Goal: Task Accomplishment & Management: Complete application form

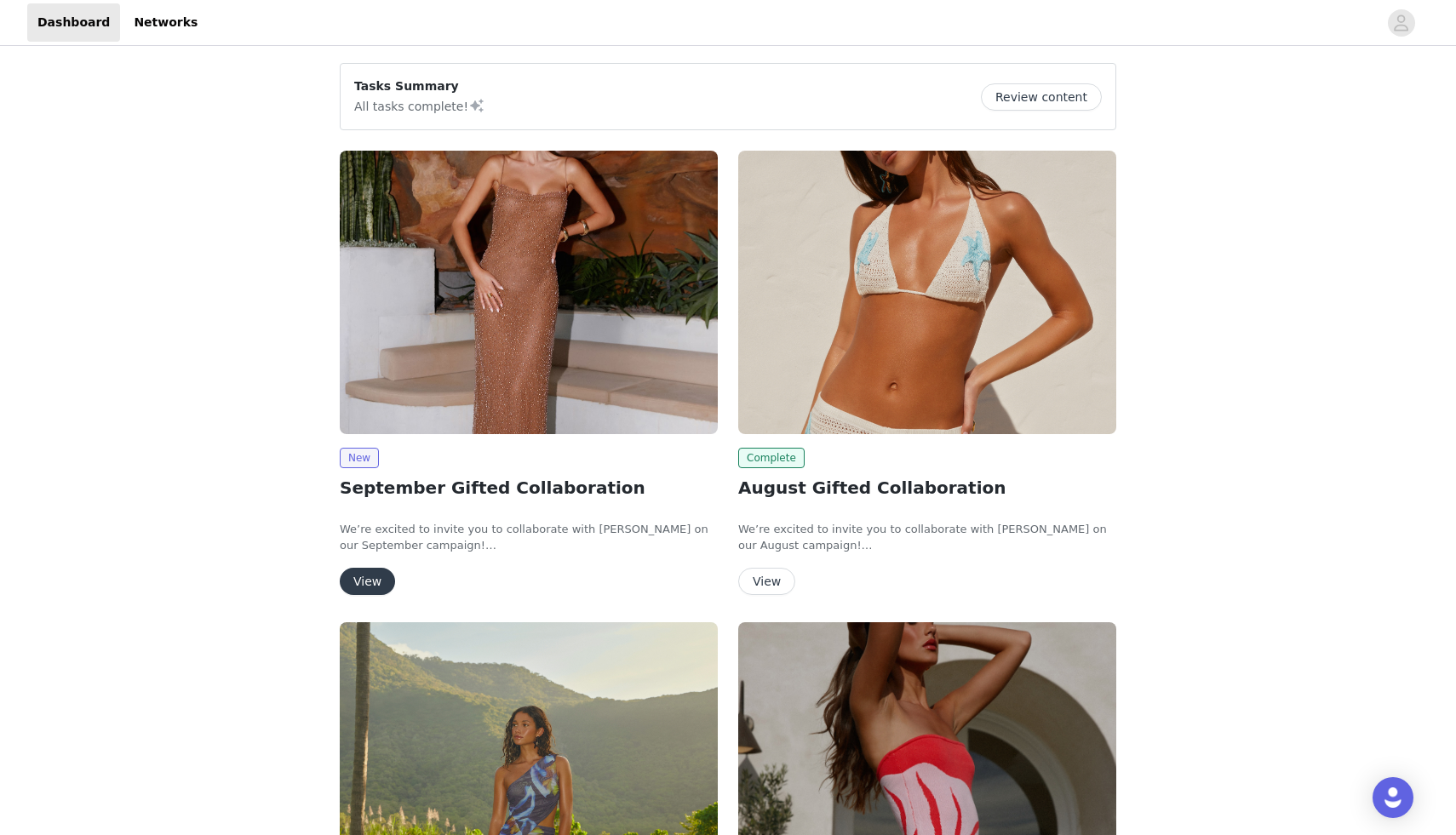
click at [515, 349] on img at bounding box center [528, 292] width 378 height 283
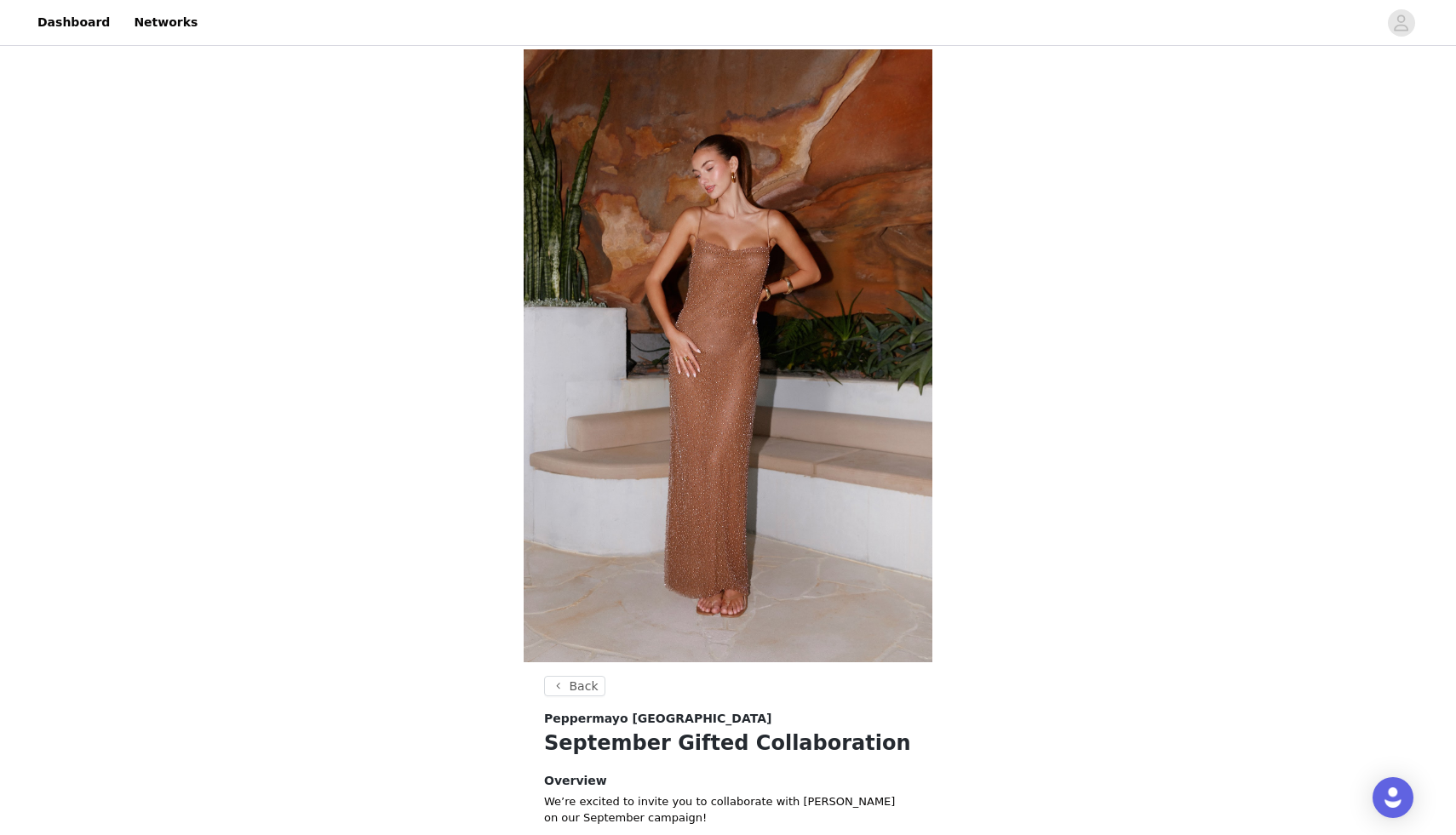
scroll to position [455, 0]
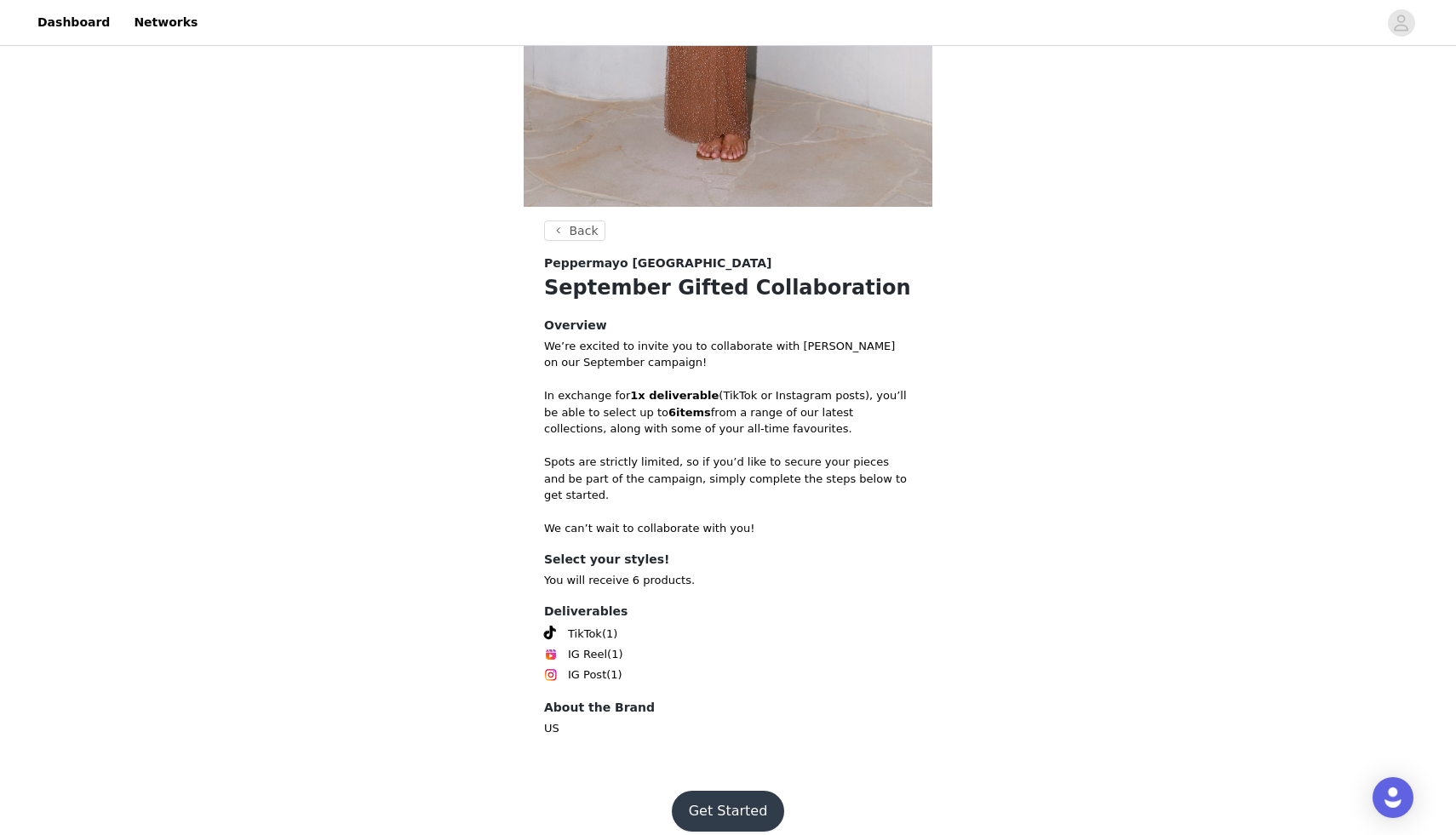
click at [734, 810] on button "Get Started" at bounding box center [728, 812] width 113 height 41
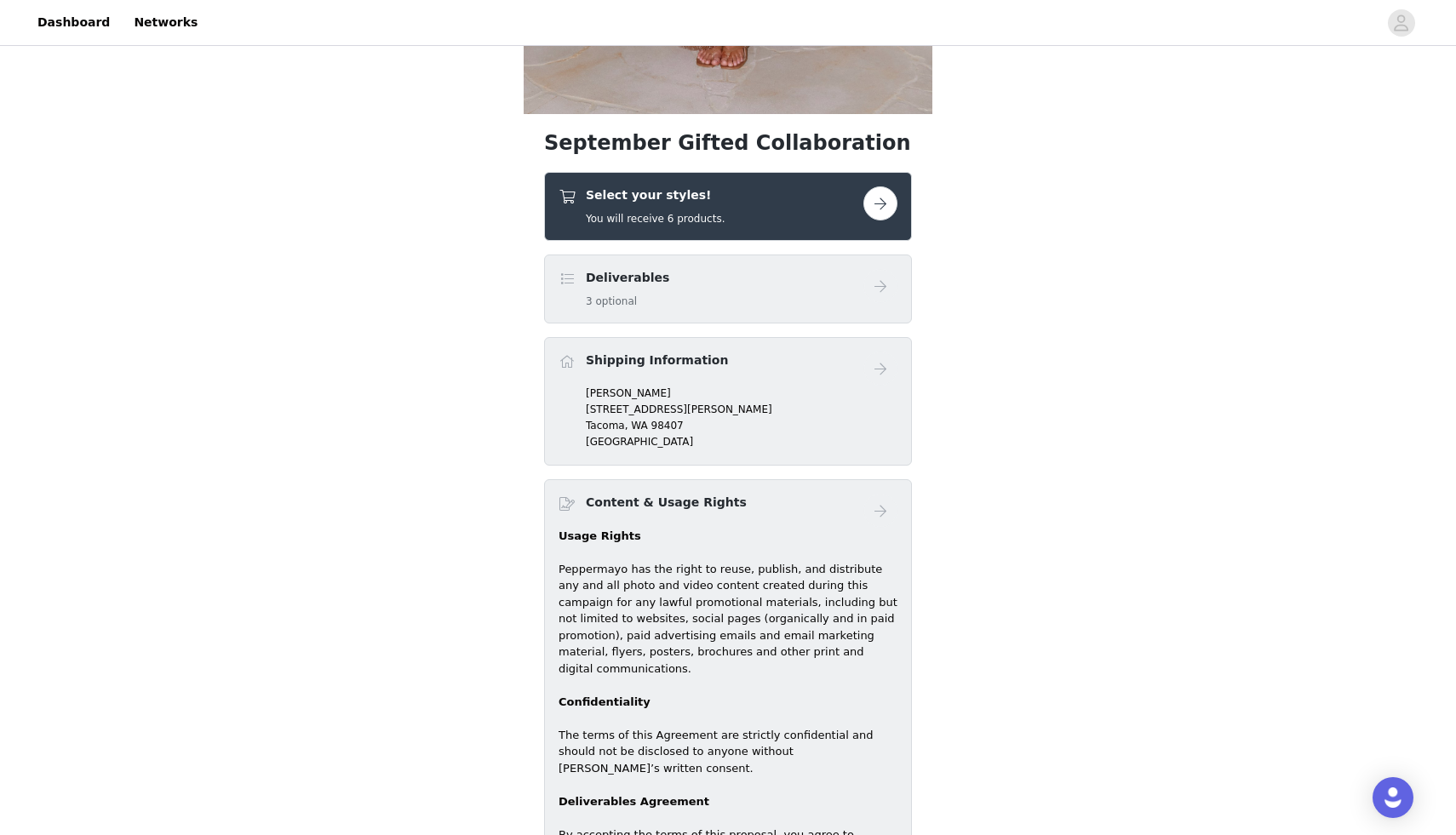
scroll to position [488, 0]
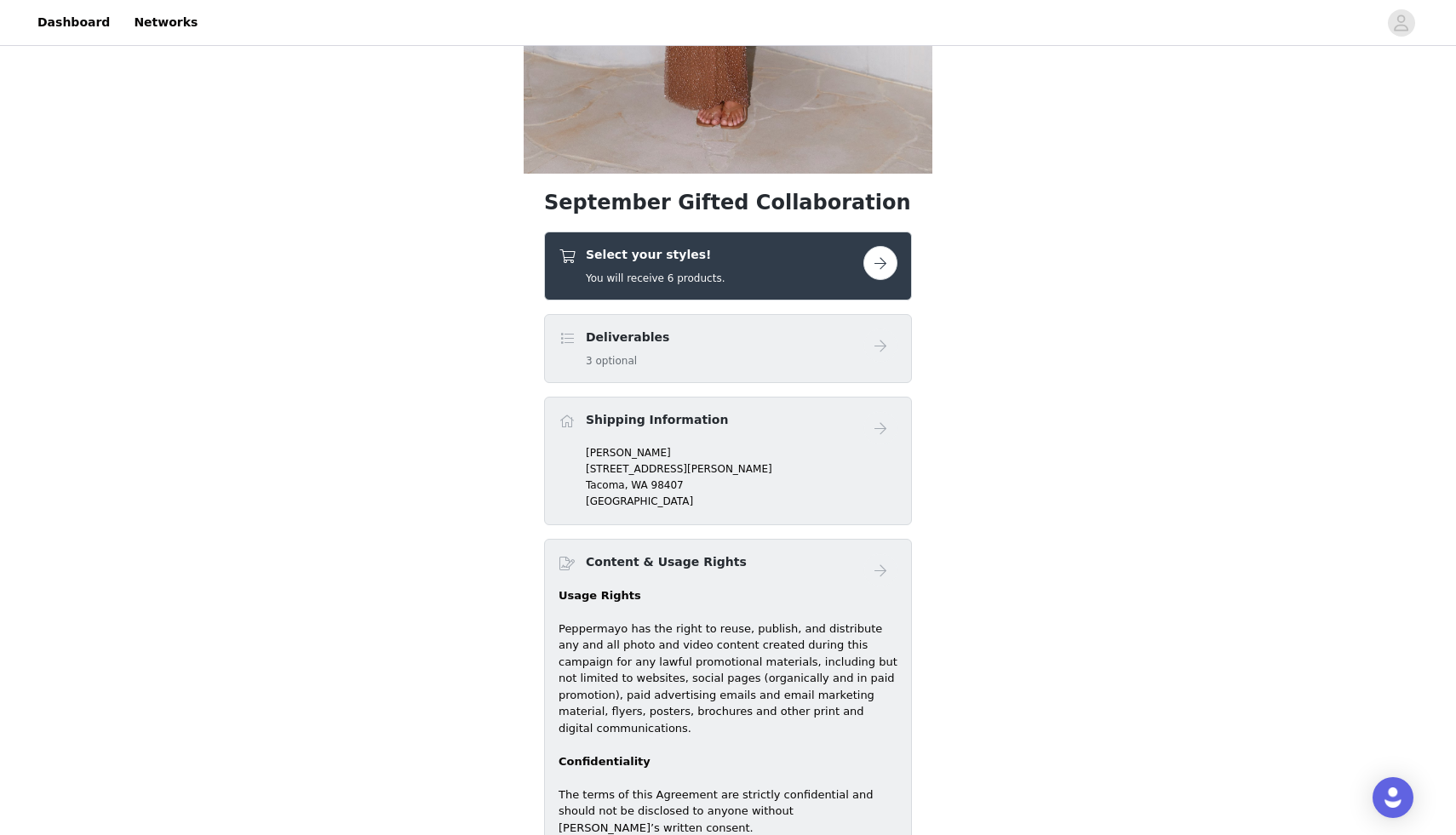
click at [880, 264] on button "button" at bounding box center [880, 262] width 34 height 34
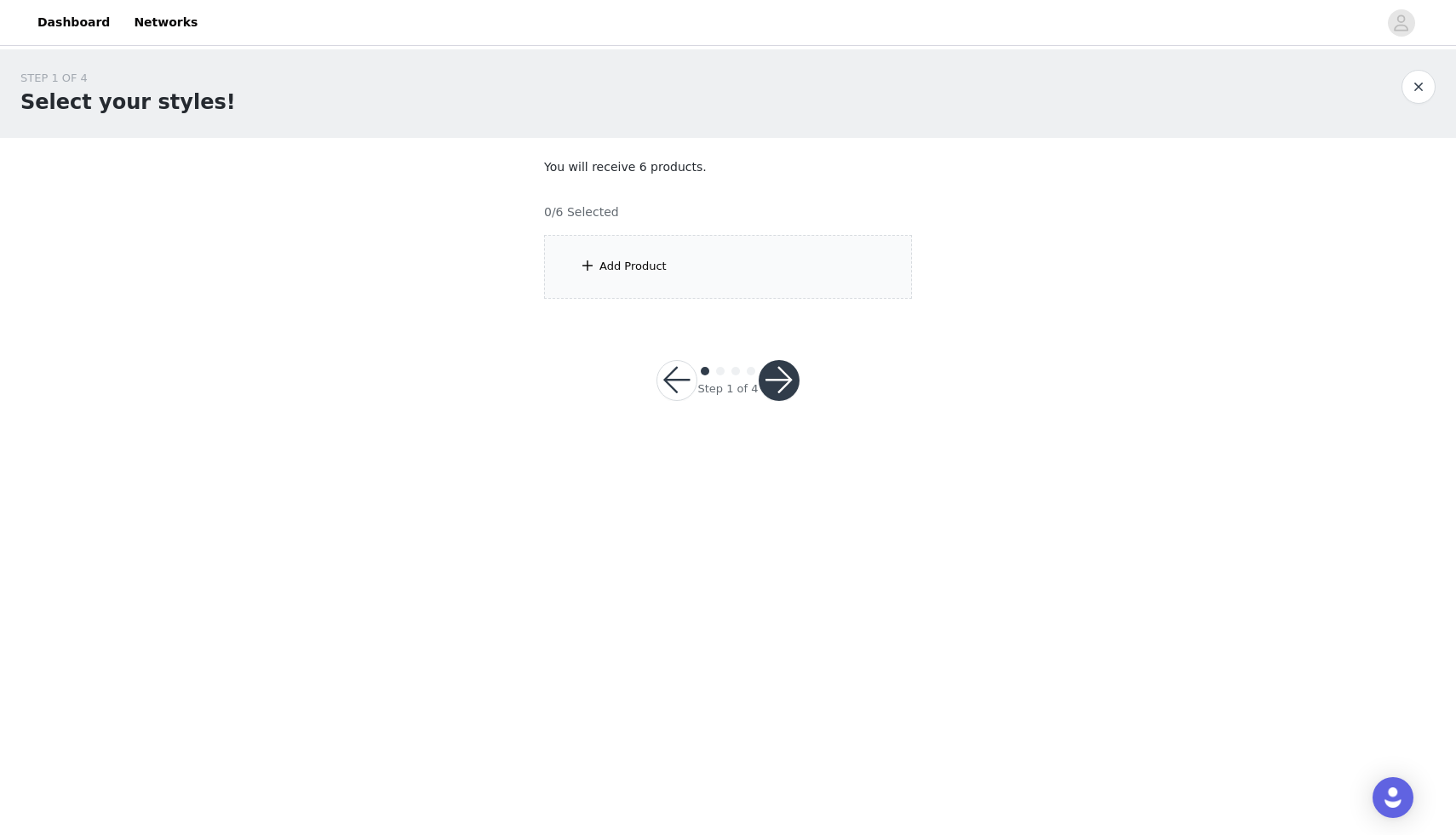
click at [738, 252] on div "Add Product" at bounding box center [728, 267] width 368 height 64
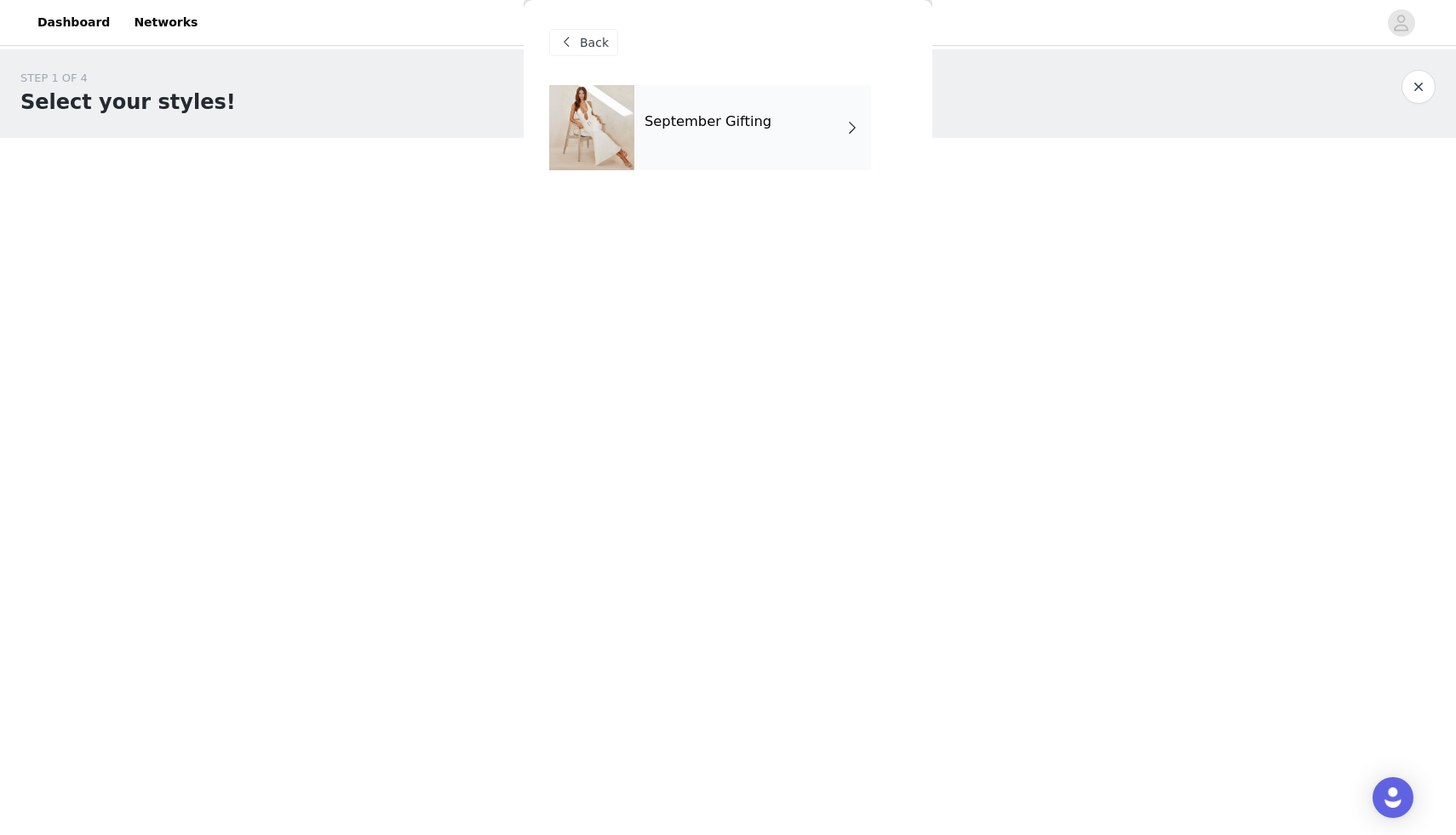
click at [721, 167] on div "September Gifting" at bounding box center [753, 127] width 237 height 85
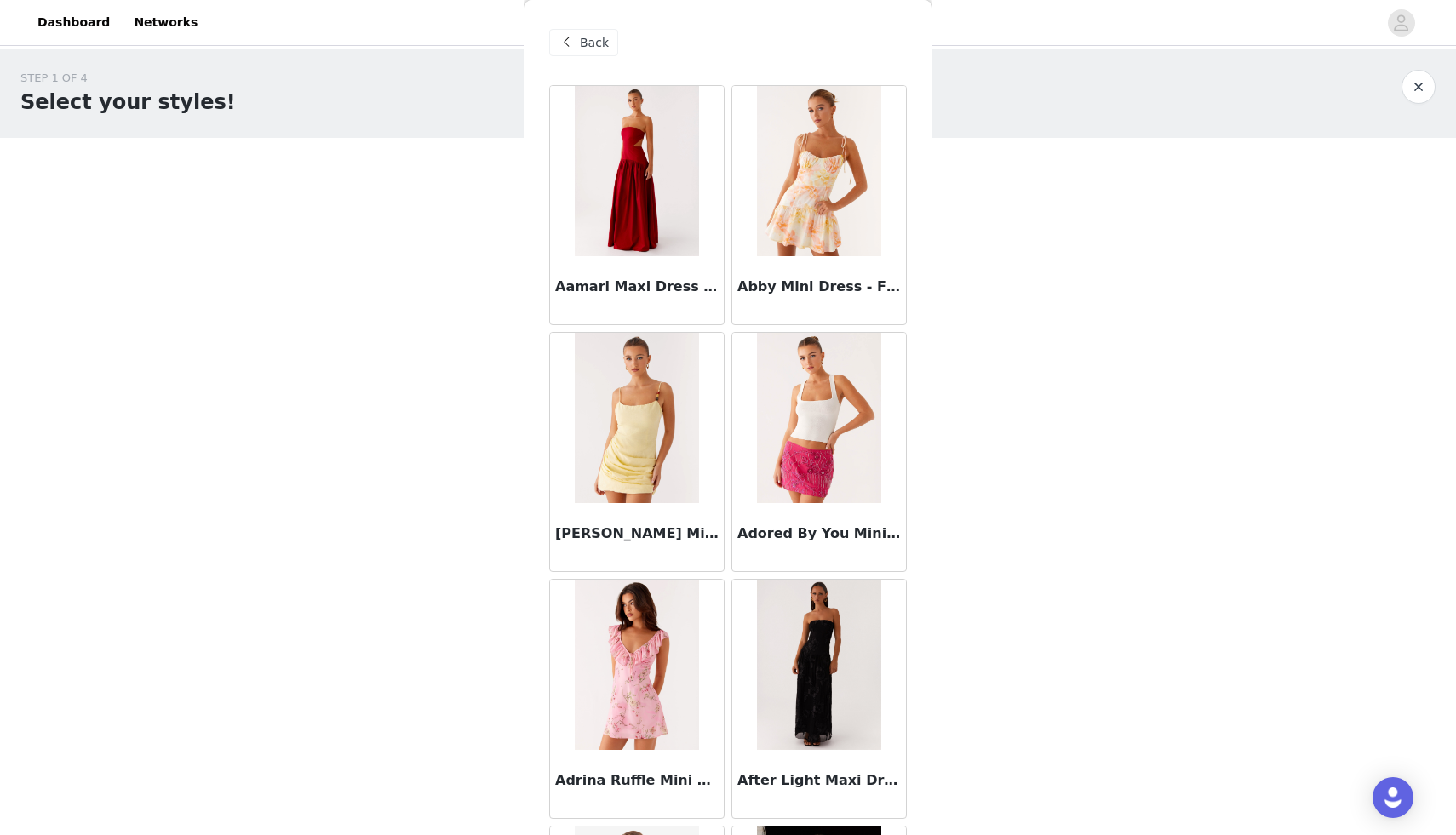
scroll to position [1769, 0]
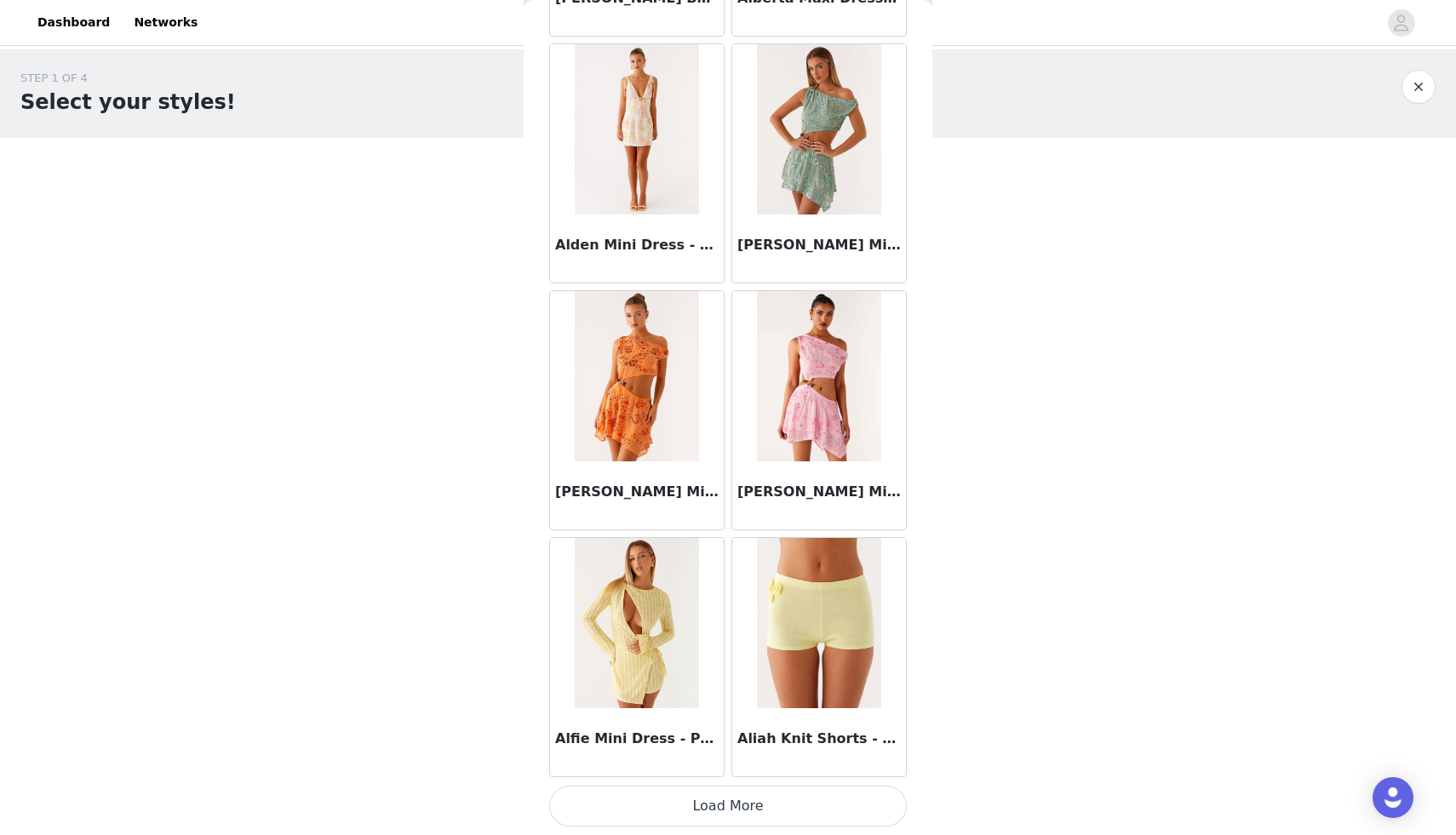
click at [720, 811] on button "Load More" at bounding box center [728, 806] width 357 height 41
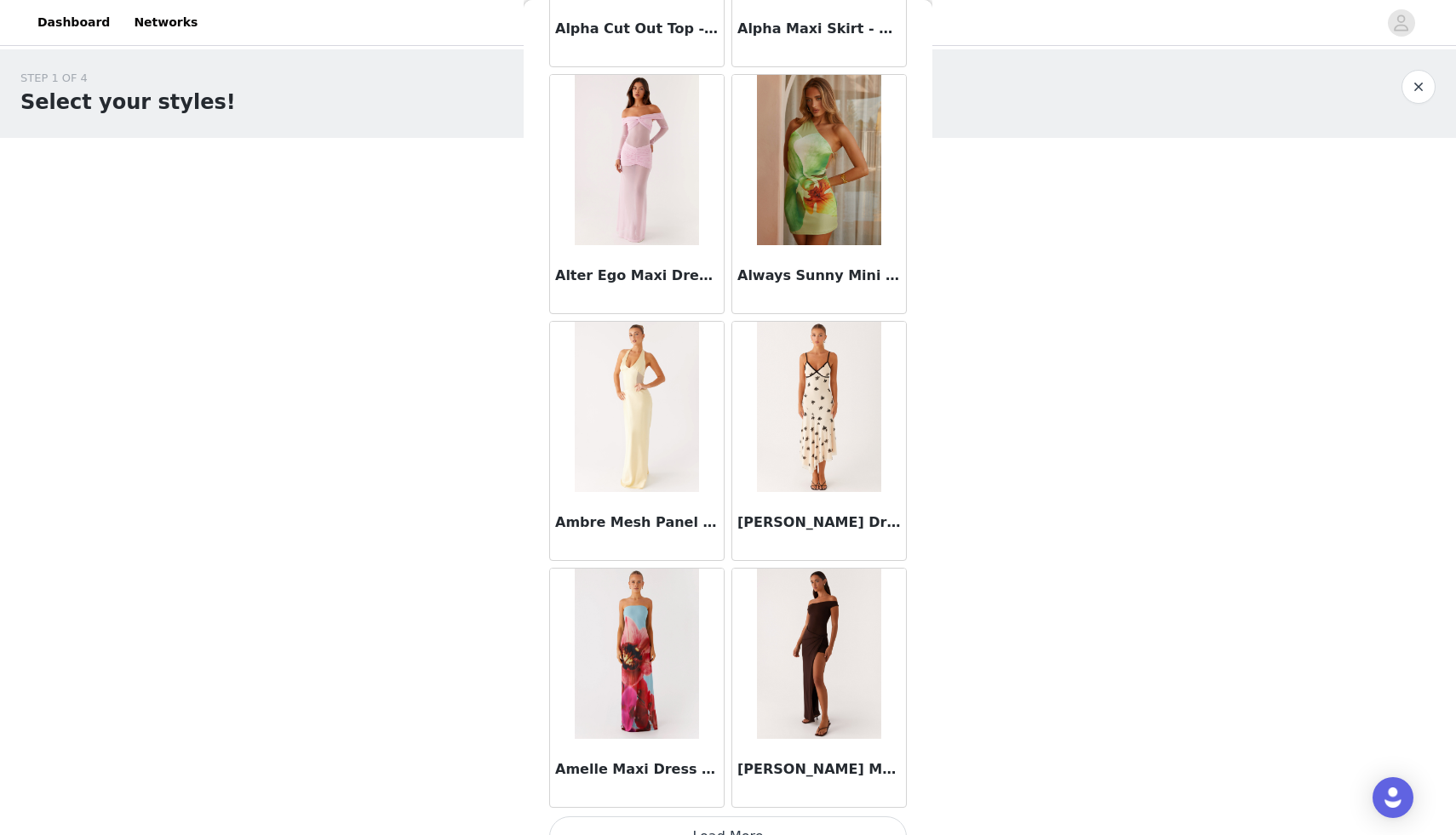
scroll to position [4238, 0]
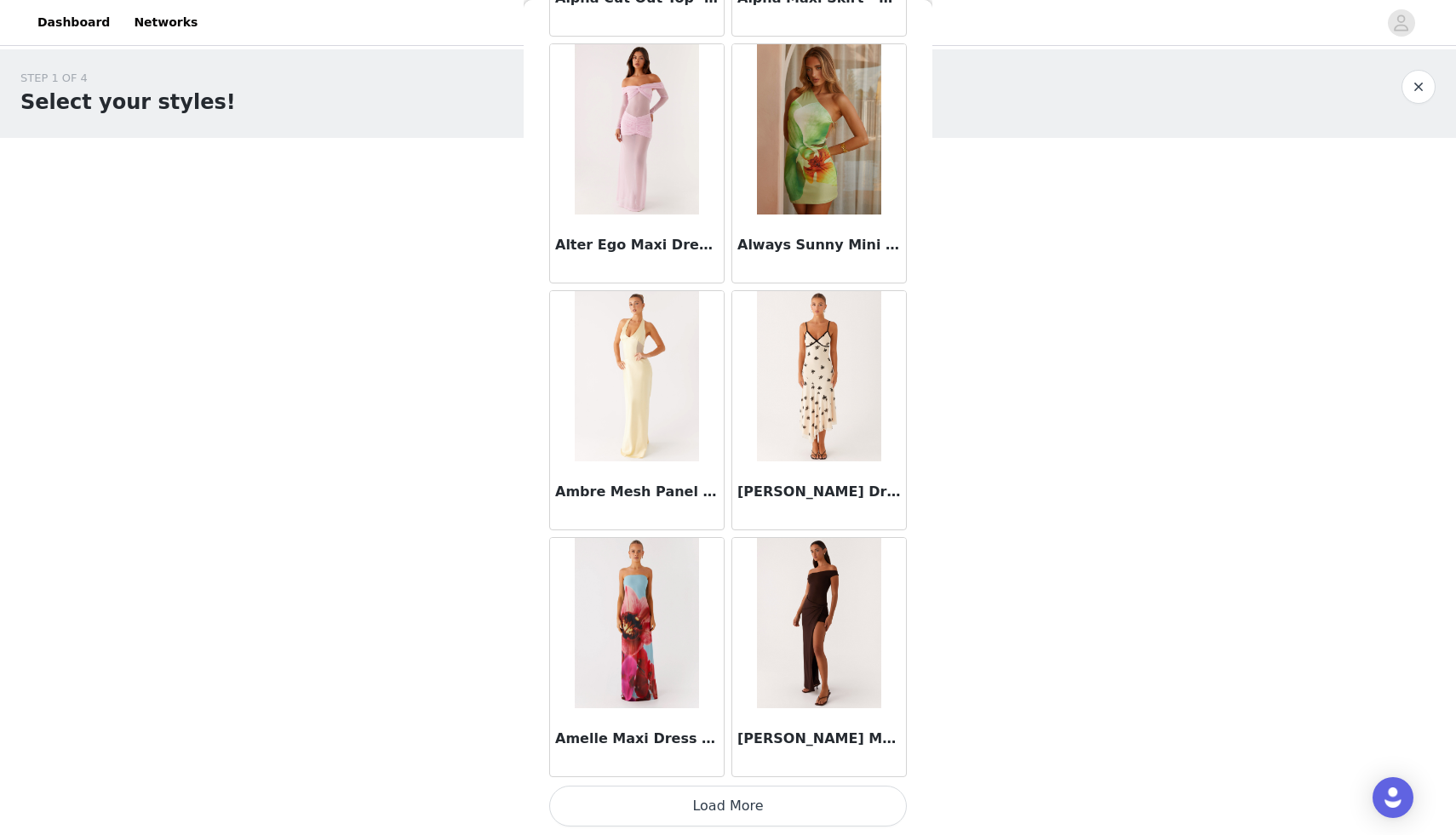
click at [715, 803] on button "Load More" at bounding box center [728, 806] width 357 height 41
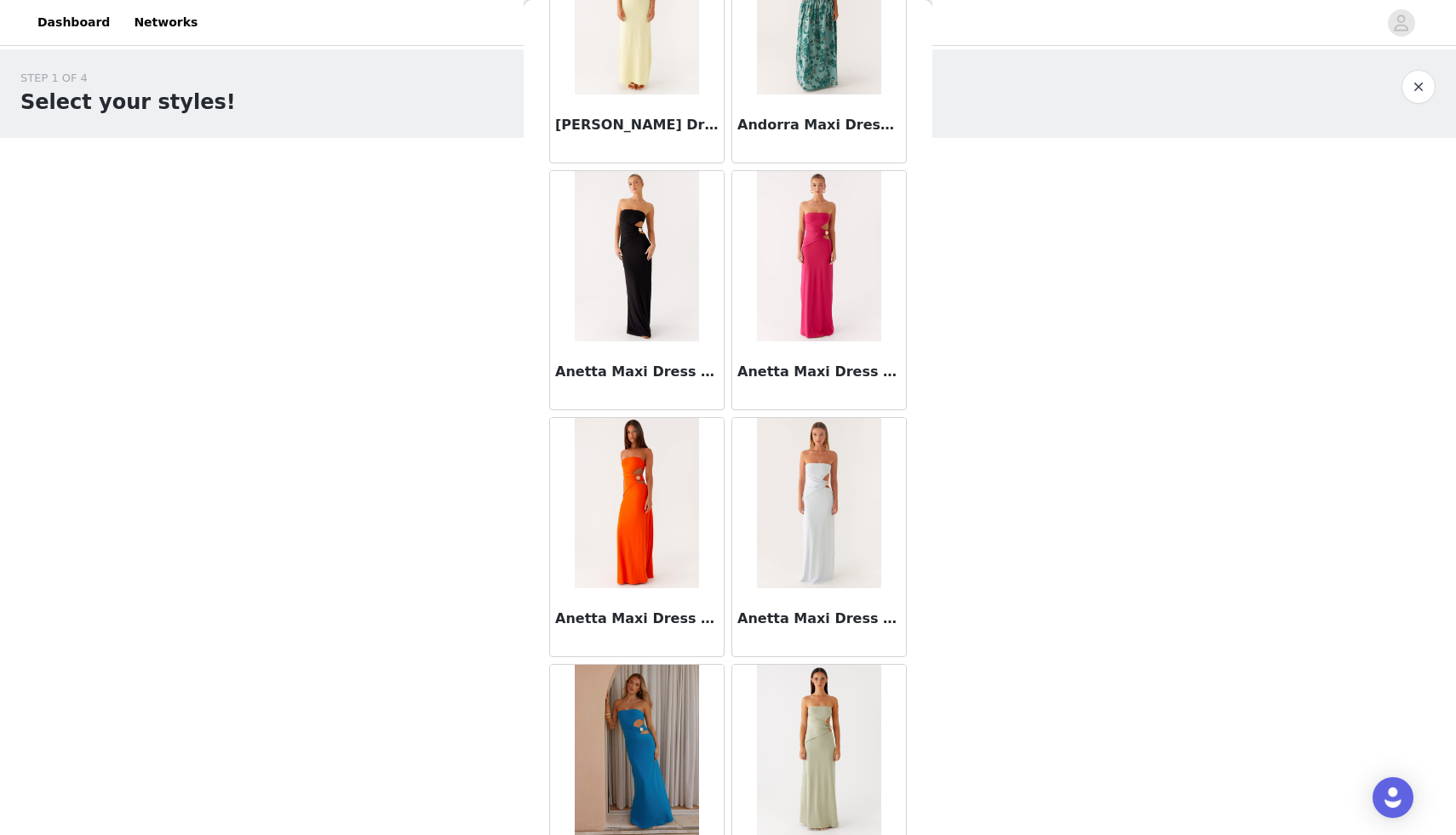
scroll to position [6706, 0]
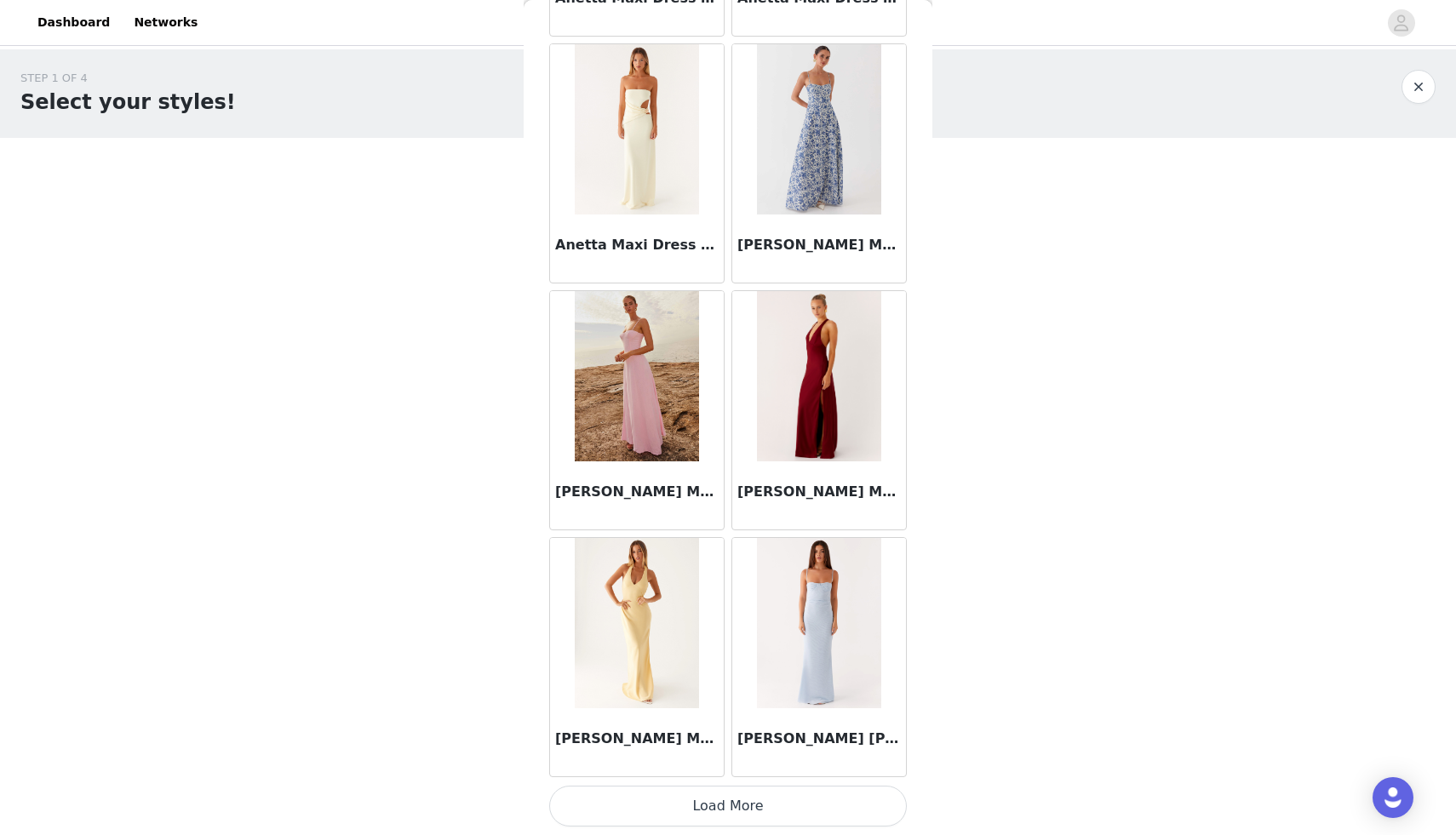
click at [735, 810] on button "Load More" at bounding box center [728, 806] width 357 height 41
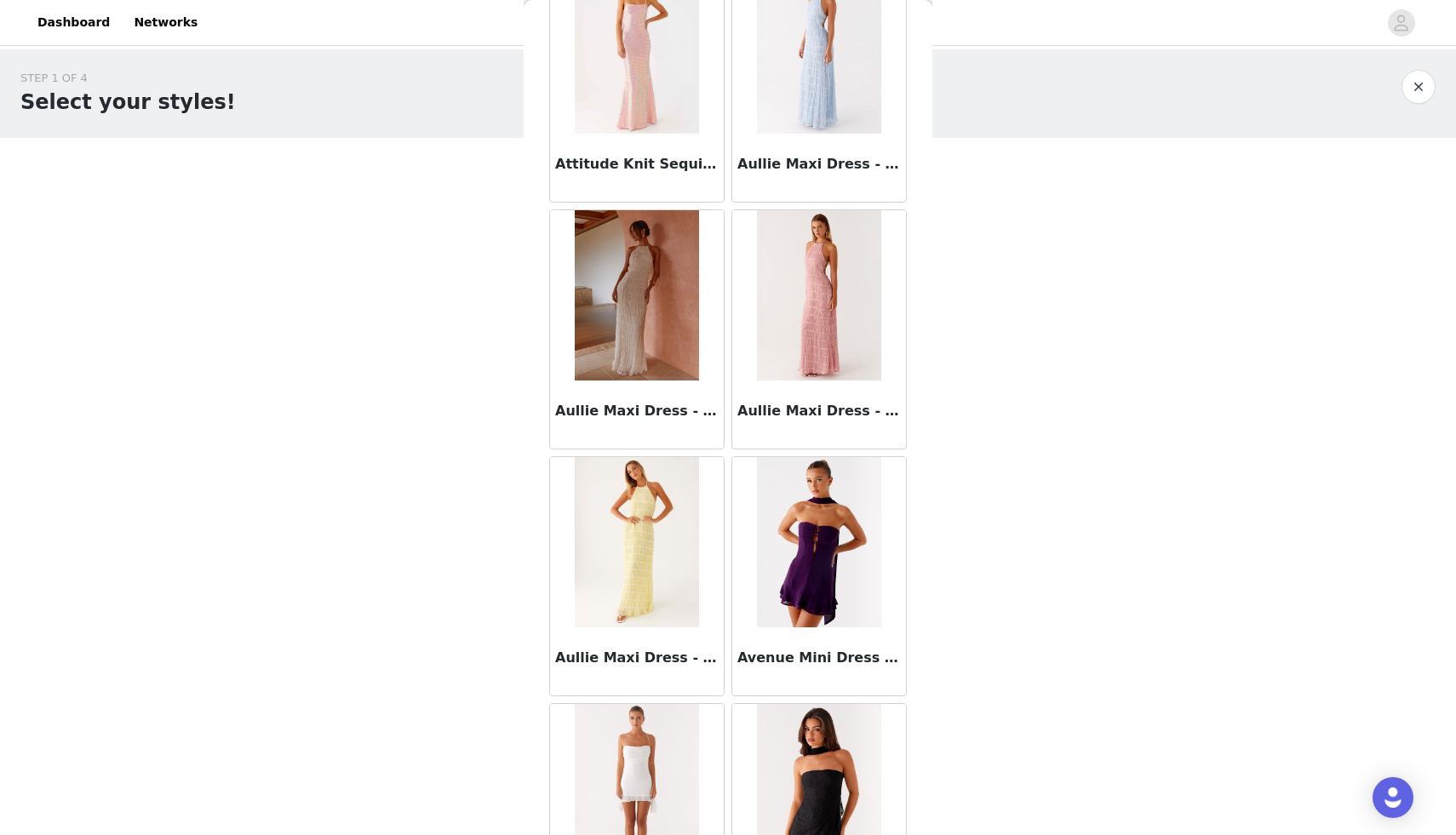
scroll to position [9175, 0]
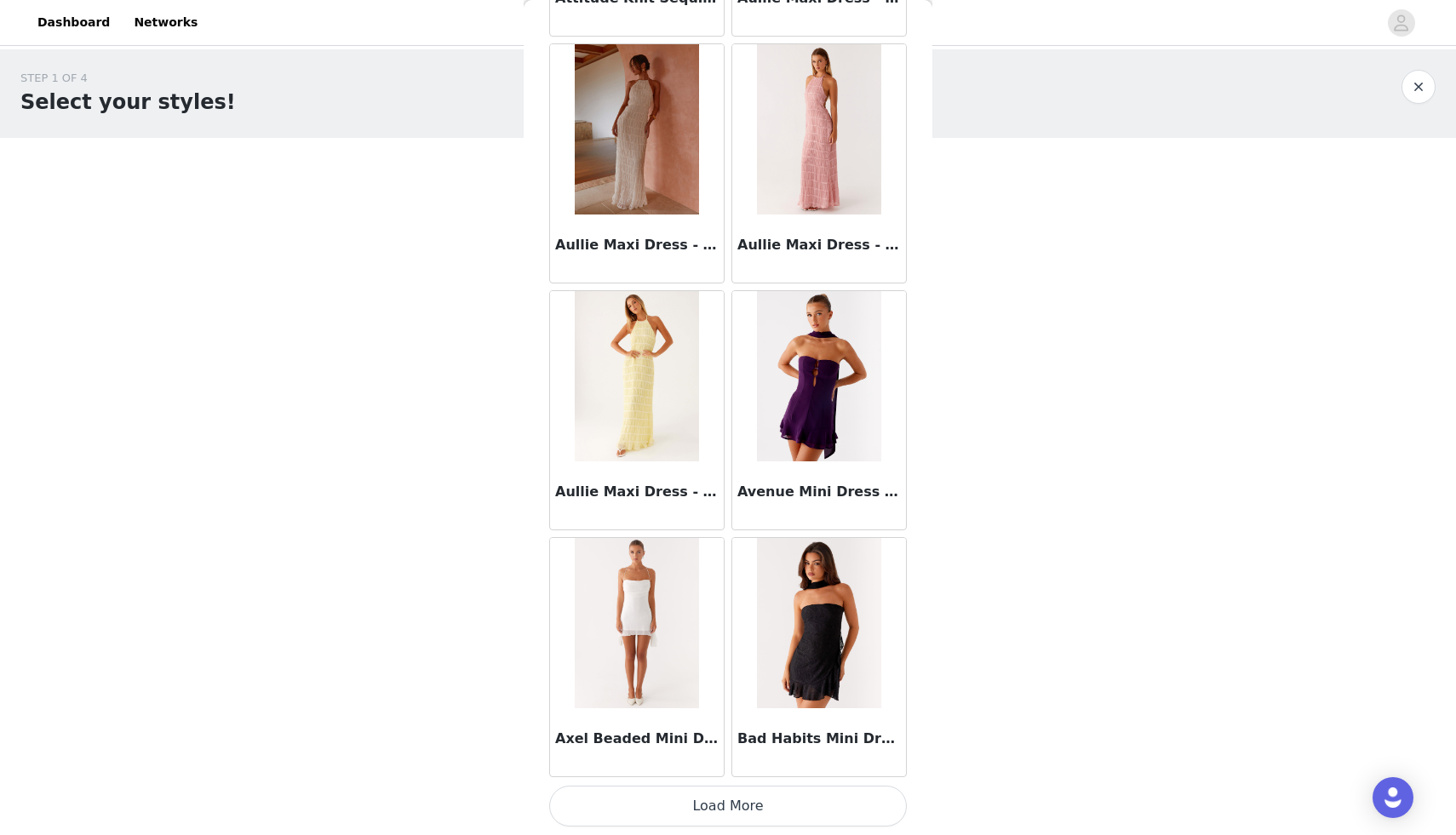
click at [747, 800] on button "Load More" at bounding box center [728, 806] width 357 height 41
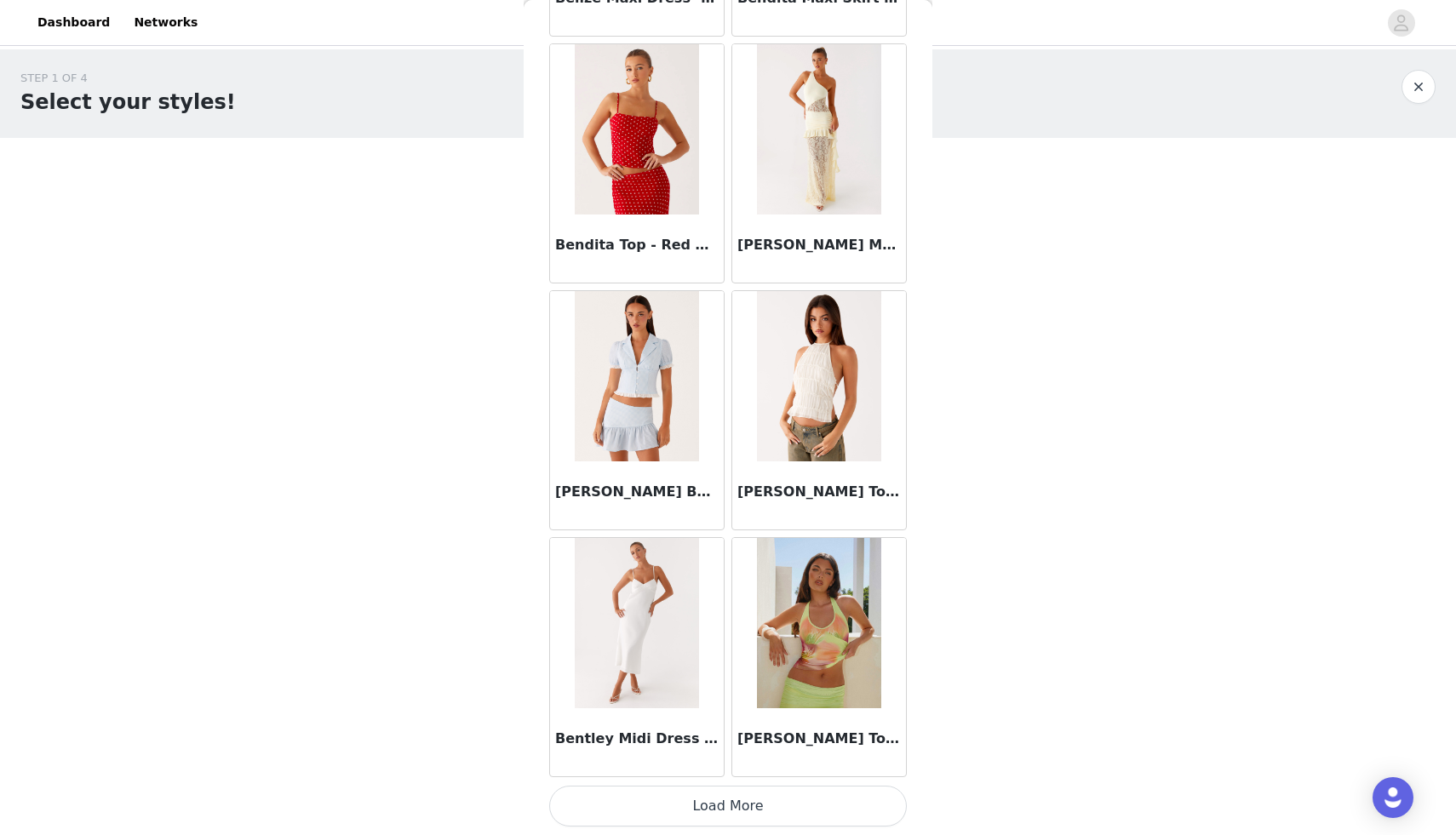
click at [743, 802] on button "Load More" at bounding box center [728, 806] width 357 height 41
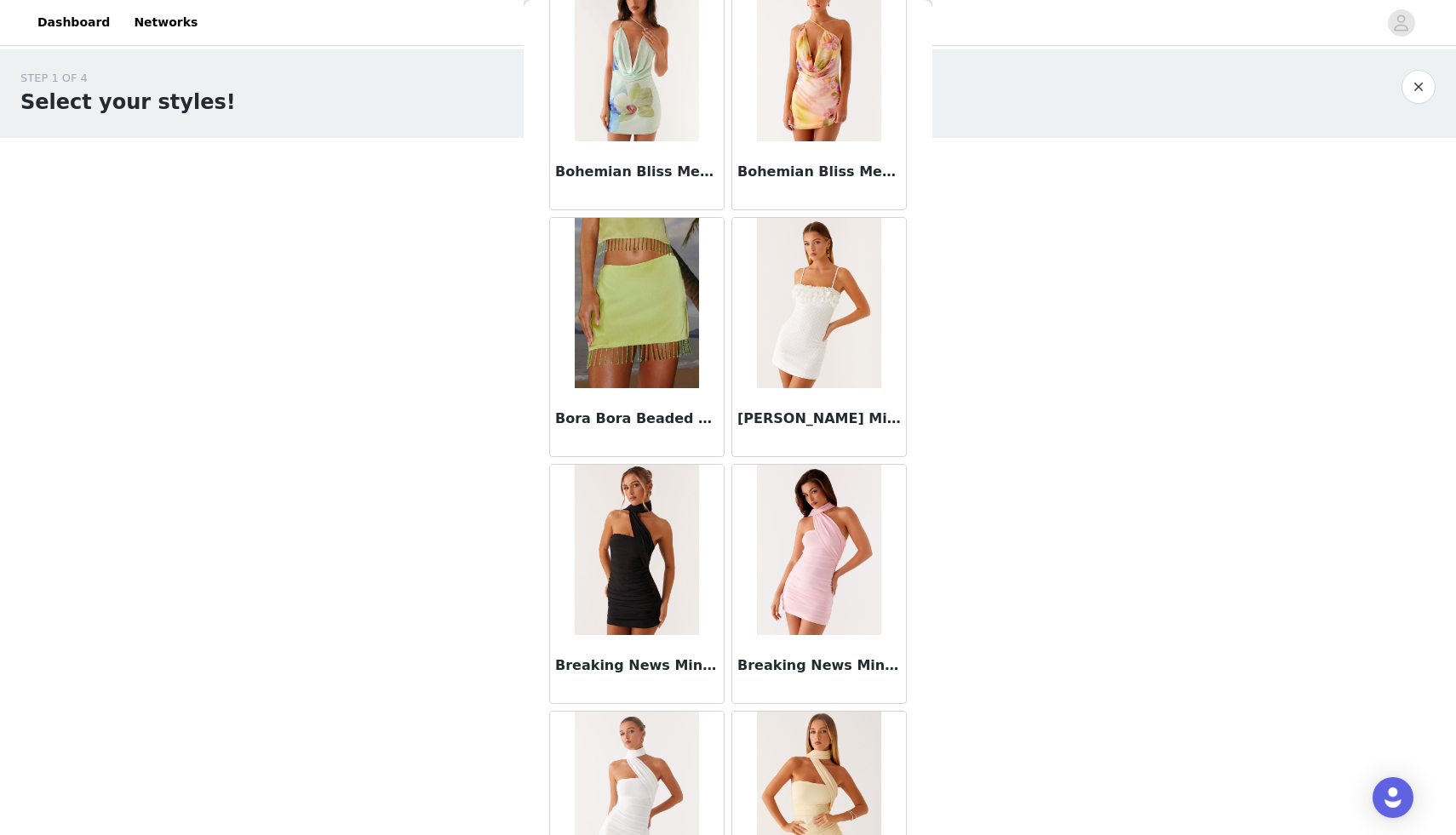
scroll to position [14112, 0]
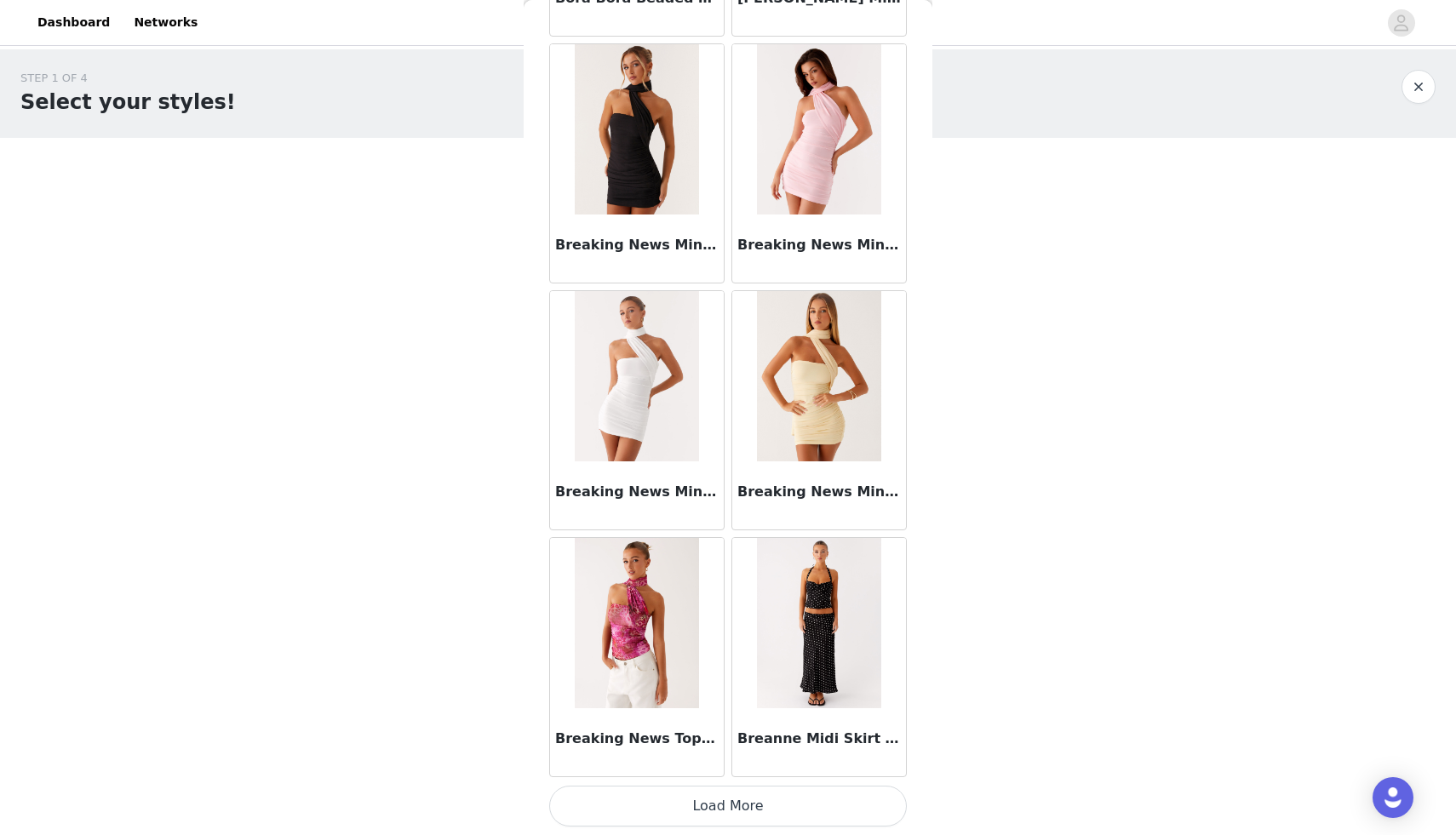
click at [718, 810] on button "Load More" at bounding box center [728, 806] width 357 height 41
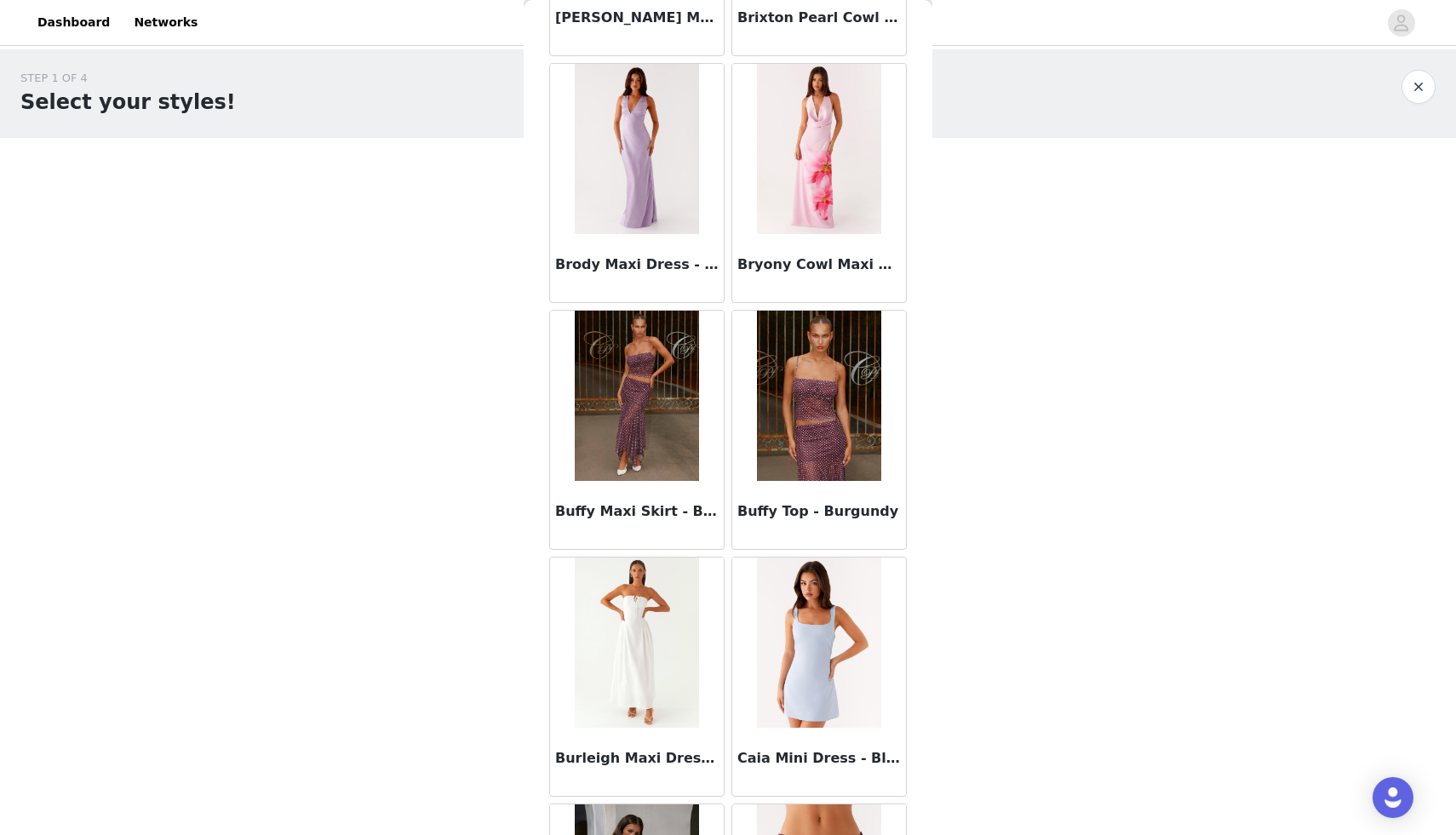
scroll to position [15564, 0]
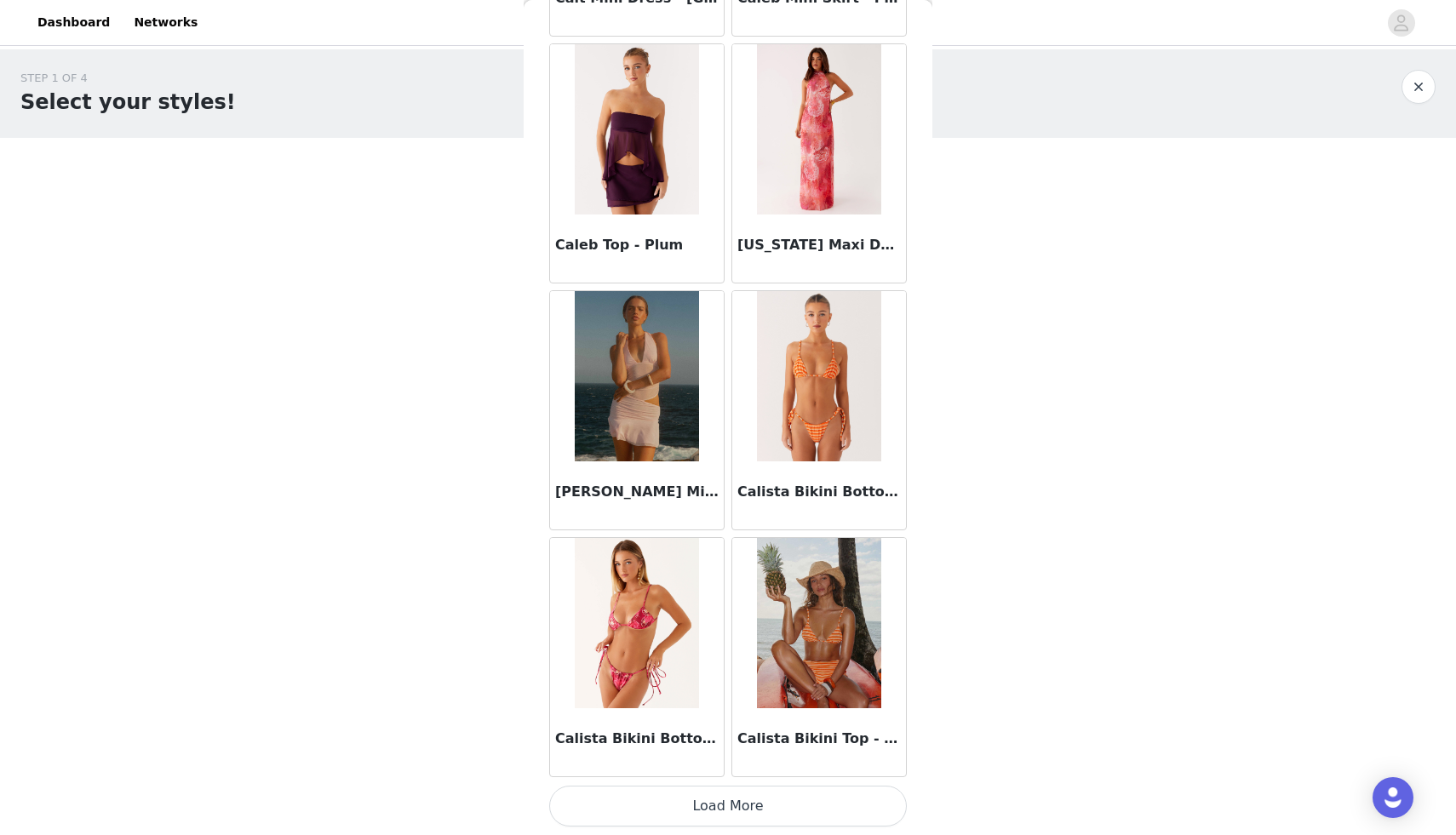
click at [708, 812] on button "Load More" at bounding box center [728, 806] width 357 height 41
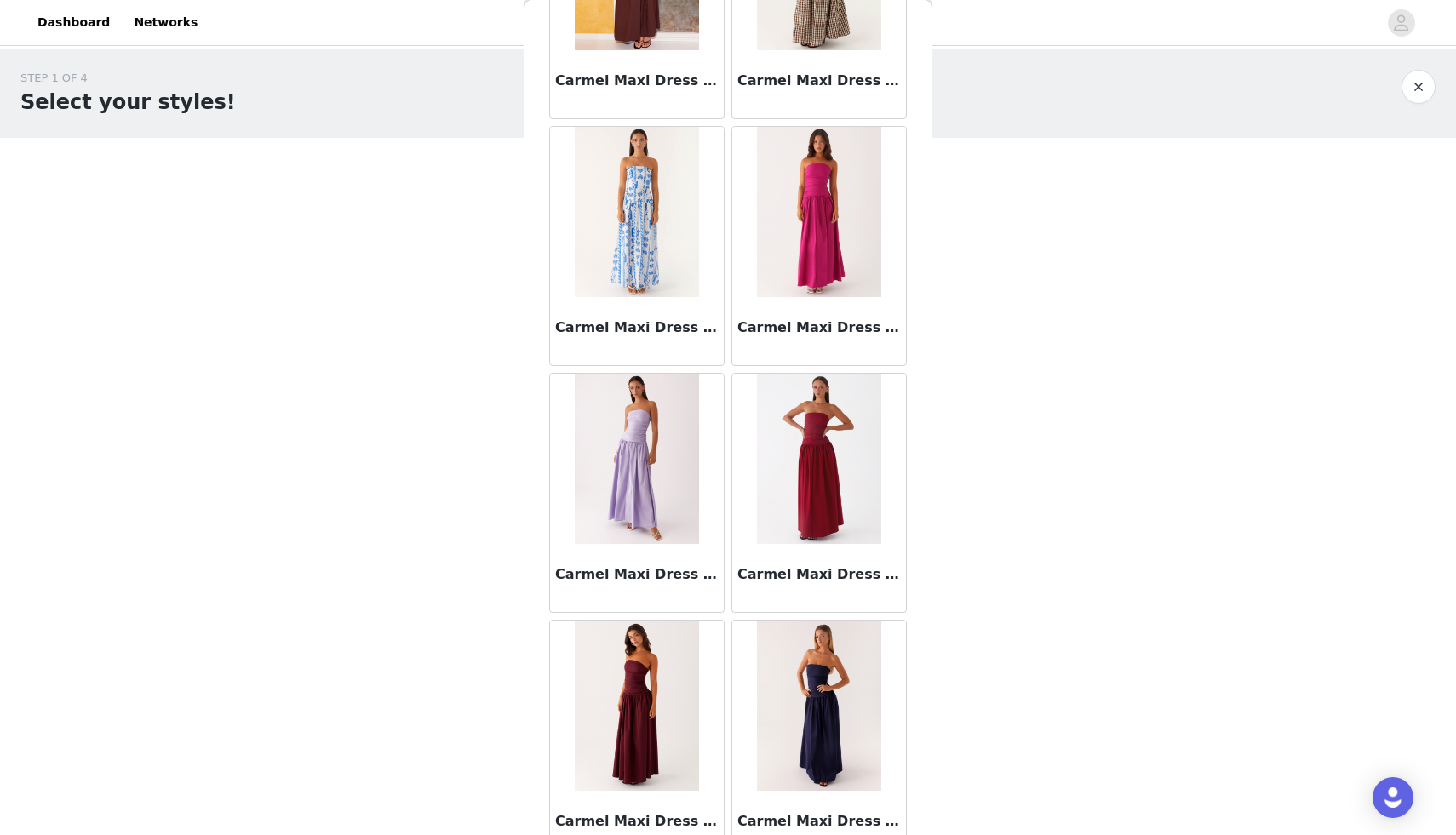
scroll to position [19048, 0]
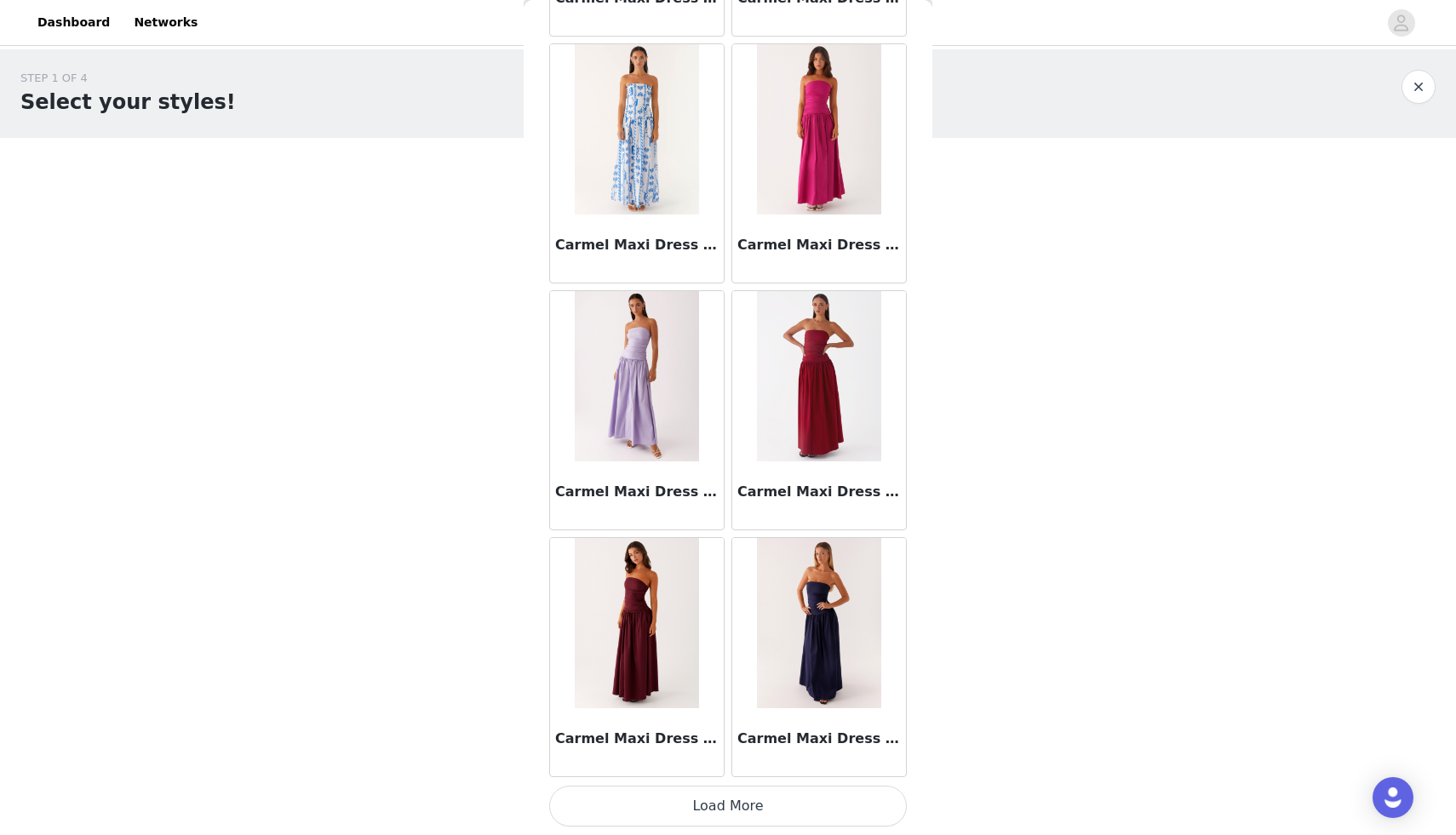
click at [742, 809] on button "Load More" at bounding box center [728, 806] width 357 height 41
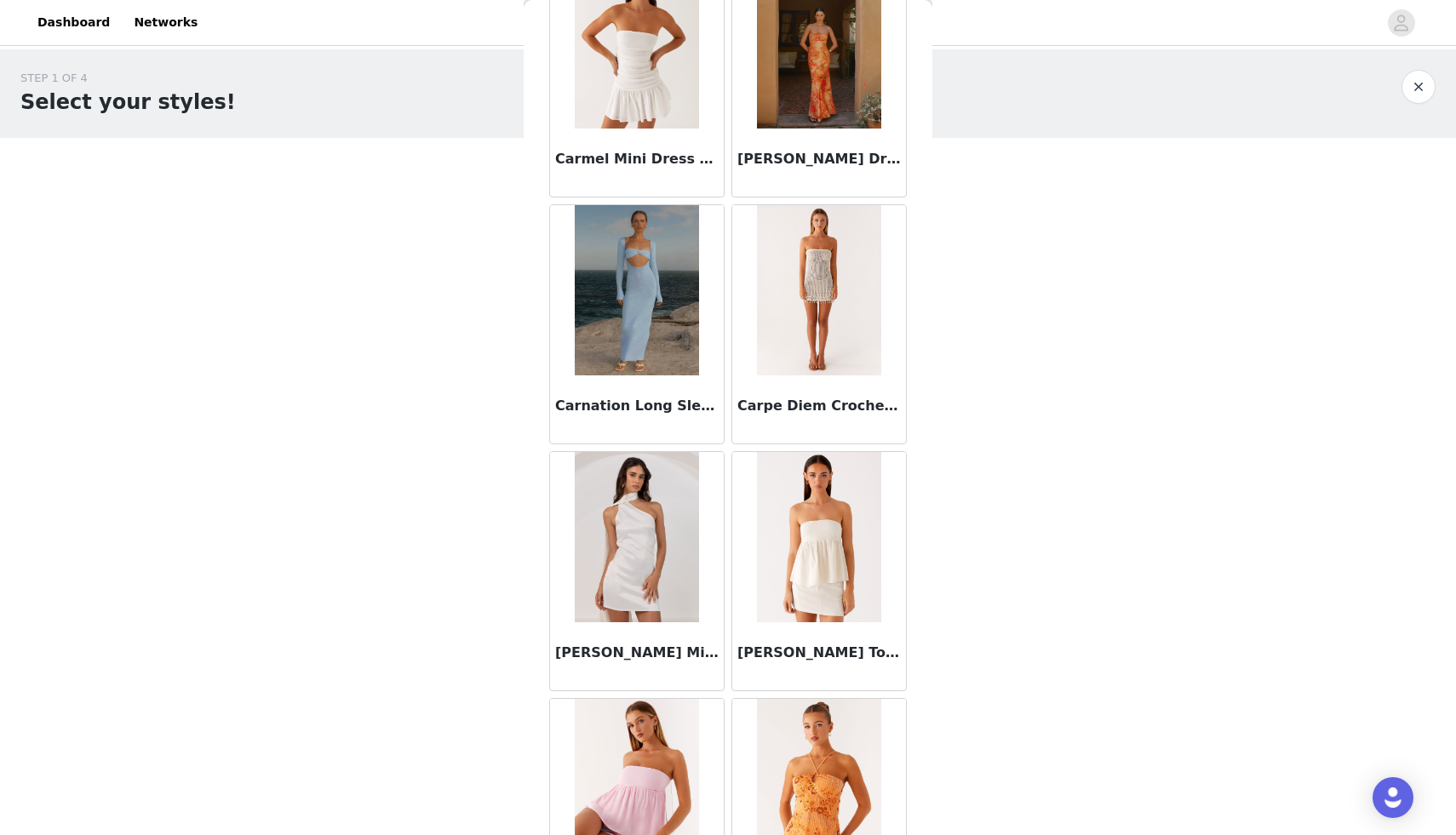
scroll to position [21517, 0]
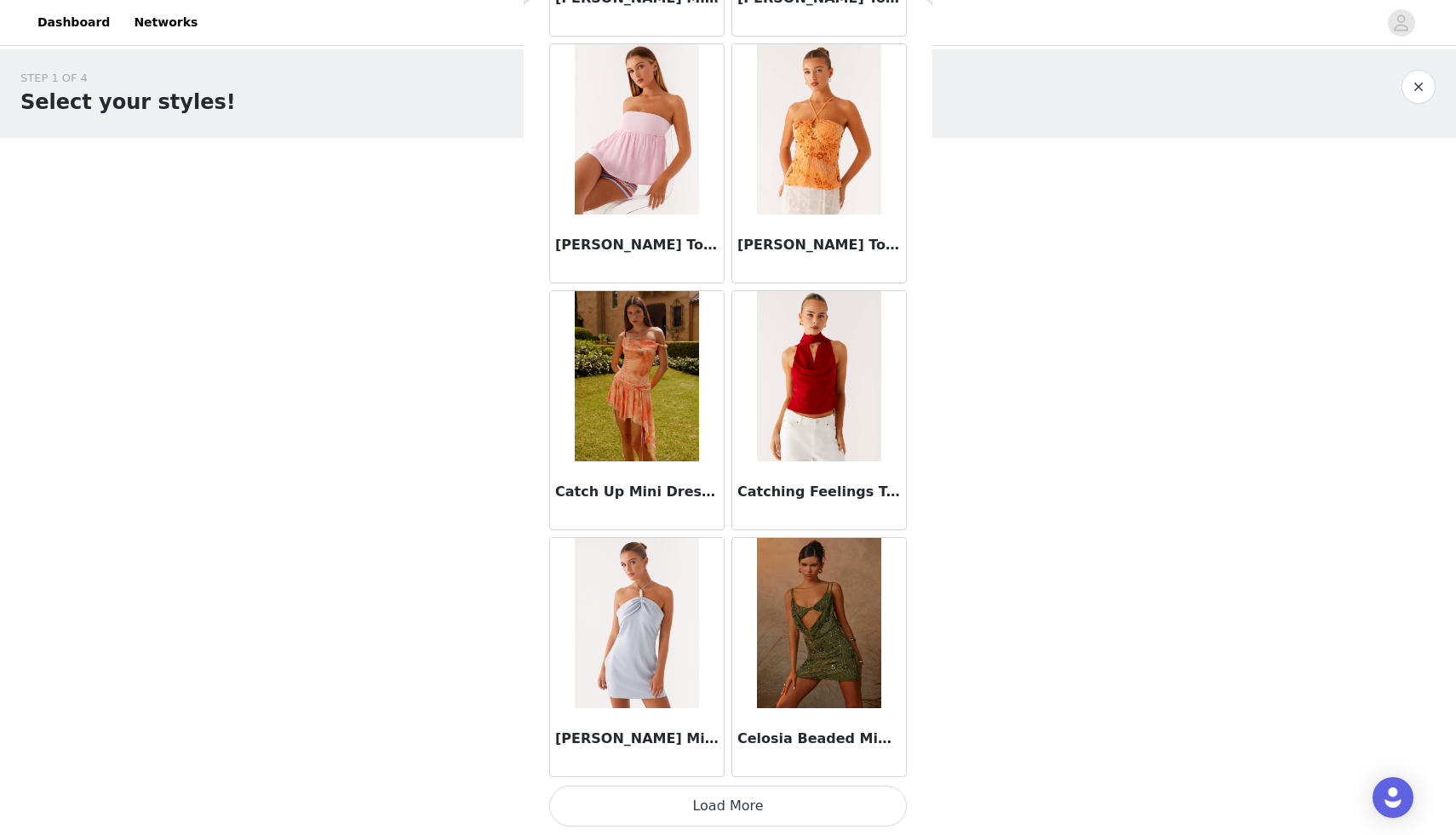
click at [736, 816] on button "Load More" at bounding box center [728, 806] width 357 height 41
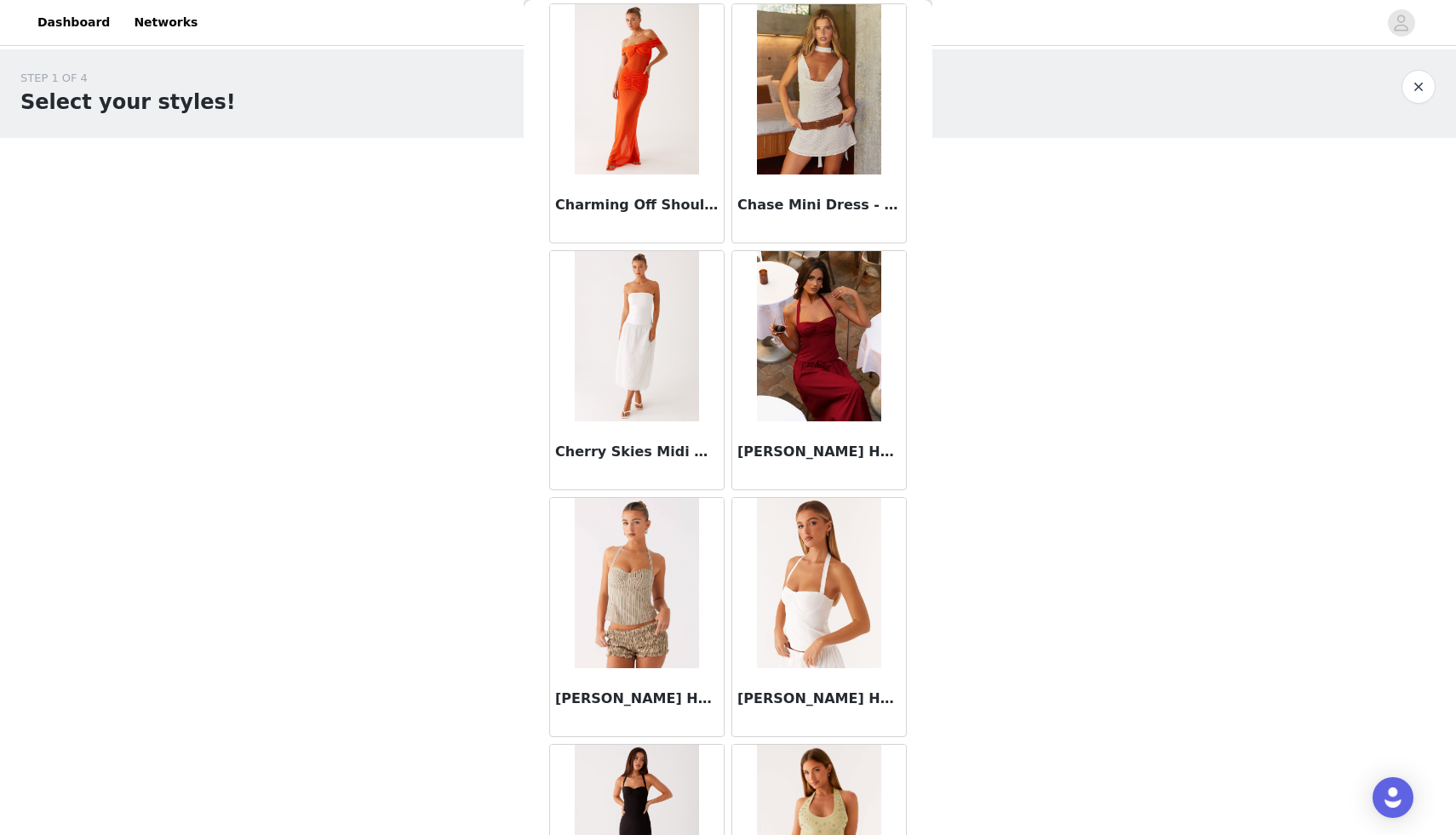
scroll to position [23287, 0]
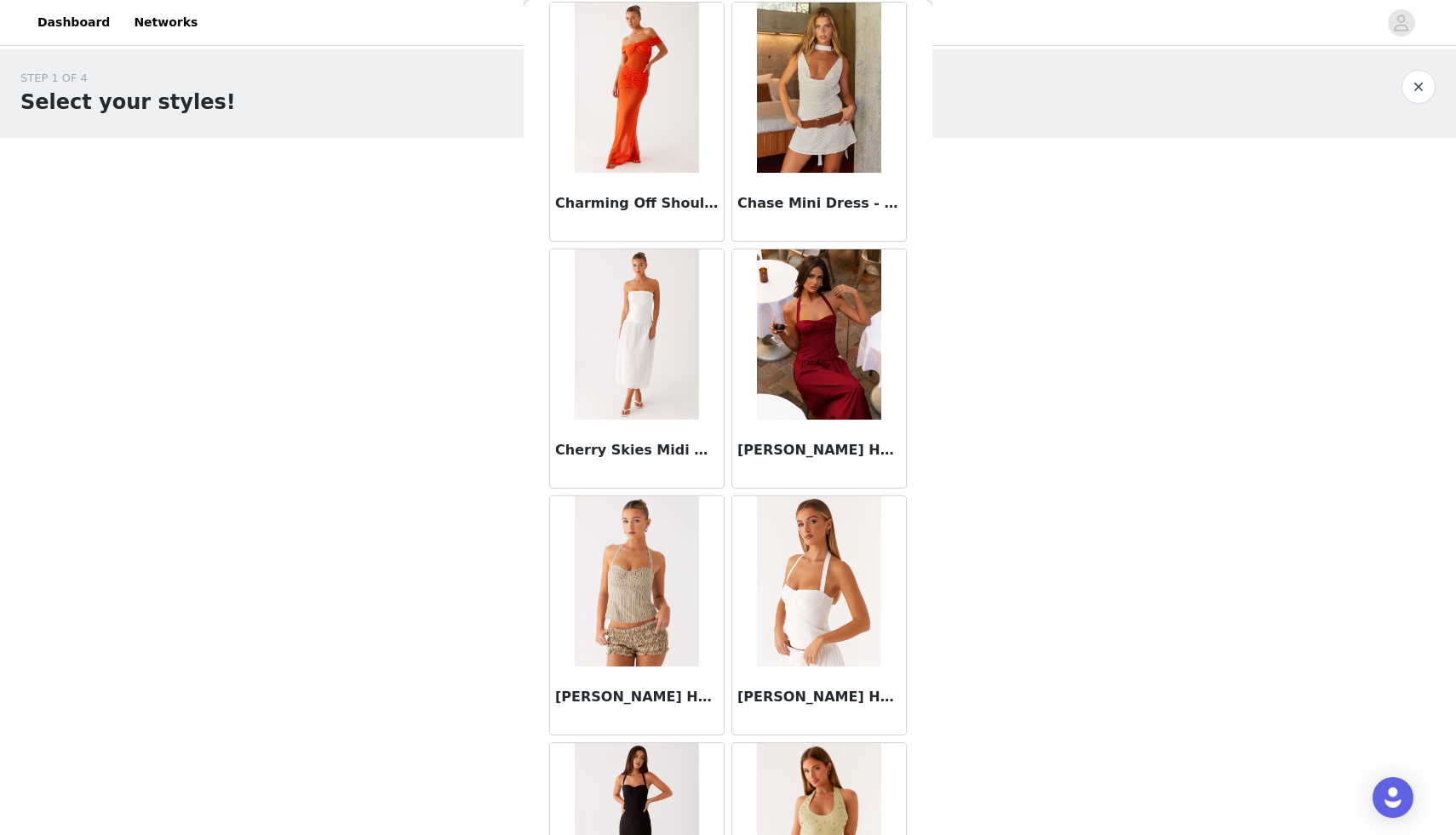
click at [803, 339] on img at bounding box center [818, 335] width 124 height 171
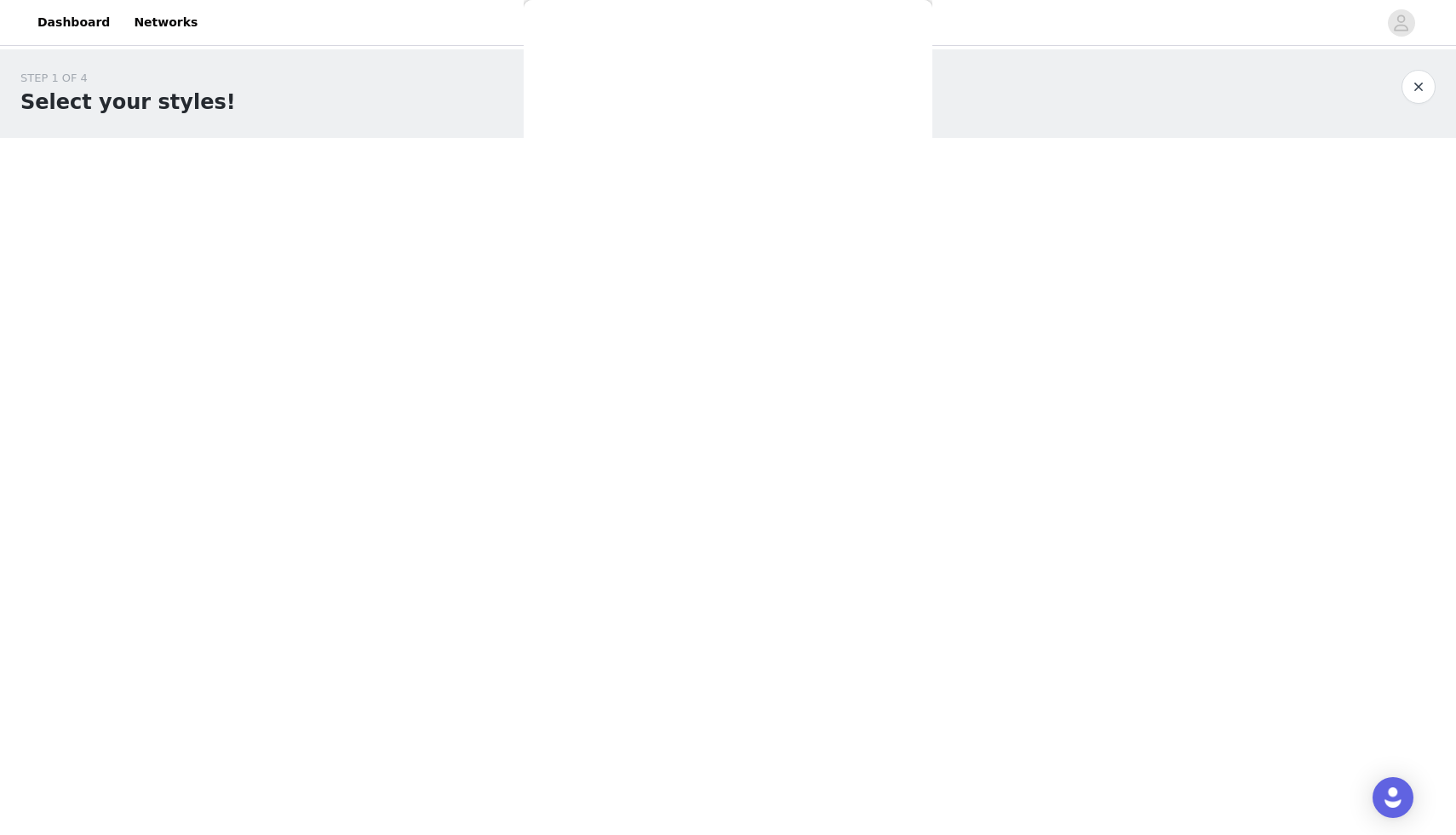
scroll to position [0, 0]
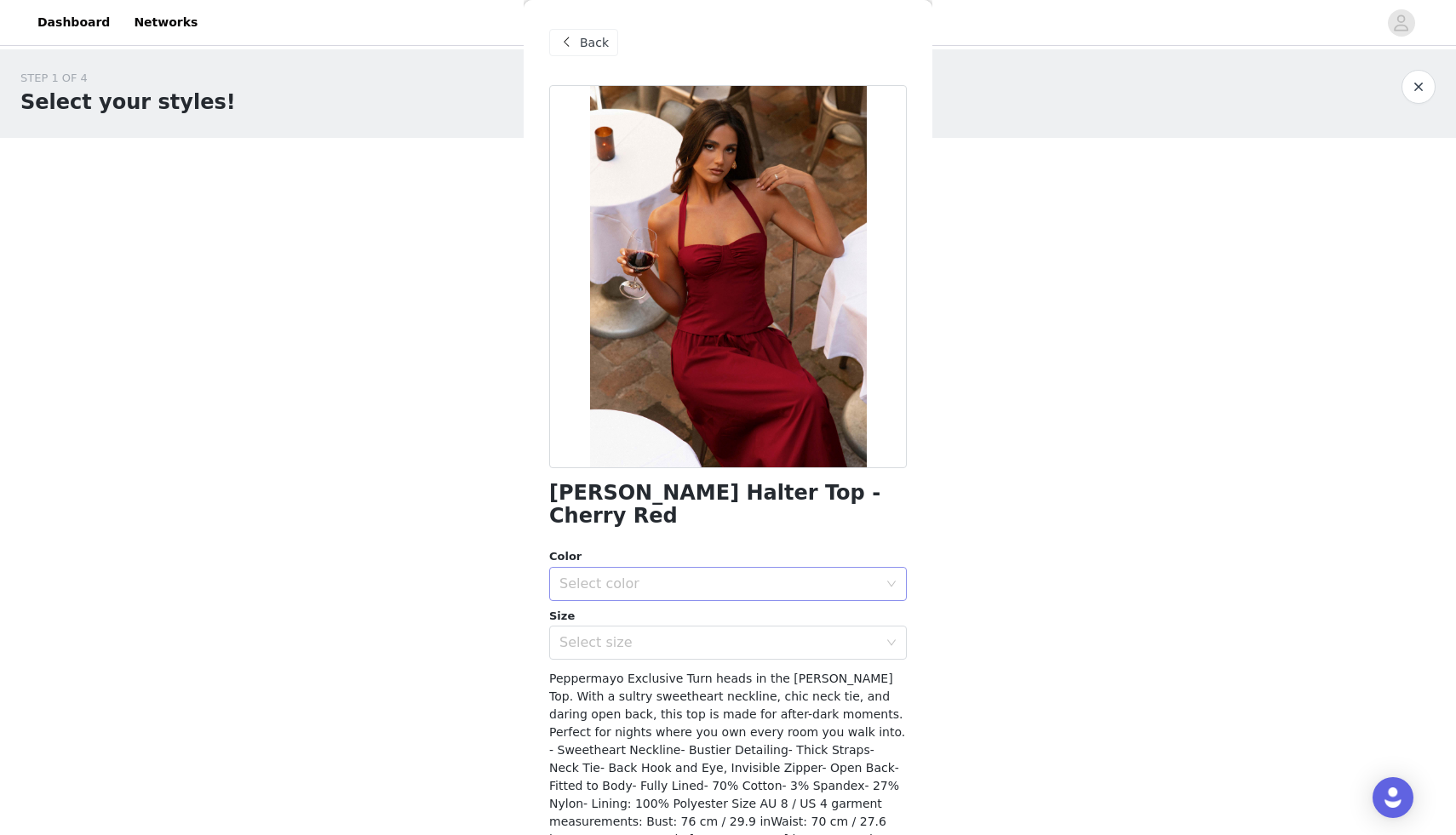
click at [657, 575] on div "Select color" at bounding box center [719, 584] width 319 height 17
click at [646, 589] on li "Cherry Red" at bounding box center [728, 598] width 357 height 27
click at [640, 635] on div "Select size" at bounding box center [723, 642] width 326 height 33
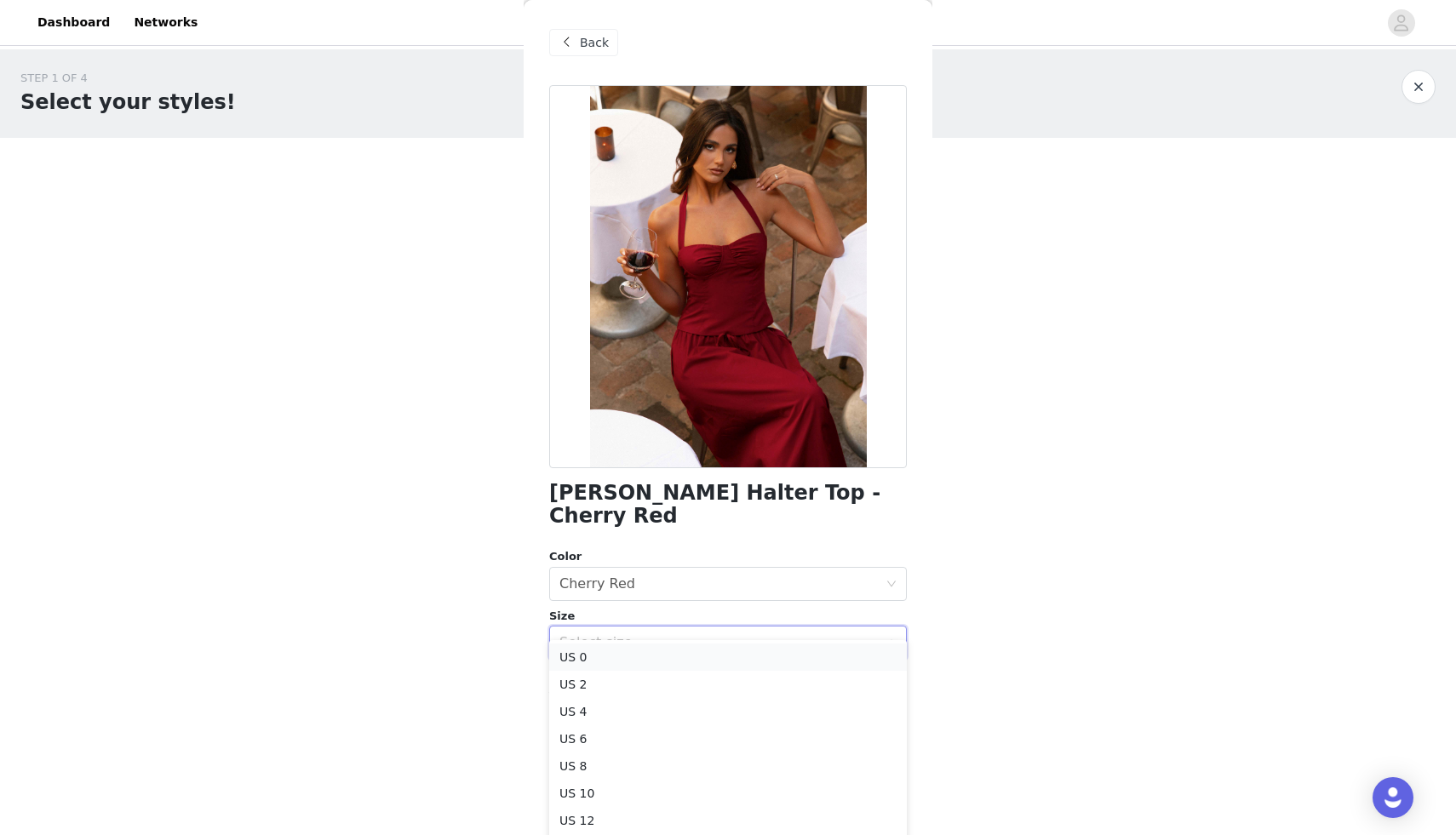
click at [617, 658] on li "US 0" at bounding box center [728, 657] width 357 height 27
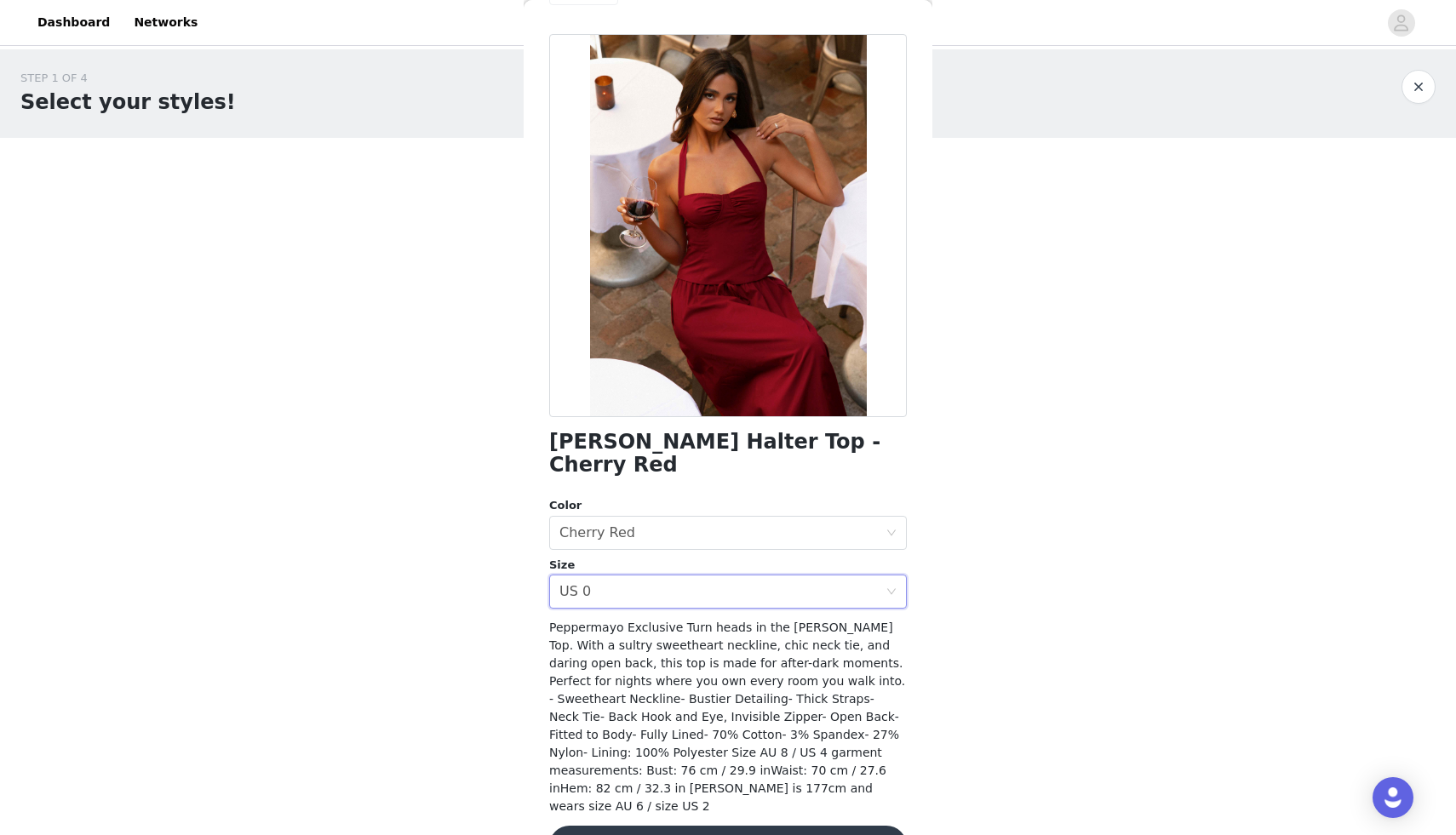
scroll to position [62, 0]
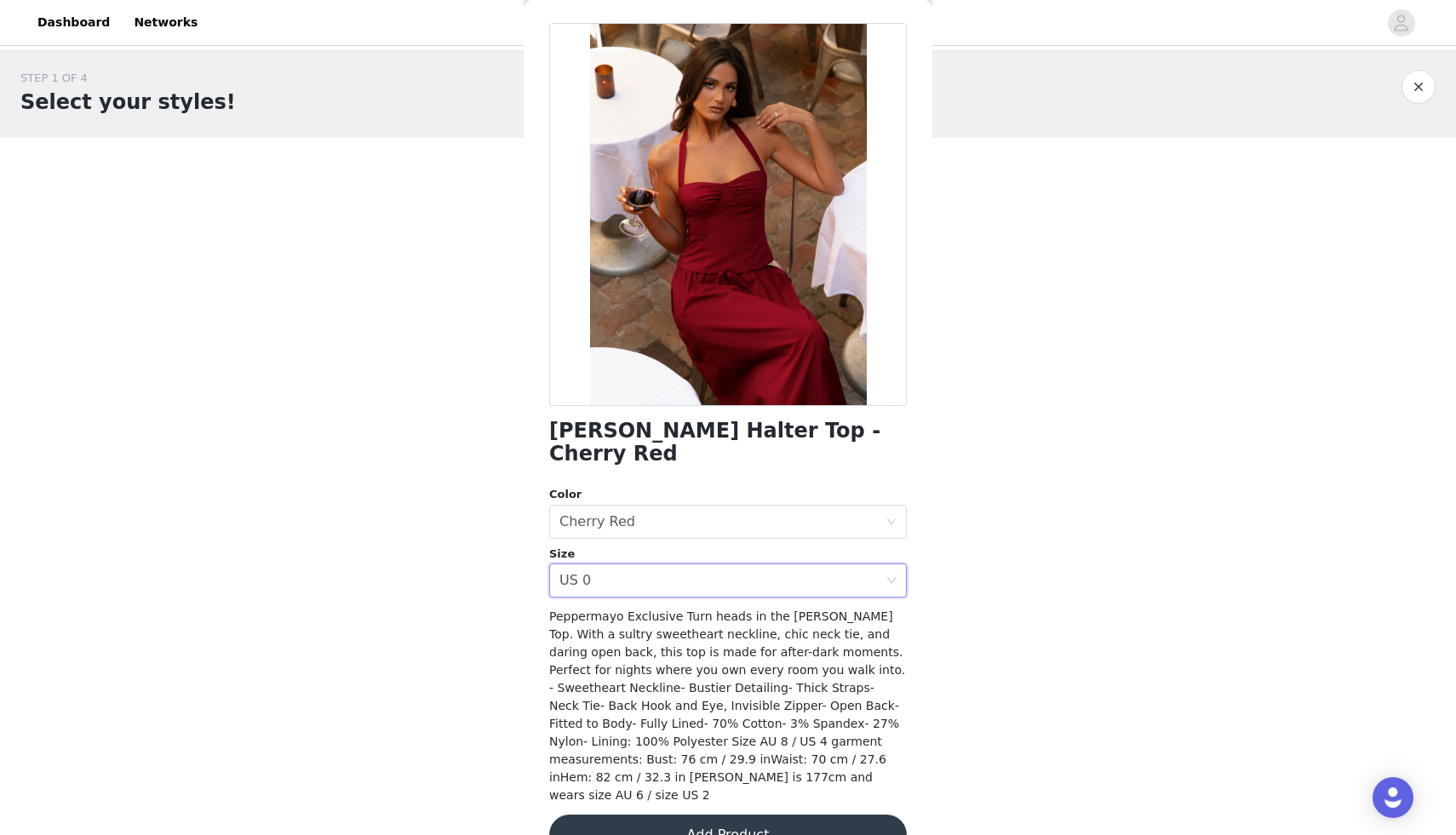
click at [712, 814] on button "Add Product" at bounding box center [728, 835] width 357 height 41
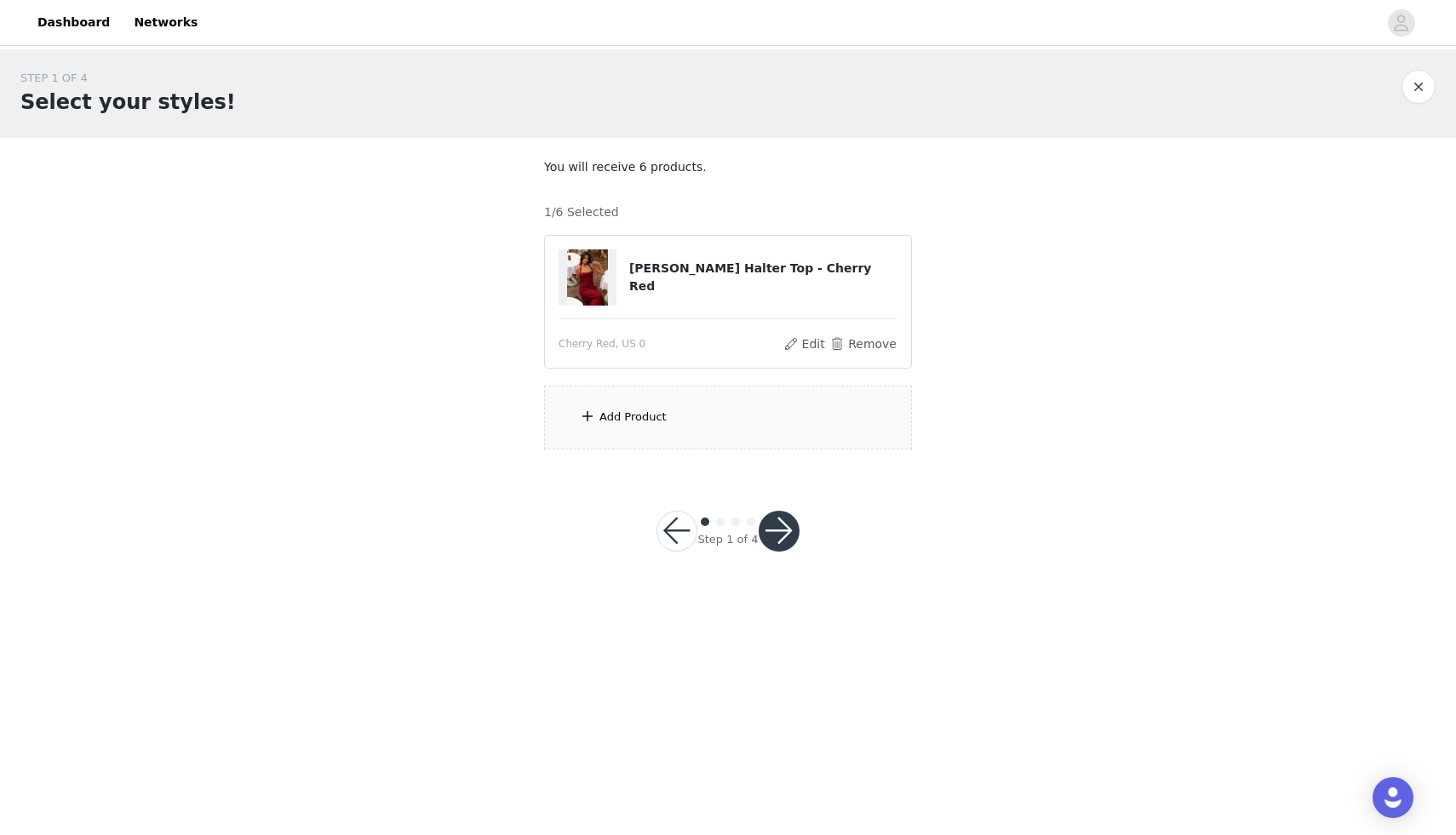
click at [749, 425] on div "Add Product" at bounding box center [728, 417] width 368 height 64
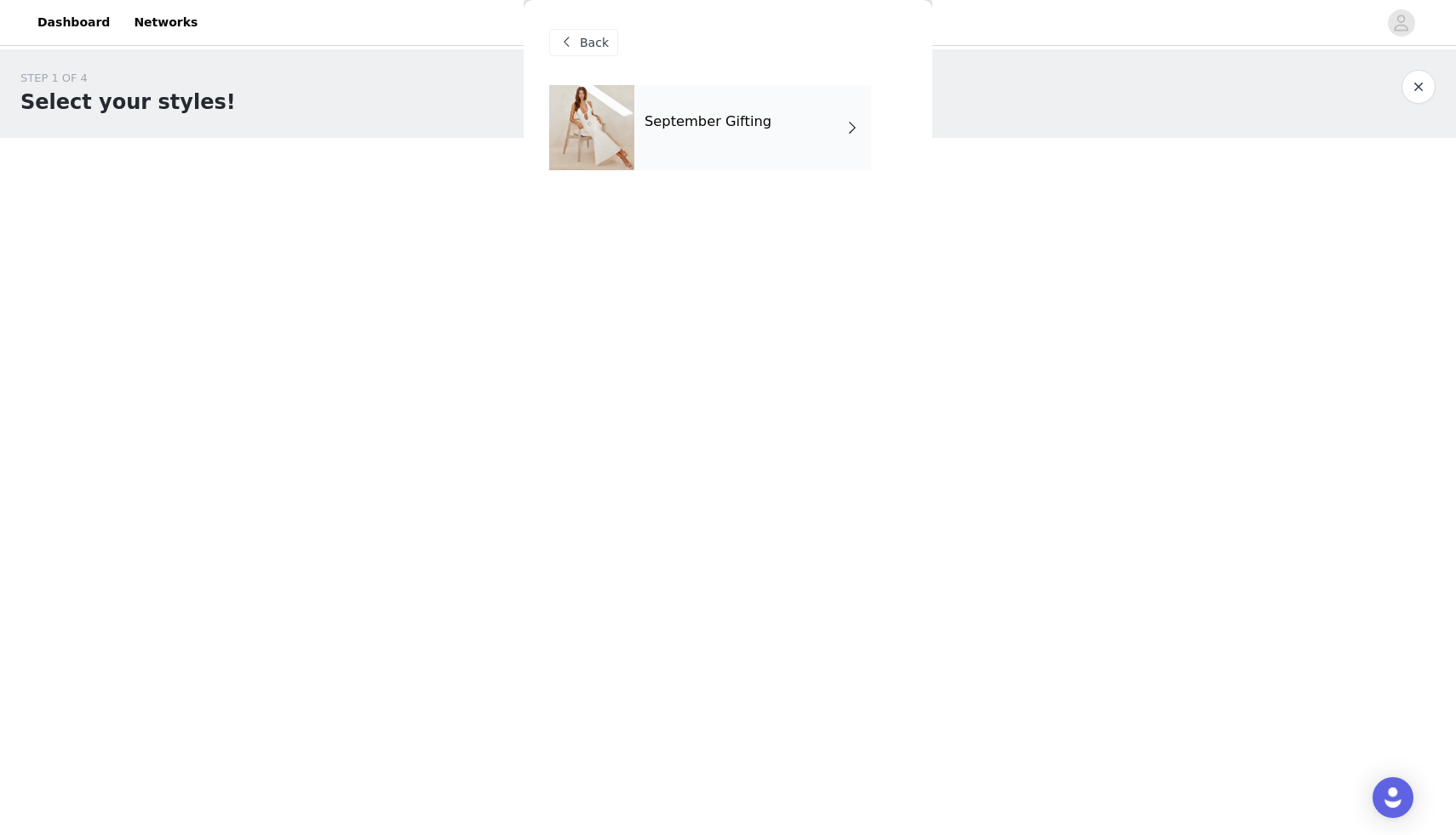
click at [765, 107] on div "September Gifting" at bounding box center [753, 127] width 237 height 85
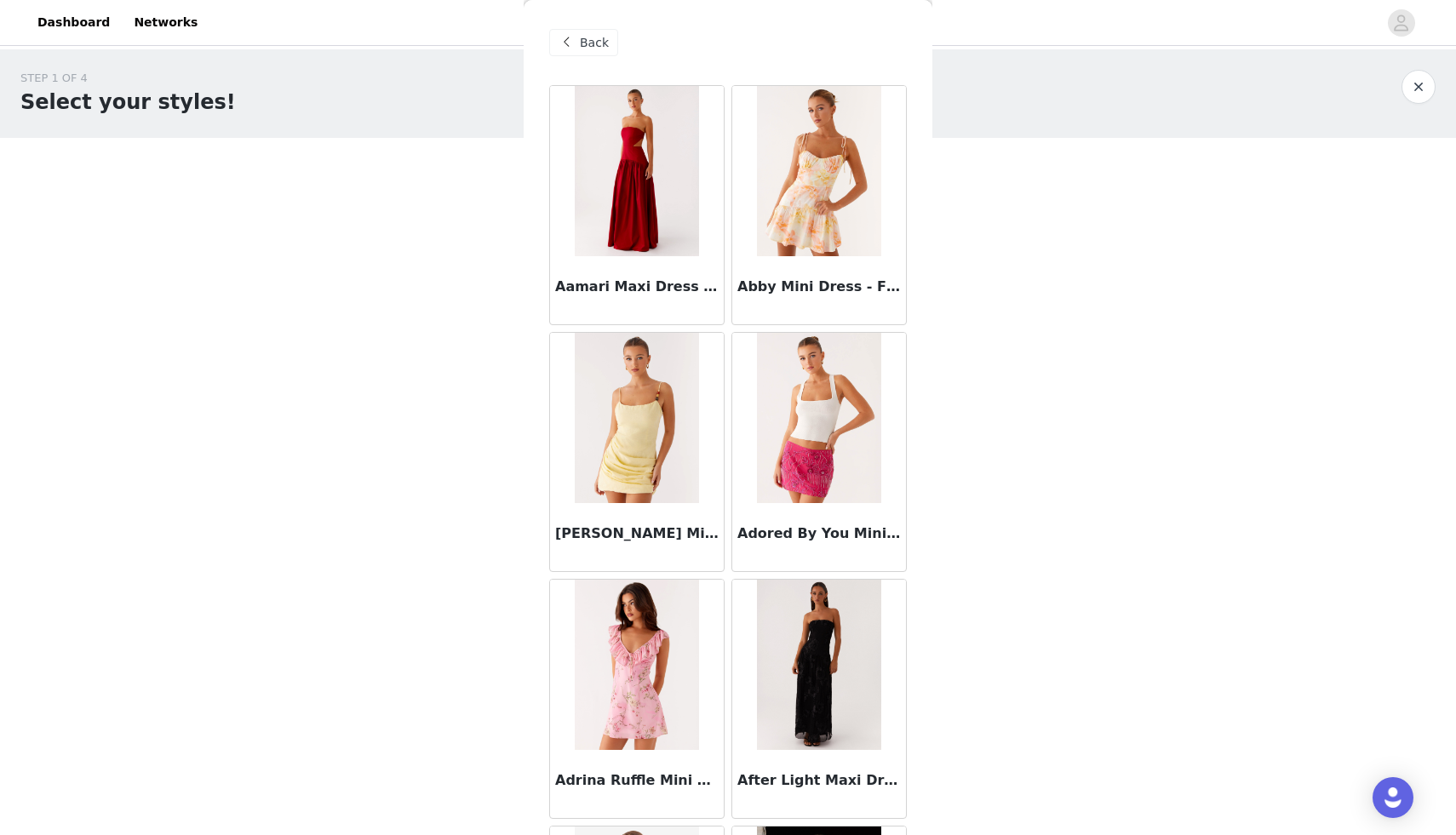
scroll to position [1769, 0]
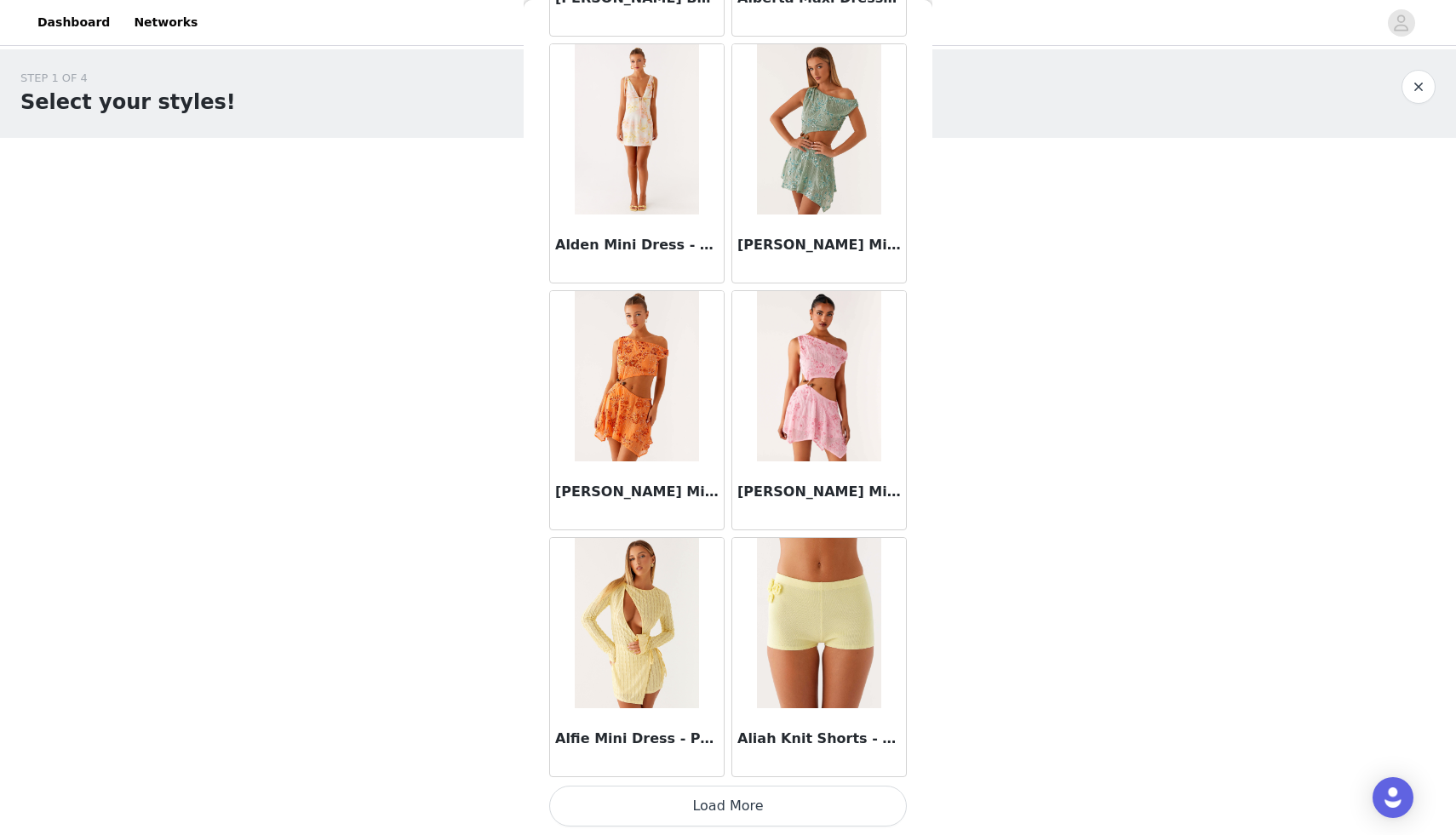
click at [719, 815] on button "Load More" at bounding box center [728, 806] width 357 height 41
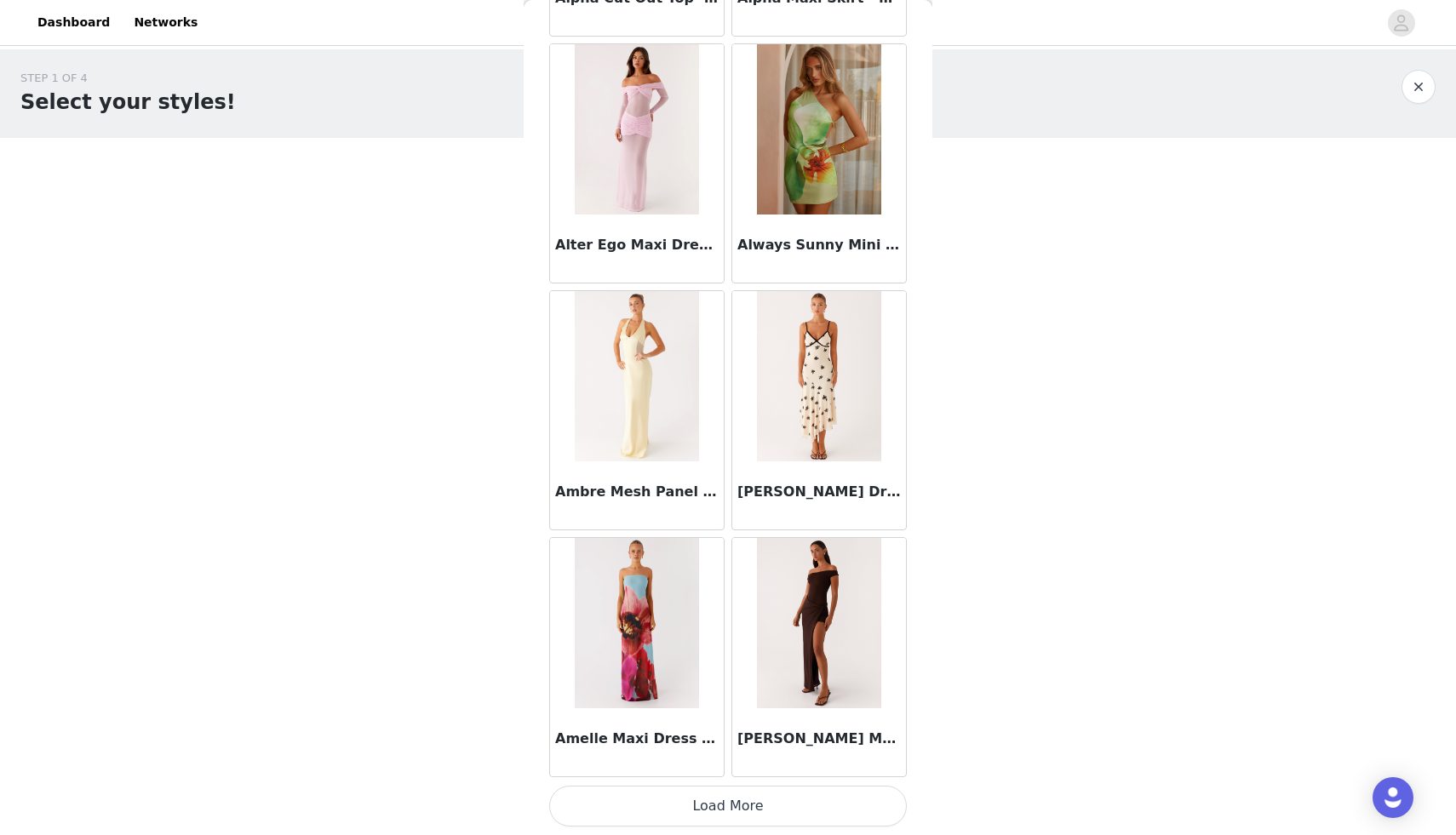
click at [729, 805] on button "Load More" at bounding box center [728, 806] width 357 height 41
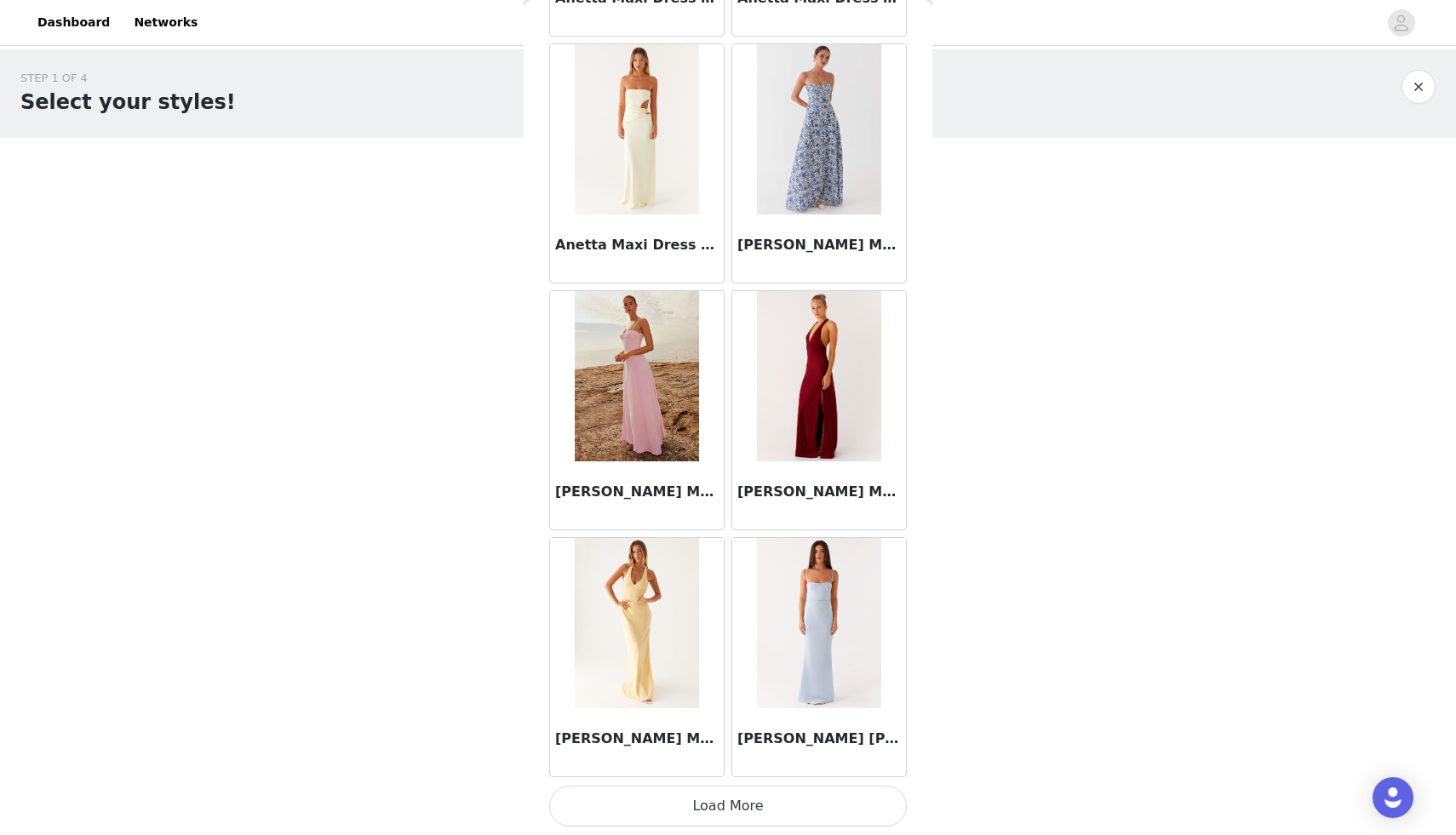
click at [698, 811] on button "Load More" at bounding box center [728, 806] width 357 height 41
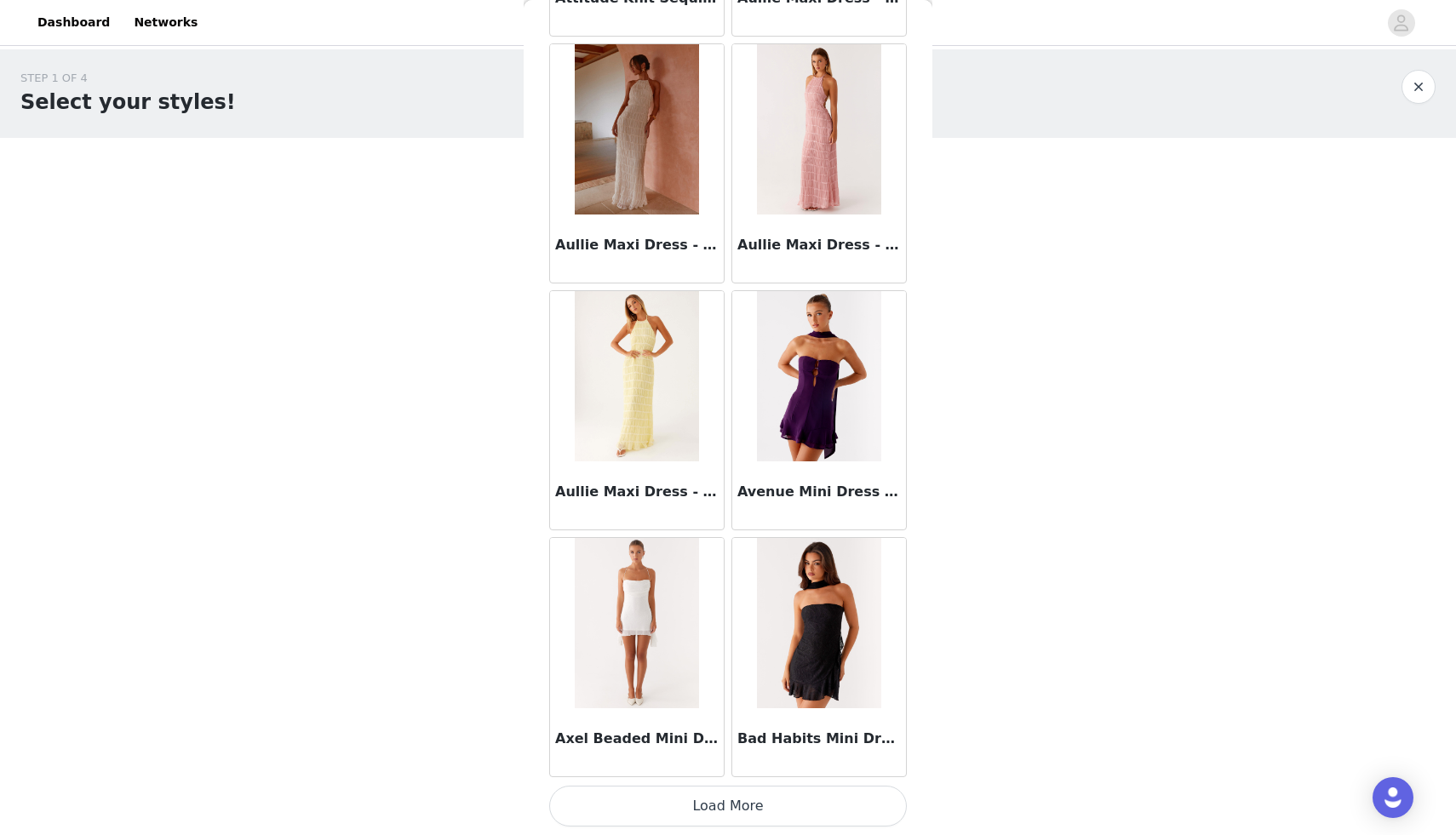
click at [712, 807] on button "Load More" at bounding box center [728, 806] width 357 height 41
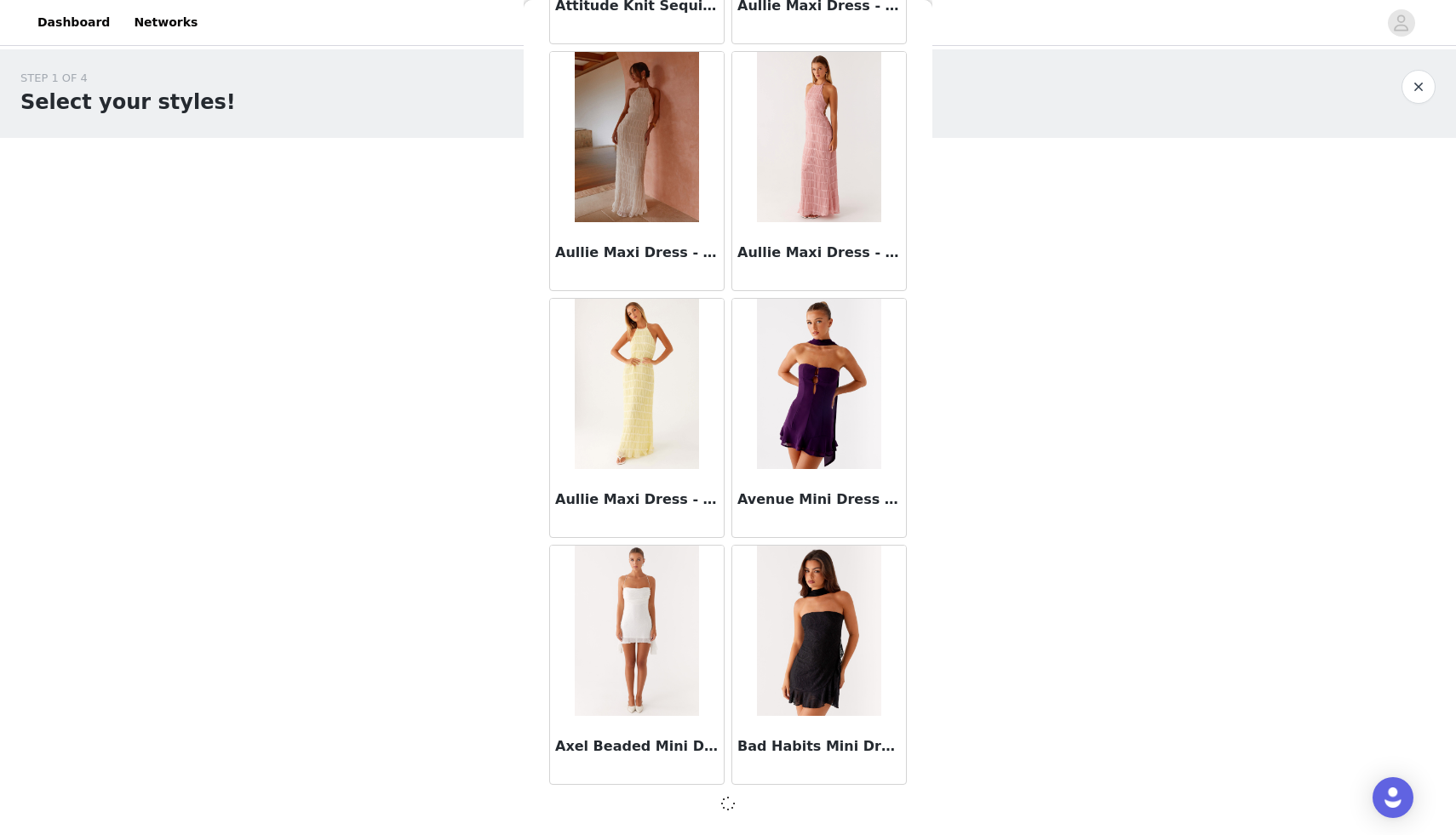
scroll to position [9175, 0]
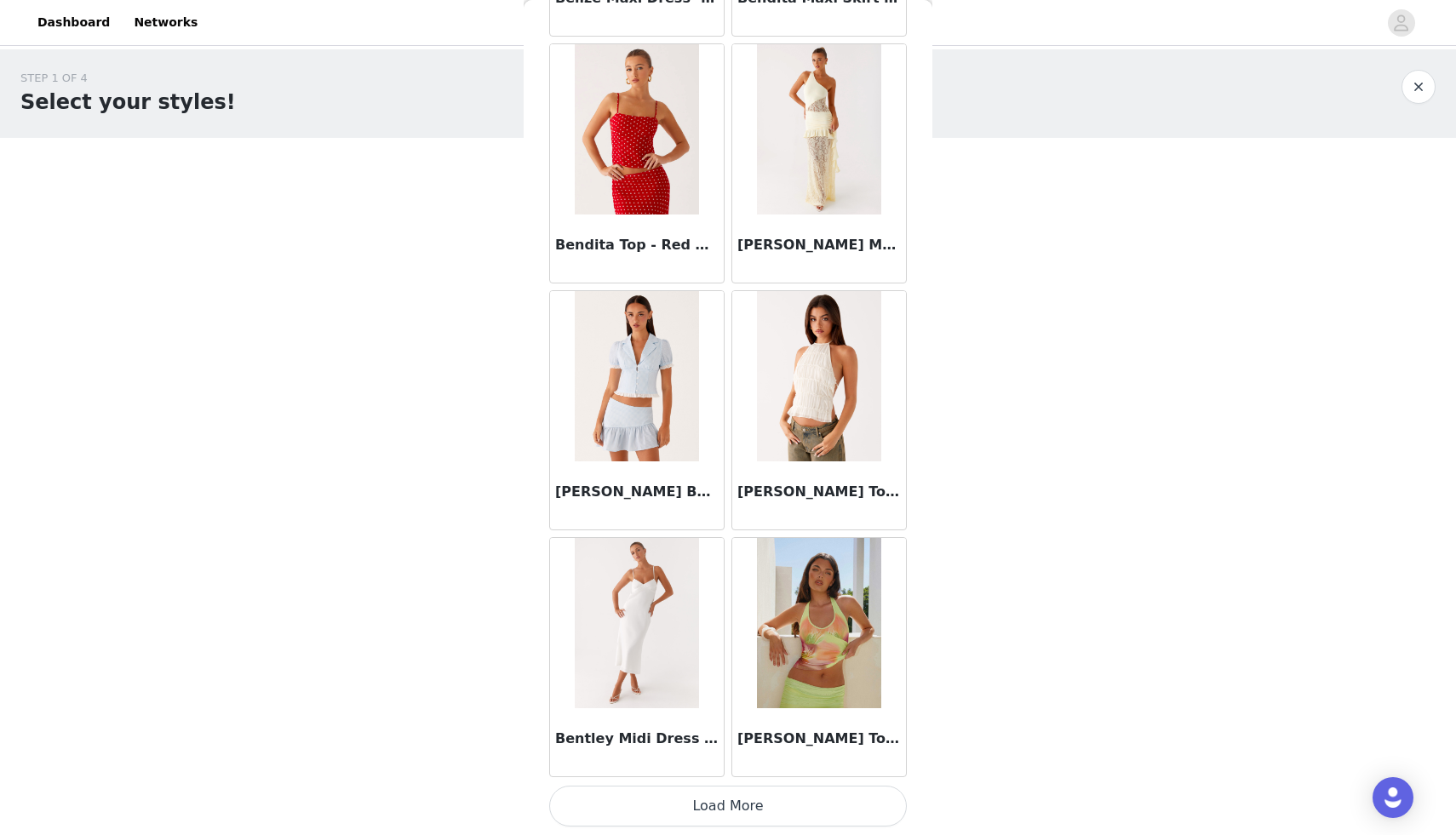
click at [704, 812] on button "Load More" at bounding box center [728, 806] width 357 height 41
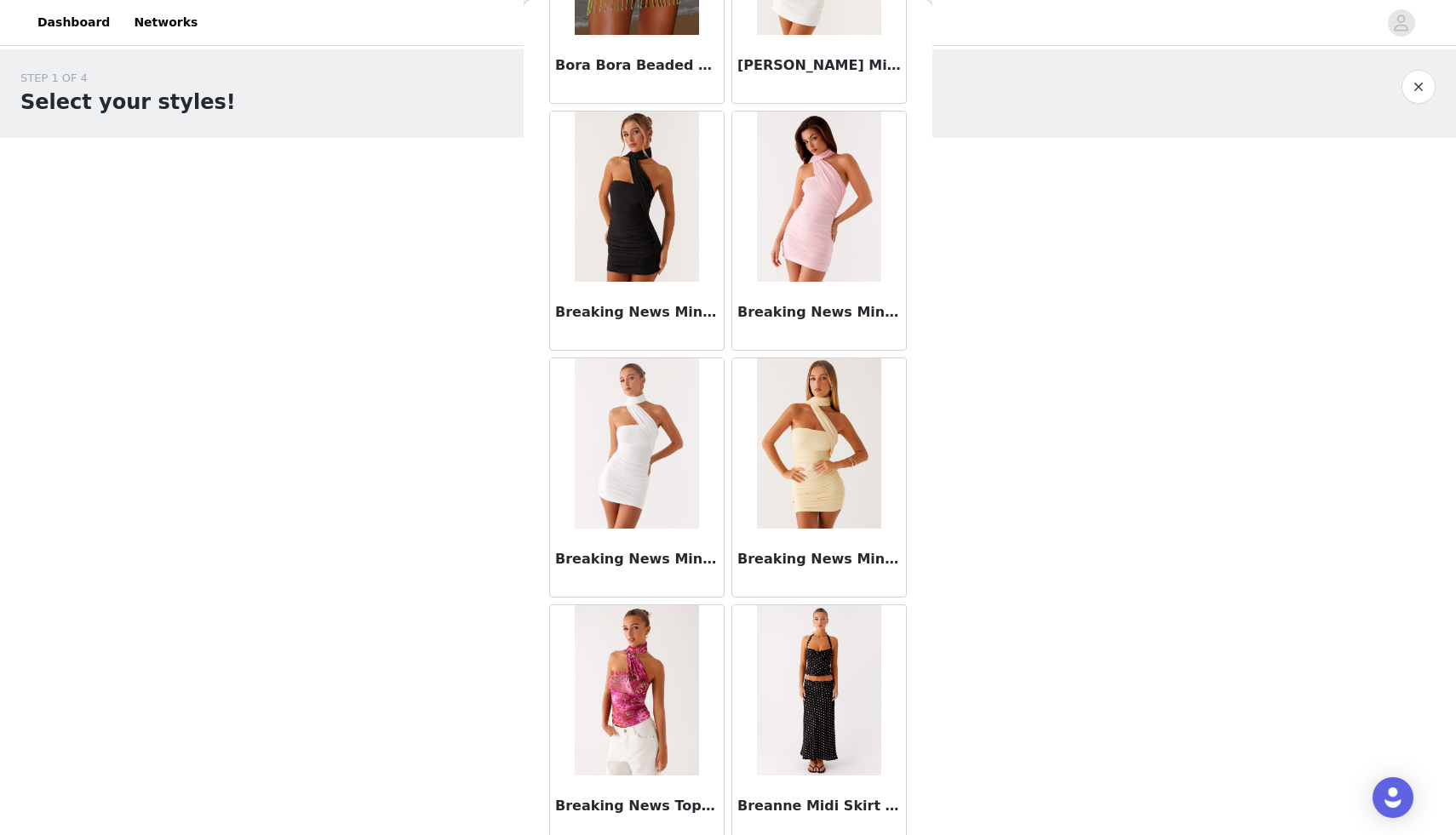
scroll to position [14112, 0]
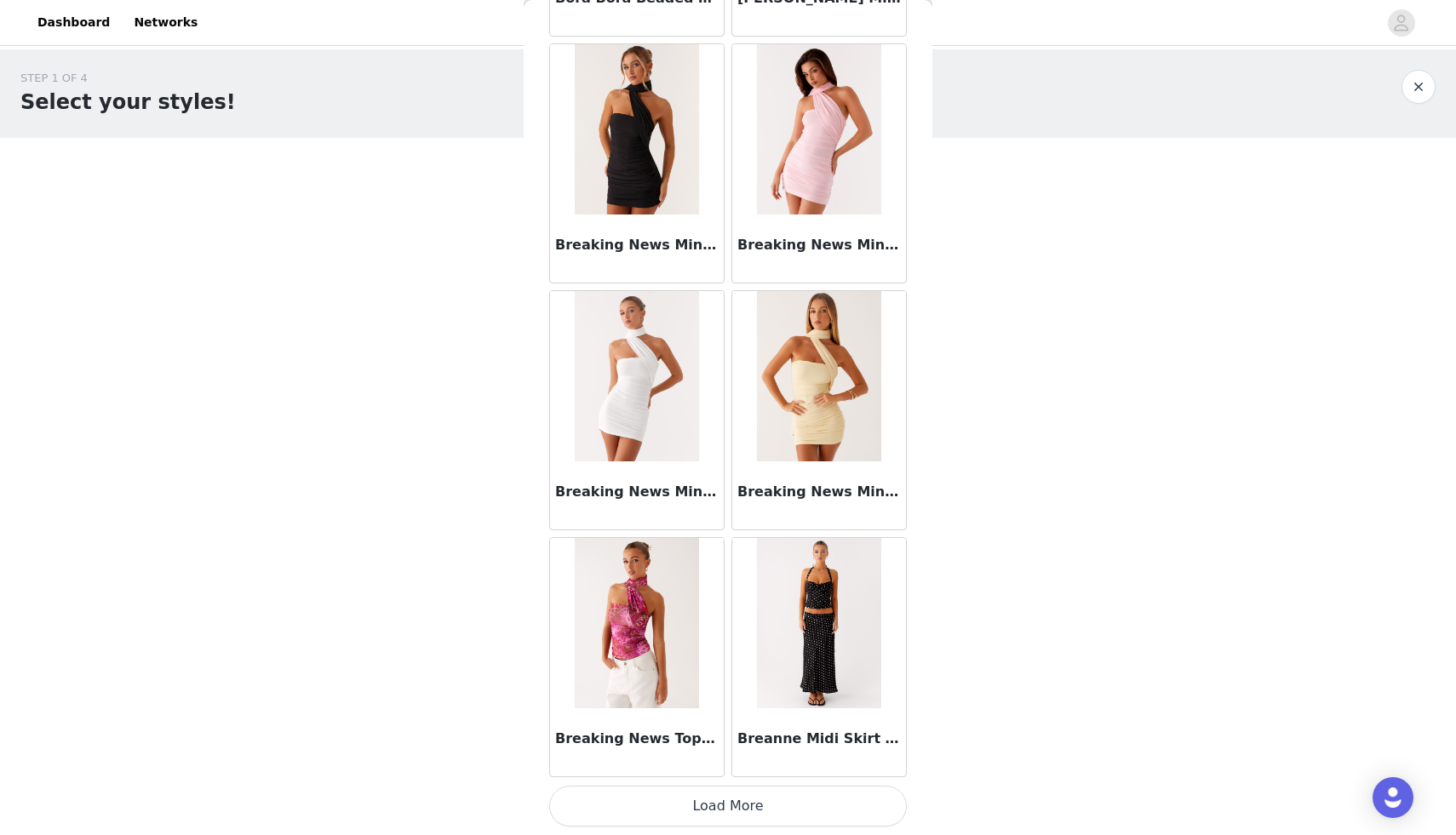
click at [747, 796] on button "Load More" at bounding box center [728, 806] width 357 height 41
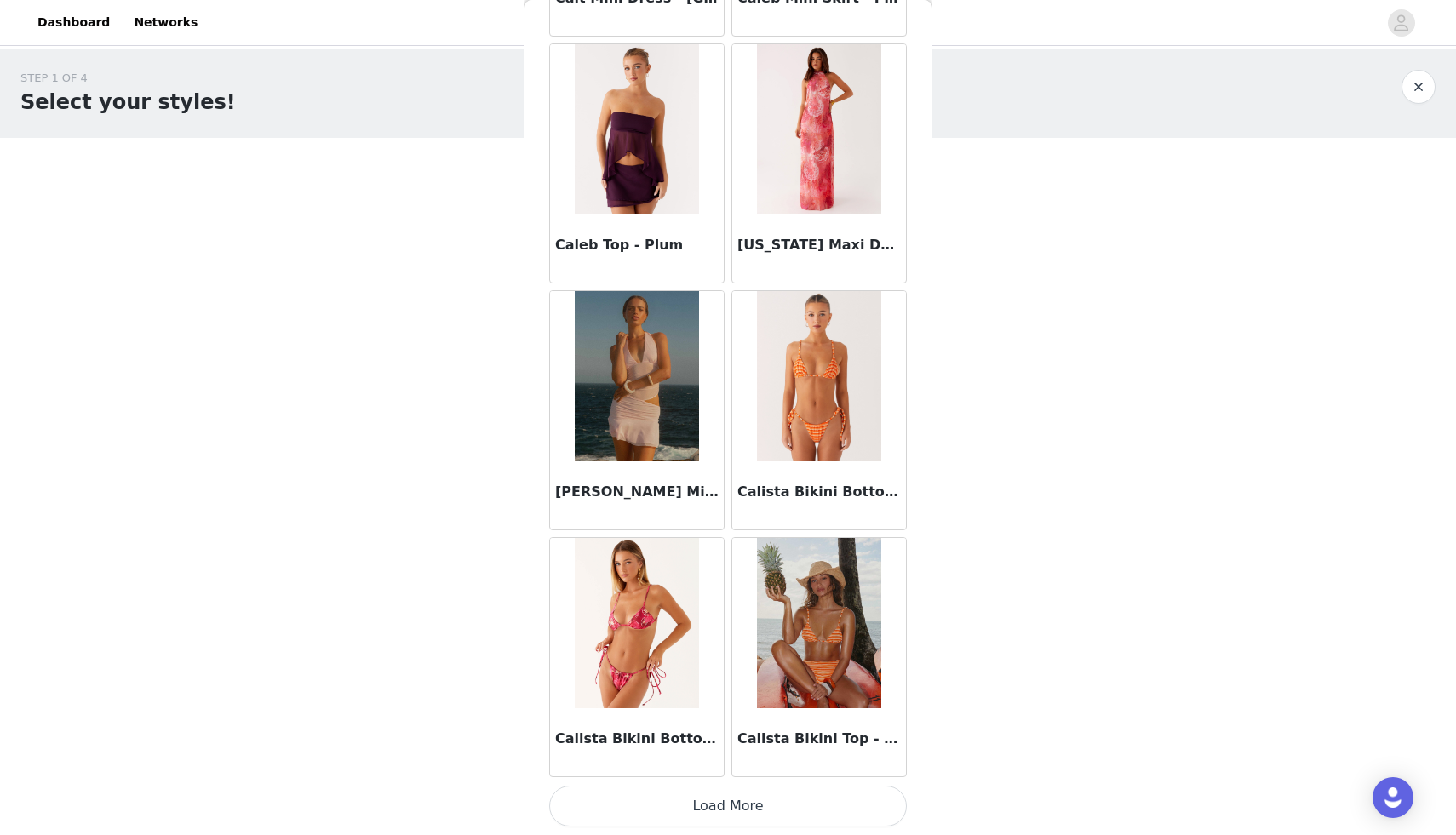
click at [739, 821] on button "Load More" at bounding box center [728, 806] width 357 height 41
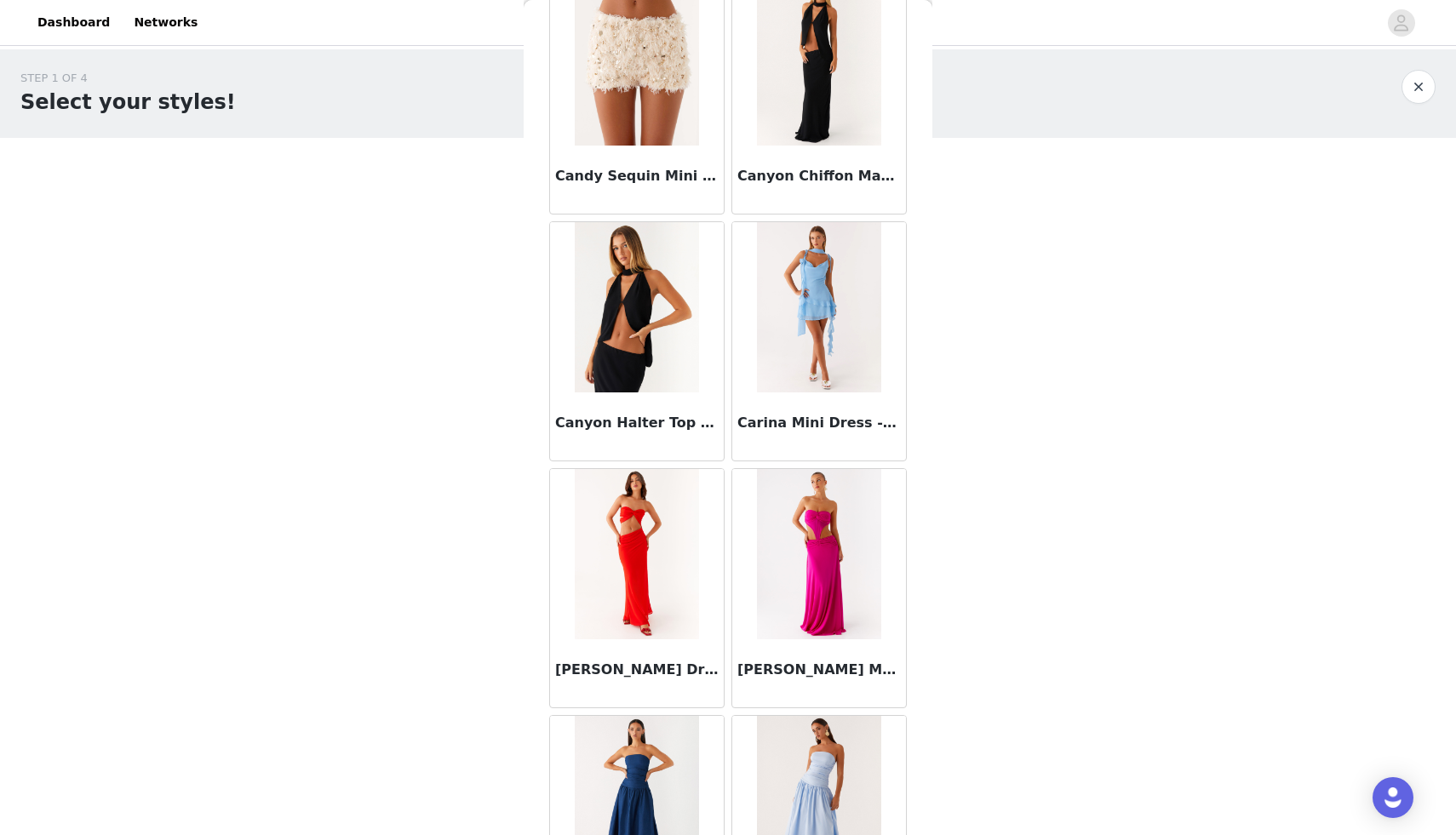
scroll to position [19048, 0]
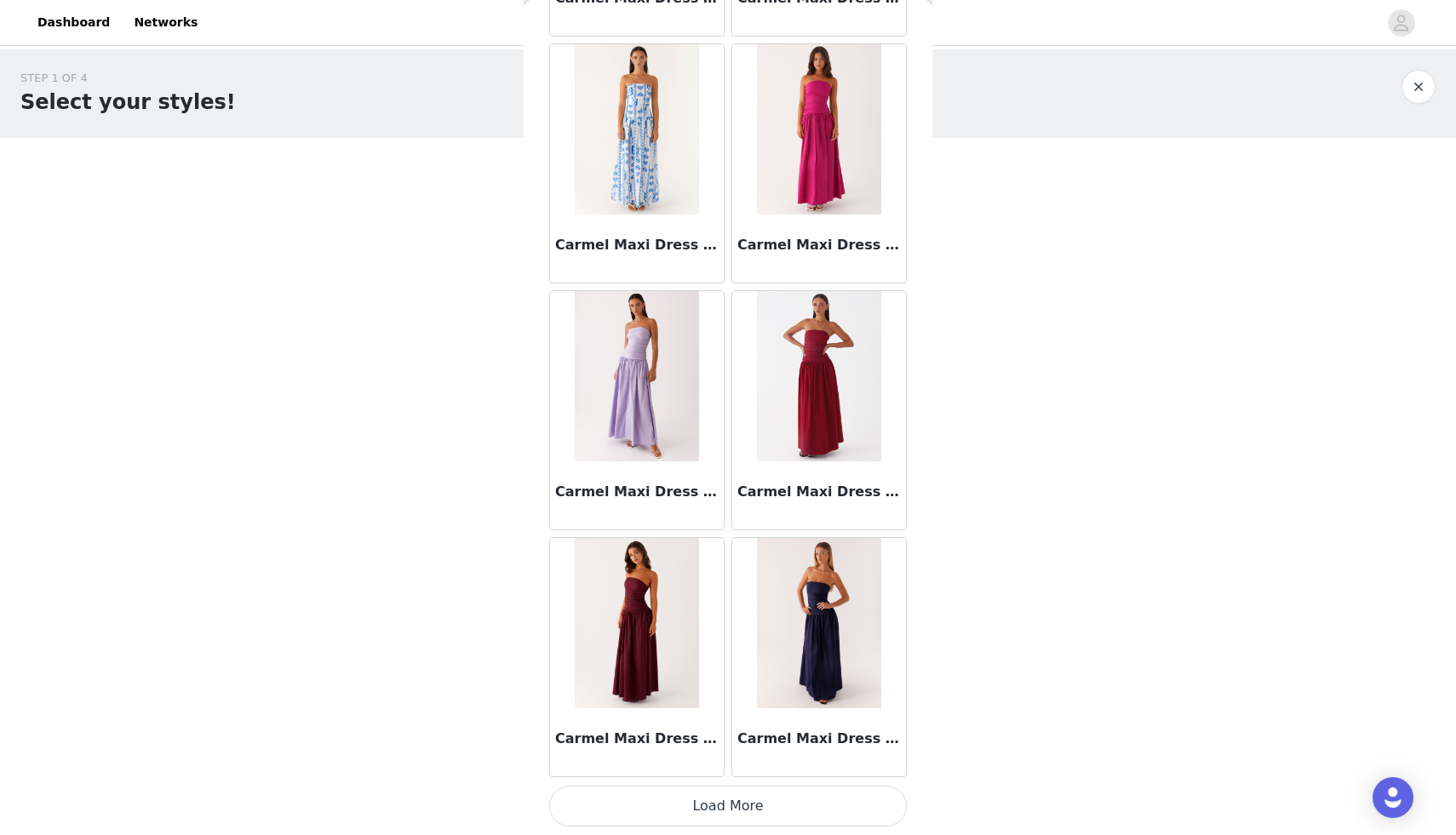
click at [727, 800] on button "Load More" at bounding box center [728, 806] width 357 height 41
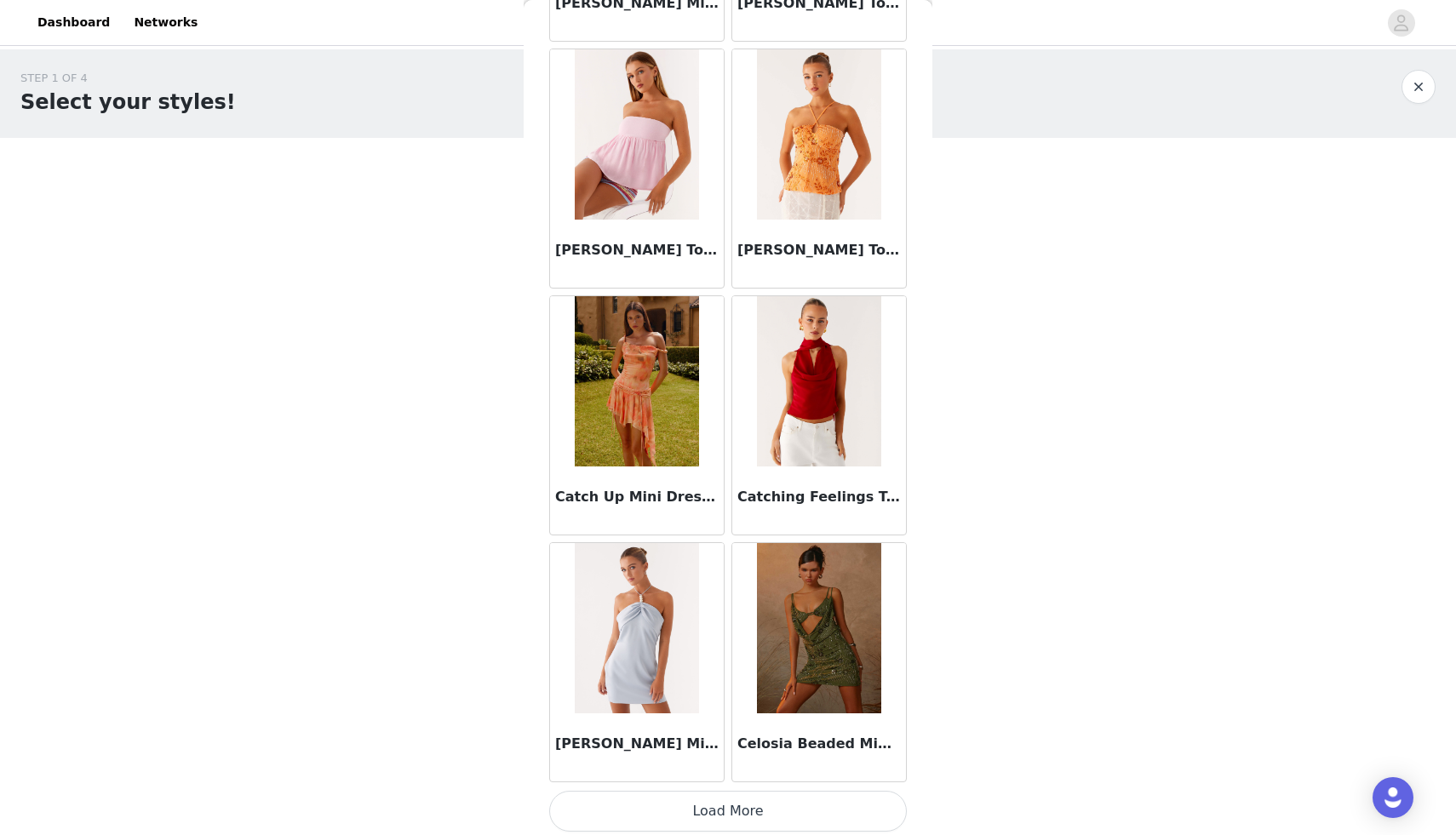
scroll to position [21517, 0]
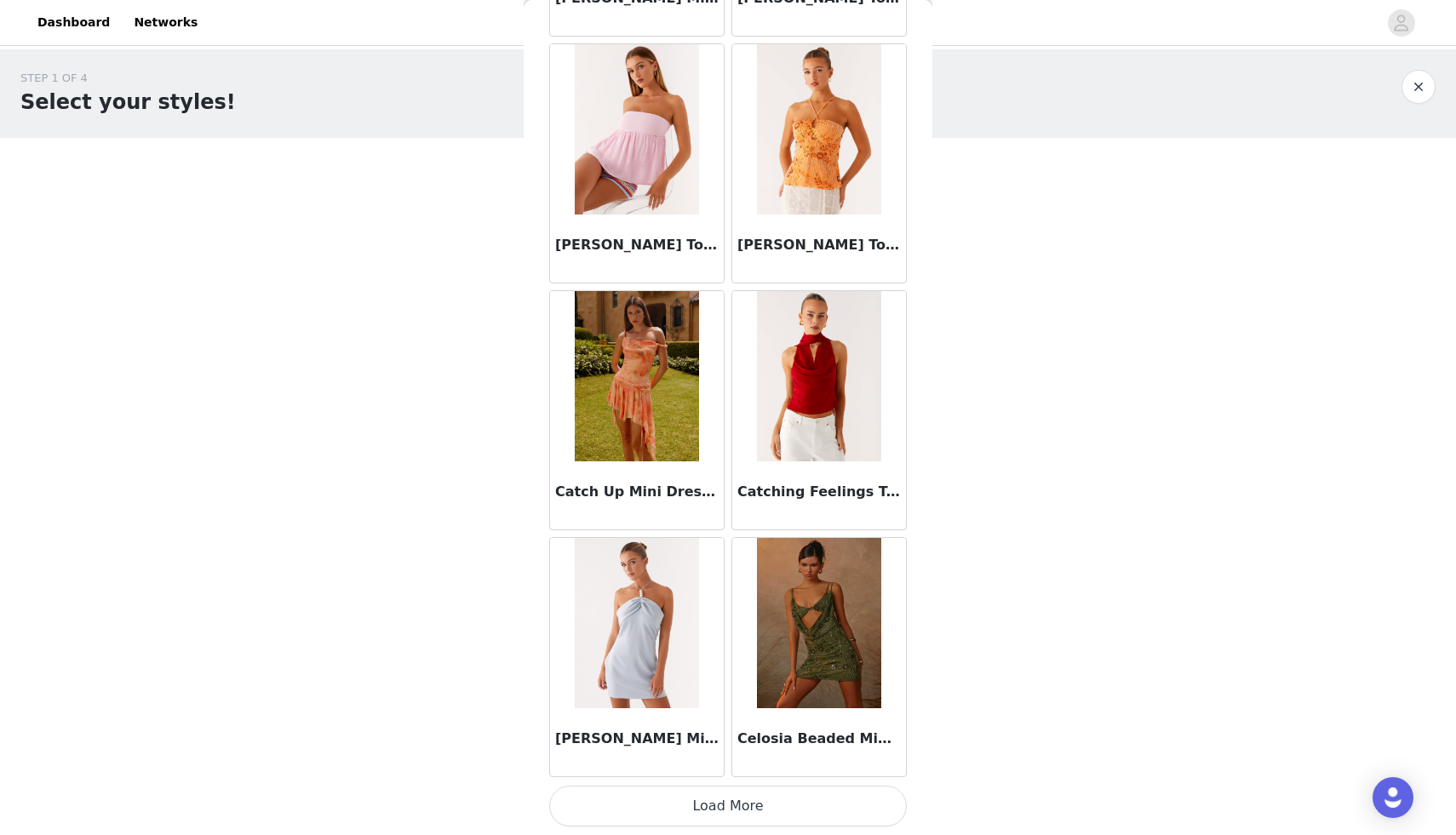
click at [729, 806] on button "Load More" at bounding box center [728, 806] width 357 height 41
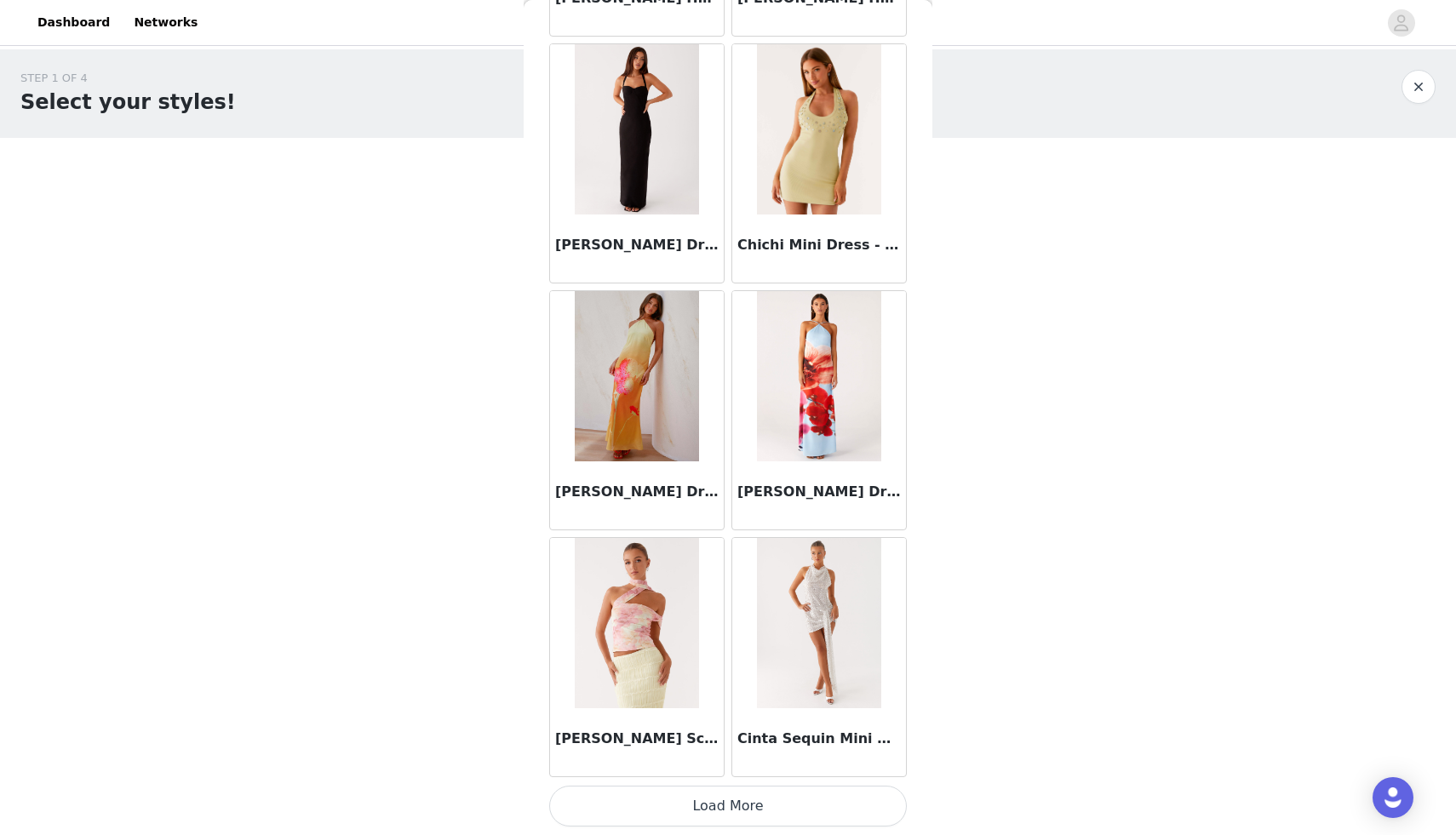
click at [728, 808] on button "Load More" at bounding box center [728, 806] width 357 height 41
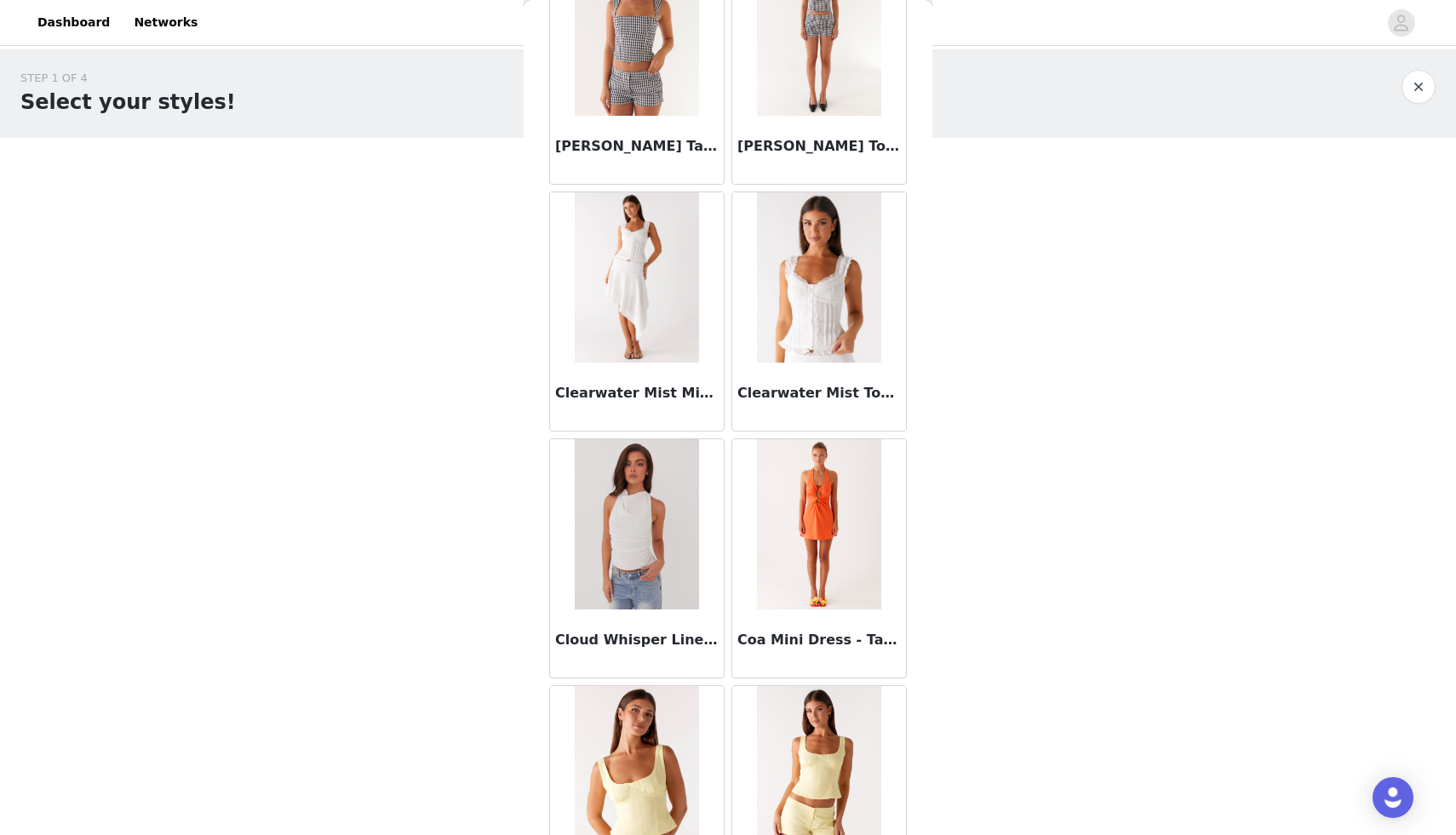
scroll to position [25320, 0]
click at [814, 304] on img at bounding box center [818, 276] width 124 height 171
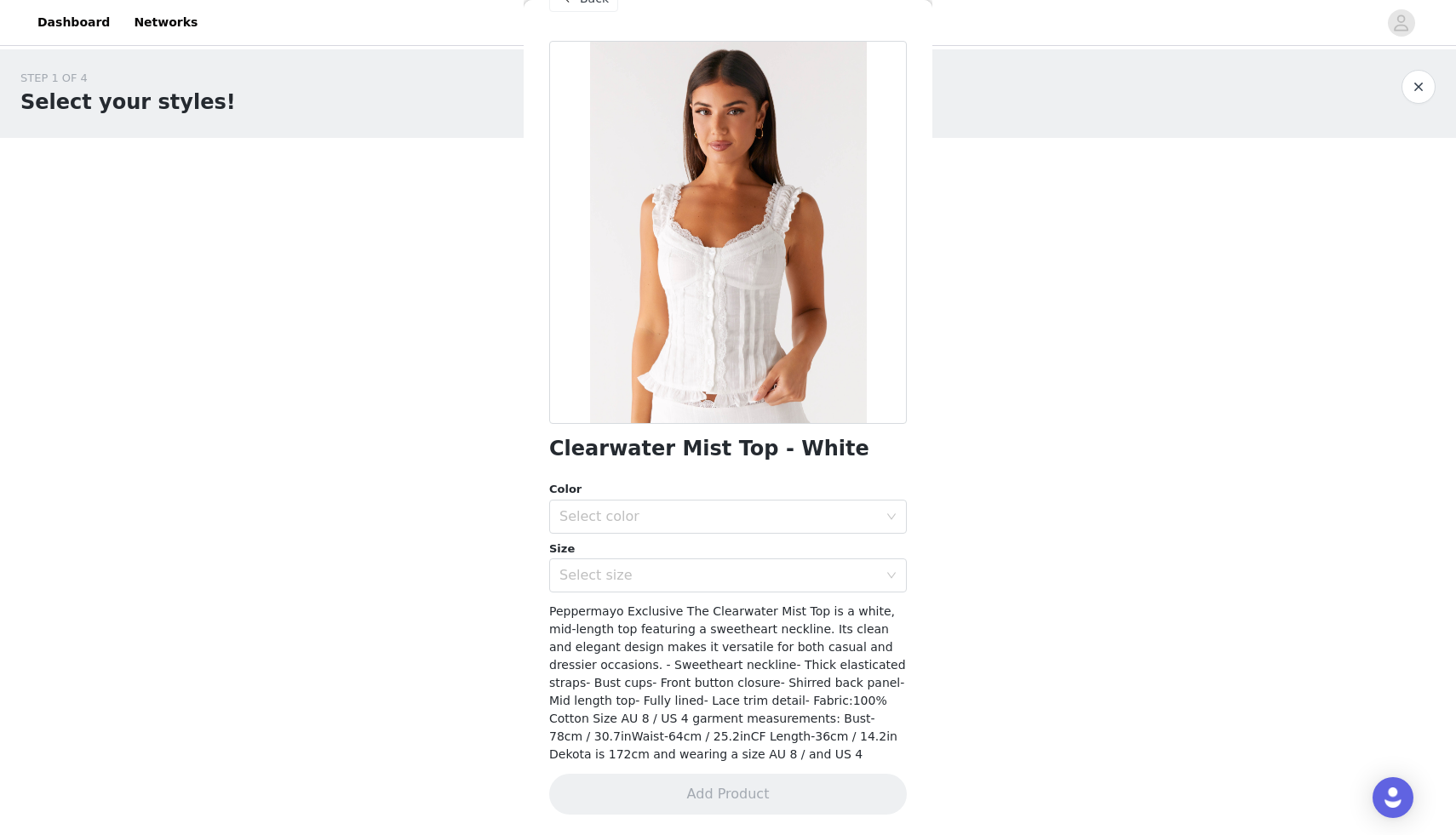
scroll to position [0, 0]
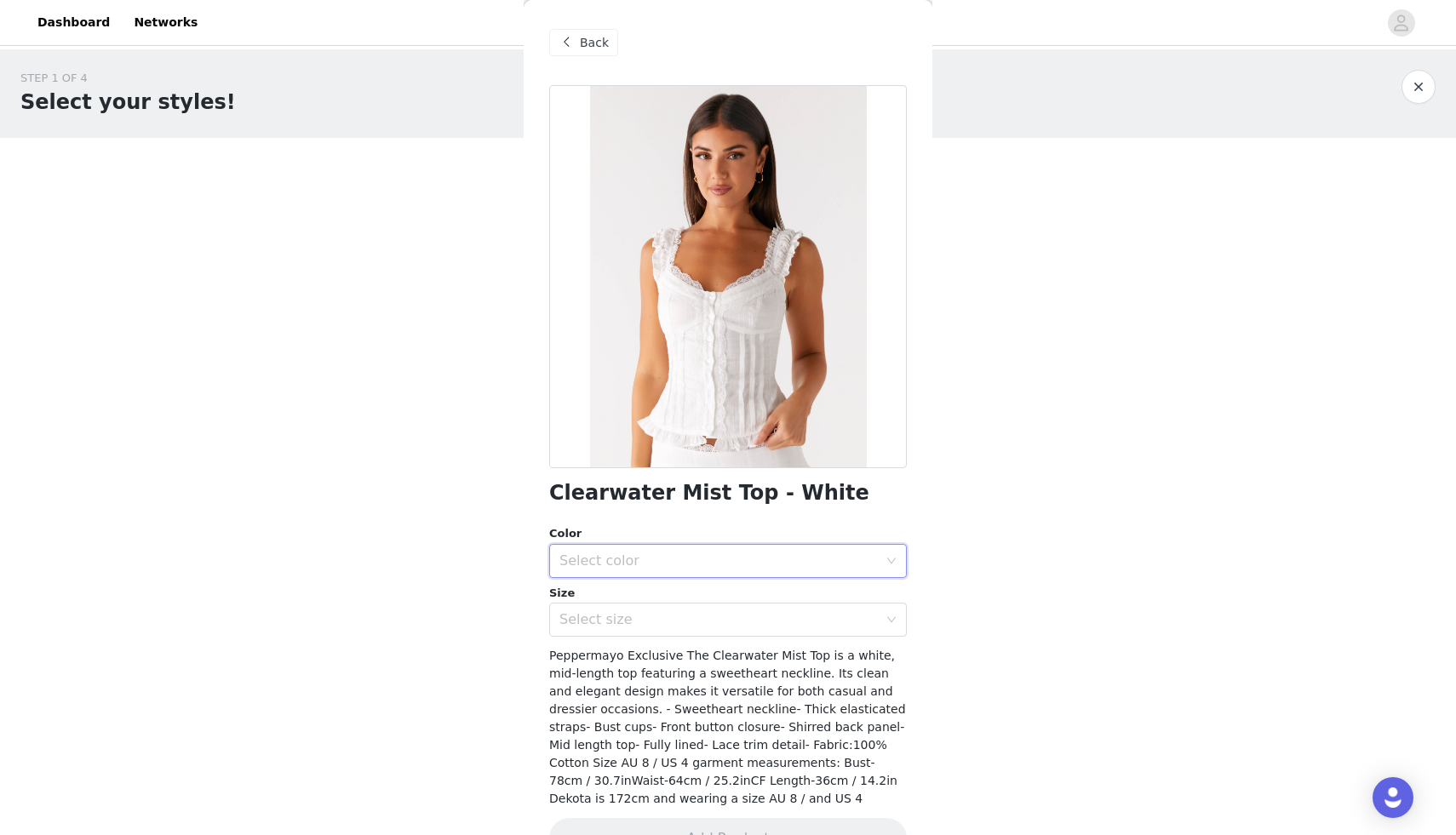
click at [682, 576] on div "Select color" at bounding box center [728, 560] width 357 height 34
click at [659, 594] on li "White" at bounding box center [728, 598] width 357 height 27
click at [659, 616] on div "Select size" at bounding box center [719, 619] width 319 height 17
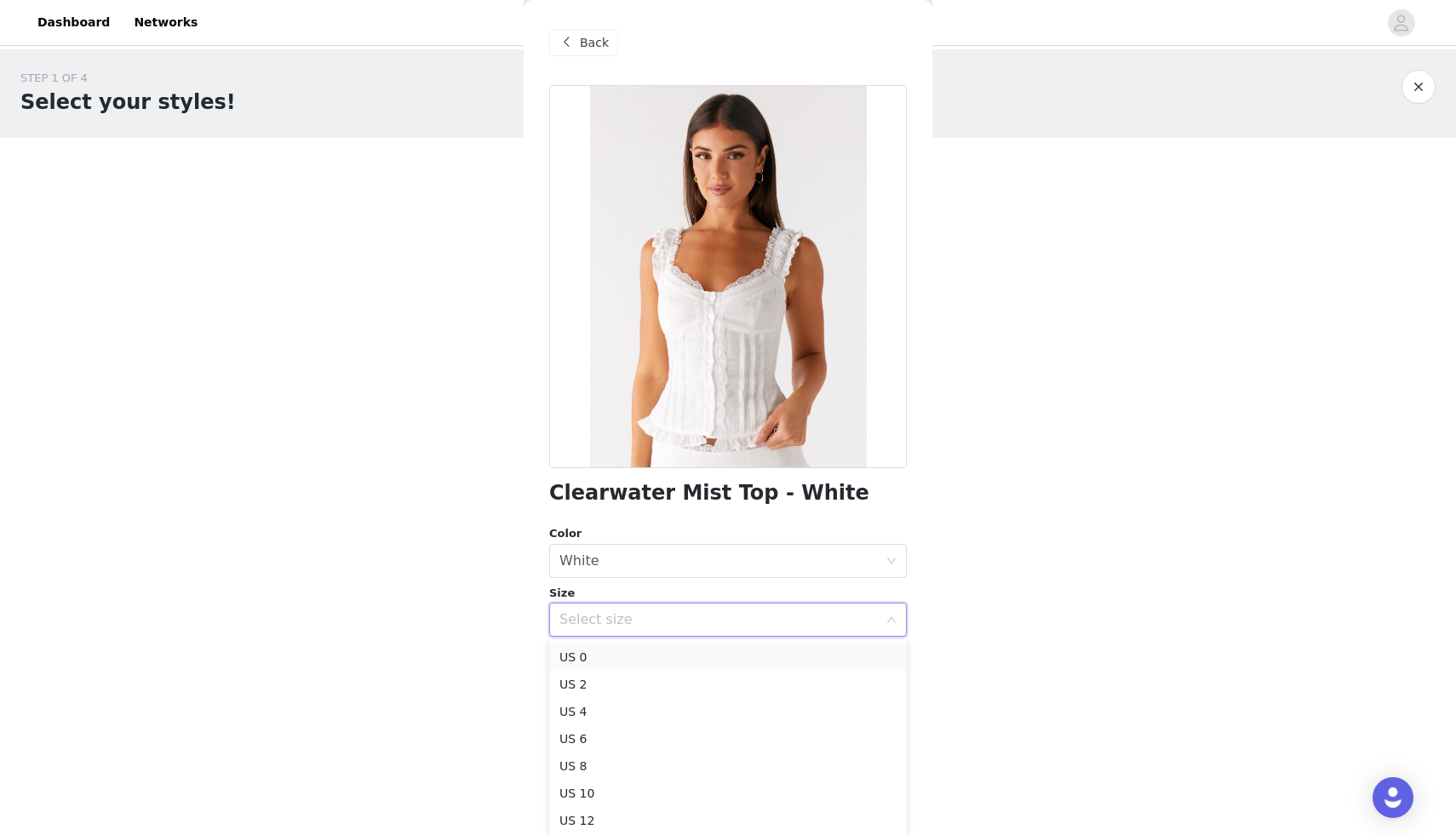
click at [639, 661] on li "US 0" at bounding box center [728, 657] width 357 height 27
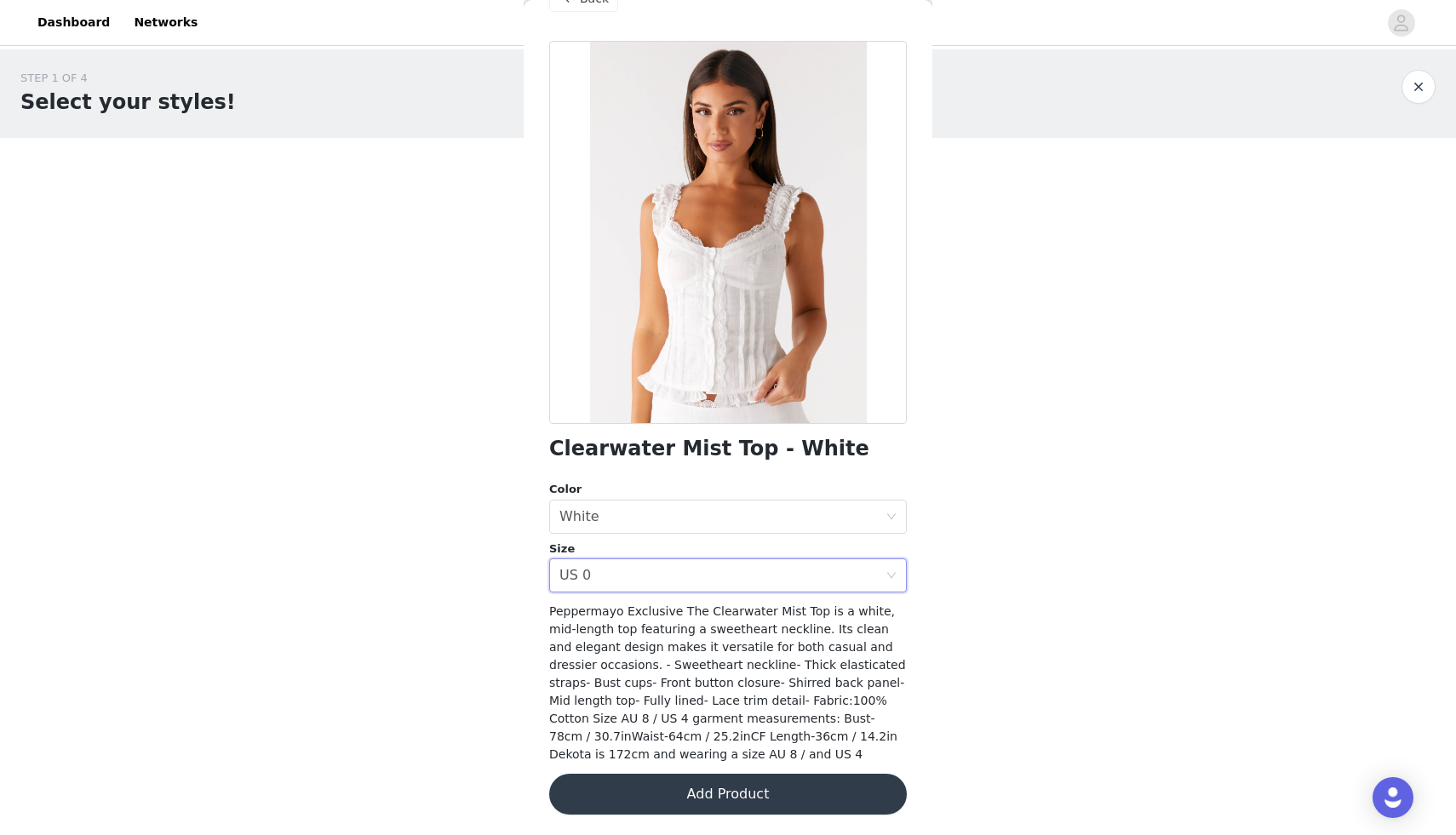
scroll to position [43, 0]
click at [664, 571] on div "Select size US 0" at bounding box center [723, 576] width 326 height 33
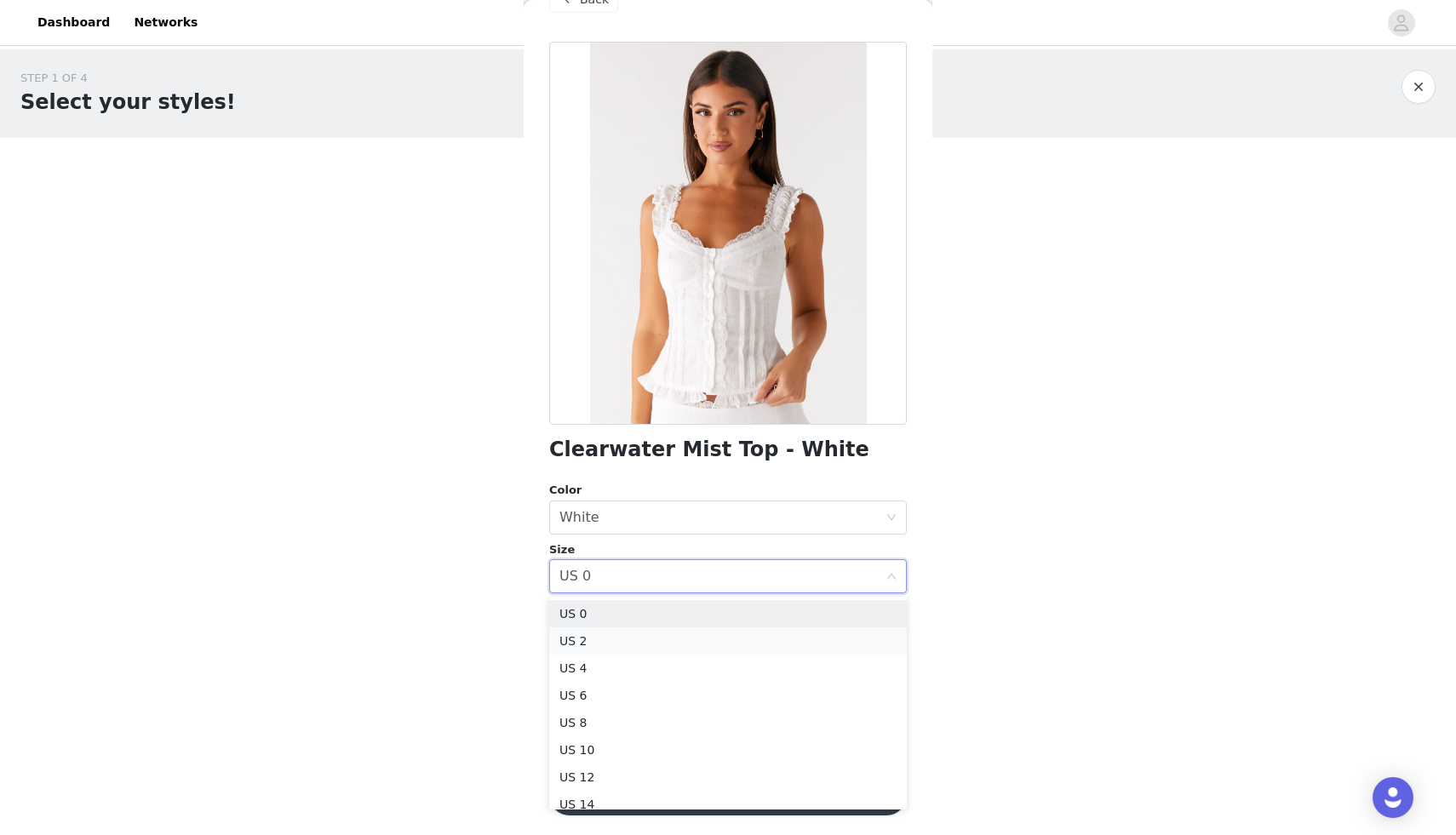
click at [608, 647] on li "US 2" at bounding box center [728, 640] width 357 height 27
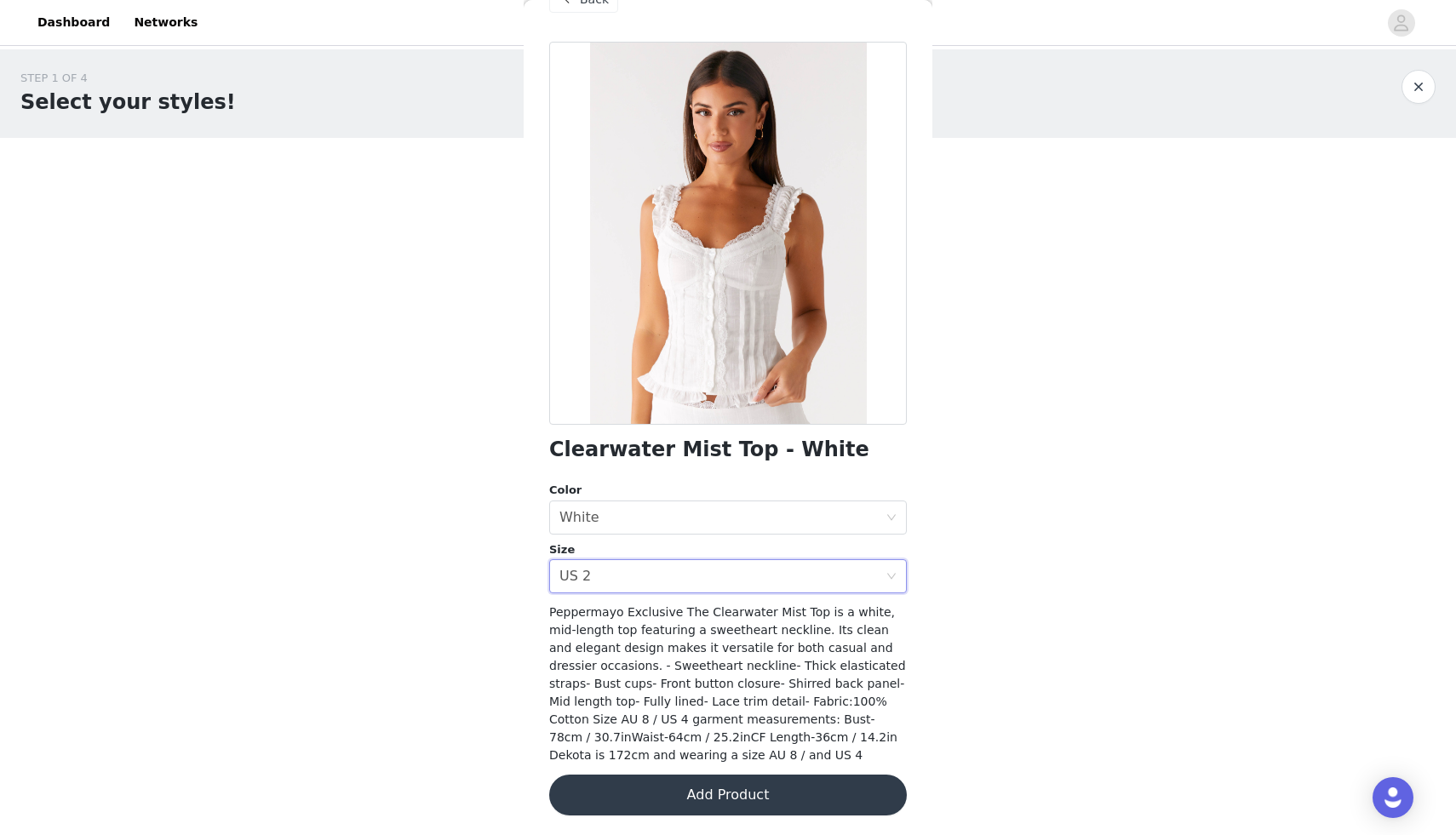
click at [703, 810] on button "Add Product" at bounding box center [728, 796] width 357 height 41
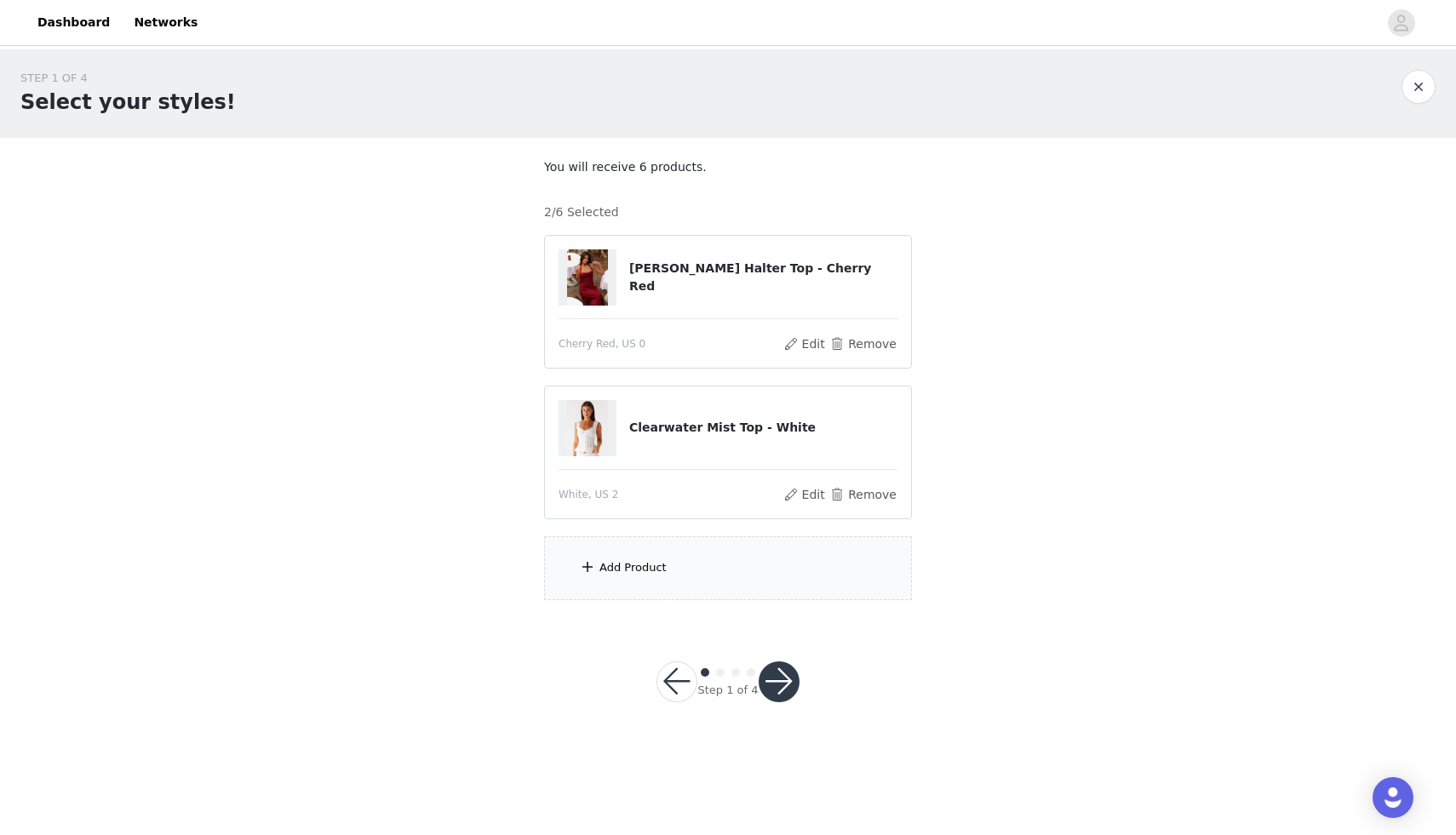
click at [720, 572] on div "Add Product" at bounding box center [728, 568] width 368 height 64
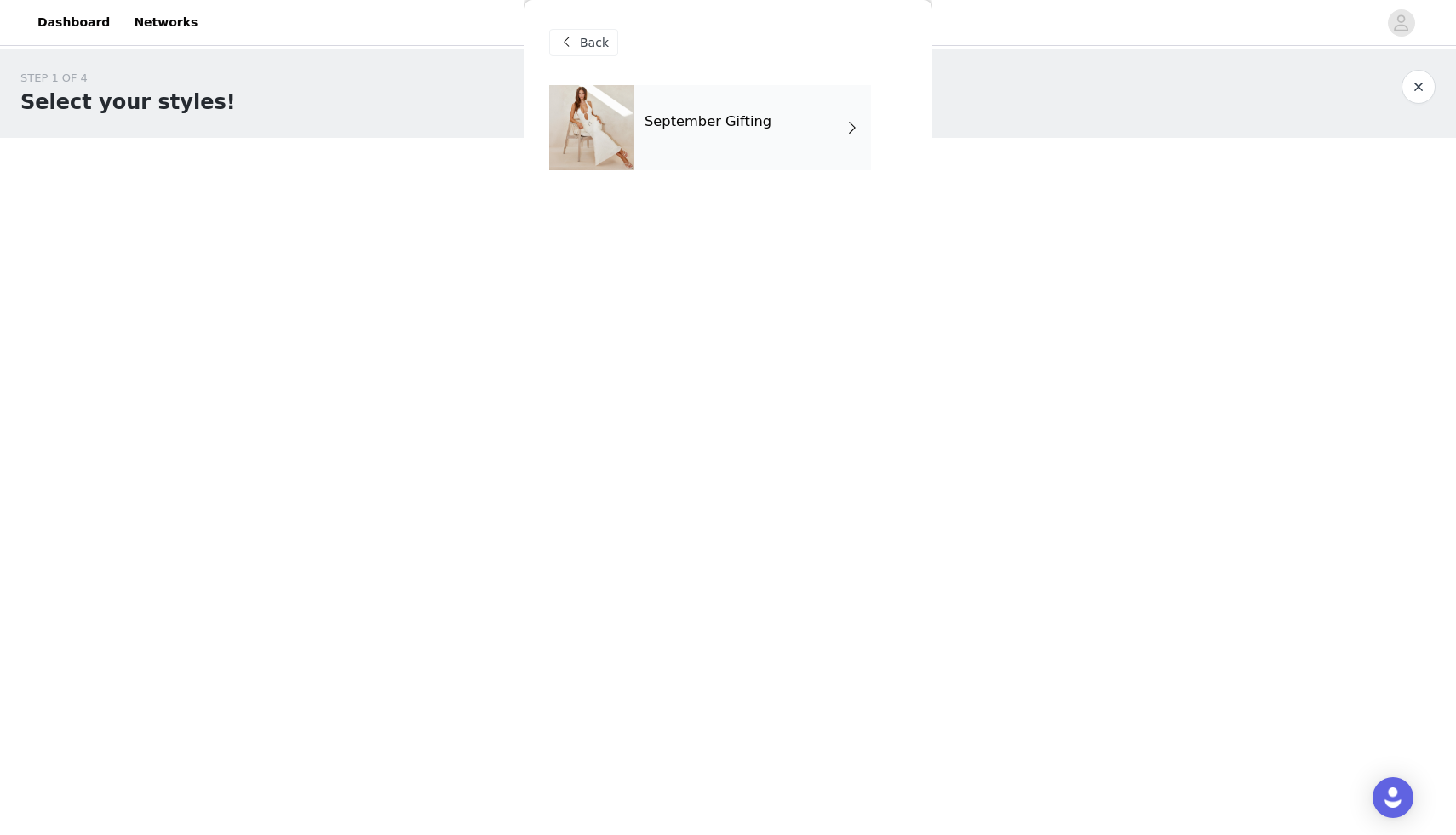
click at [767, 116] on div "September Gifting" at bounding box center [753, 127] width 237 height 85
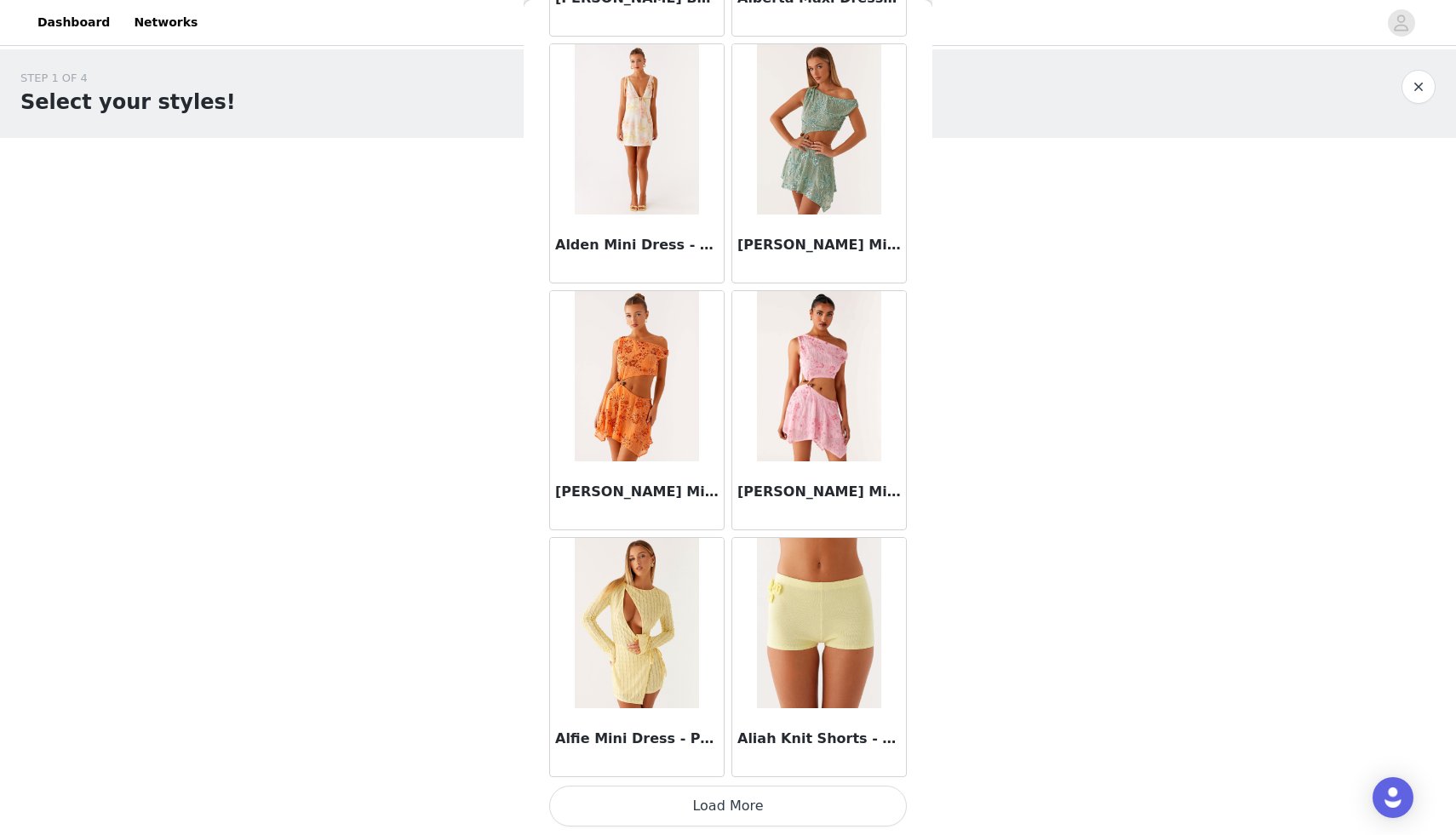
click at [702, 813] on button "Load More" at bounding box center [728, 806] width 357 height 41
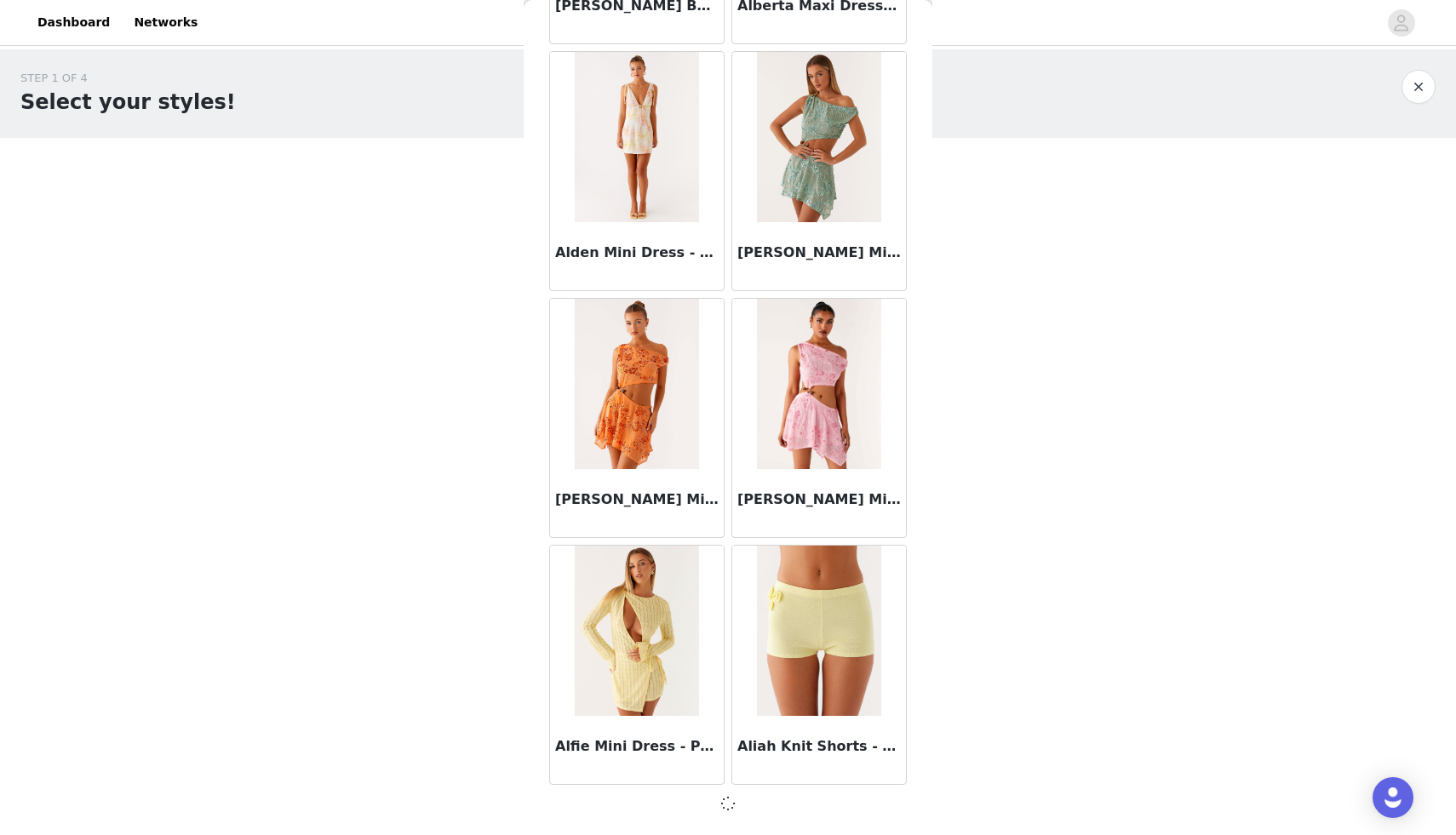
scroll to position [1762, 0]
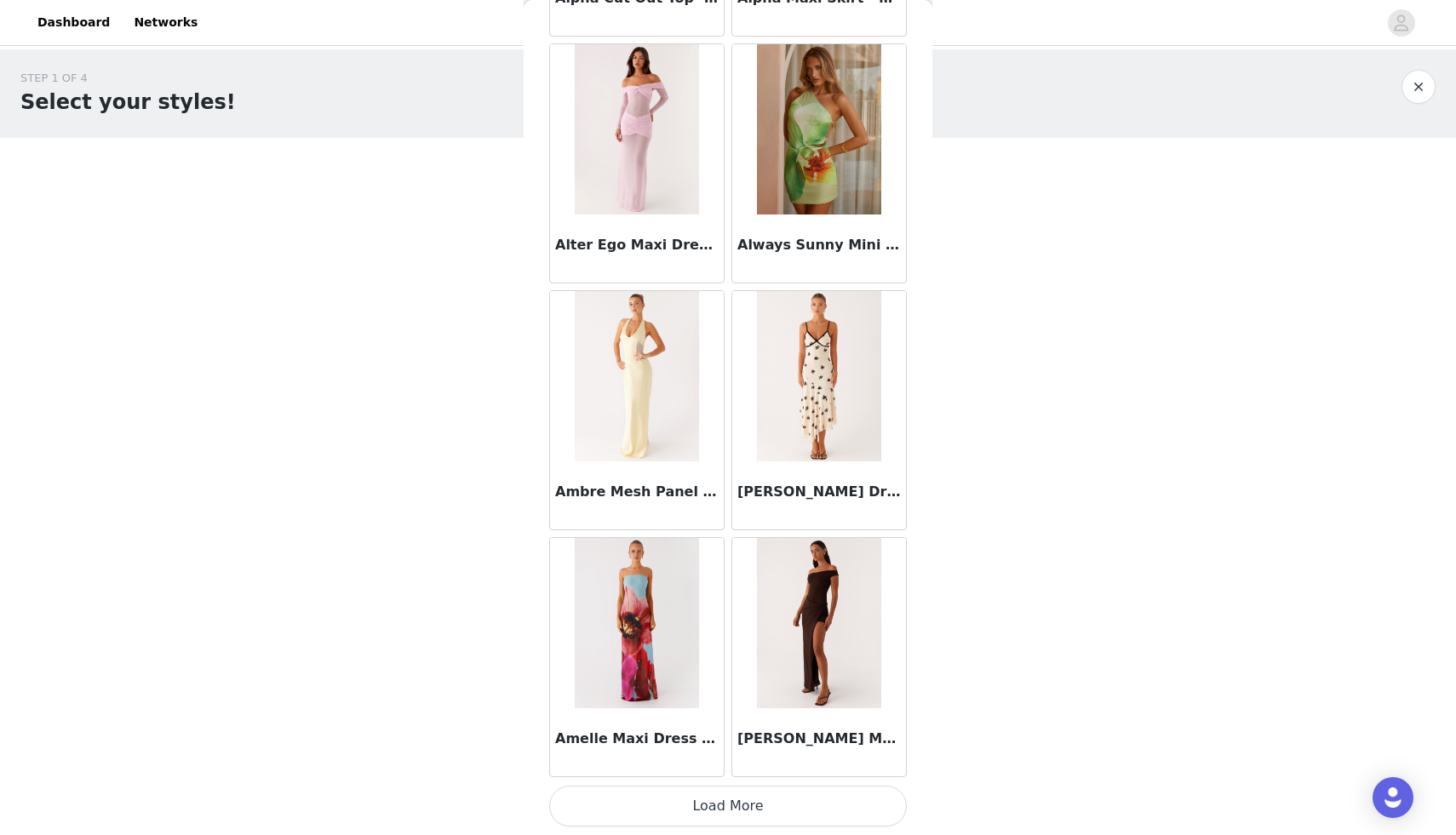
click at [723, 812] on button "Load More" at bounding box center [728, 806] width 357 height 41
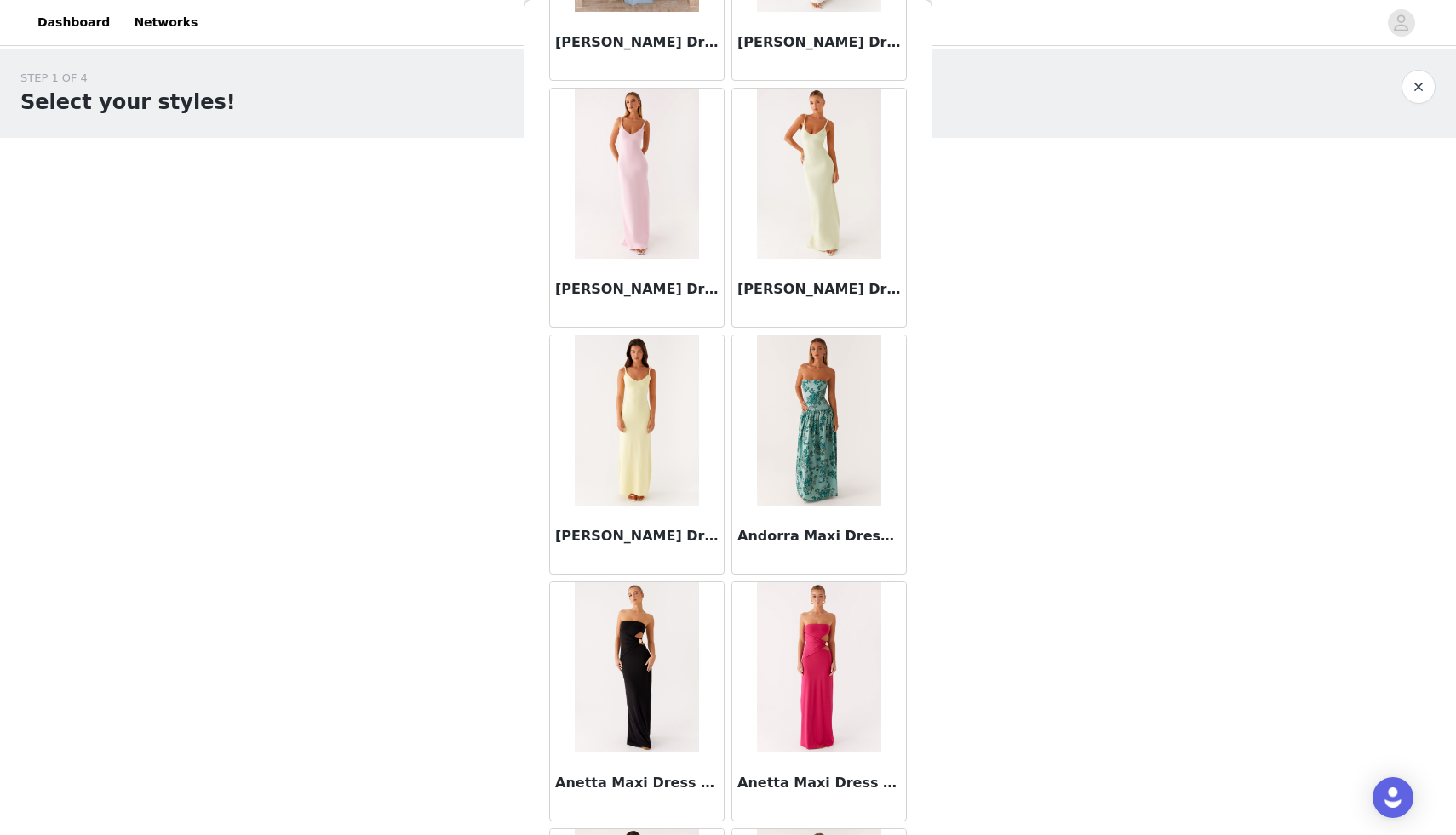
scroll to position [6706, 0]
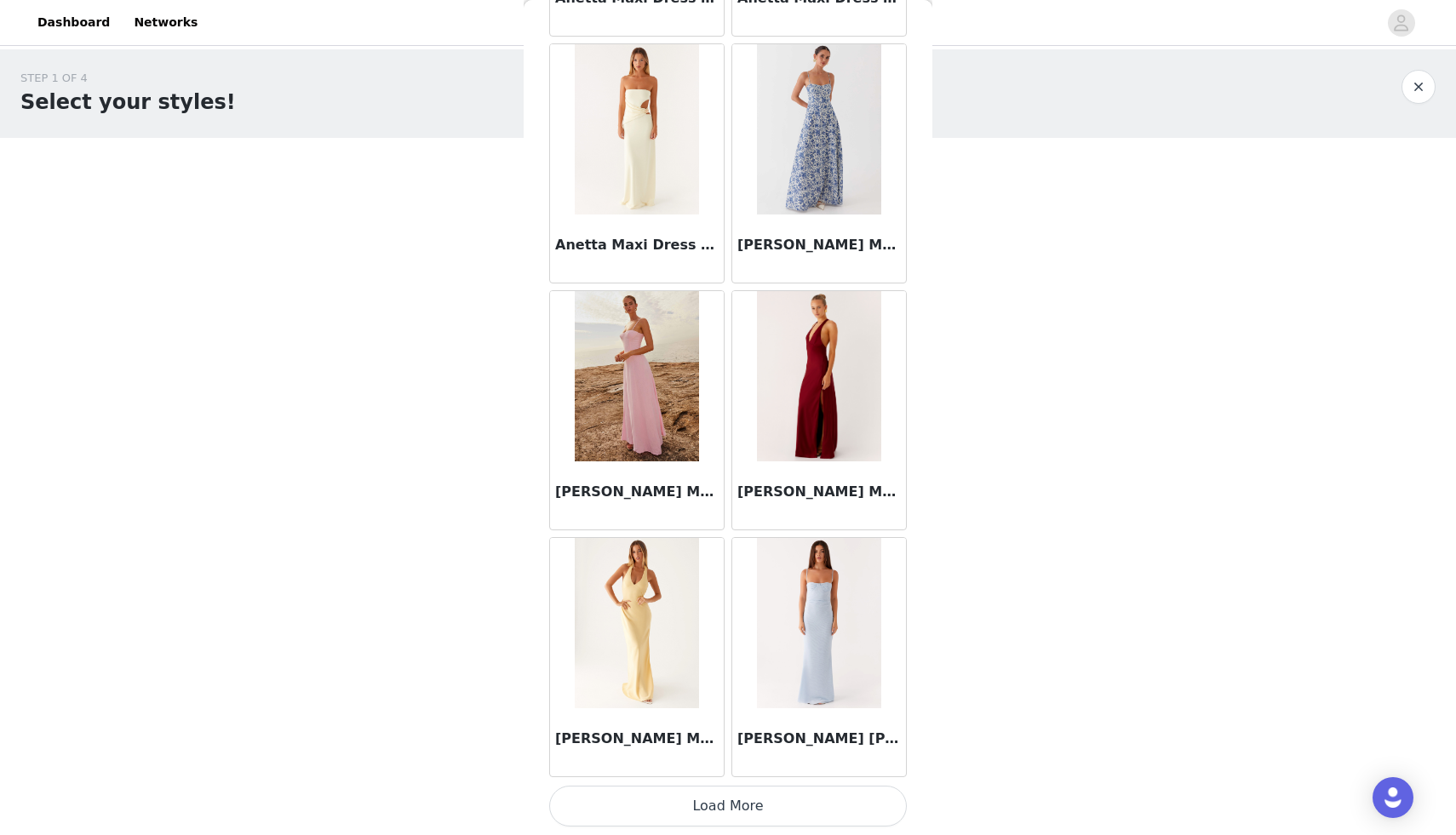
click at [728, 809] on button "Load More" at bounding box center [728, 806] width 357 height 41
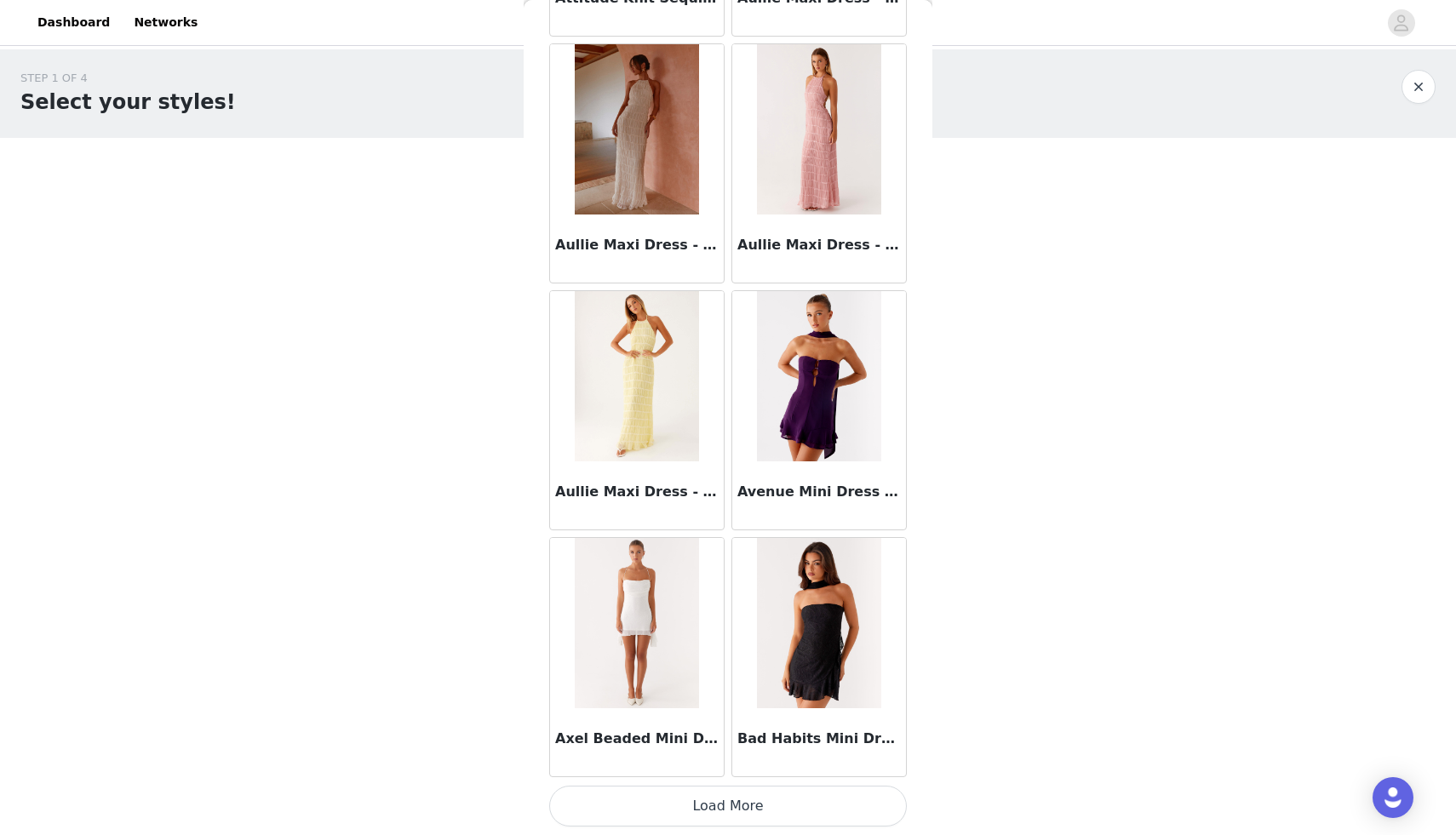
click at [726, 803] on button "Load More" at bounding box center [728, 806] width 357 height 41
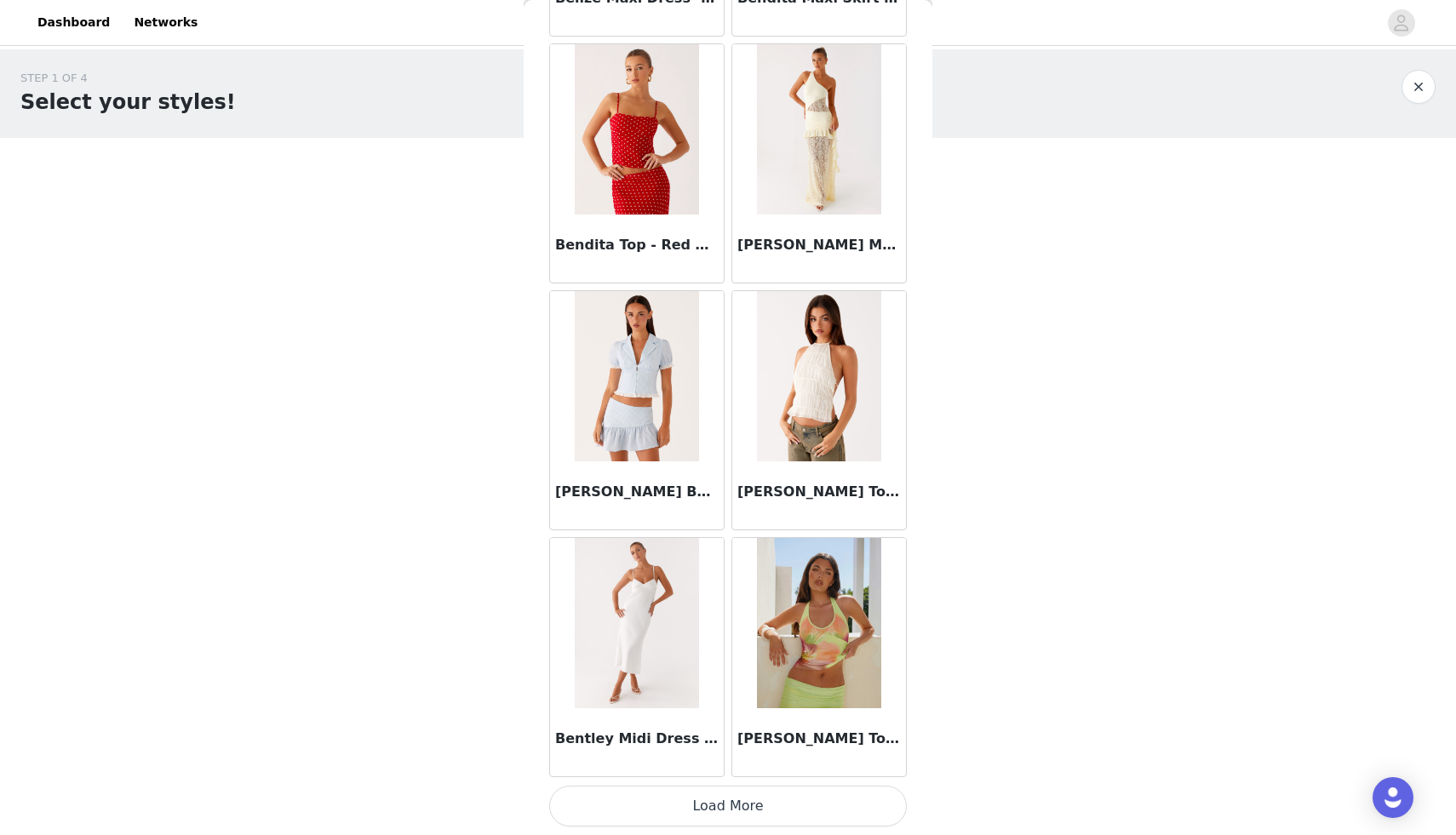
click at [726, 803] on button "Load More" at bounding box center [728, 806] width 357 height 41
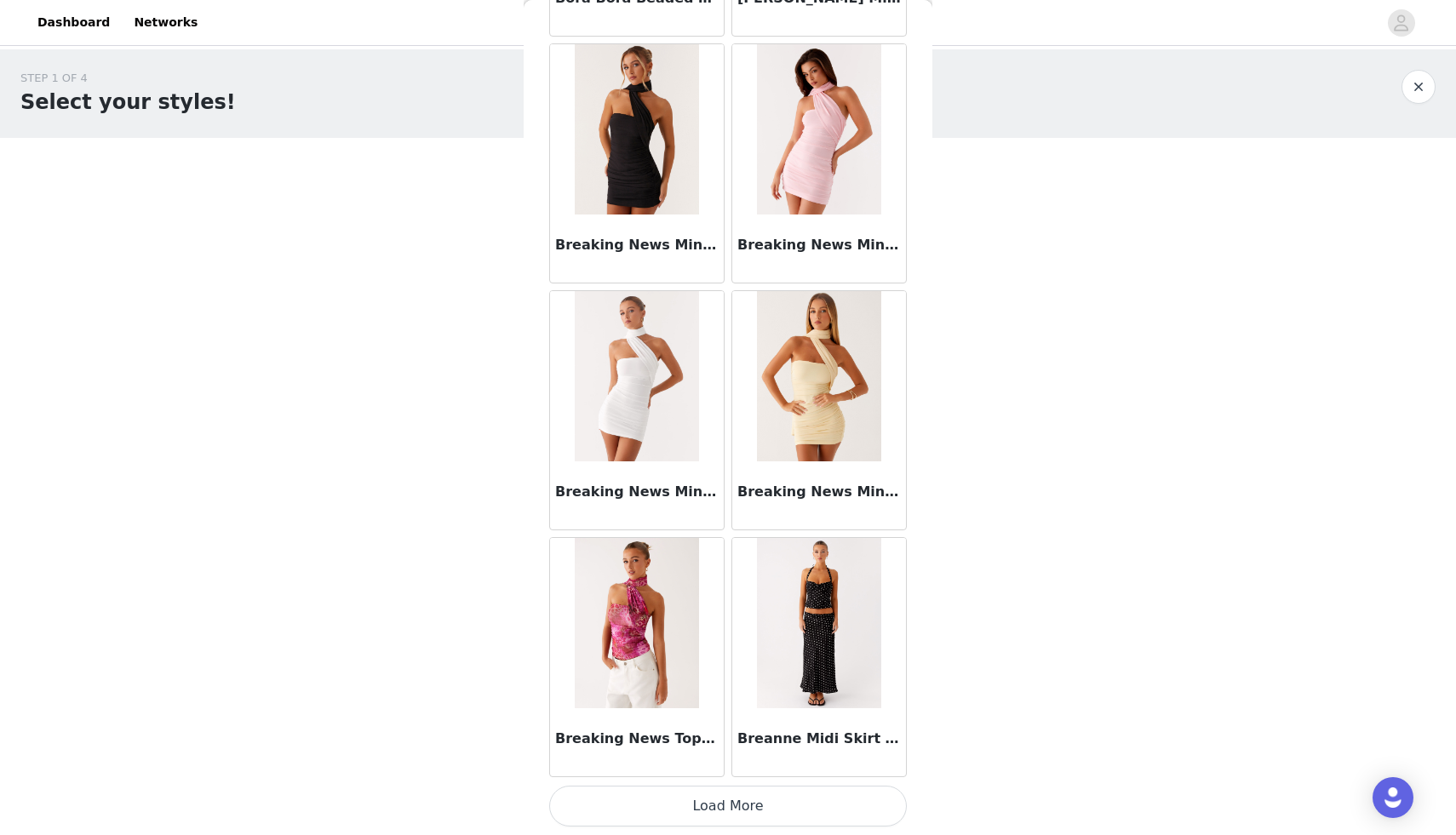
click at [726, 803] on button "Load More" at bounding box center [728, 806] width 357 height 41
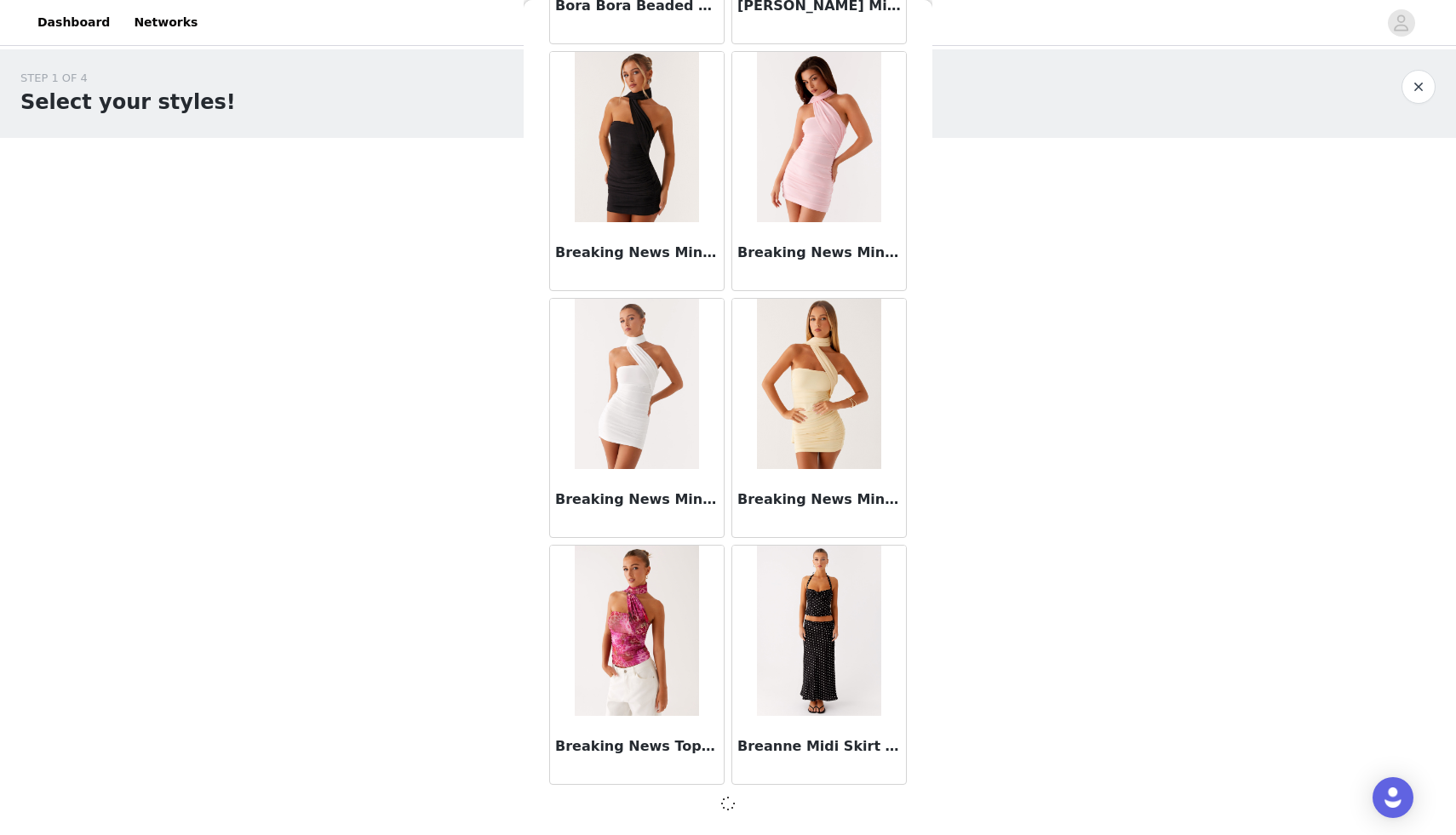
scroll to position [14104, 0]
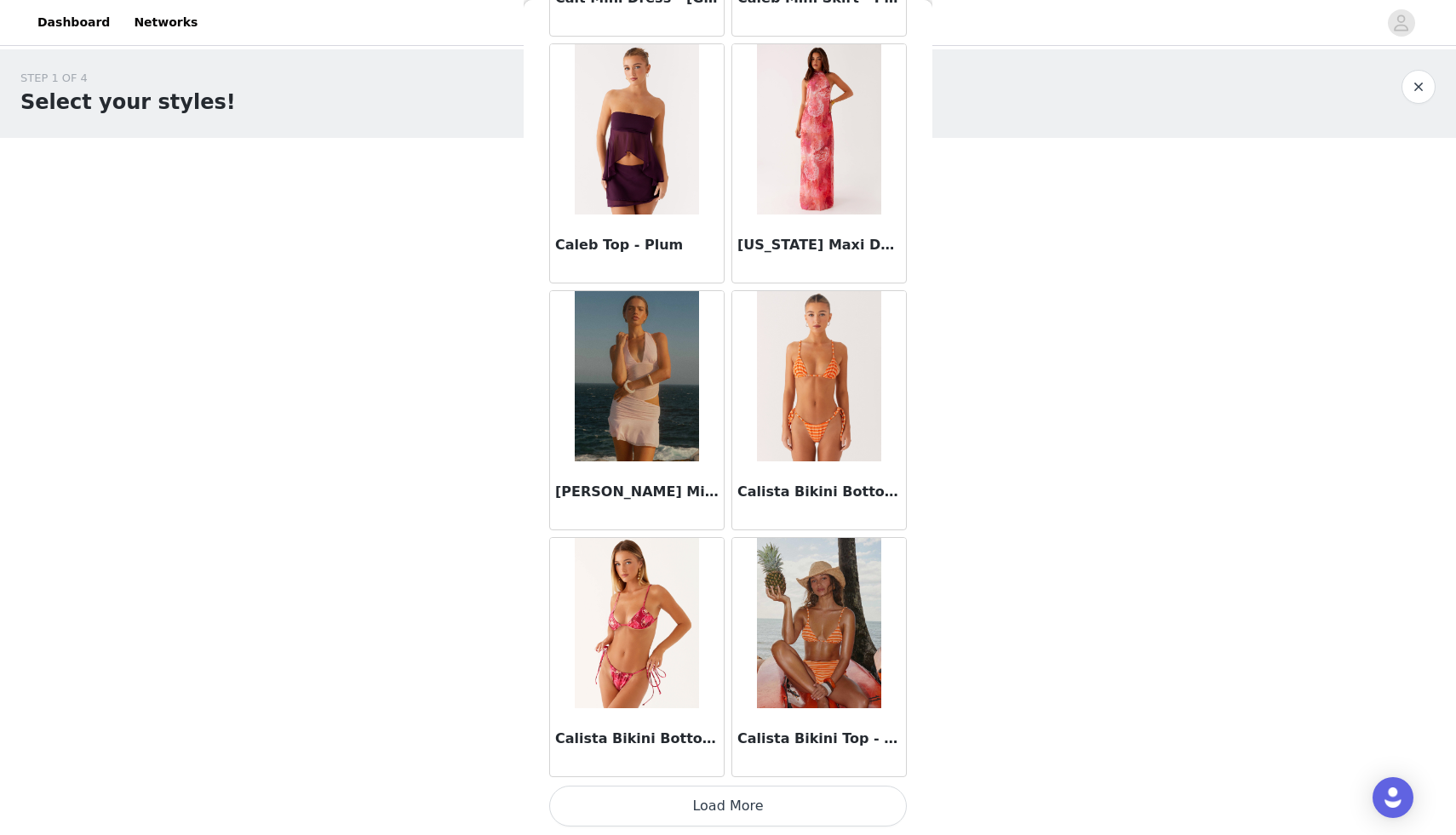
click at [726, 801] on button "Load More" at bounding box center [728, 806] width 357 height 41
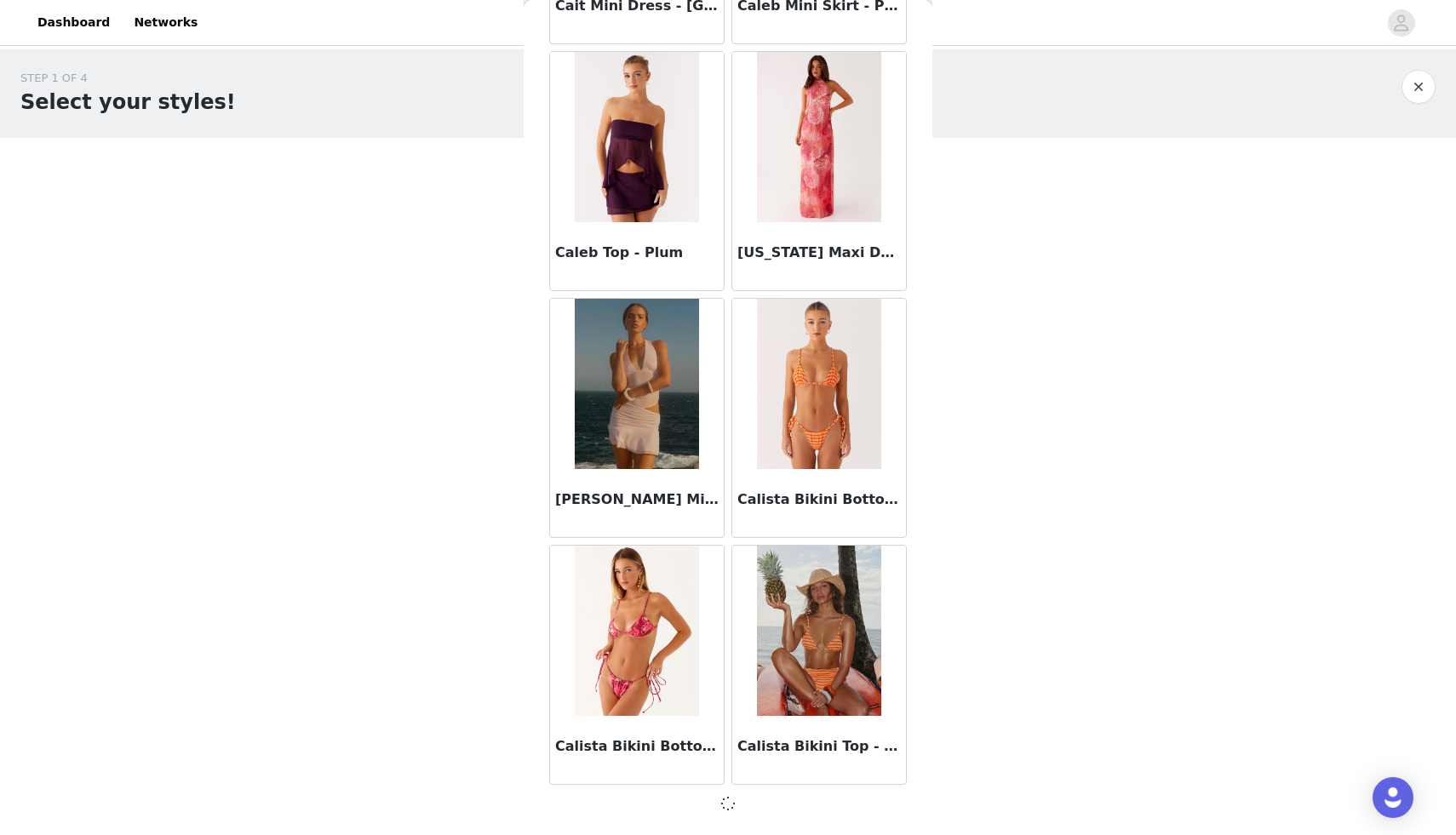
scroll to position [16573, 0]
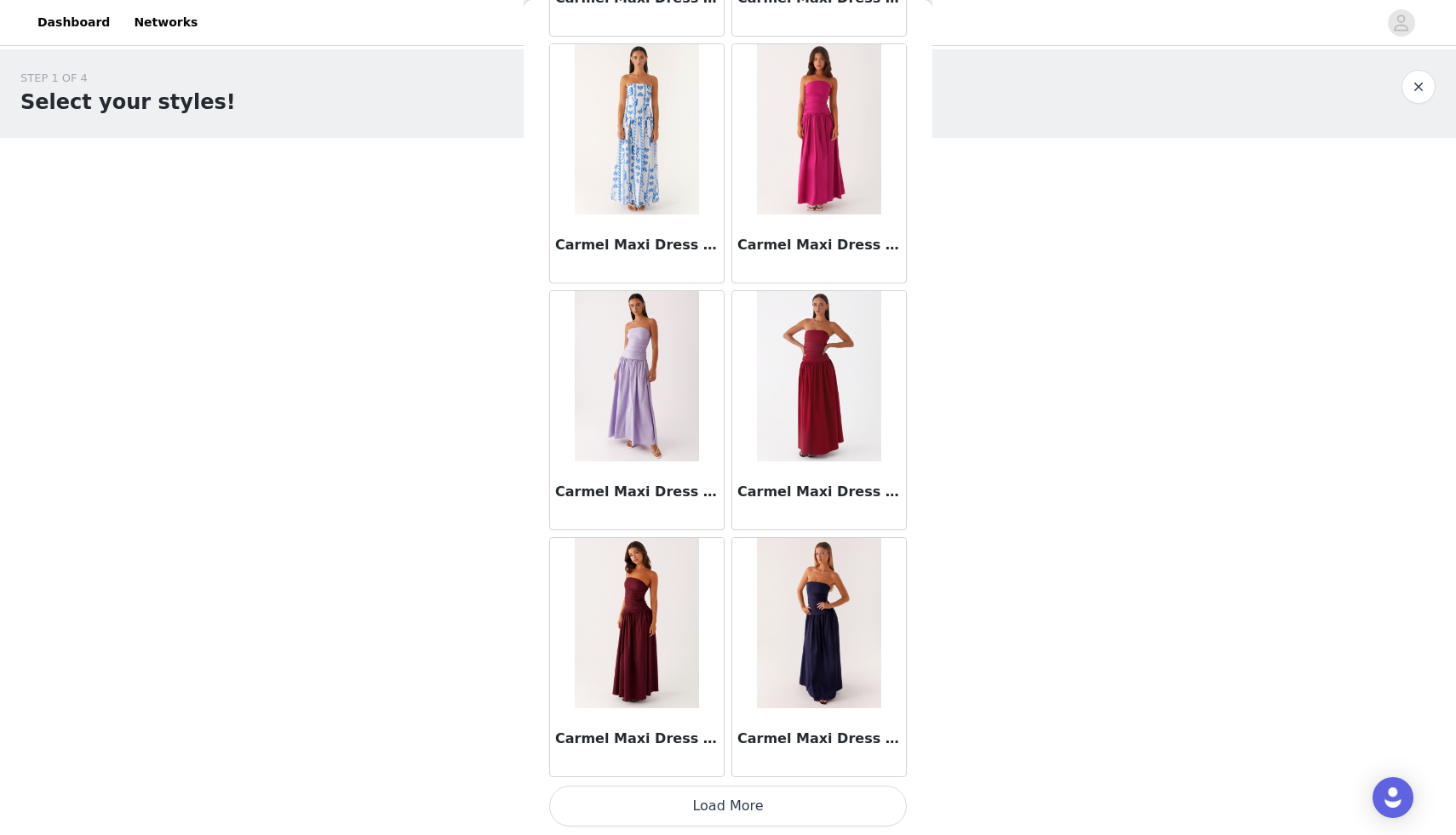
click at [726, 801] on button "Load More" at bounding box center [728, 806] width 357 height 41
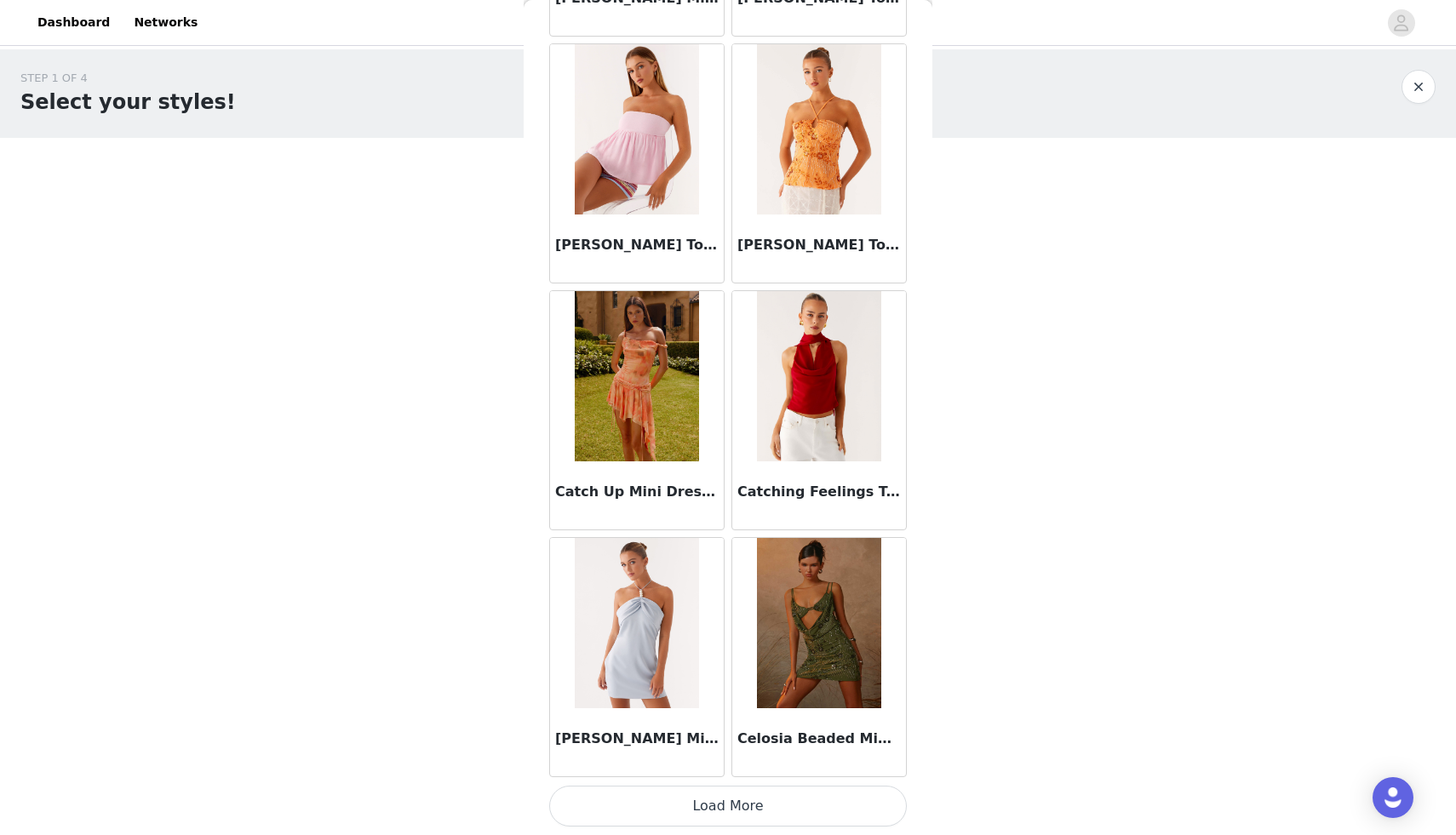
click at [726, 801] on button "Load More" at bounding box center [728, 806] width 357 height 41
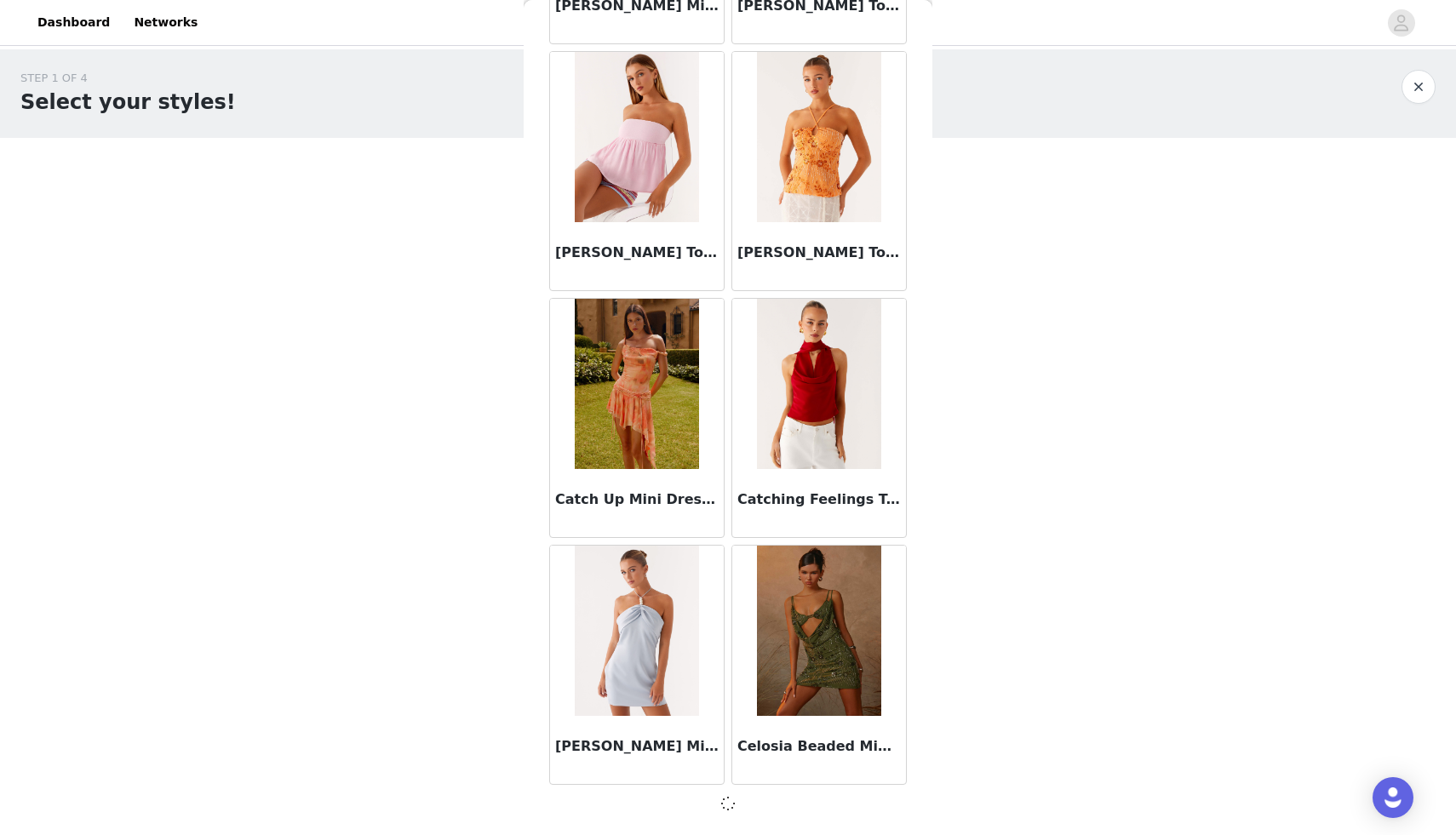
scroll to position [21509, 0]
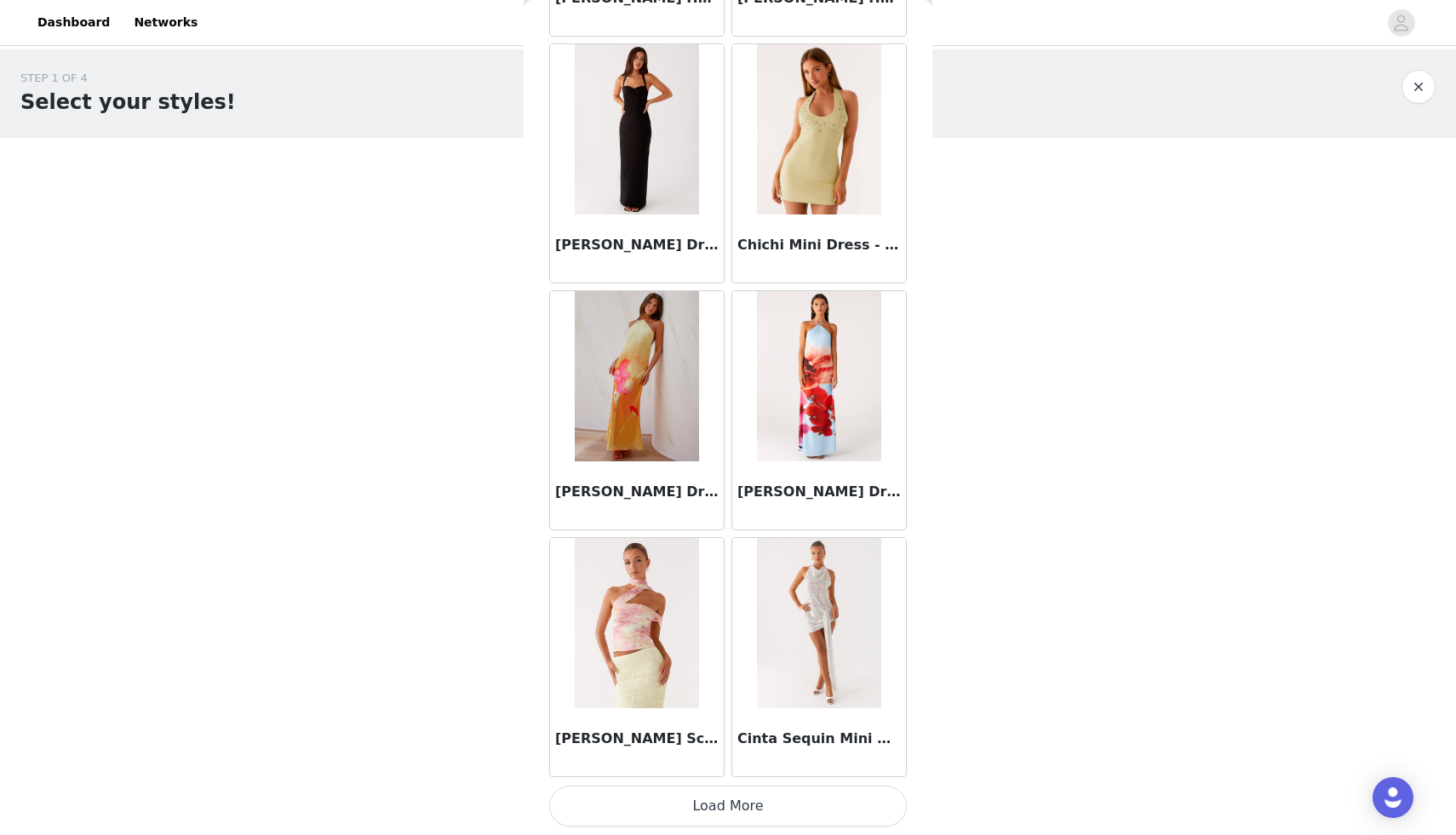
click at [726, 801] on button "Load More" at bounding box center [728, 806] width 357 height 41
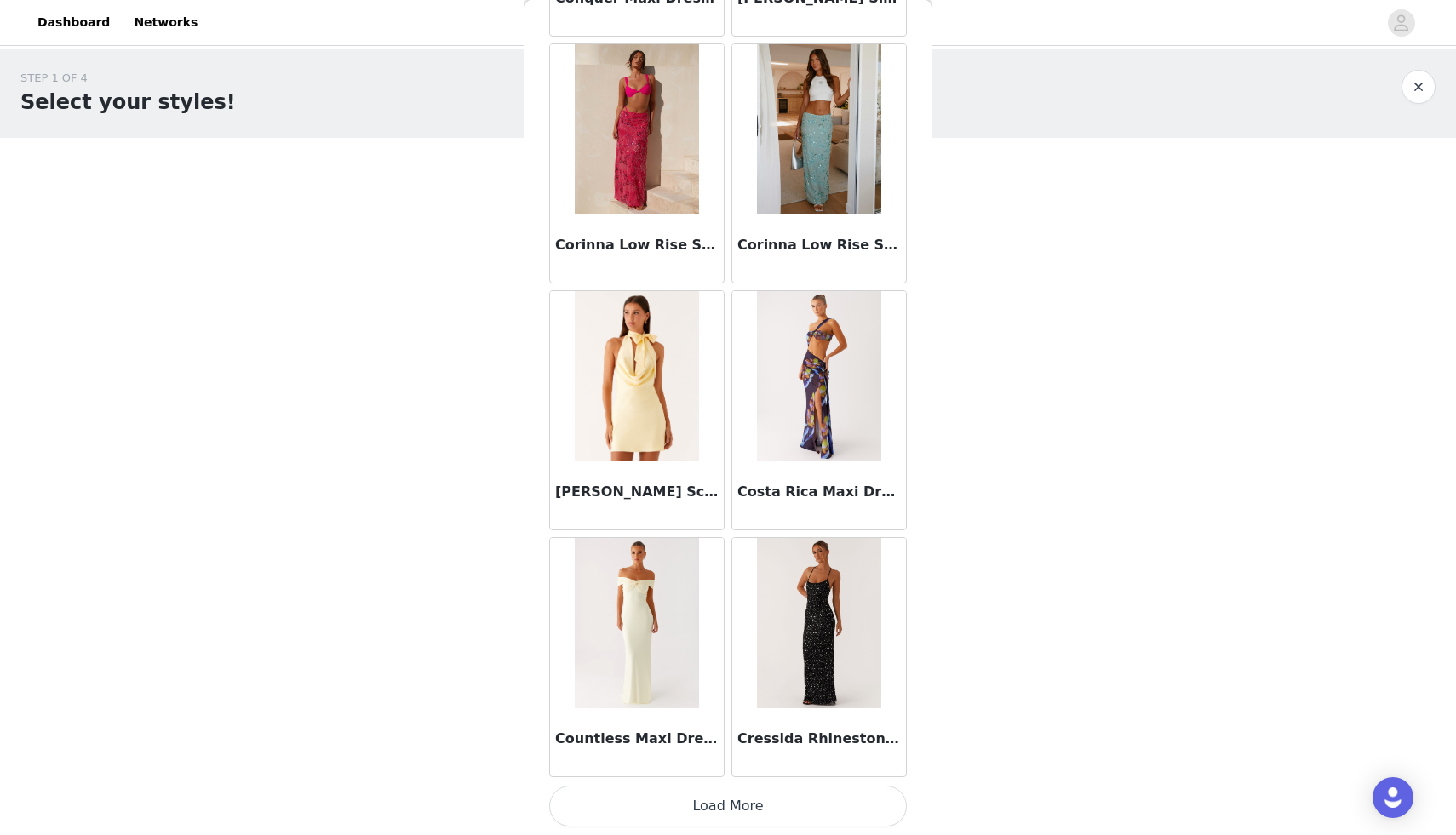
click at [726, 801] on button "Load More" at bounding box center [728, 806] width 357 height 41
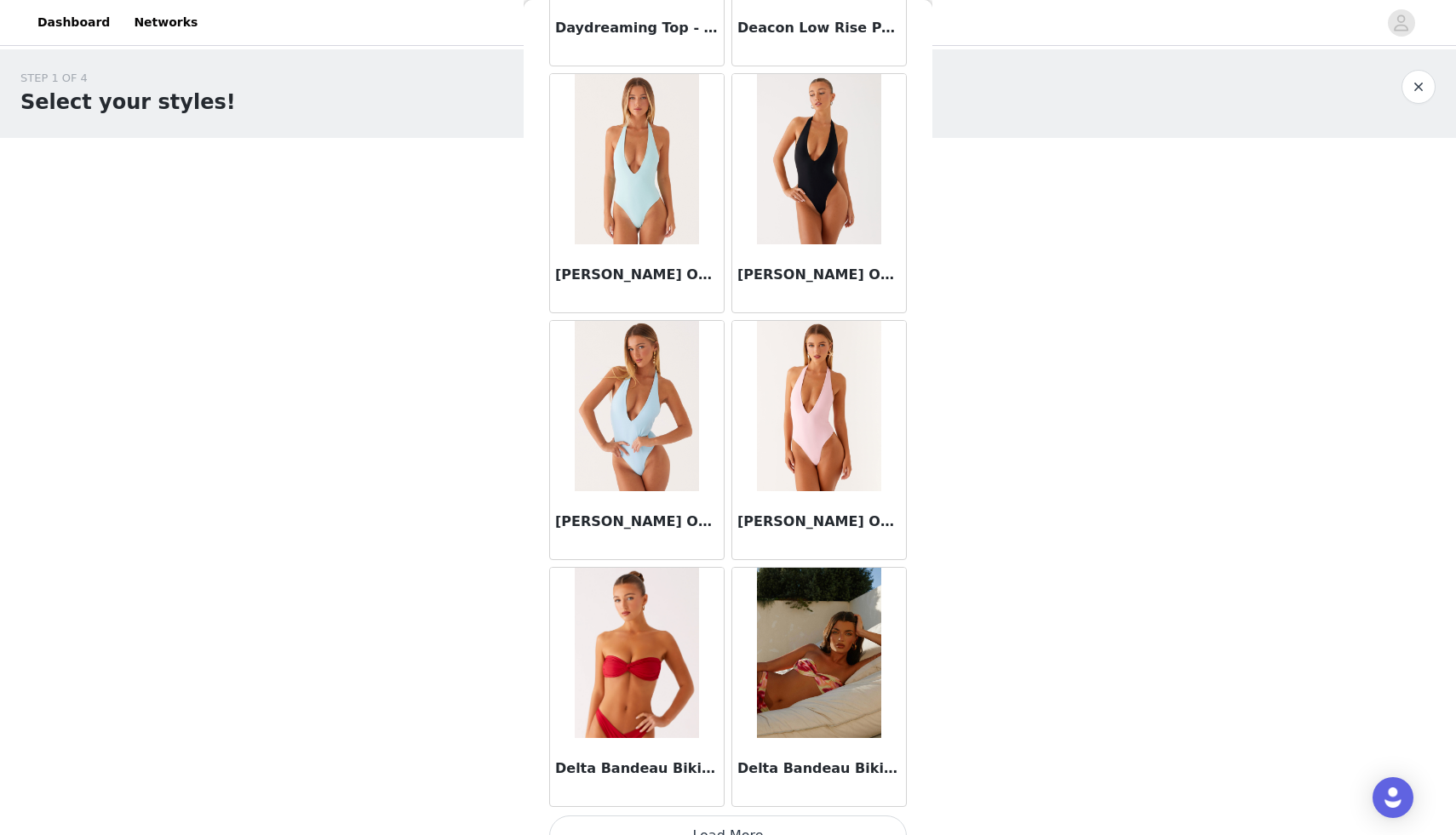
scroll to position [28922, 0]
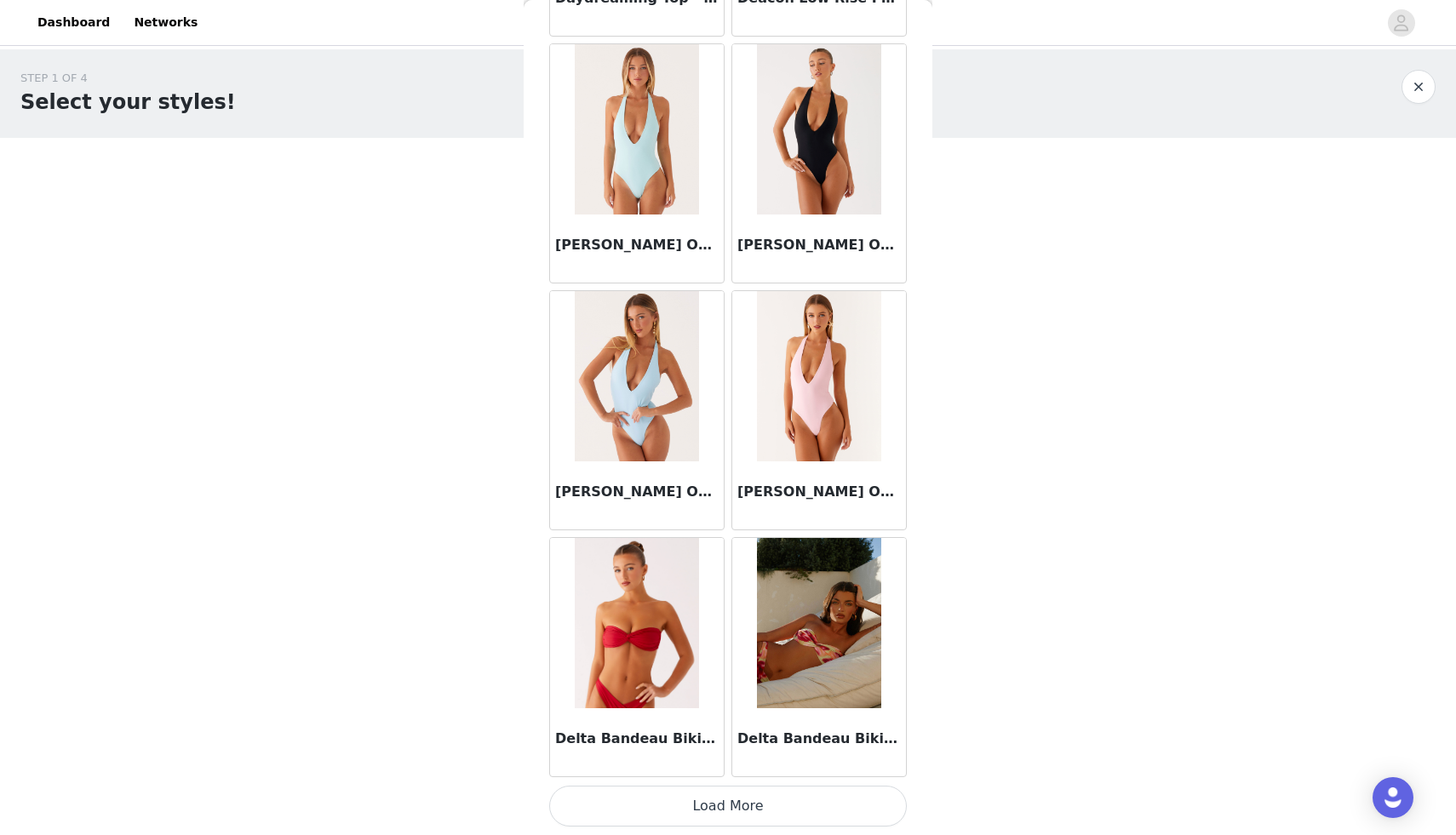
click at [729, 814] on button "Load More" at bounding box center [728, 806] width 357 height 41
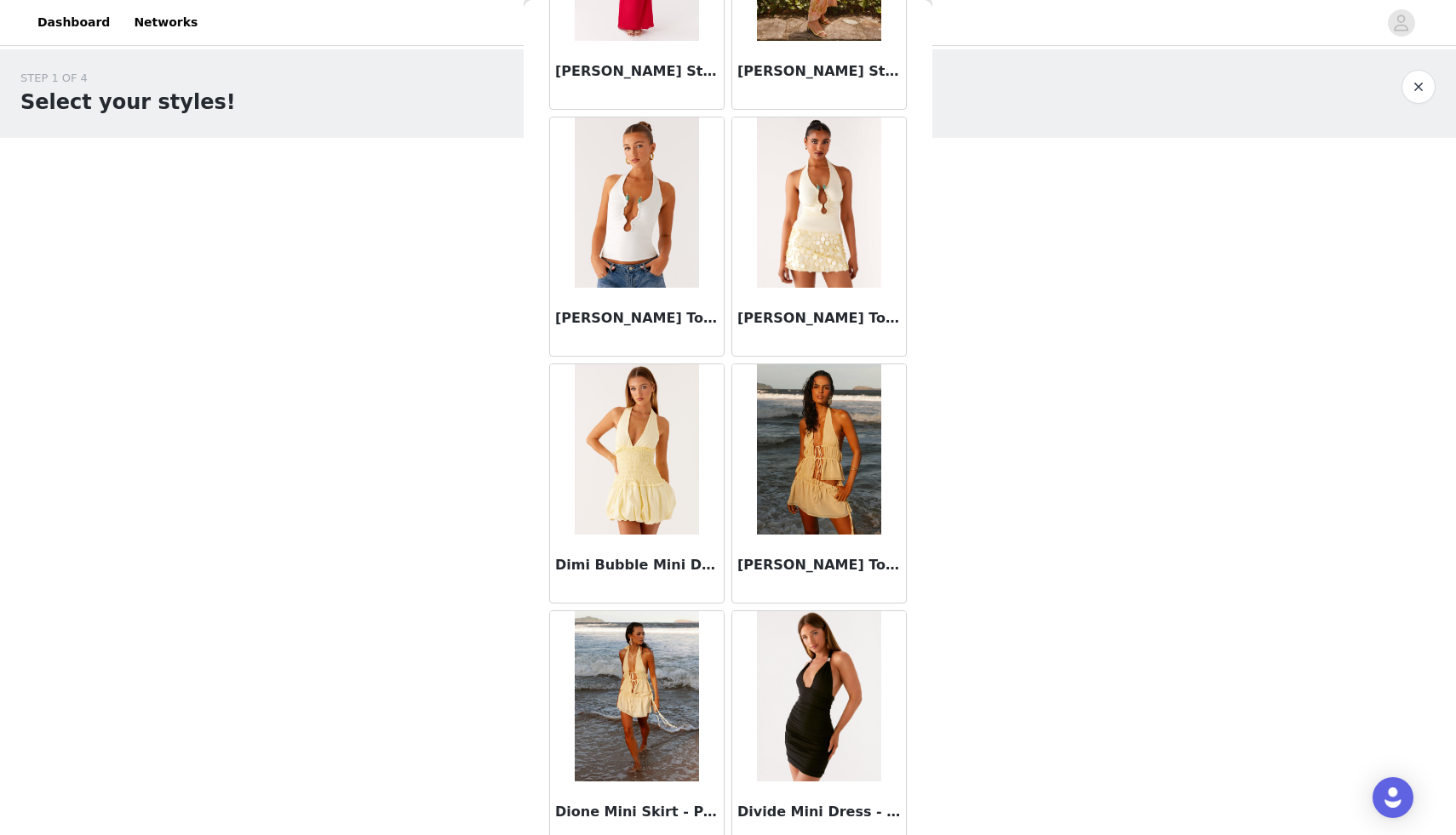
scroll to position [31391, 0]
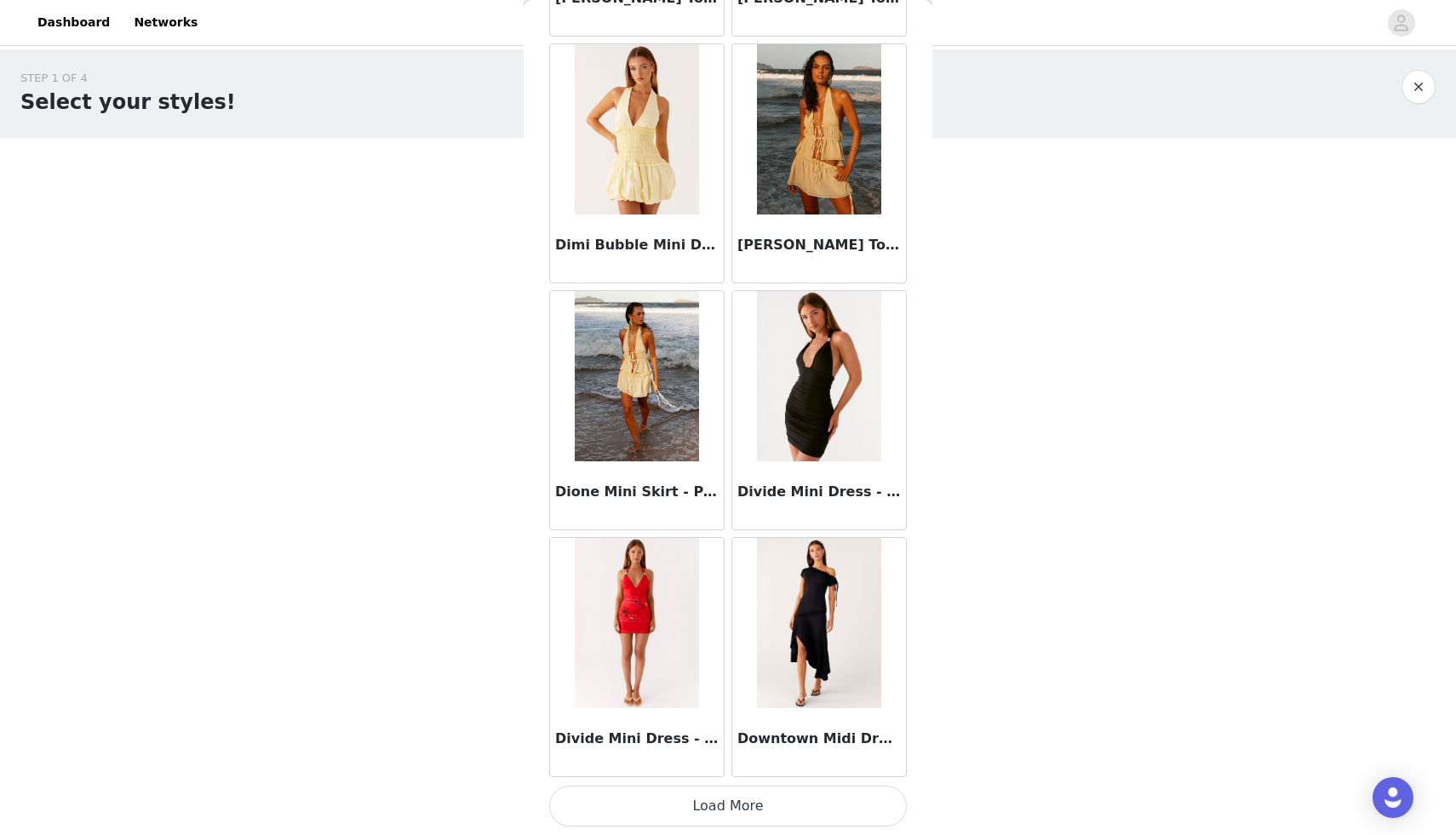
click at [728, 812] on button "Load More" at bounding box center [728, 806] width 357 height 41
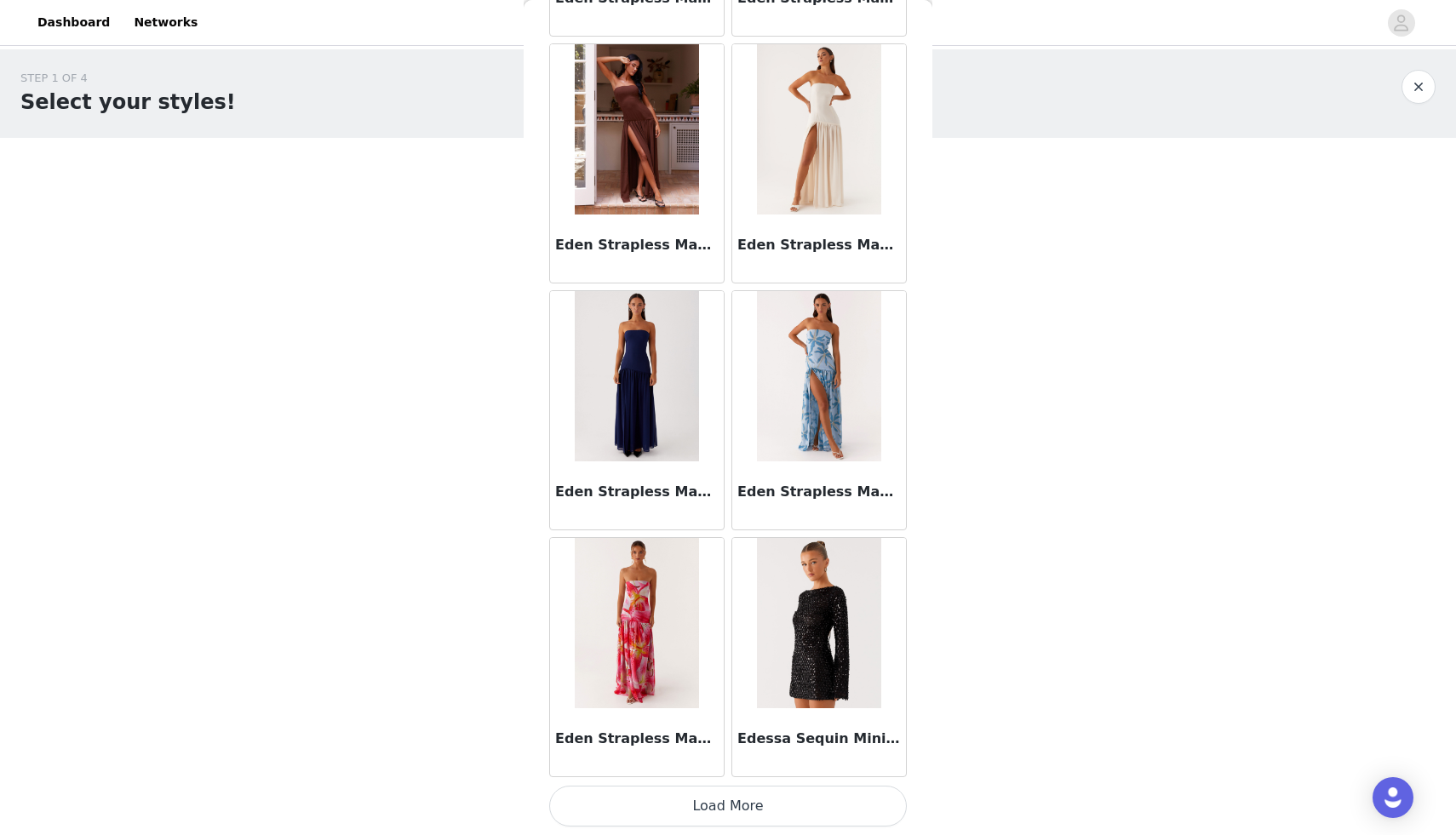
click at [728, 812] on button "Load More" at bounding box center [728, 806] width 357 height 41
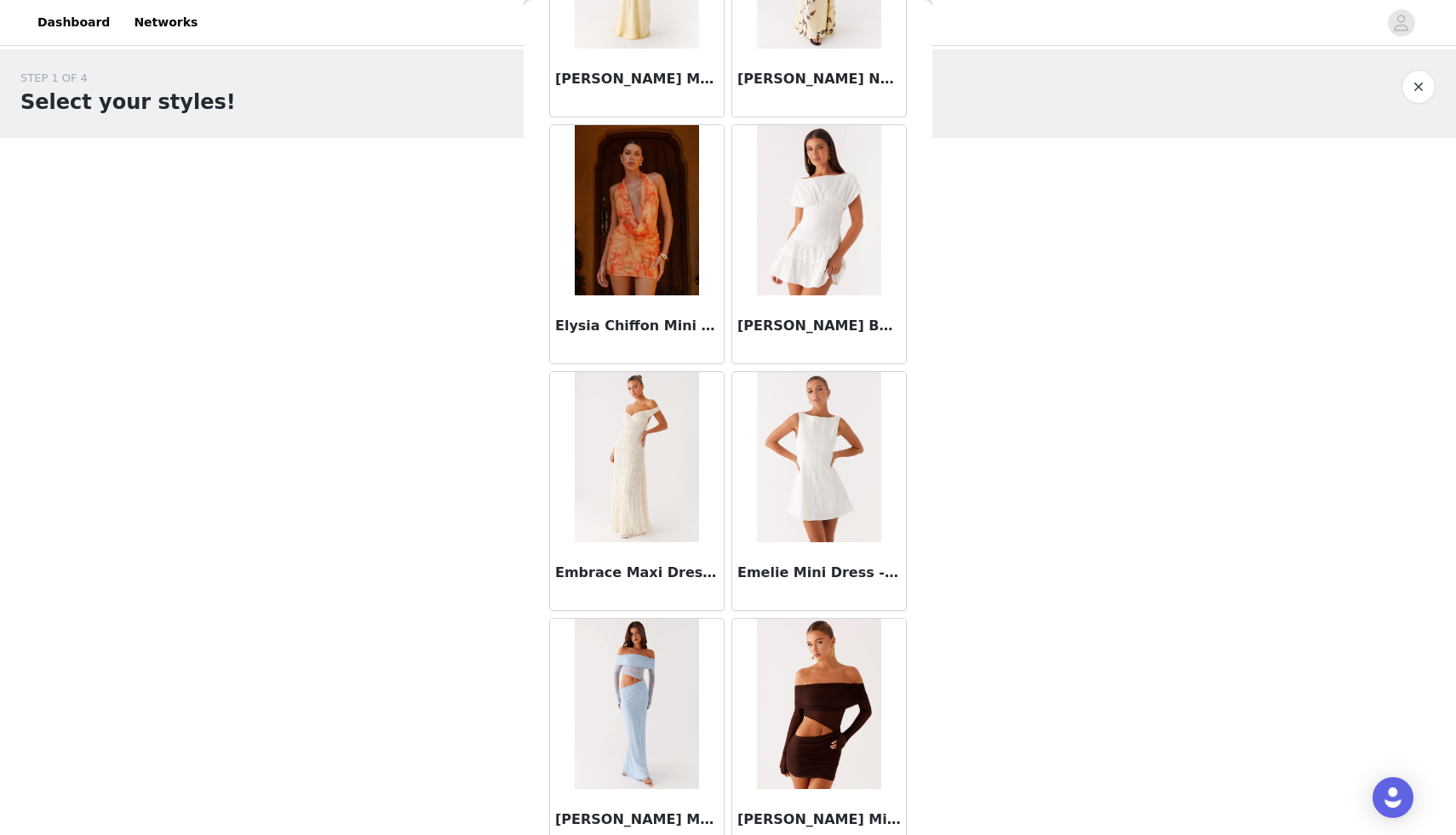
scroll to position [36328, 0]
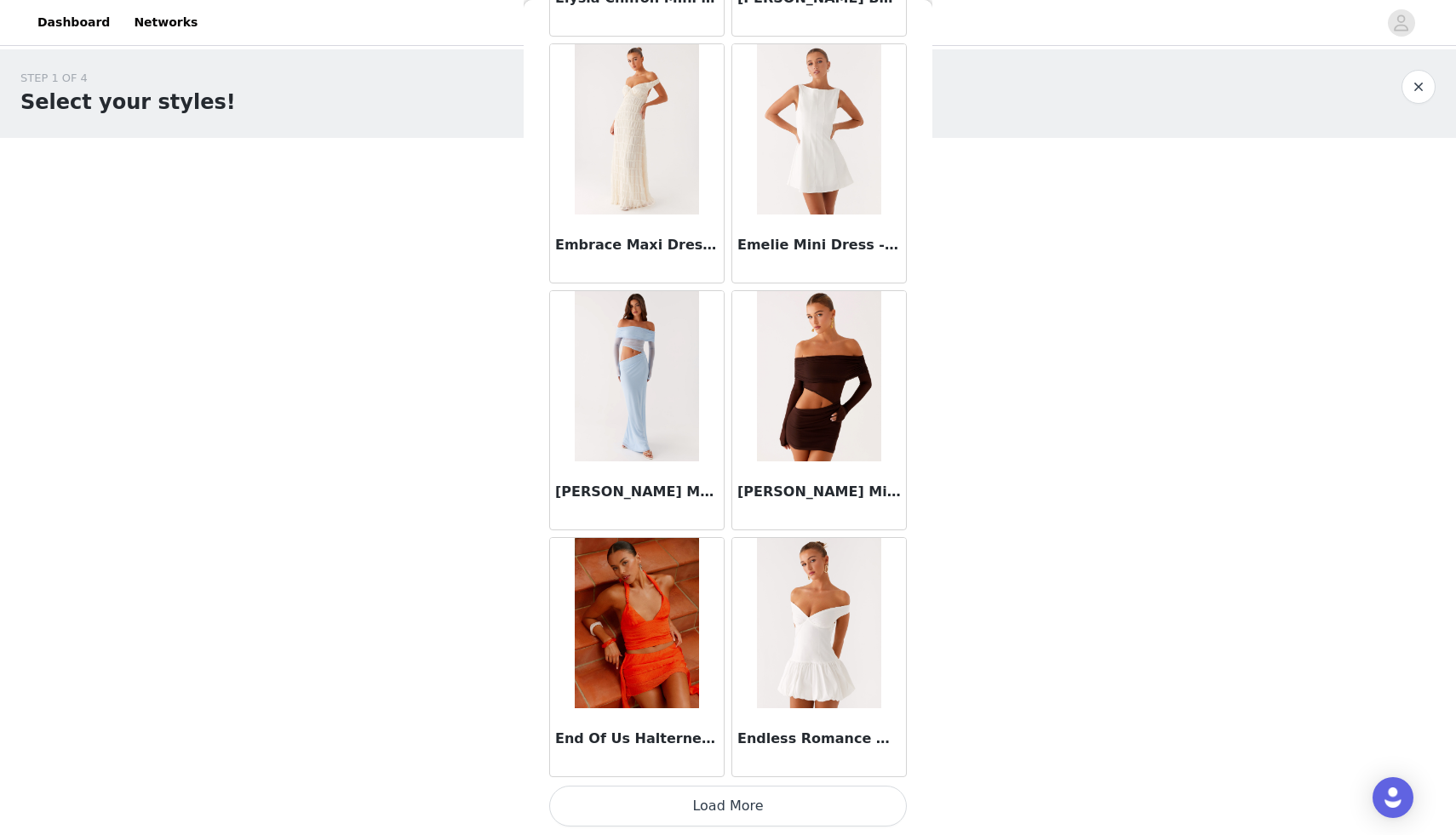
click at [728, 812] on button "Load More" at bounding box center [728, 806] width 357 height 41
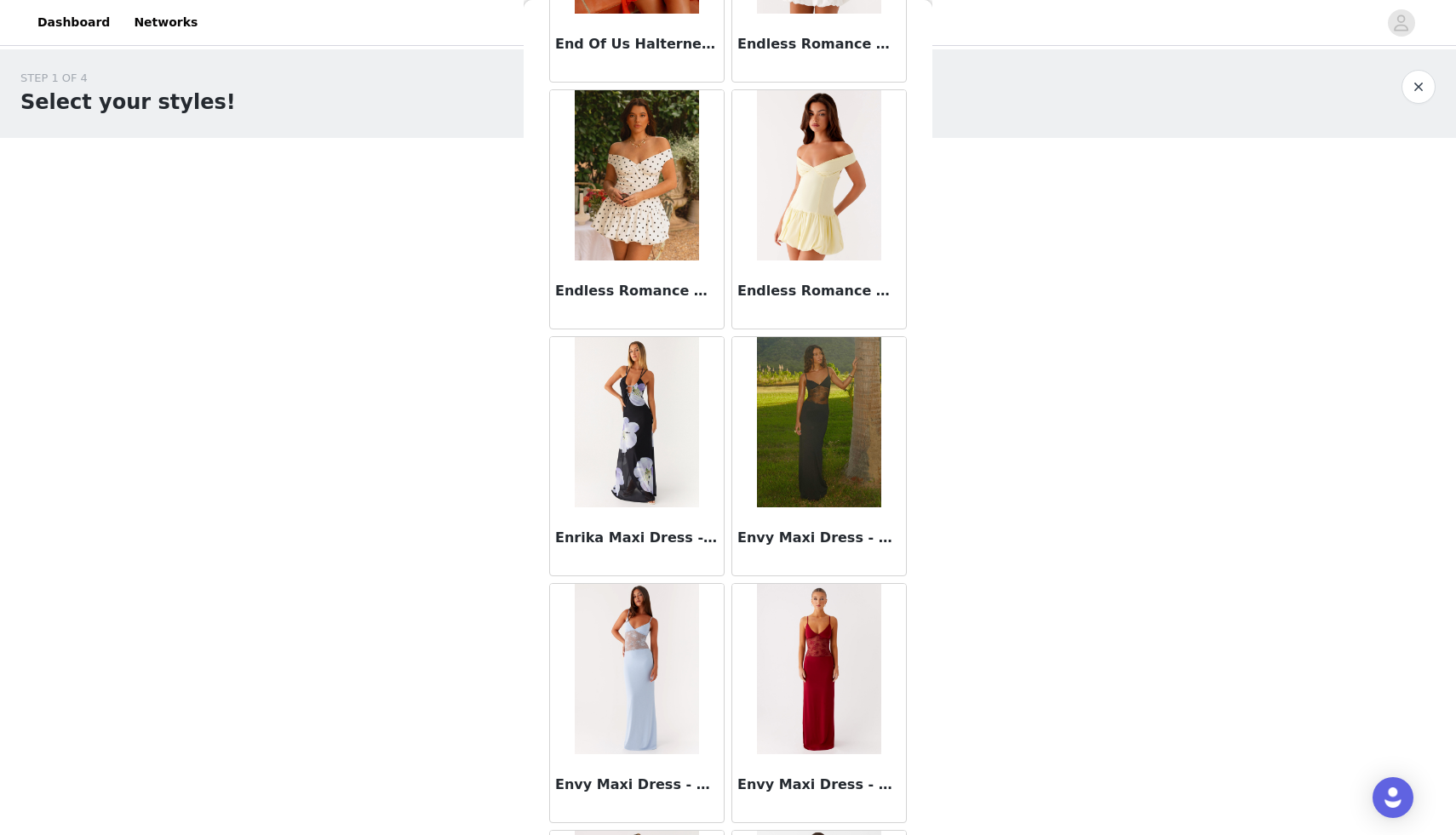
scroll to position [37028, 0]
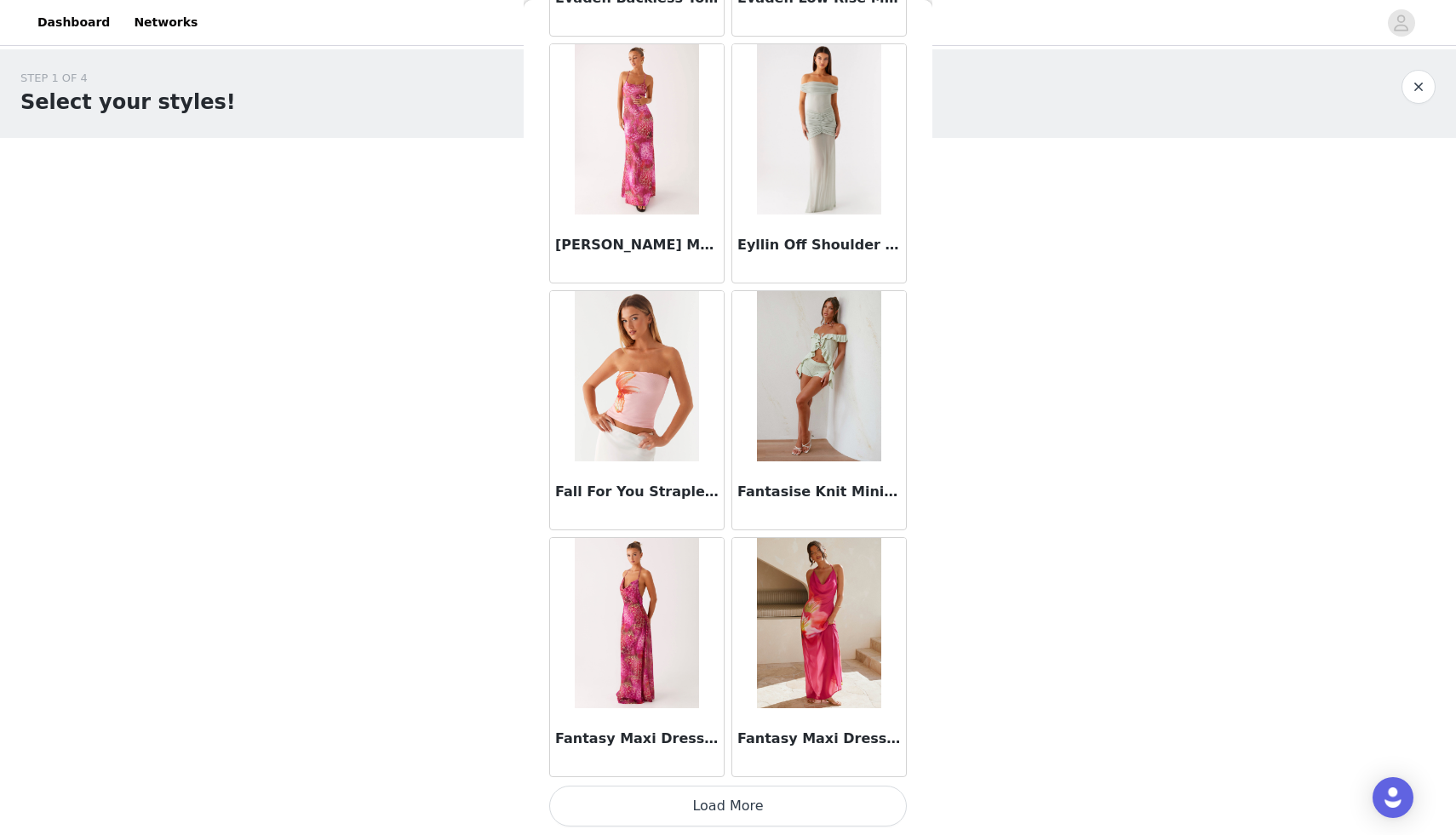
click at [728, 812] on button "Load More" at bounding box center [728, 806] width 357 height 41
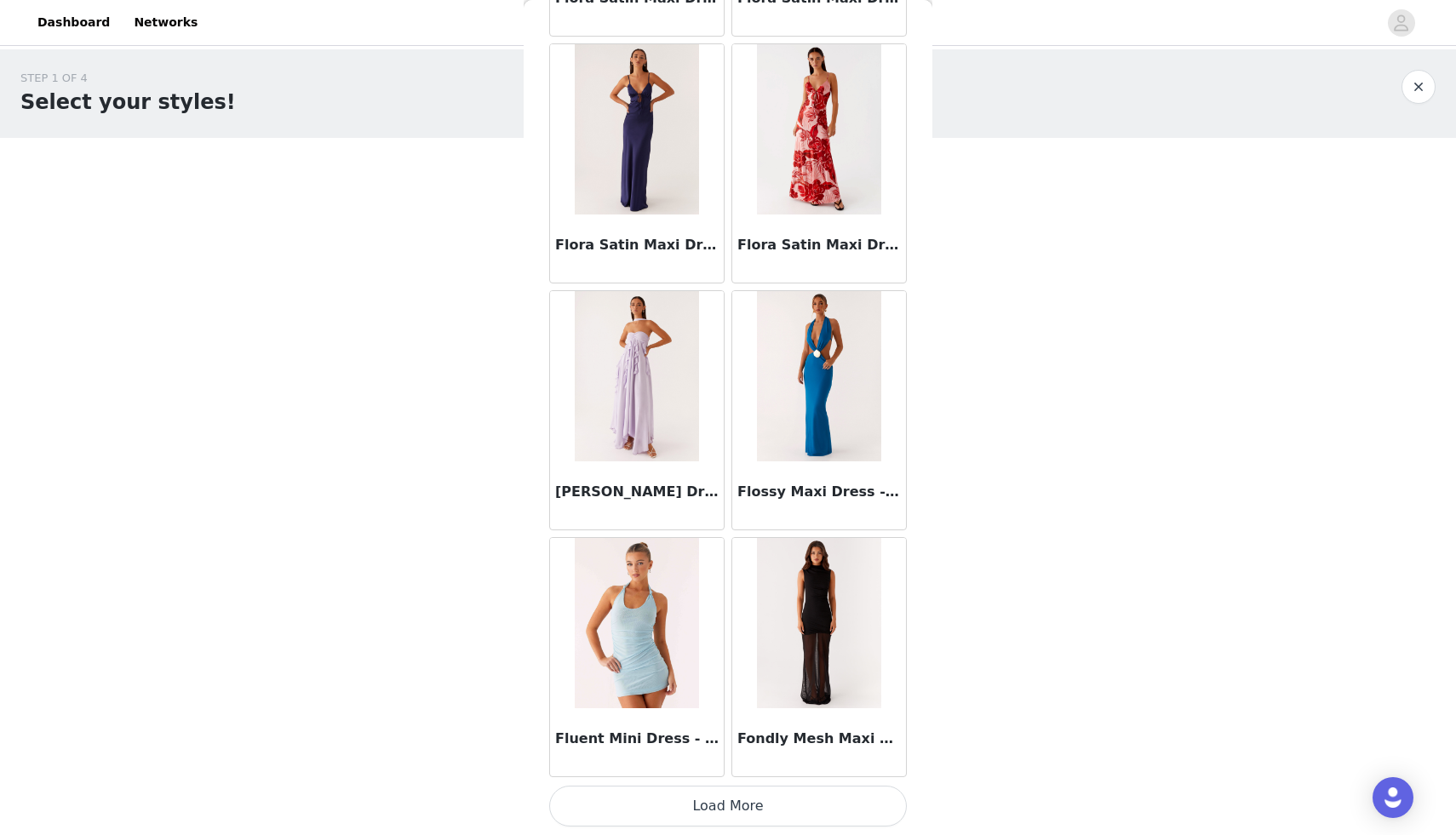
click at [728, 812] on button "Load More" at bounding box center [728, 806] width 357 height 41
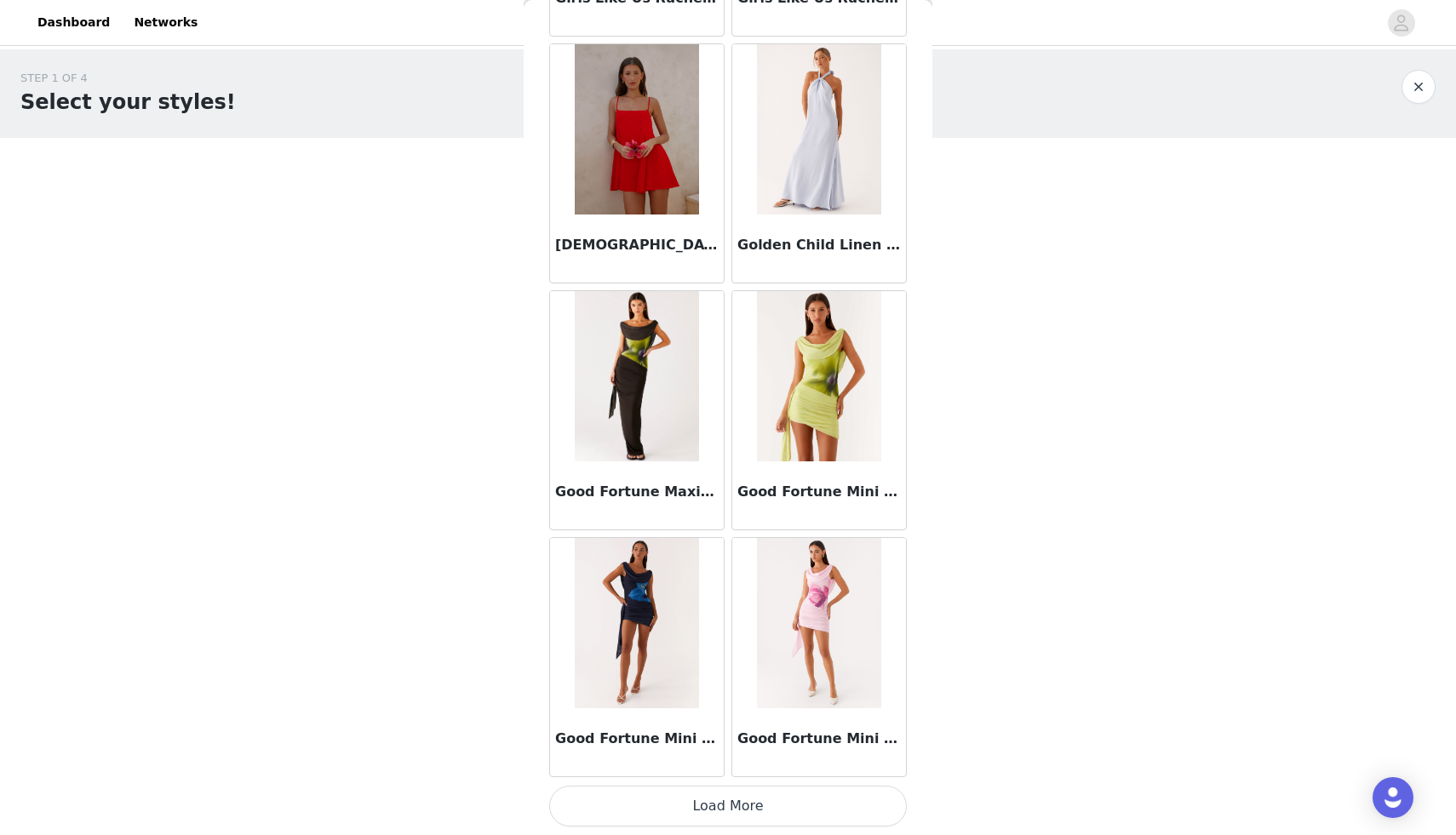
click at [728, 812] on button "Load More" at bounding box center [728, 806] width 357 height 41
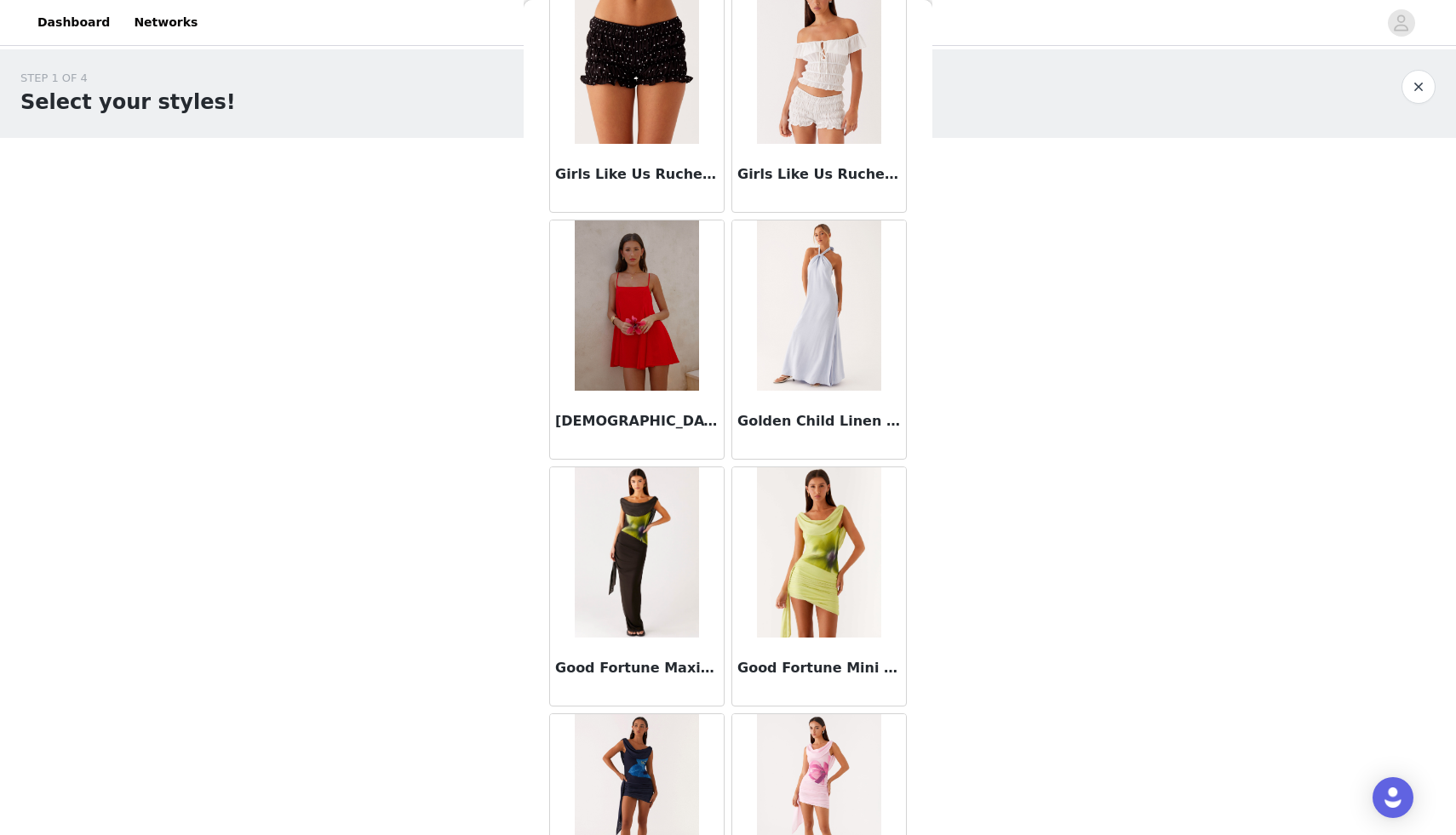
scroll to position [44585, 0]
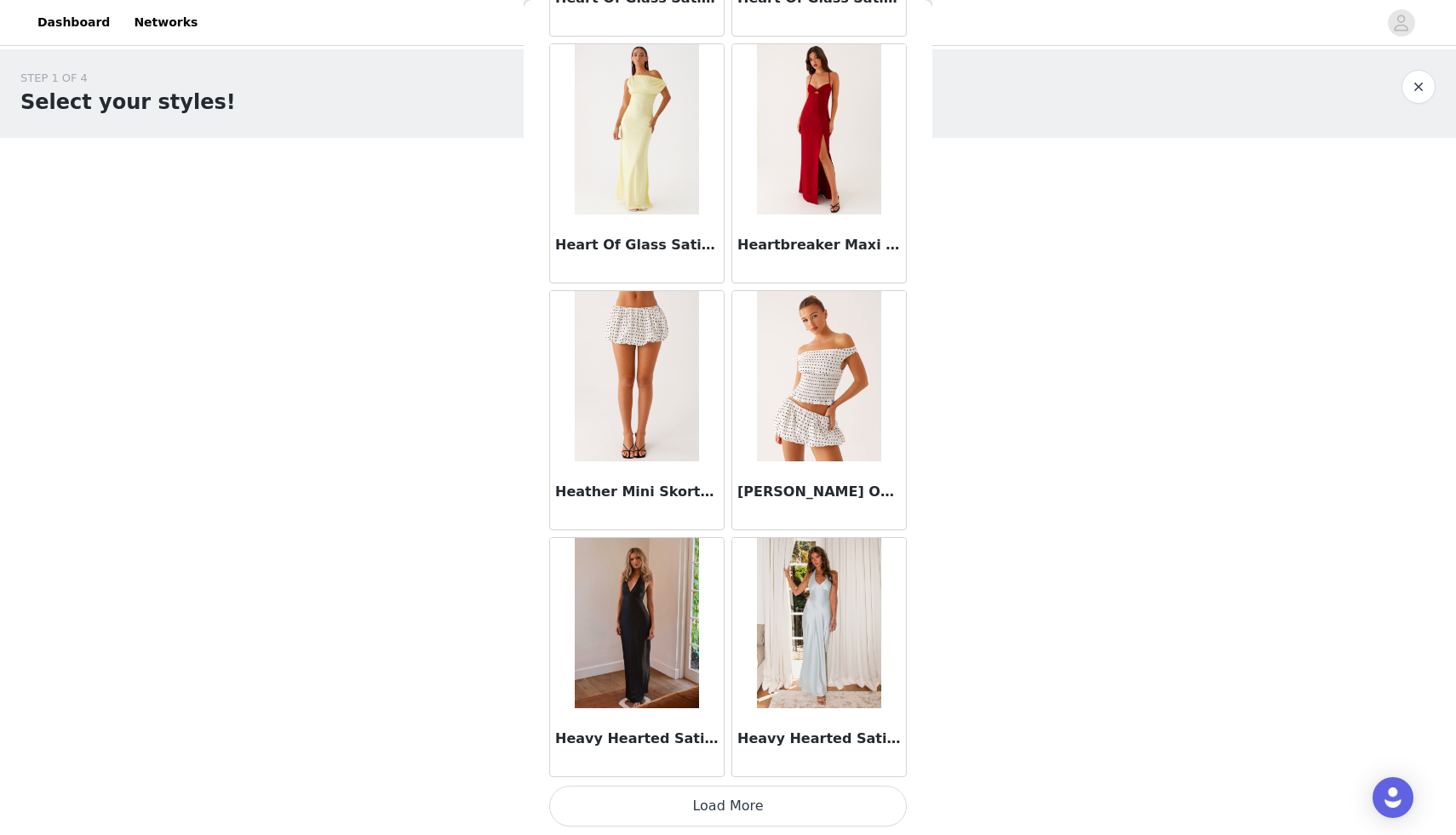
click at [728, 812] on button "Load More" at bounding box center [728, 806] width 357 height 41
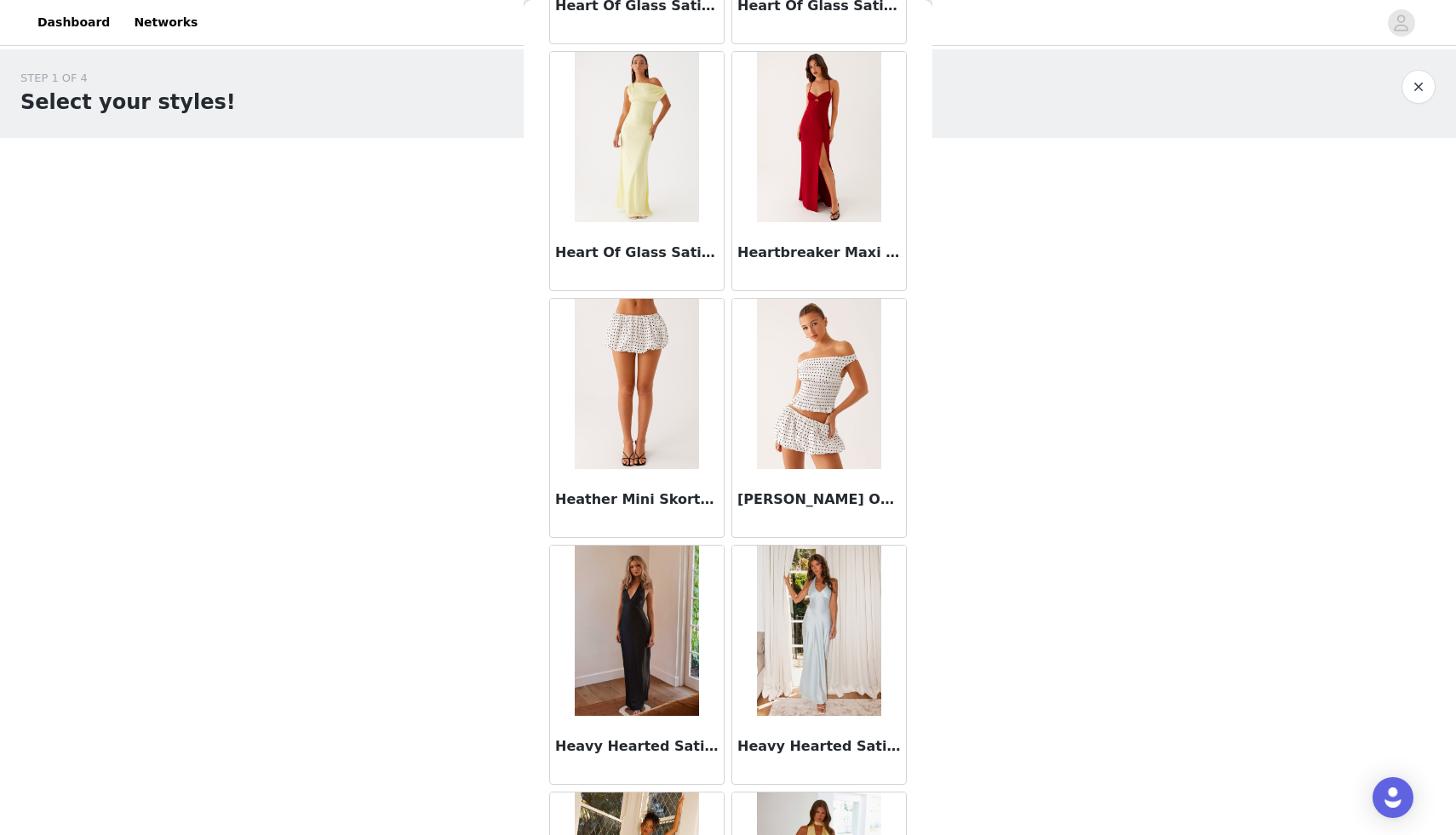
scroll to position [46201, 0]
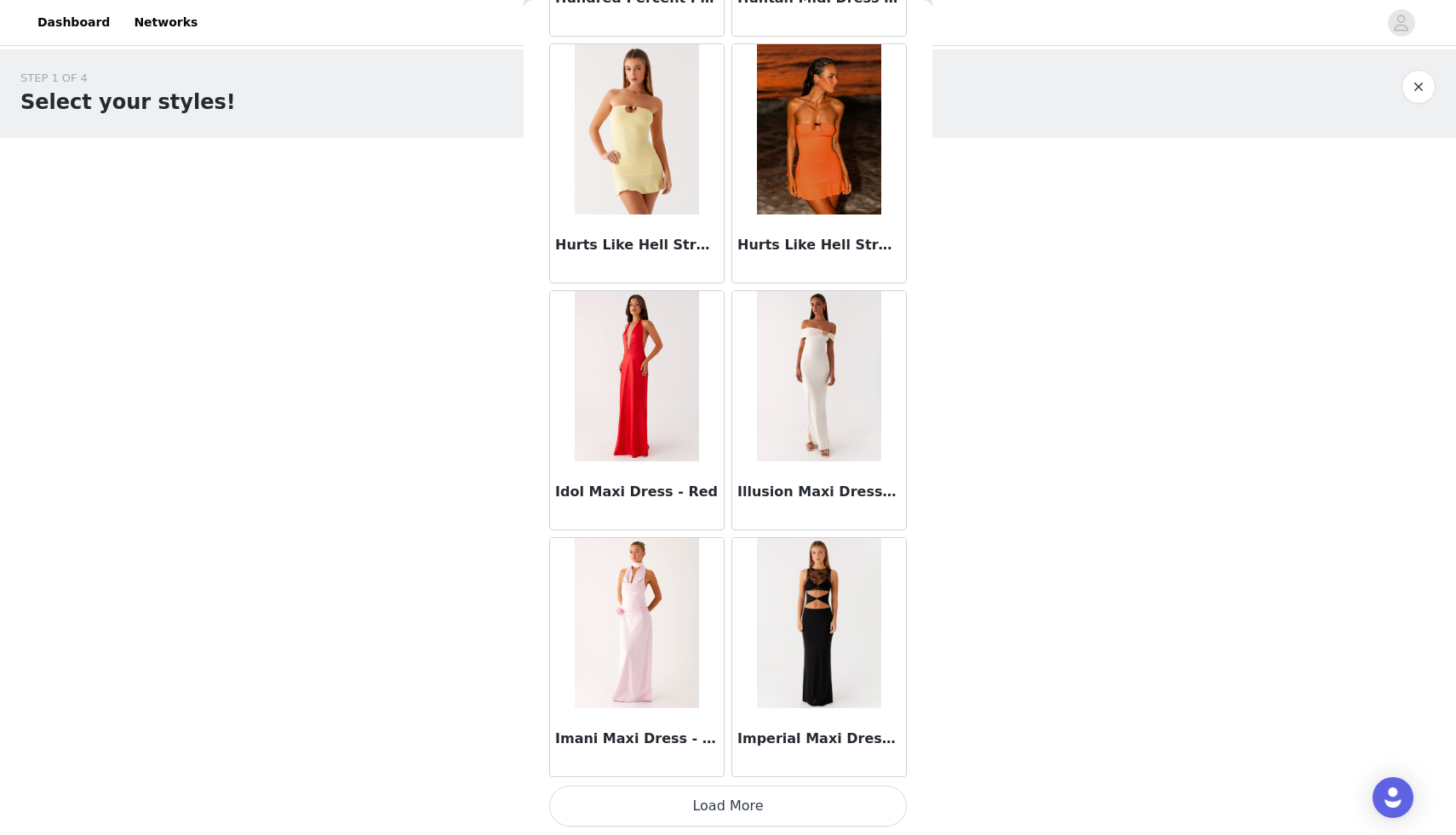
click at [728, 811] on button "Load More" at bounding box center [728, 806] width 357 height 41
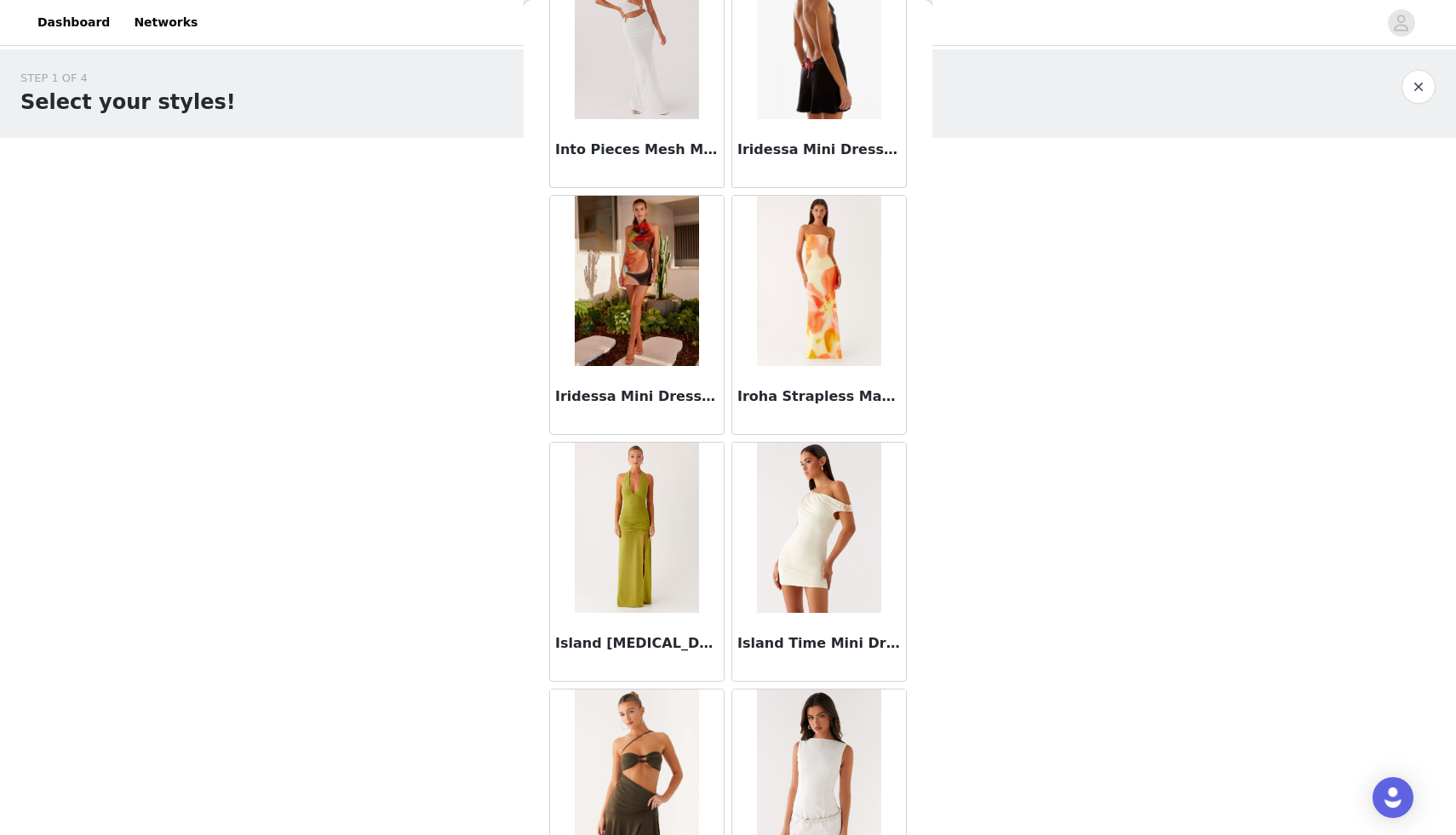
scroll to position [50970, 0]
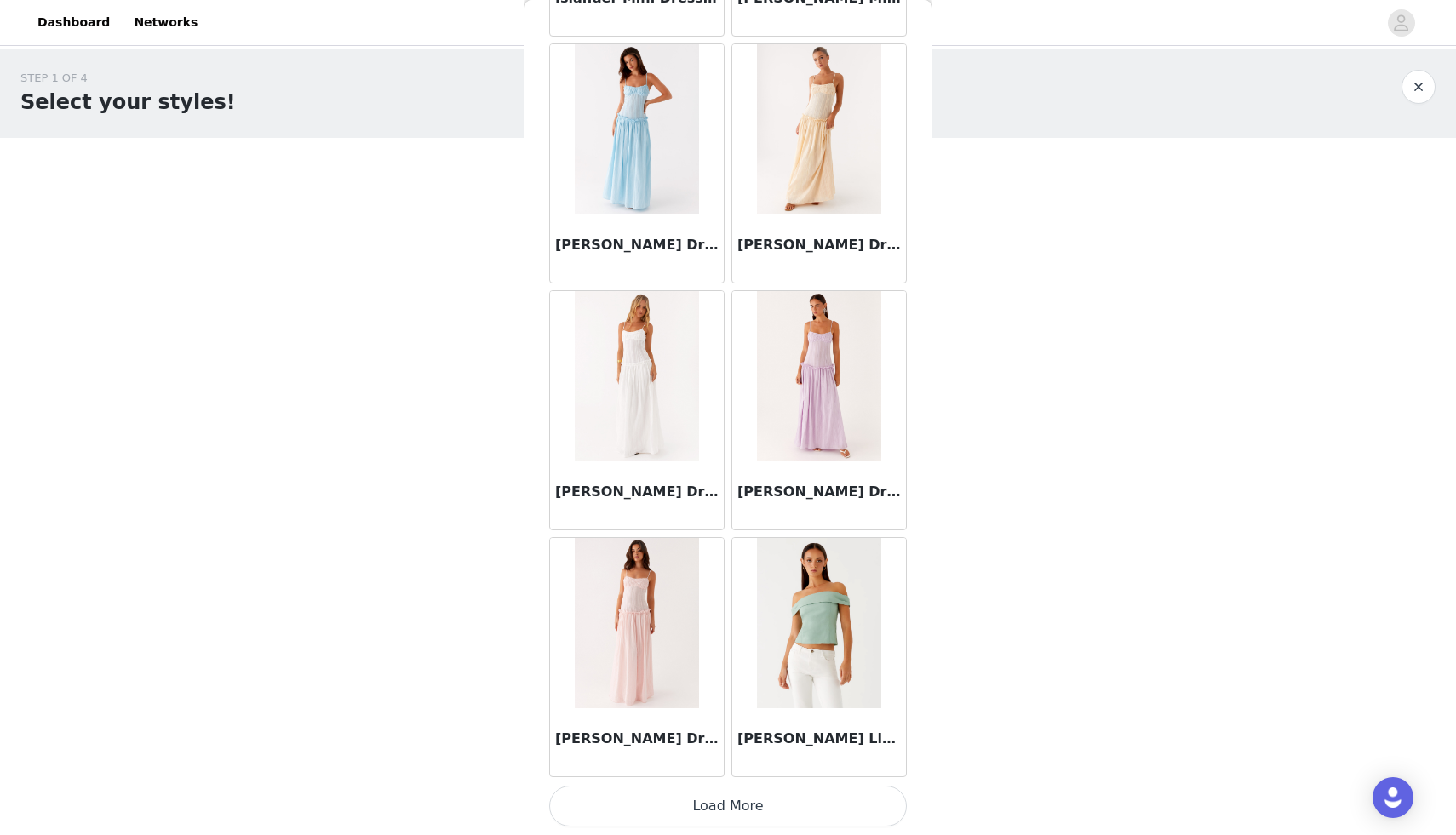
click at [729, 811] on button "Load More" at bounding box center [728, 806] width 357 height 41
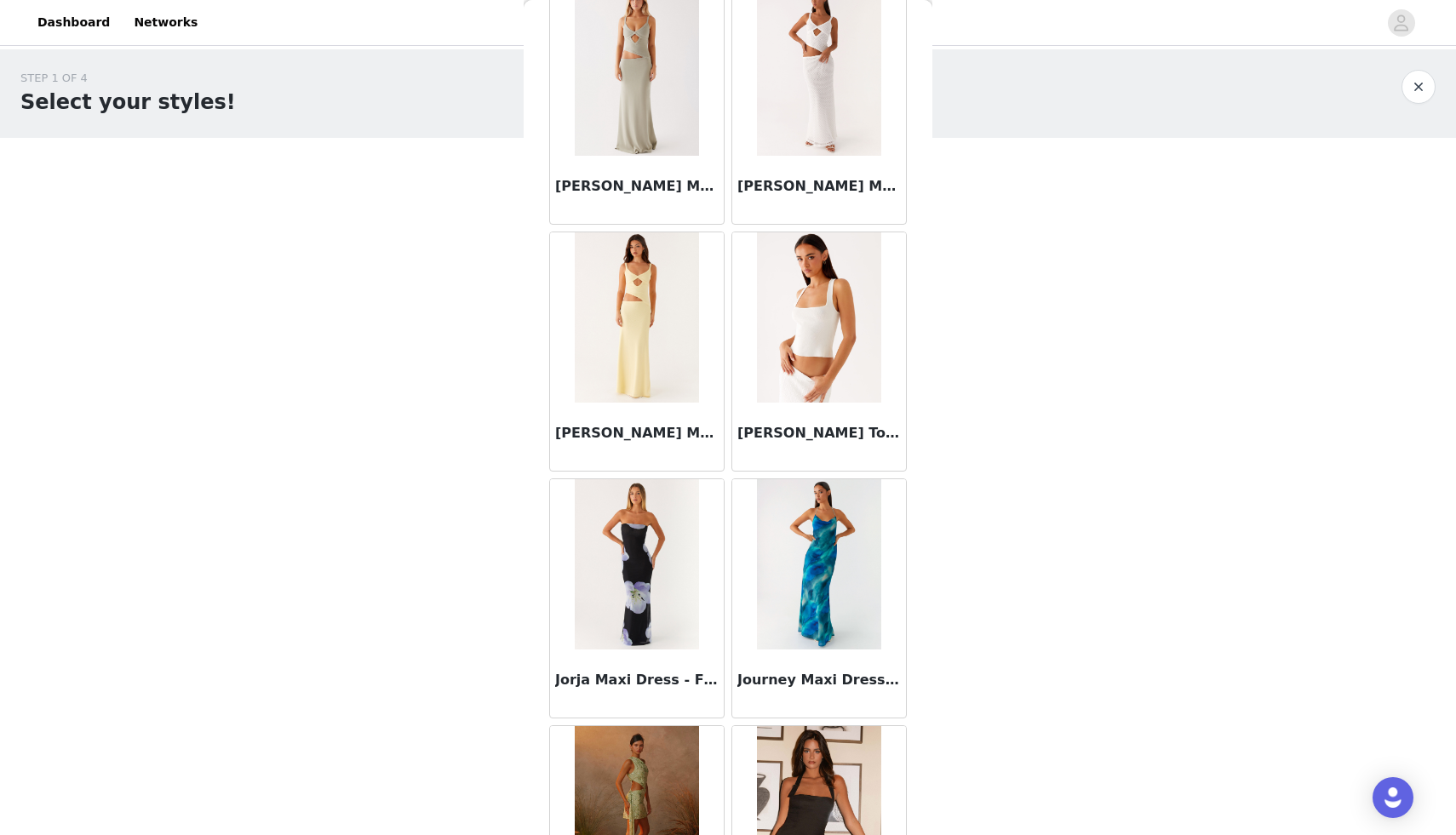
scroll to position [53607, 0]
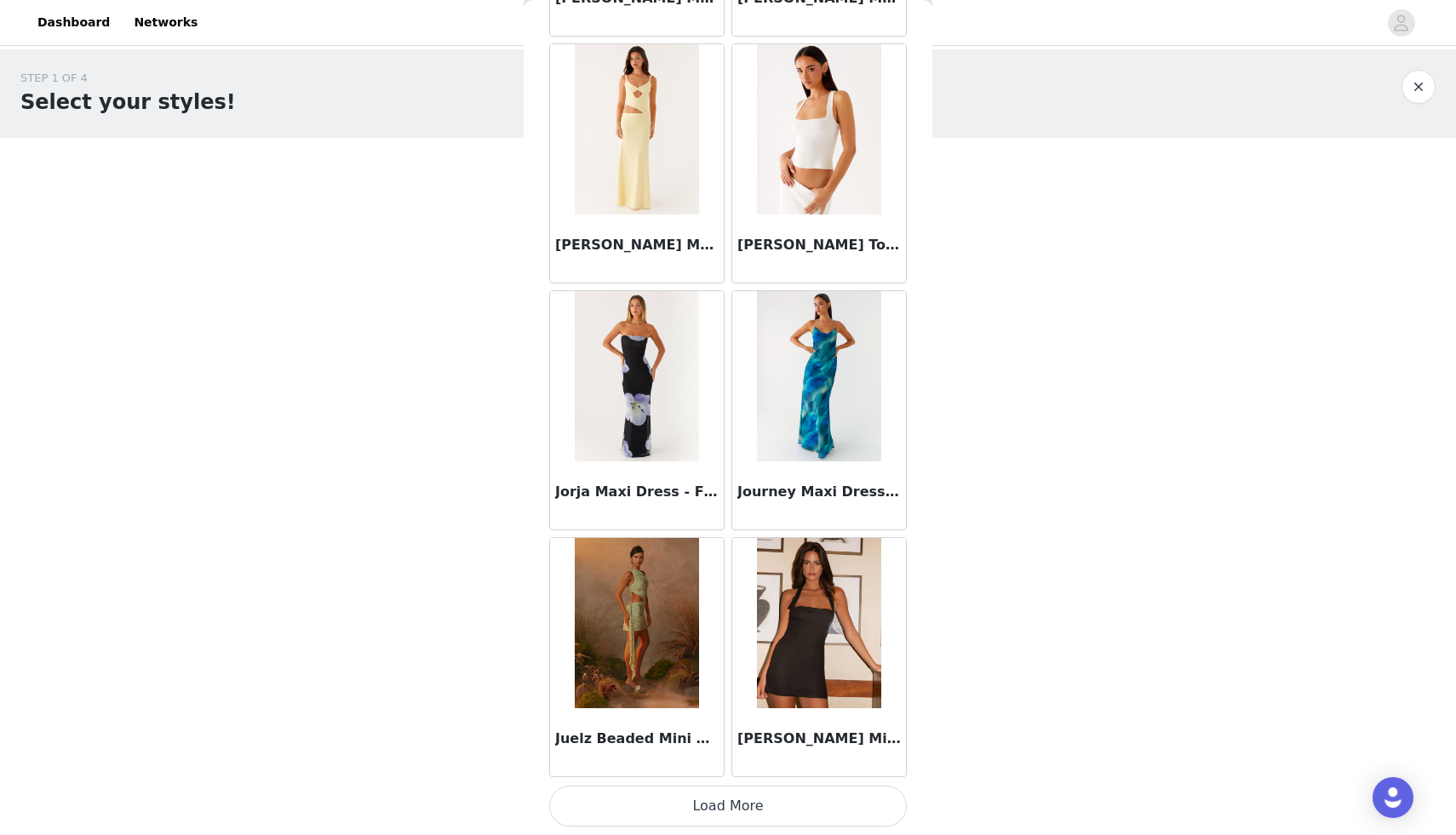
click at [726, 812] on button "Load More" at bounding box center [728, 806] width 357 height 41
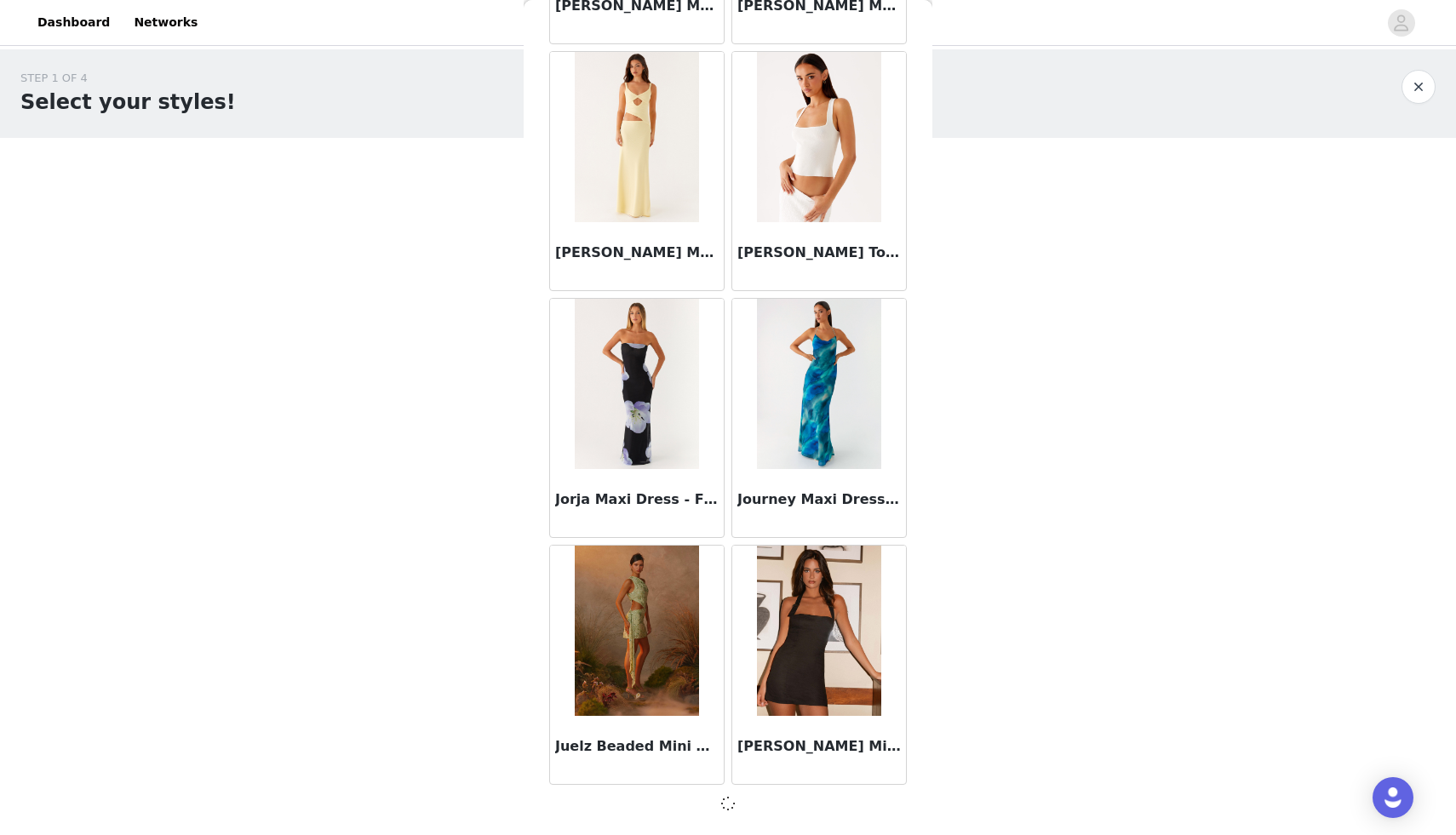
scroll to position [53599, 0]
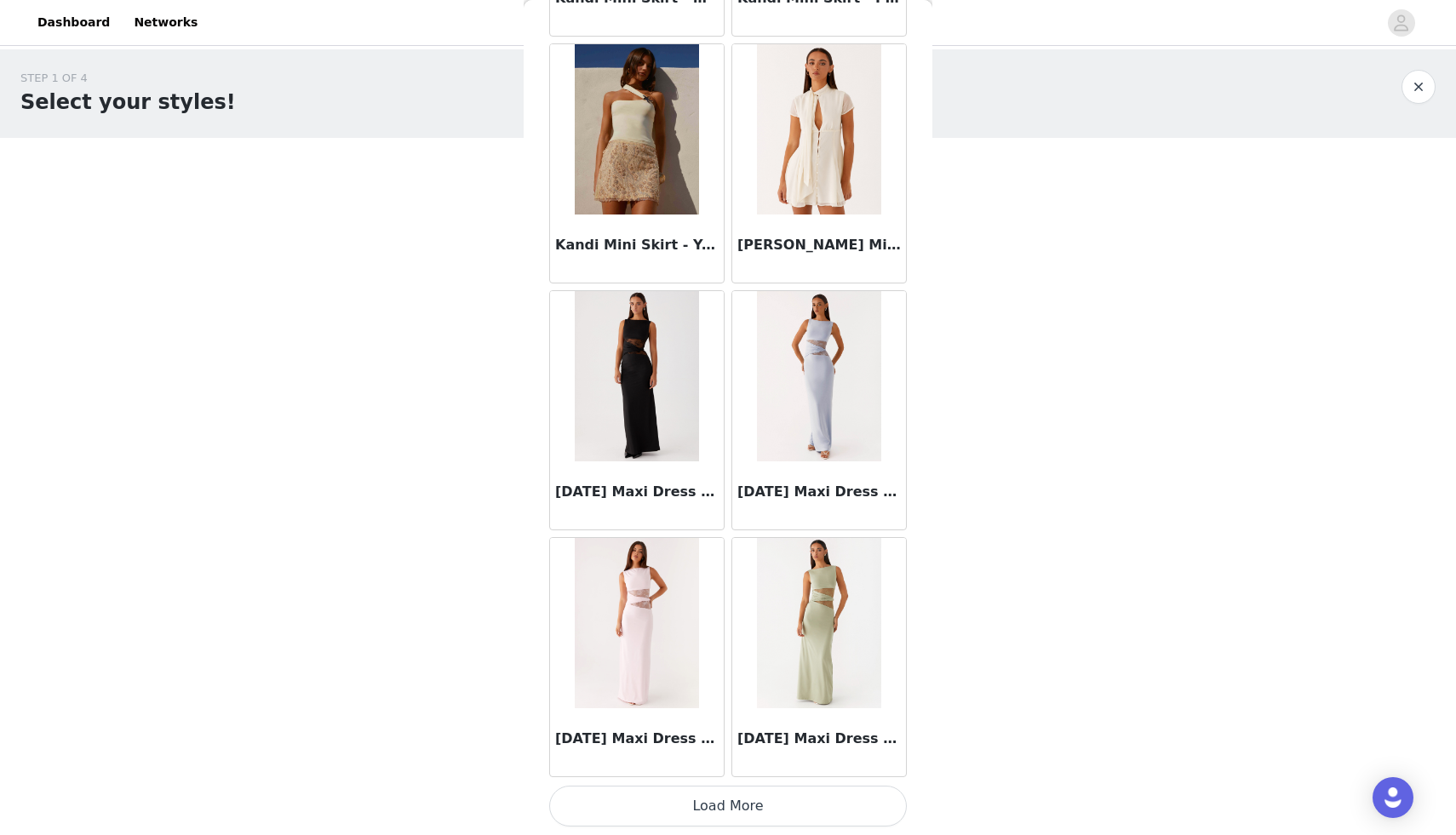
click at [723, 803] on button "Load More" at bounding box center [728, 806] width 357 height 41
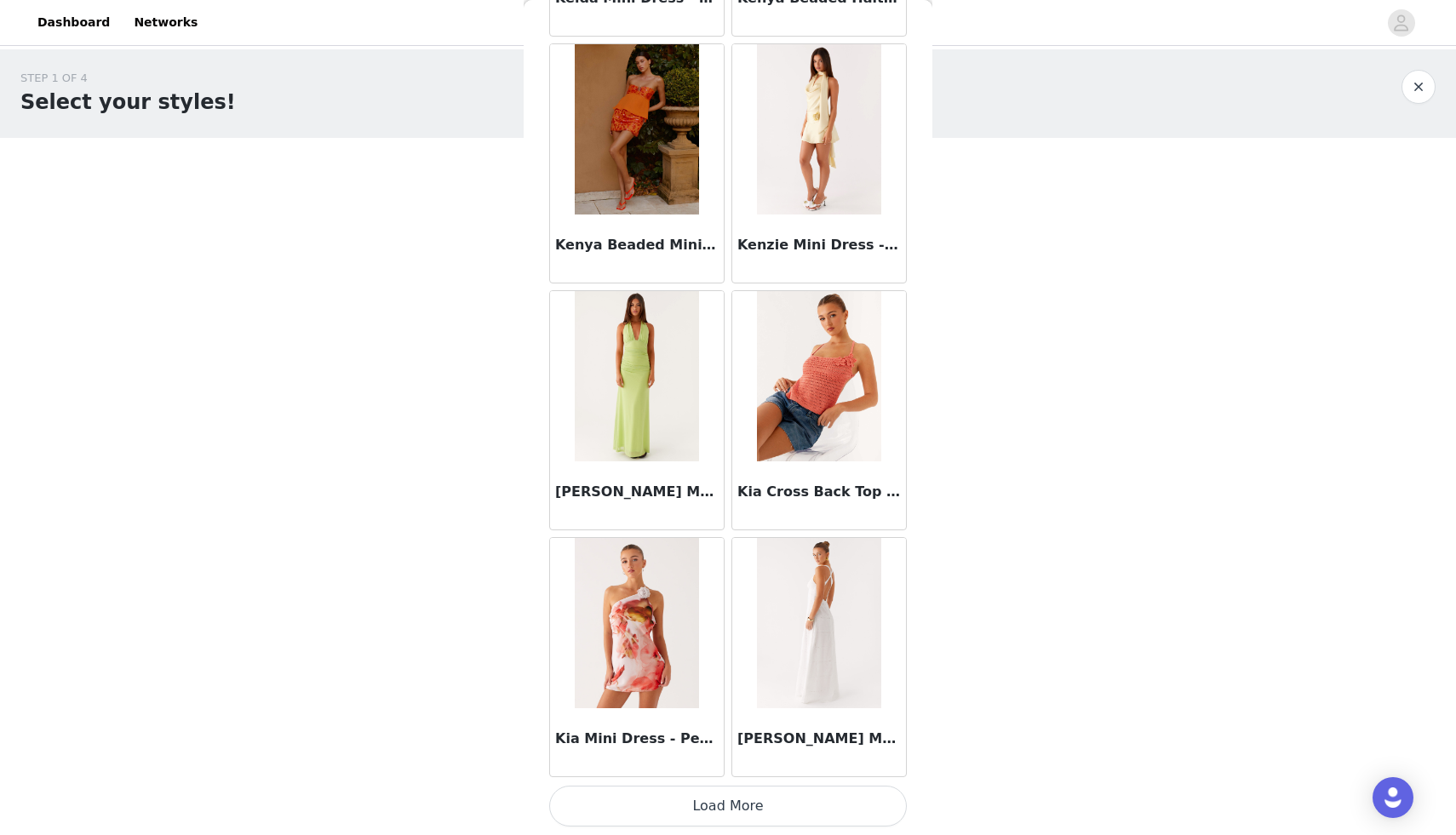
click at [723, 803] on button "Load More" at bounding box center [728, 806] width 357 height 41
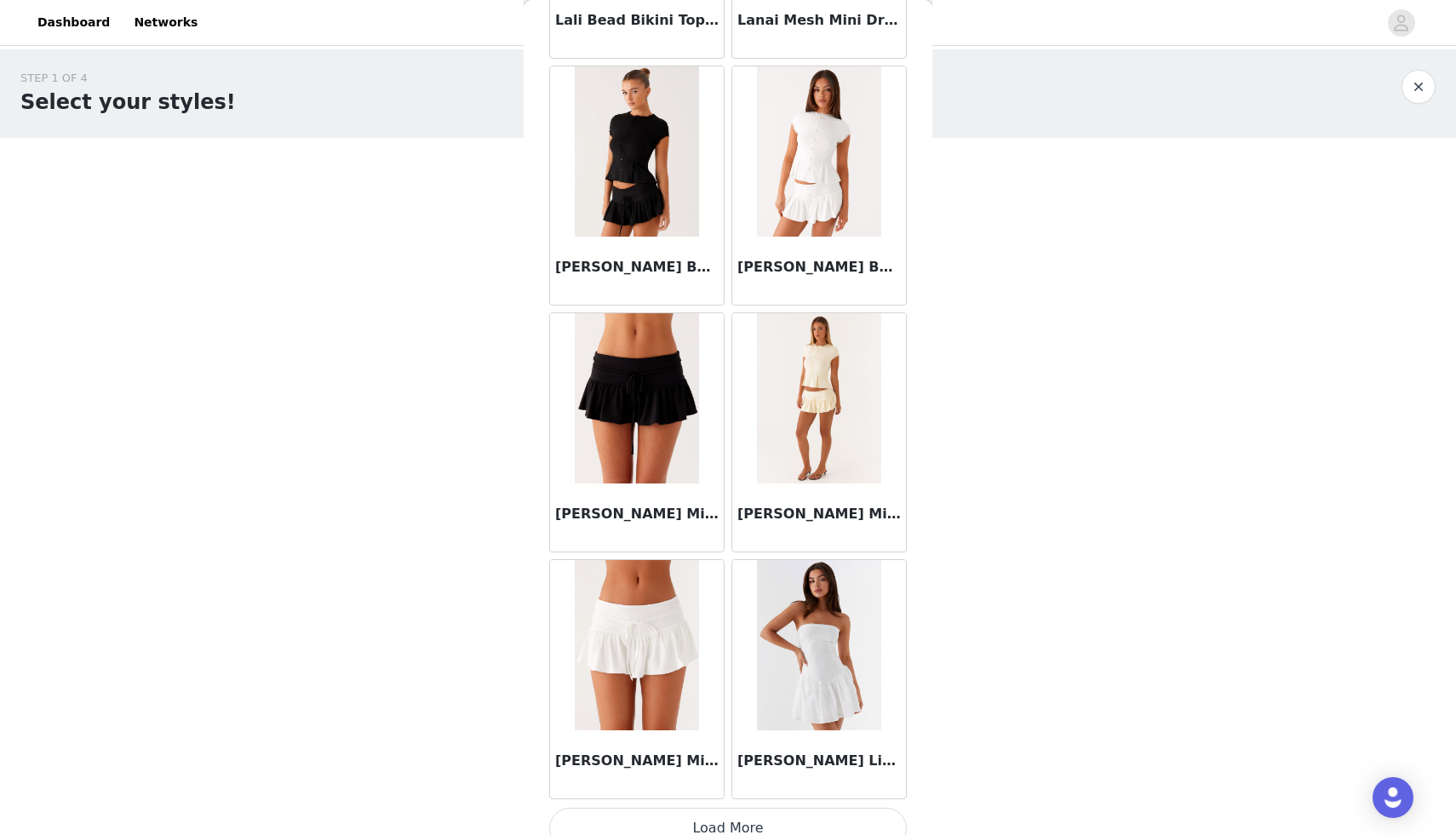
scroll to position [61012, 0]
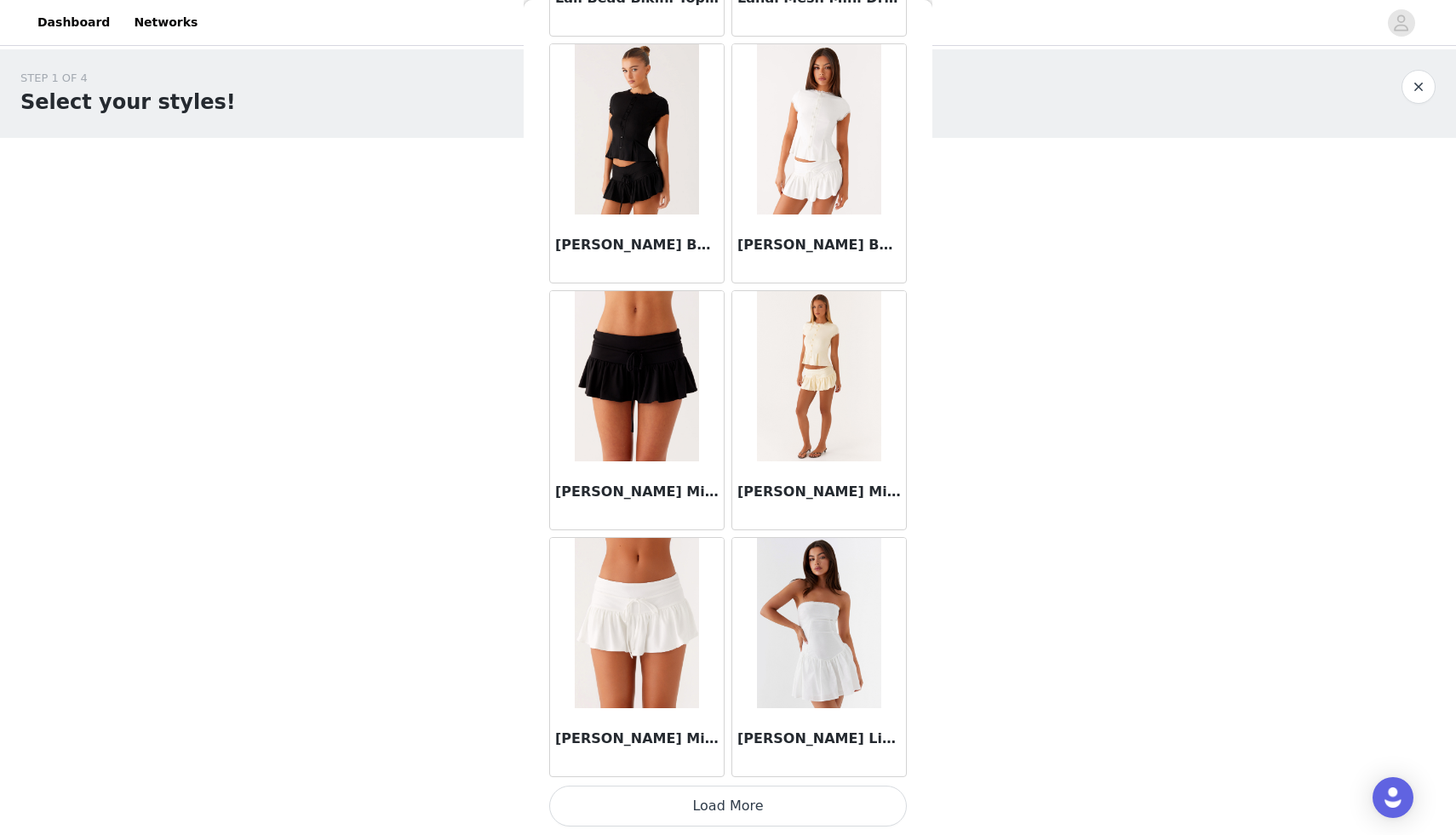
click at [727, 805] on button "Load More" at bounding box center [728, 806] width 357 height 41
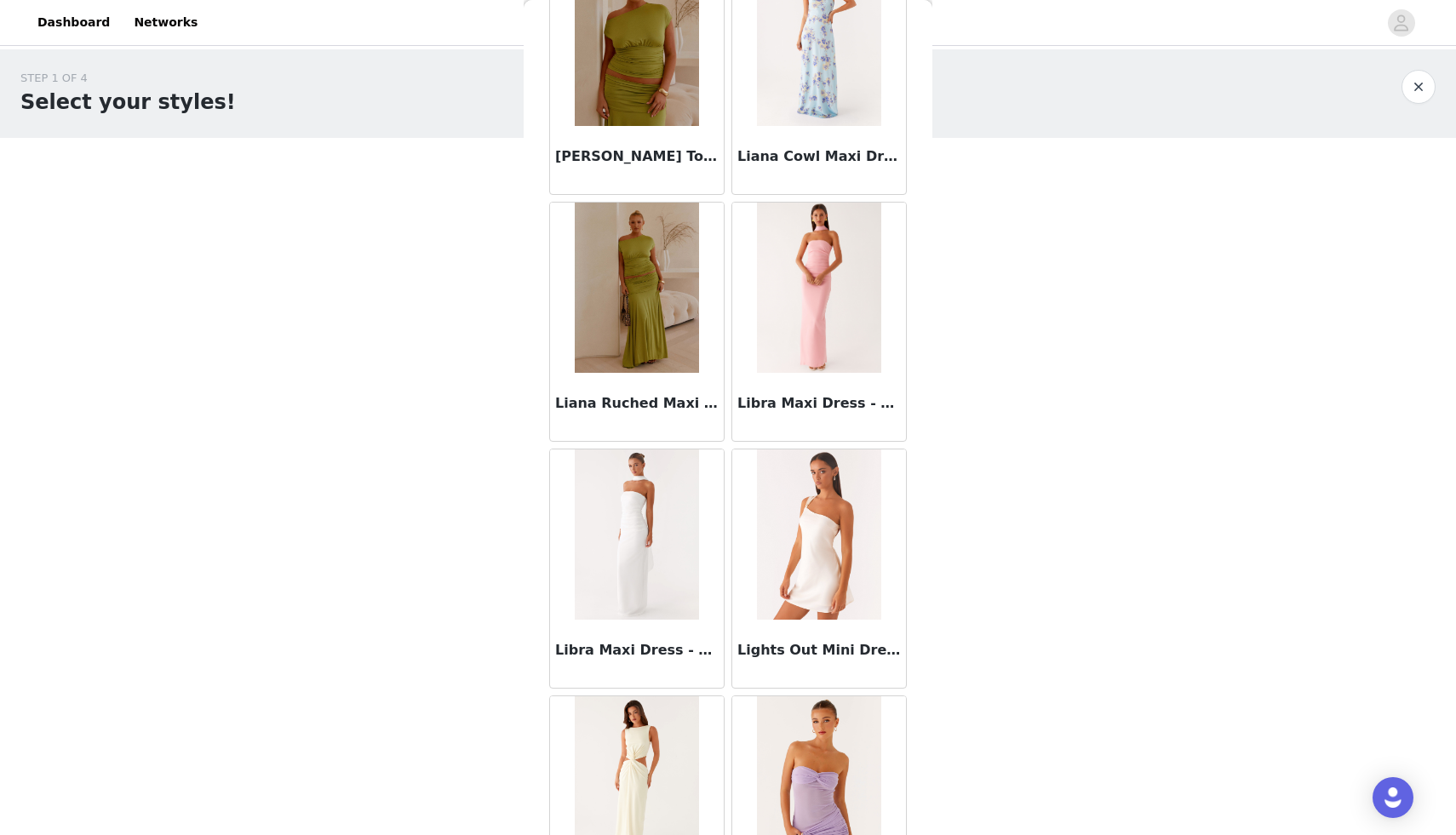
scroll to position [63481, 0]
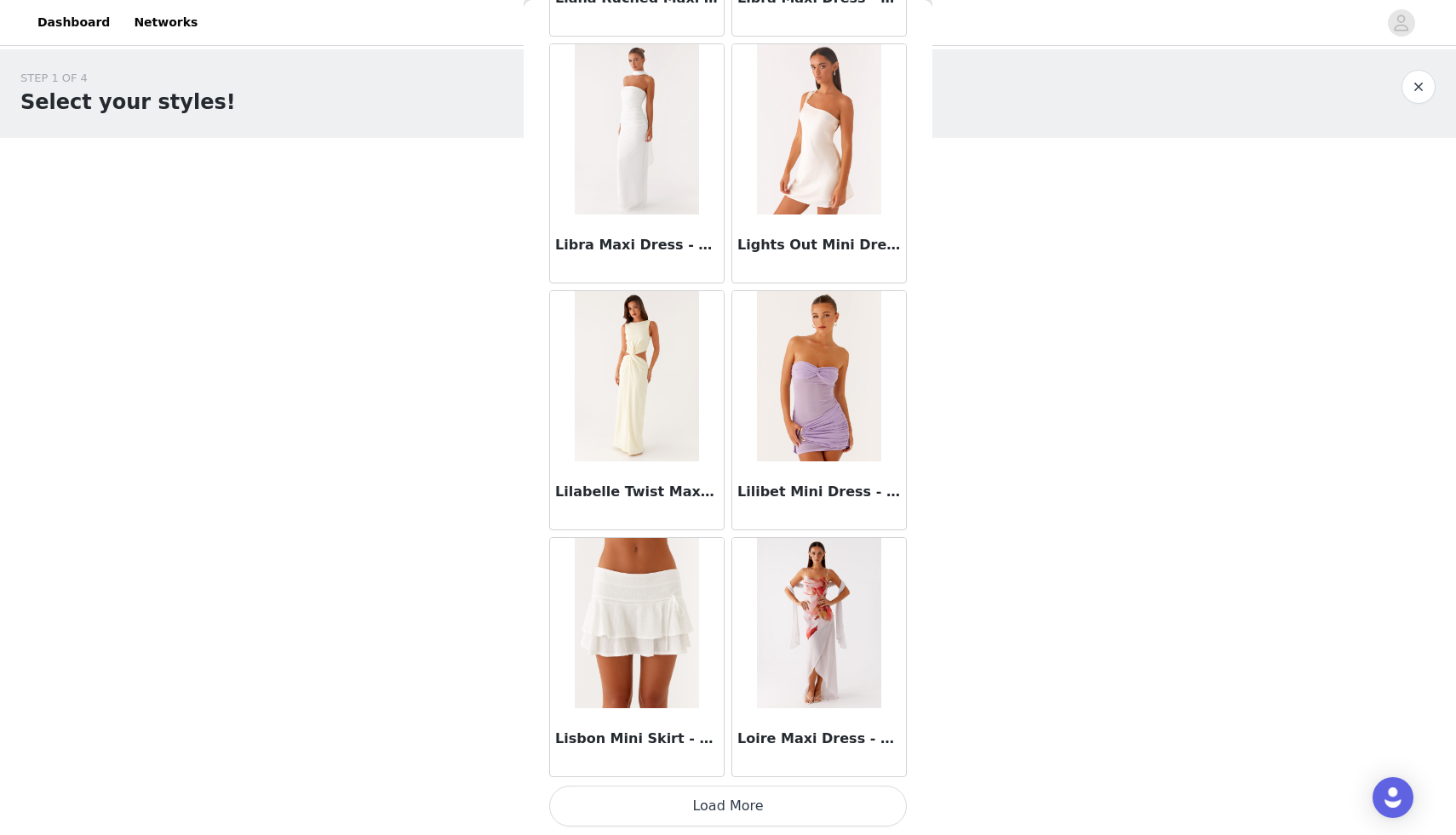
click at [728, 799] on button "Load More" at bounding box center [728, 806] width 357 height 41
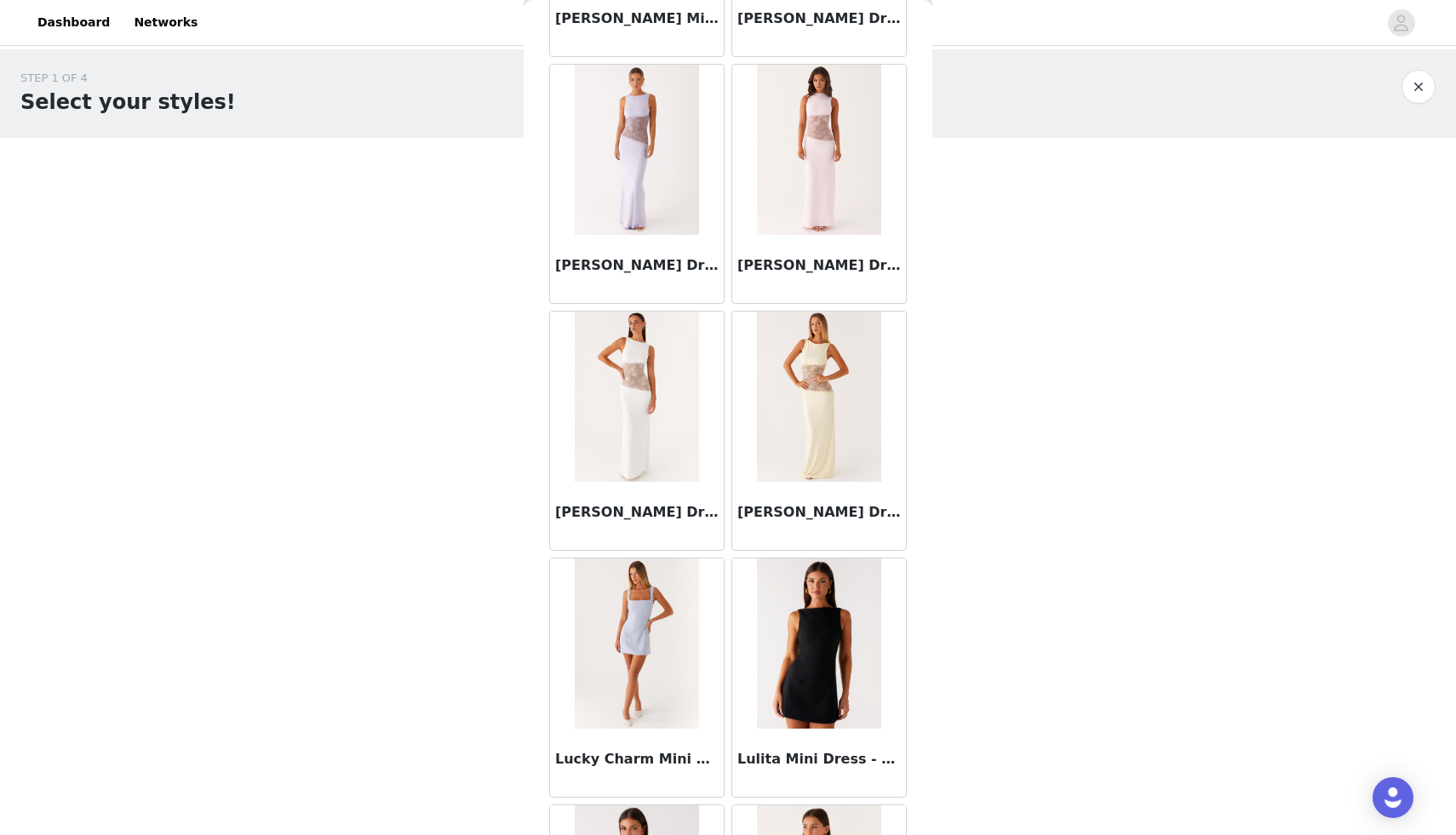
scroll to position [65949, 0]
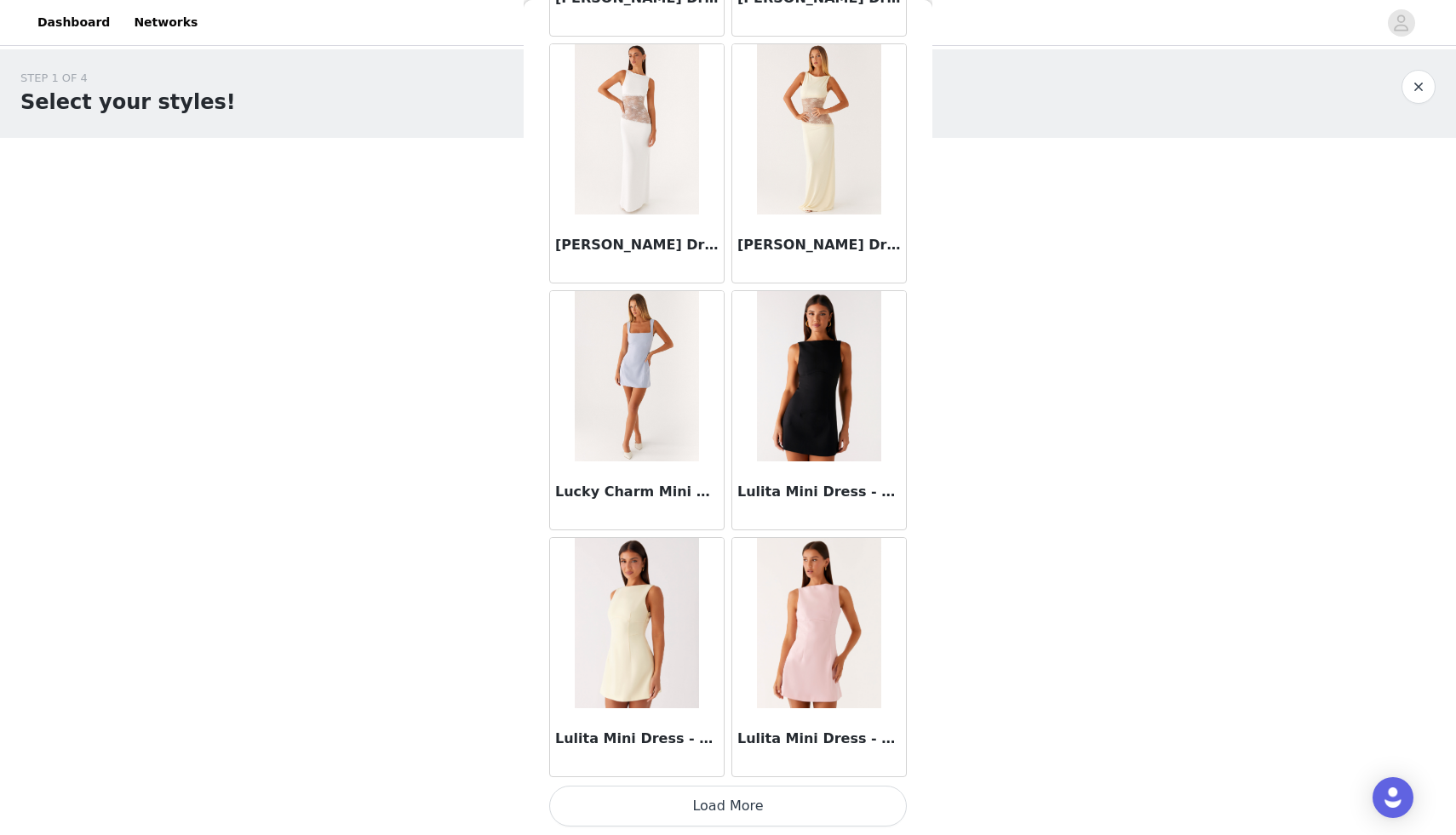
click at [728, 799] on button "Load More" at bounding box center [728, 806] width 357 height 41
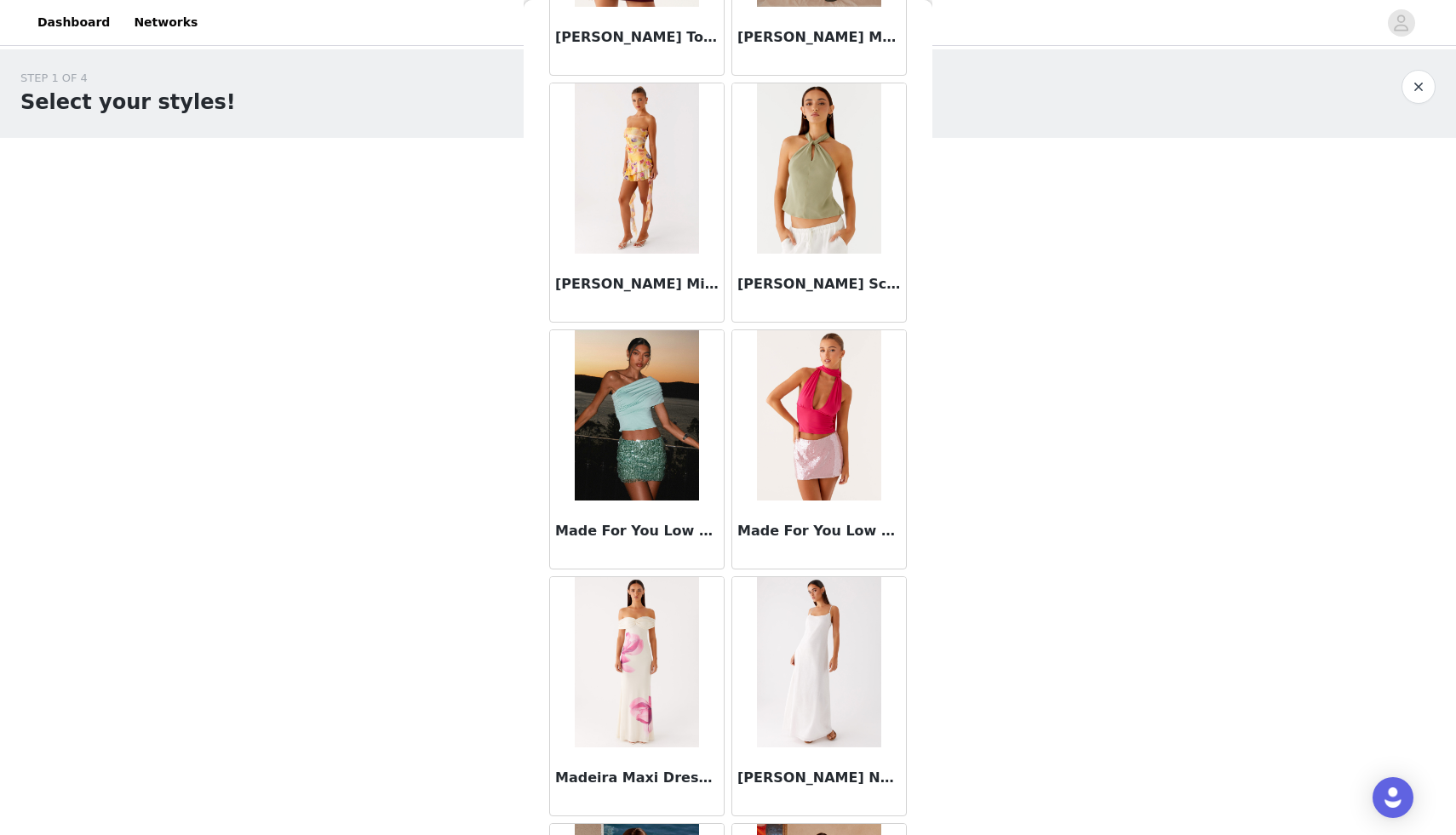
scroll to position [68418, 0]
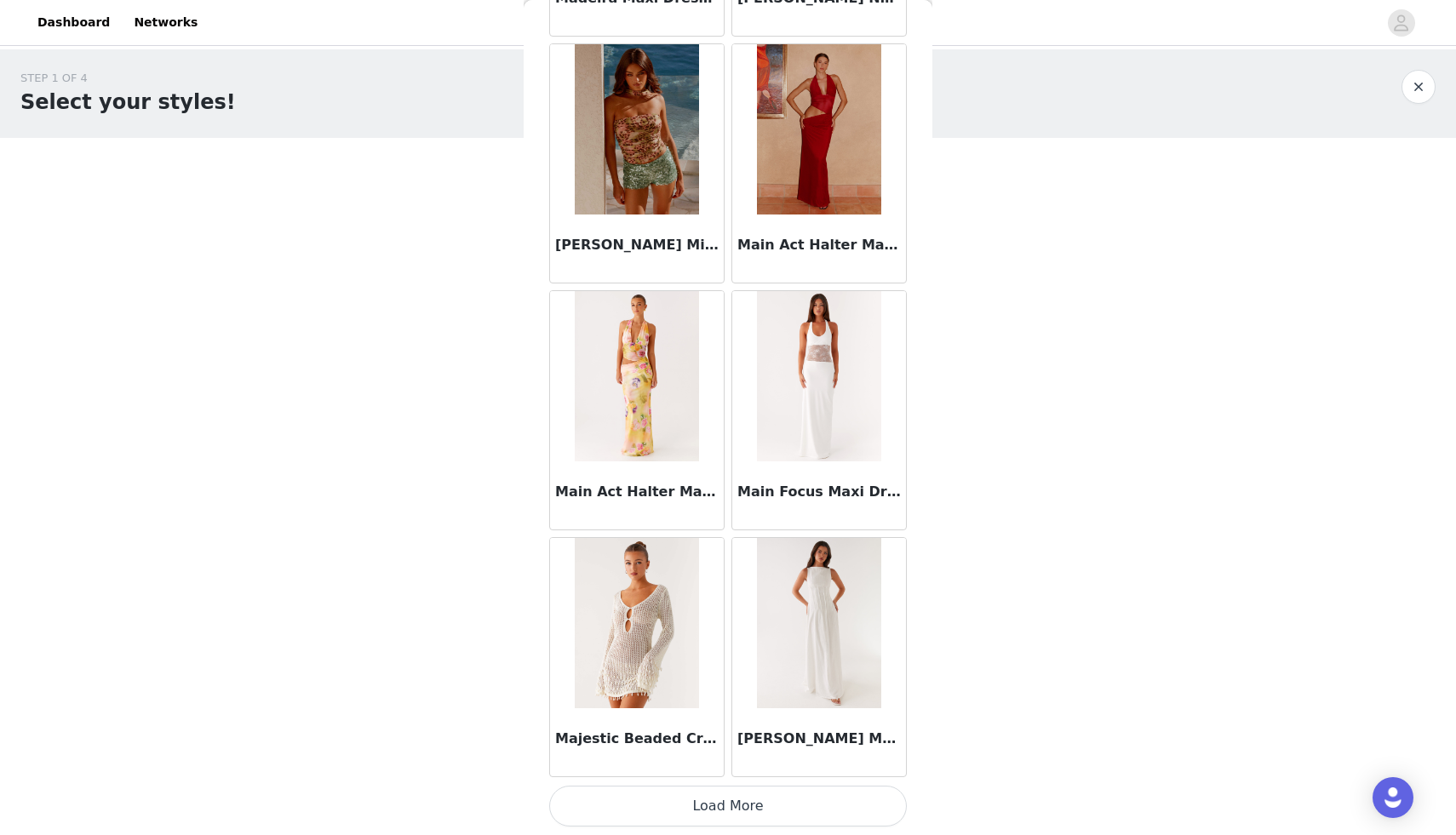
click at [724, 804] on button "Load More" at bounding box center [728, 806] width 357 height 41
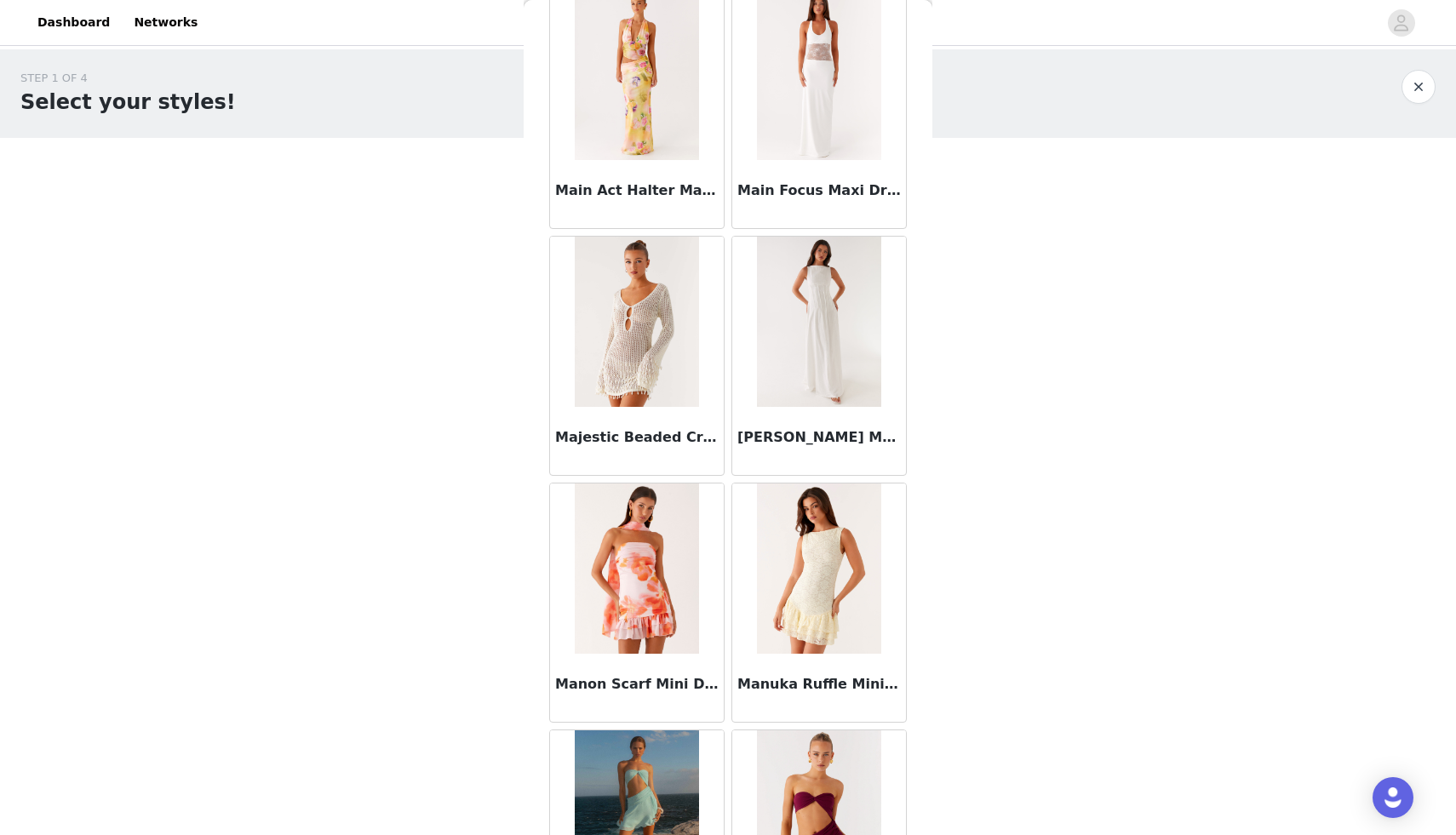
scroll to position [69282, 0]
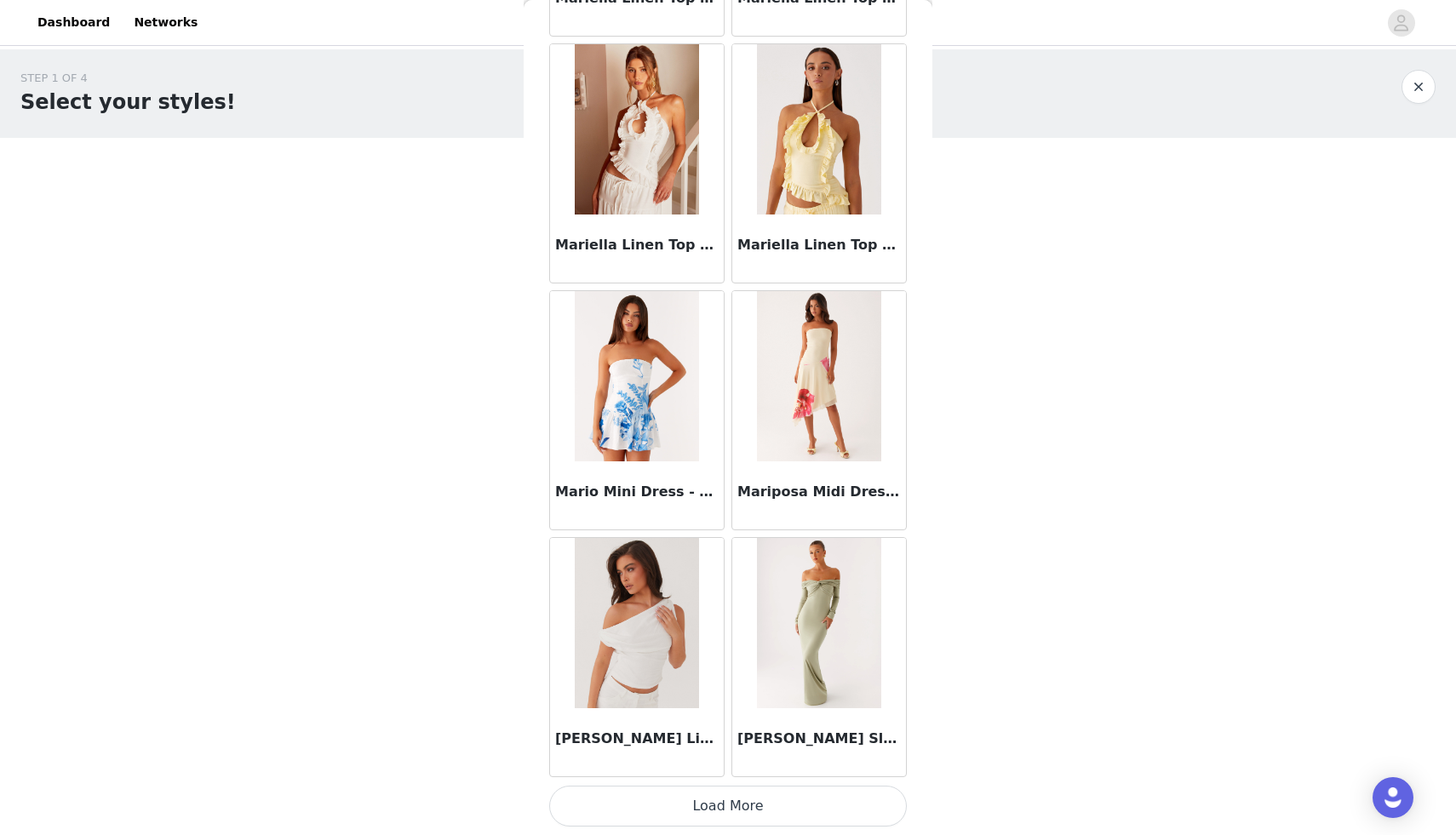
click at [724, 802] on button "Load More" at bounding box center [728, 806] width 357 height 41
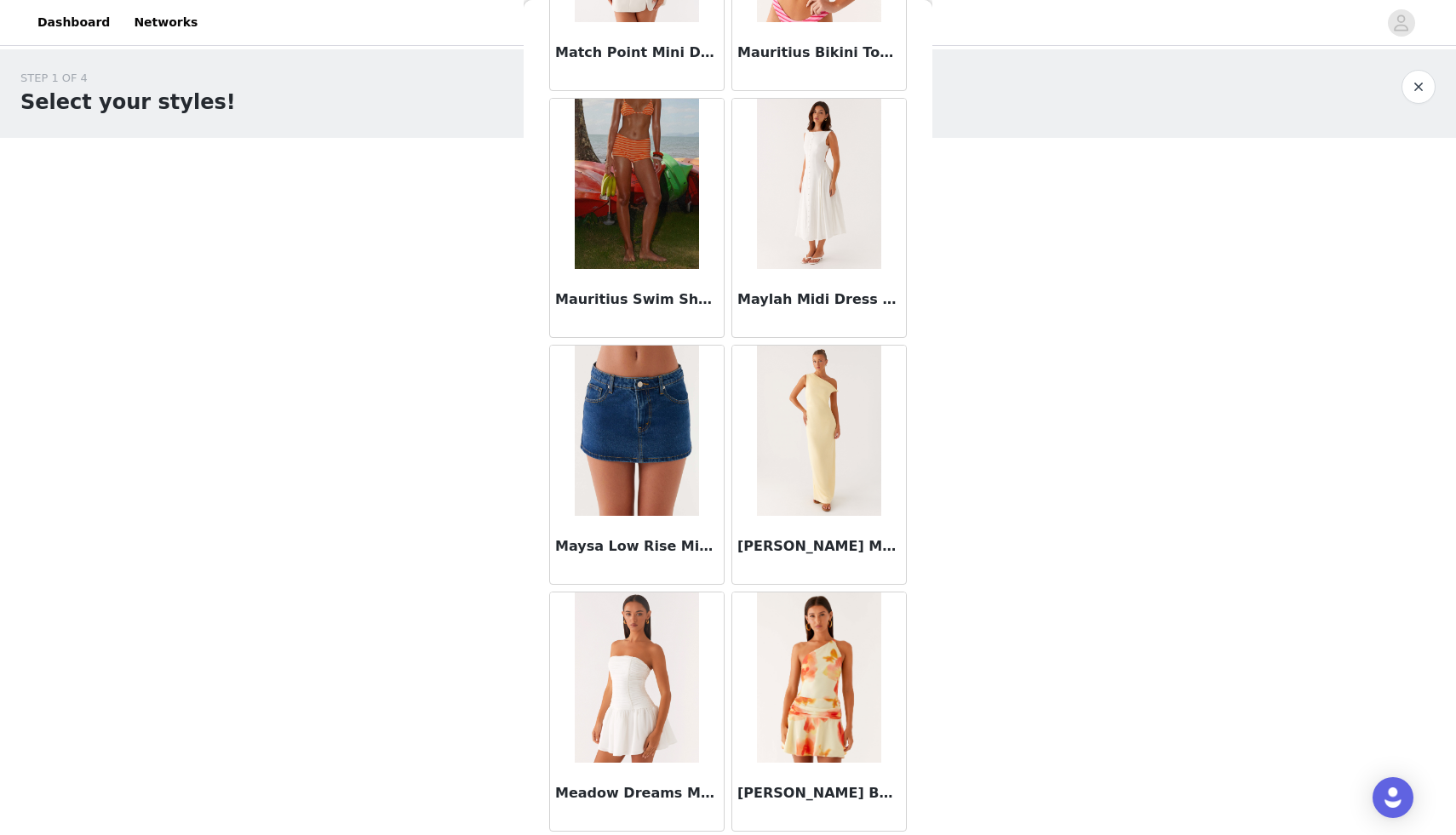
scroll to position [73354, 0]
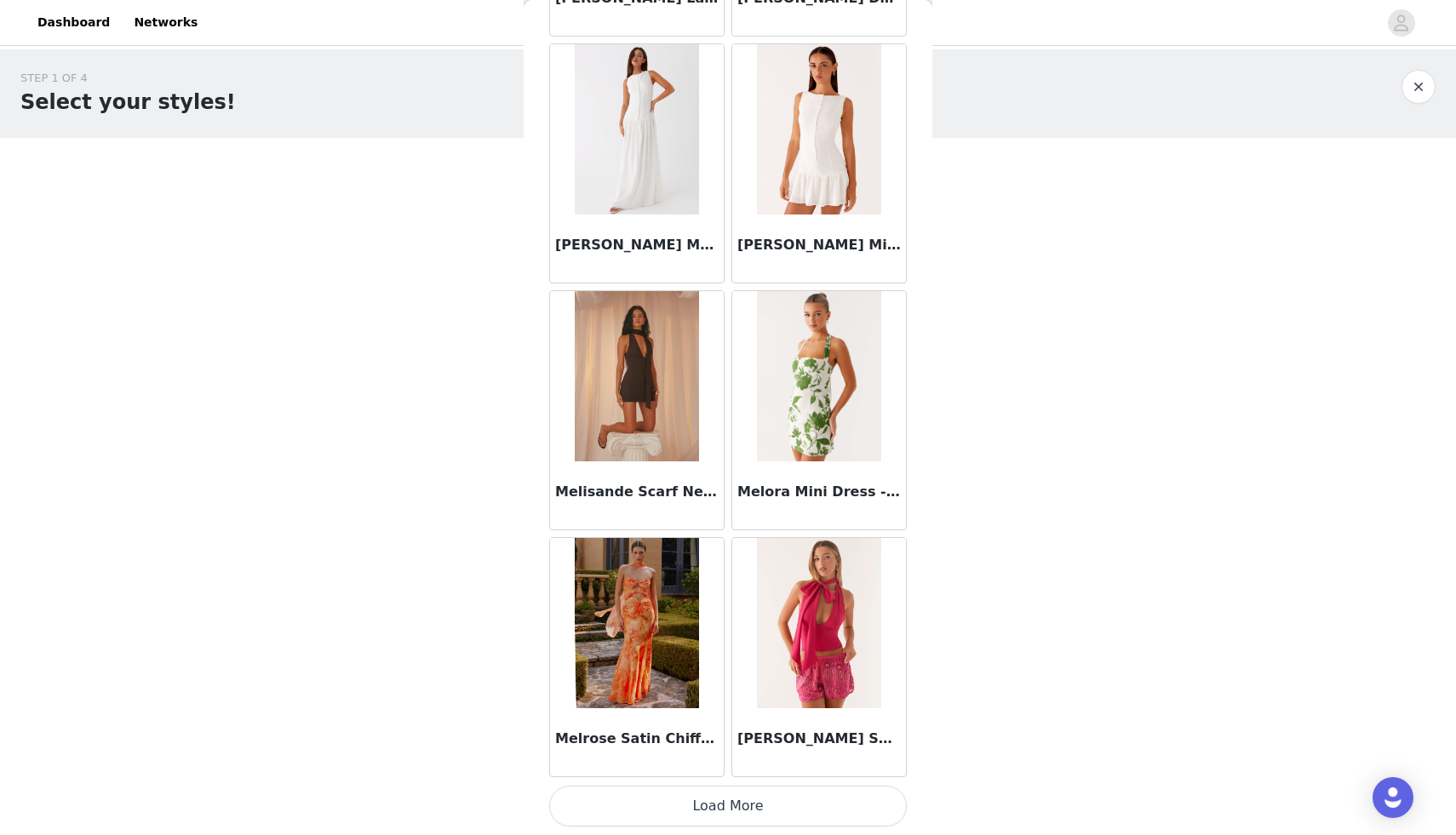
click at [723, 794] on button "Load More" at bounding box center [728, 806] width 357 height 41
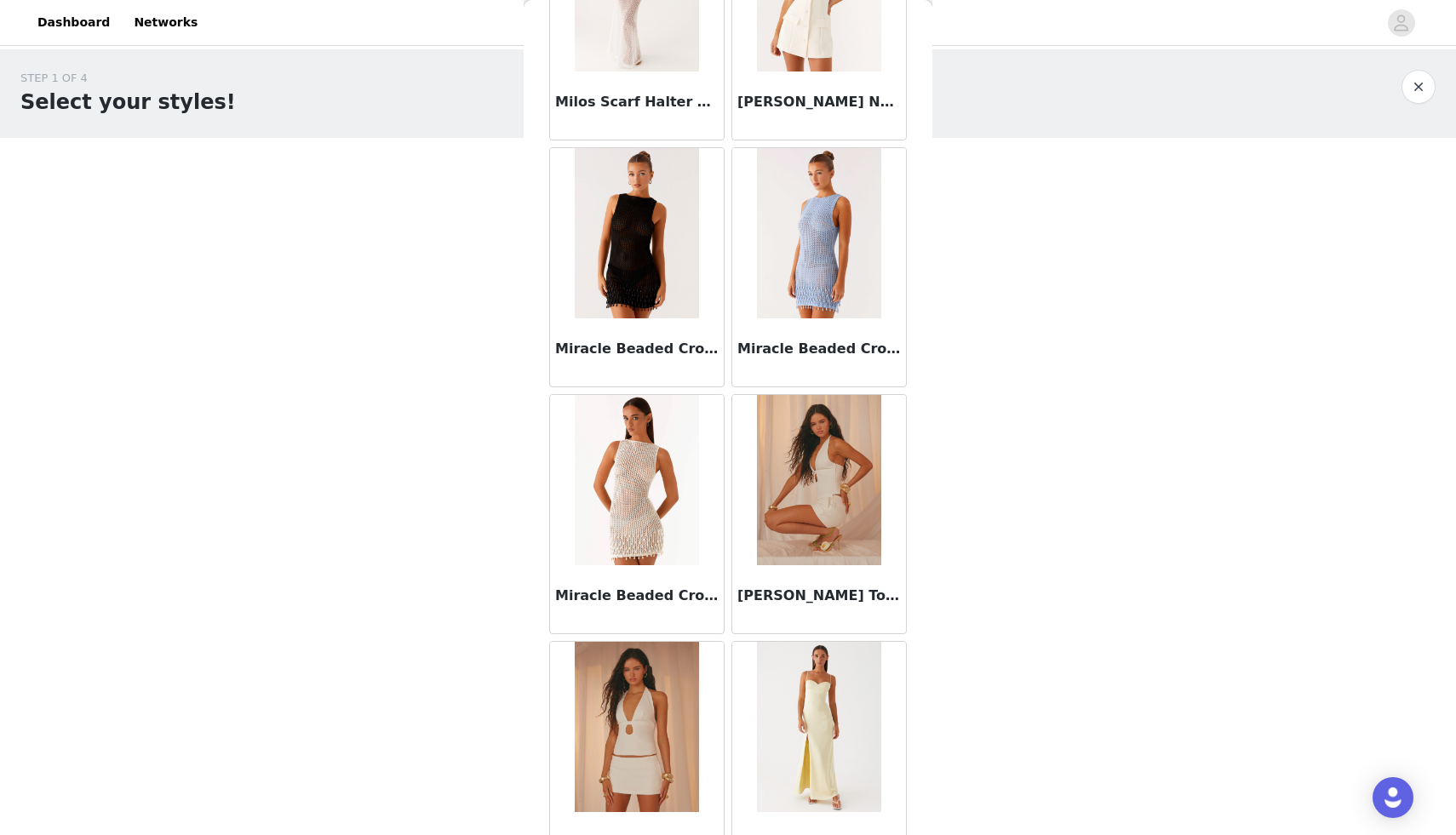
scroll to position [75823, 0]
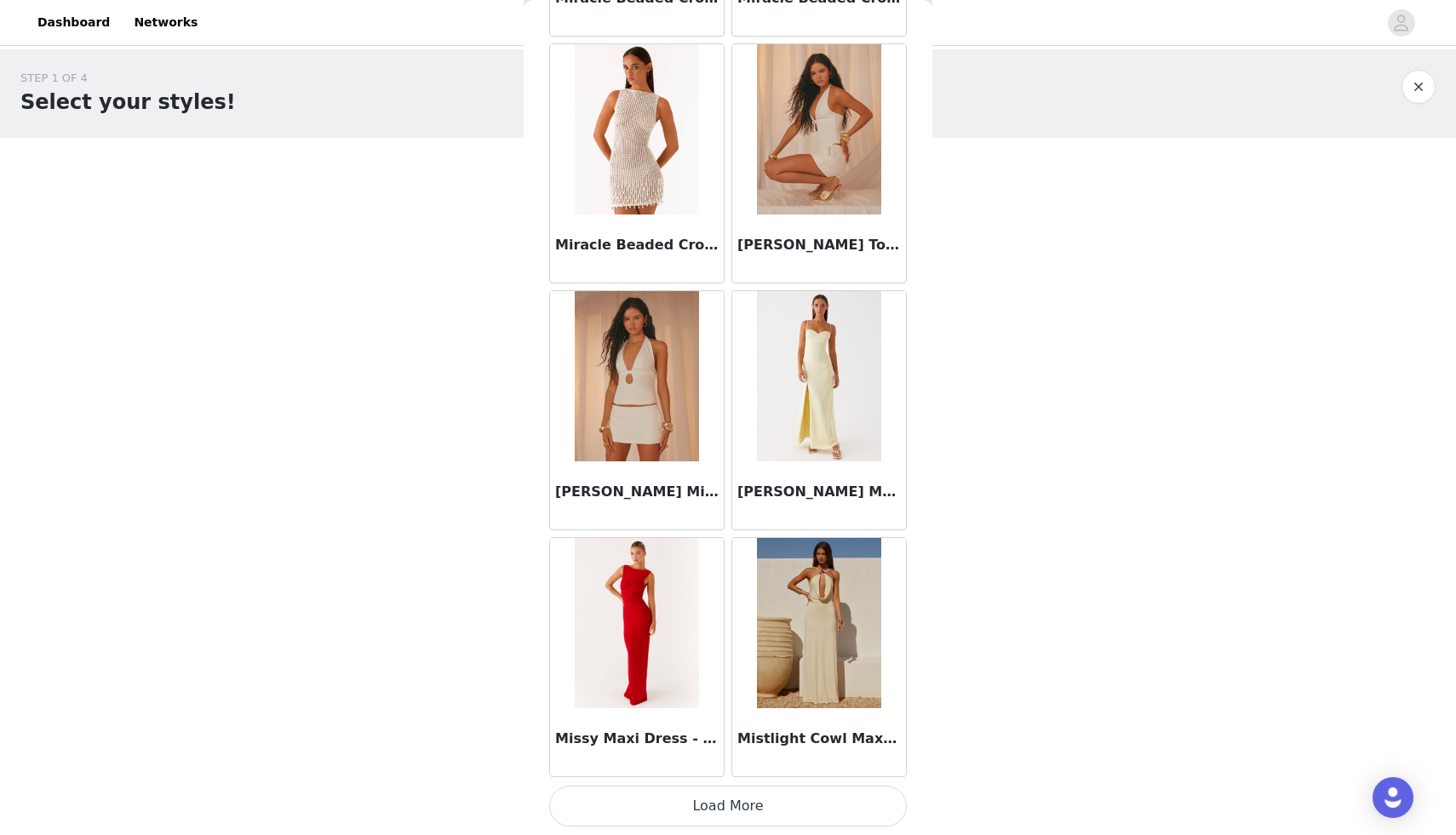
click at [727, 812] on button "Load More" at bounding box center [728, 806] width 357 height 41
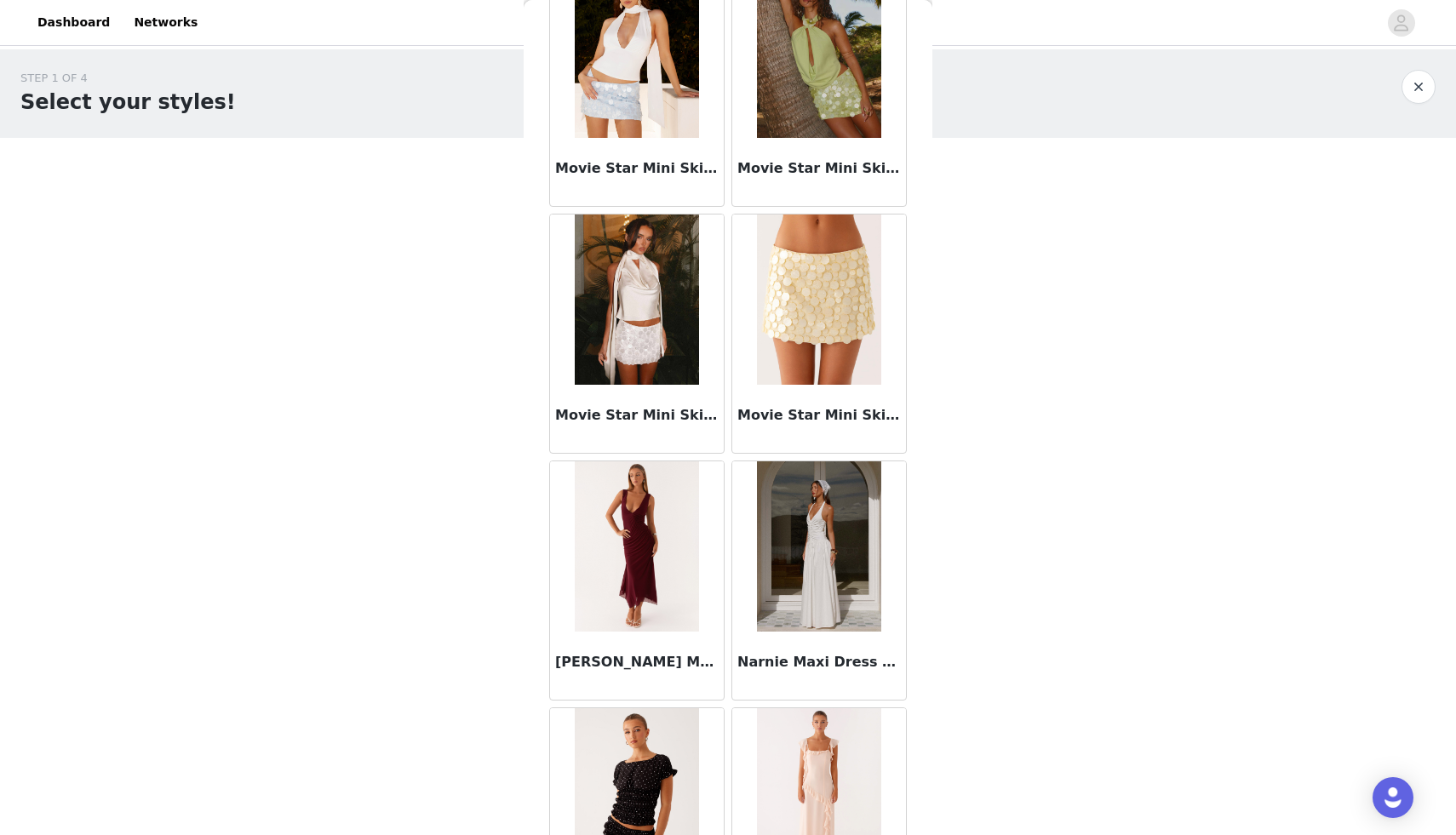
scroll to position [78291, 0]
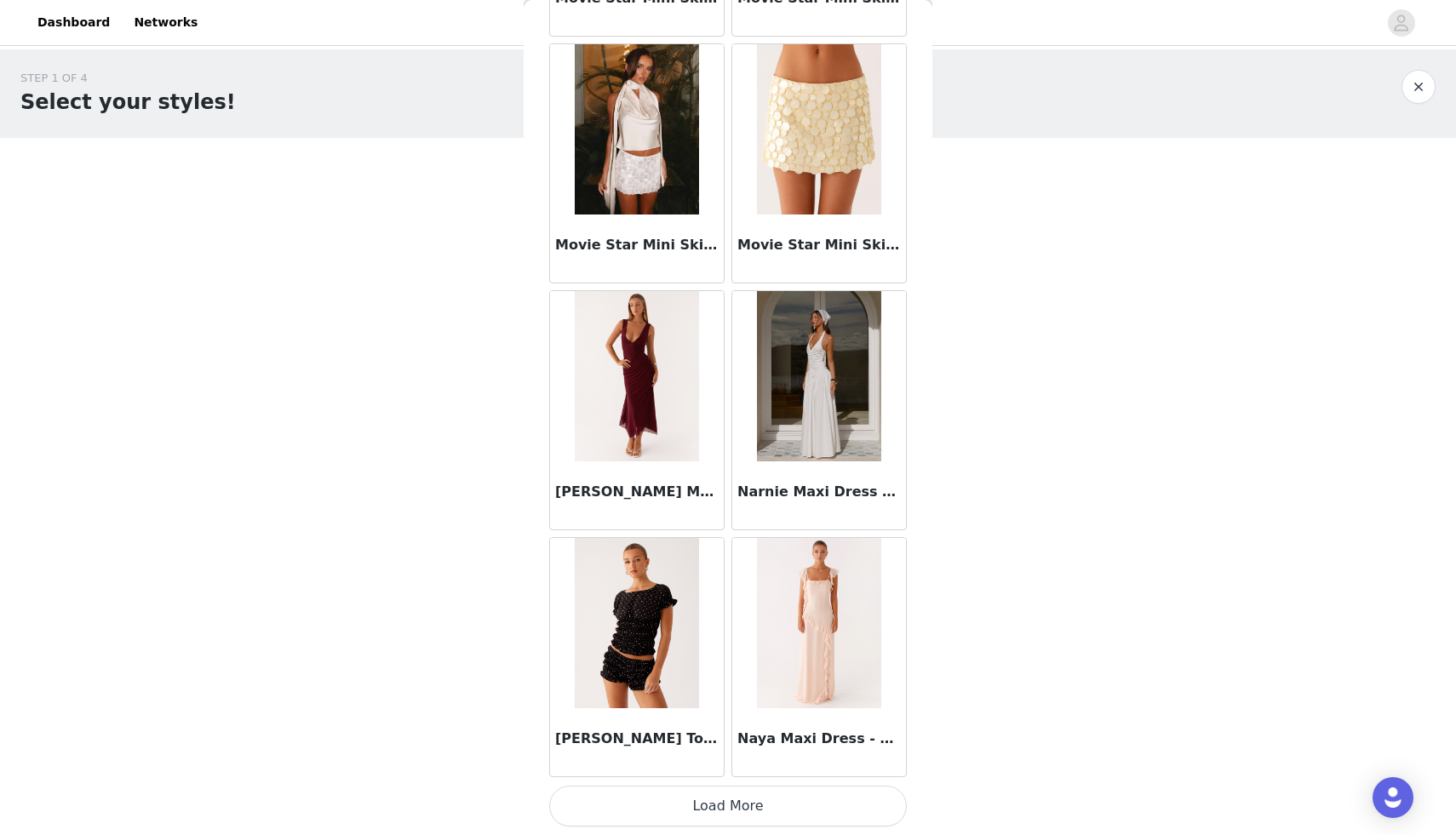
click at [727, 812] on button "Load More" at bounding box center [728, 806] width 357 height 41
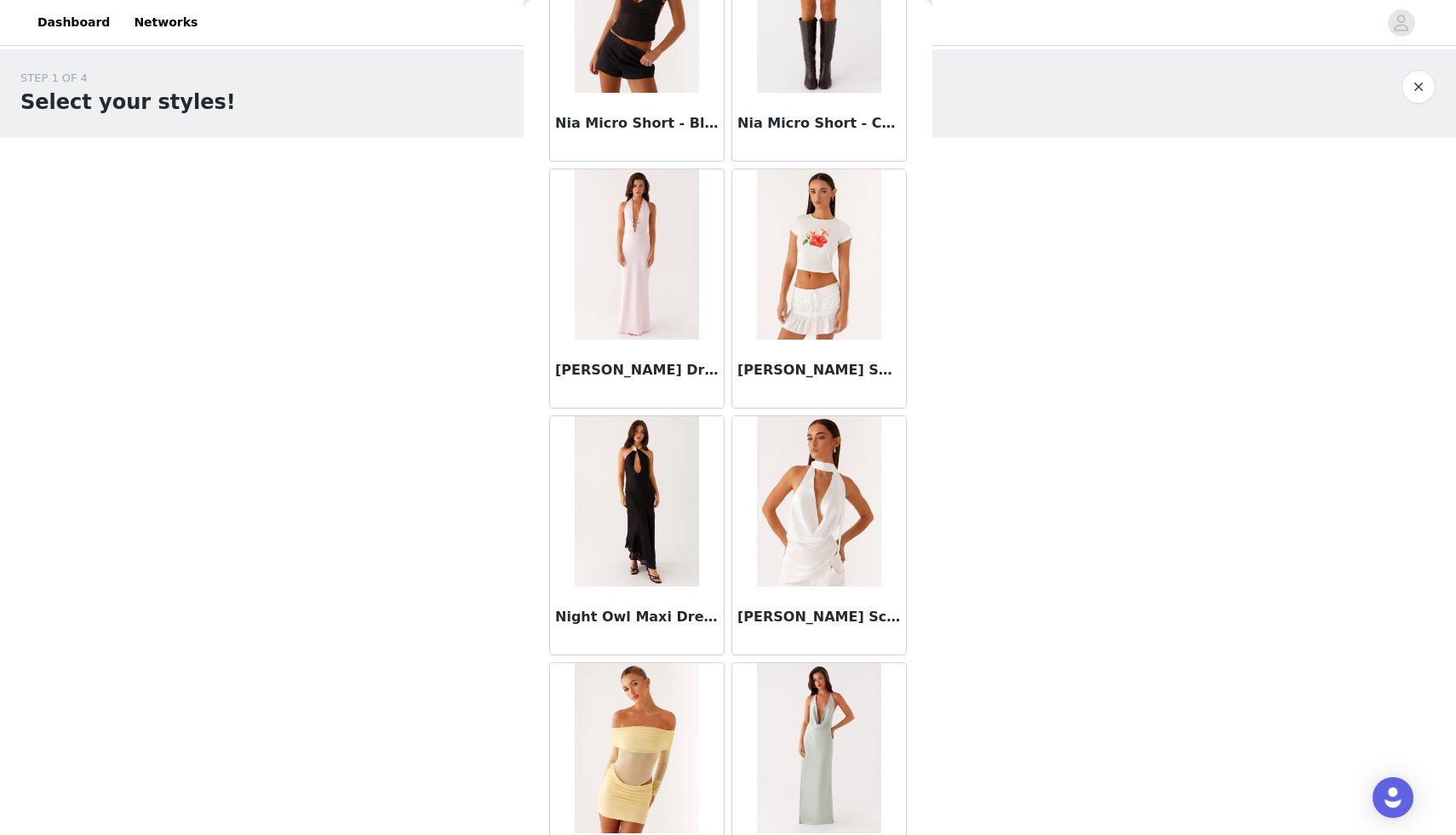
scroll to position [80699, 0]
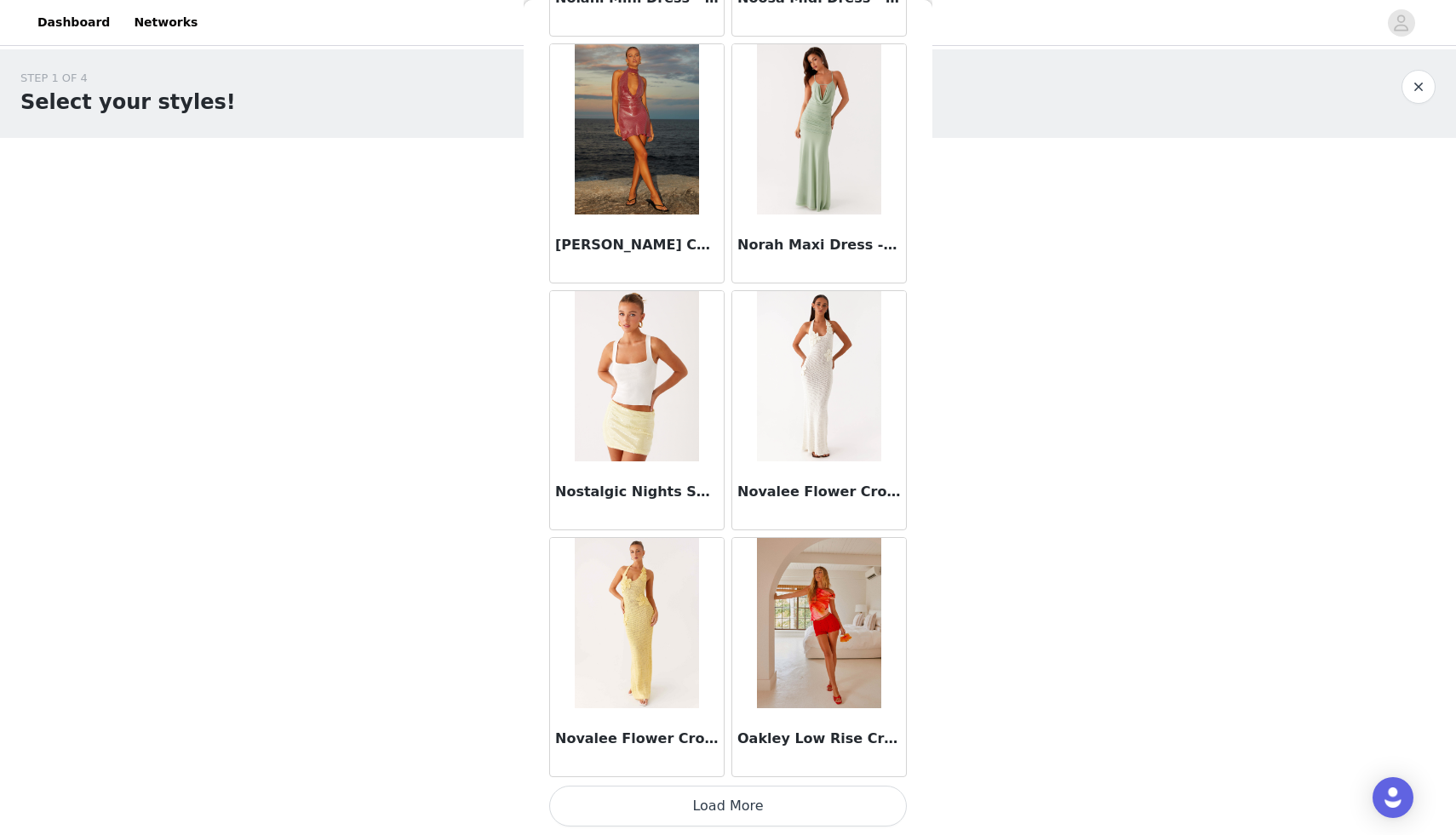
click at [727, 812] on button "Load More" at bounding box center [728, 806] width 357 height 41
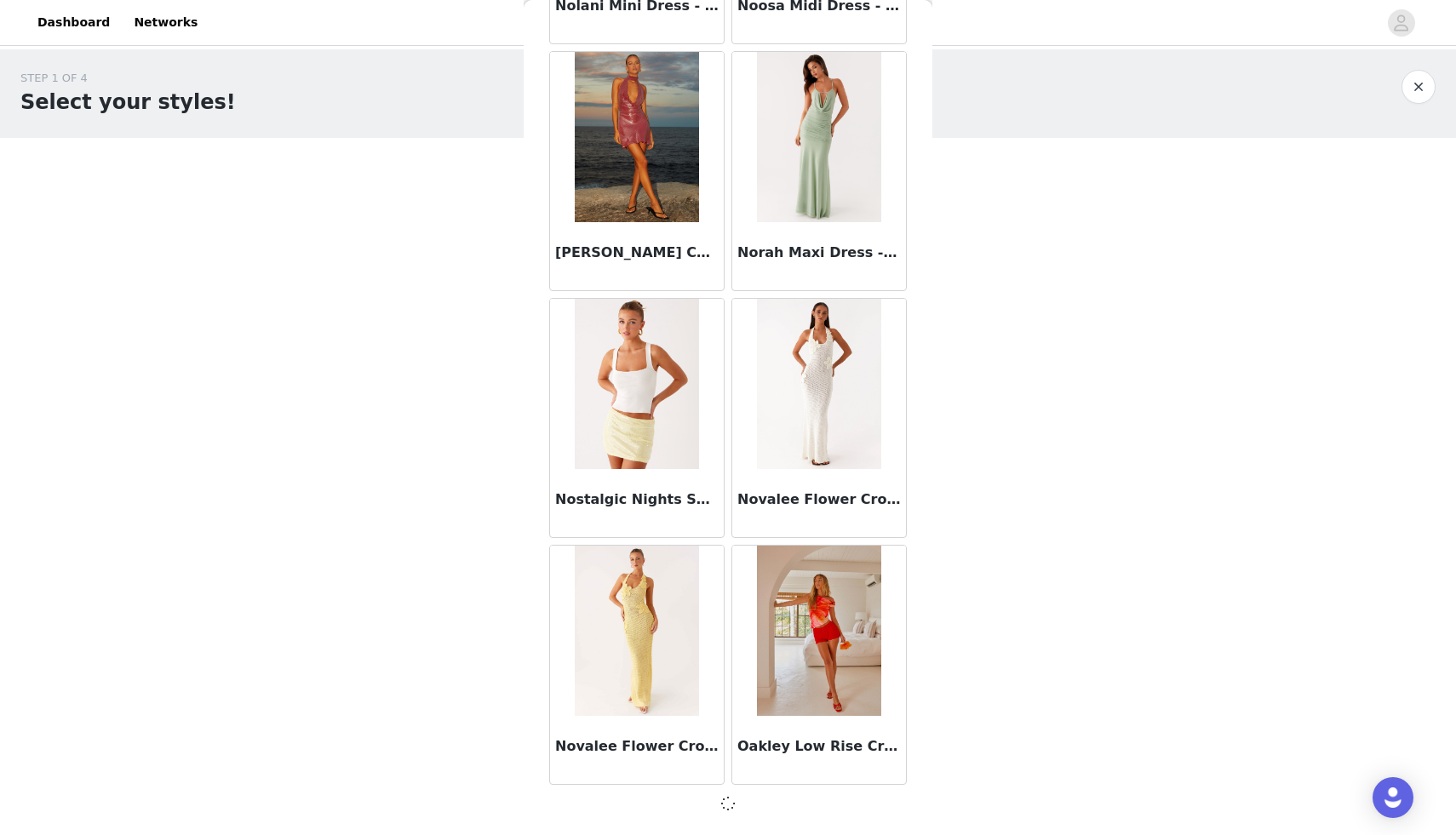
scroll to position [80752, 0]
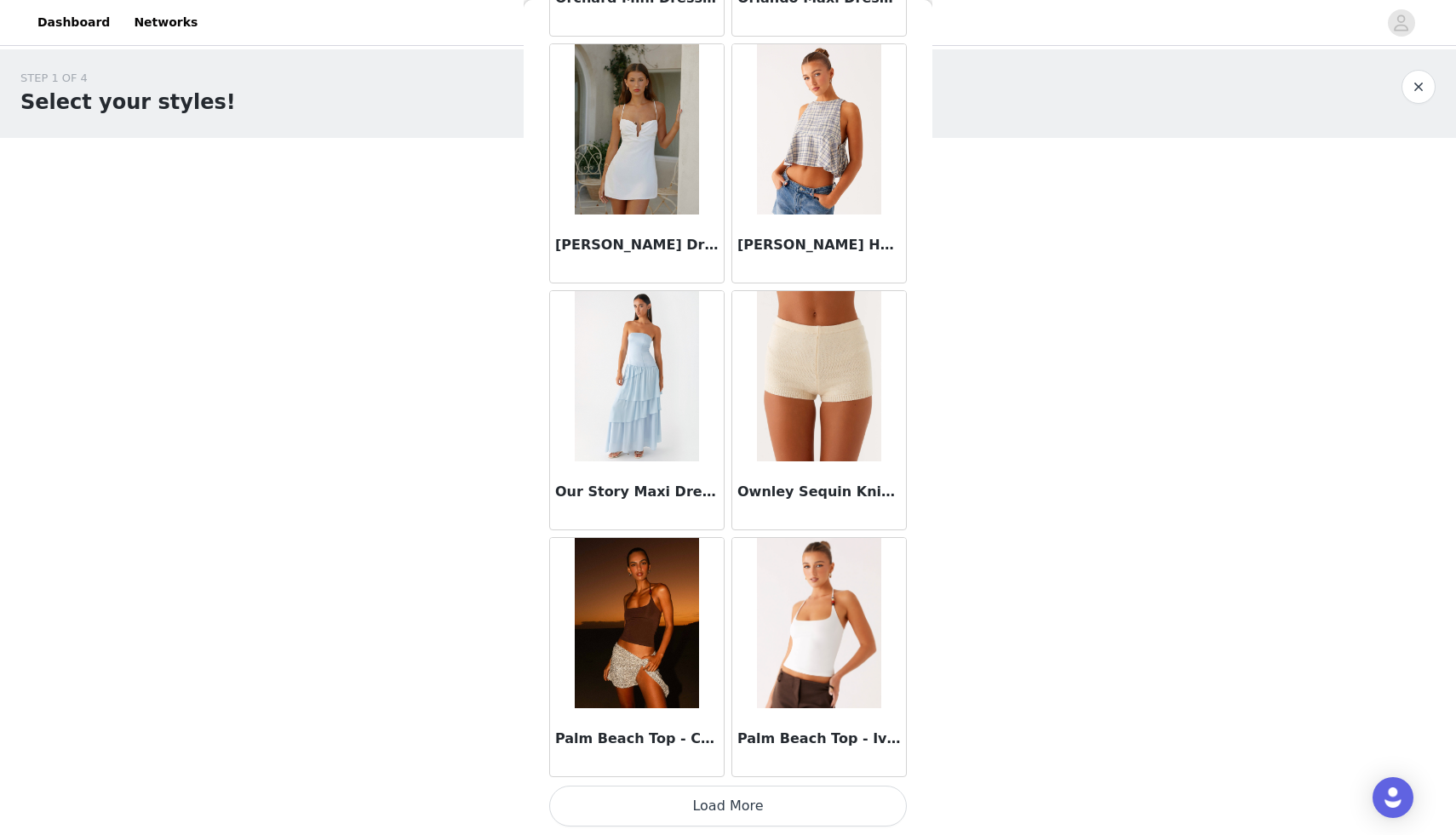
click at [727, 809] on button "Load More" at bounding box center [728, 806] width 357 height 41
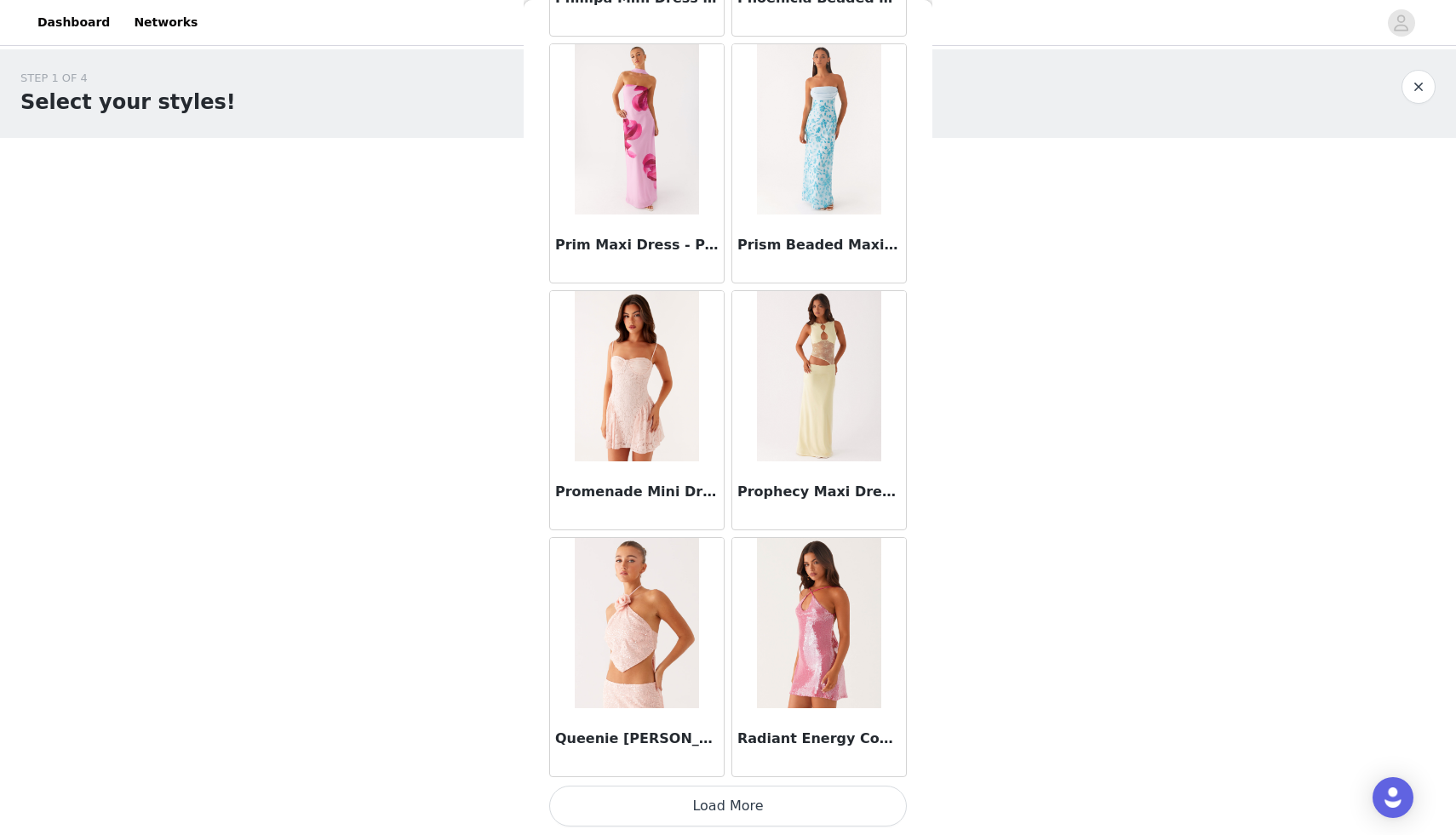
click at [727, 809] on button "Load More" at bounding box center [728, 806] width 357 height 41
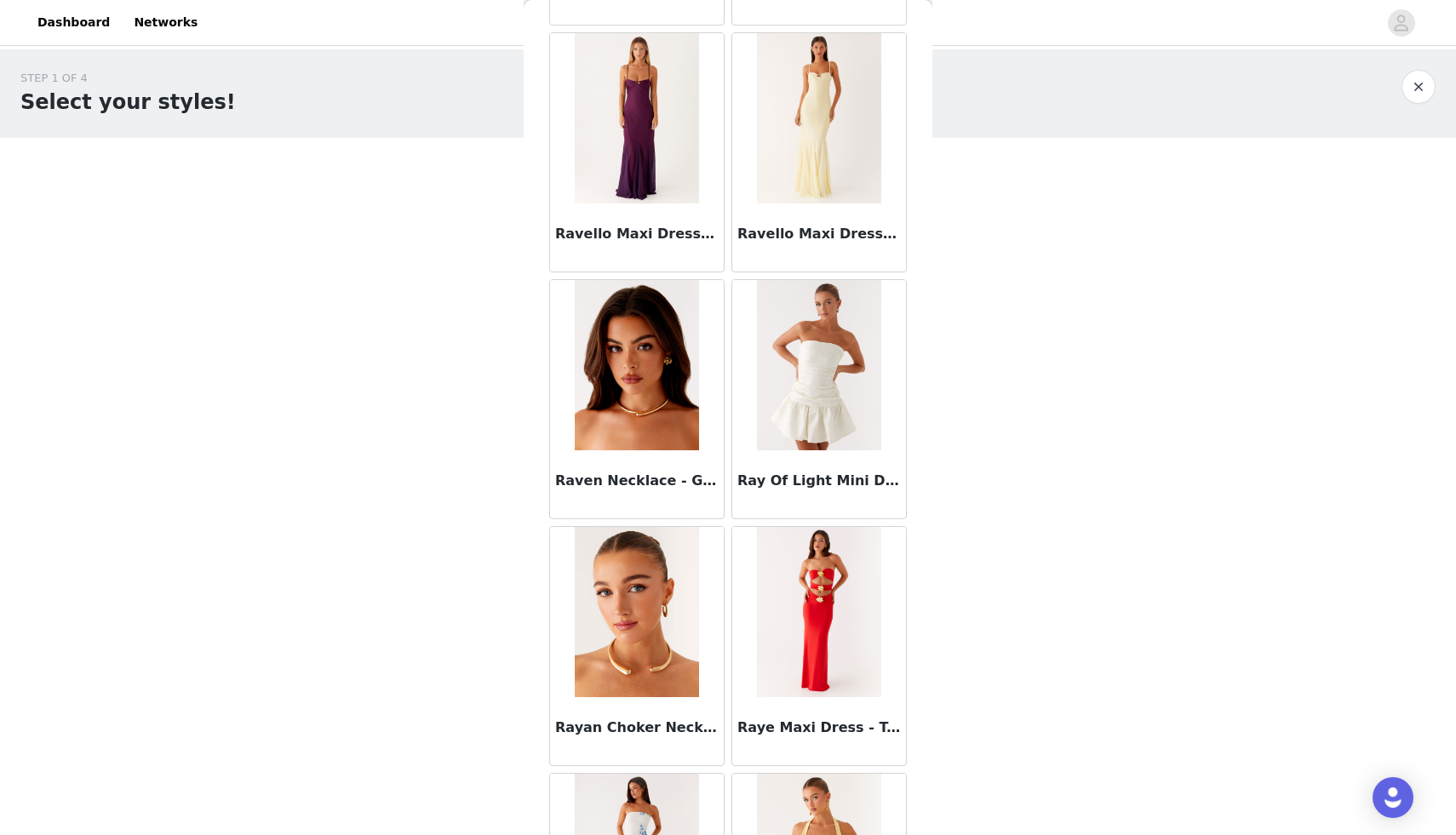
scroll to position [87683, 0]
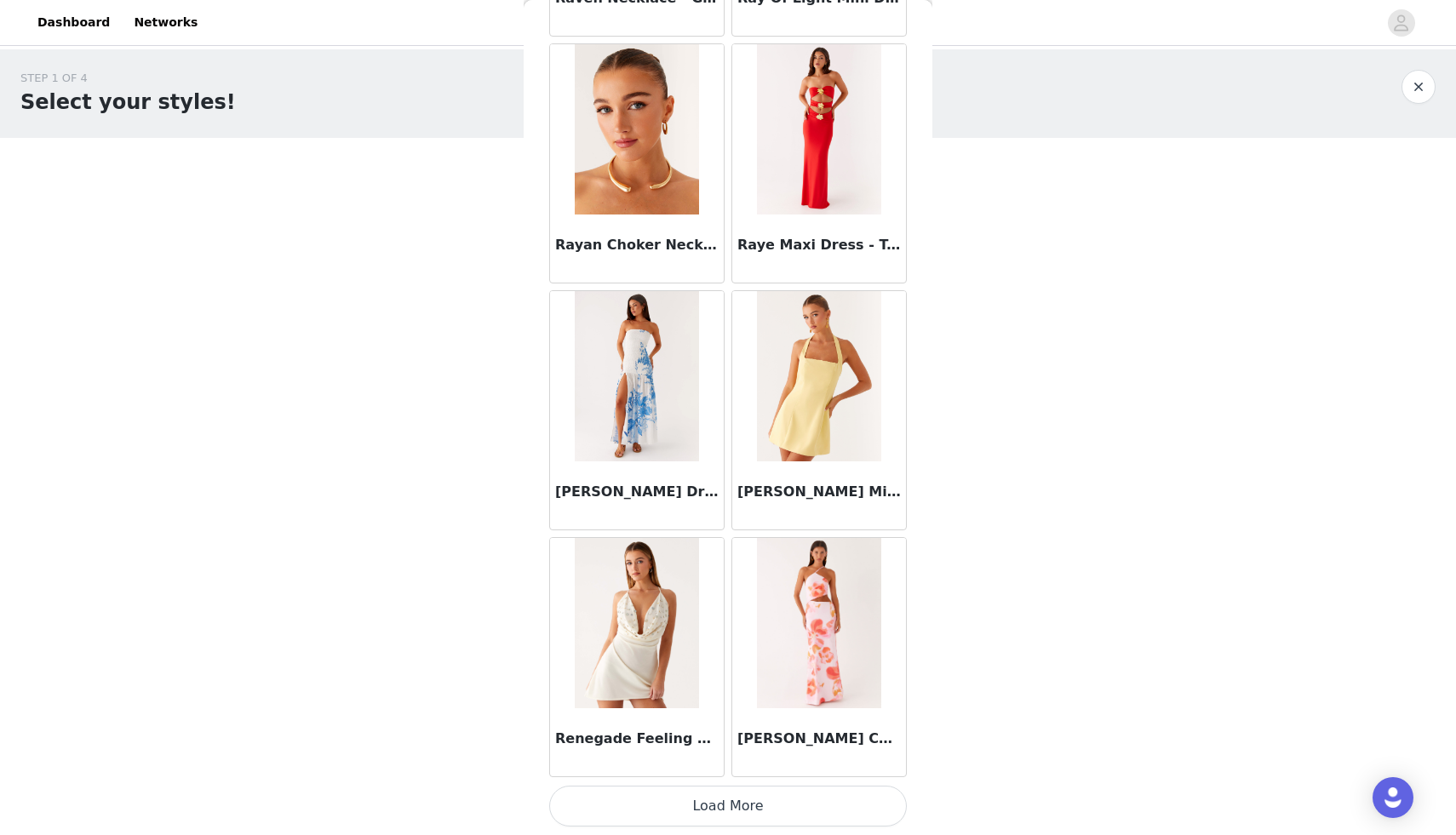
click at [727, 809] on button "Load More" at bounding box center [728, 806] width 357 height 41
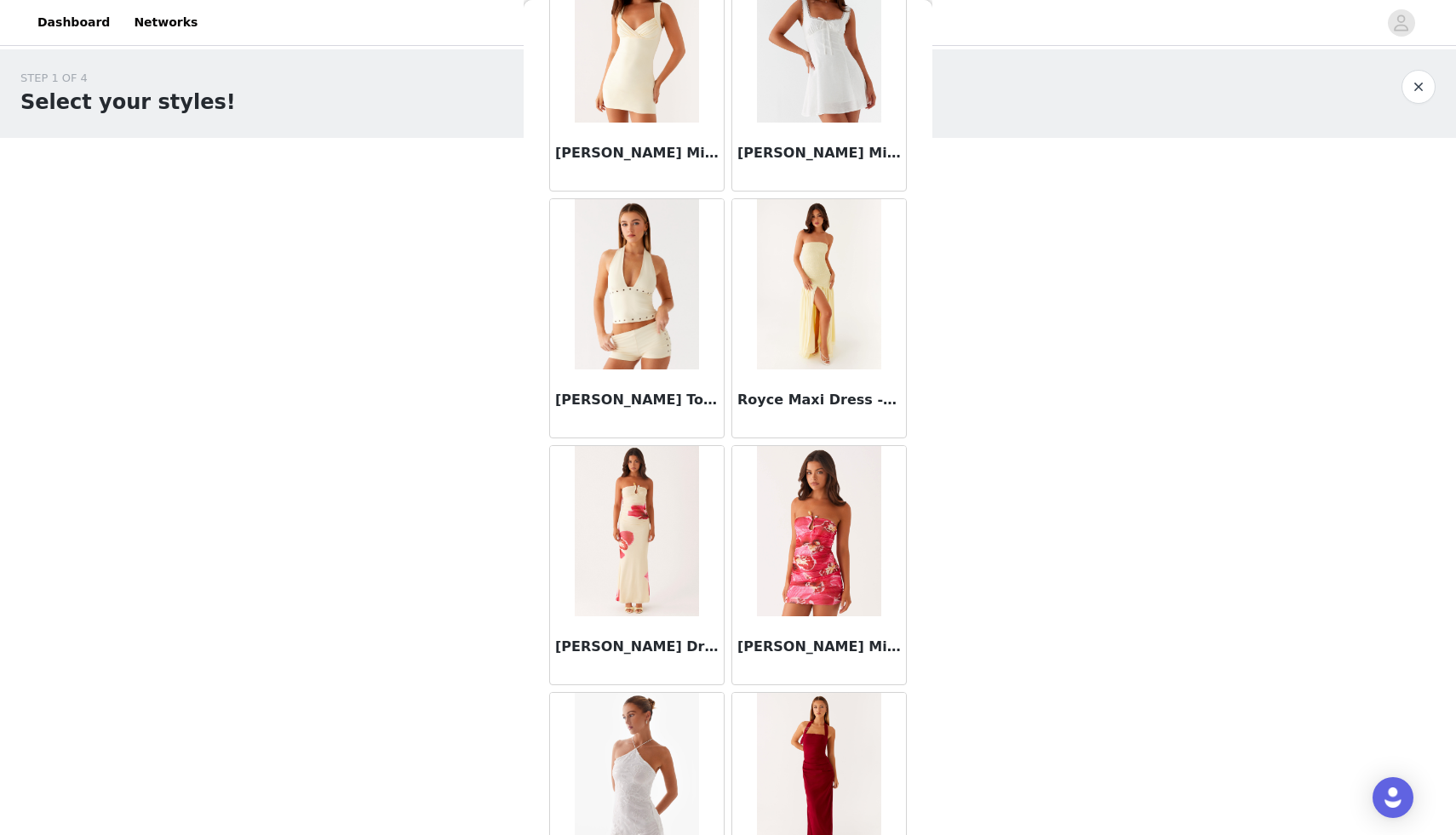
scroll to position [90634, 0]
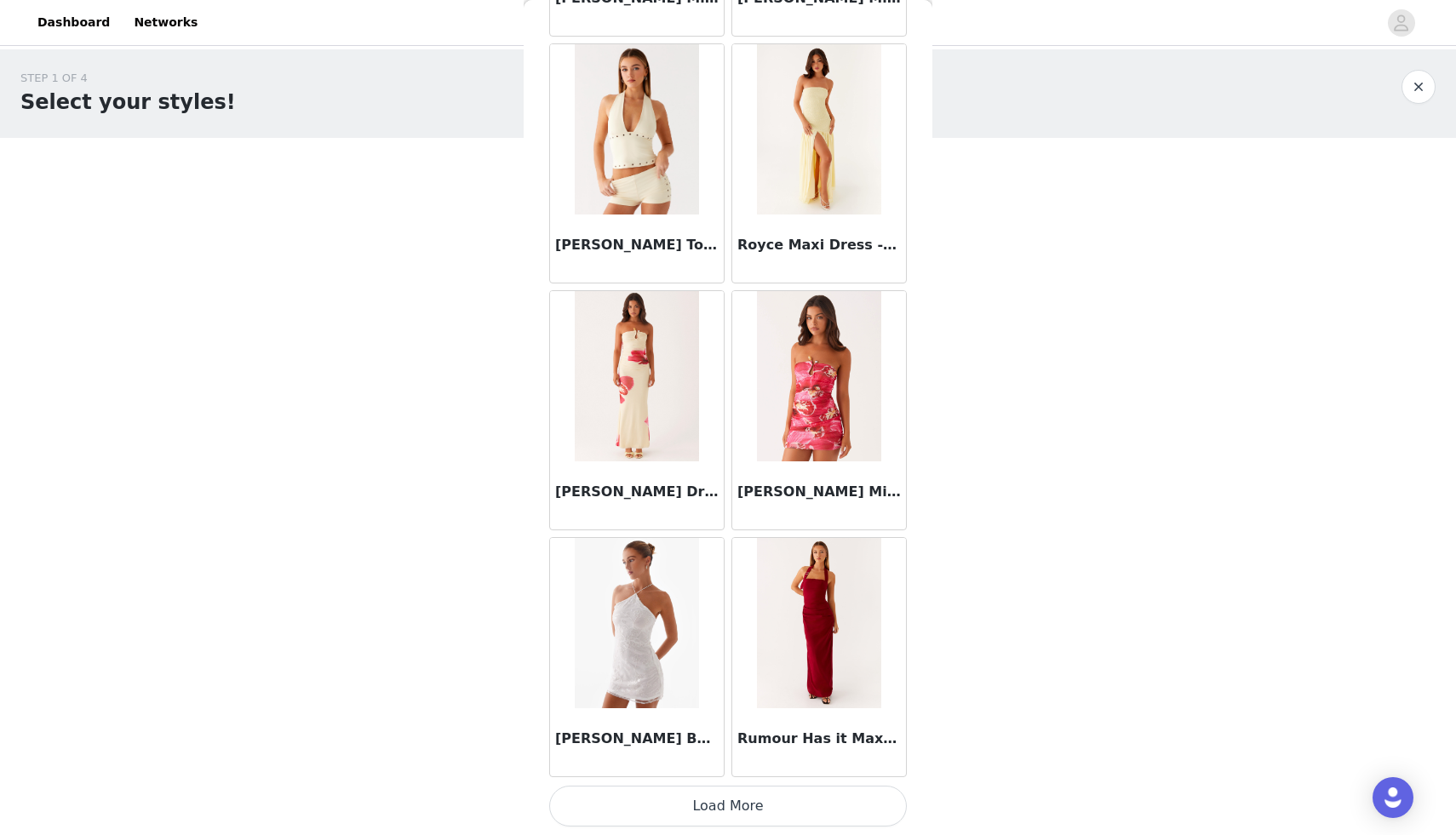
click at [727, 809] on button "Load More" at bounding box center [728, 806] width 357 height 41
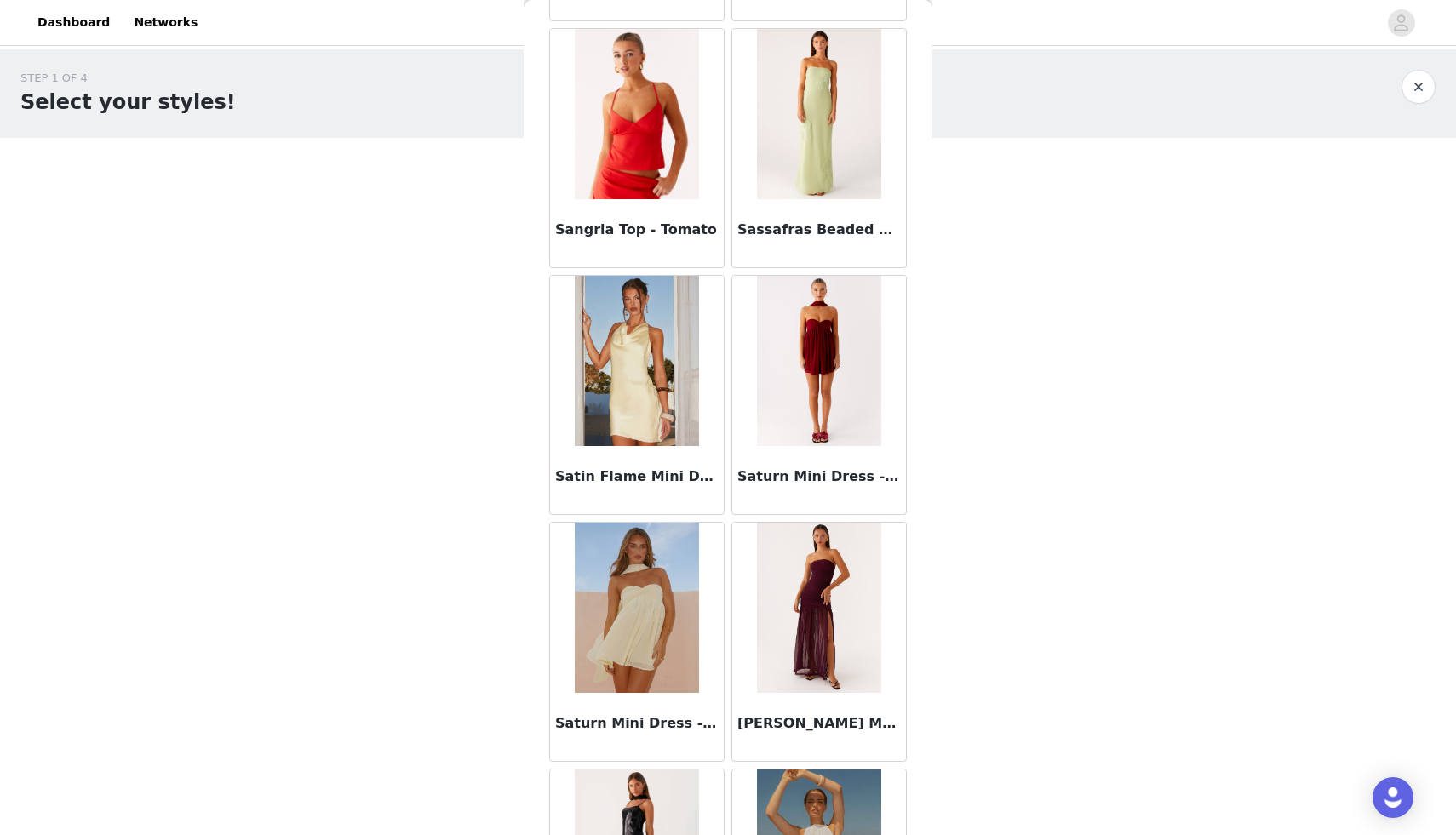
scroll to position [93102, 0]
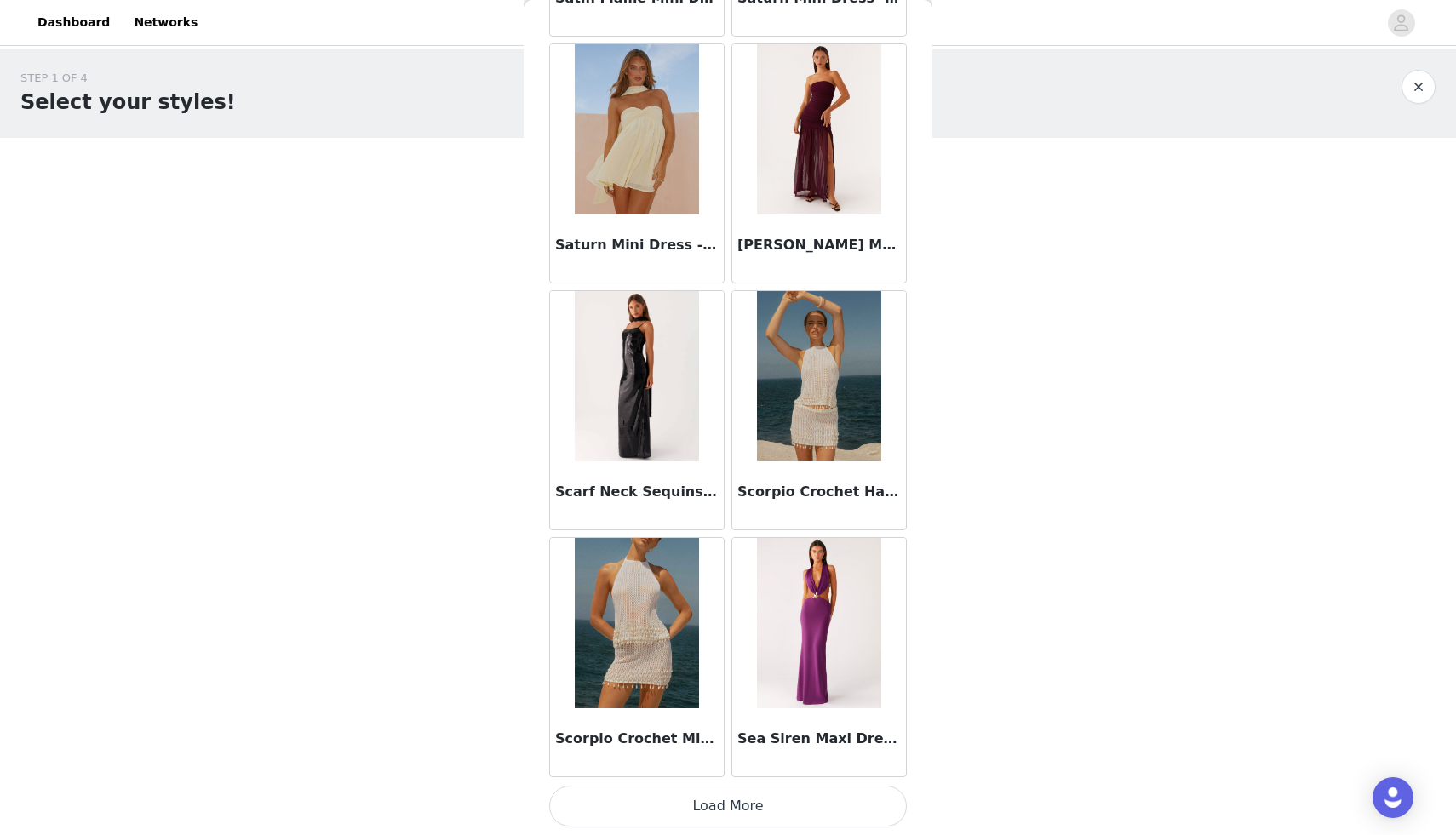
click at [727, 809] on button "Load More" at bounding box center [728, 806] width 357 height 41
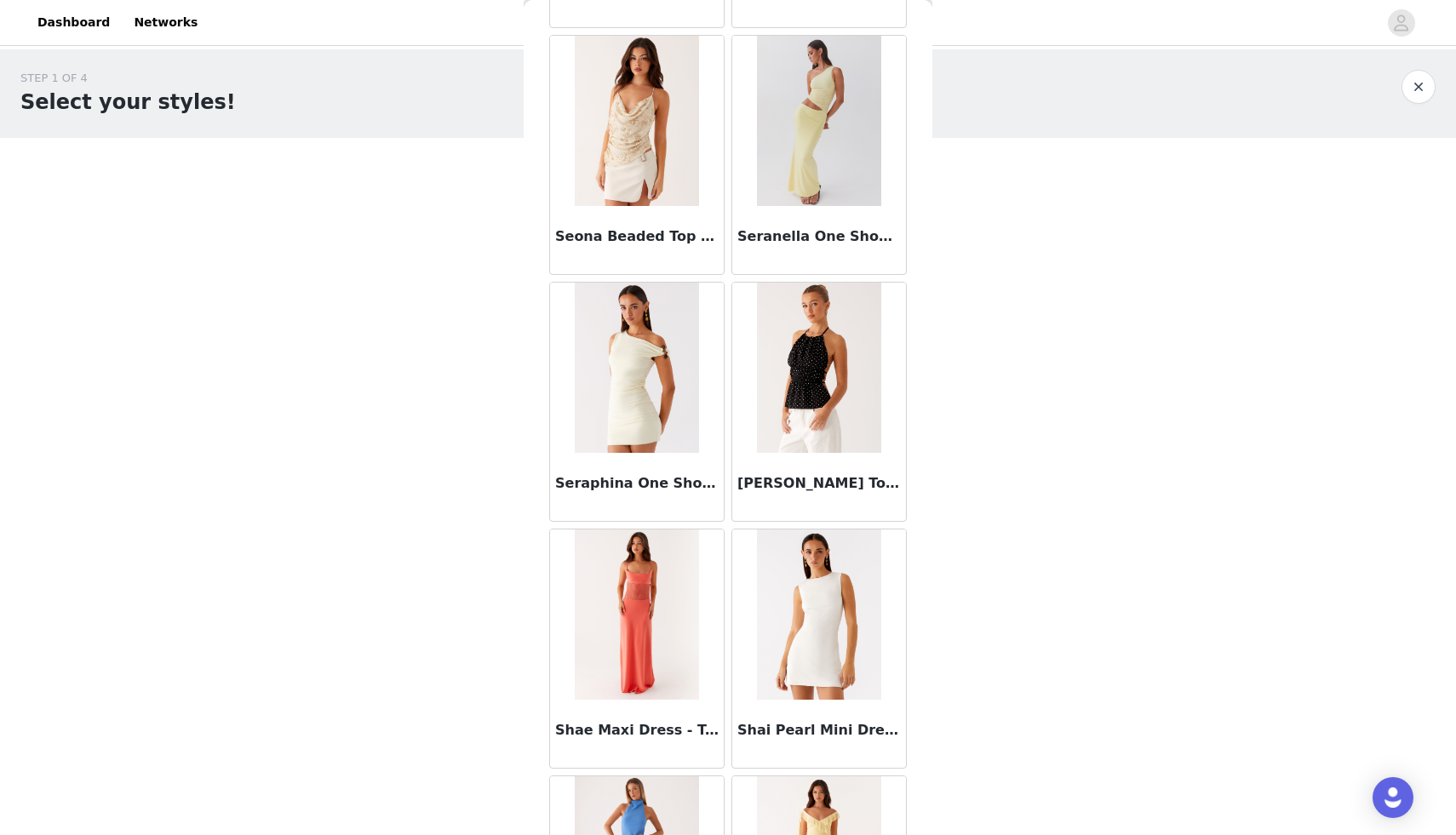
scroll to position [95570, 0]
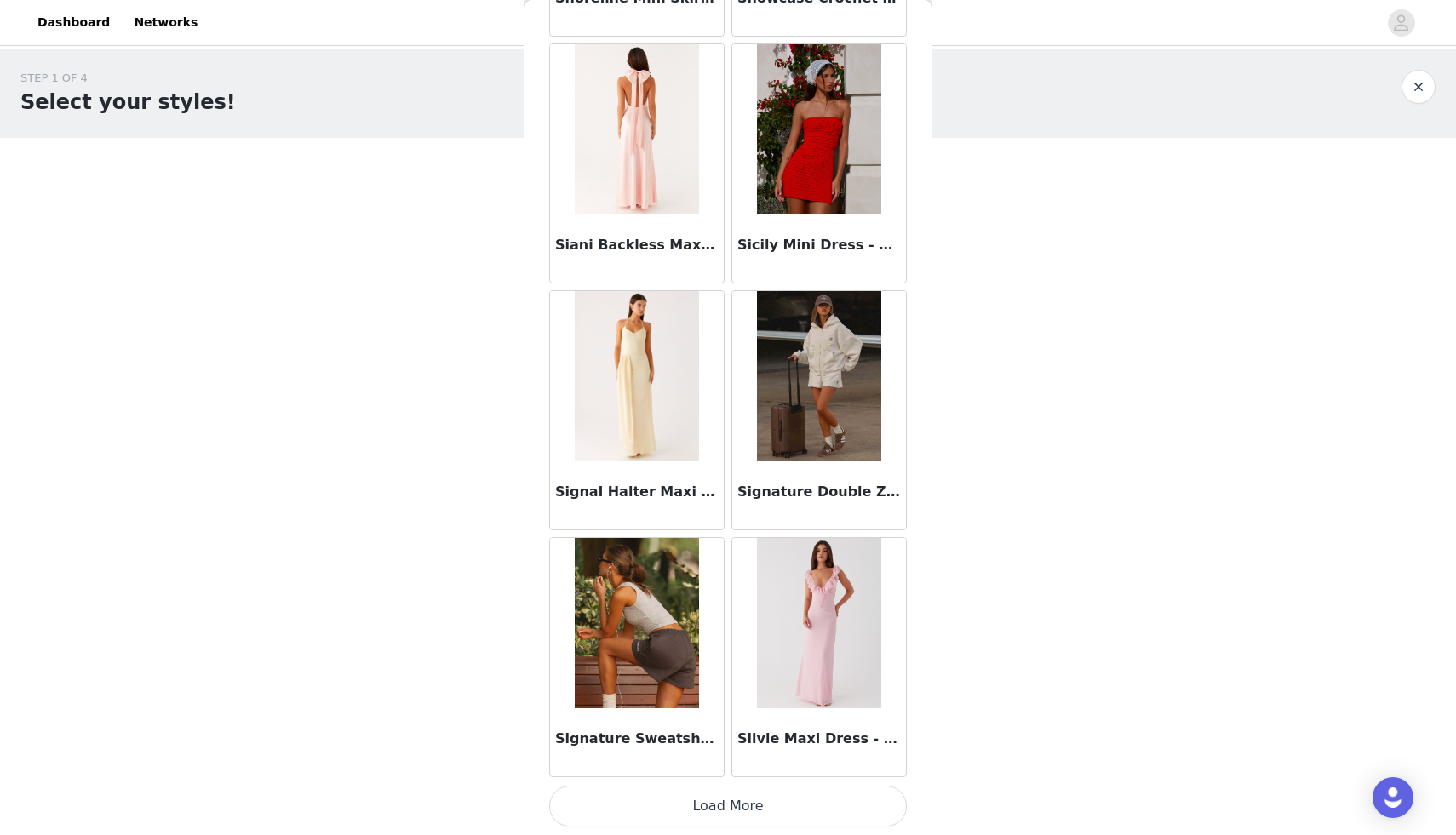
click at [741, 811] on button "Load More" at bounding box center [728, 806] width 357 height 41
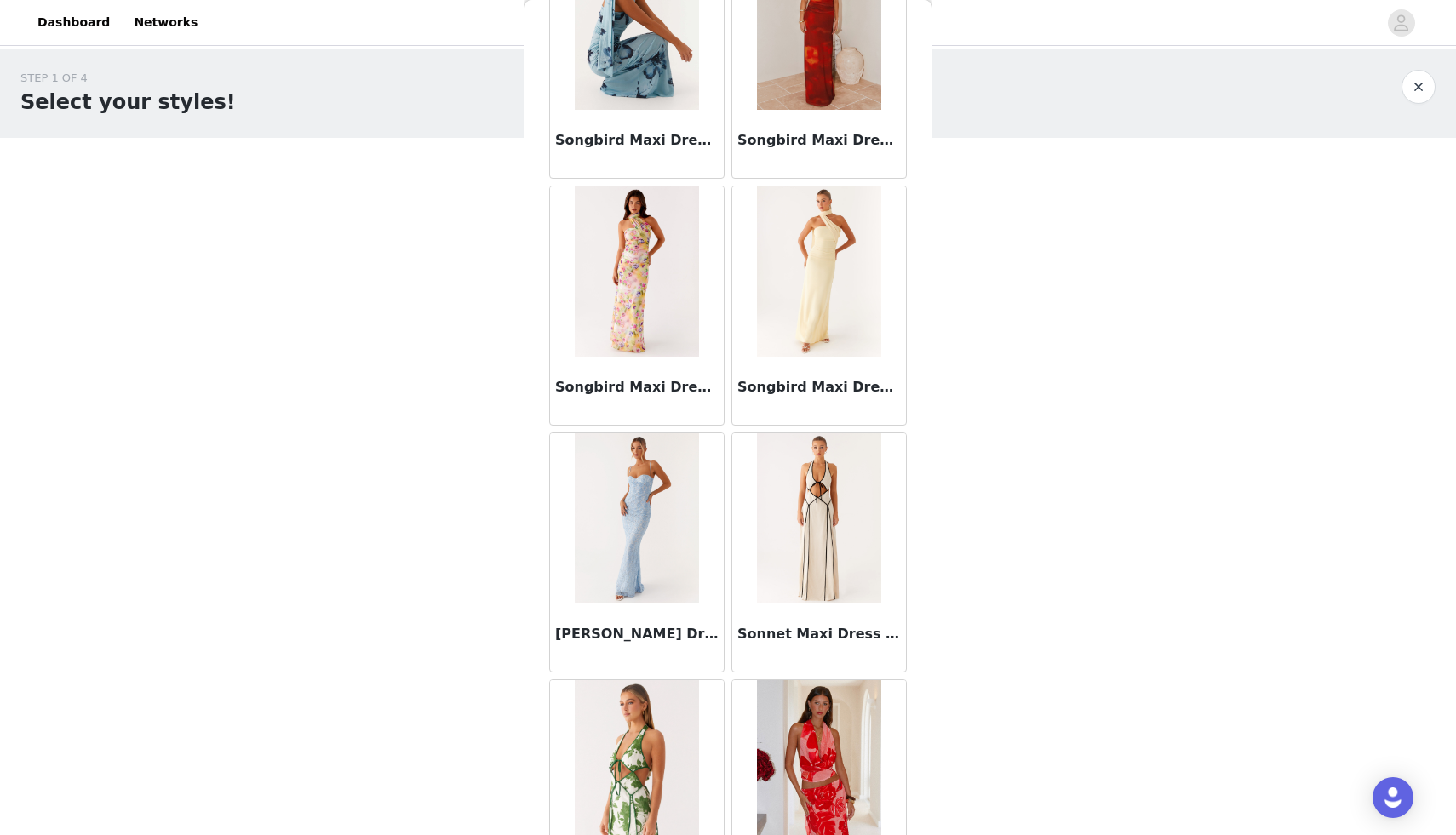
scroll to position [98039, 0]
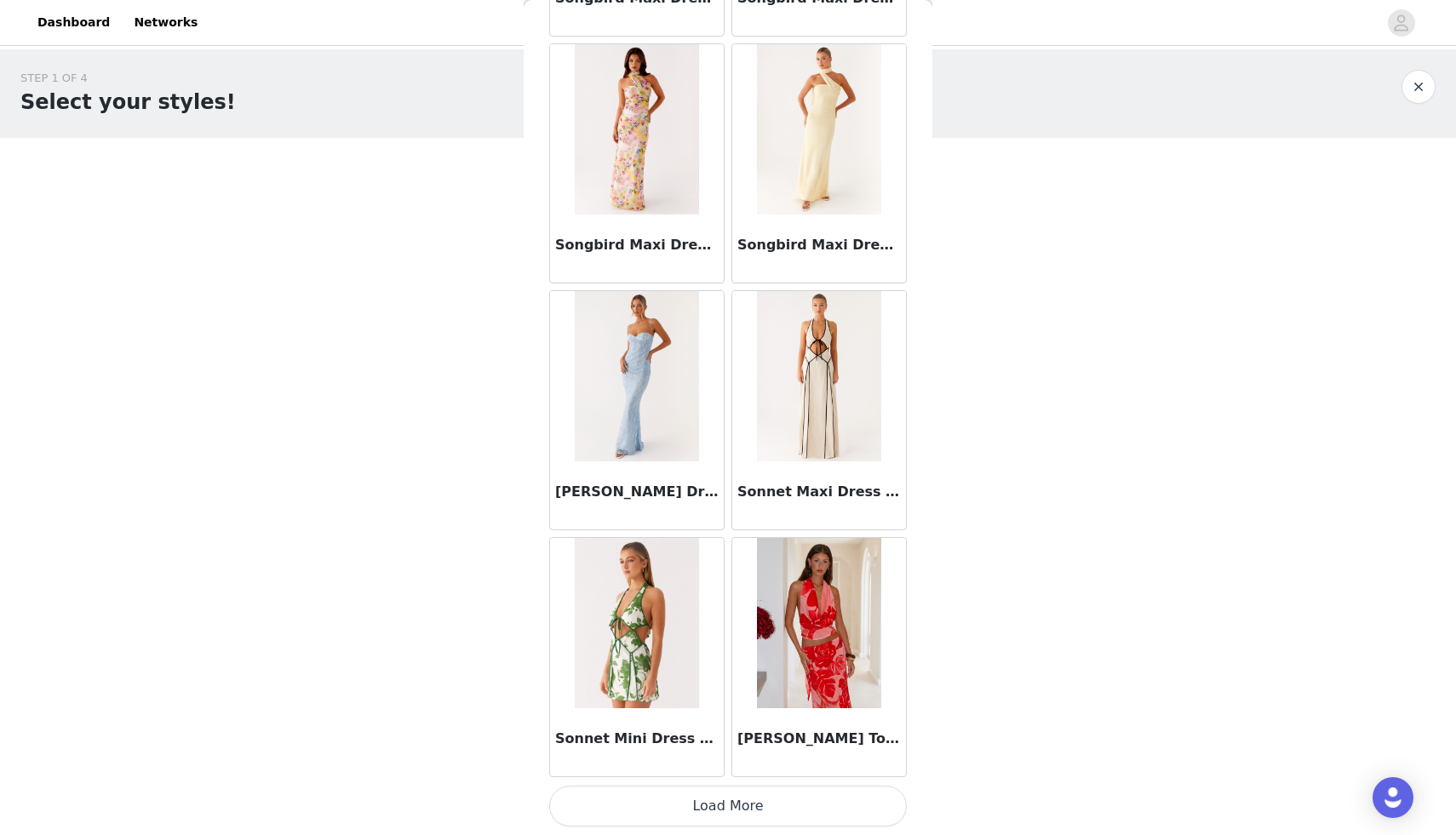
click at [719, 802] on button "Load More" at bounding box center [728, 806] width 357 height 41
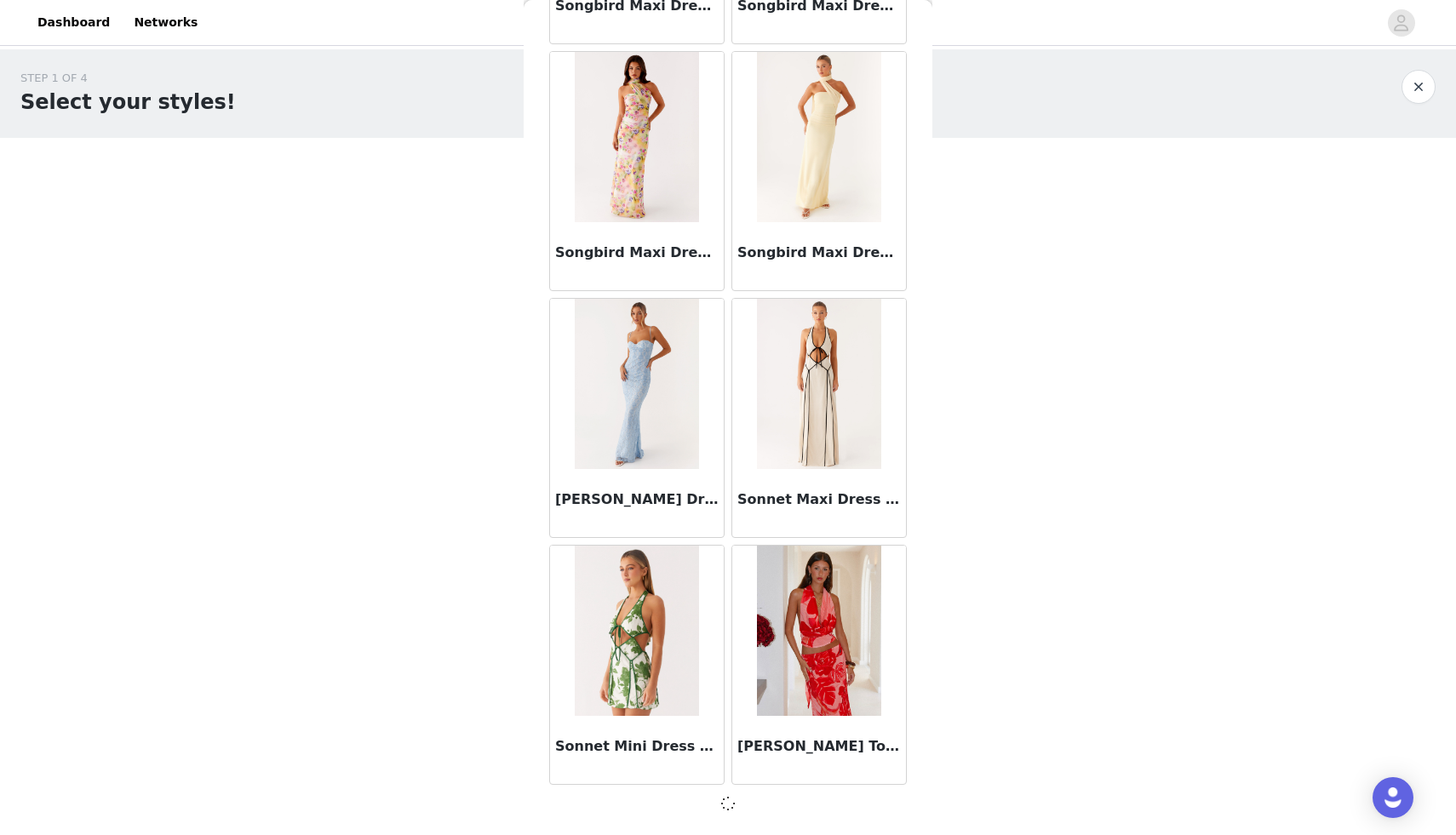
scroll to position [98031, 0]
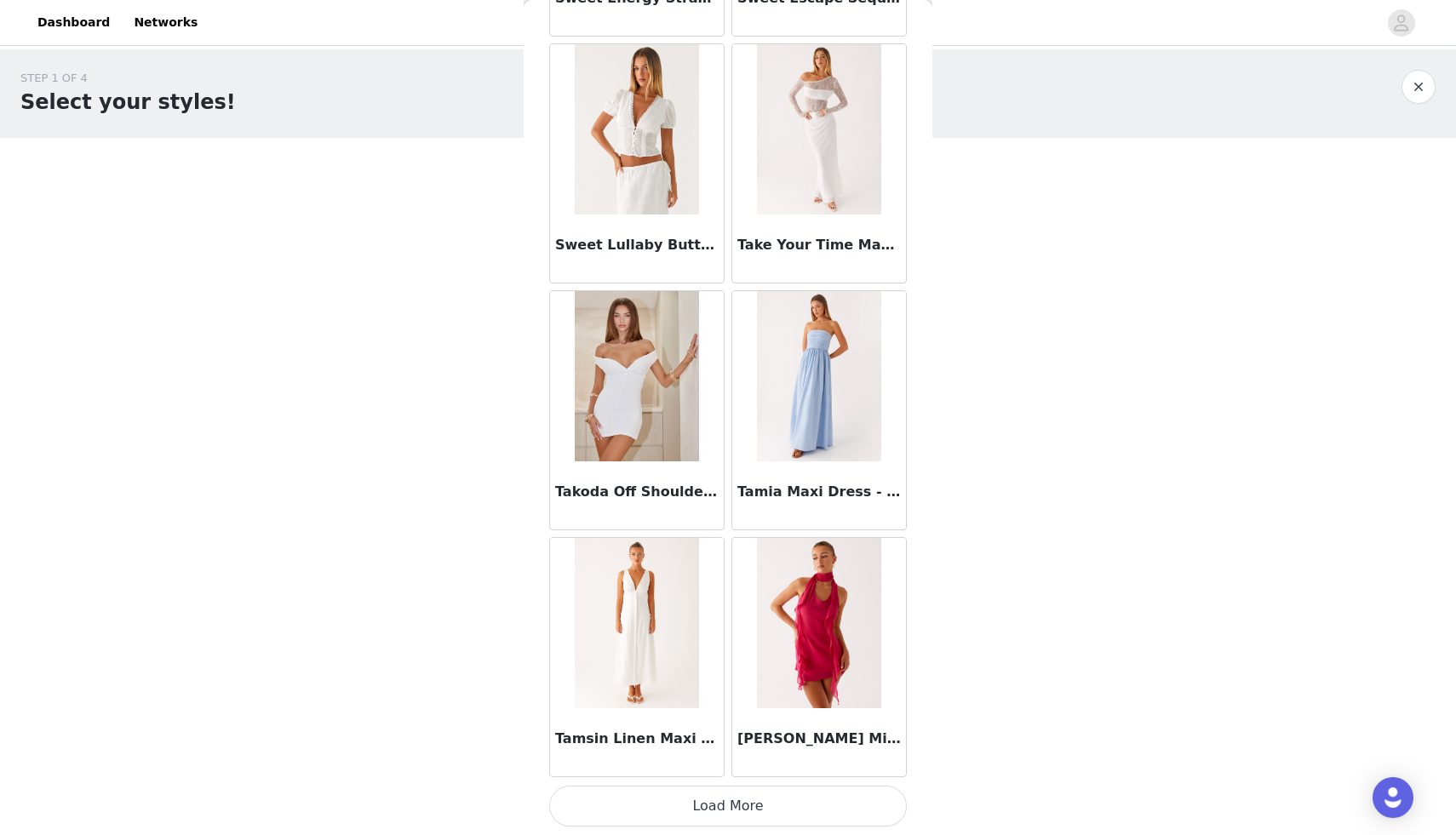
click at [719, 802] on button "Load More" at bounding box center [728, 806] width 357 height 41
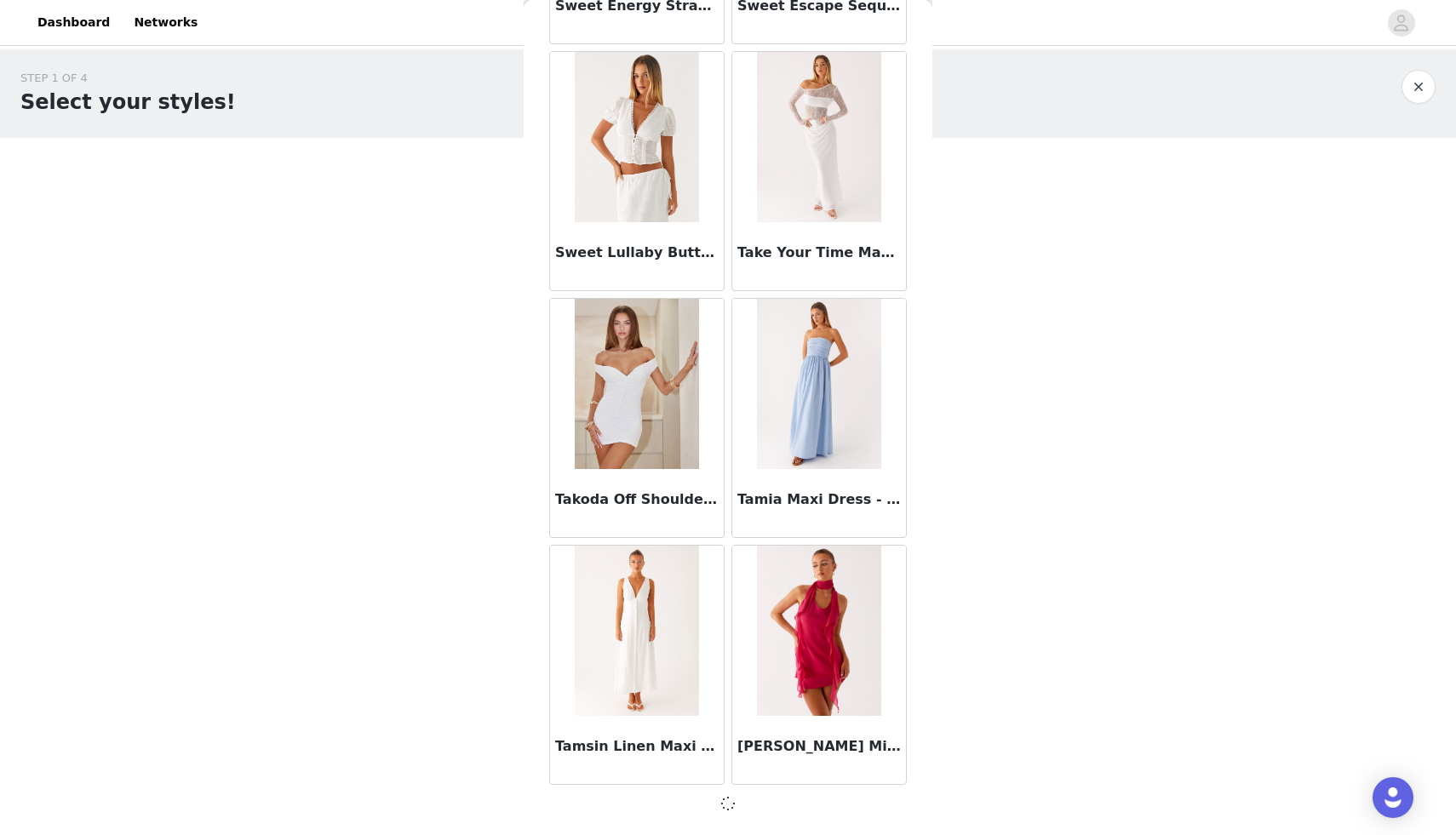
scroll to position [100500, 0]
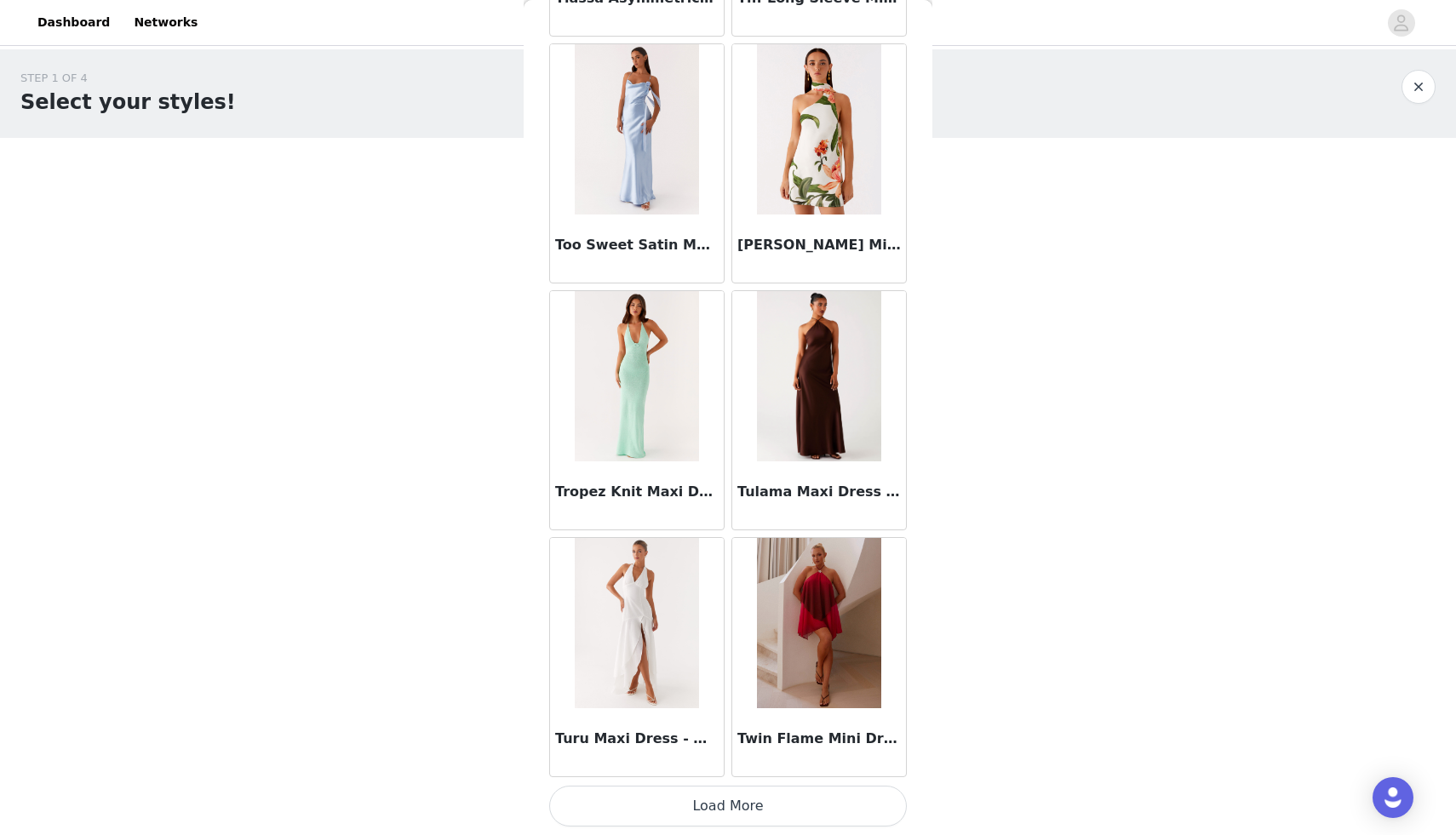
click at [728, 798] on button "Load More" at bounding box center [728, 806] width 357 height 41
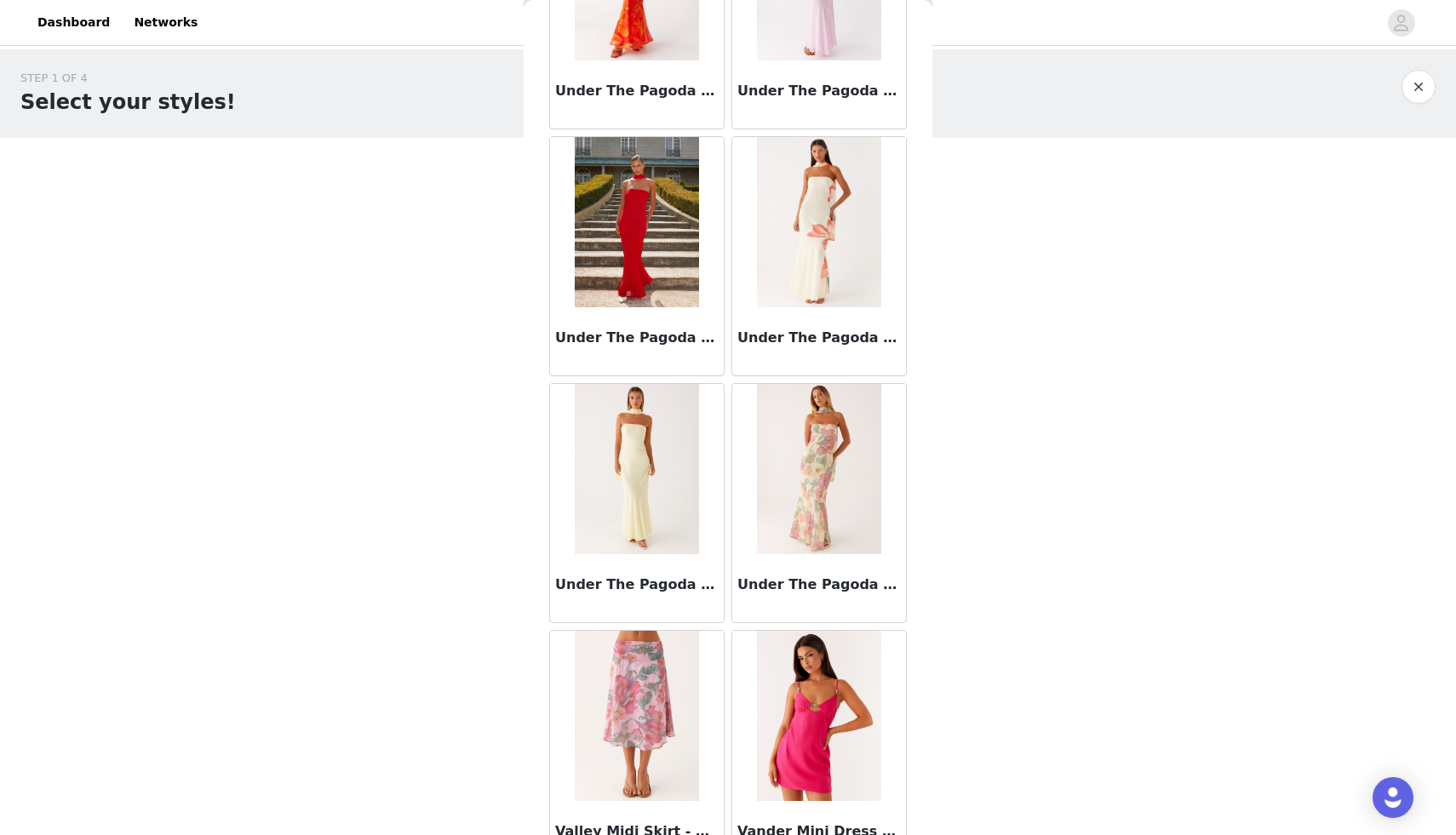
scroll to position [105444, 0]
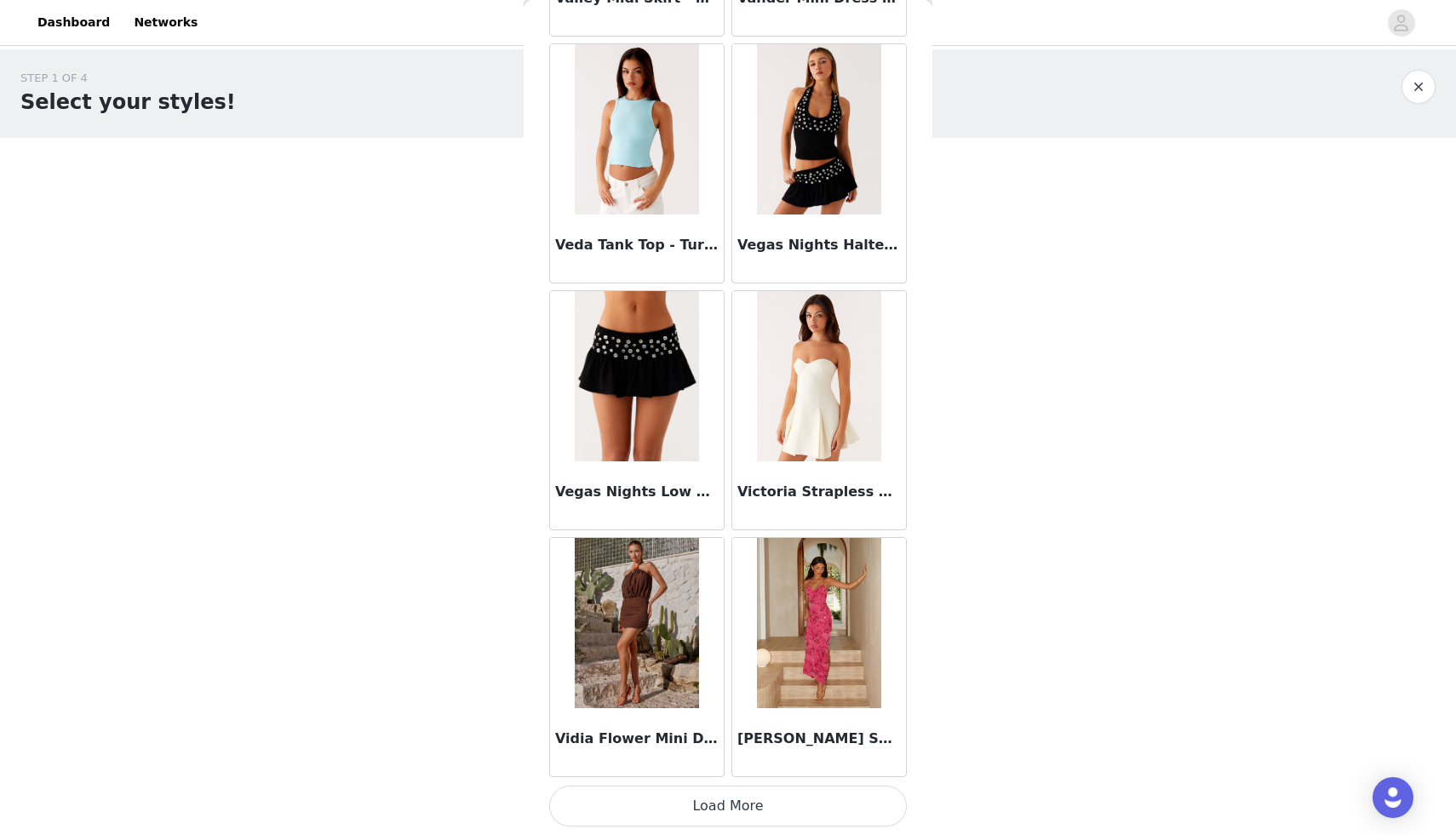
click at [722, 812] on button "Load More" at bounding box center [728, 806] width 357 height 41
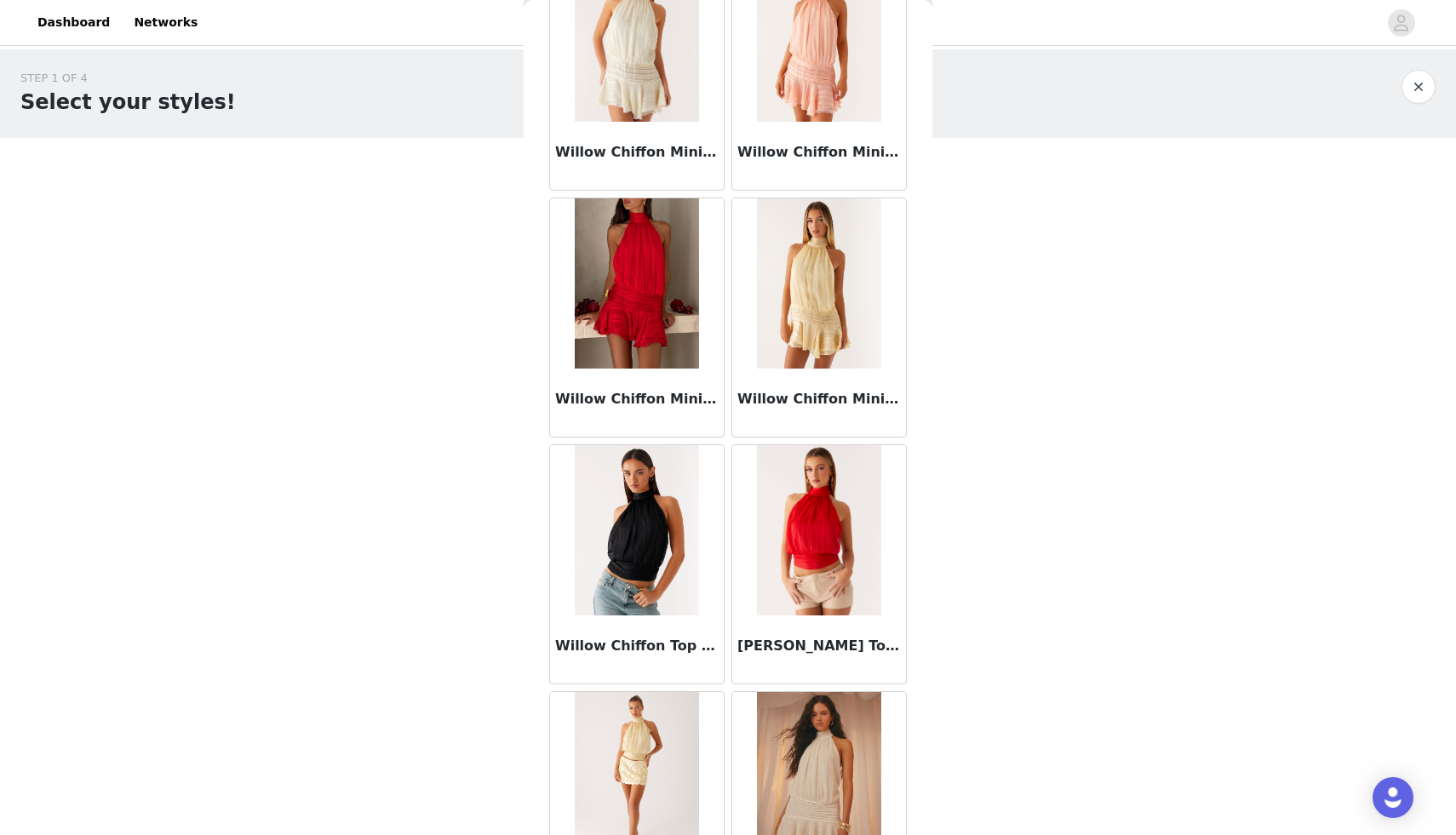
scroll to position [107913, 0]
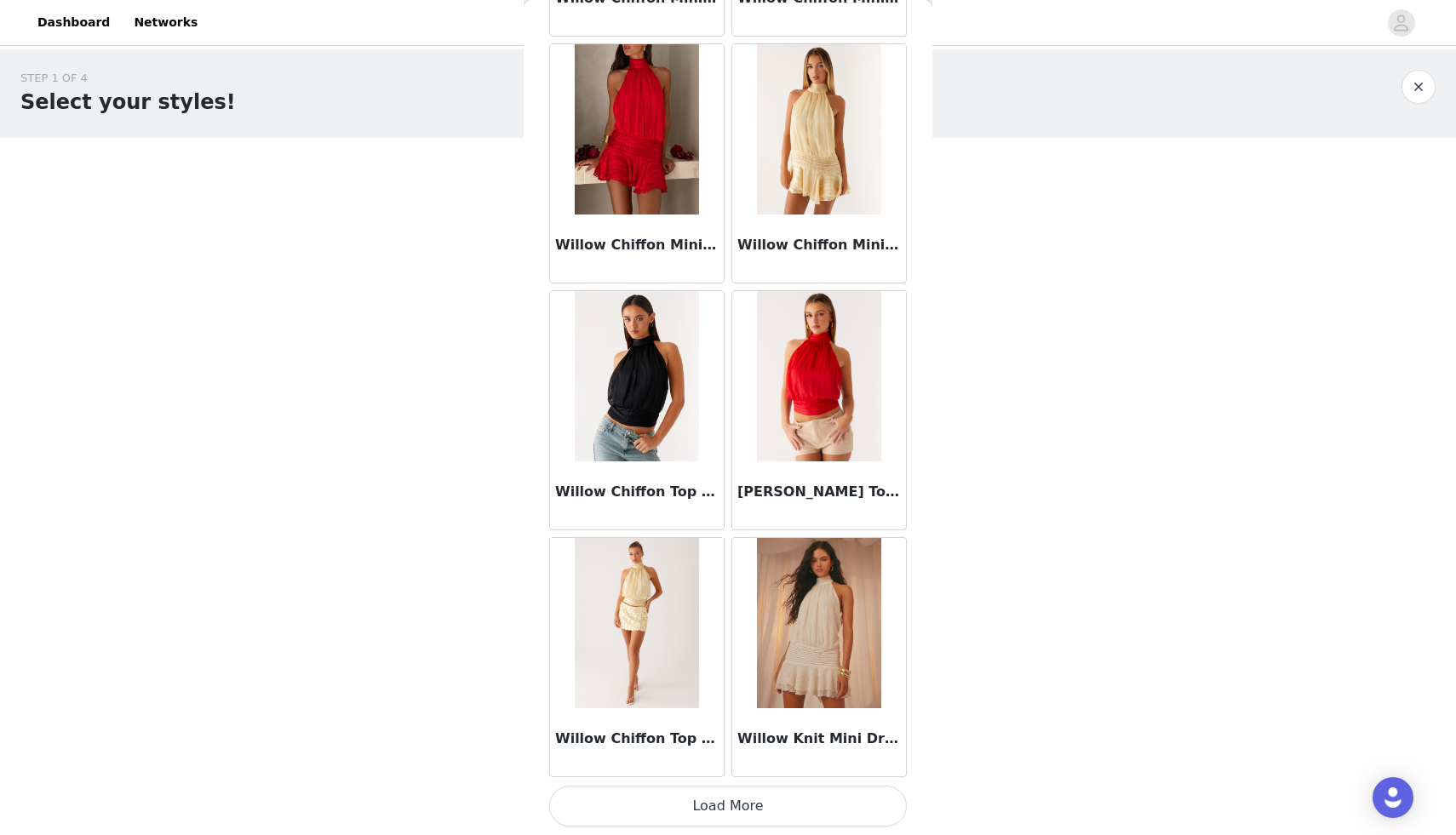
click at [722, 812] on button "Load More" at bounding box center [728, 806] width 357 height 41
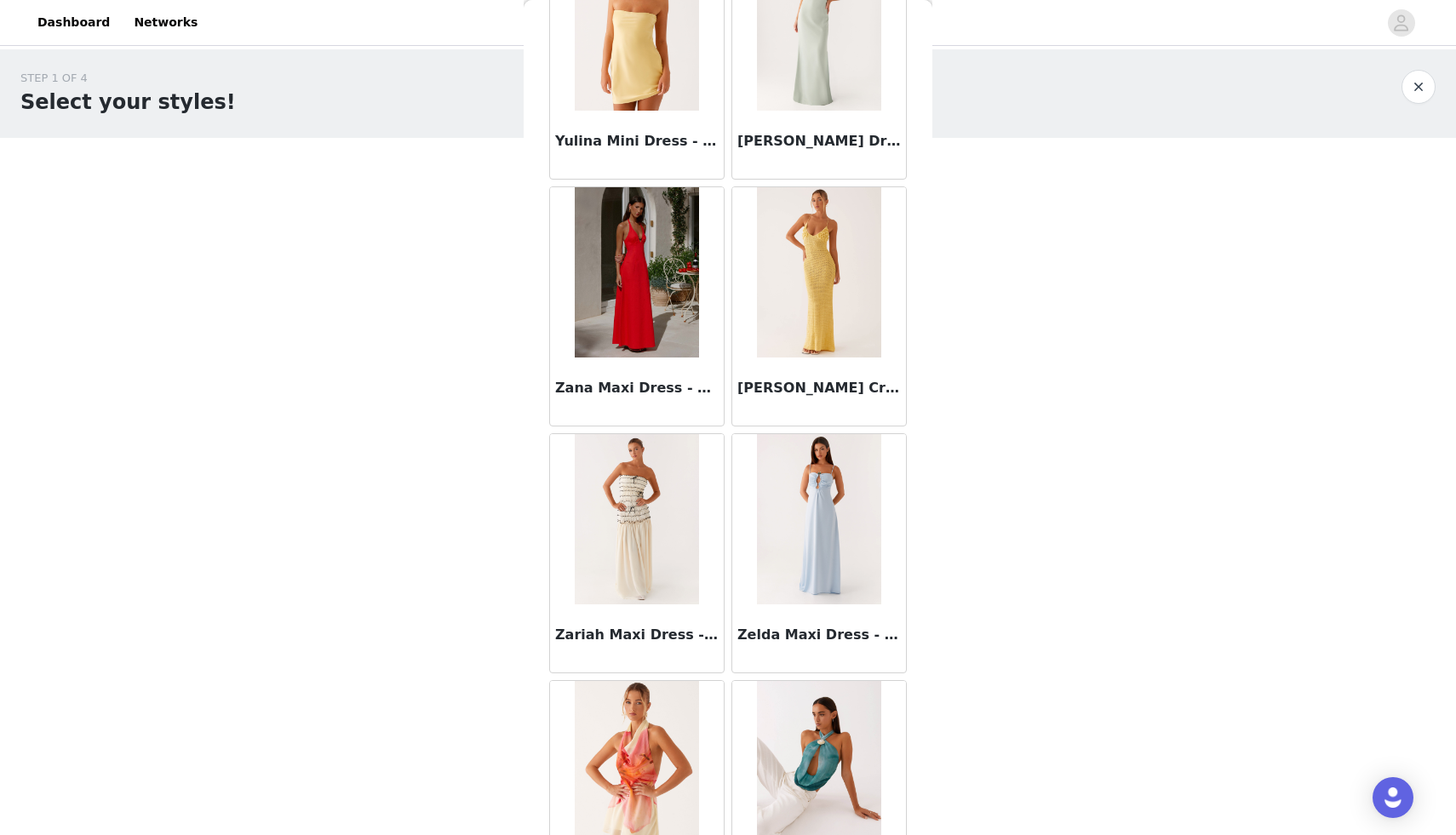
scroll to position [110381, 0]
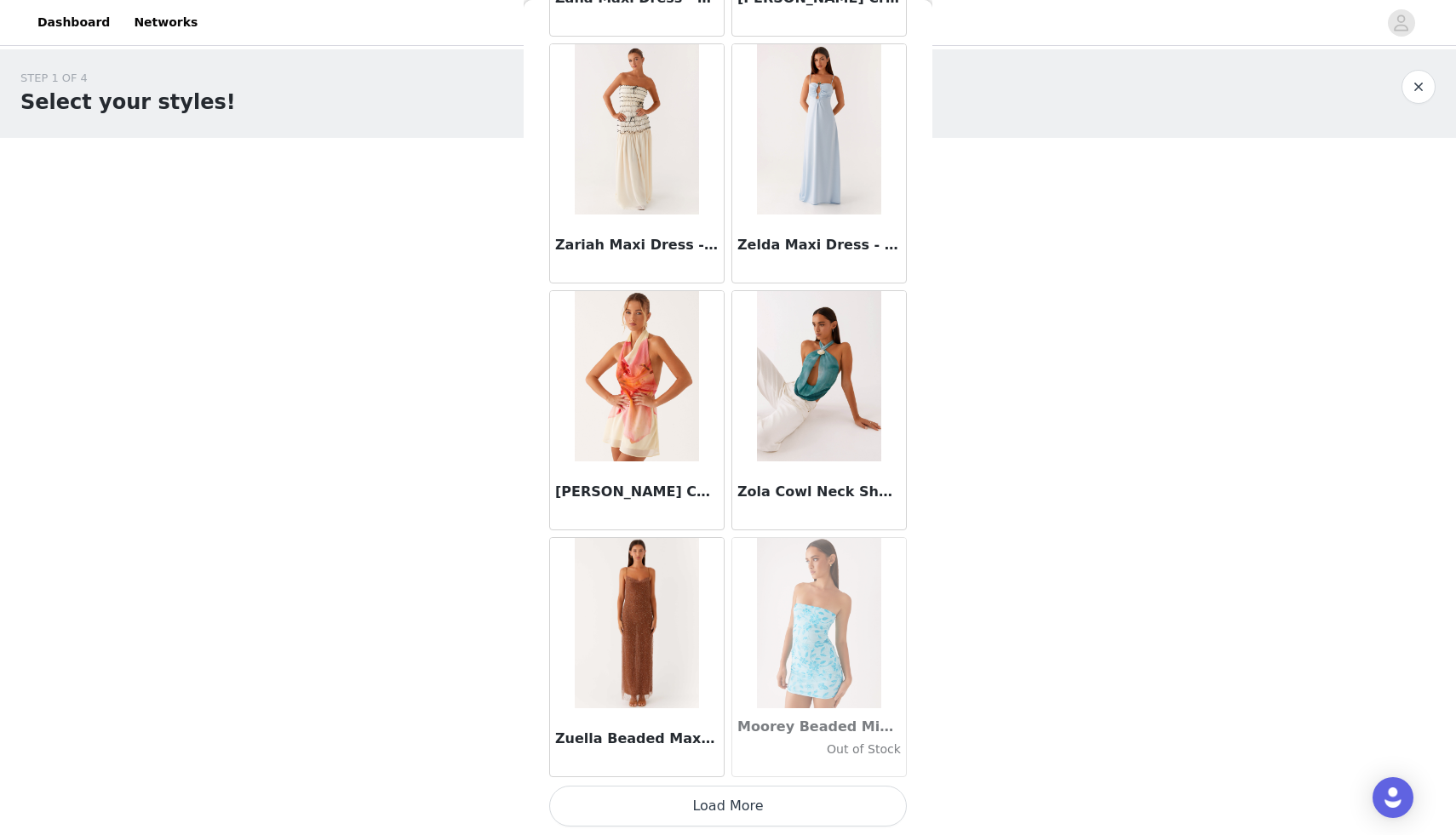
click at [722, 812] on button "Load More" at bounding box center [728, 806] width 357 height 41
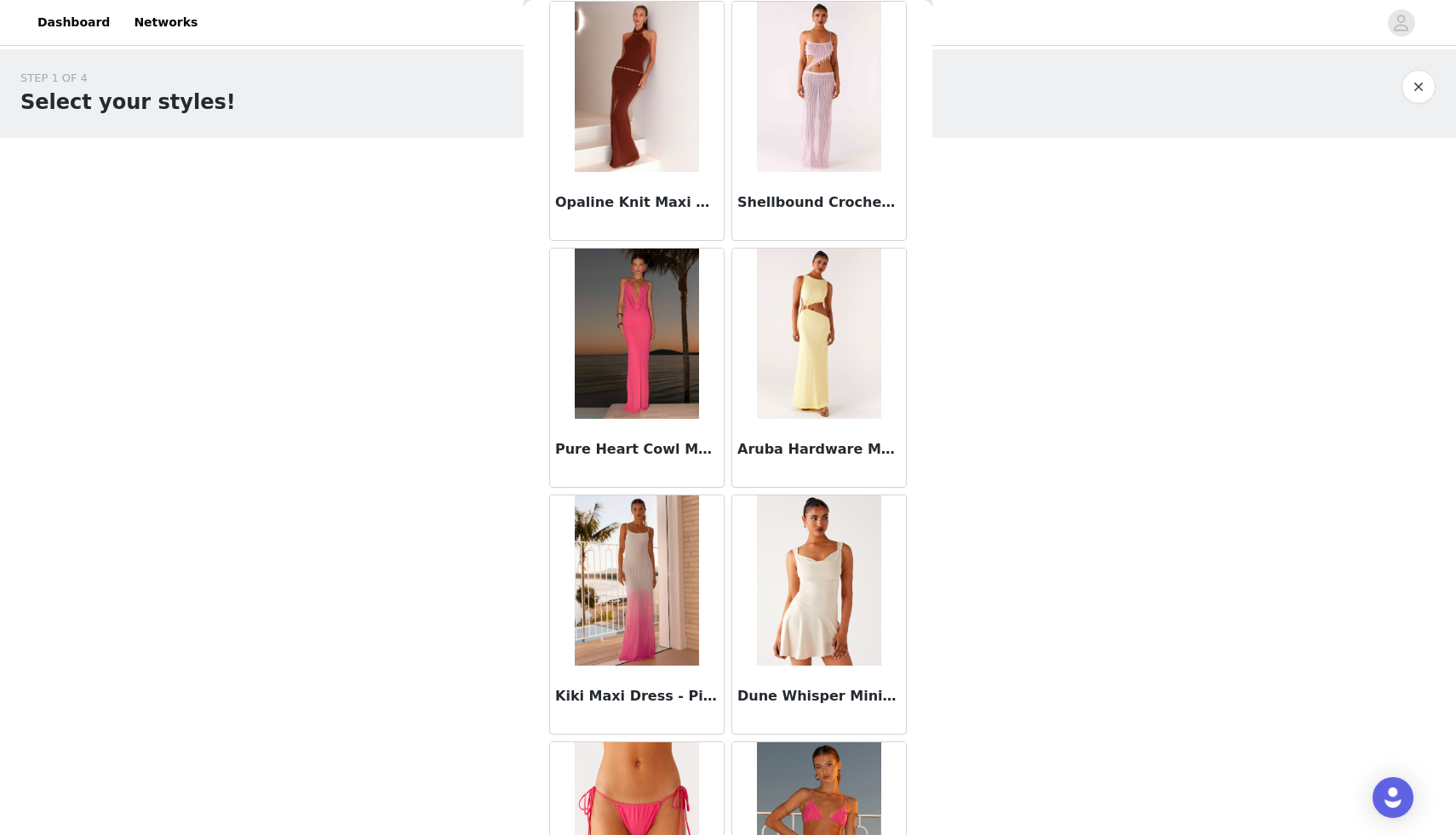
scroll to position [112850, 0]
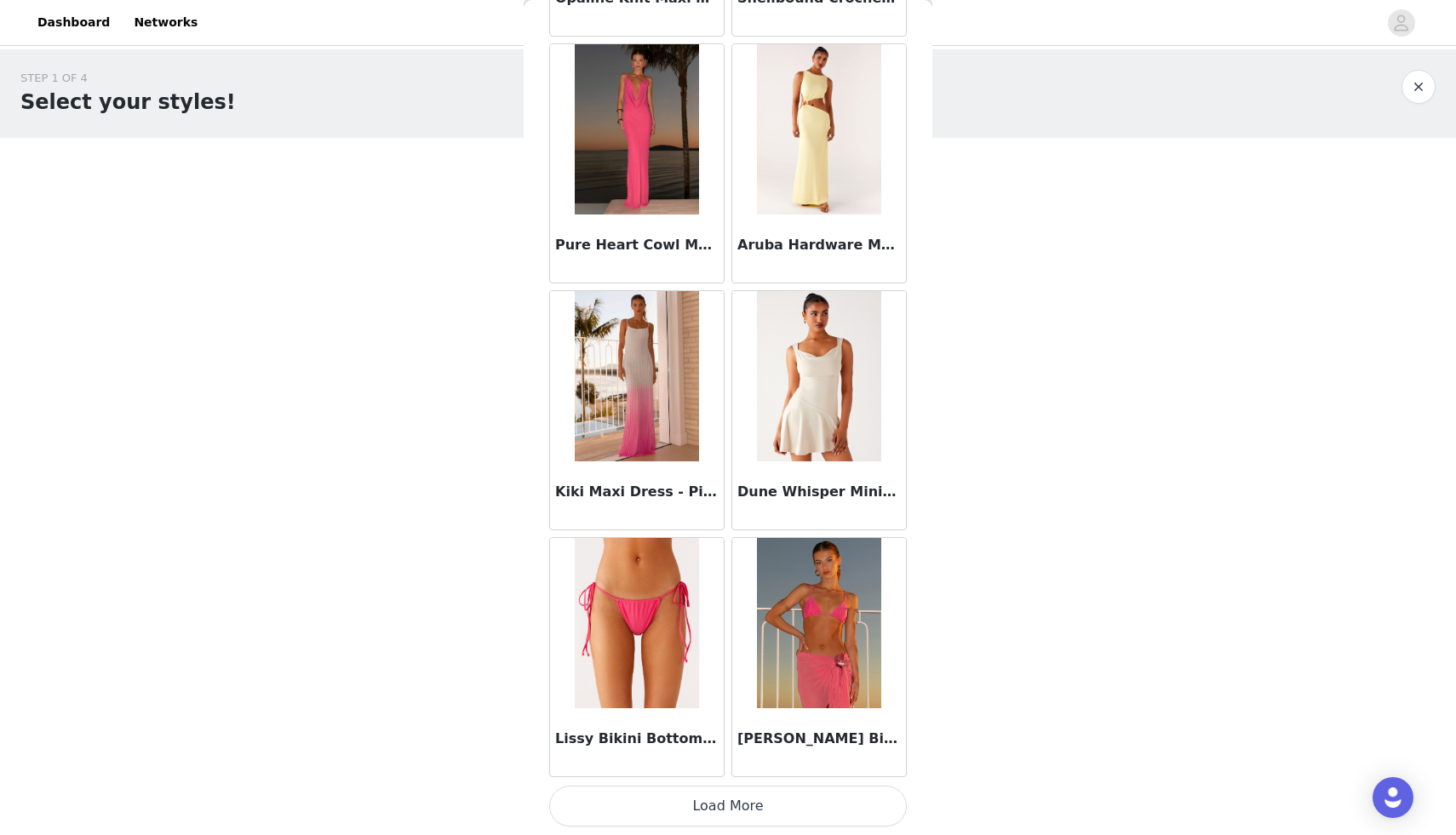
click at [728, 809] on button "Load More" at bounding box center [728, 806] width 357 height 41
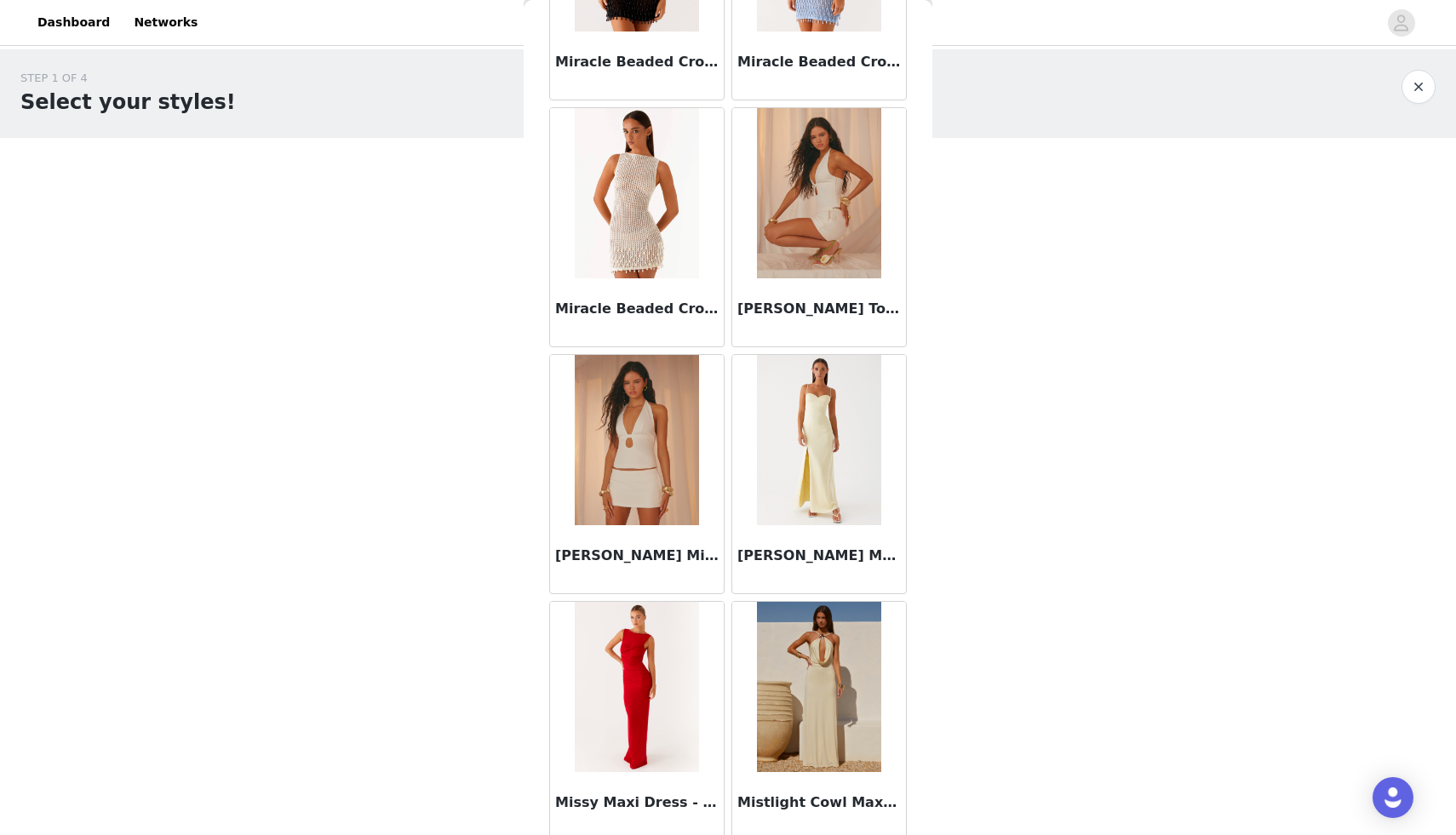
scroll to position [75753, 0]
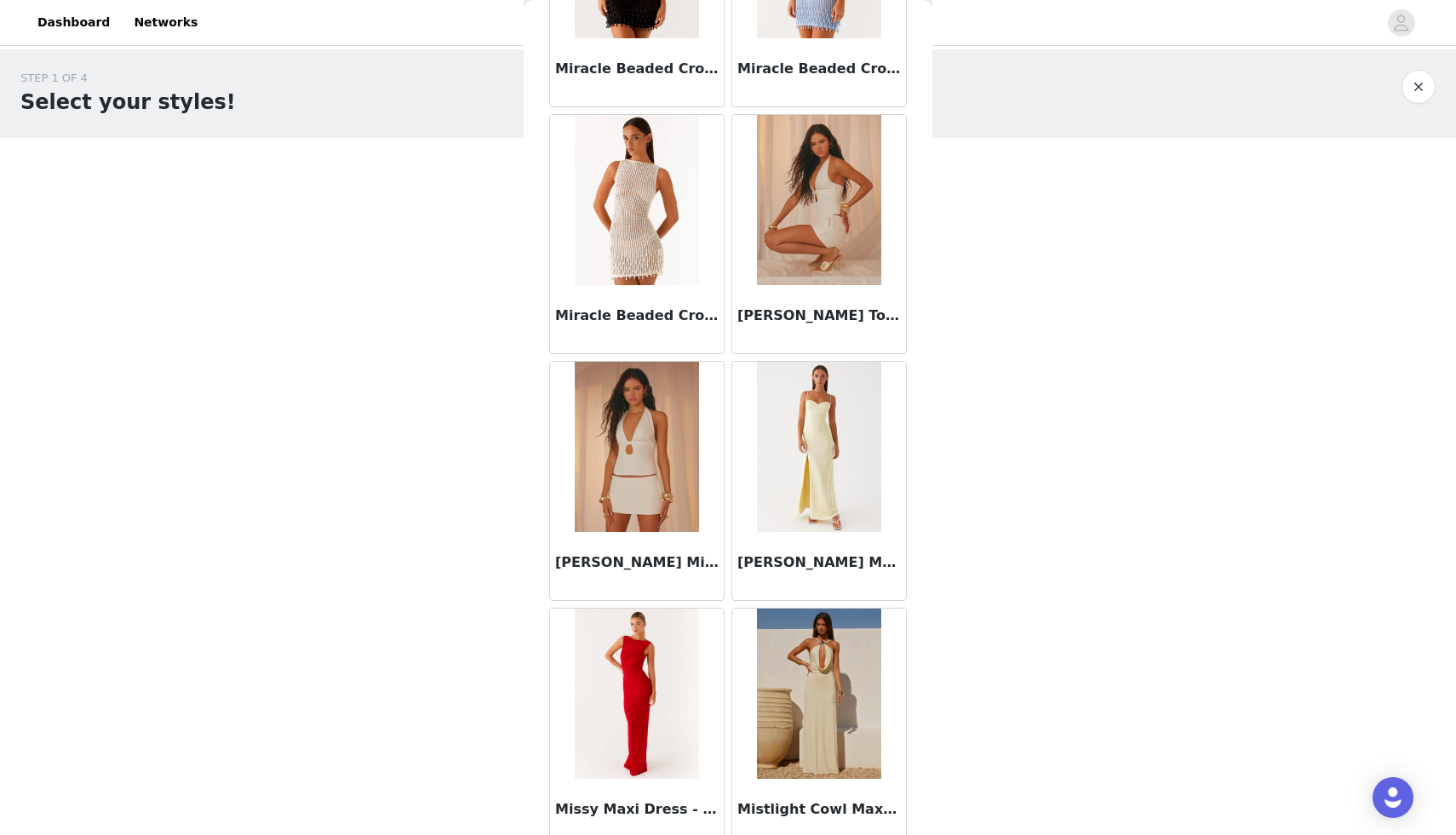
click at [637, 472] on img at bounding box center [637, 447] width 124 height 171
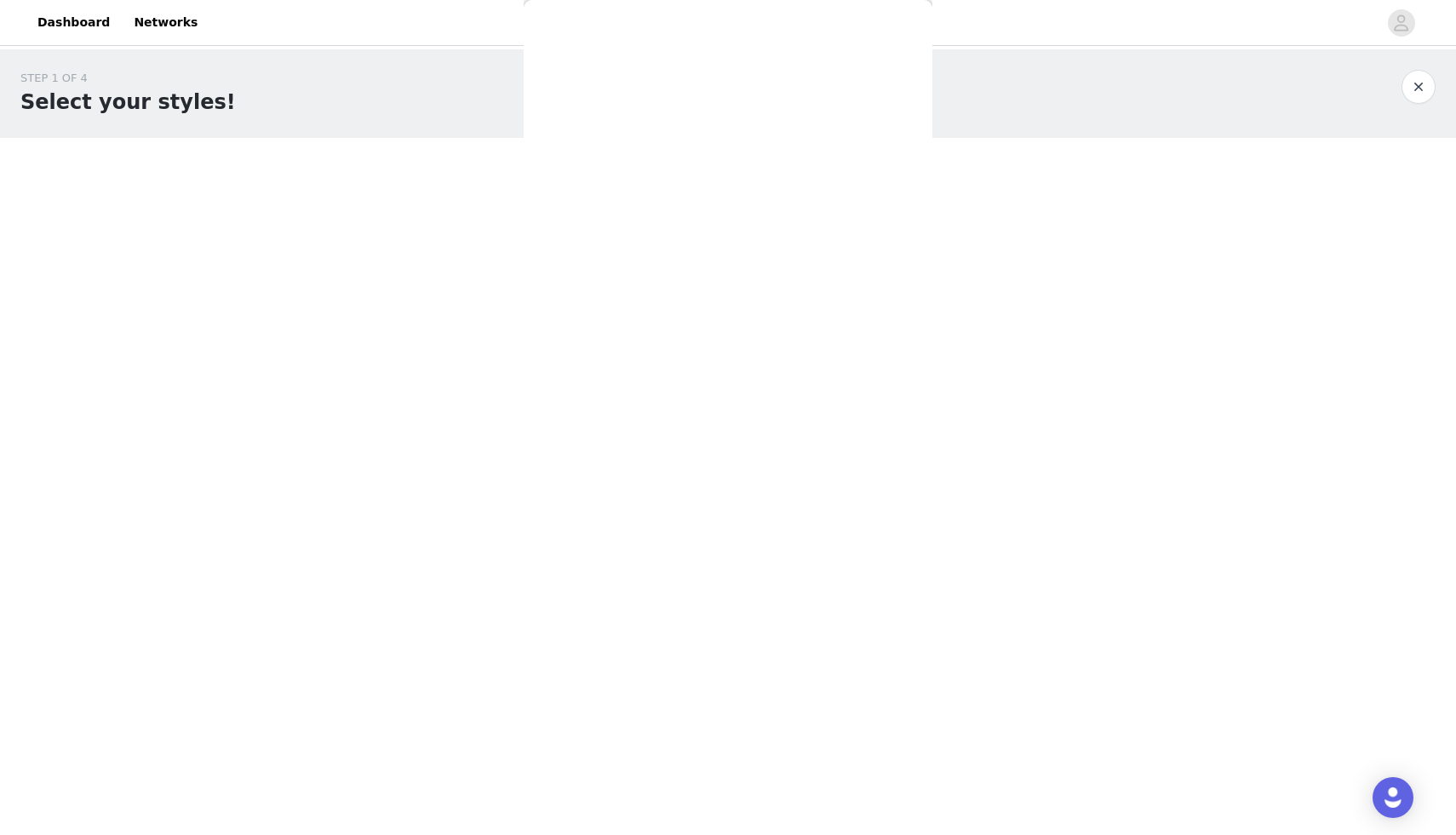
scroll to position [80, 0]
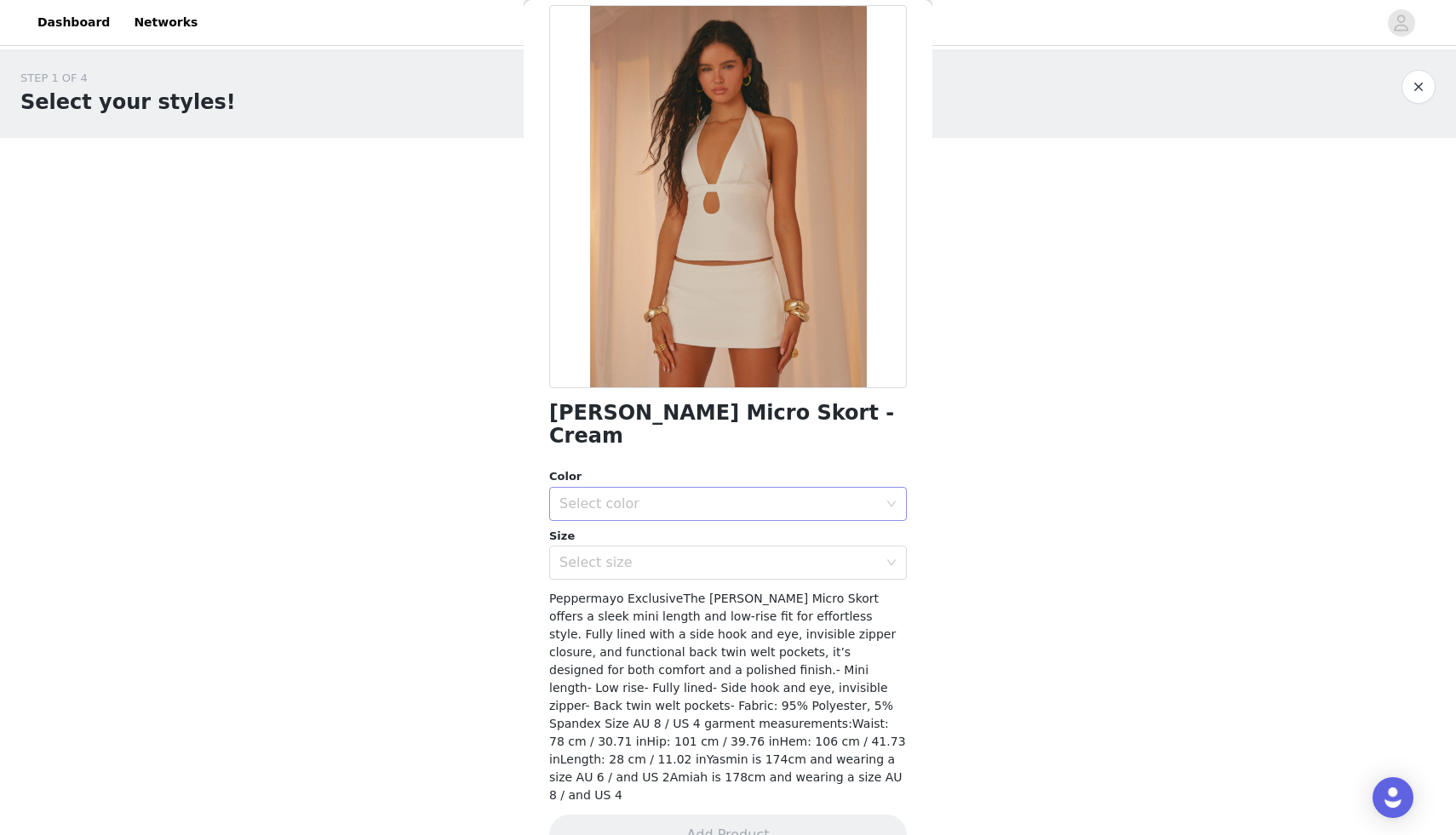
click at [653, 496] on div "Select color" at bounding box center [719, 504] width 319 height 17
click at [637, 512] on li "Cream" at bounding box center [728, 518] width 357 height 27
click at [637, 554] on div "Select size" at bounding box center [723, 562] width 326 height 33
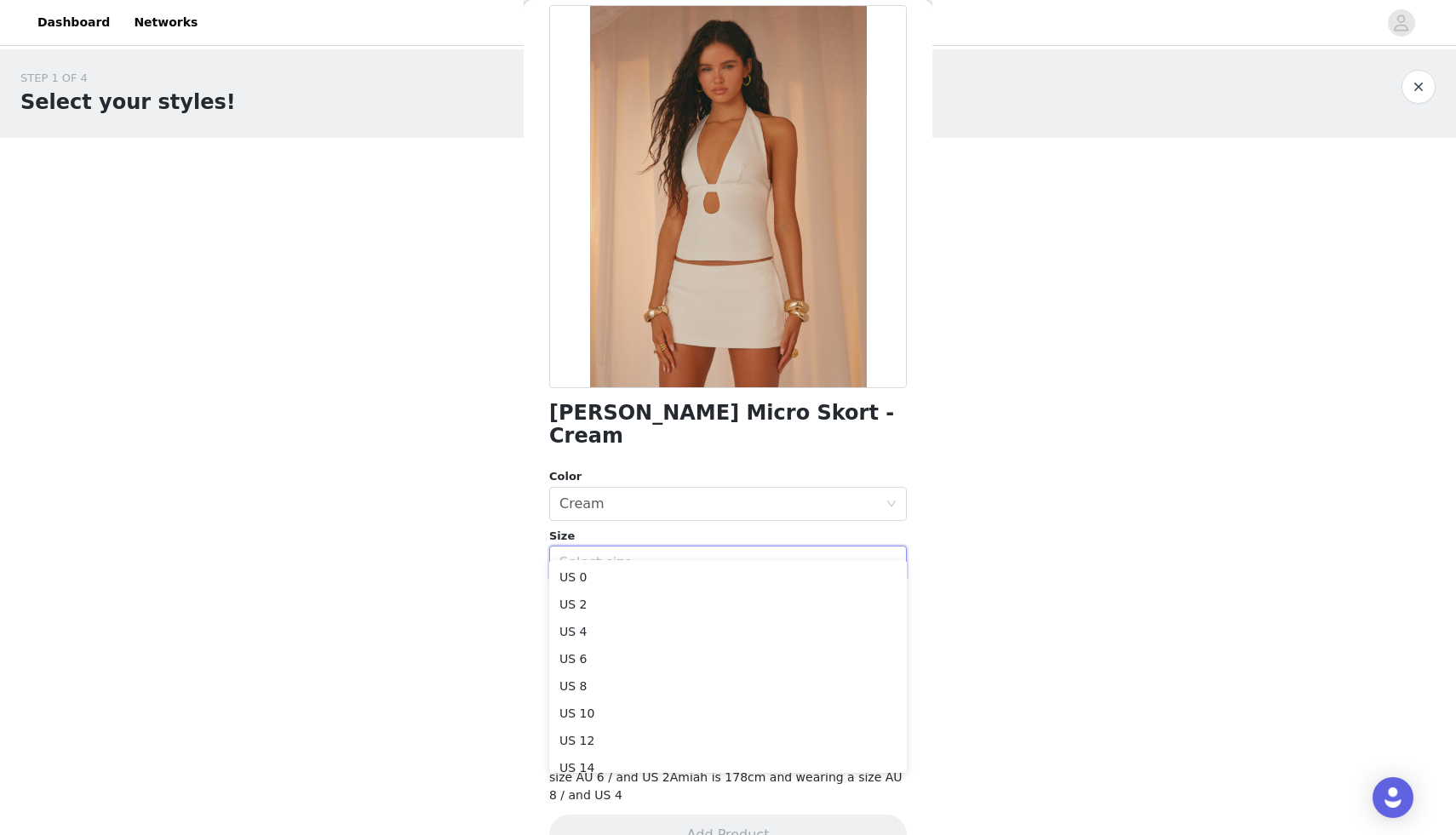
click at [650, 554] on div "Select size" at bounding box center [719, 562] width 319 height 17
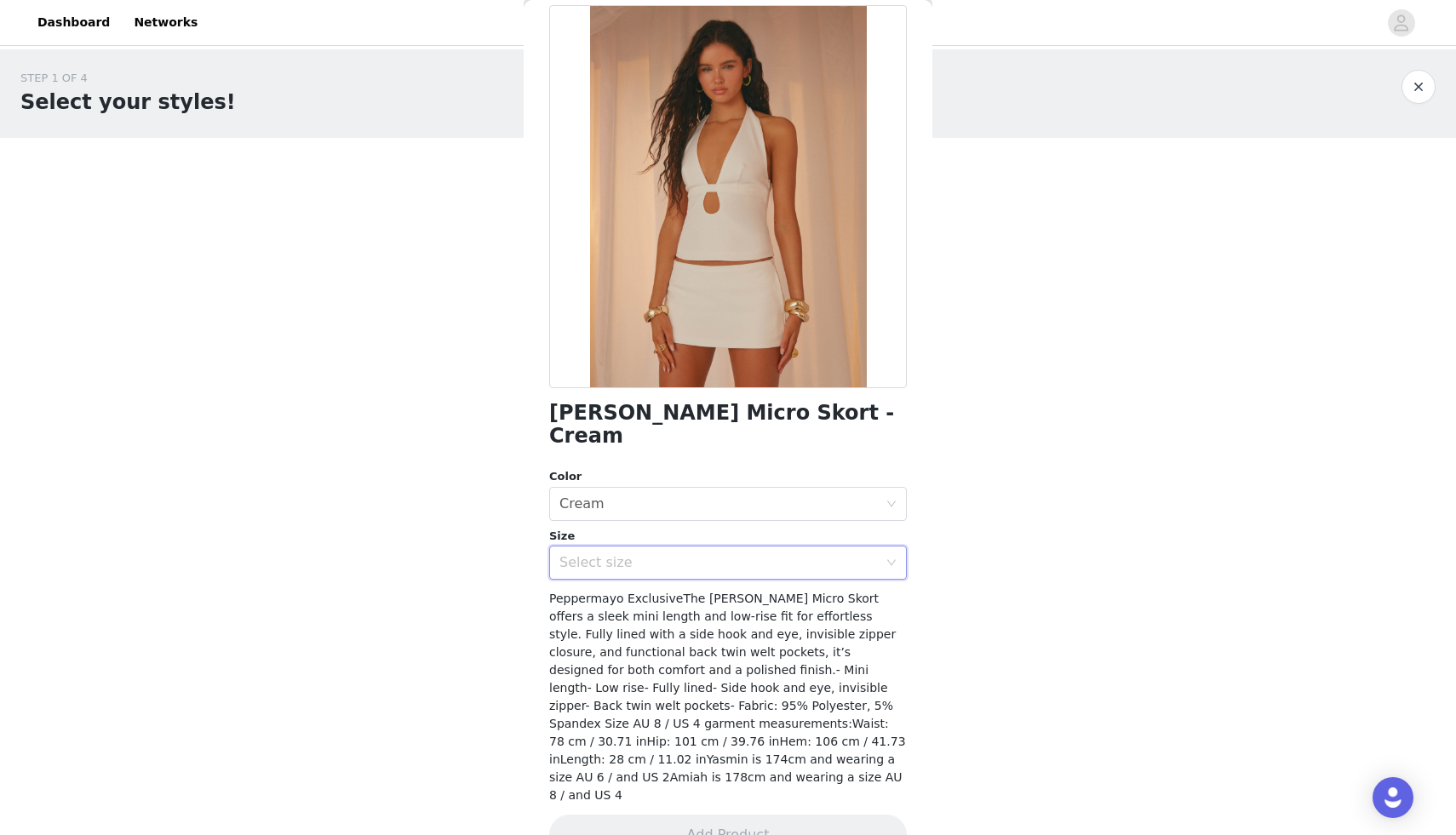
click at [657, 554] on div "Select size" at bounding box center [719, 562] width 319 height 17
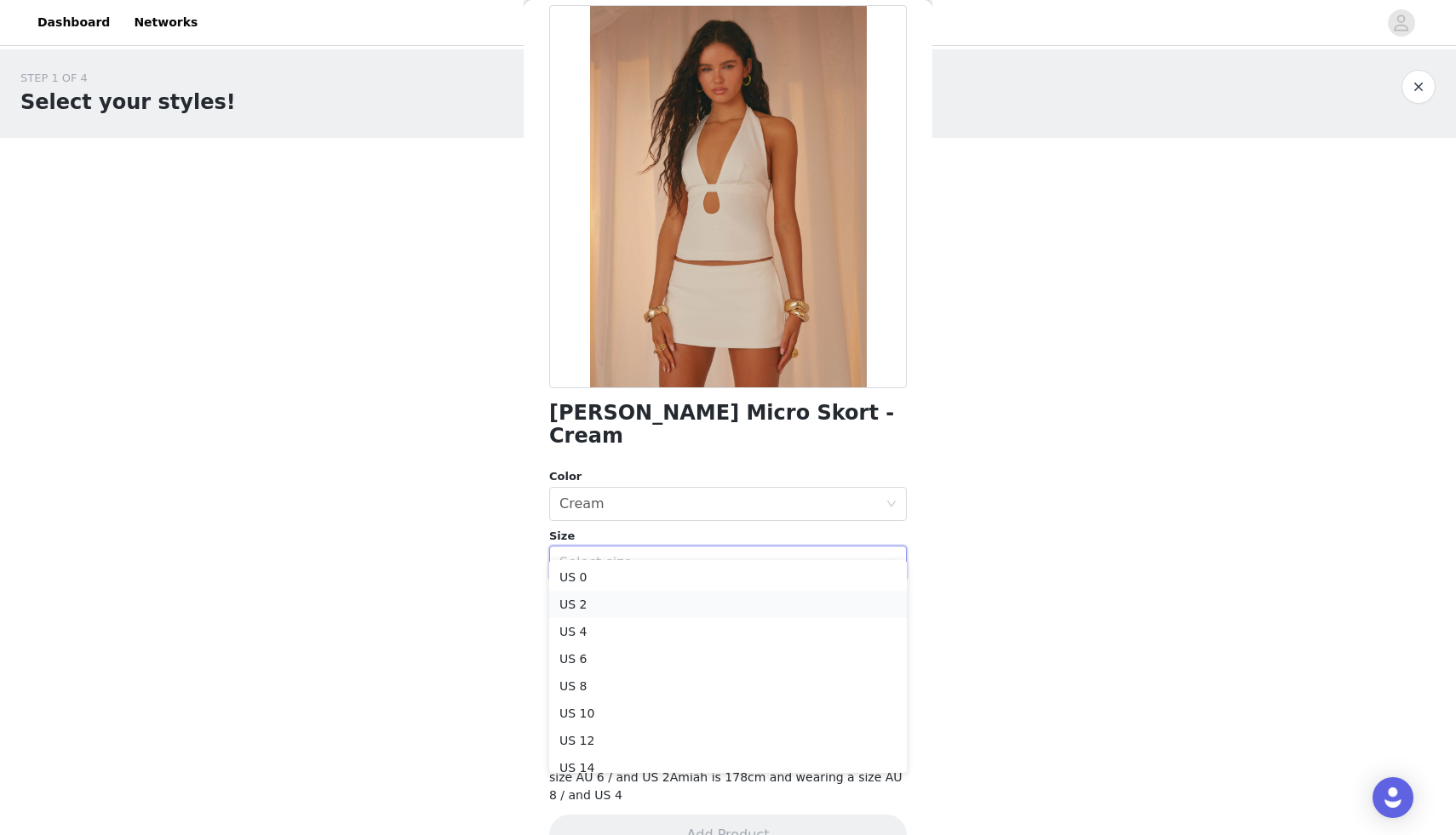
click at [638, 605] on li "US 2" at bounding box center [728, 604] width 357 height 27
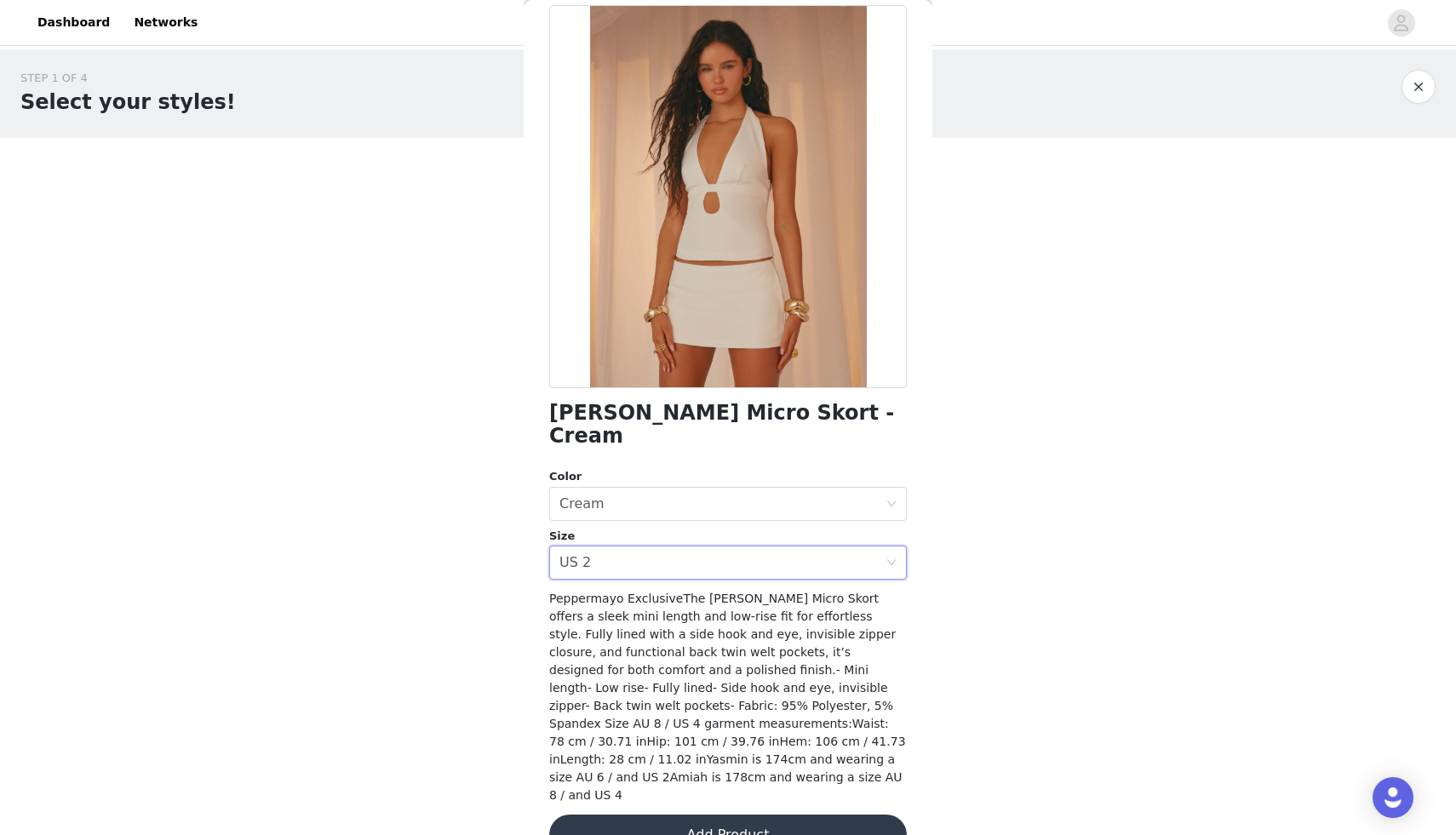
click at [702, 814] on button "Add Product" at bounding box center [728, 835] width 357 height 41
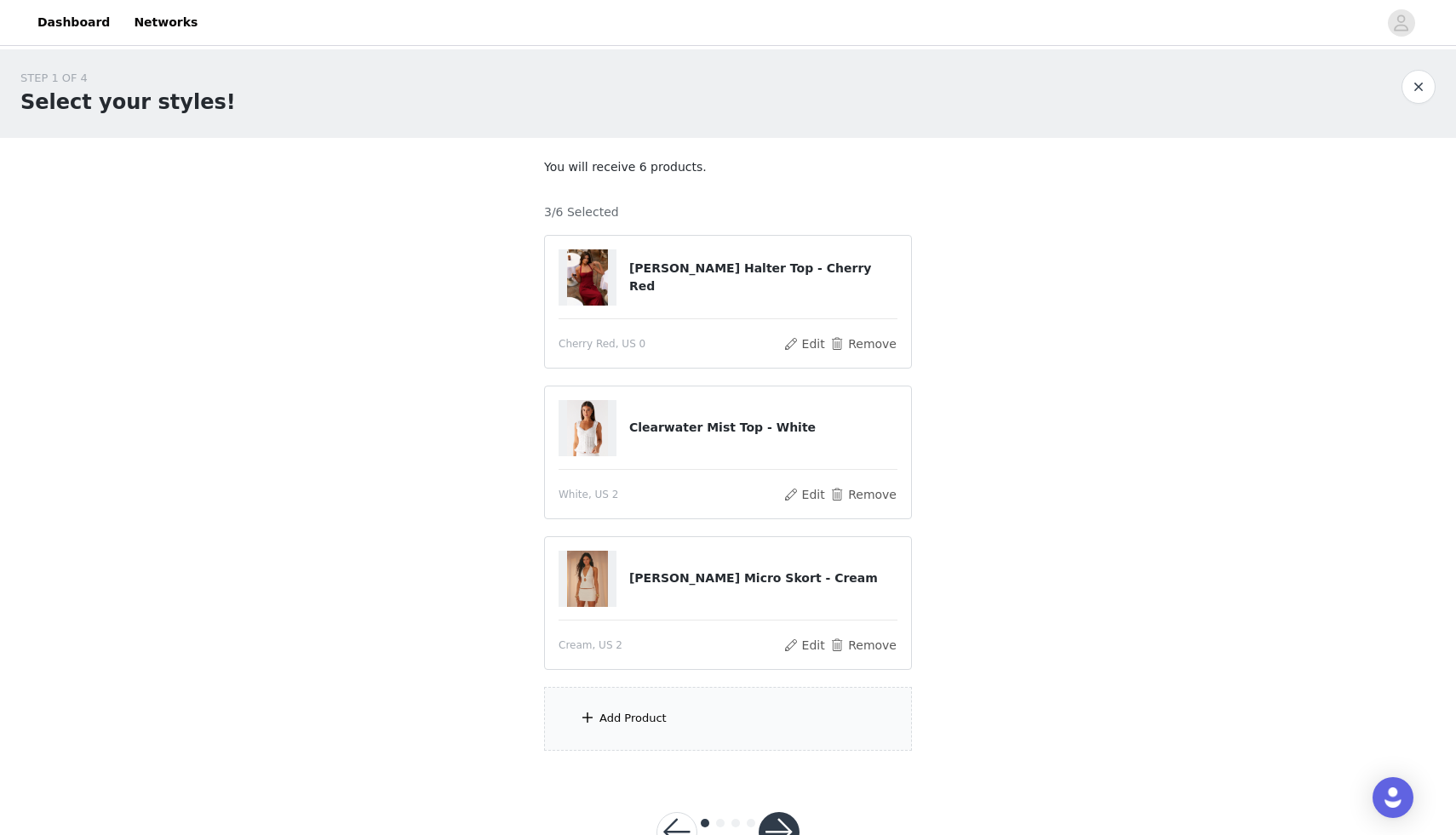
click at [701, 744] on div "Add Product" at bounding box center [728, 719] width 368 height 64
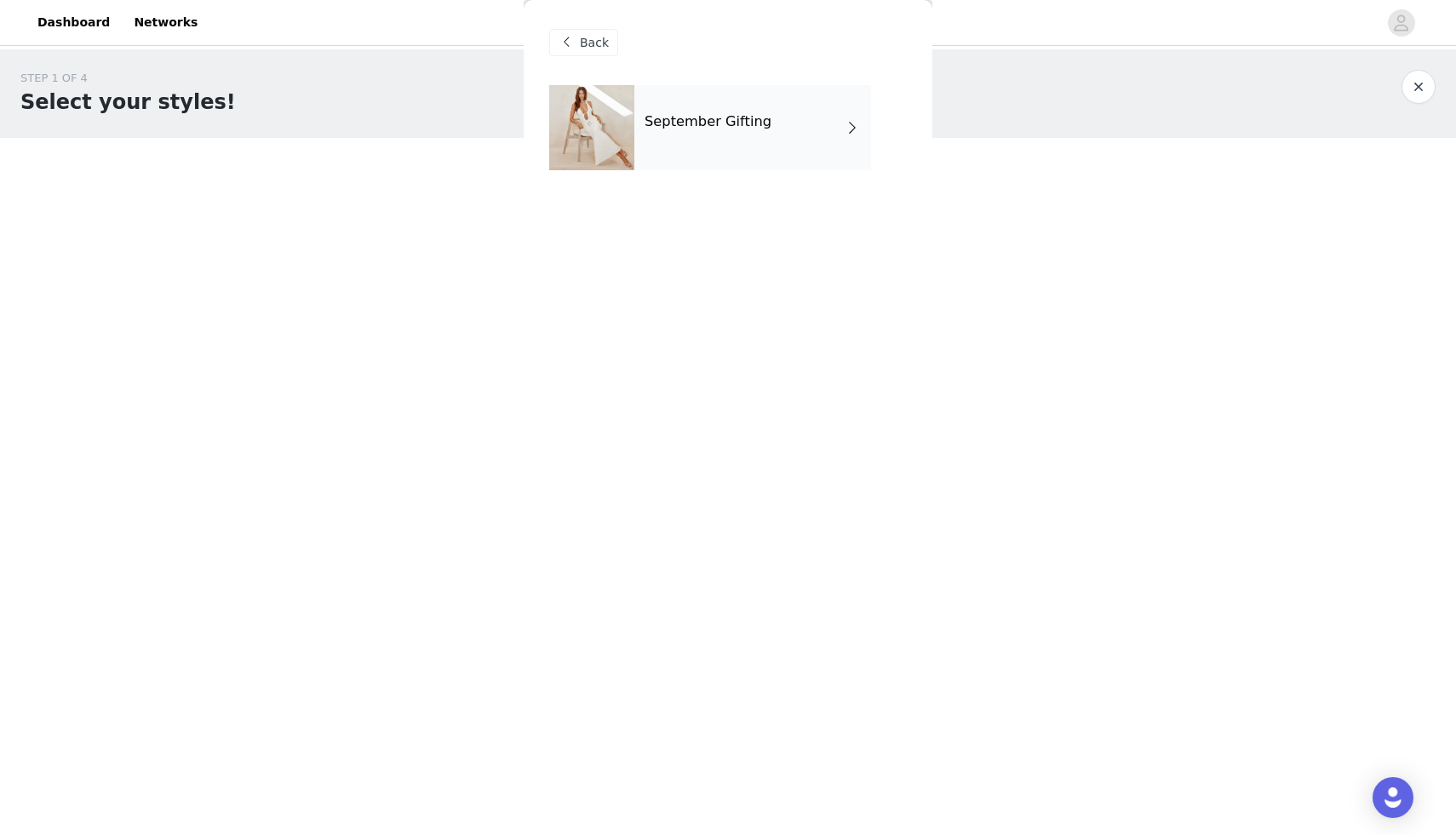
click at [738, 149] on div "September Gifting" at bounding box center [753, 127] width 237 height 85
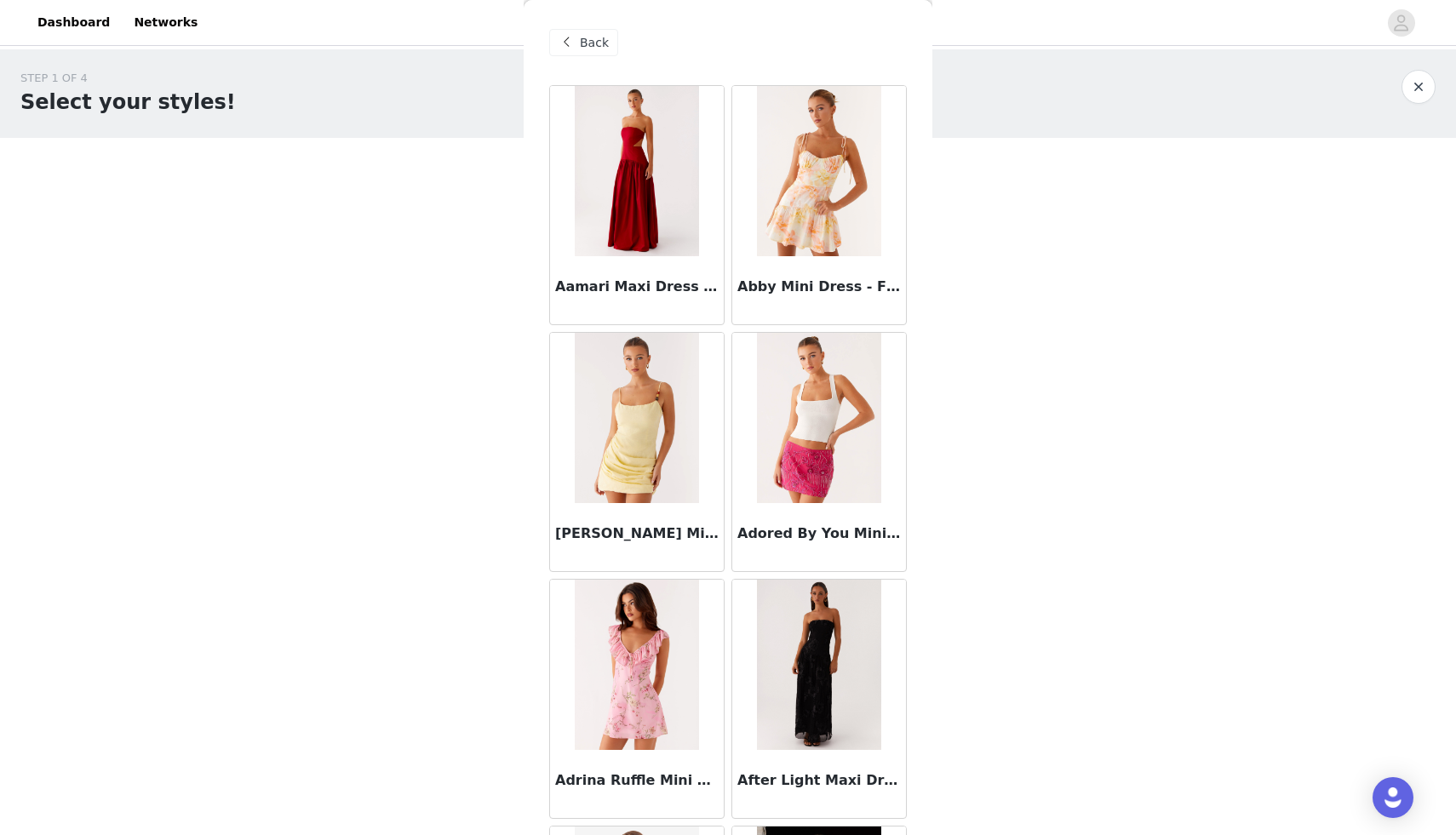
scroll to position [1769, 0]
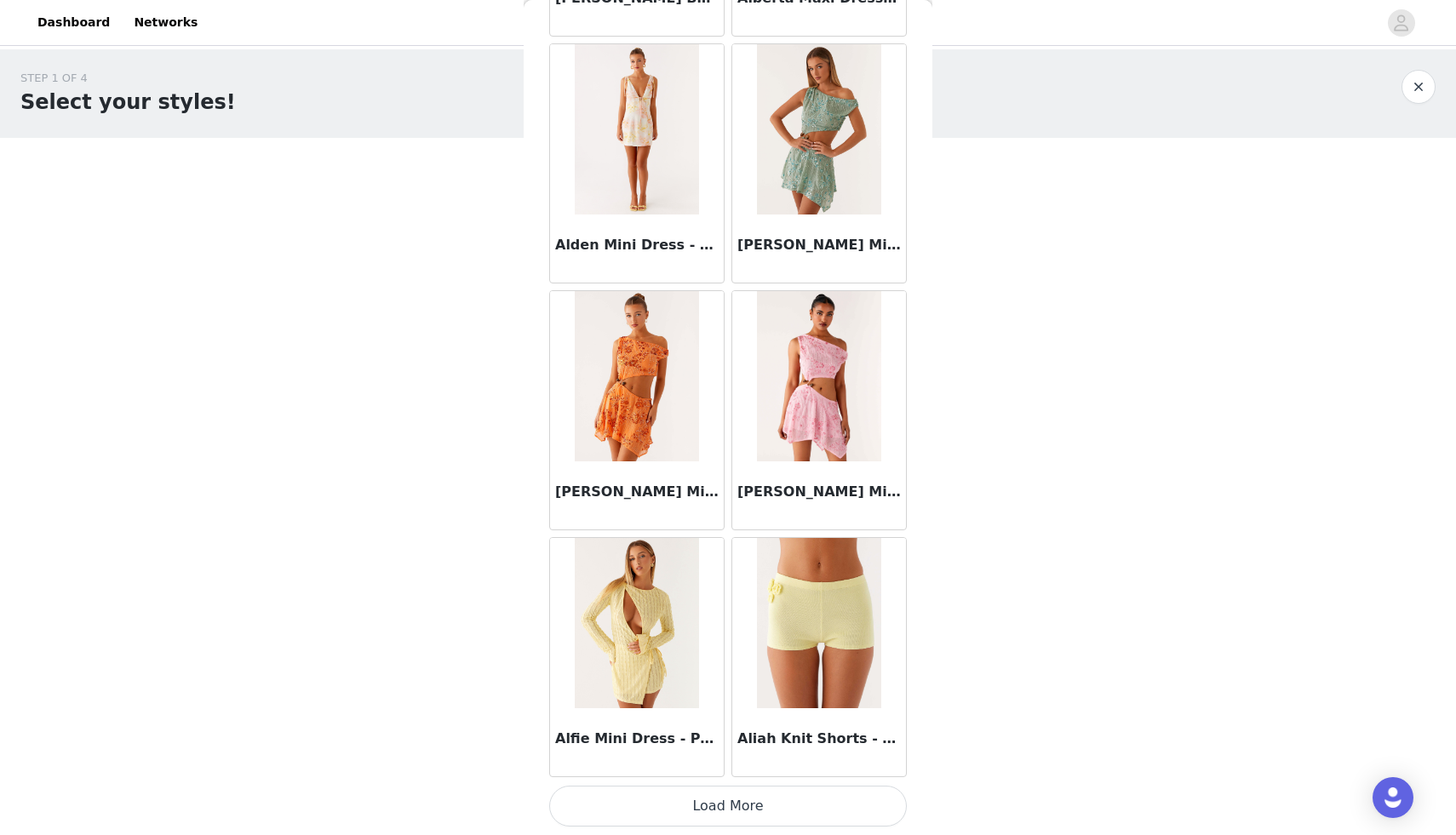
click at [738, 799] on button "Load More" at bounding box center [728, 806] width 357 height 41
click at [733, 410] on div at bounding box center [818, 377] width 173 height 171
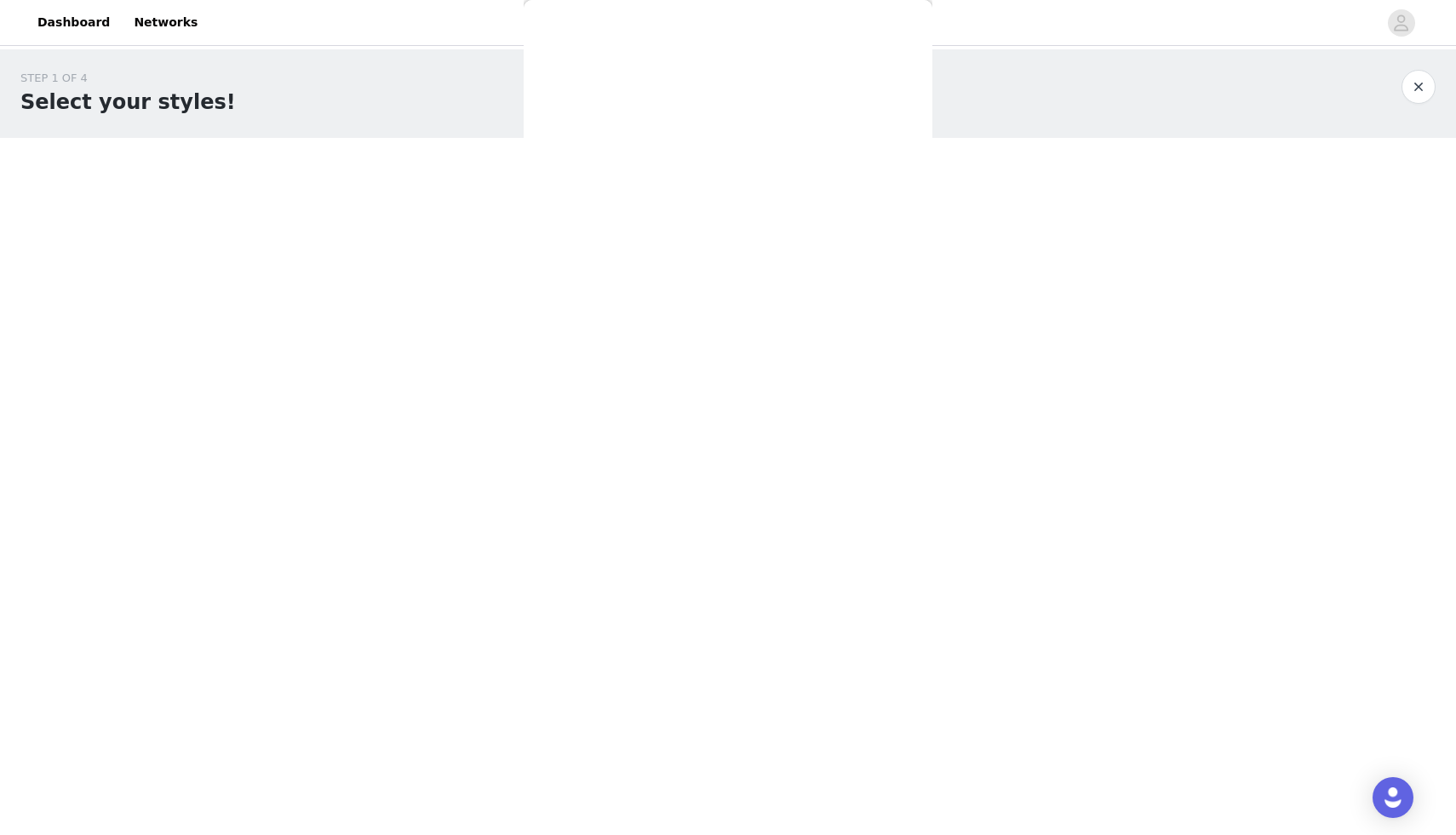
scroll to position [0, 0]
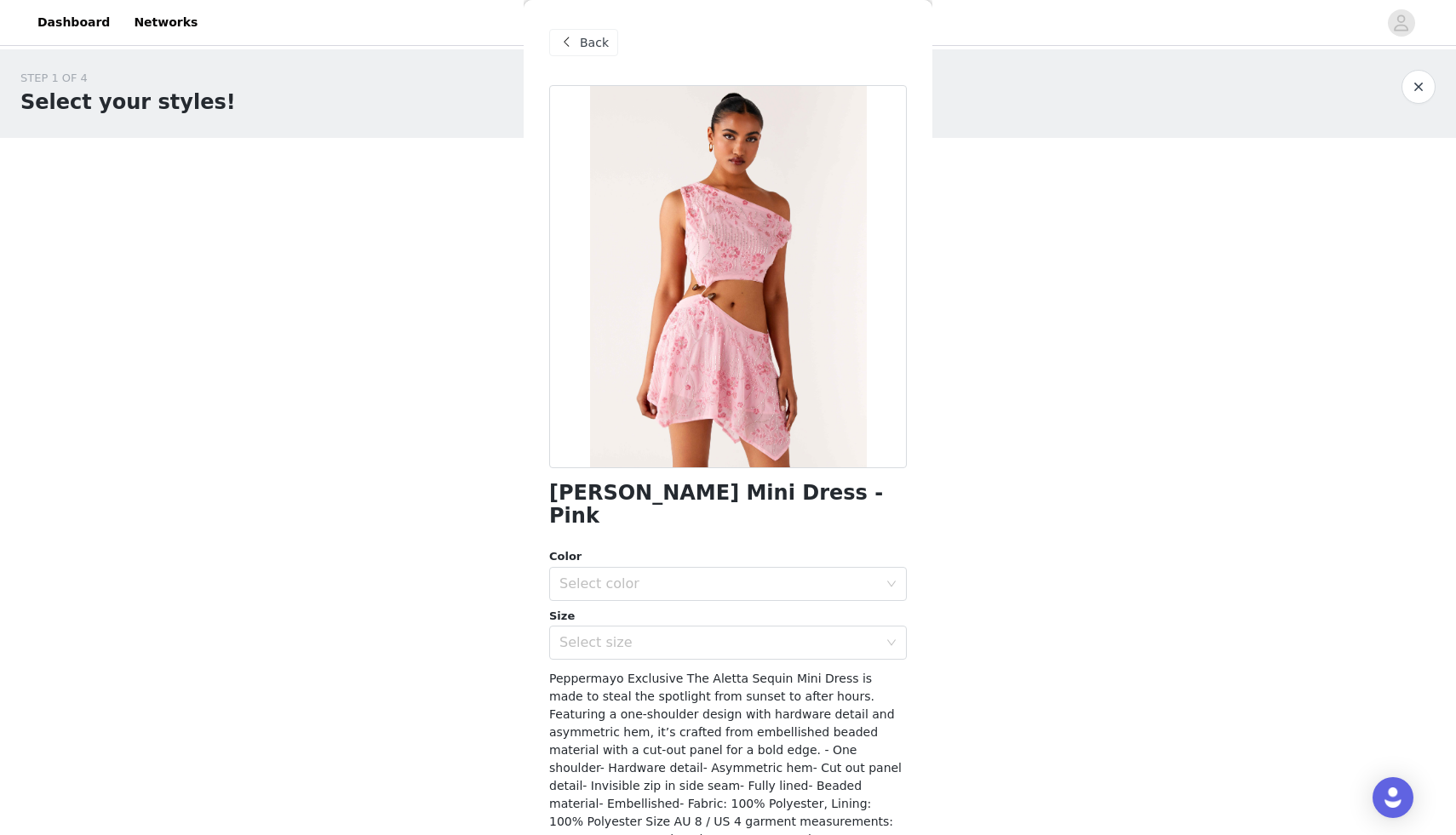
click at [596, 31] on div "Back" at bounding box center [584, 42] width 69 height 27
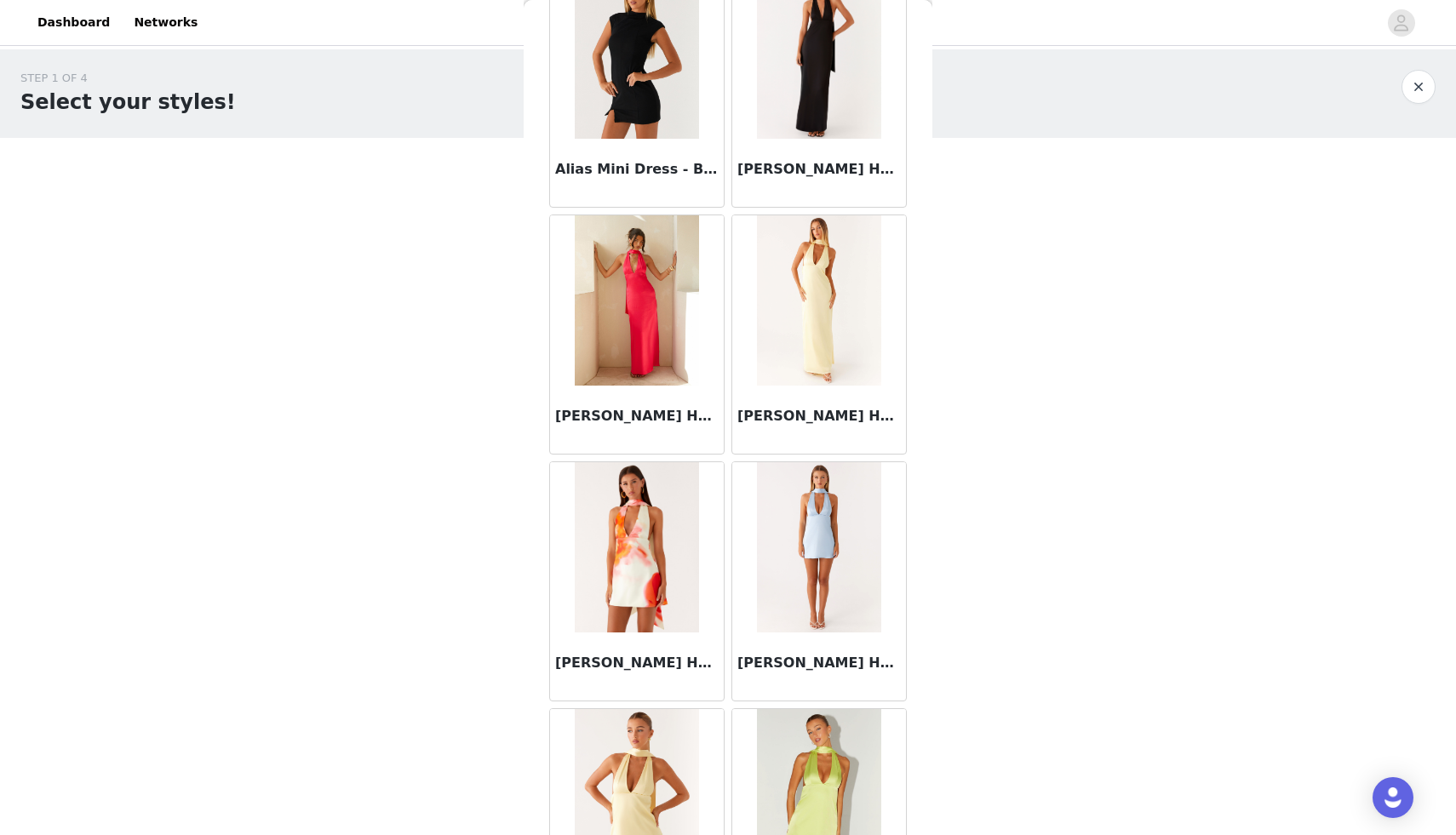
scroll to position [4238, 0]
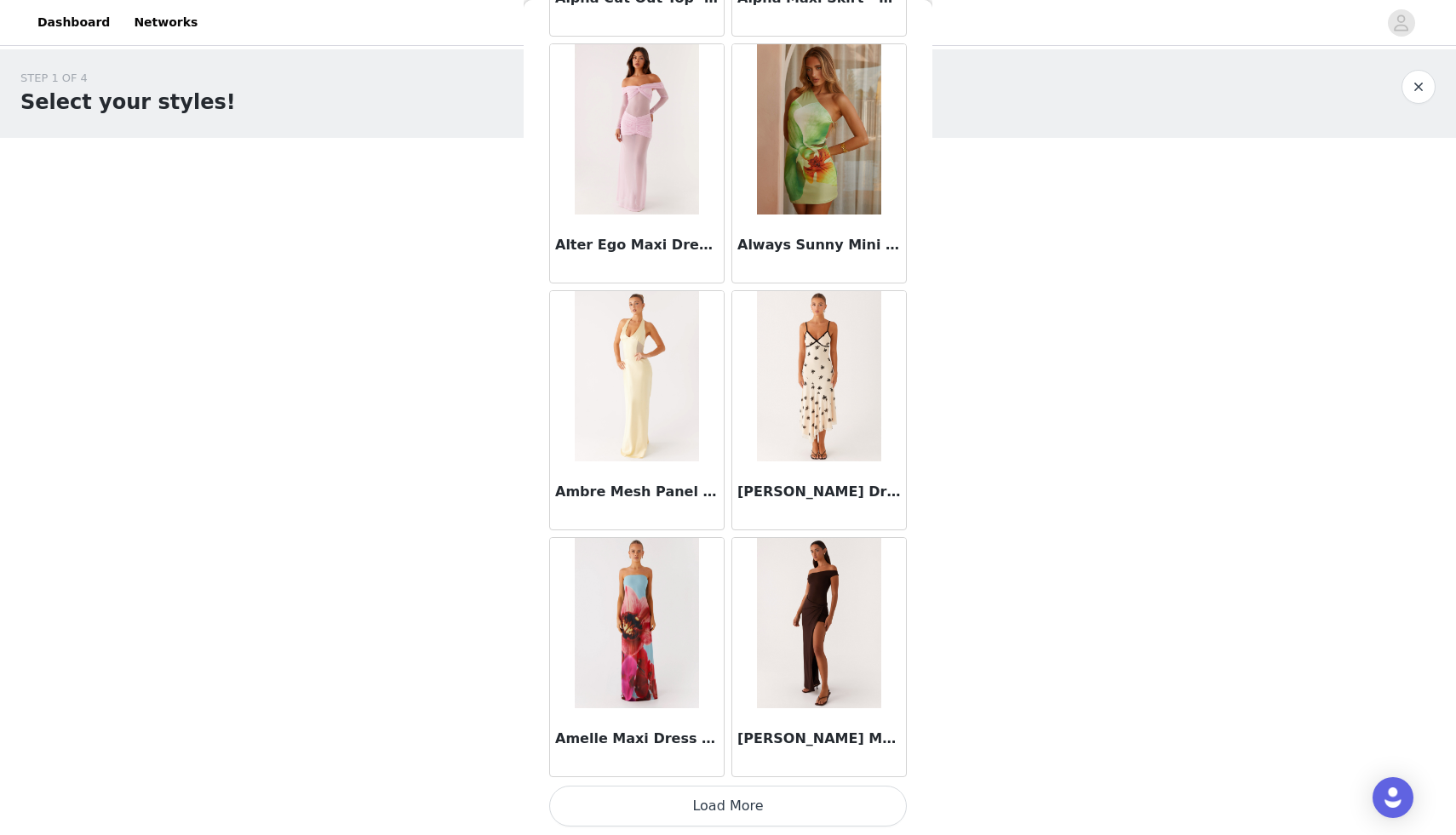
click at [728, 806] on button "Load More" at bounding box center [728, 806] width 357 height 41
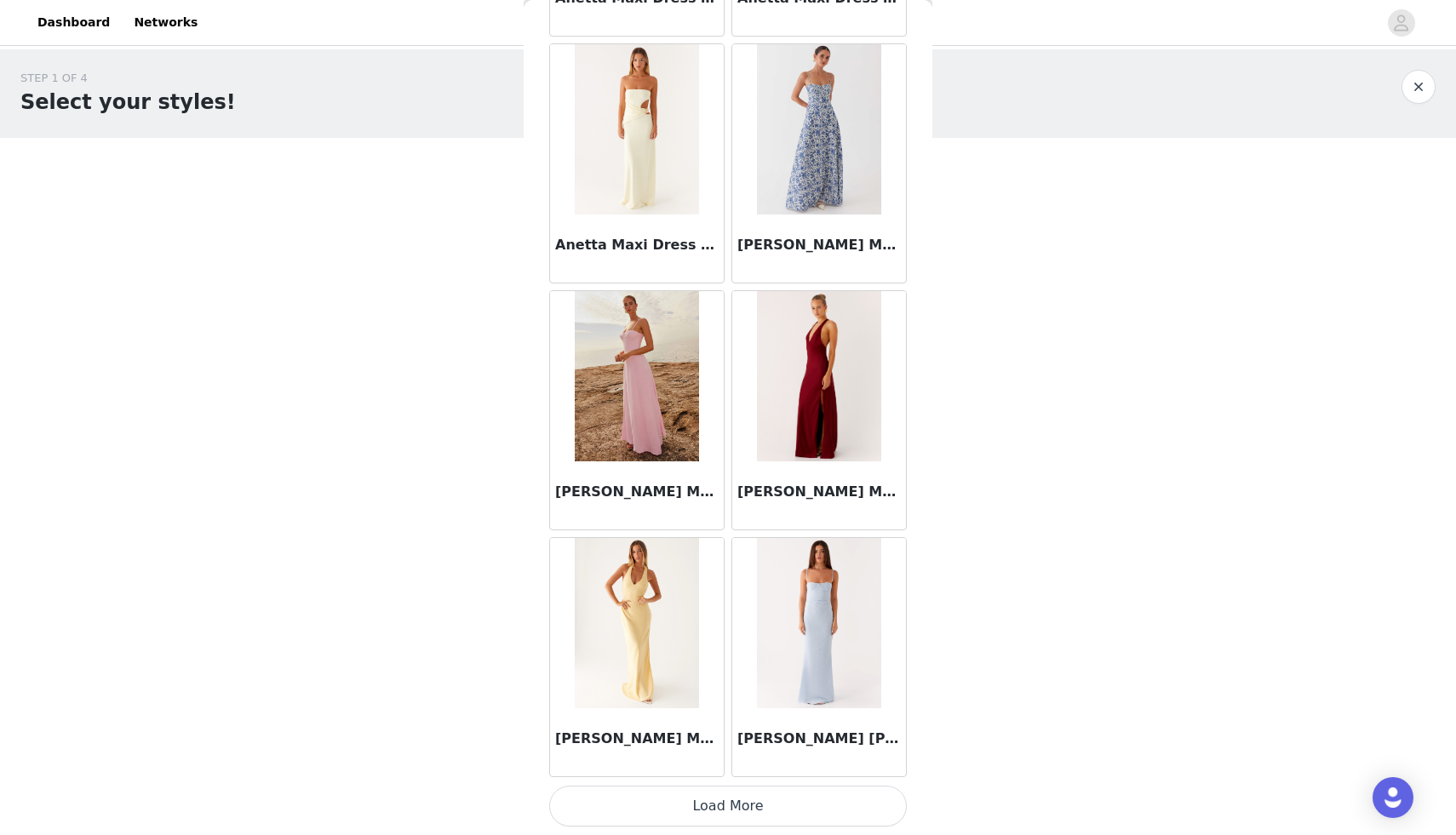
click at [729, 811] on button "Load More" at bounding box center [728, 806] width 357 height 41
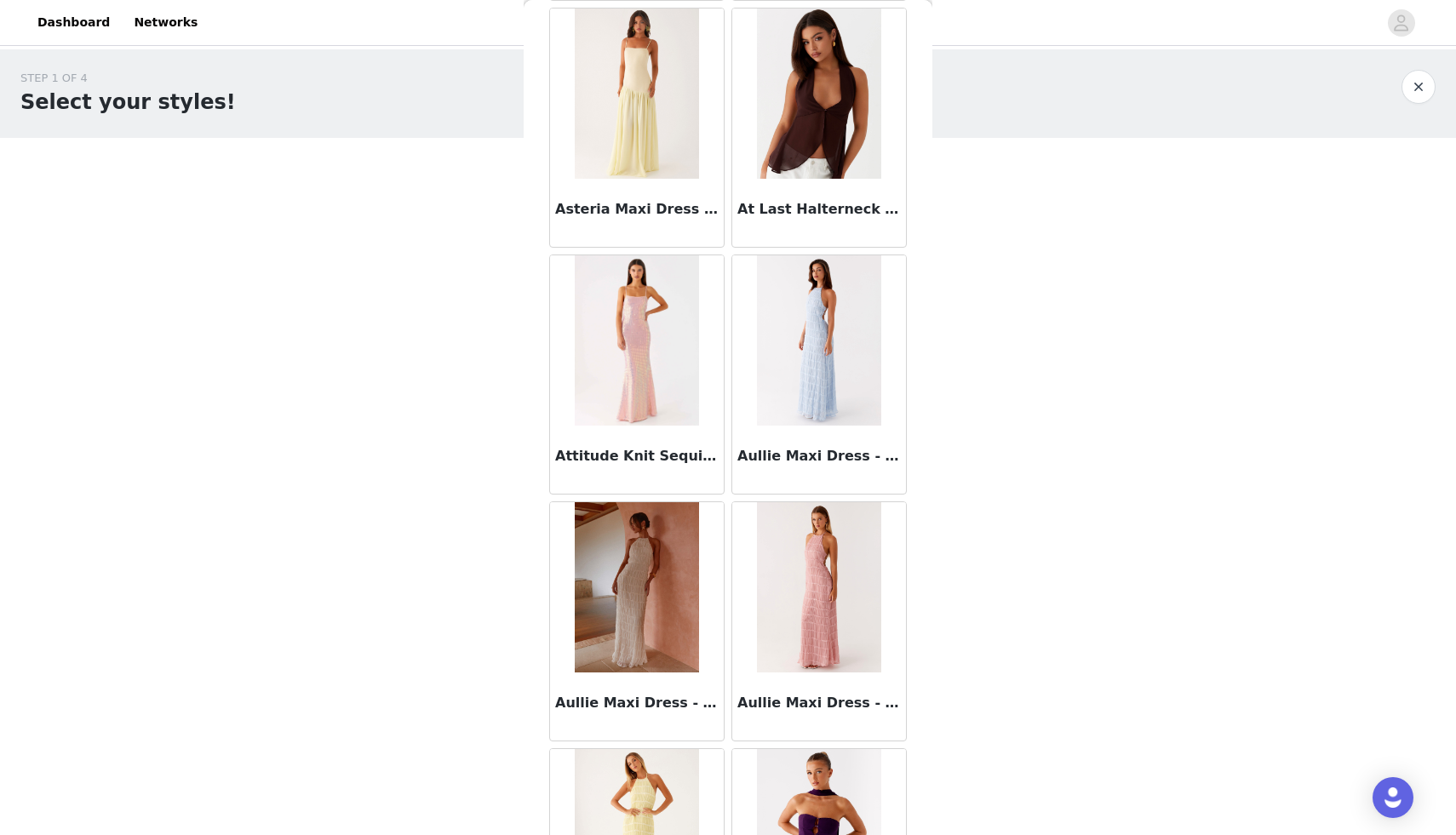
scroll to position [9175, 0]
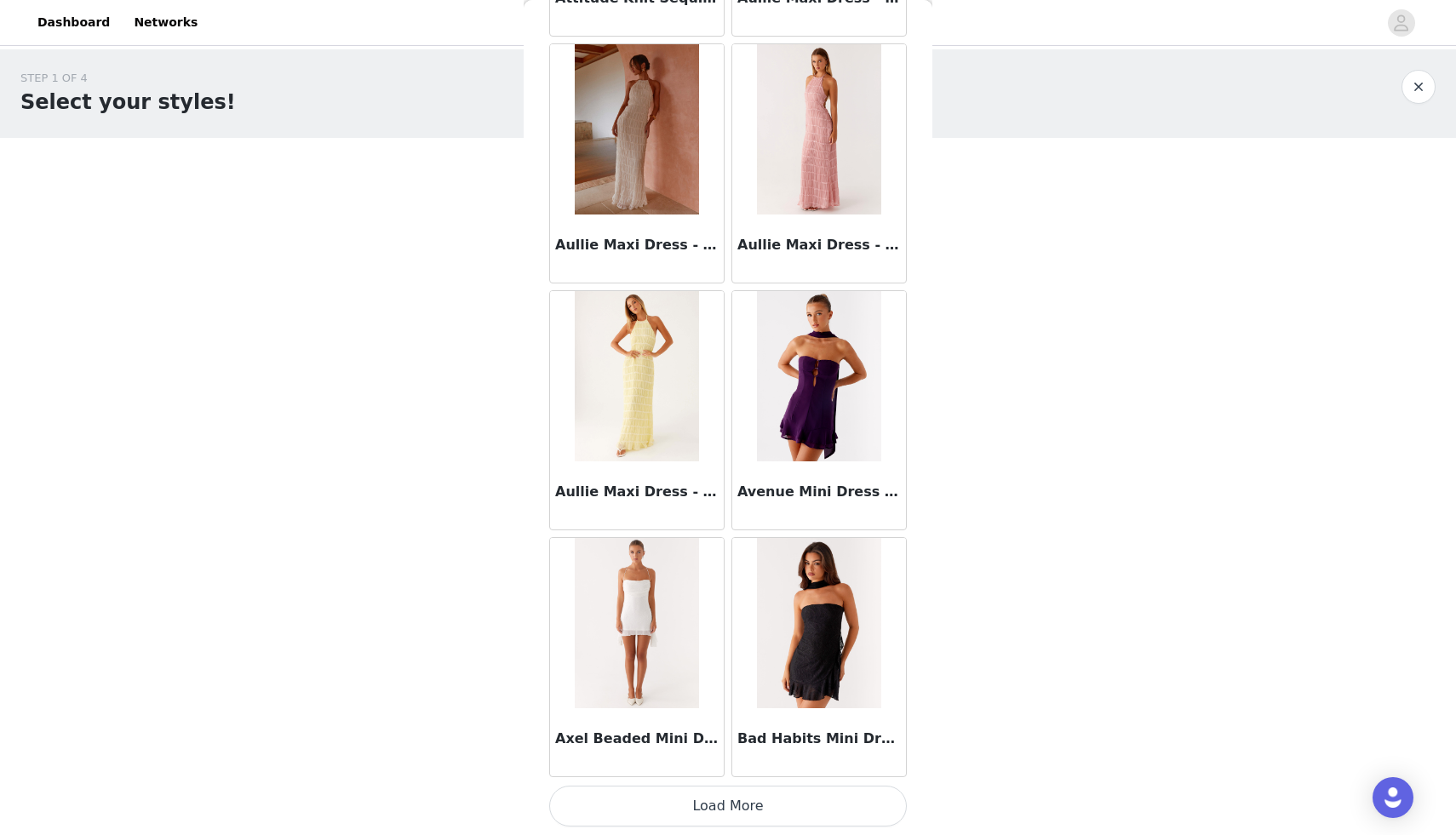
click at [699, 815] on button "Load More" at bounding box center [728, 806] width 357 height 41
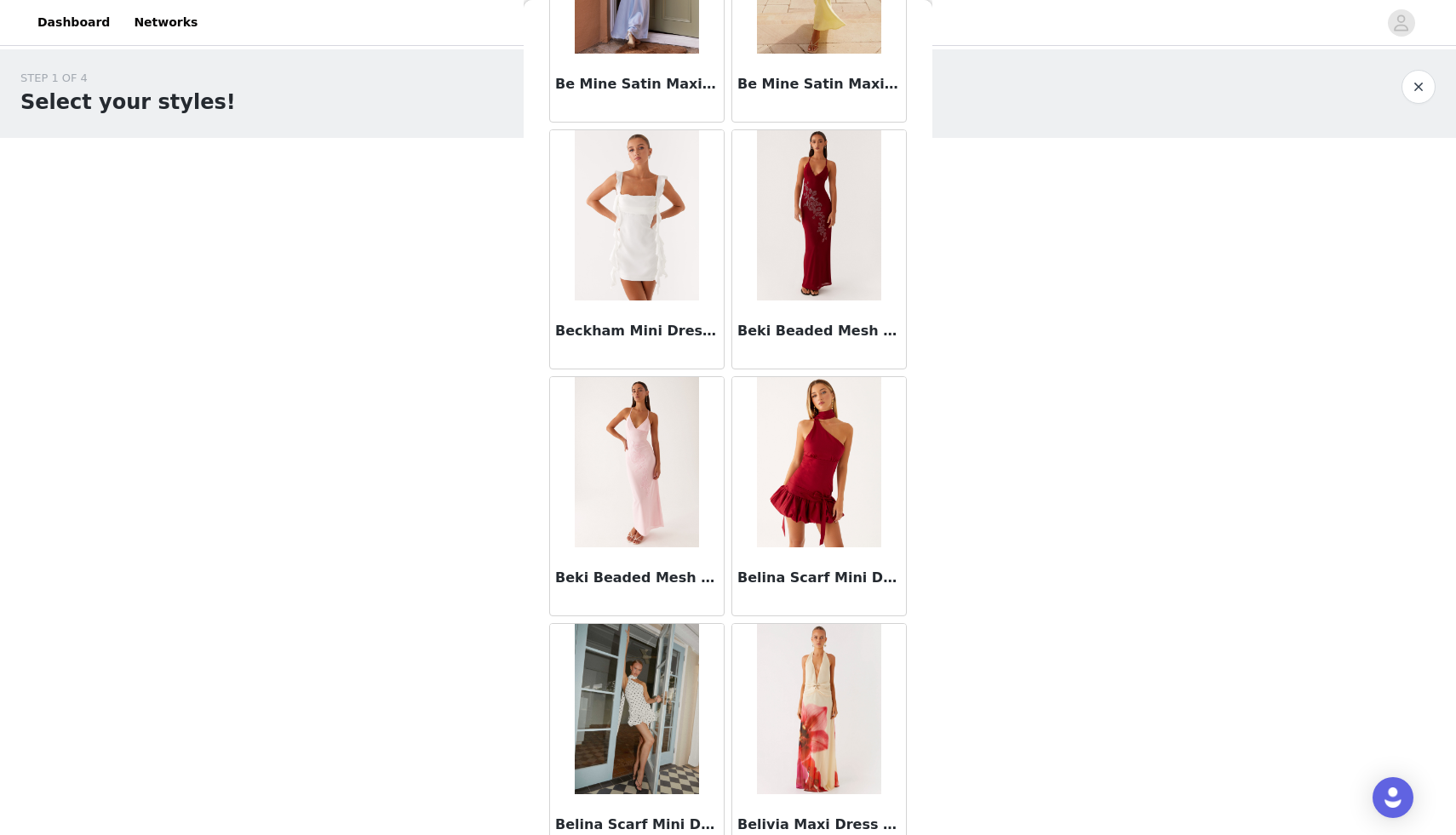
scroll to position [11643, 0]
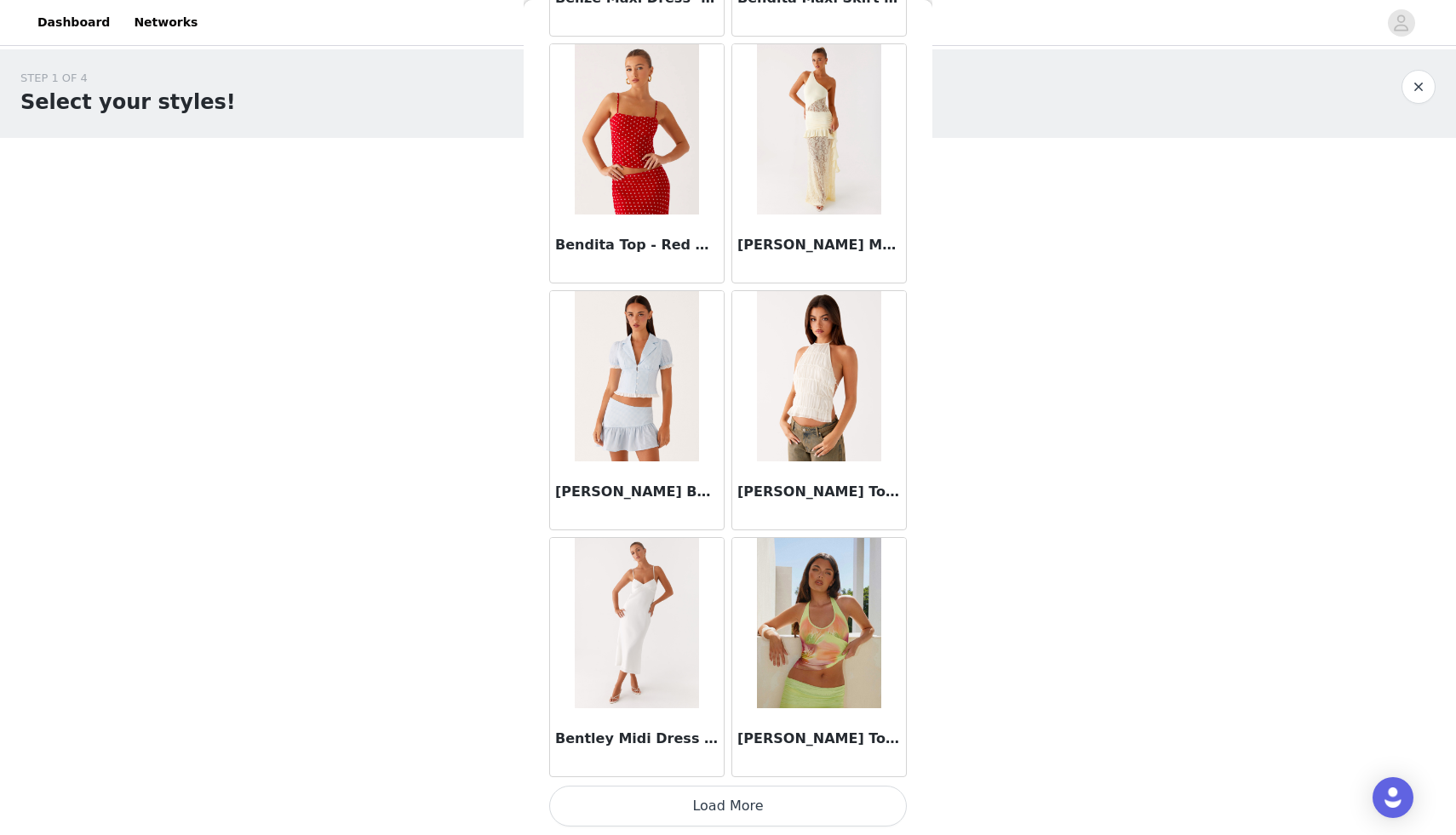
click at [727, 815] on button "Load More" at bounding box center [728, 806] width 357 height 41
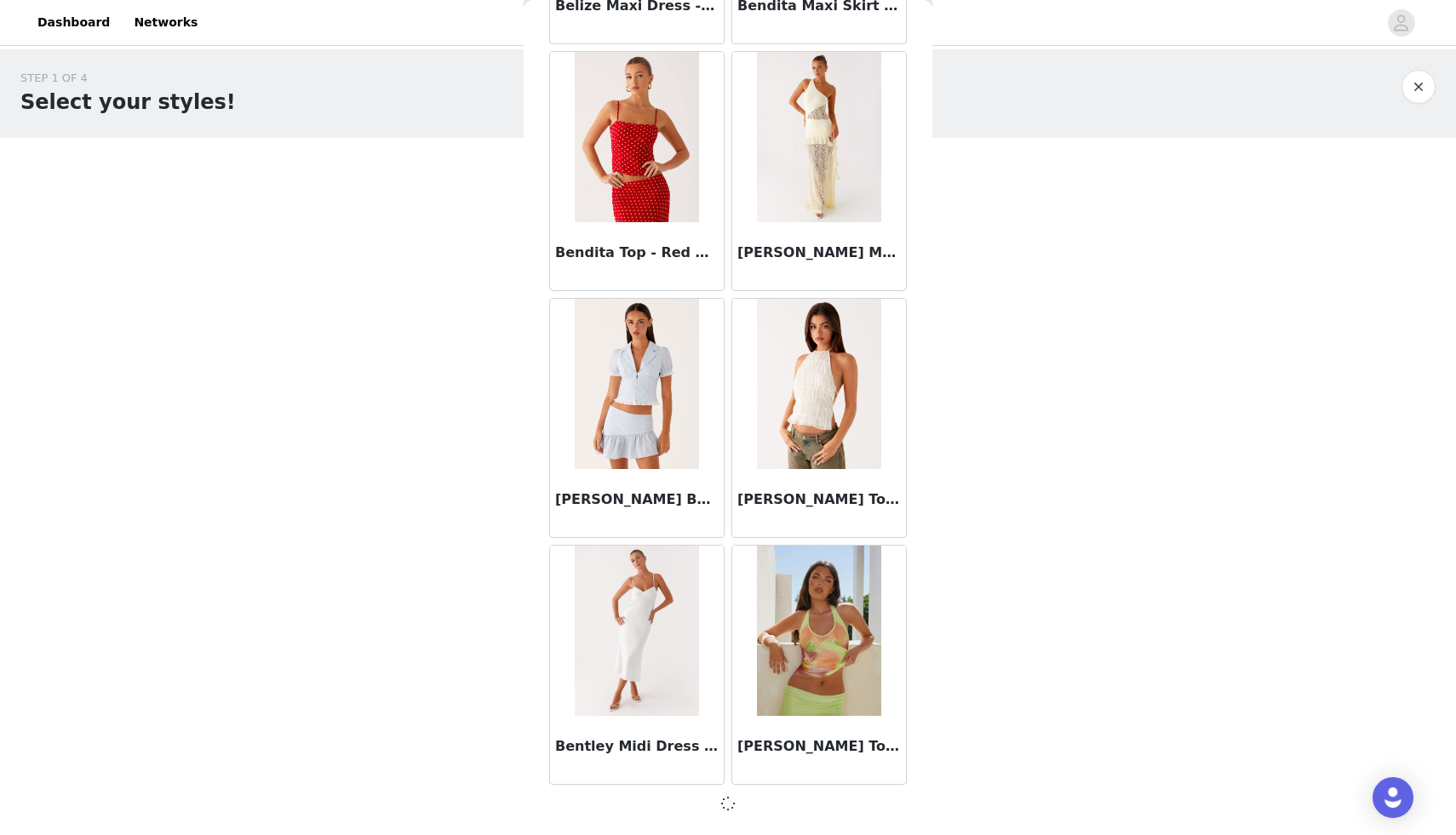
scroll to position [11636, 0]
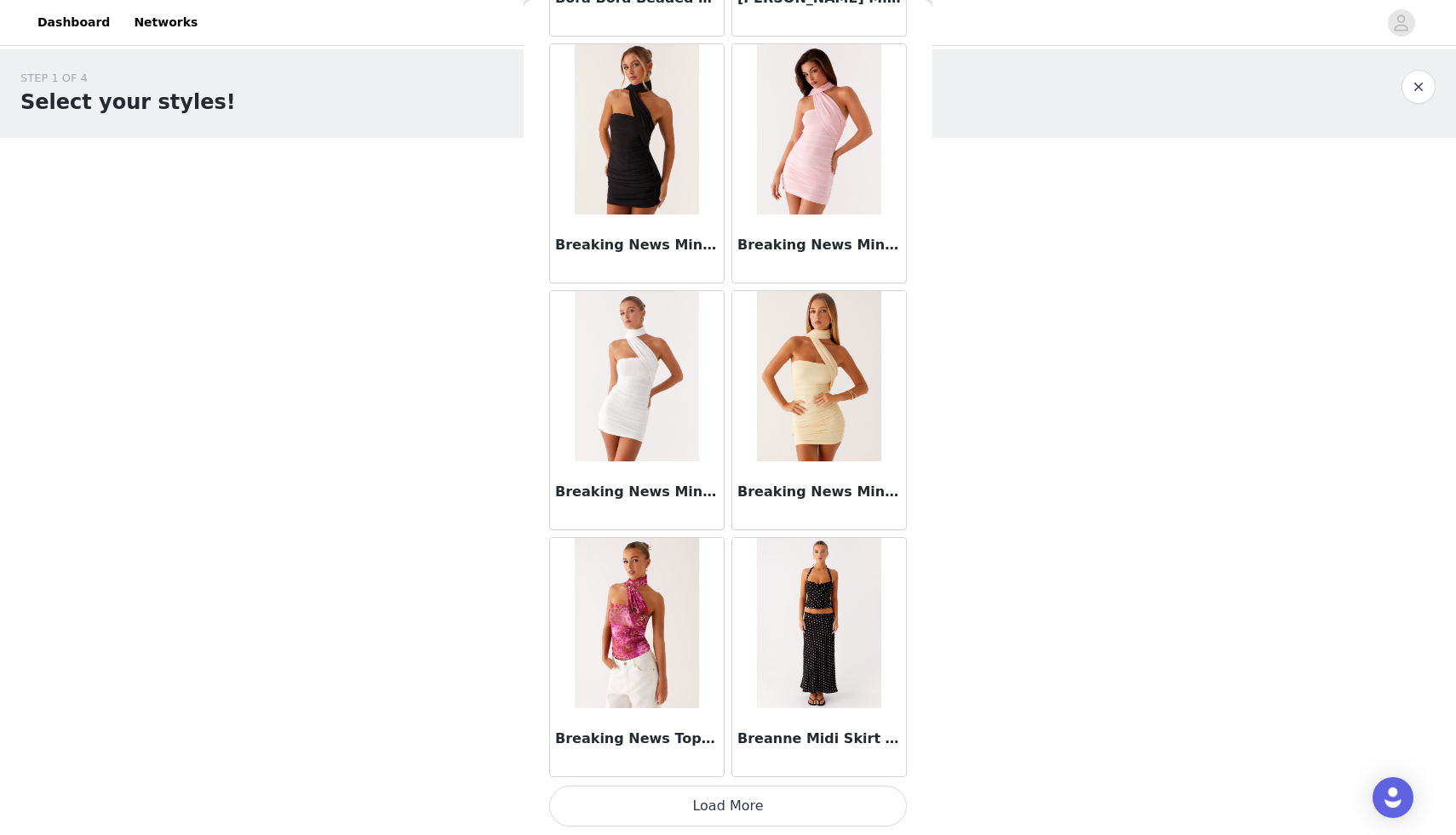
click at [719, 808] on button "Load More" at bounding box center [728, 806] width 357 height 41
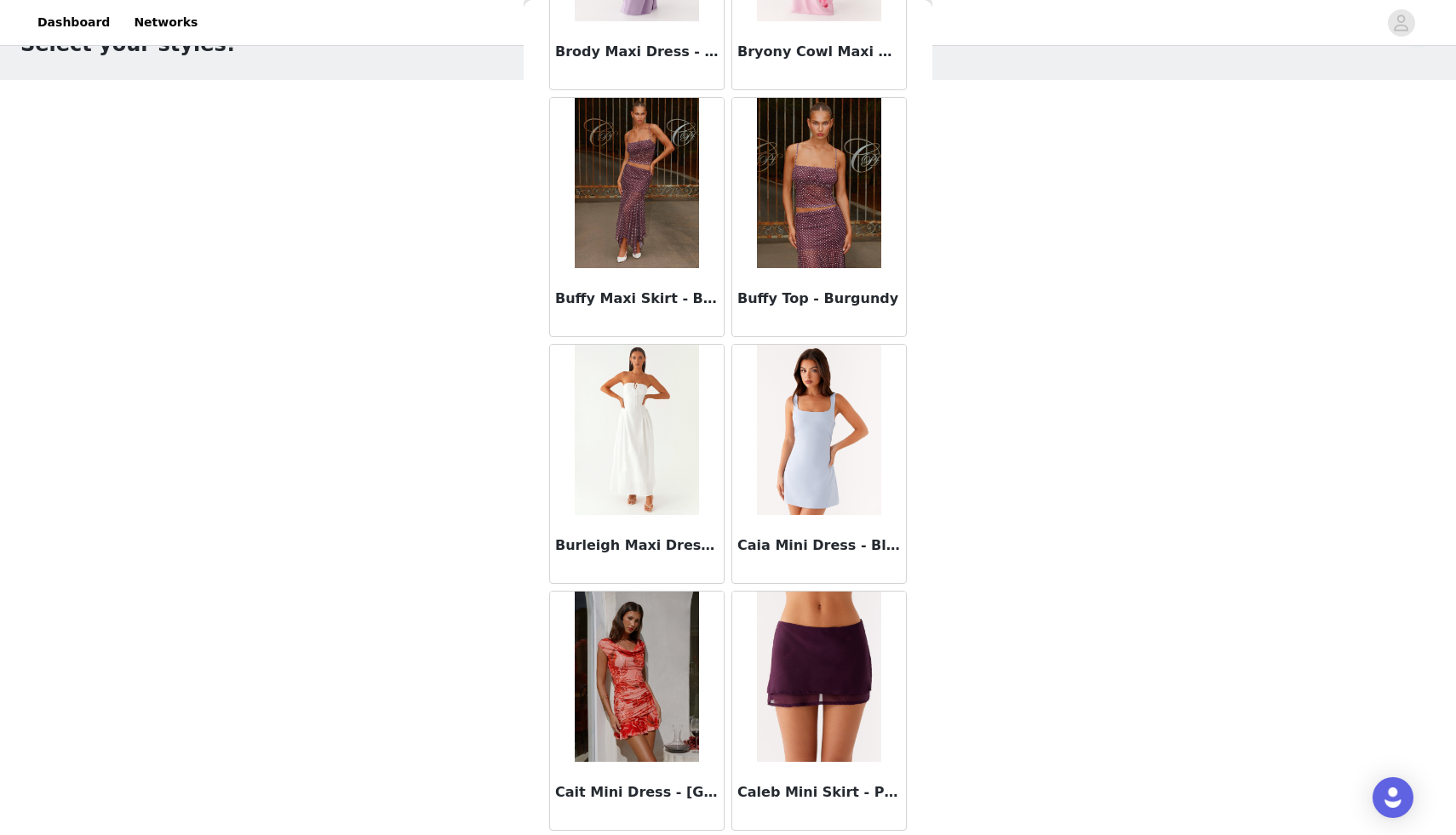
scroll to position [16580, 0]
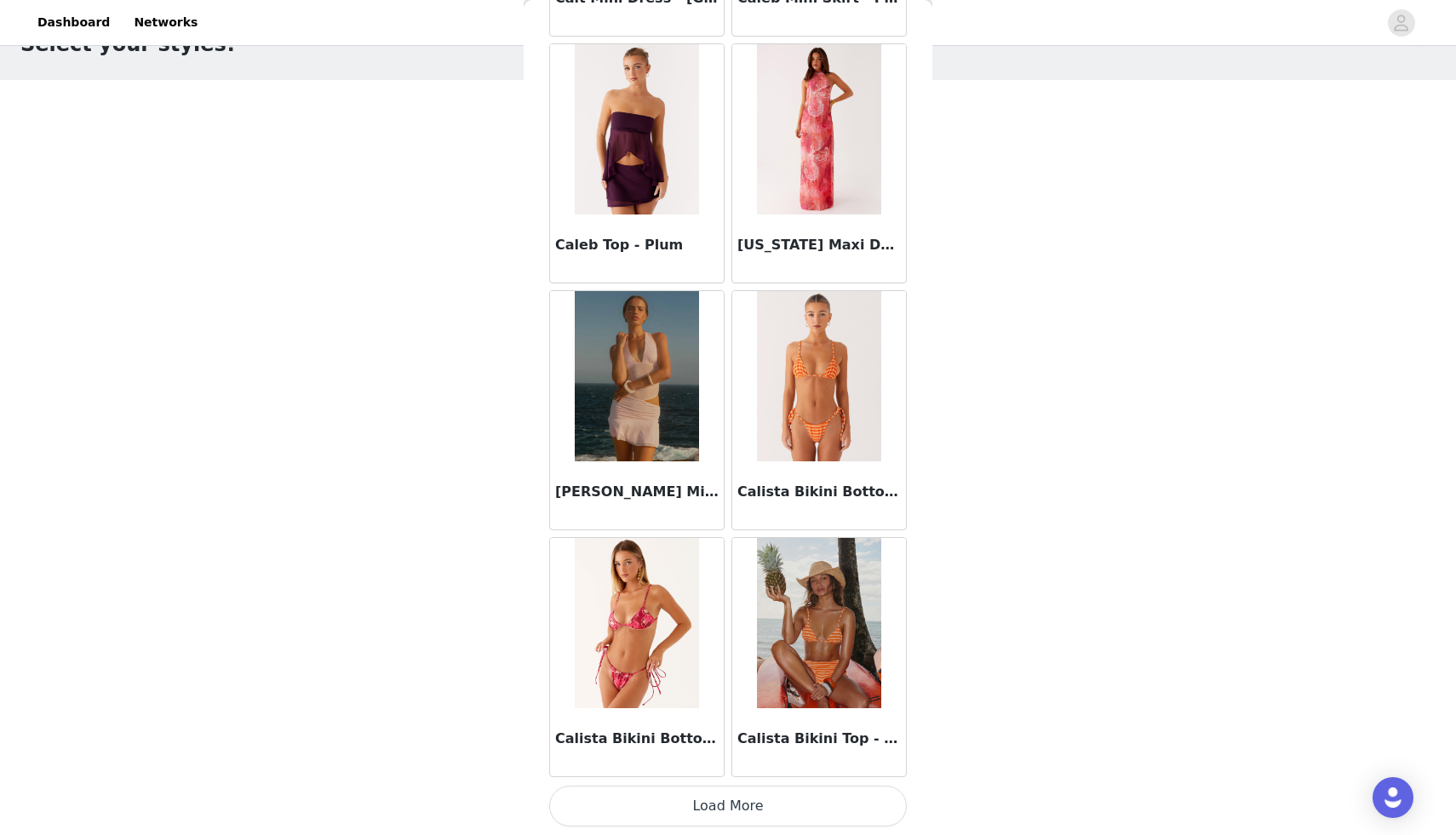
click at [716, 805] on button "Load More" at bounding box center [728, 806] width 357 height 41
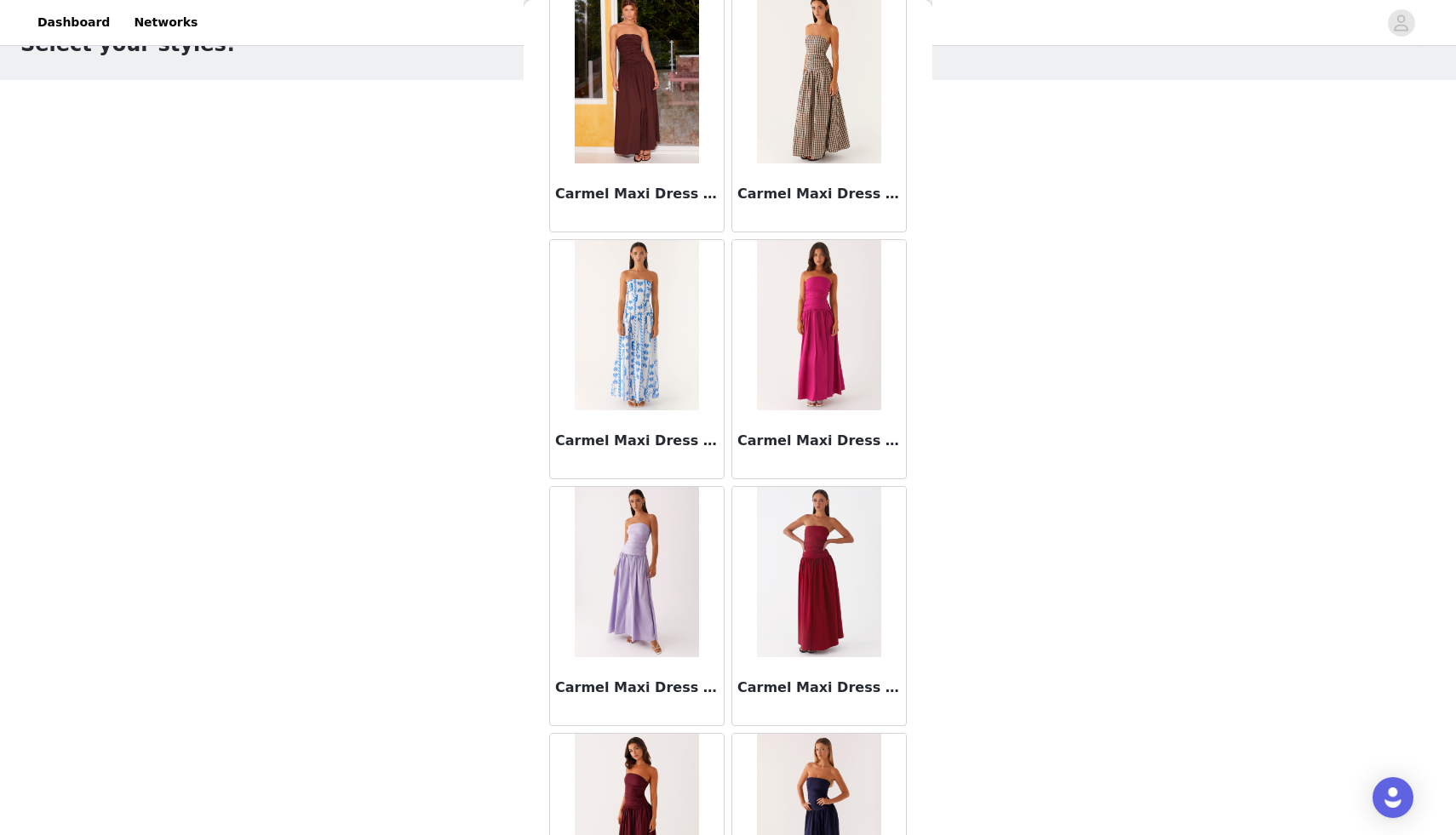
scroll to position [19048, 0]
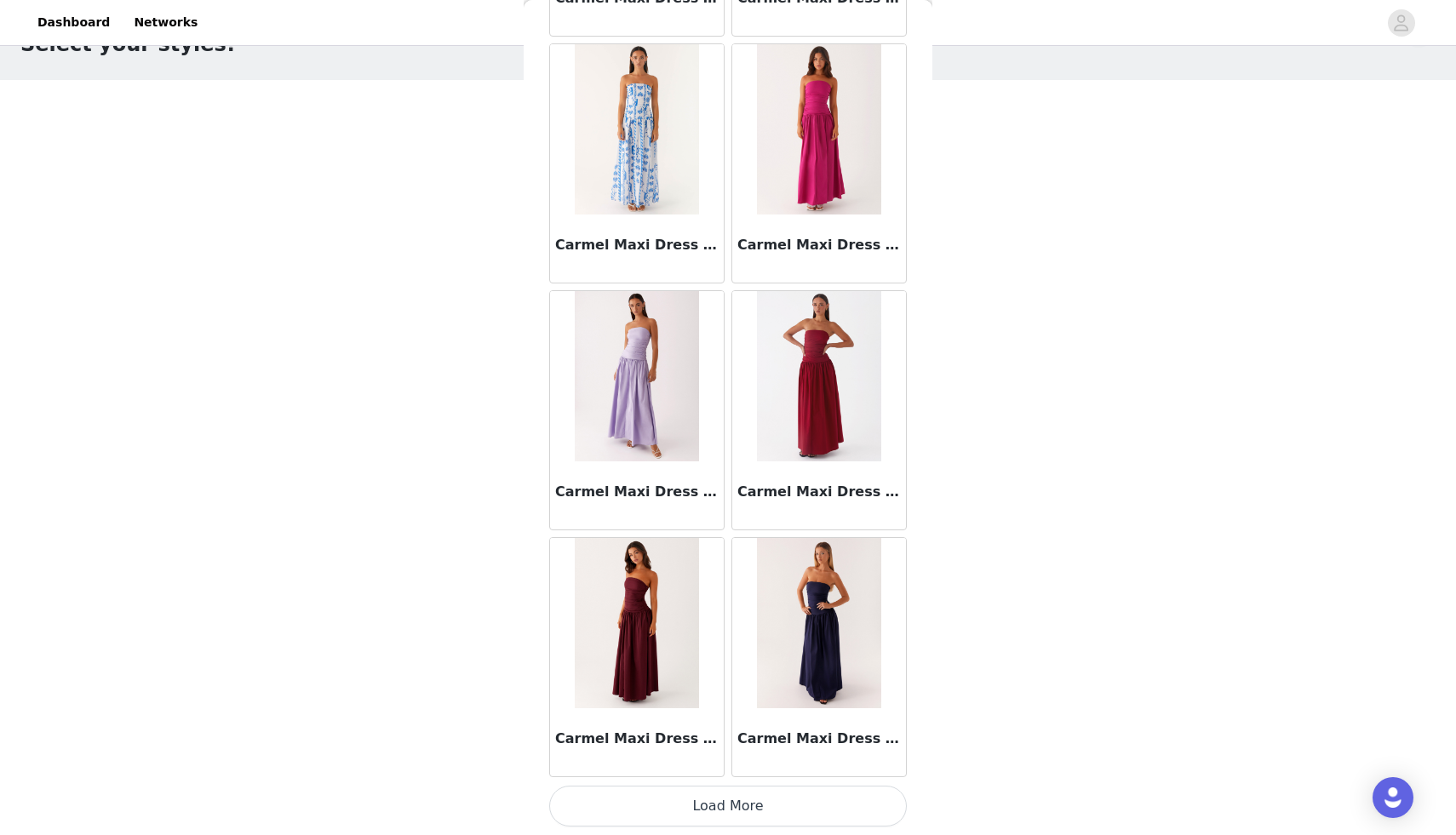
click at [717, 808] on button "Load More" at bounding box center [728, 806] width 357 height 41
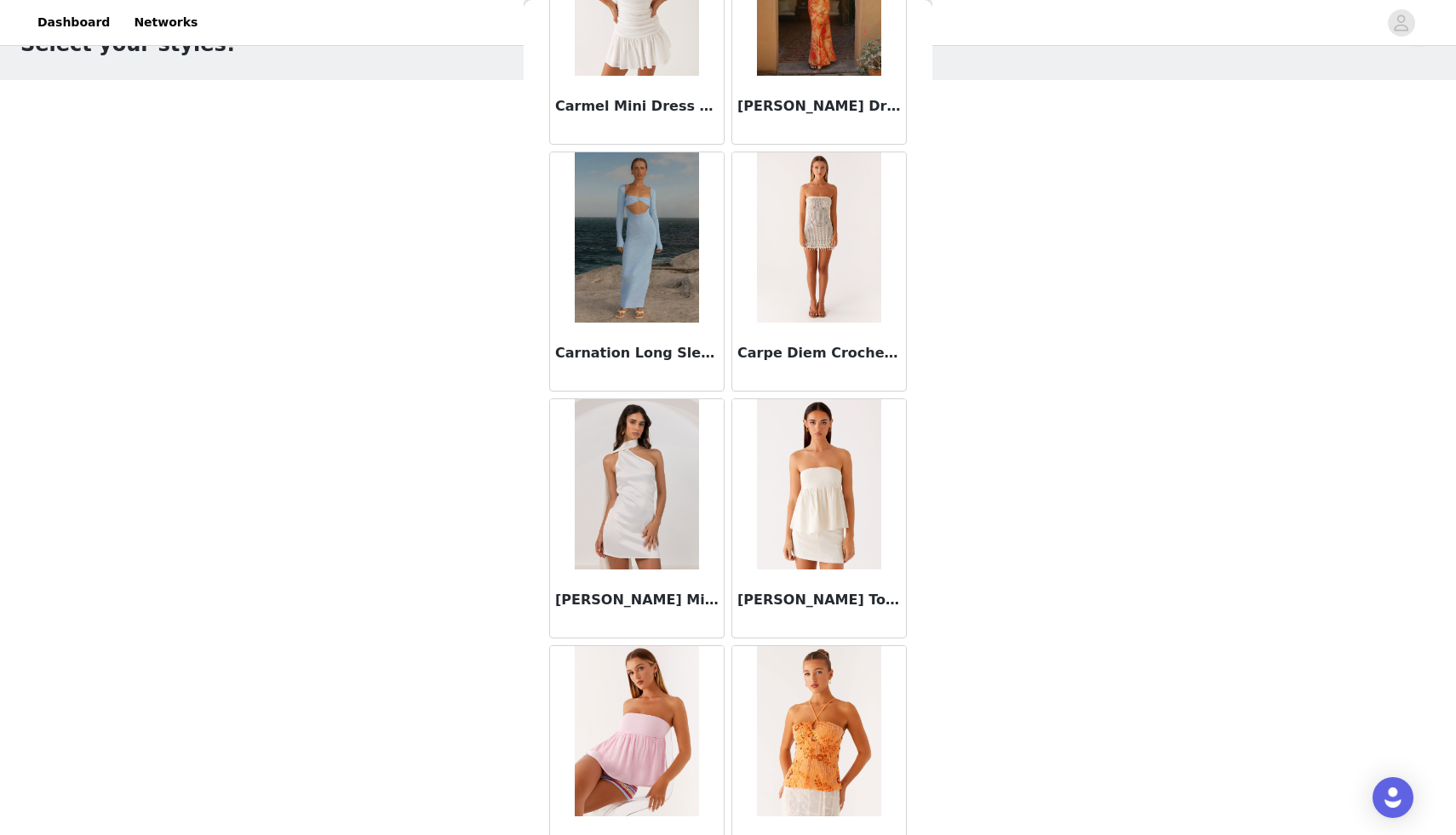
scroll to position [21517, 0]
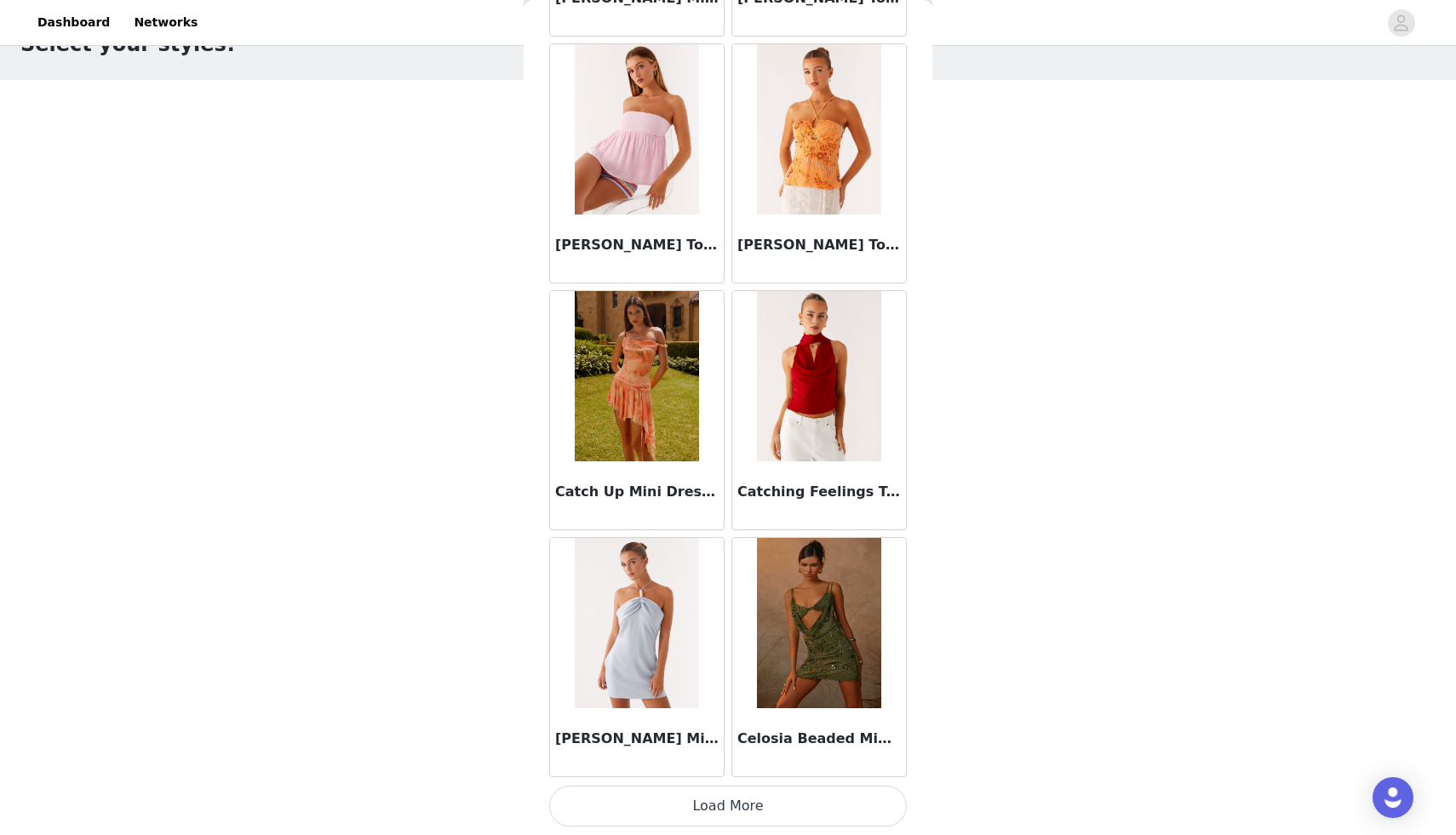
click at [723, 821] on button "Load More" at bounding box center [728, 806] width 357 height 41
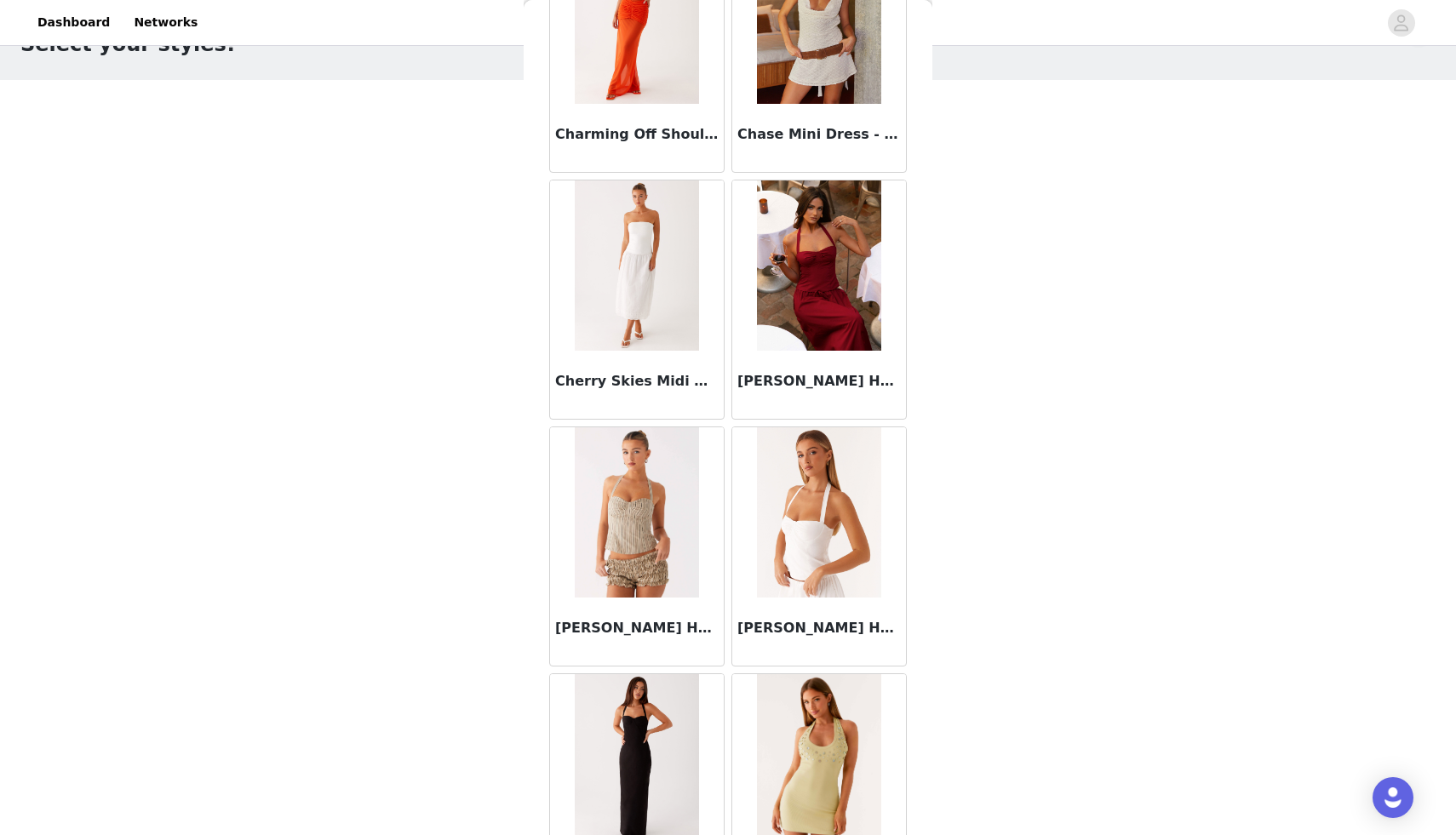
scroll to position [23985, 0]
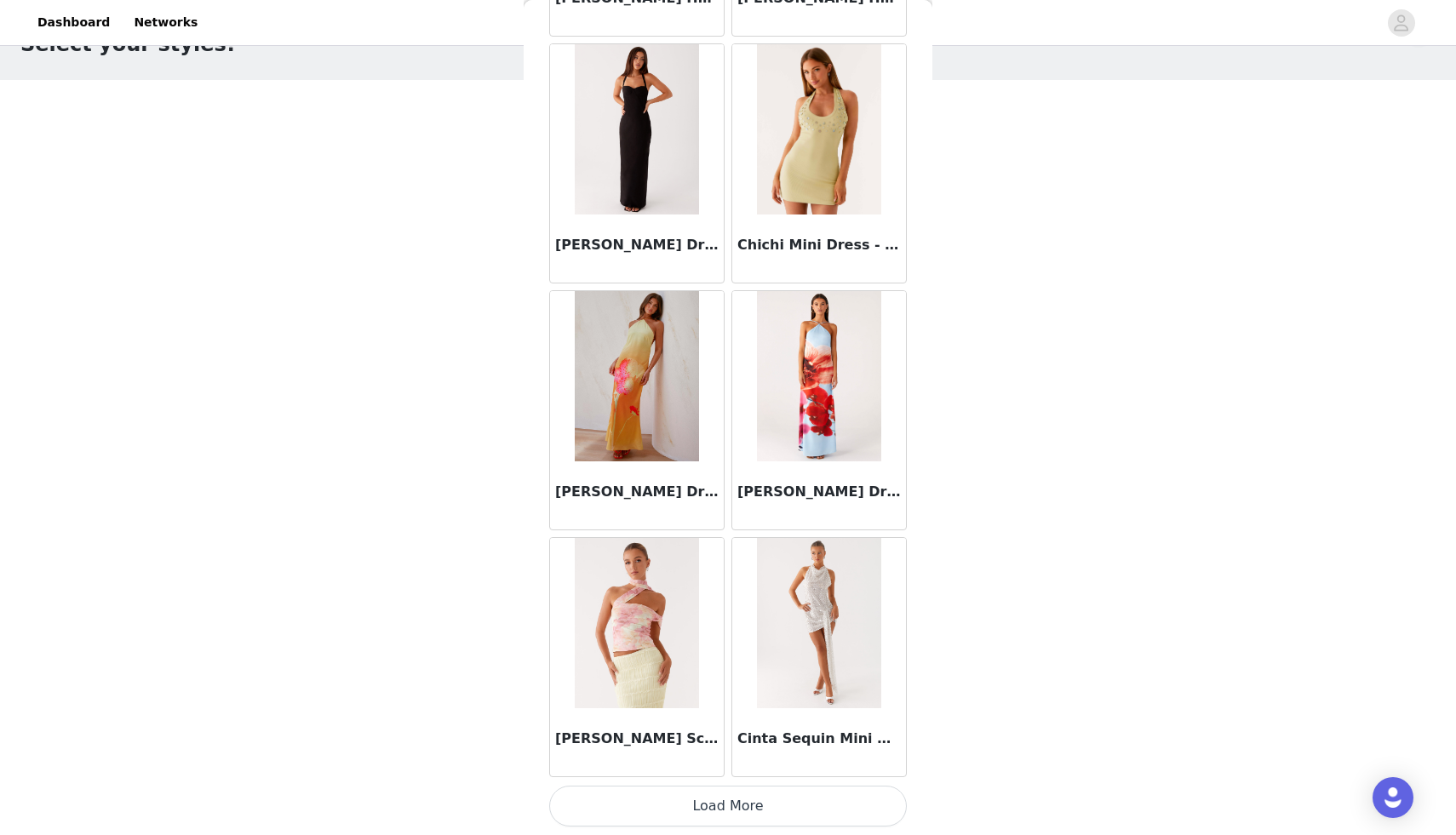
click at [755, 798] on button "Load More" at bounding box center [728, 806] width 357 height 41
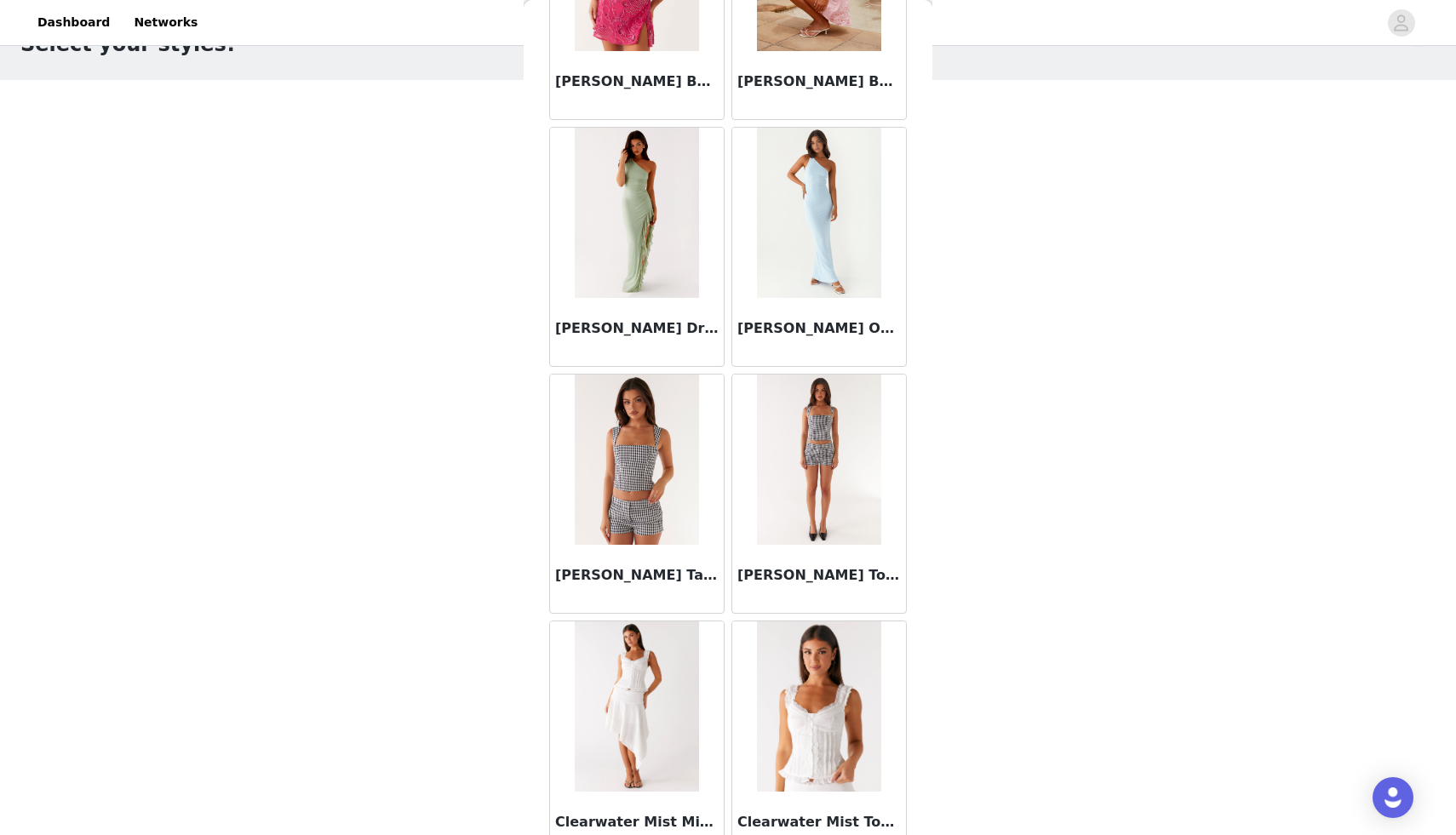
scroll to position [24899, 0]
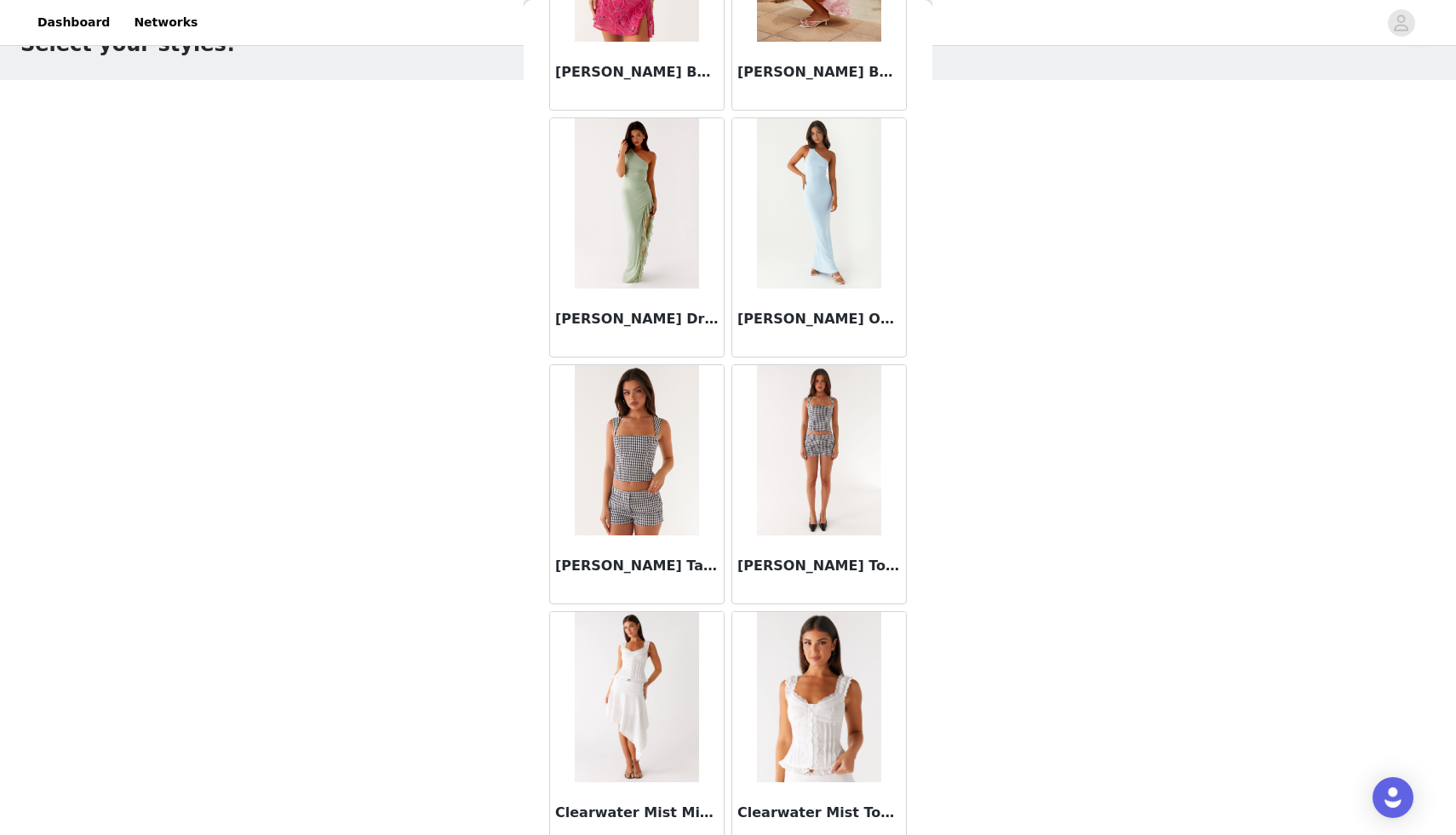
click at [641, 459] on img at bounding box center [637, 451] width 124 height 171
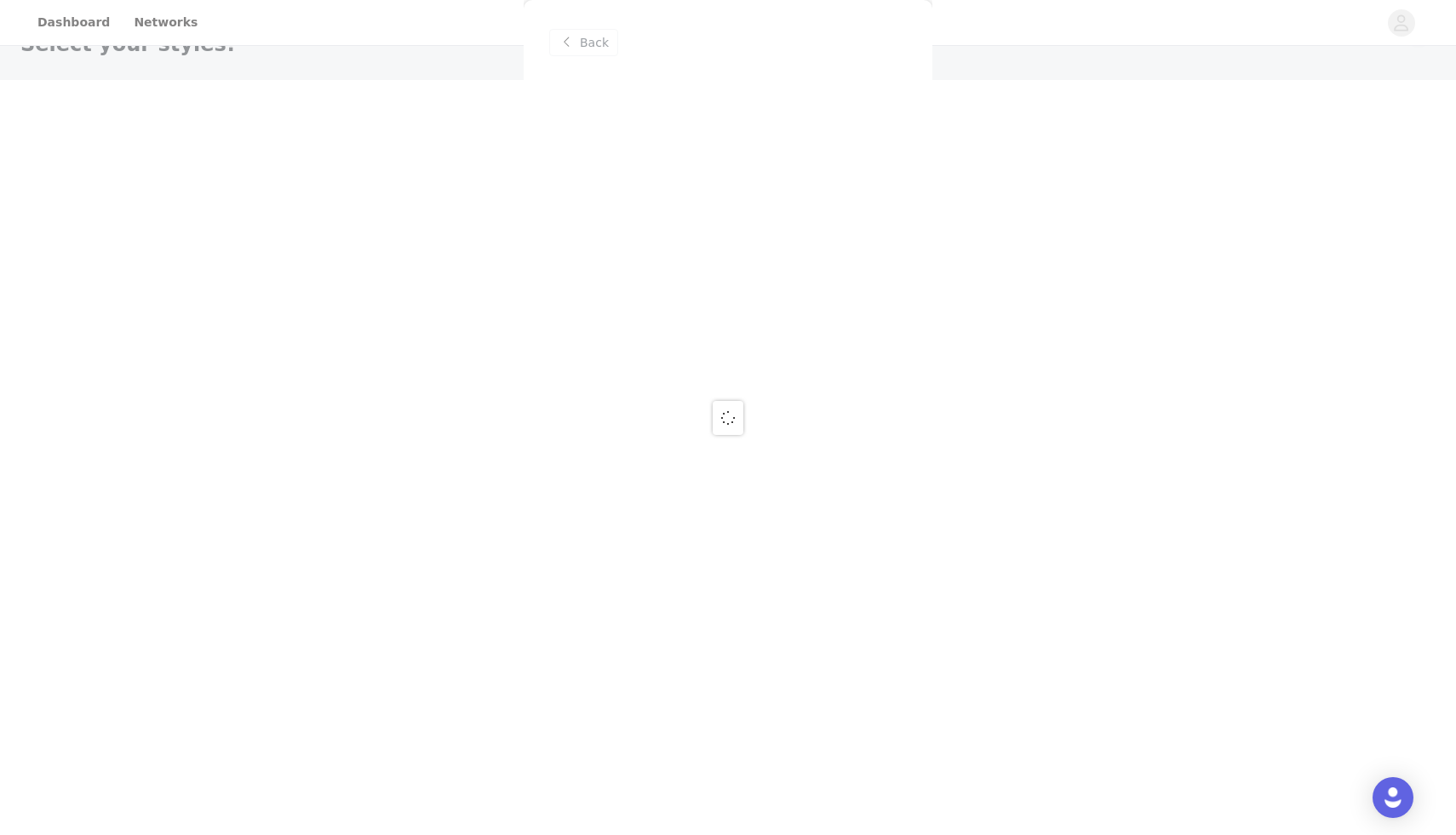
scroll to position [0, 0]
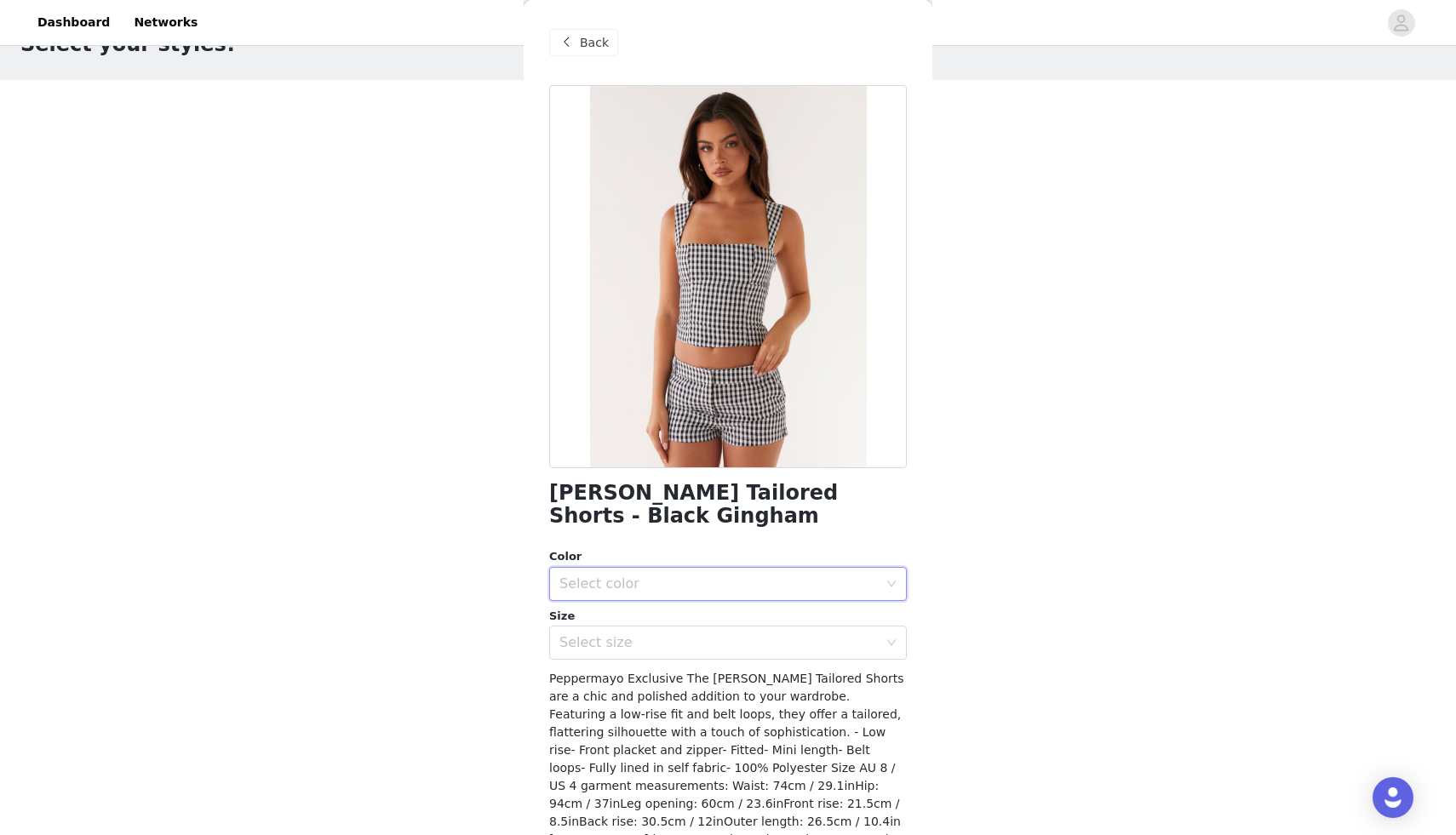
click at [656, 600] on div "Color Select color Size Select size" at bounding box center [728, 604] width 357 height 112
click at [656, 590] on div "Select color" at bounding box center [719, 584] width 319 height 17
click at [599, 620] on li "Black Gingham" at bounding box center [728, 621] width 357 height 27
click at [599, 654] on div "Select size" at bounding box center [723, 642] width 326 height 33
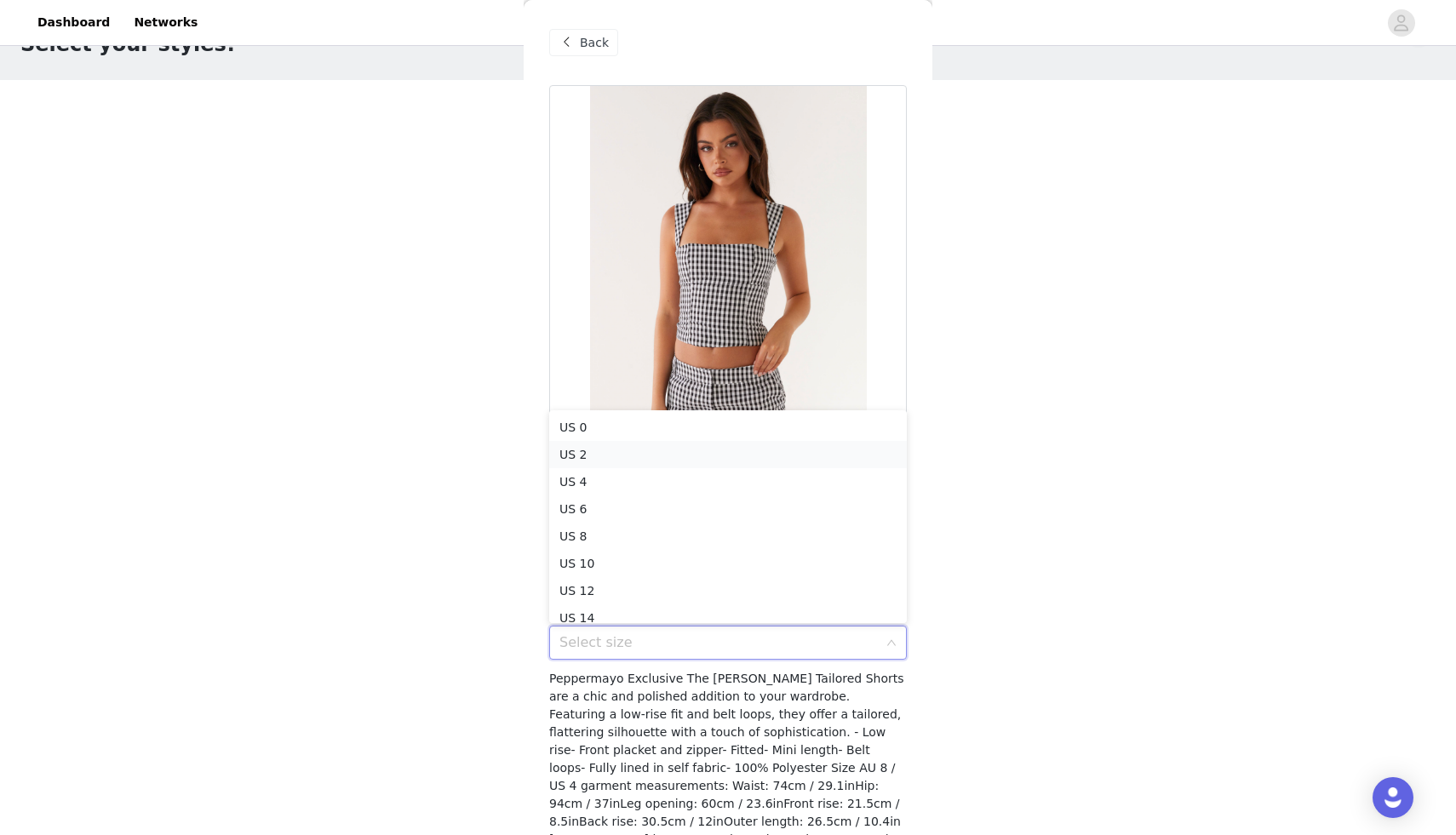
click at [608, 455] on li "US 2" at bounding box center [728, 454] width 357 height 27
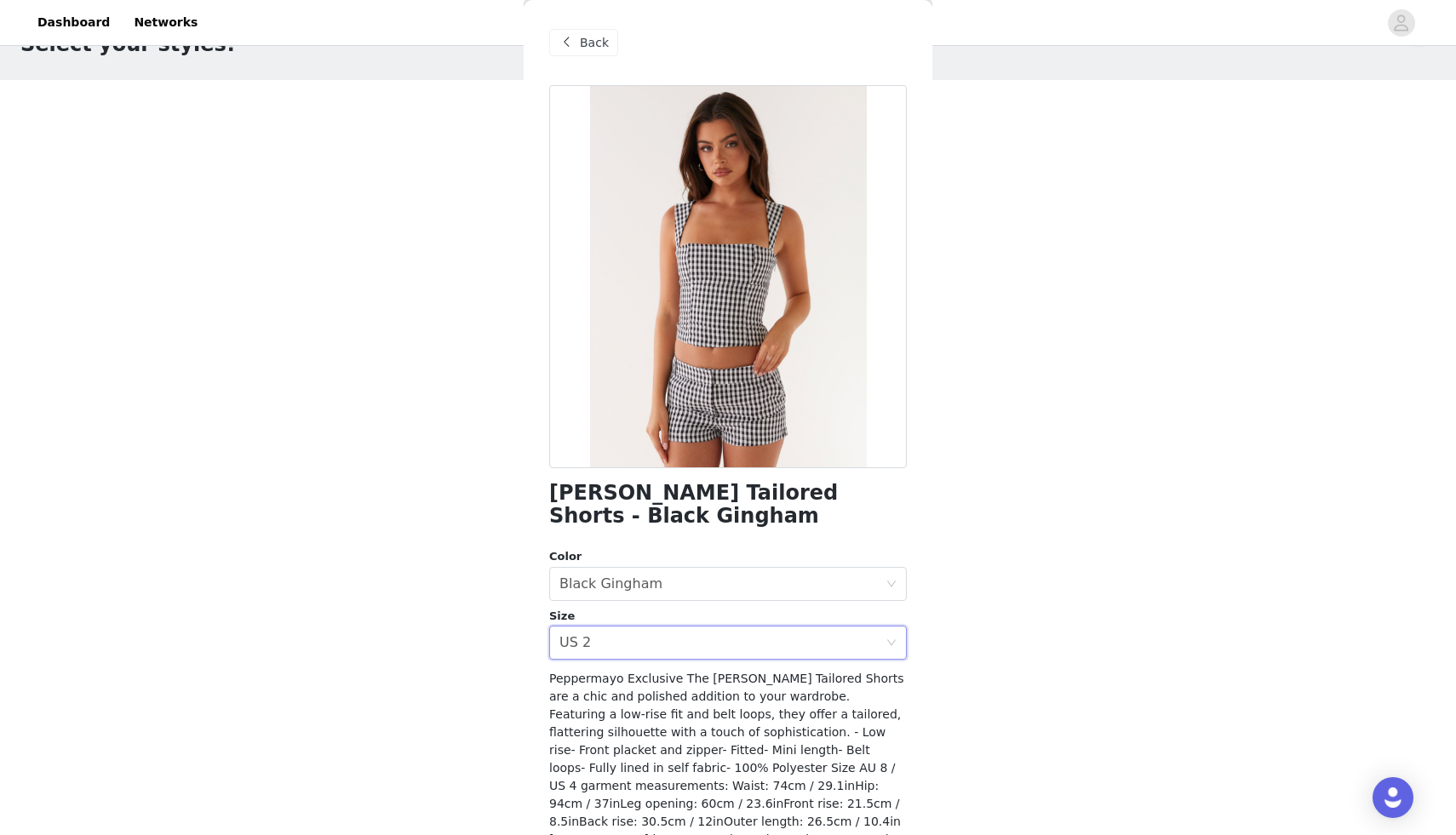
scroll to position [67, 0]
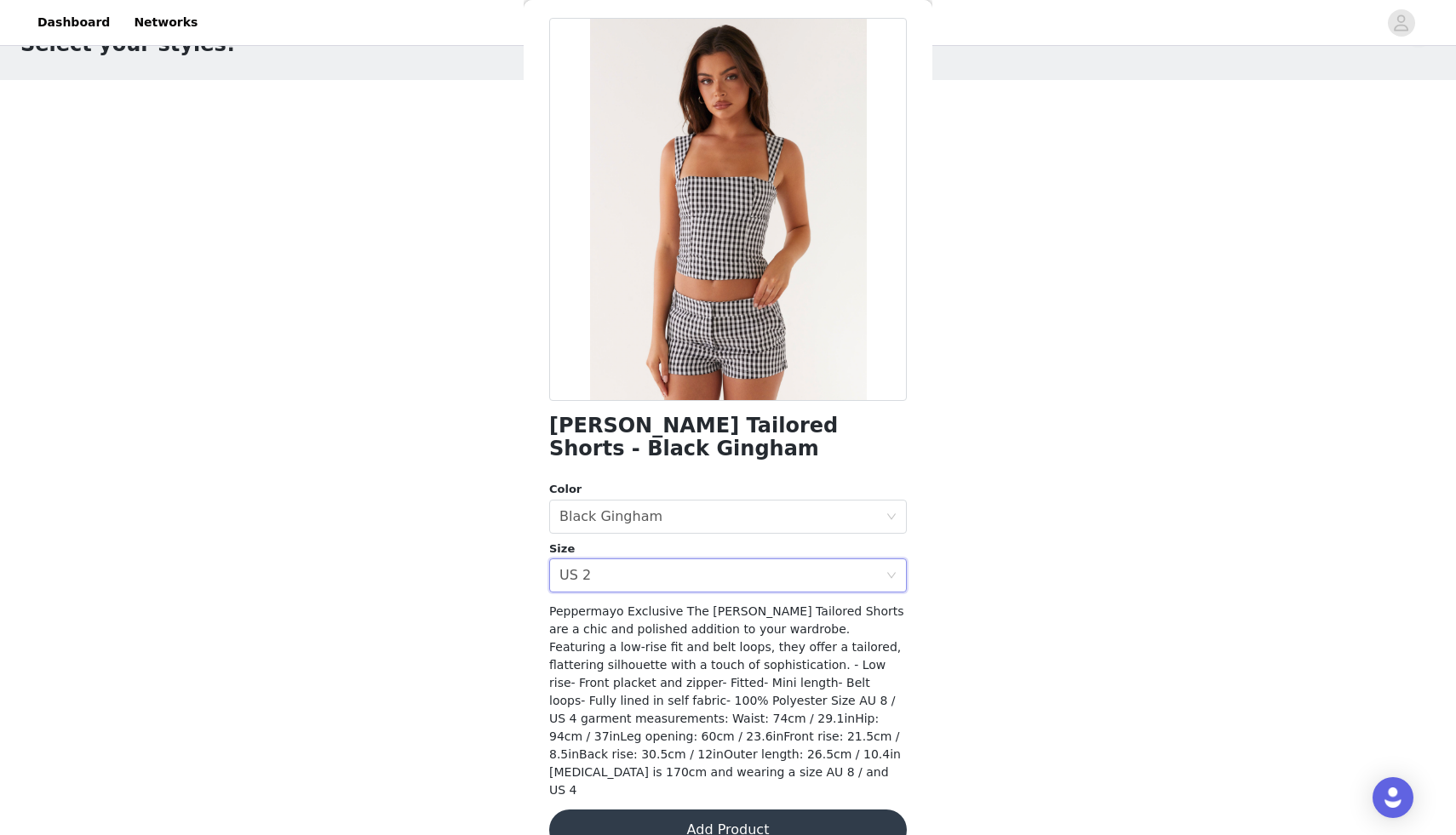
click at [704, 810] on button "Add Product" at bounding box center [728, 830] width 357 height 41
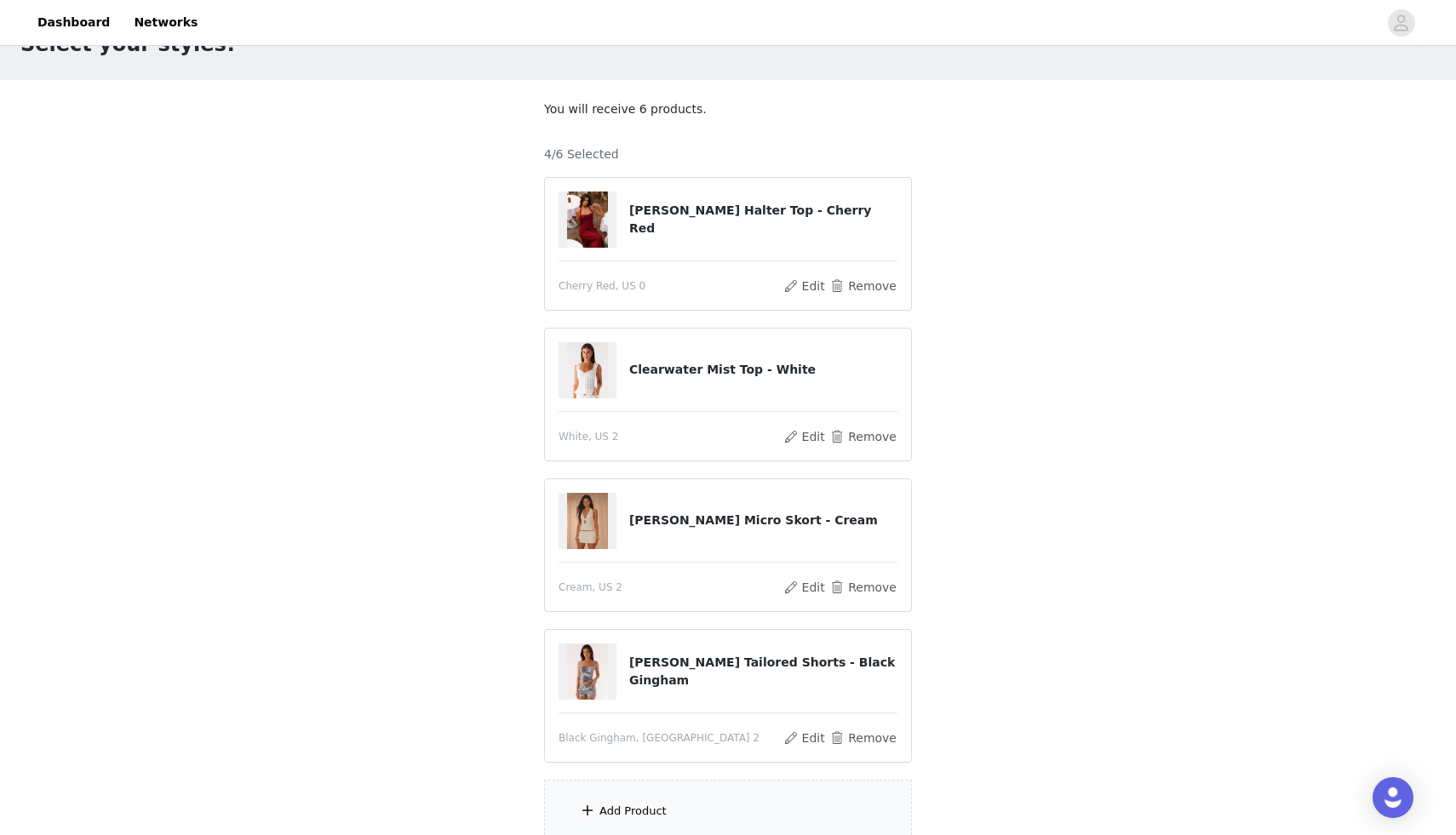
click at [668, 817] on div "Add Product" at bounding box center [728, 812] width 368 height 64
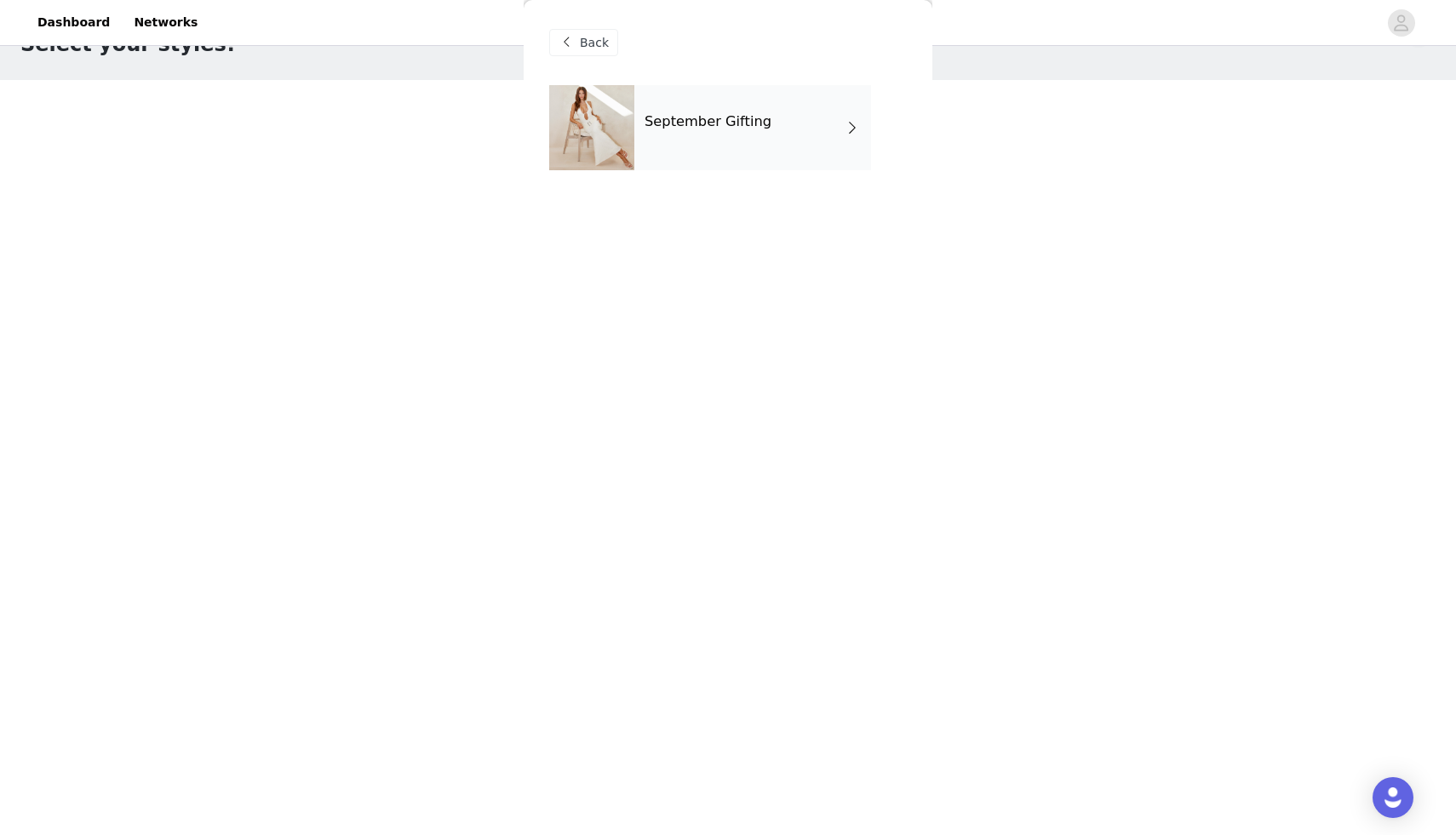
click at [722, 135] on div "September Gifting" at bounding box center [753, 127] width 237 height 85
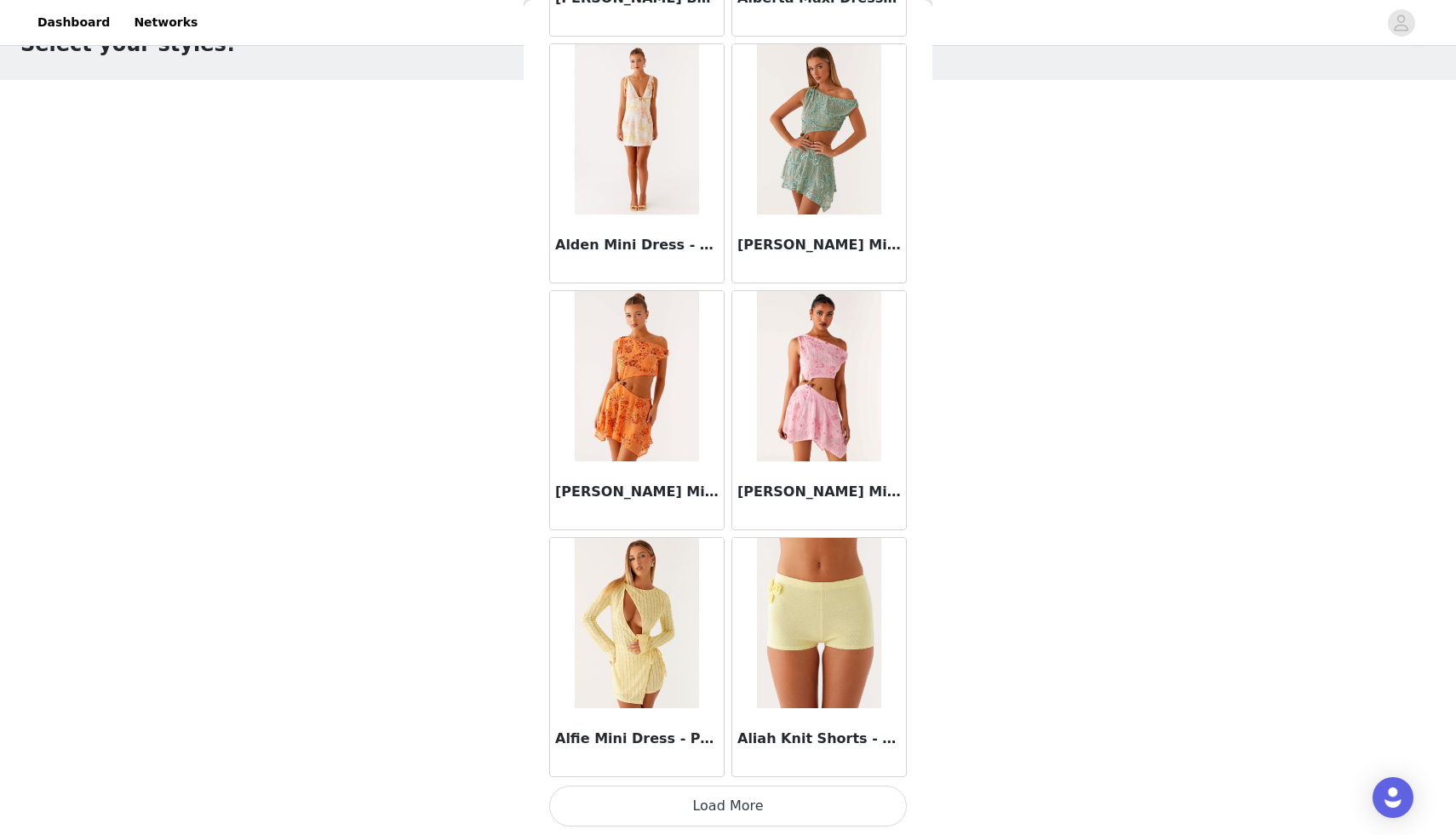
click at [692, 810] on button "Load More" at bounding box center [728, 806] width 357 height 41
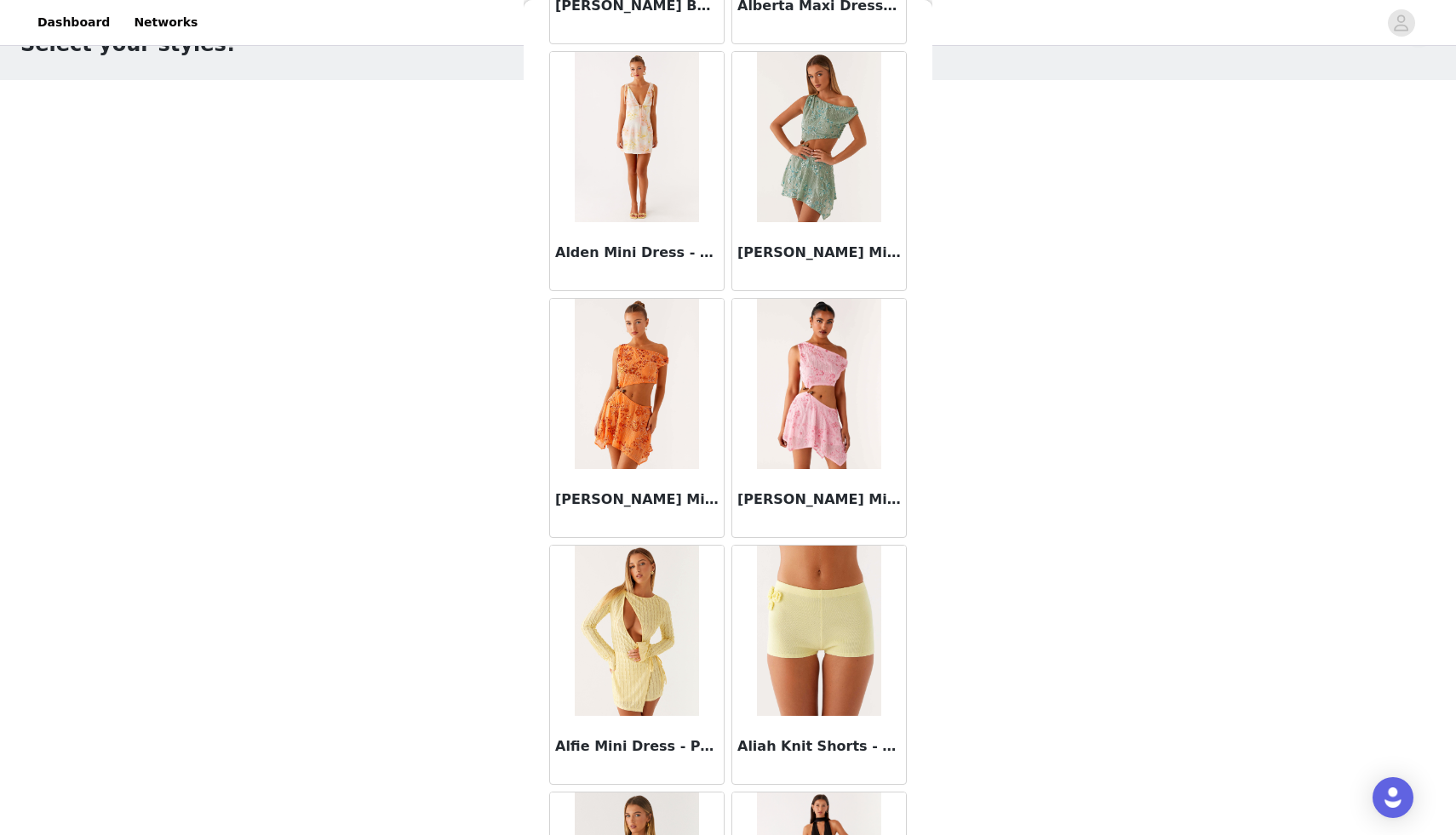
scroll to position [1769, 0]
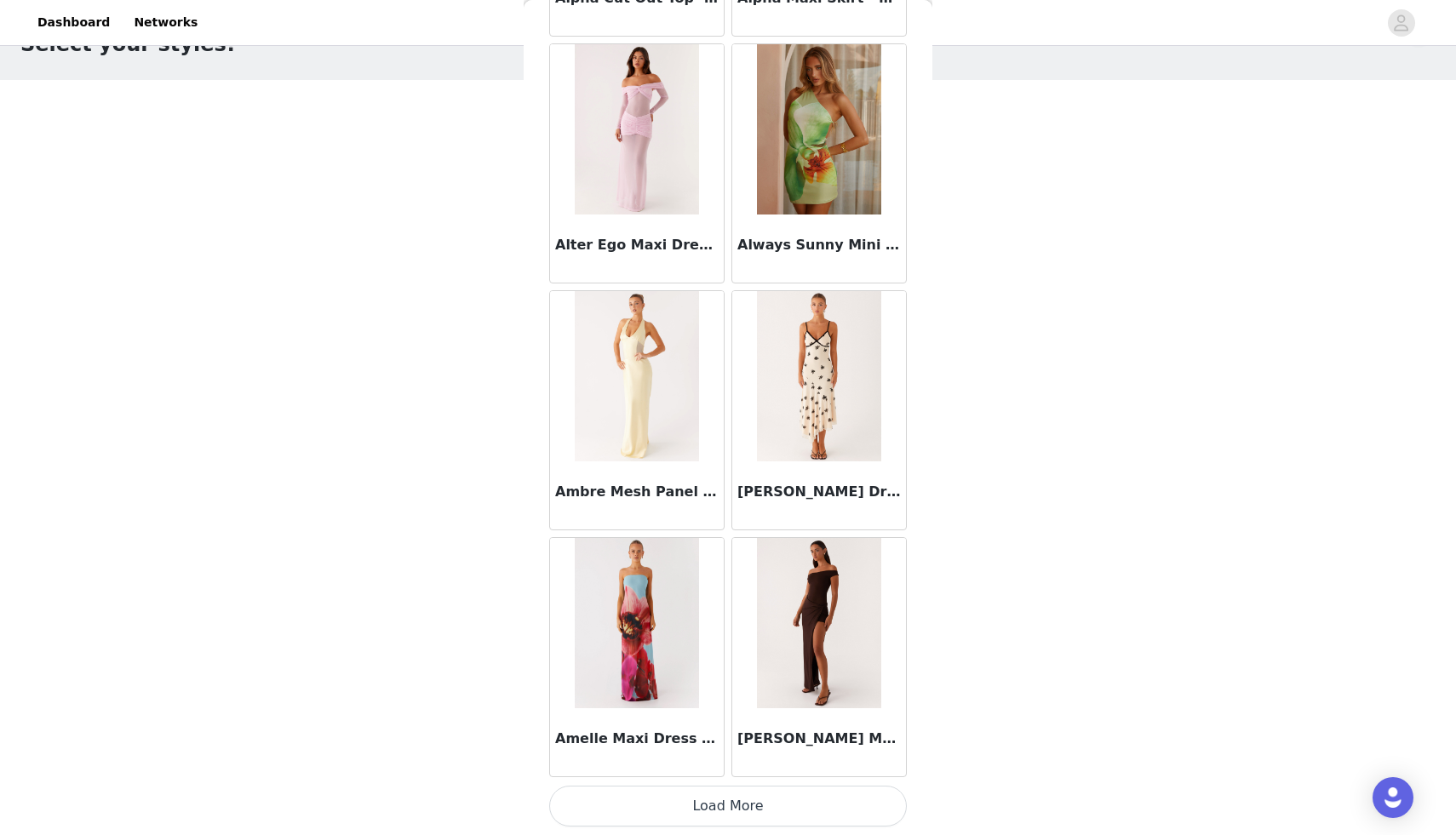
click at [687, 808] on button "Load More" at bounding box center [728, 806] width 357 height 41
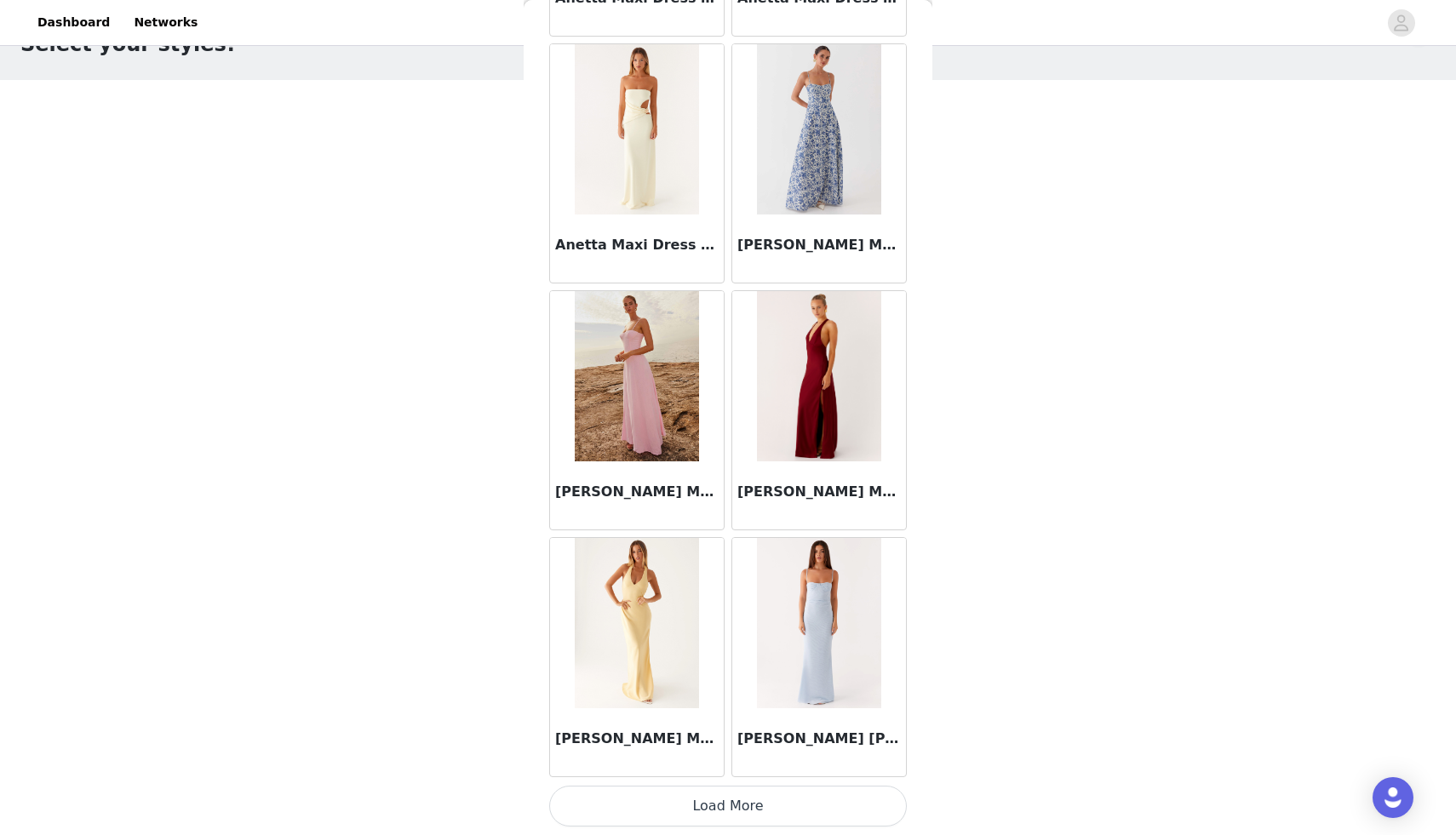
click at [733, 803] on button "Load More" at bounding box center [728, 806] width 357 height 41
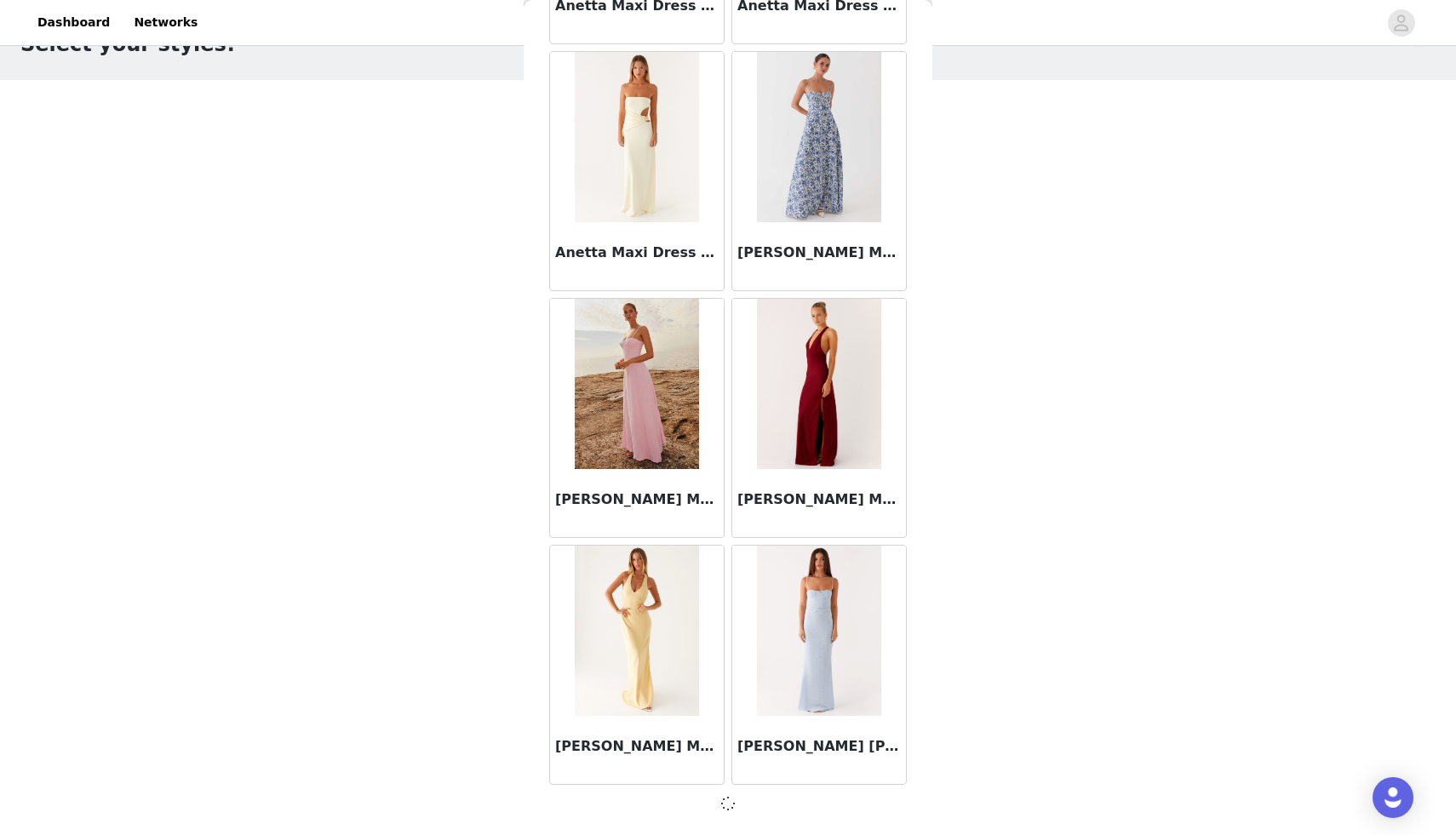
scroll to position [6699, 0]
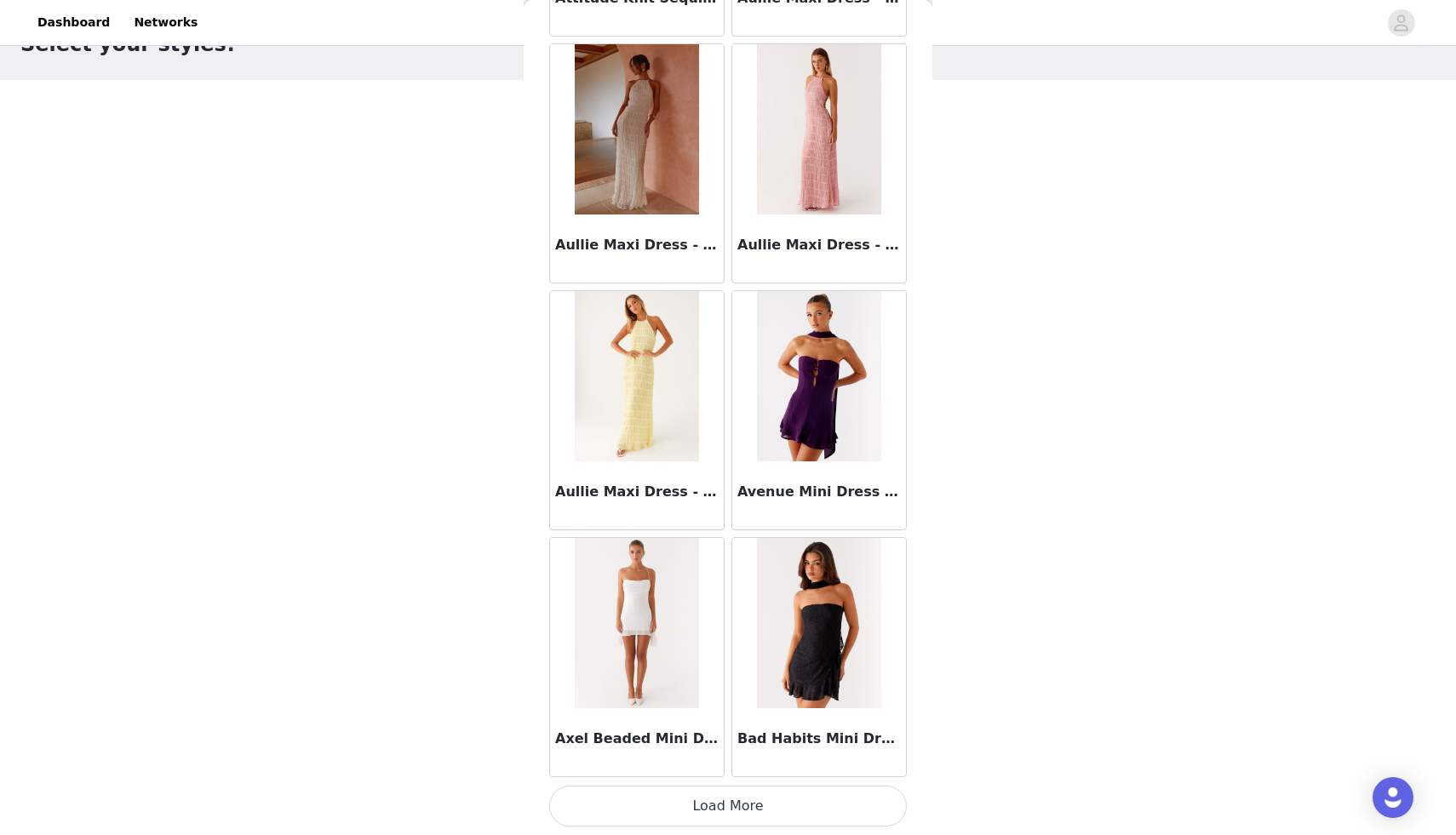
click at [703, 811] on button "Load More" at bounding box center [728, 806] width 357 height 41
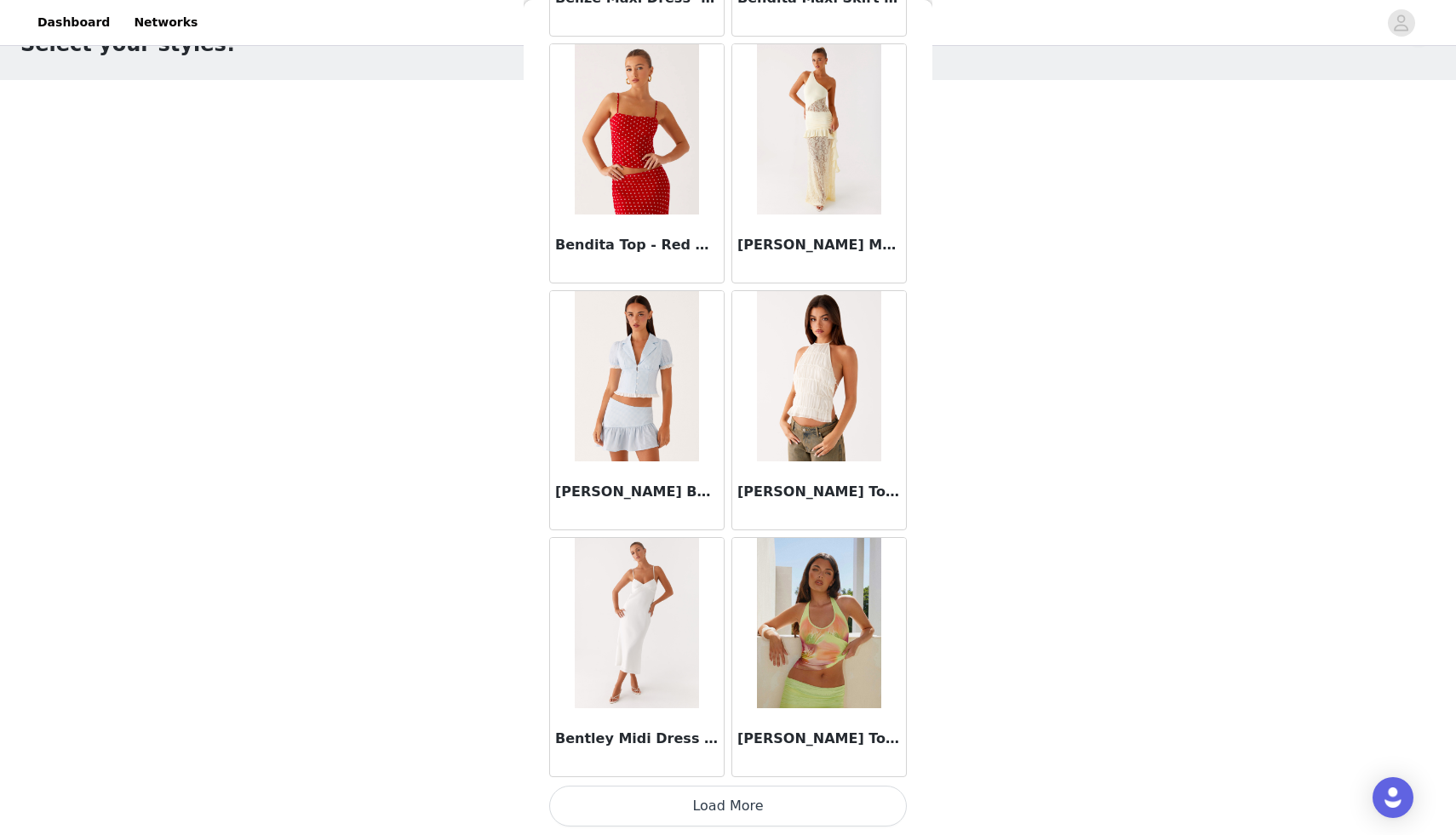
click at [703, 811] on button "Load More" at bounding box center [728, 806] width 357 height 41
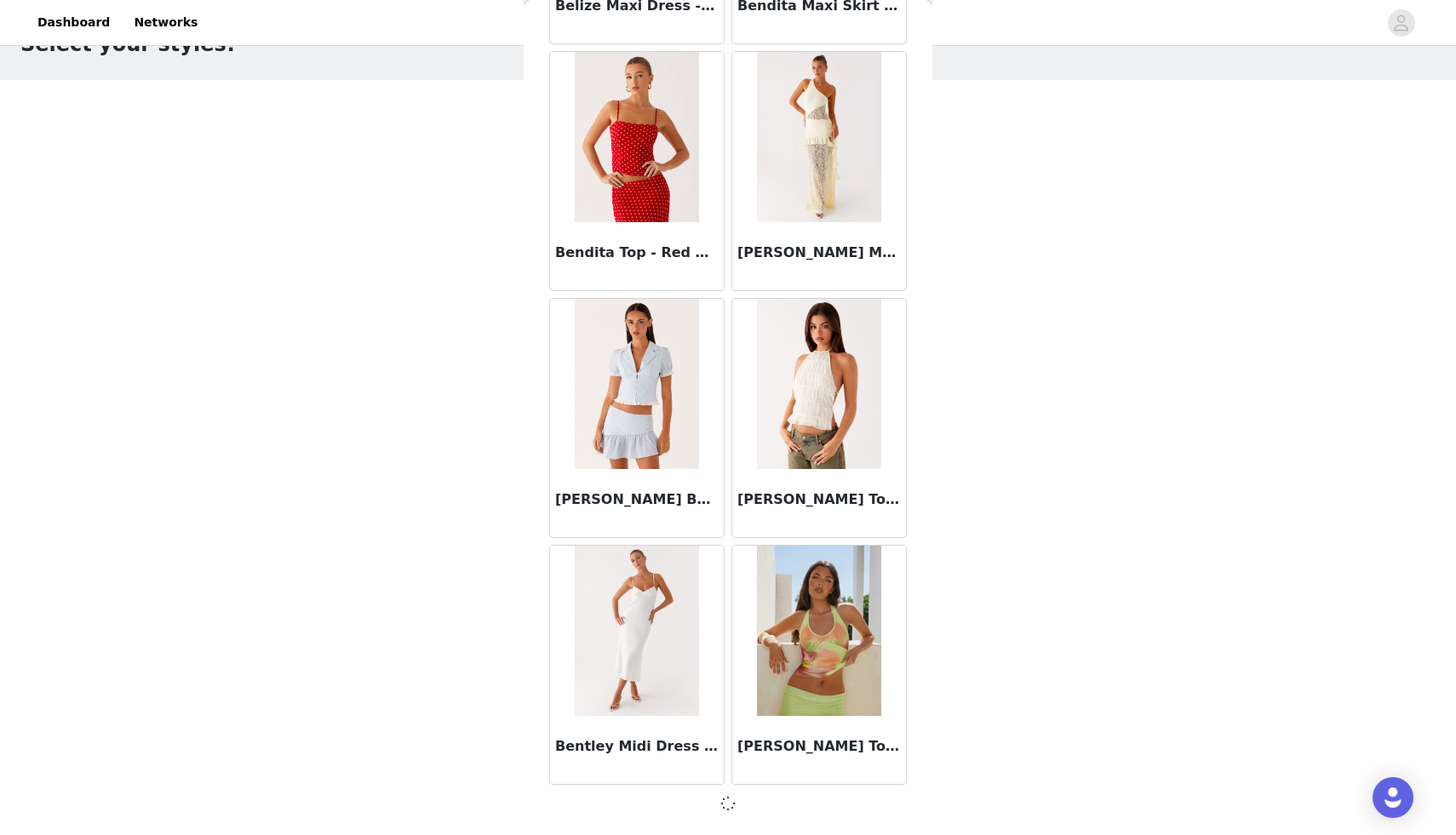
scroll to position [11643, 0]
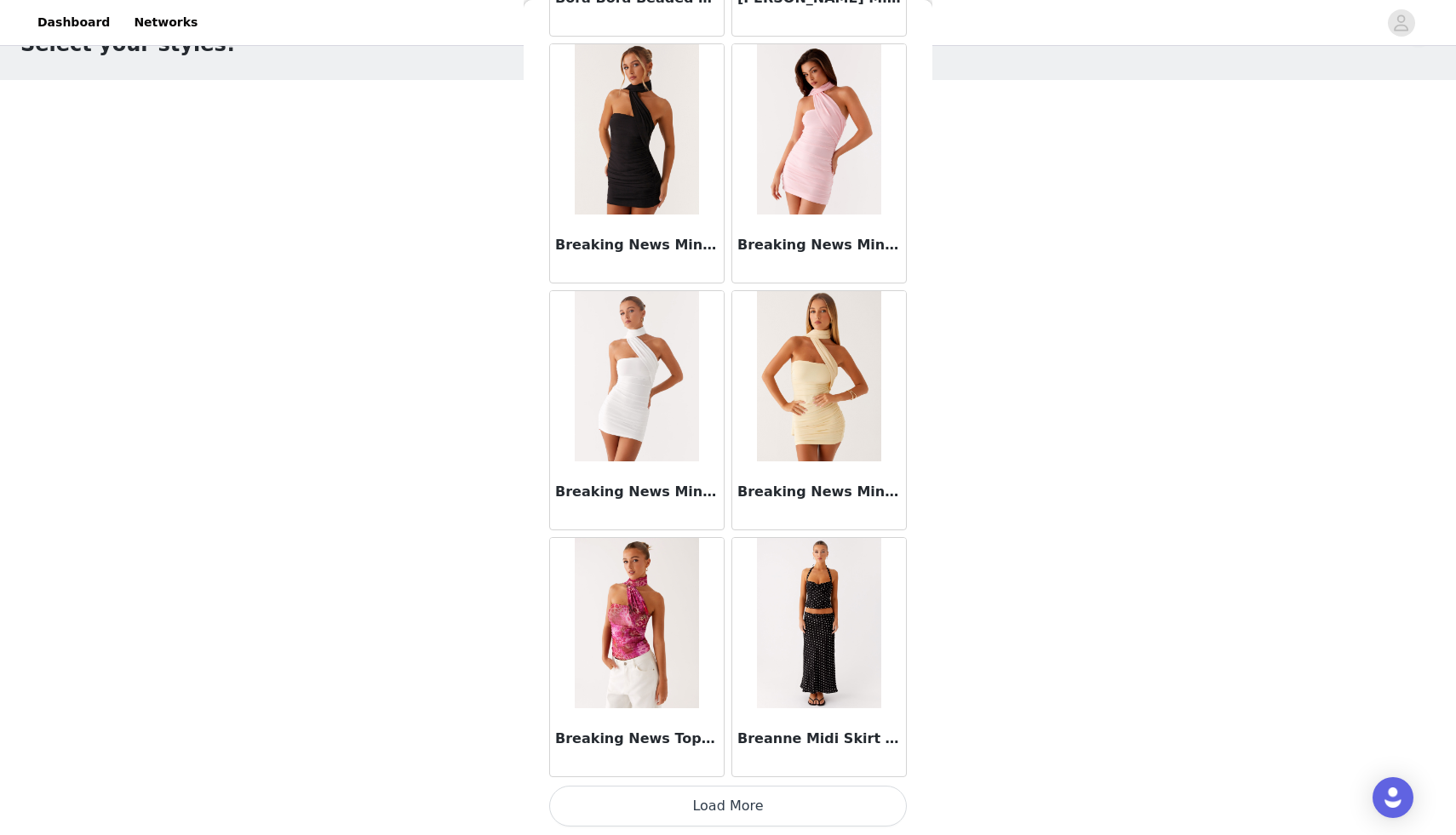
click at [703, 809] on button "Load More" at bounding box center [728, 806] width 357 height 41
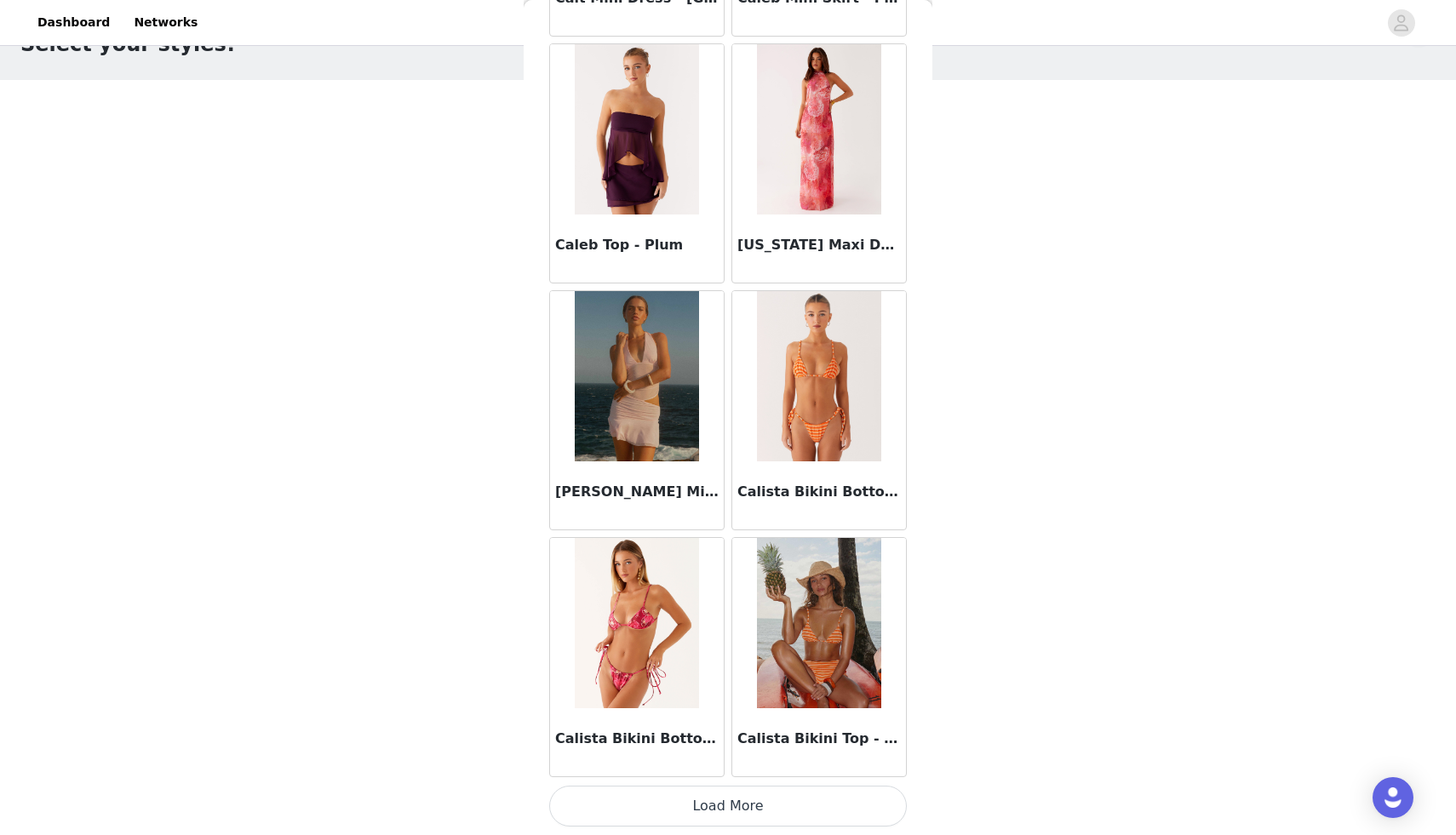
click at [738, 808] on button "Load More" at bounding box center [728, 806] width 357 height 41
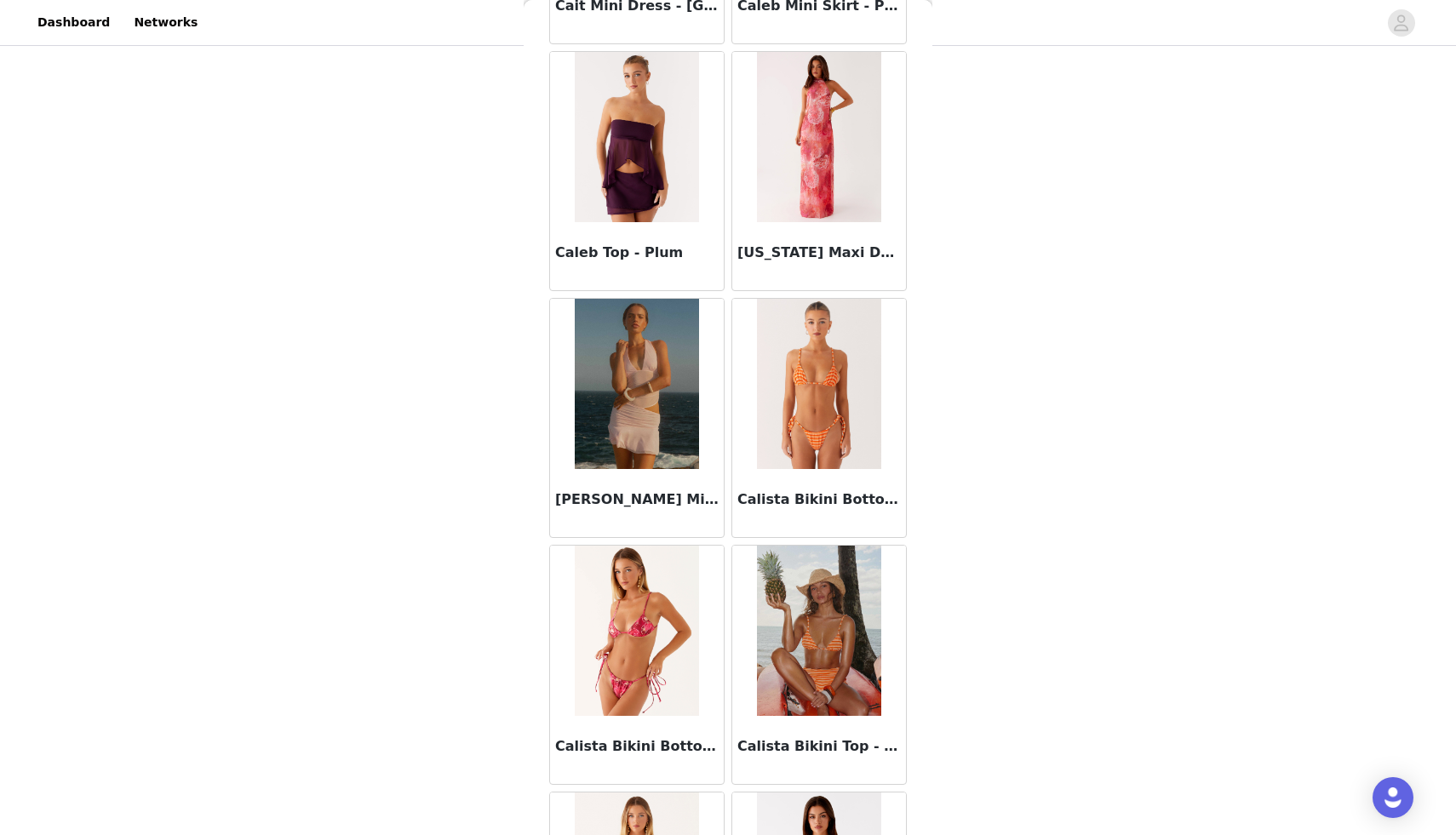
scroll to position [209, 0]
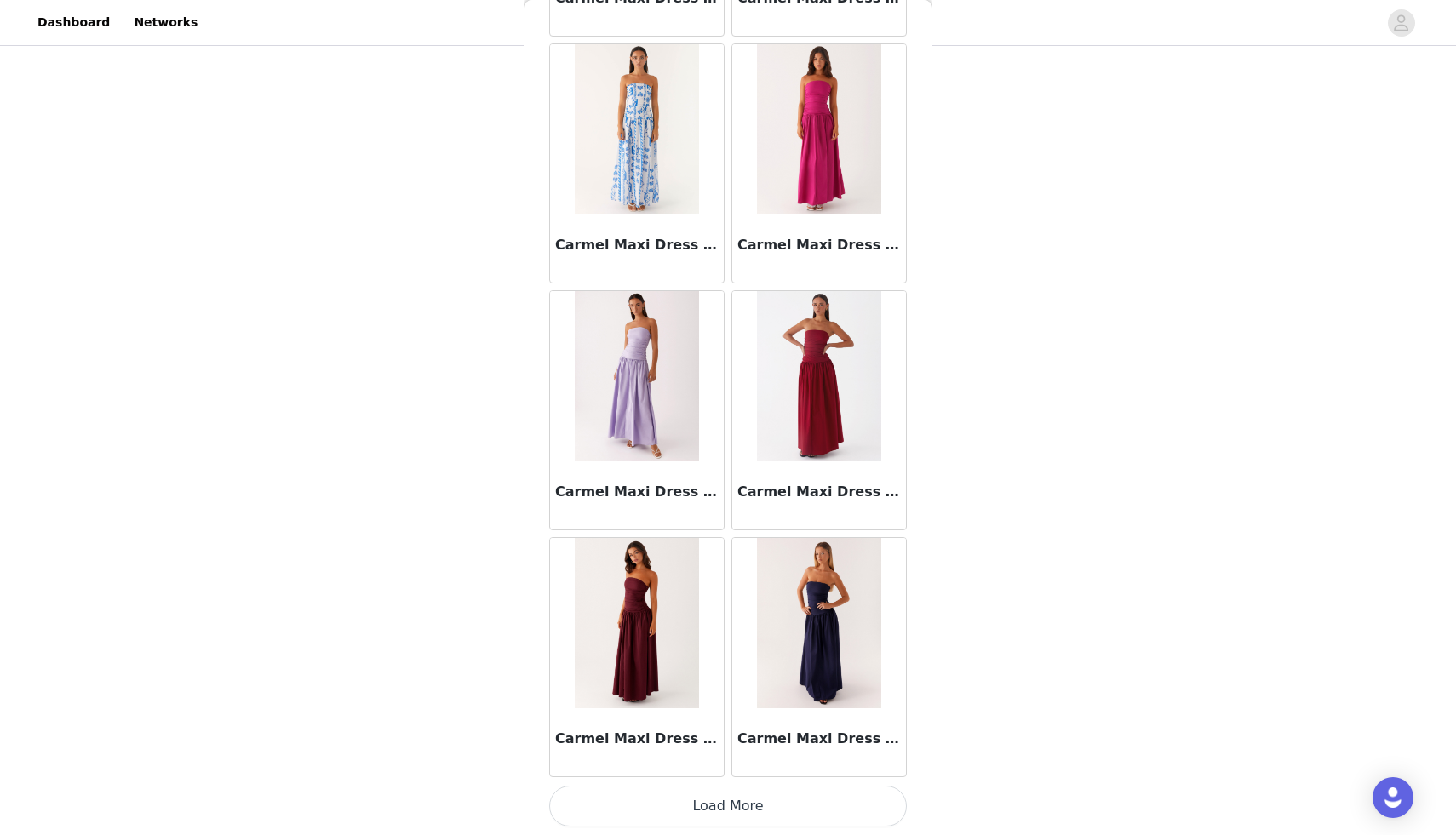
click at [731, 812] on button "Load More" at bounding box center [728, 806] width 357 height 41
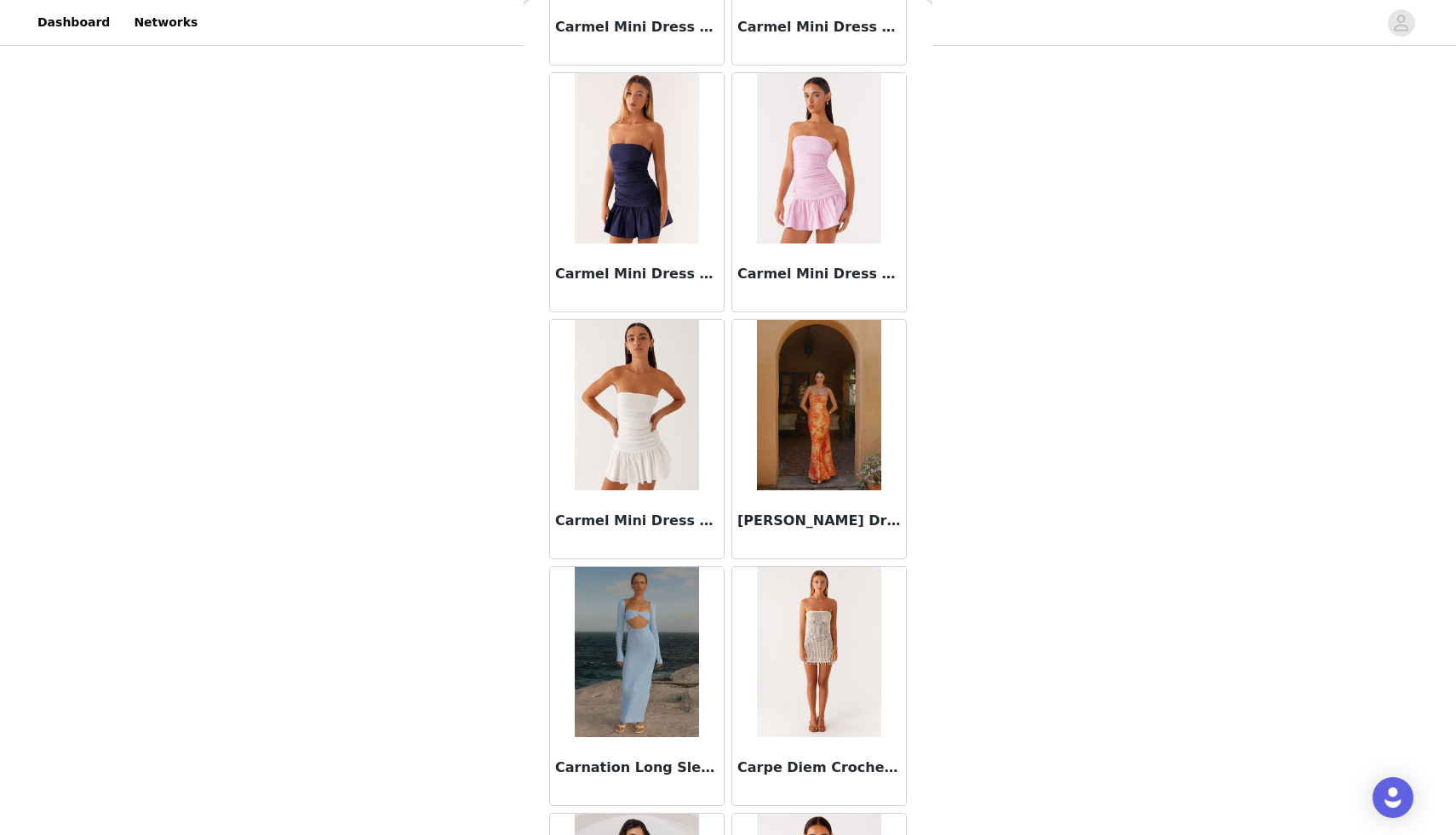
scroll to position [21517, 0]
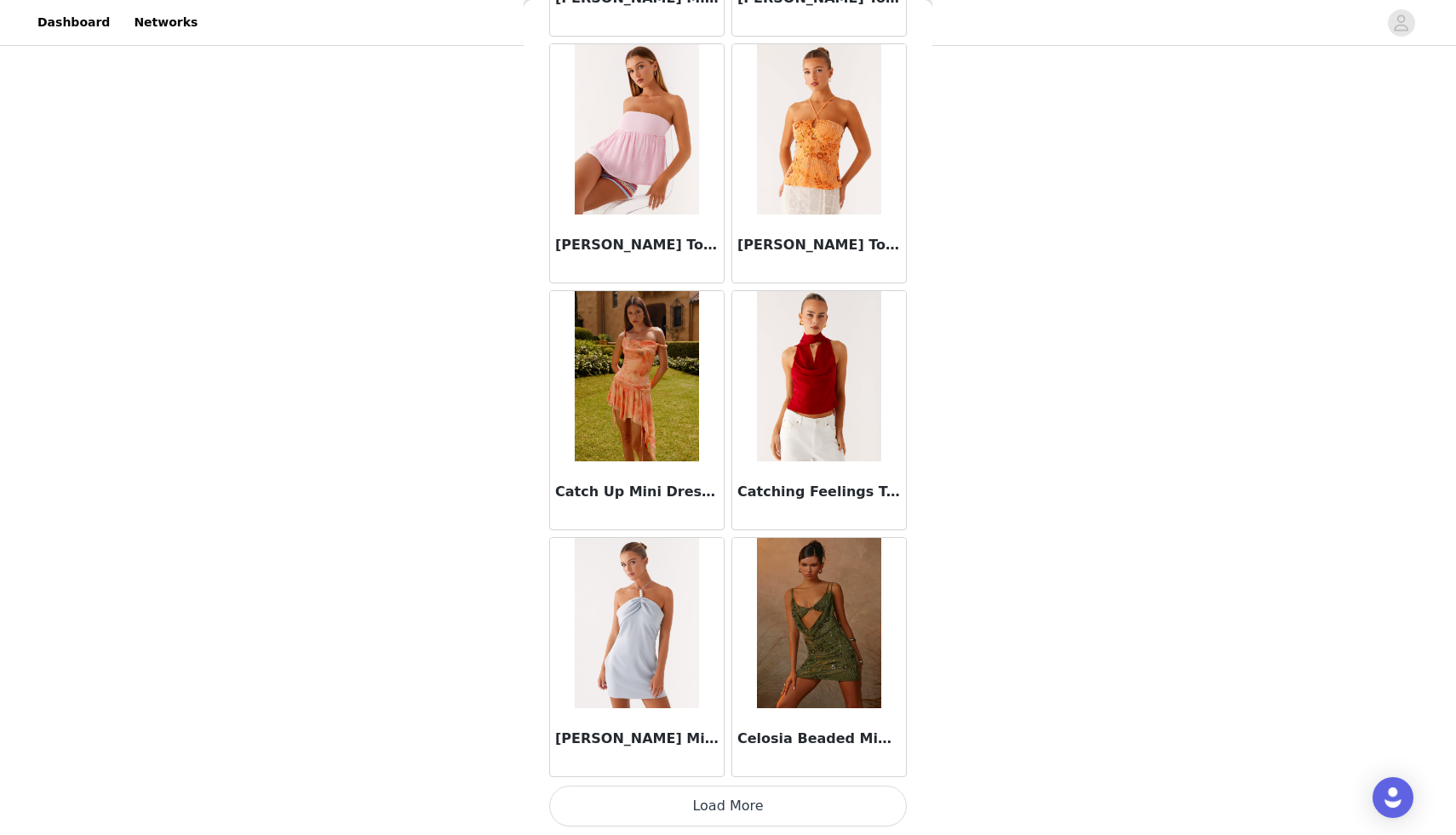
click at [717, 792] on button "Load More" at bounding box center [728, 806] width 357 height 41
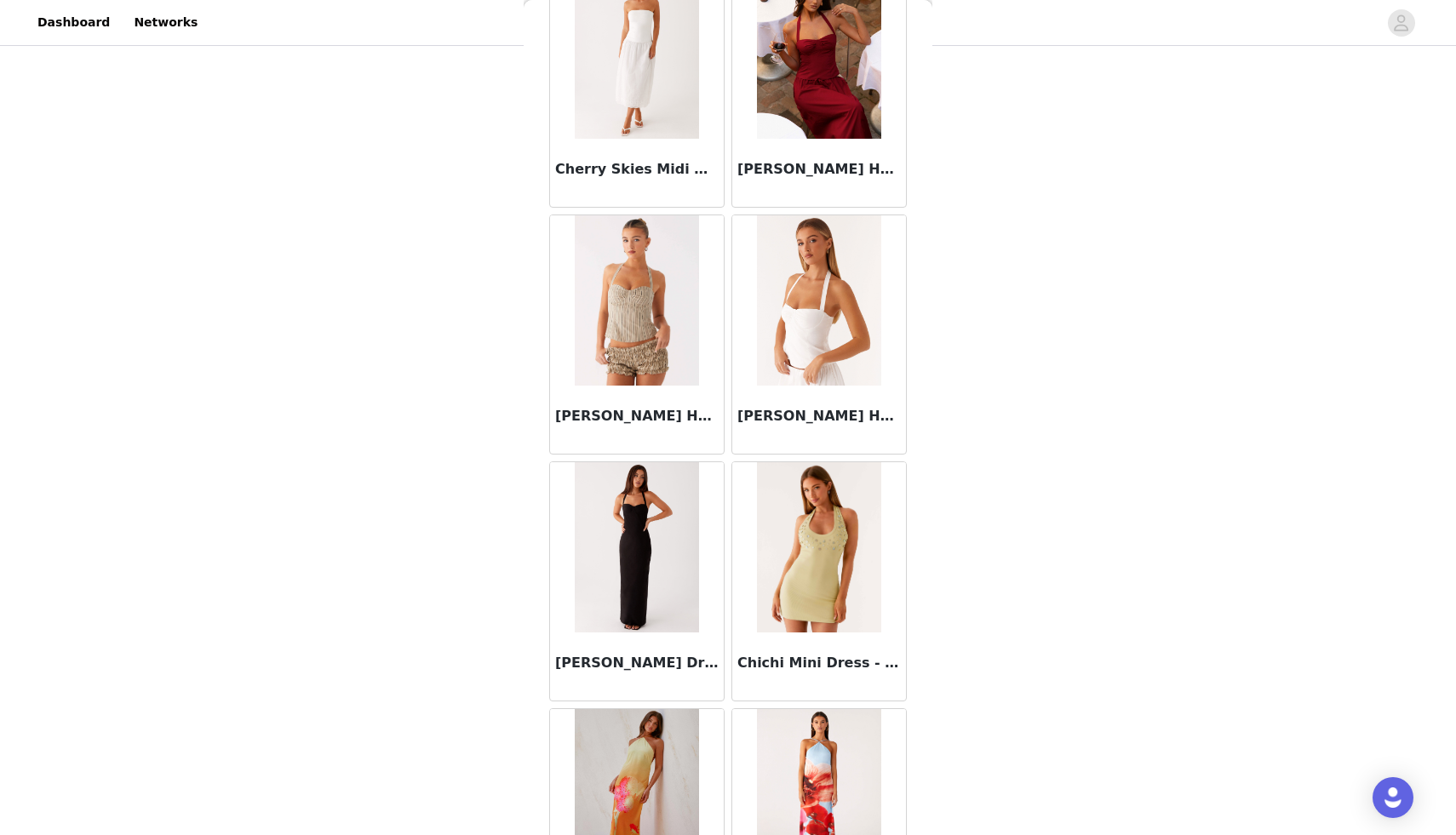
scroll to position [23985, 0]
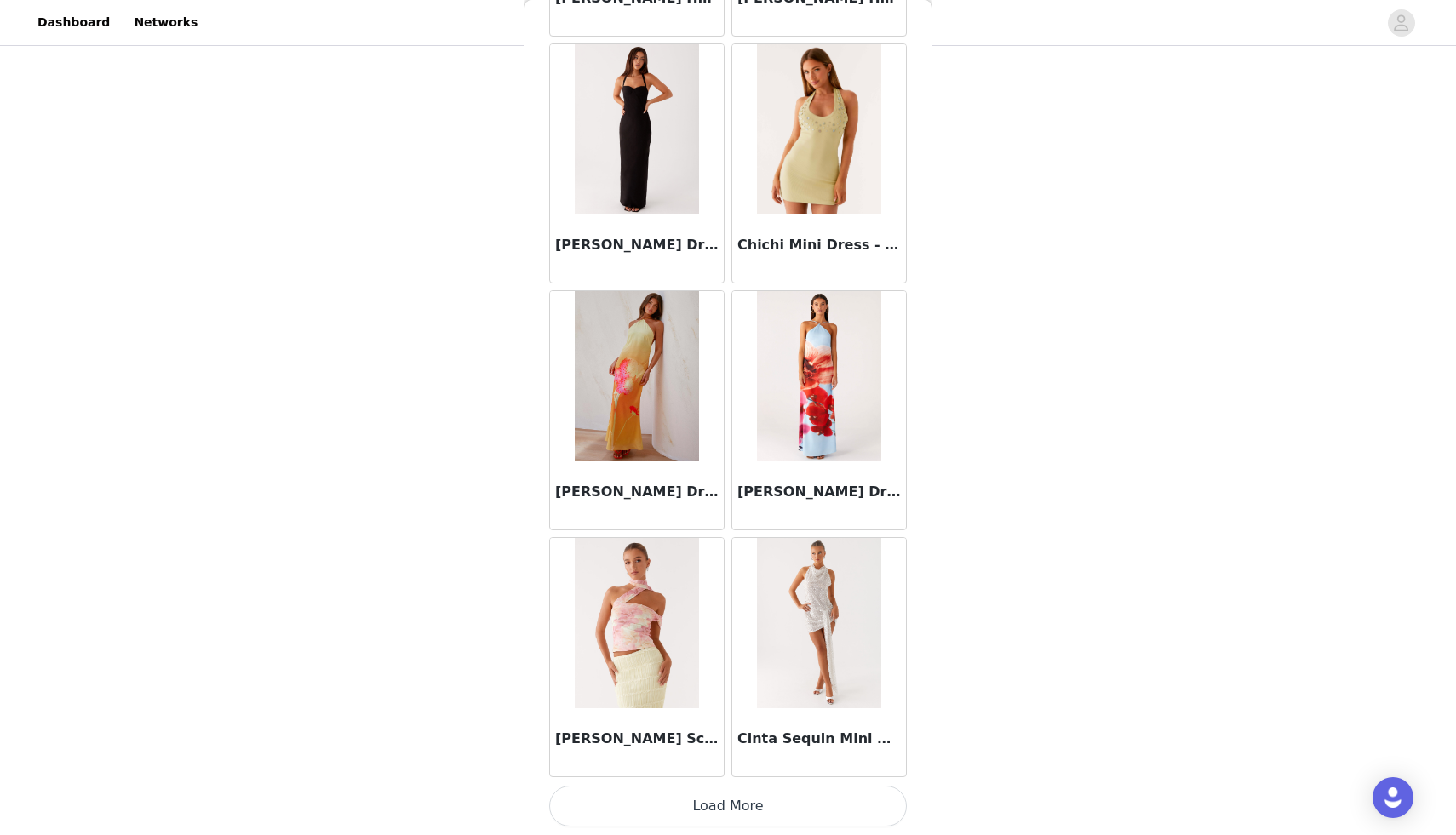
click at [743, 814] on button "Load More" at bounding box center [728, 806] width 357 height 41
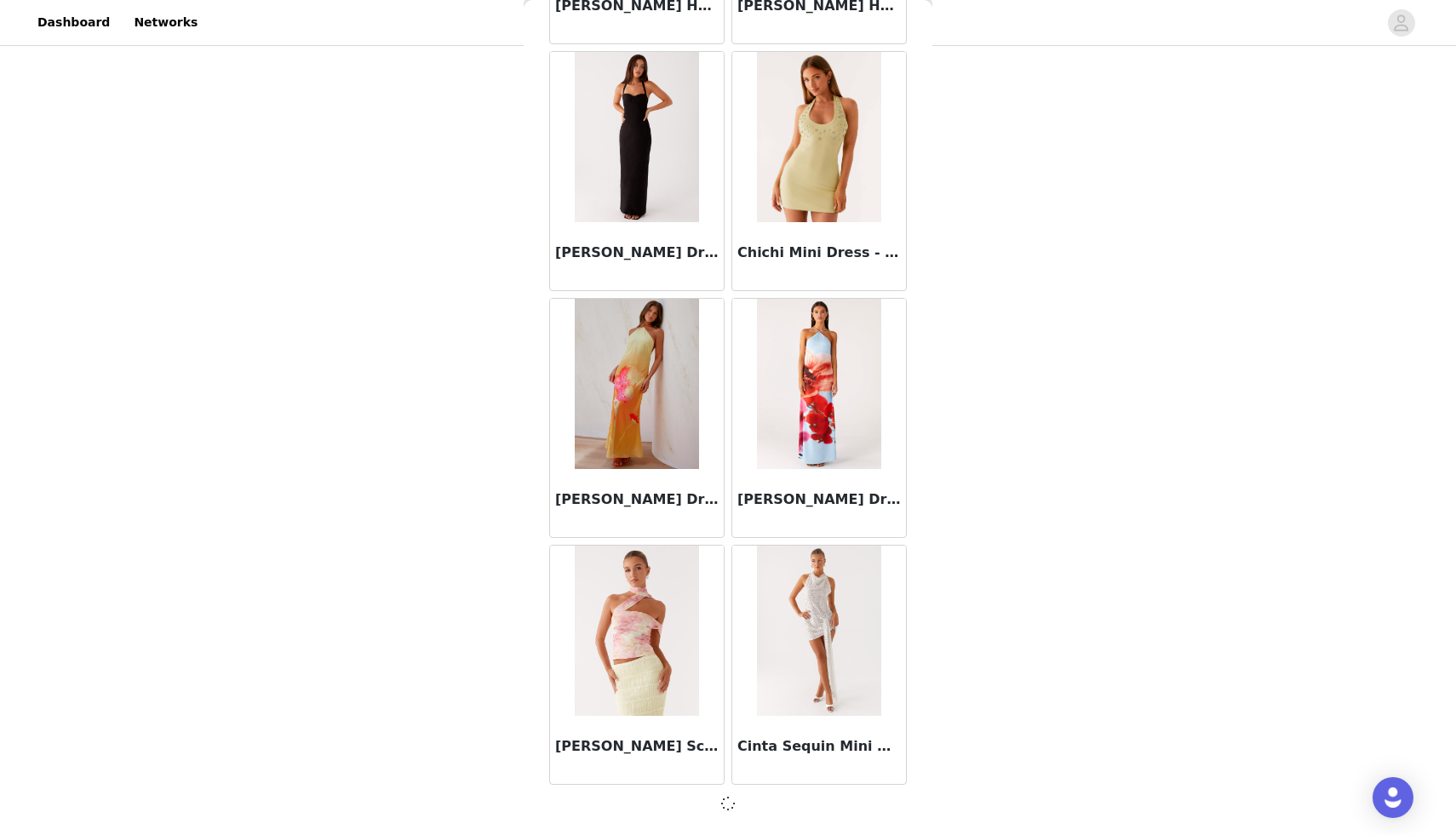
scroll to position [23978, 0]
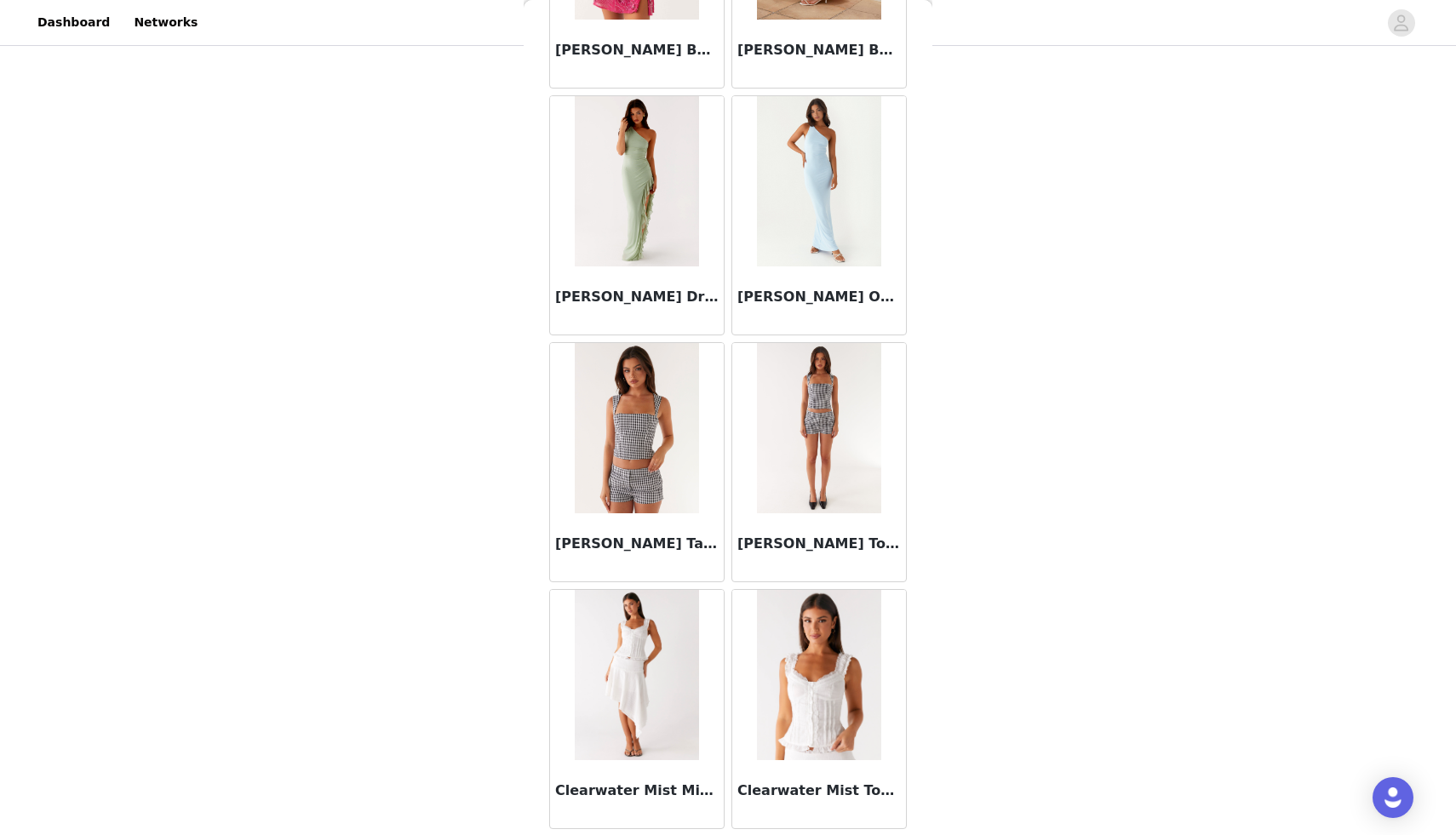
click at [819, 431] on img at bounding box center [818, 428] width 124 height 171
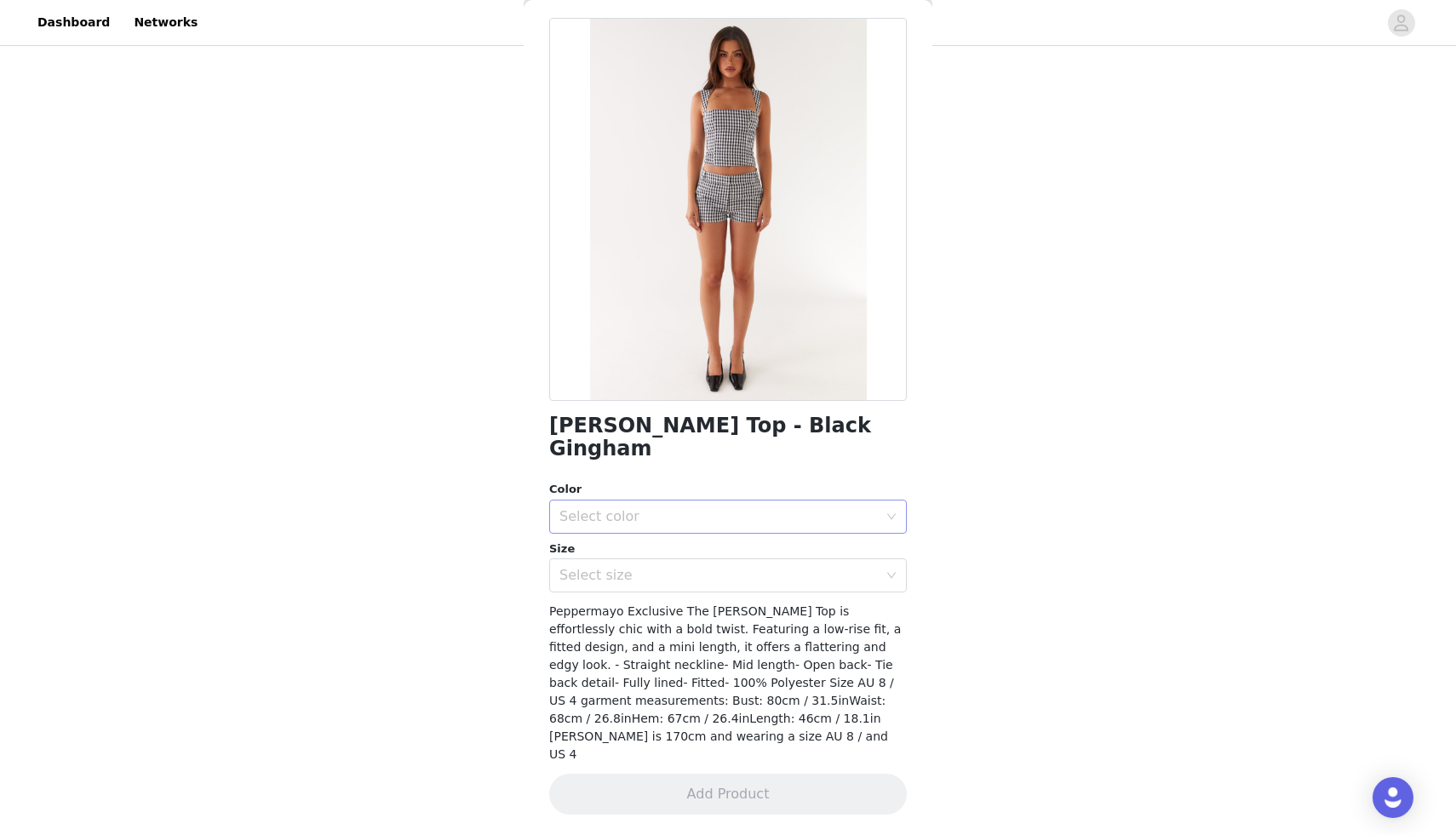
scroll to position [26, 0]
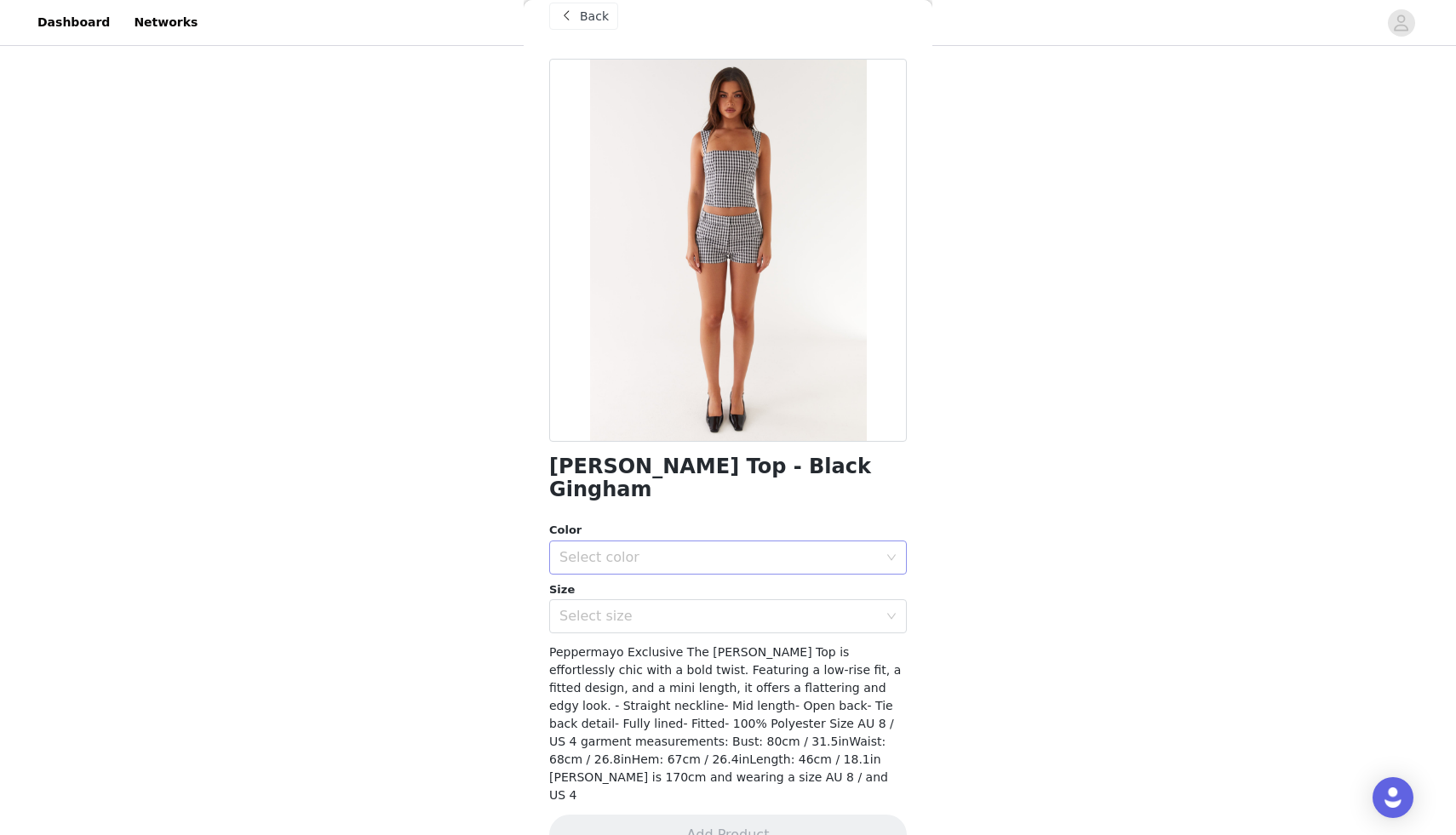
click at [677, 549] on div "Select color" at bounding box center [719, 558] width 319 height 17
click at [619, 581] on li "Black Gingham" at bounding box center [728, 572] width 357 height 27
click at [620, 608] on div "Select size" at bounding box center [719, 617] width 319 height 17
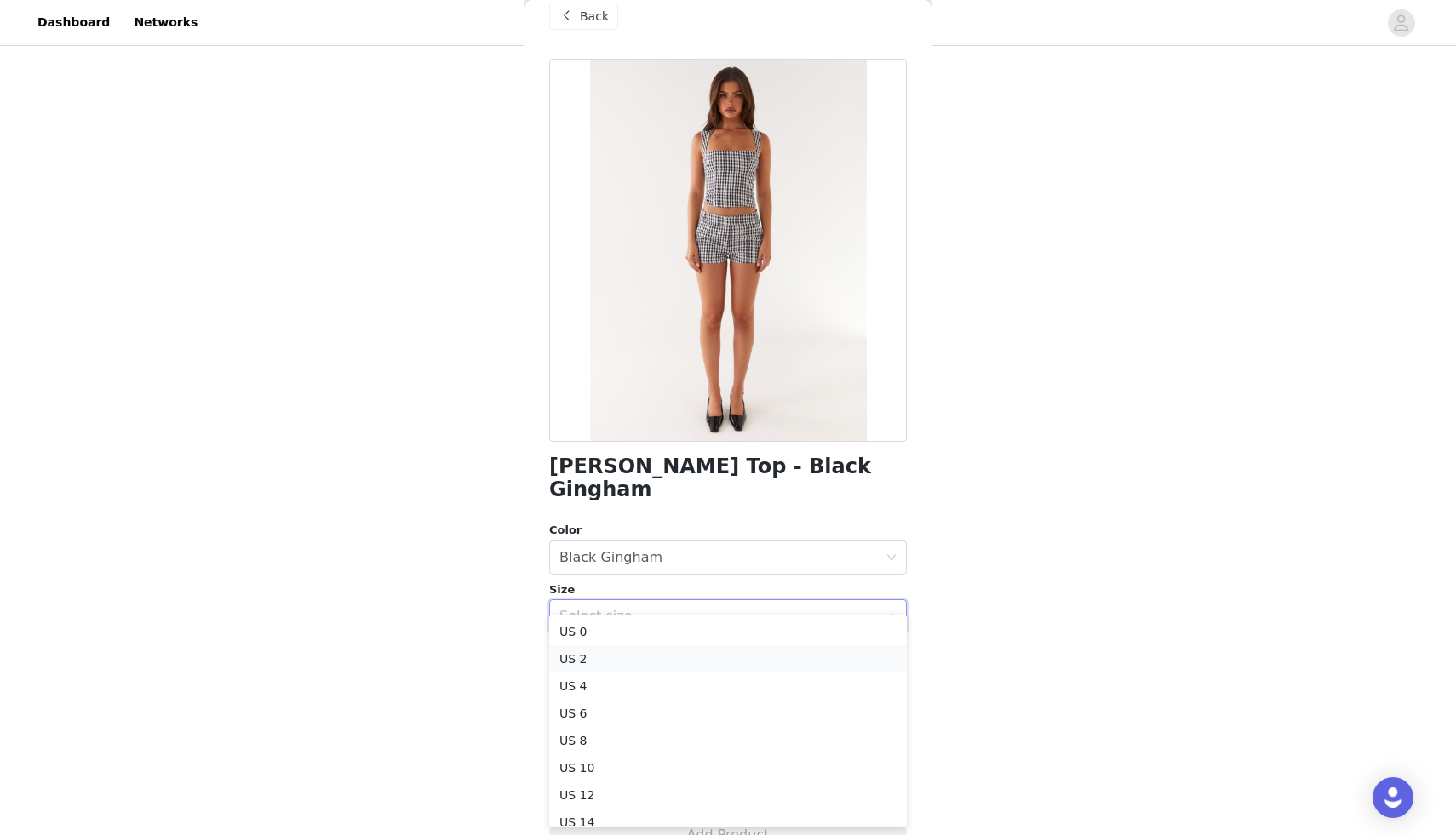
click at [592, 667] on li "US 2" at bounding box center [728, 658] width 357 height 27
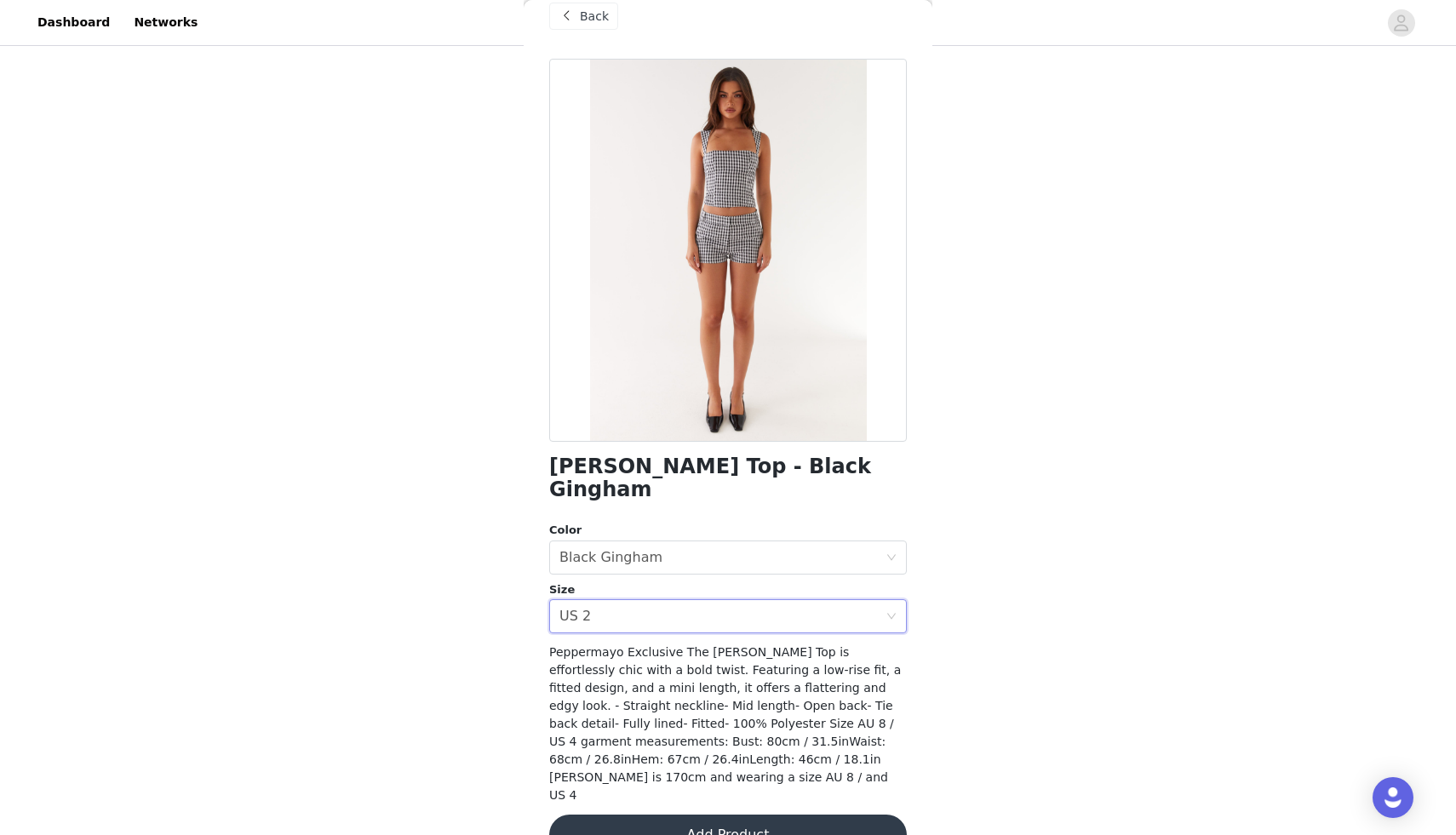
click at [719, 814] on button "Add Product" at bounding box center [728, 835] width 357 height 41
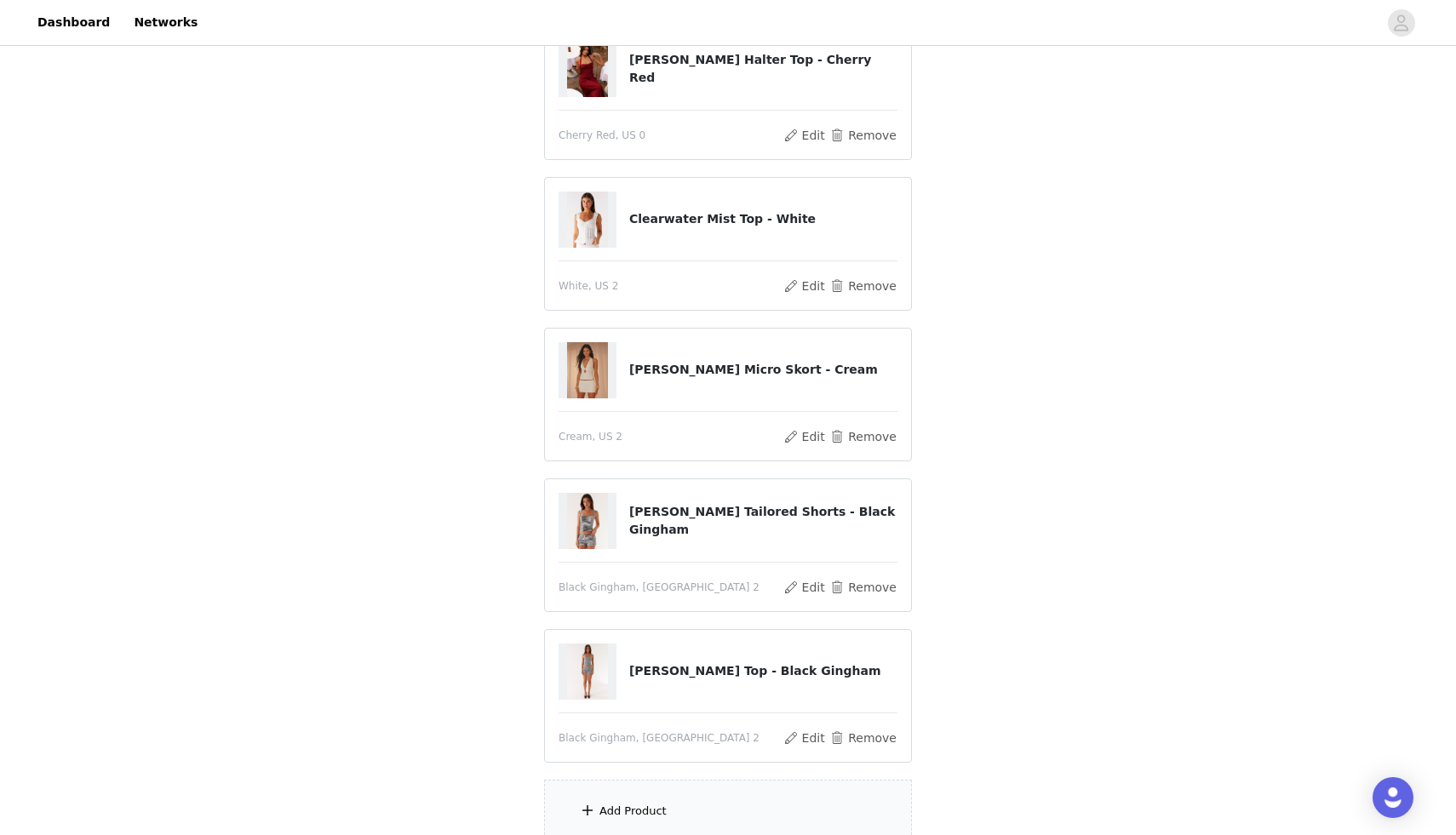
click at [675, 806] on div "Add Product" at bounding box center [728, 812] width 368 height 64
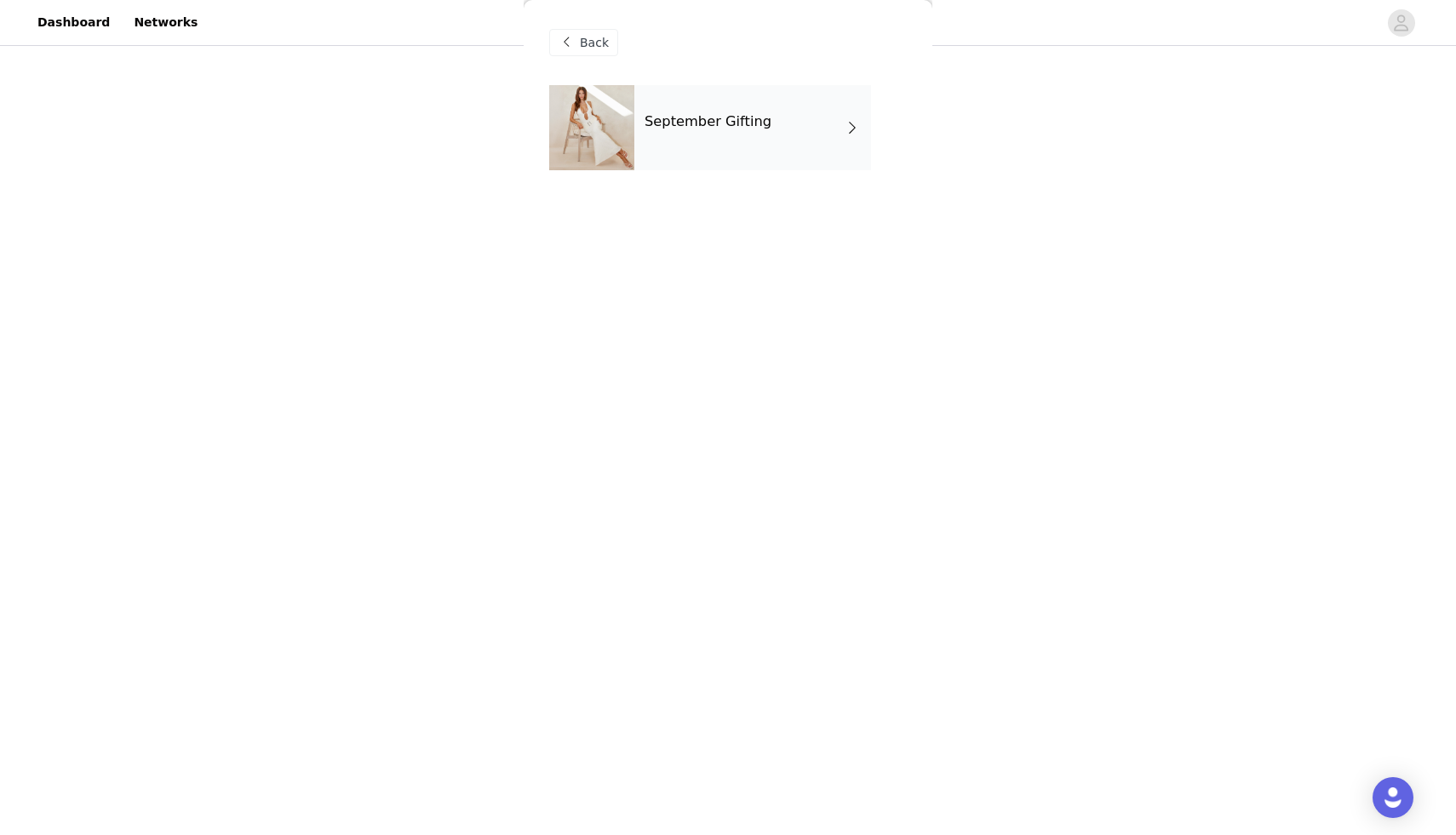
click at [720, 108] on div "September Gifting" at bounding box center [753, 127] width 237 height 85
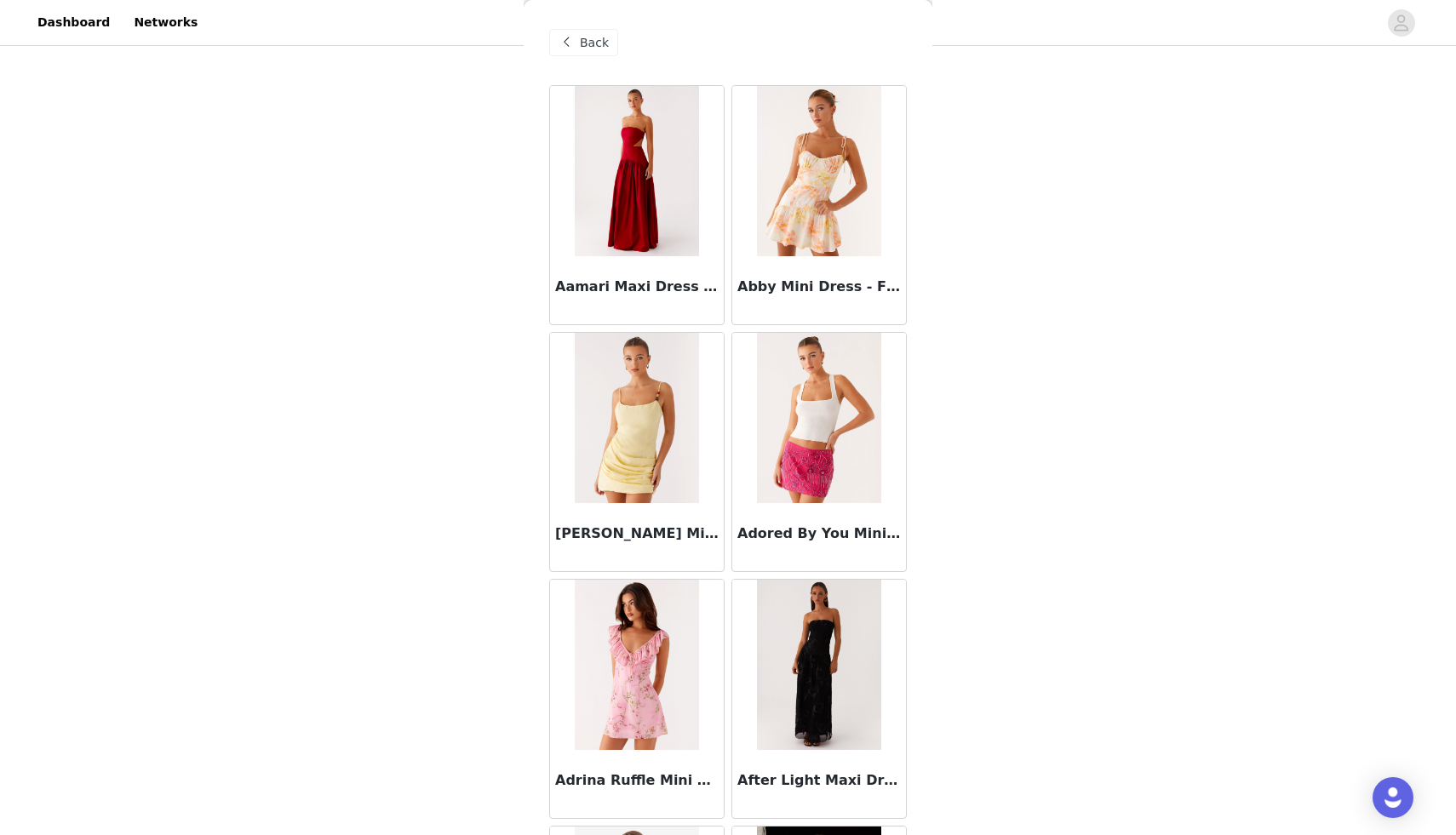
scroll to position [1769, 0]
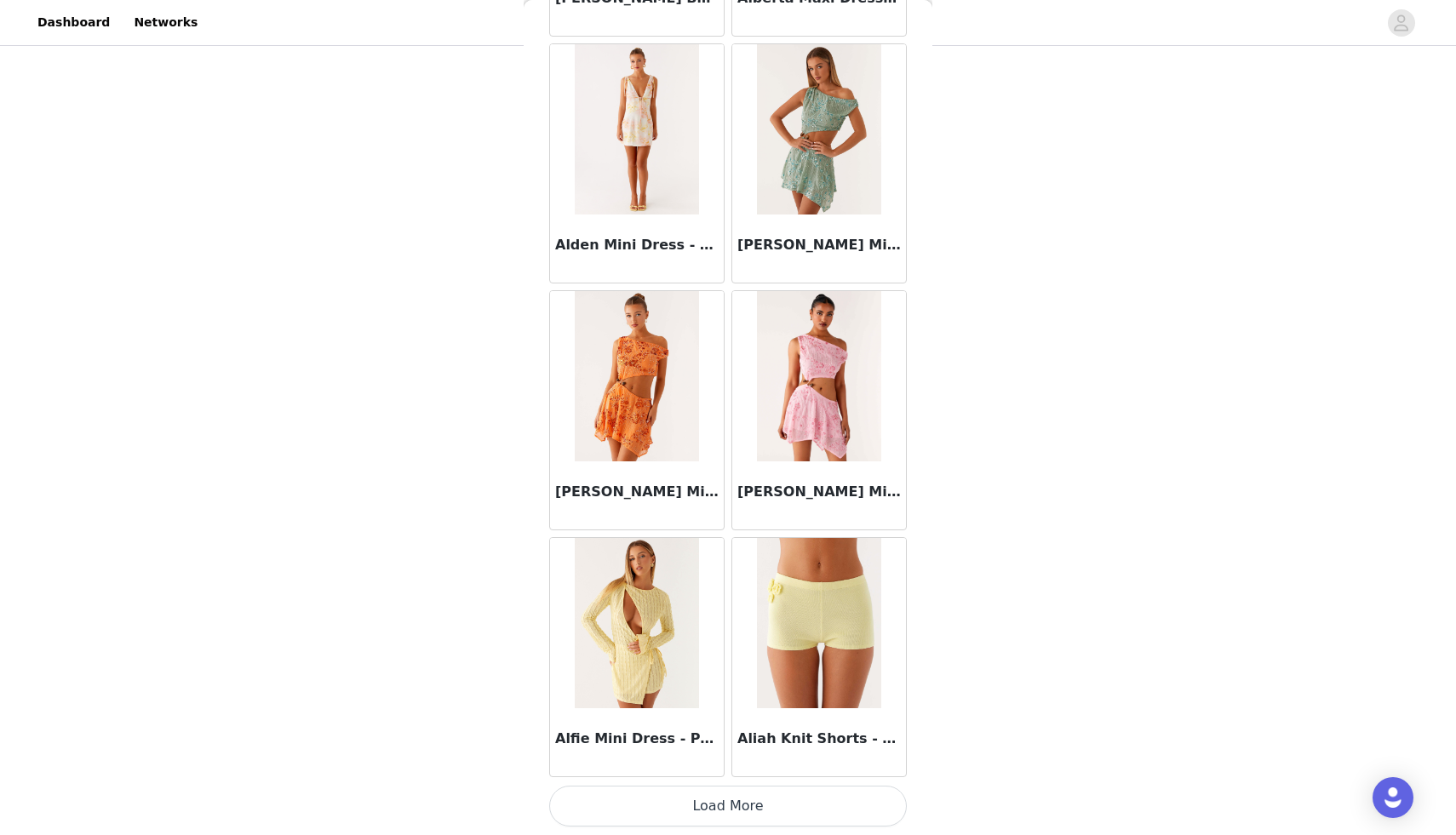
click at [743, 812] on button "Load More" at bounding box center [728, 806] width 357 height 41
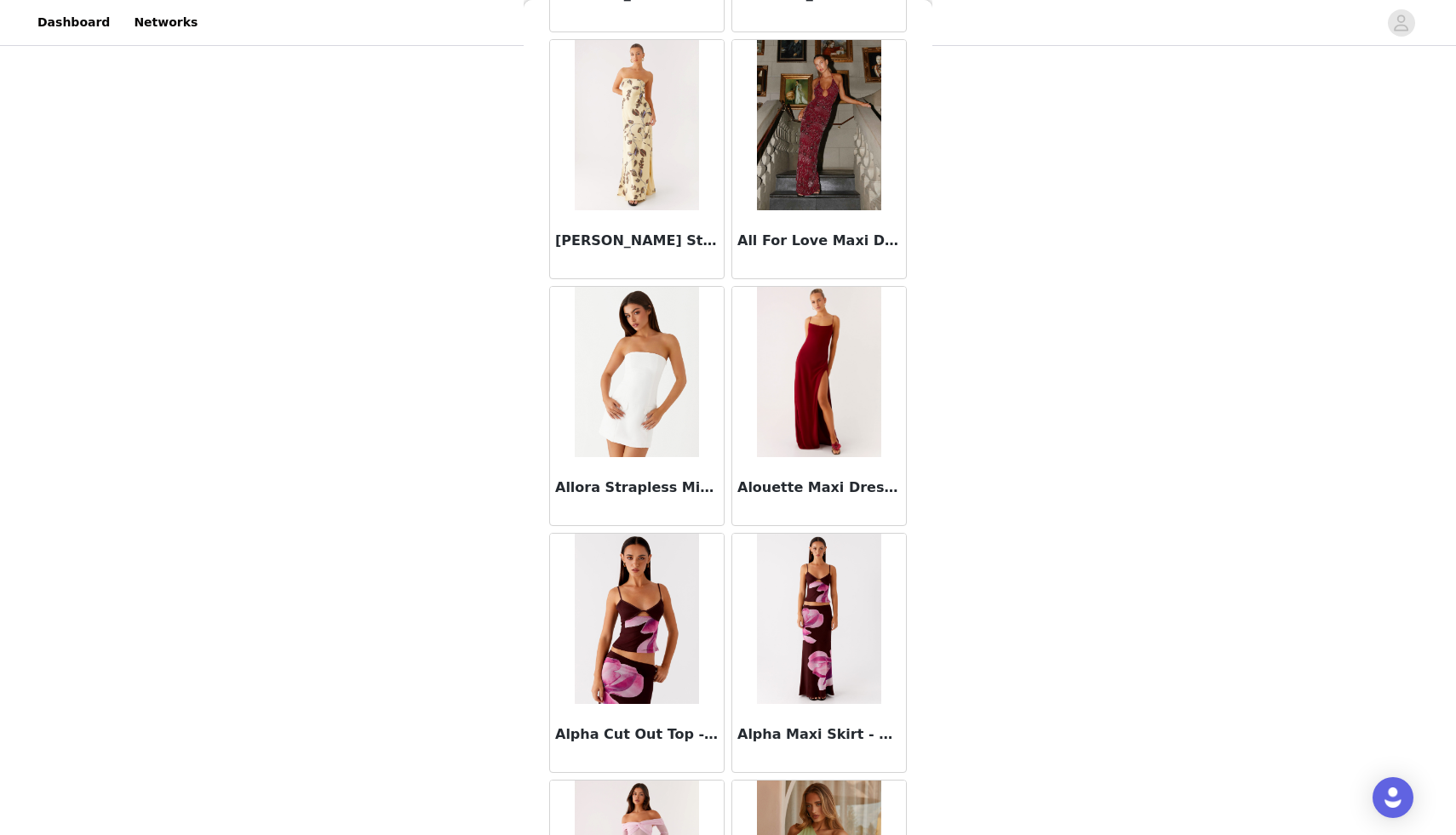
scroll to position [4238, 0]
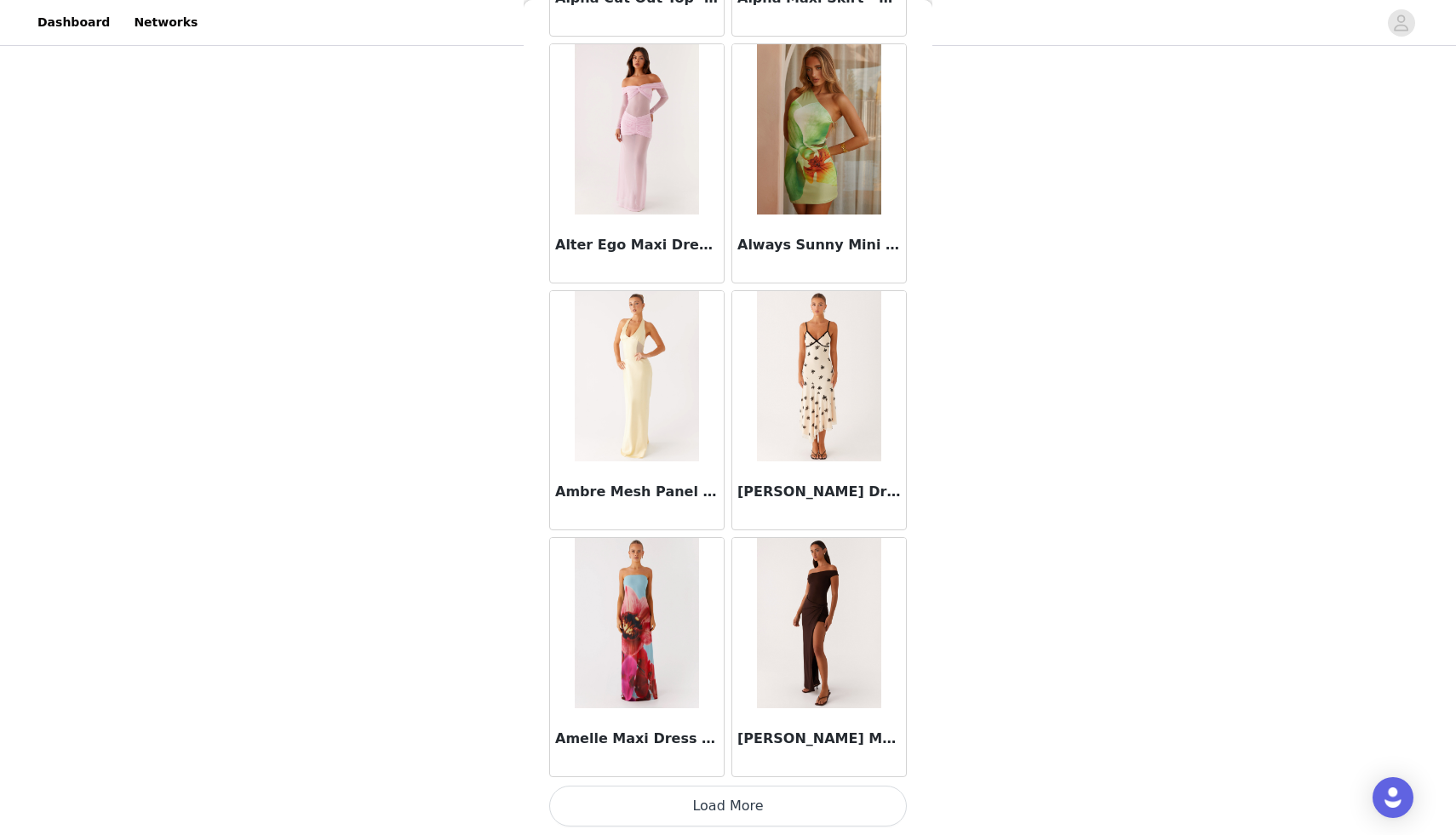
click at [712, 812] on button "Load More" at bounding box center [728, 806] width 357 height 41
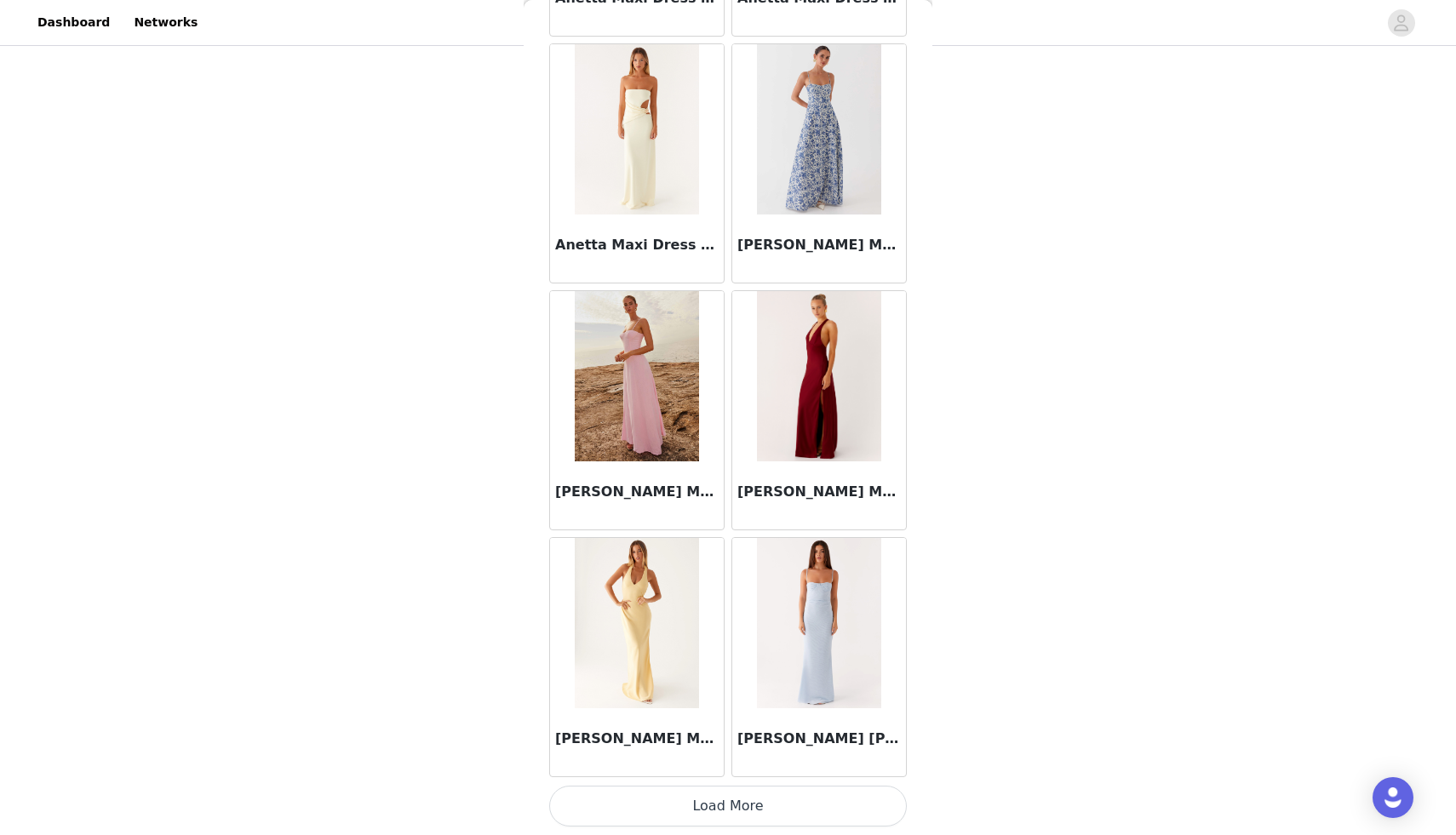
click at [712, 812] on button "Load More" at bounding box center [728, 806] width 357 height 41
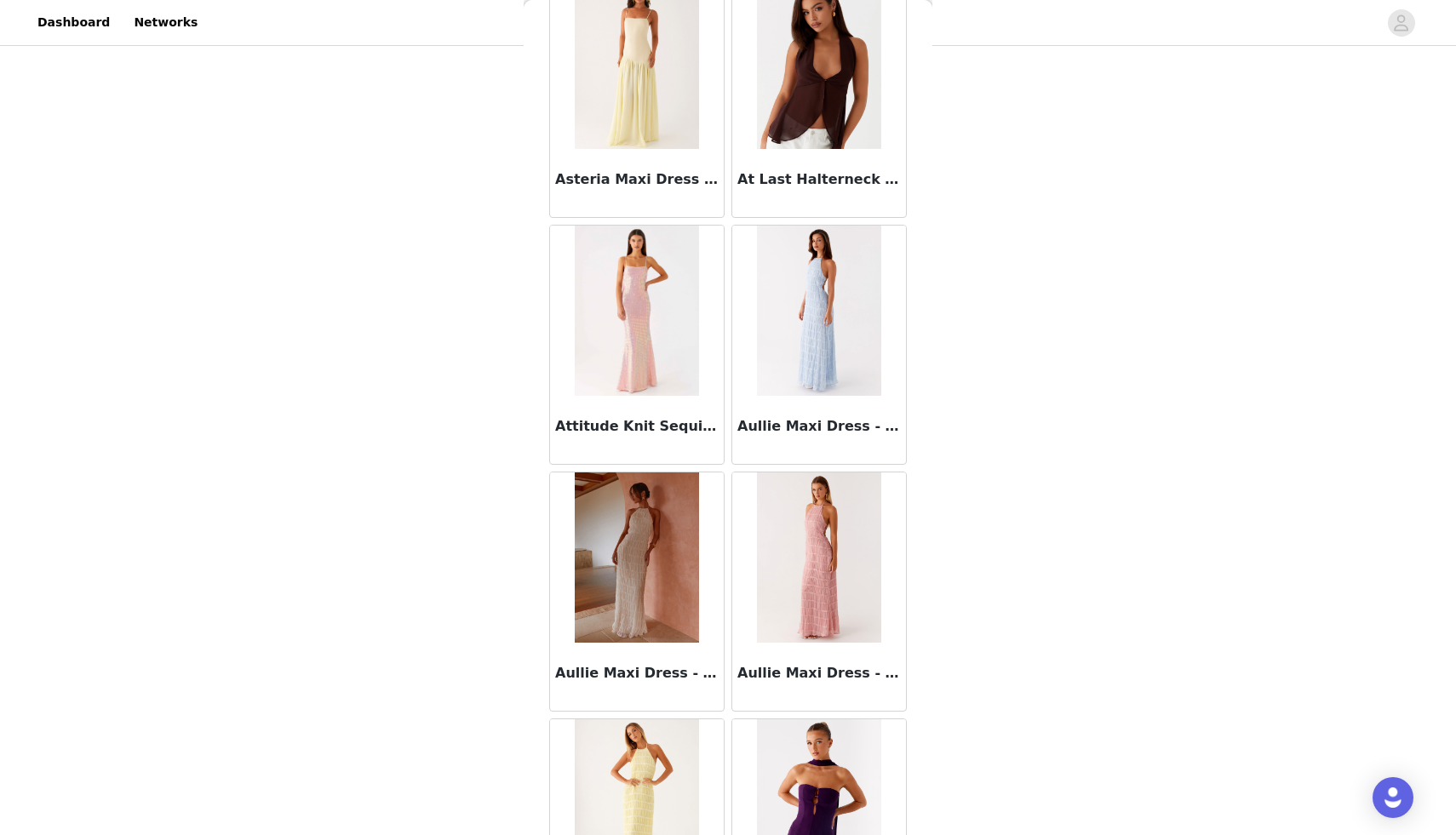
scroll to position [9175, 0]
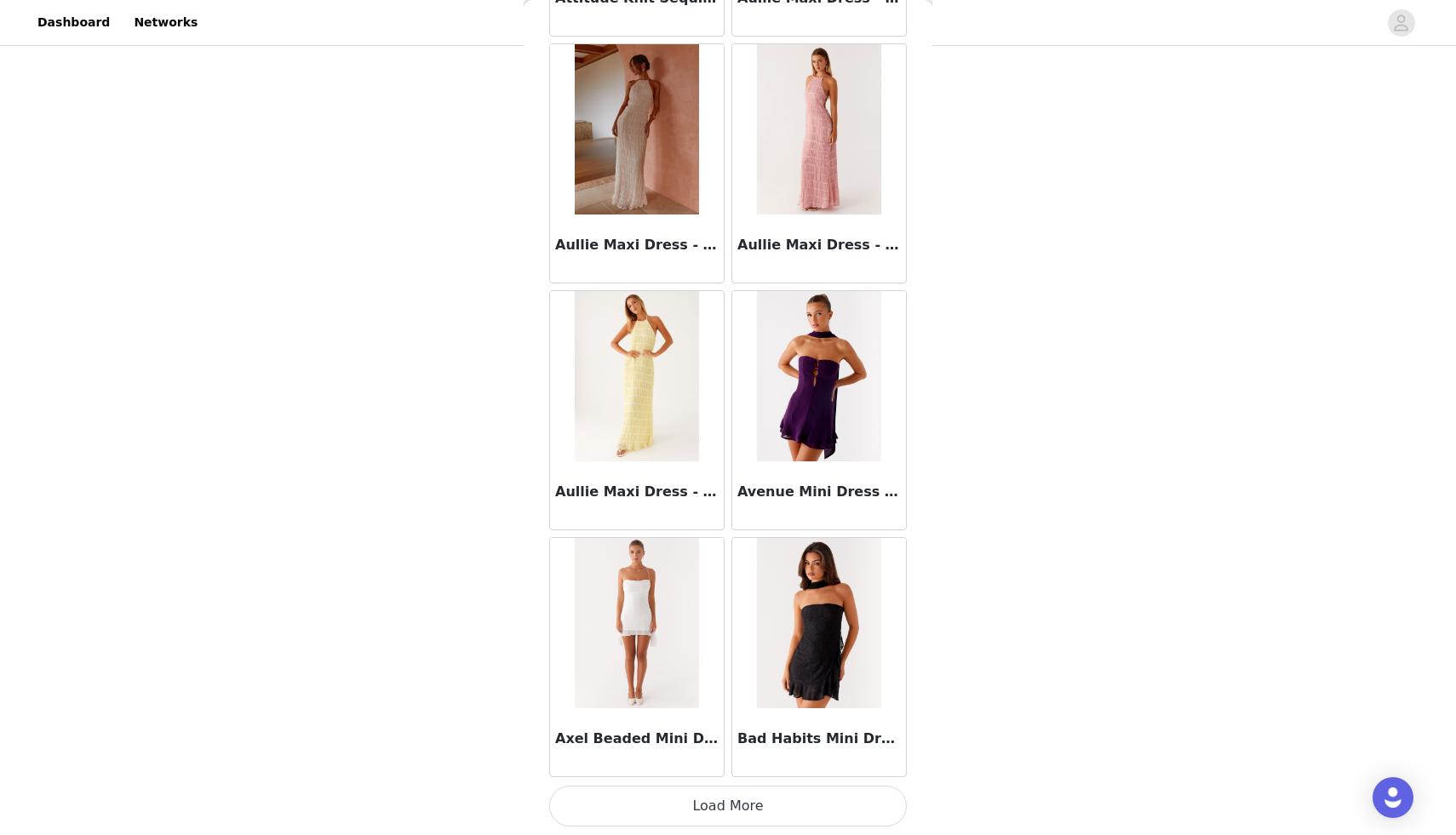
click at [731, 819] on button "Load More" at bounding box center [728, 806] width 357 height 41
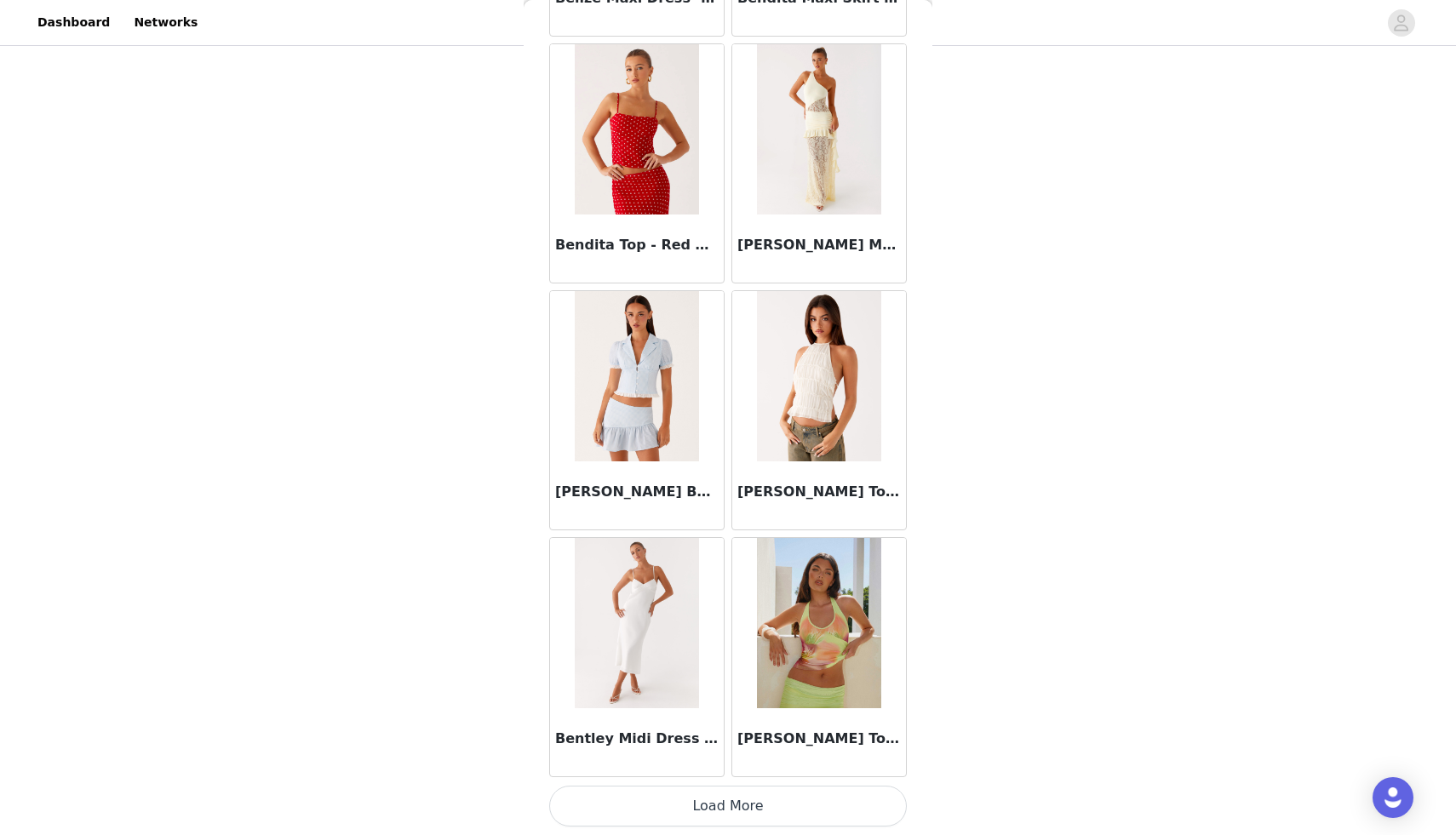
click at [735, 810] on button "Load More" at bounding box center [728, 806] width 357 height 41
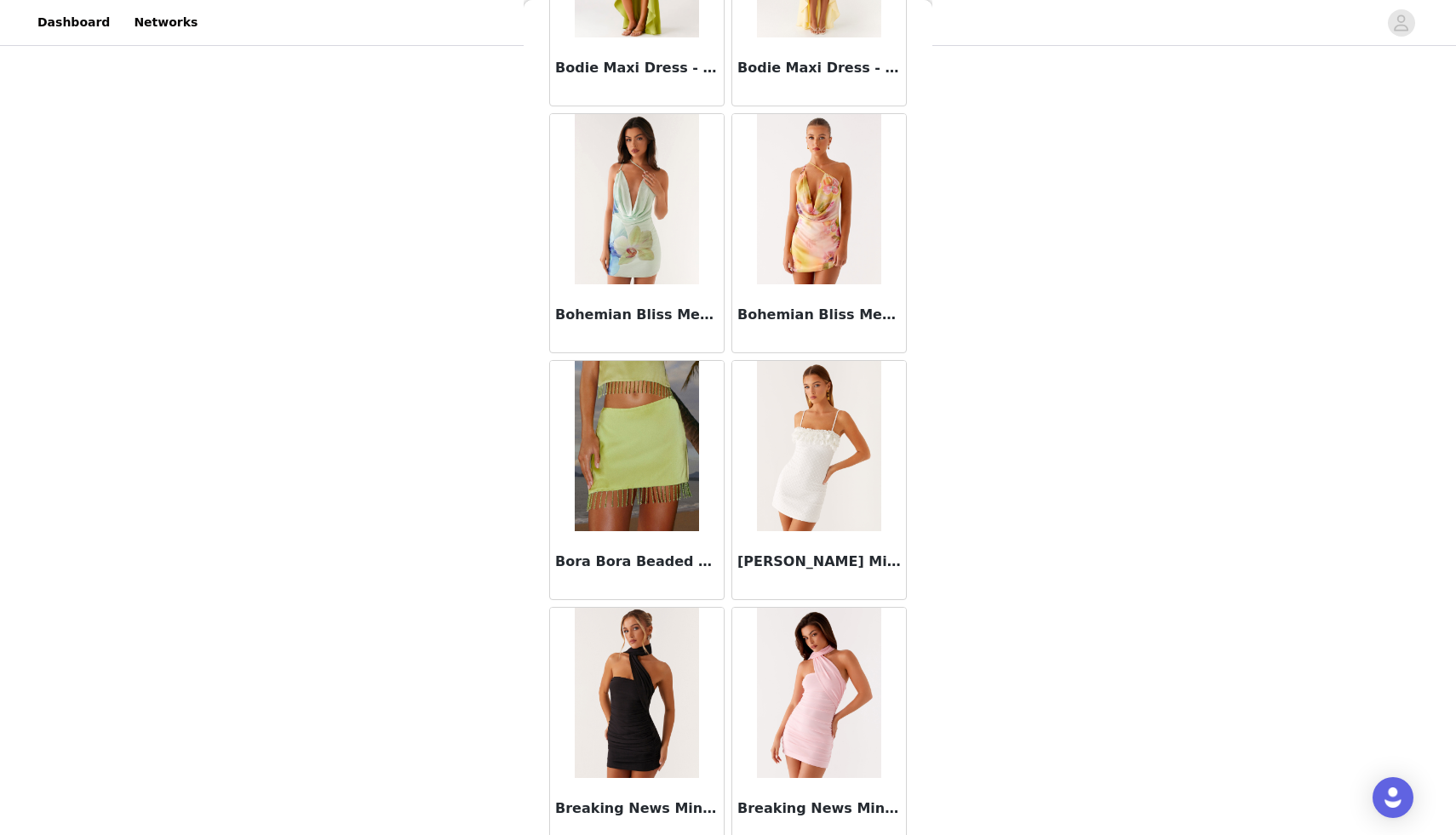
scroll to position [14112, 0]
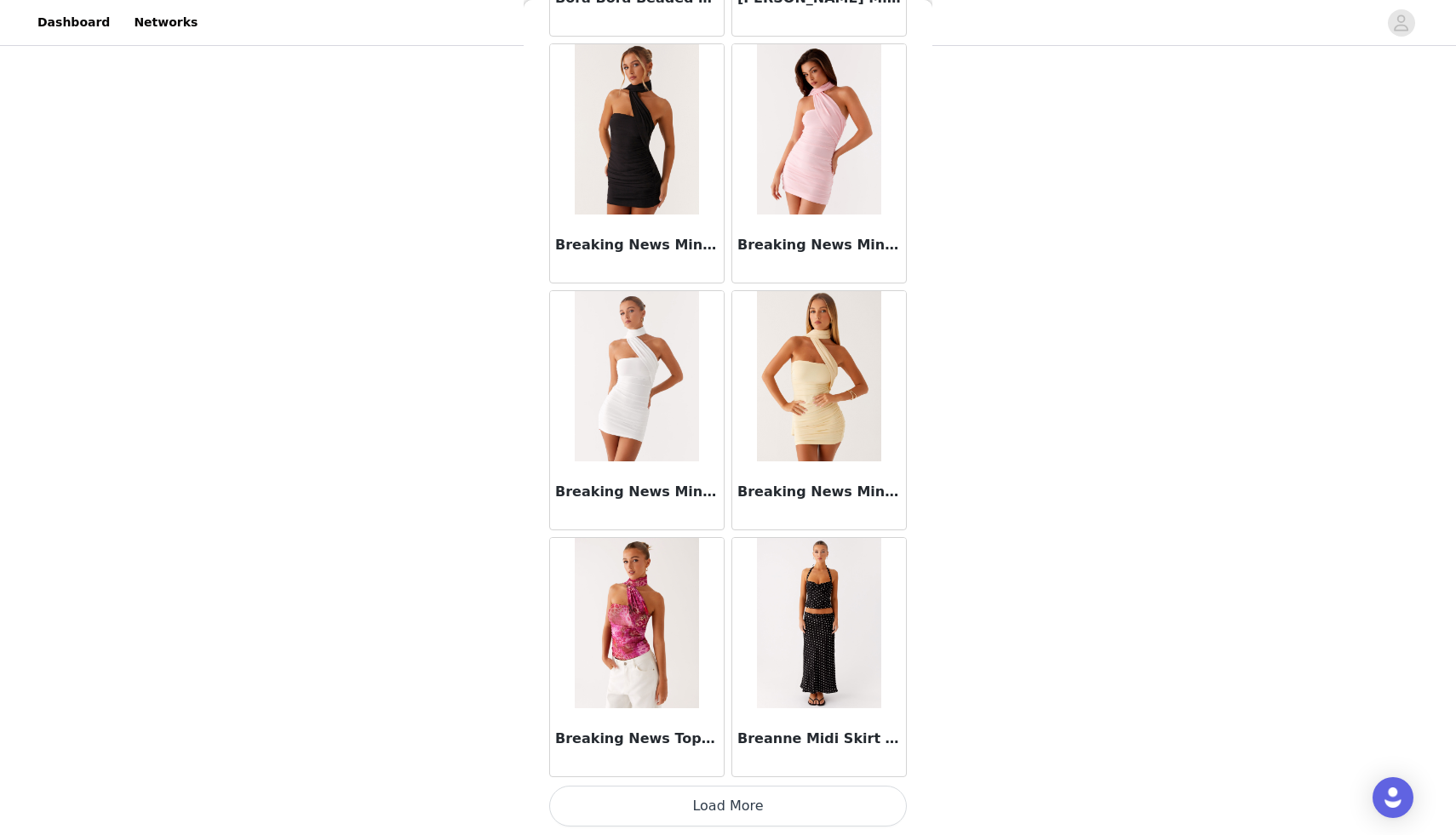
click at [731, 813] on button "Load More" at bounding box center [728, 806] width 357 height 41
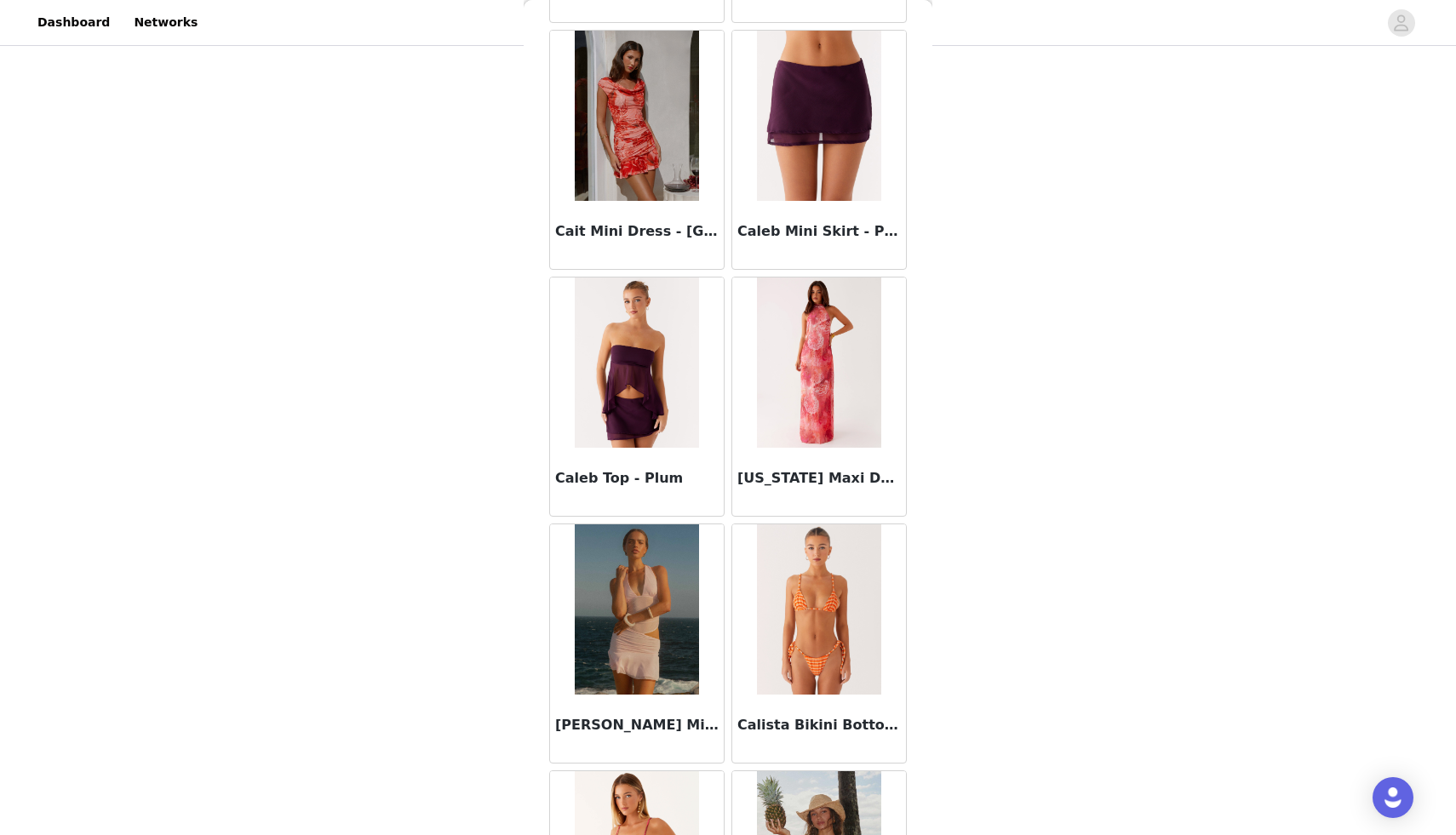
scroll to position [16580, 0]
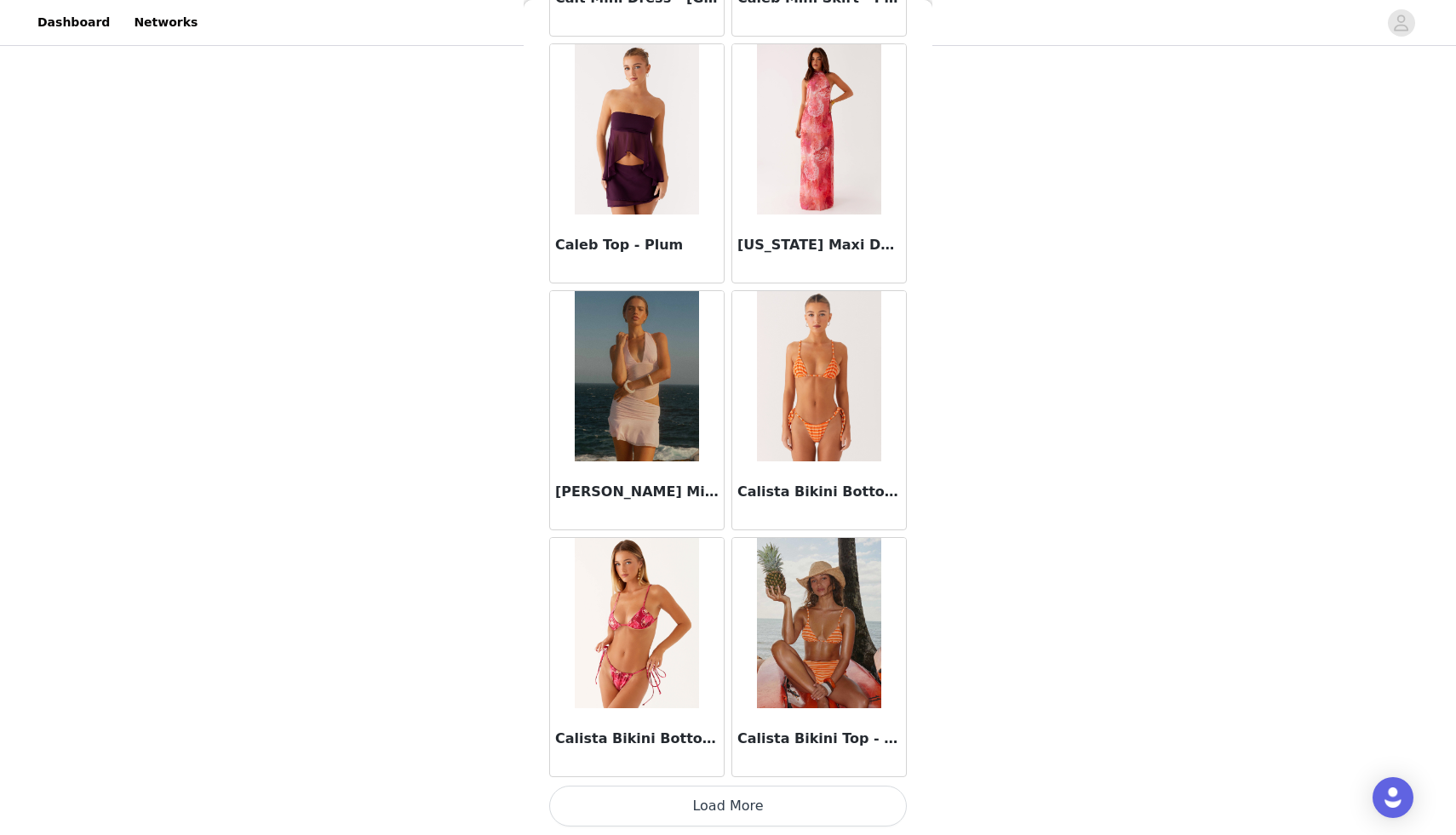
click at [701, 809] on button "Load More" at bounding box center [728, 806] width 357 height 41
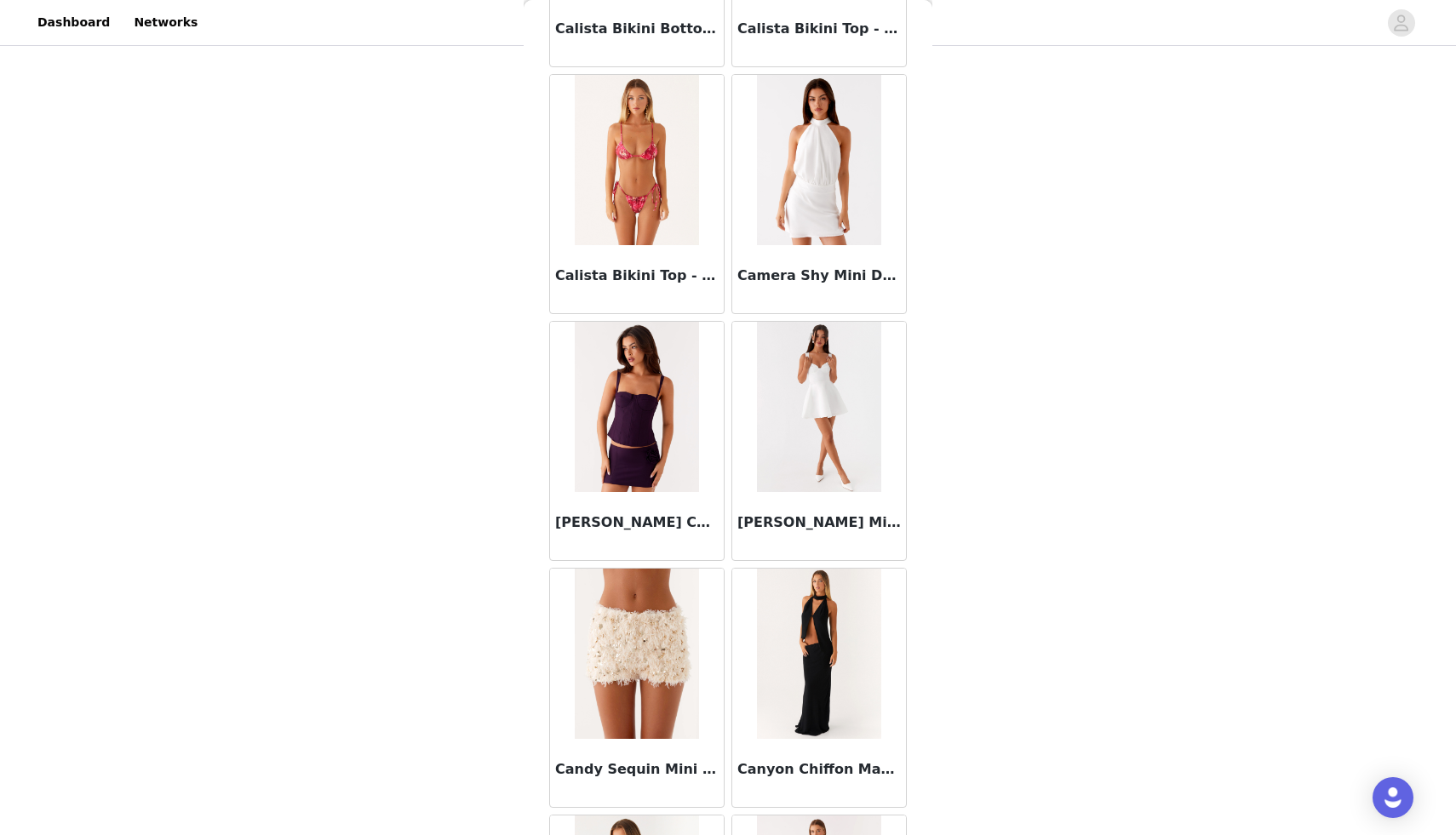
scroll to position [17300, 0]
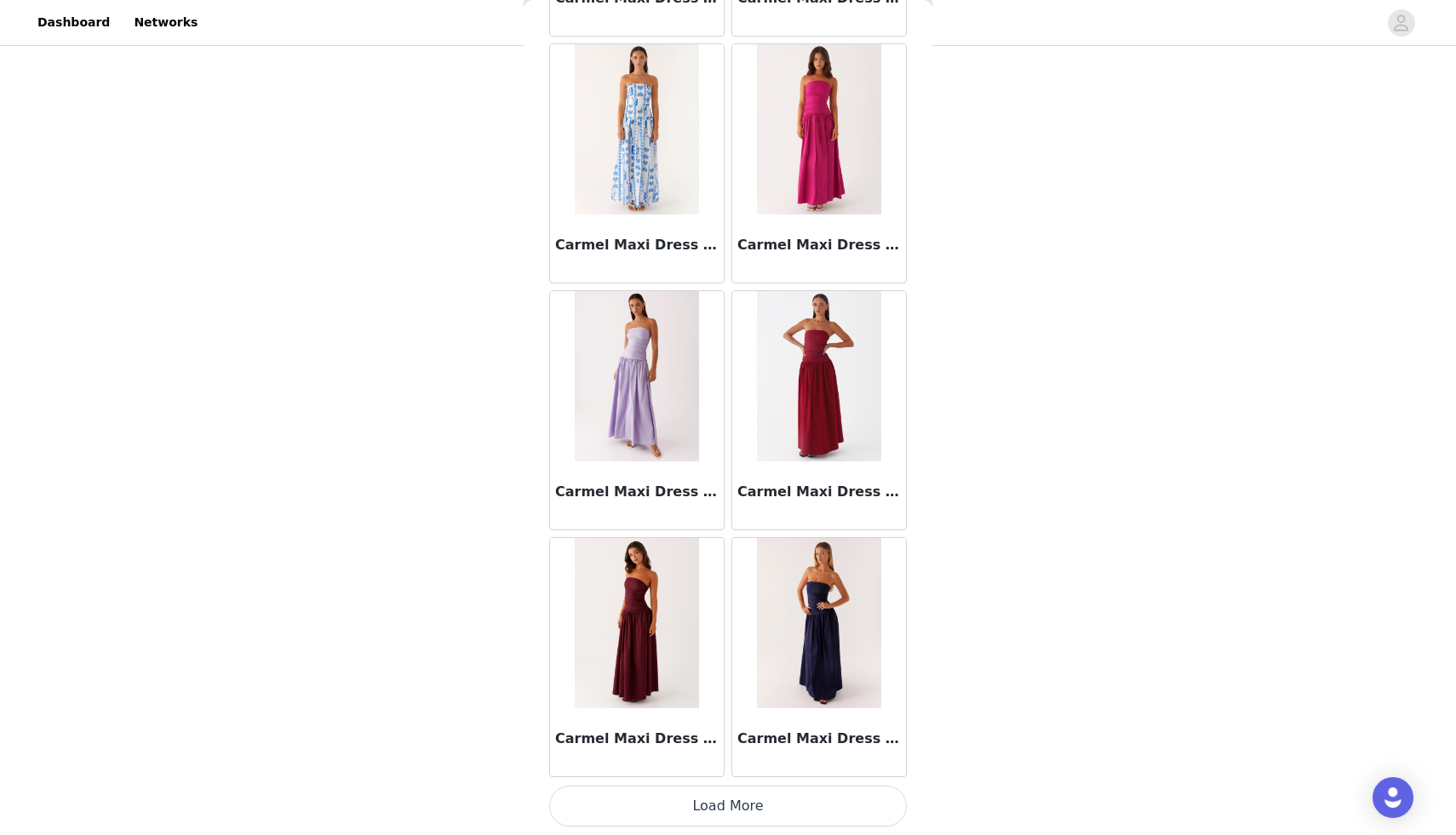
click at [730, 809] on button "Load More" at bounding box center [728, 806] width 357 height 41
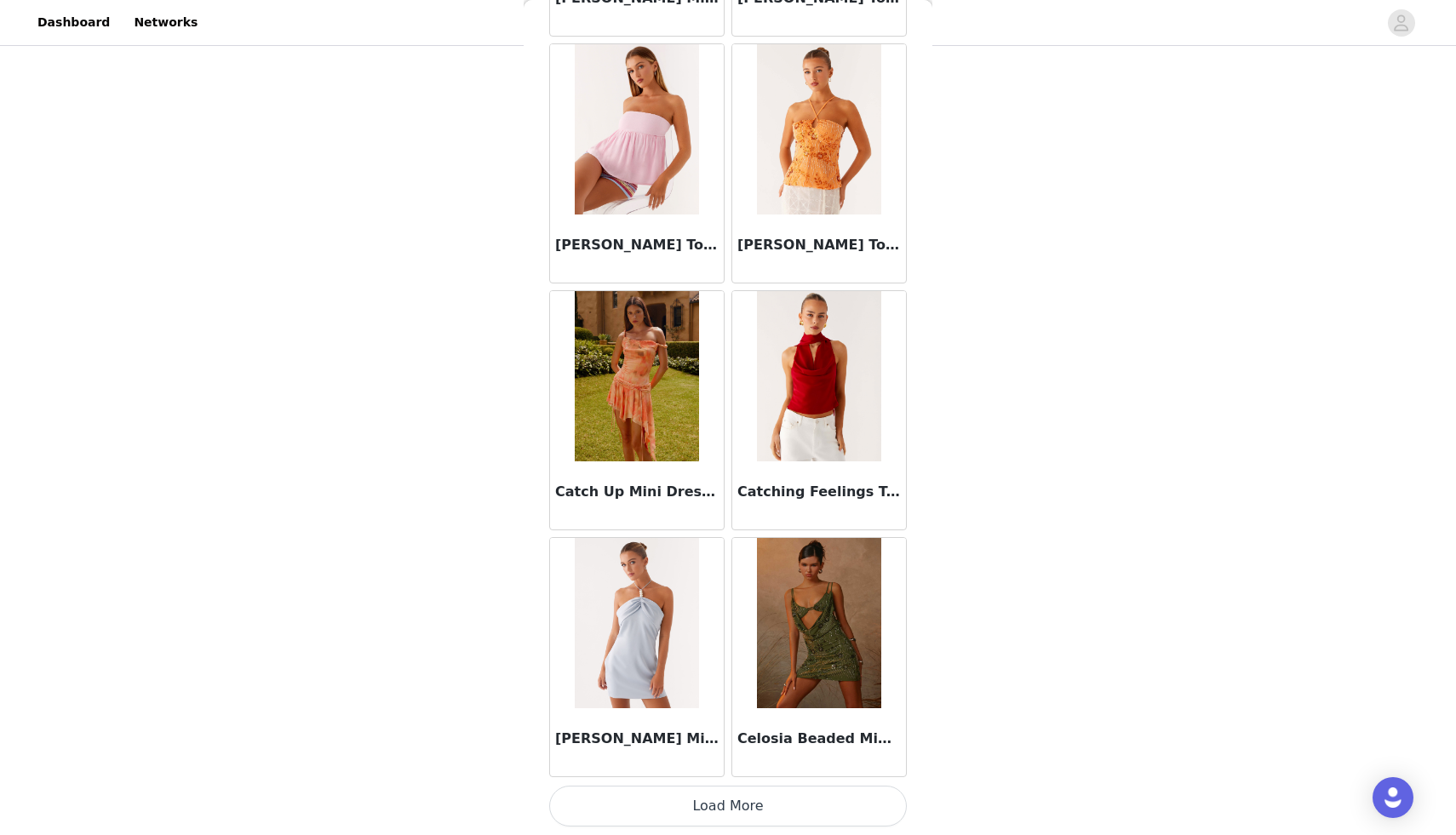
click at [754, 791] on button "Load More" at bounding box center [728, 806] width 357 height 41
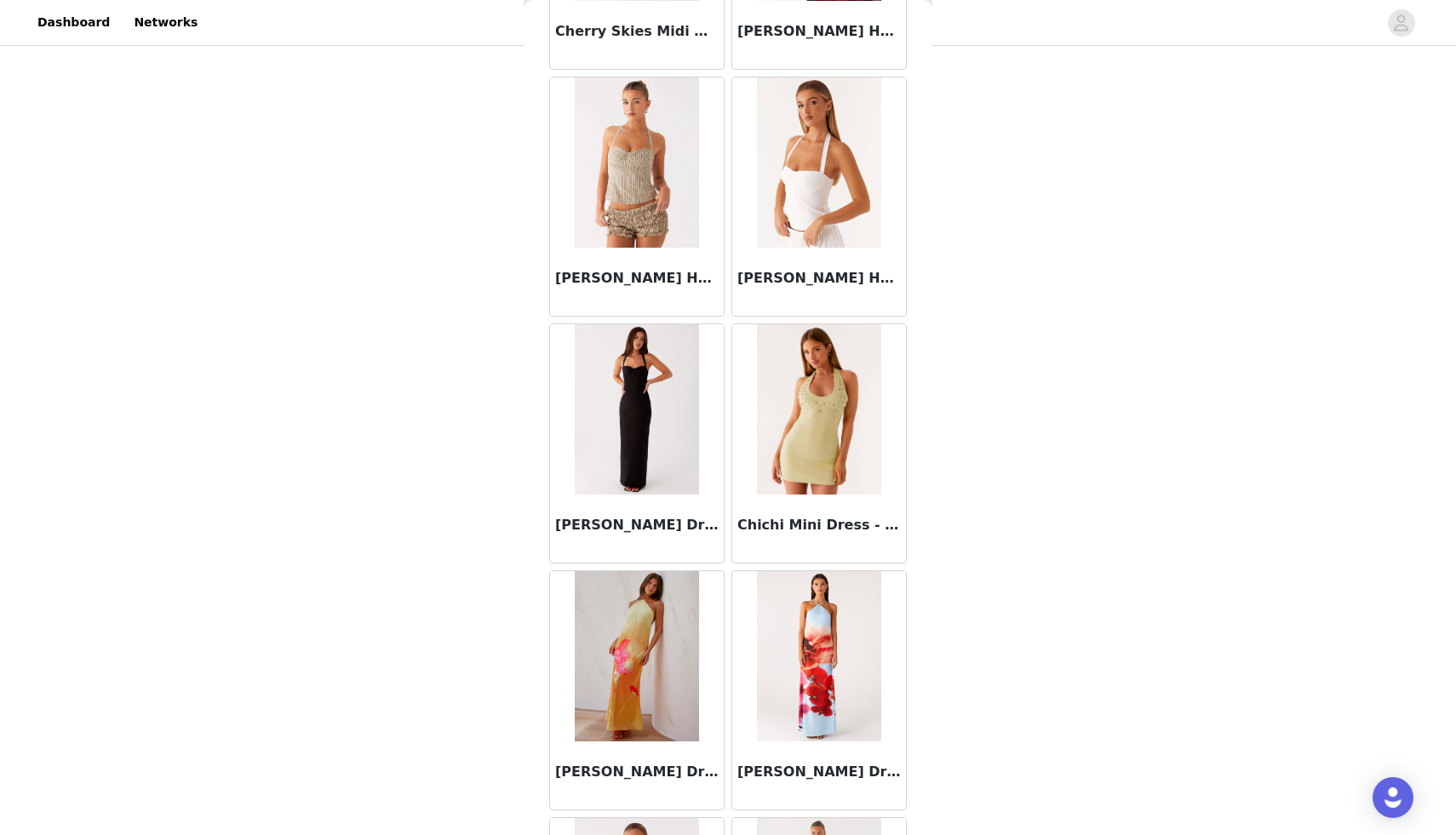
scroll to position [23985, 0]
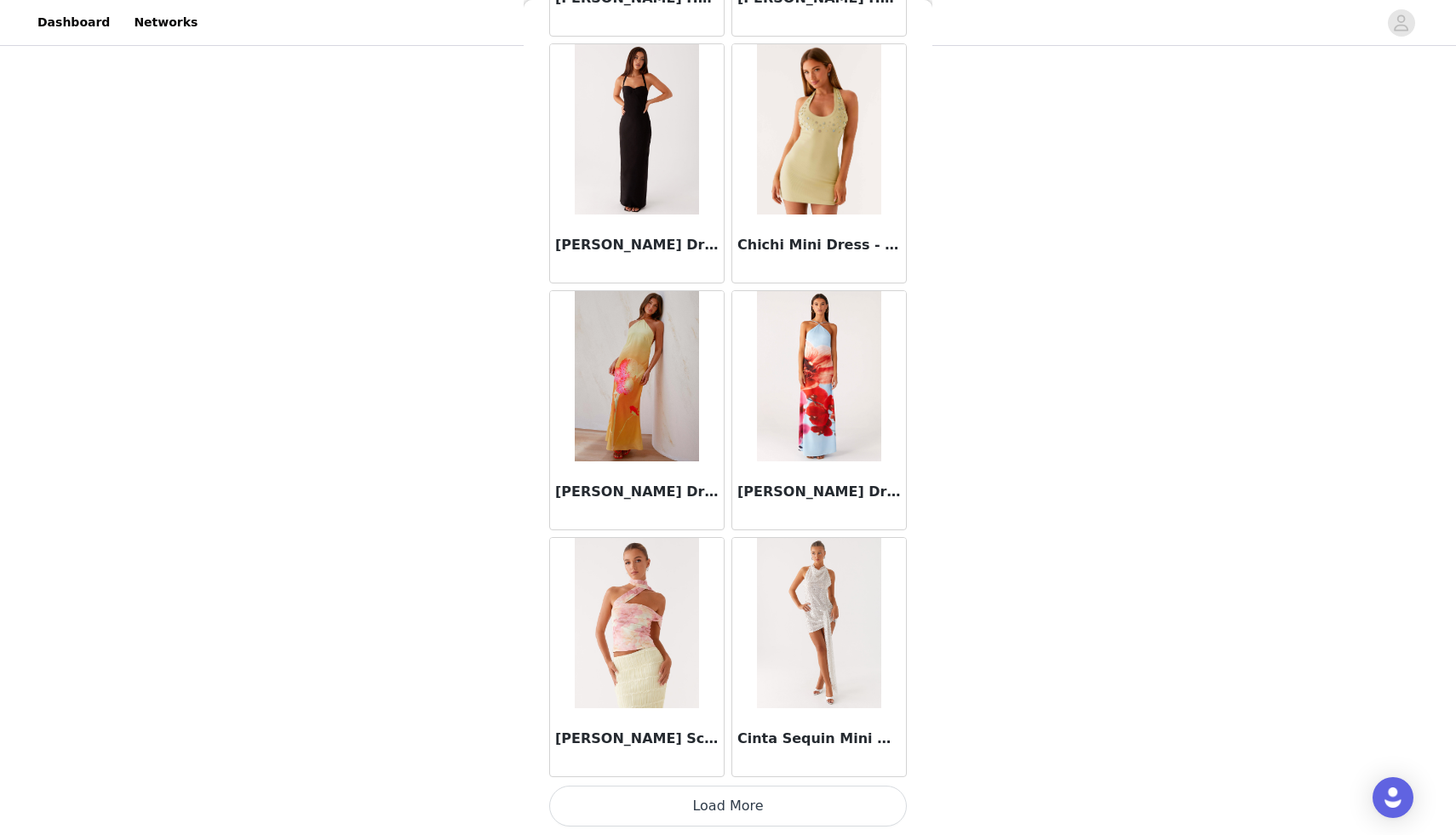
click at [713, 798] on button "Load More" at bounding box center [728, 806] width 357 height 41
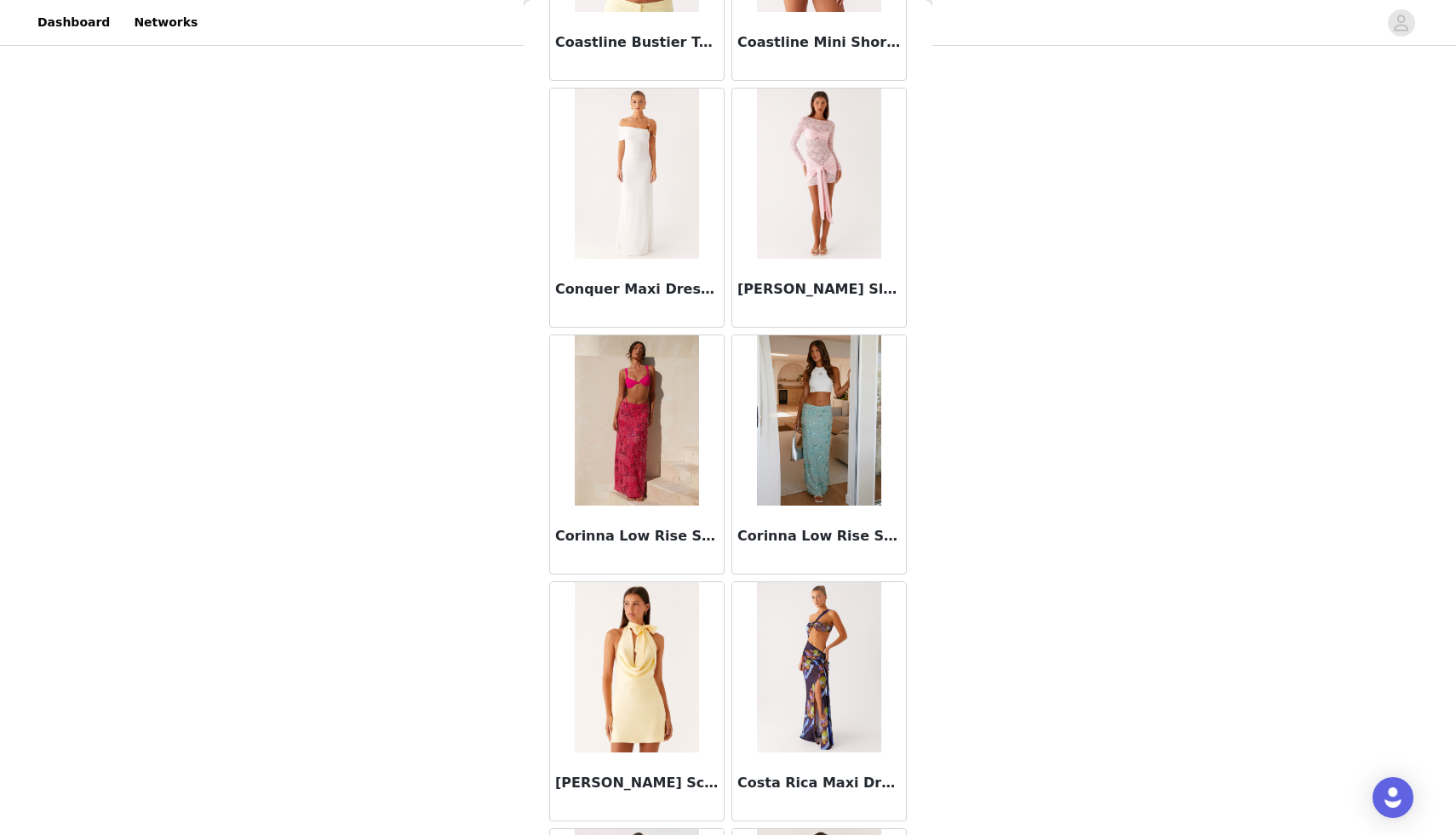
scroll to position [26454, 0]
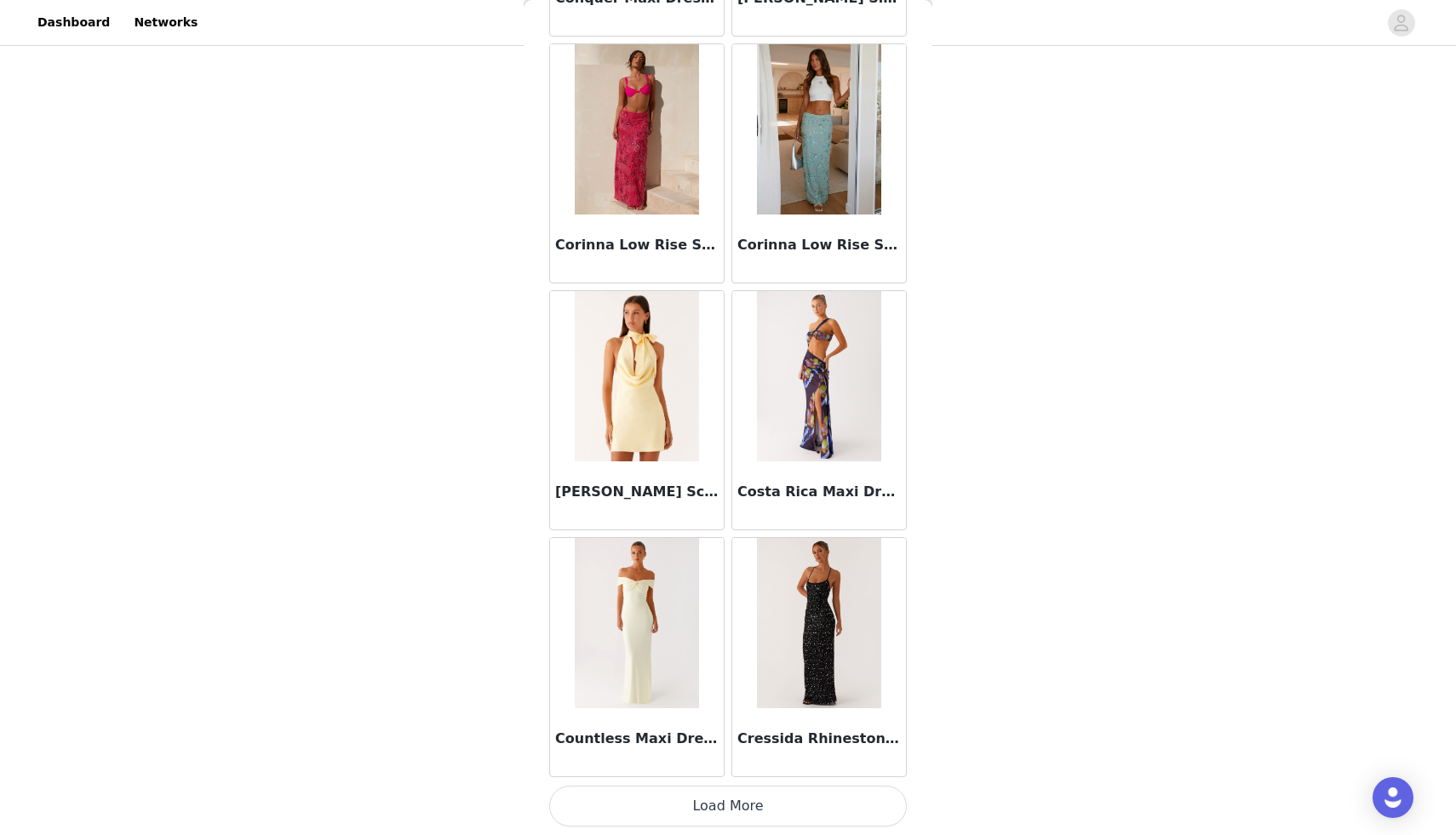
click at [719, 812] on button "Load More" at bounding box center [728, 806] width 357 height 41
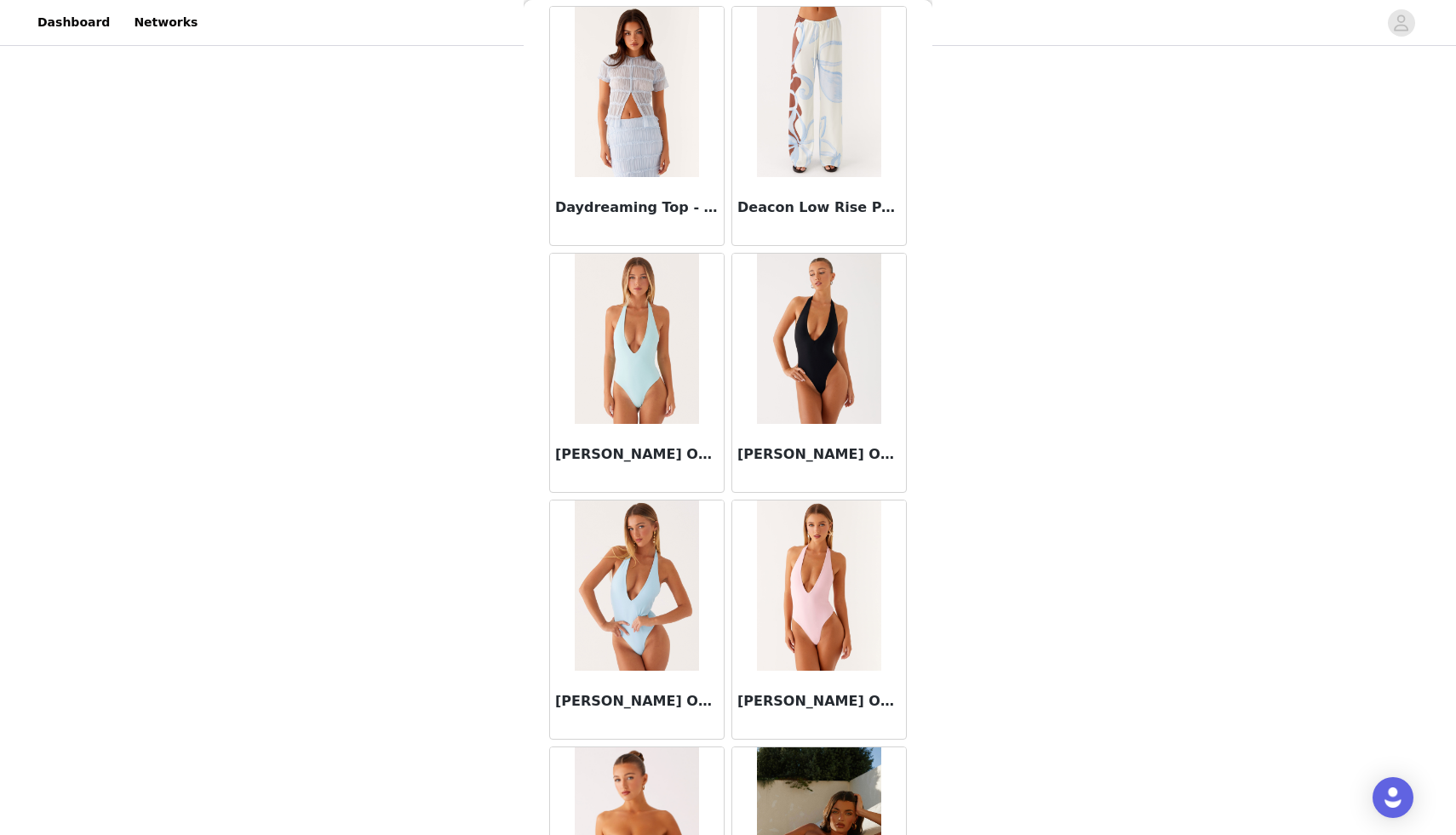
scroll to position [28734, 0]
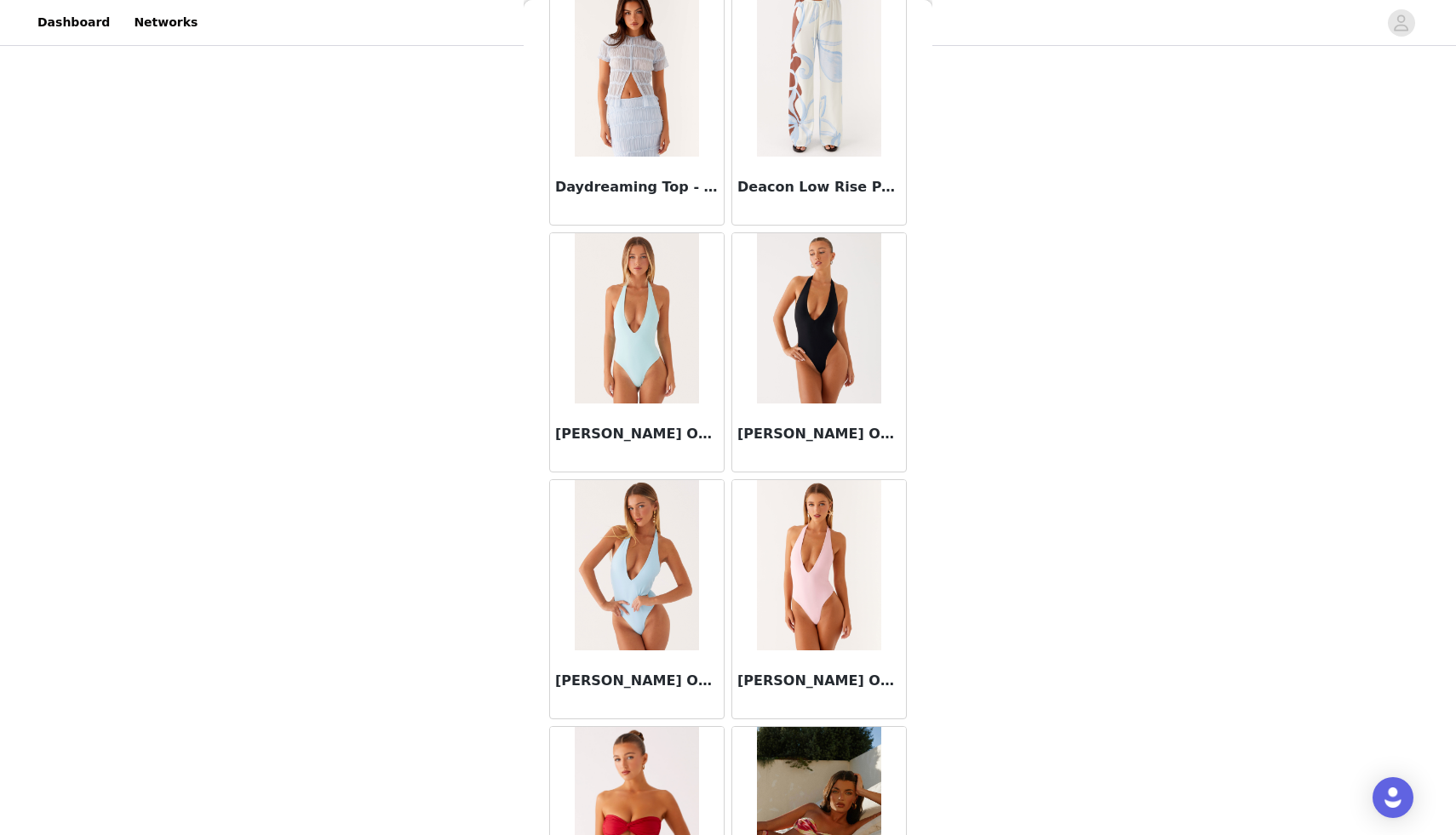
click at [808, 589] on img at bounding box center [818, 565] width 124 height 171
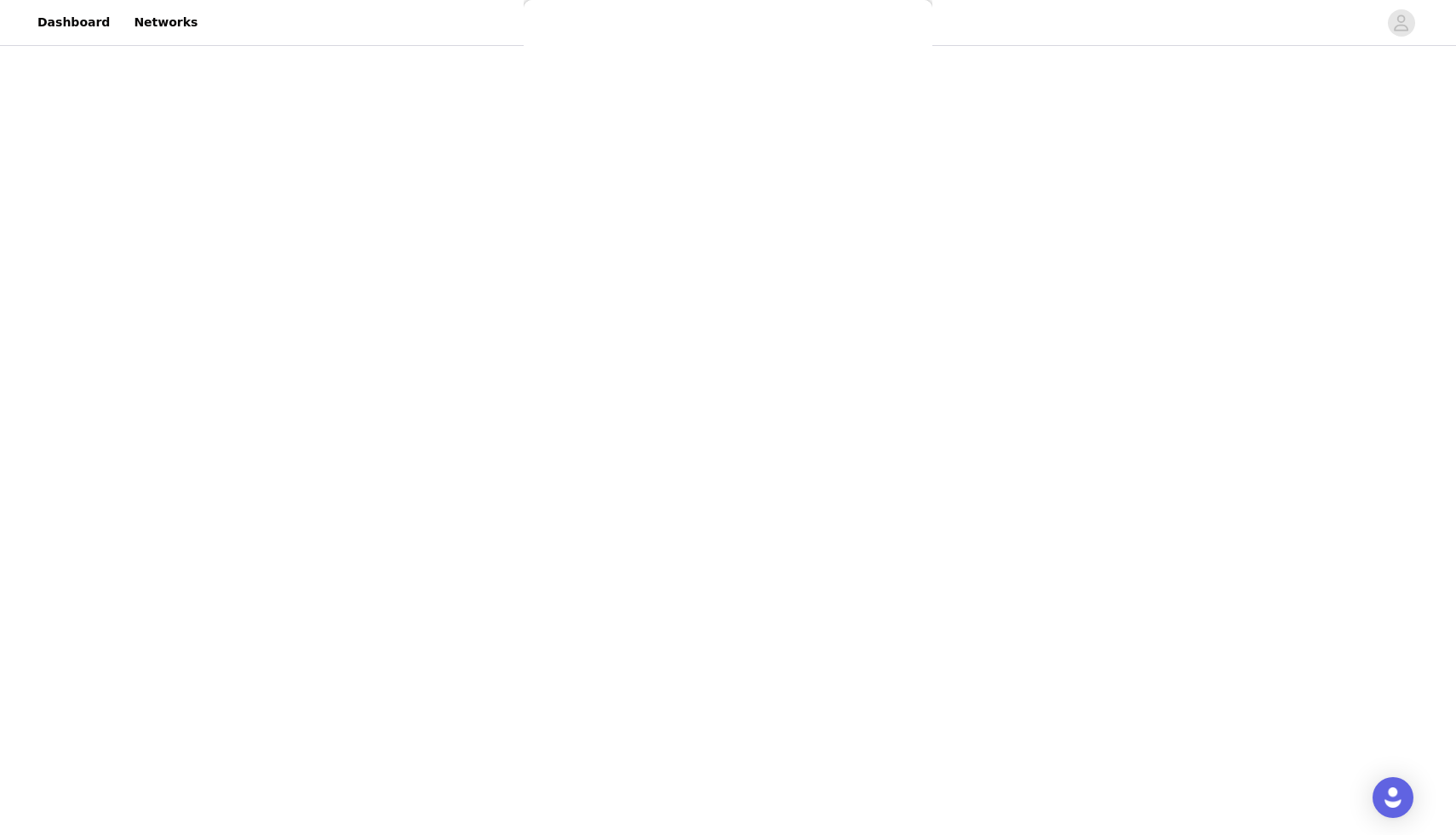
scroll to position [0, 0]
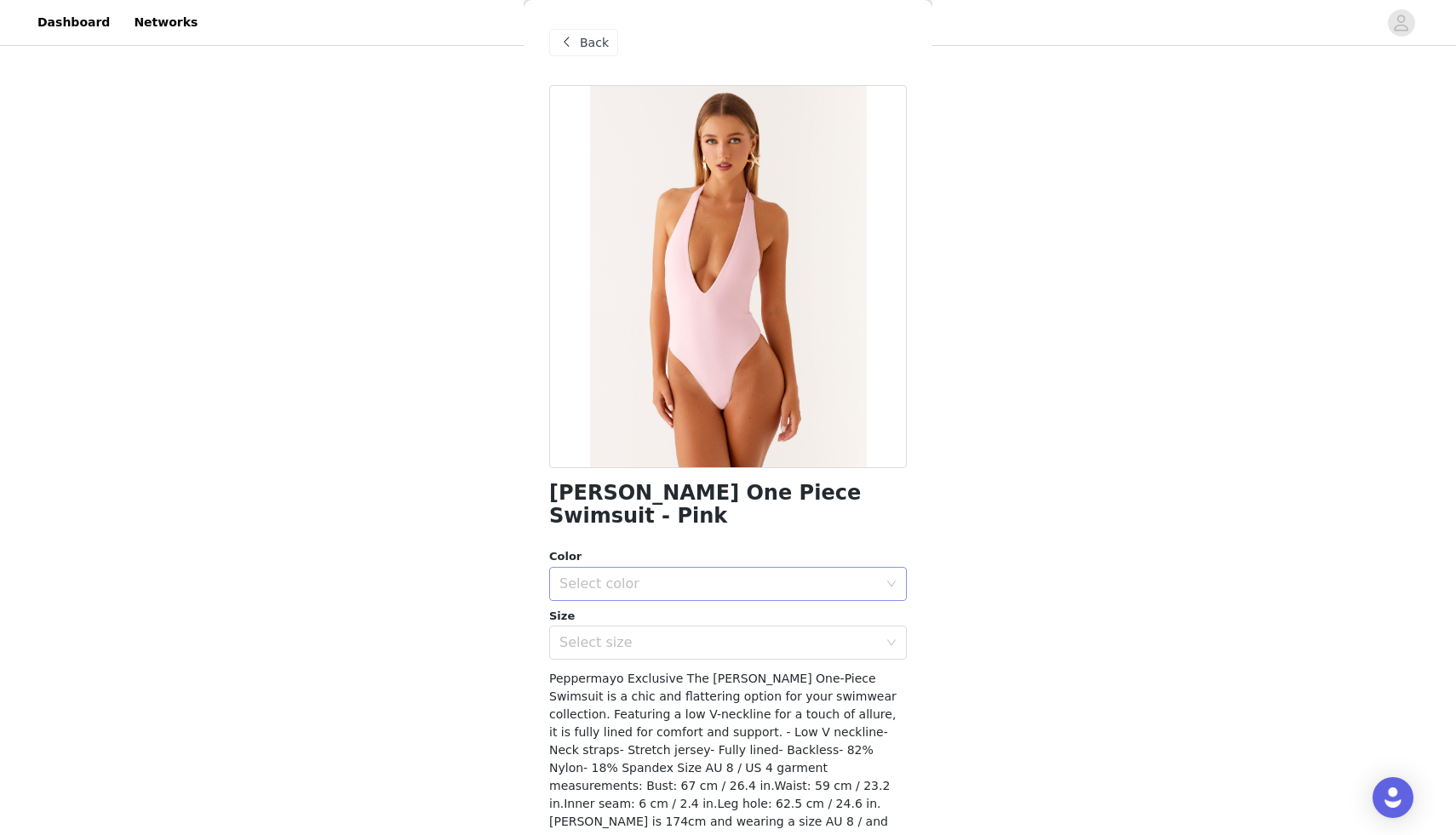
click at [710, 575] on div "Select color" at bounding box center [719, 584] width 319 height 17
click at [654, 609] on li "Pink" at bounding box center [728, 598] width 357 height 27
click at [654, 631] on div "Select size" at bounding box center [723, 642] width 326 height 33
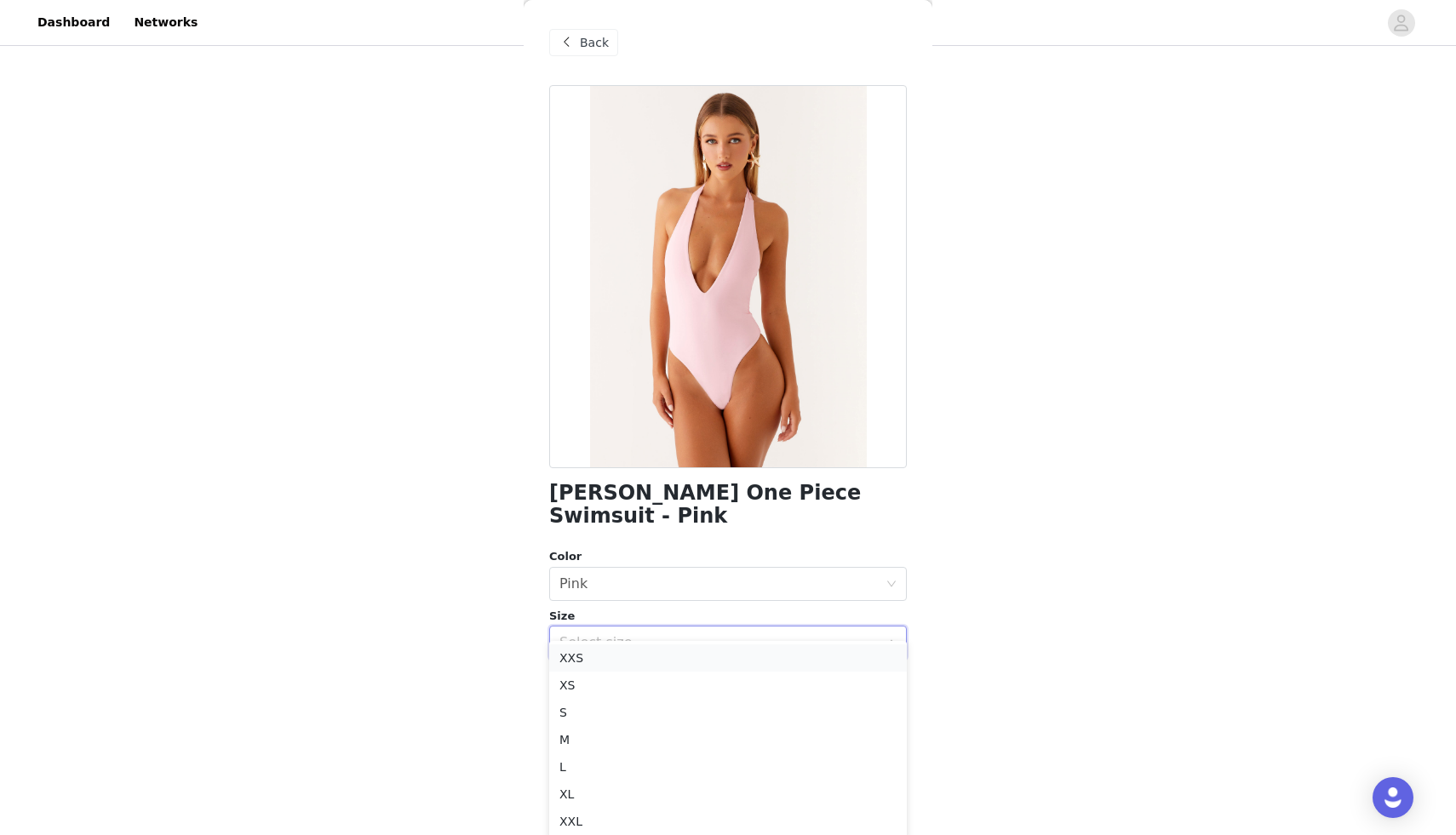
click at [635, 655] on li "XXS" at bounding box center [728, 658] width 357 height 27
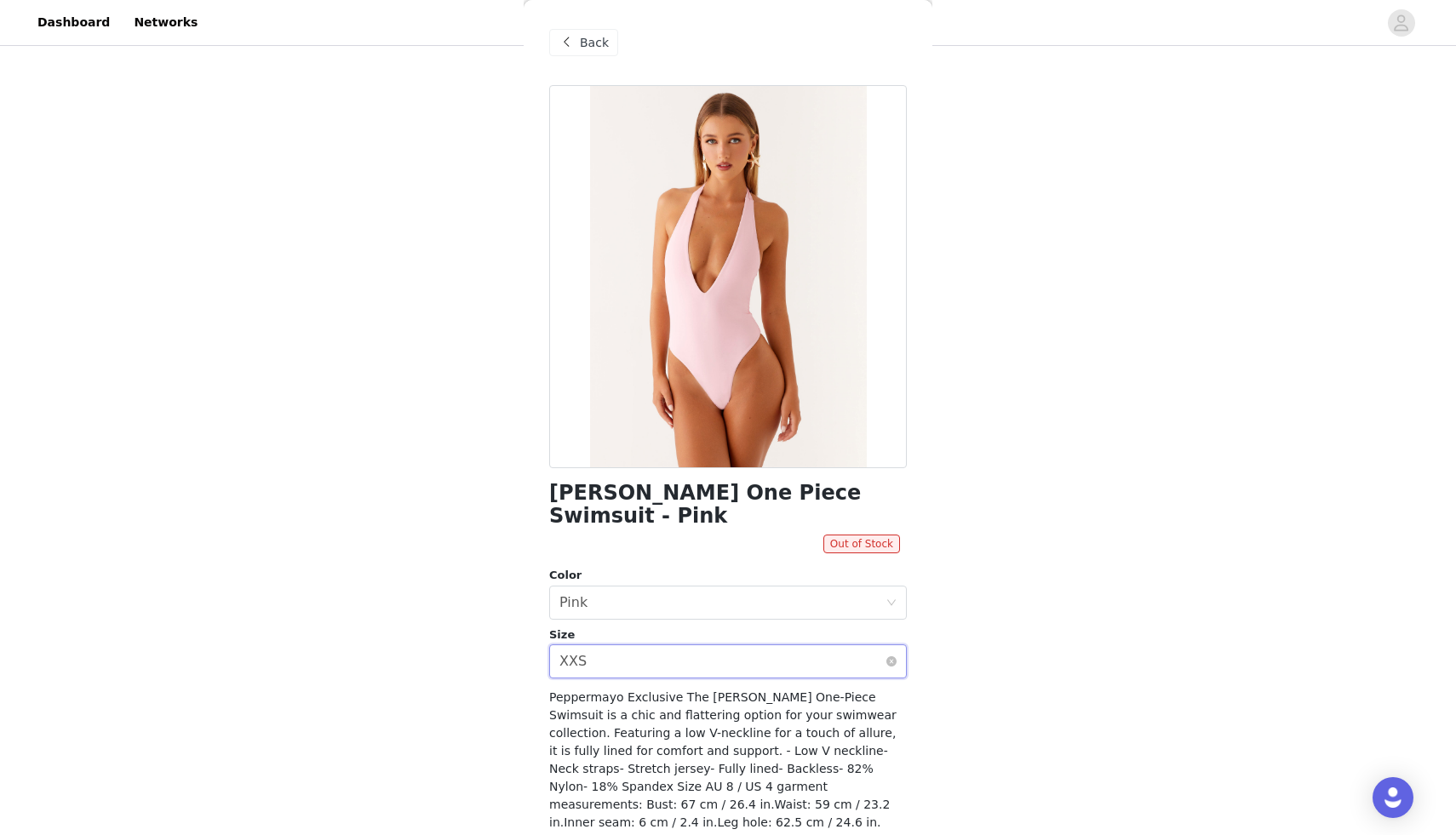
click at [642, 651] on div "Select size XXS" at bounding box center [723, 661] width 326 height 33
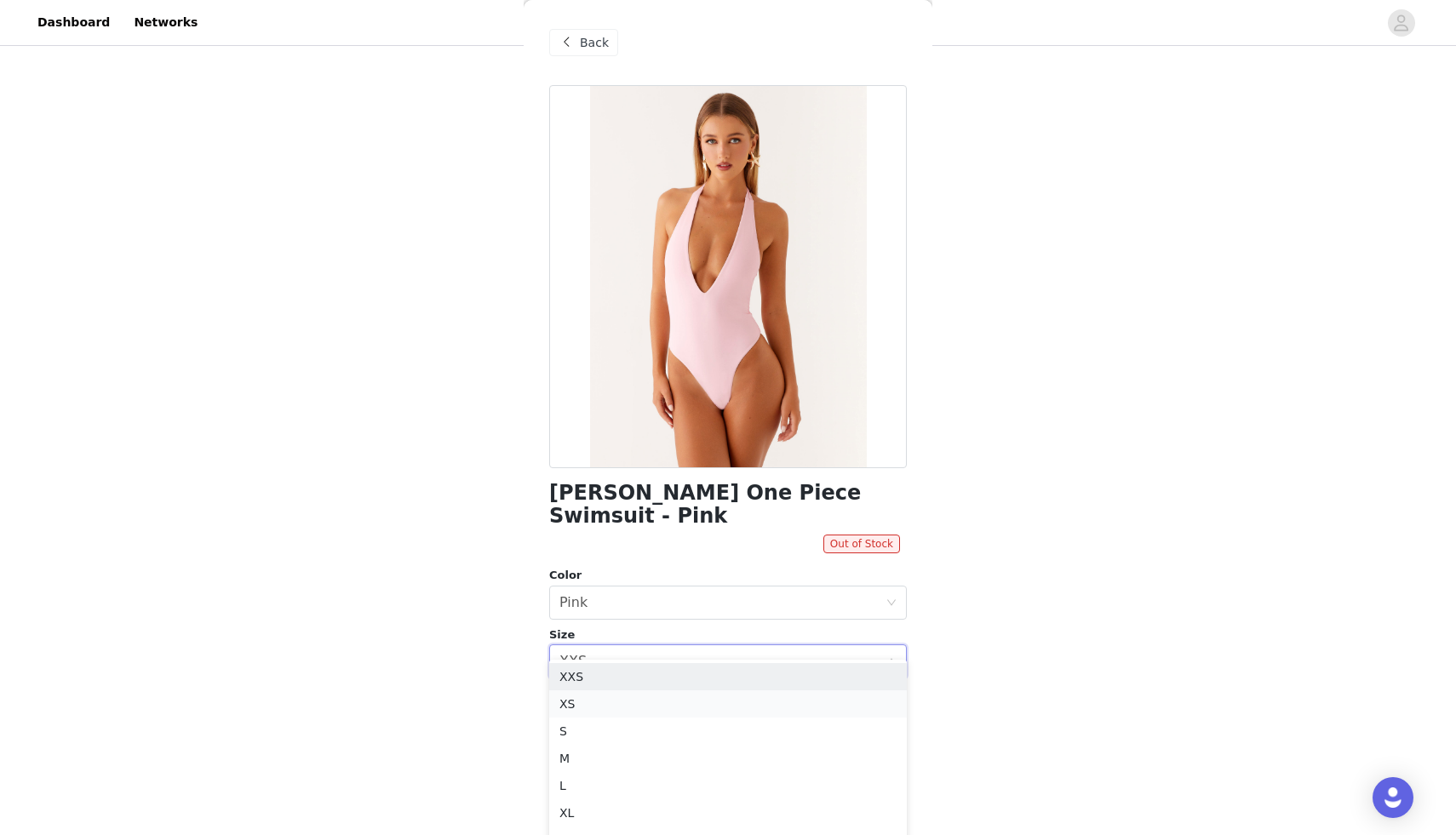
click at [614, 702] on li "XS" at bounding box center [728, 704] width 357 height 27
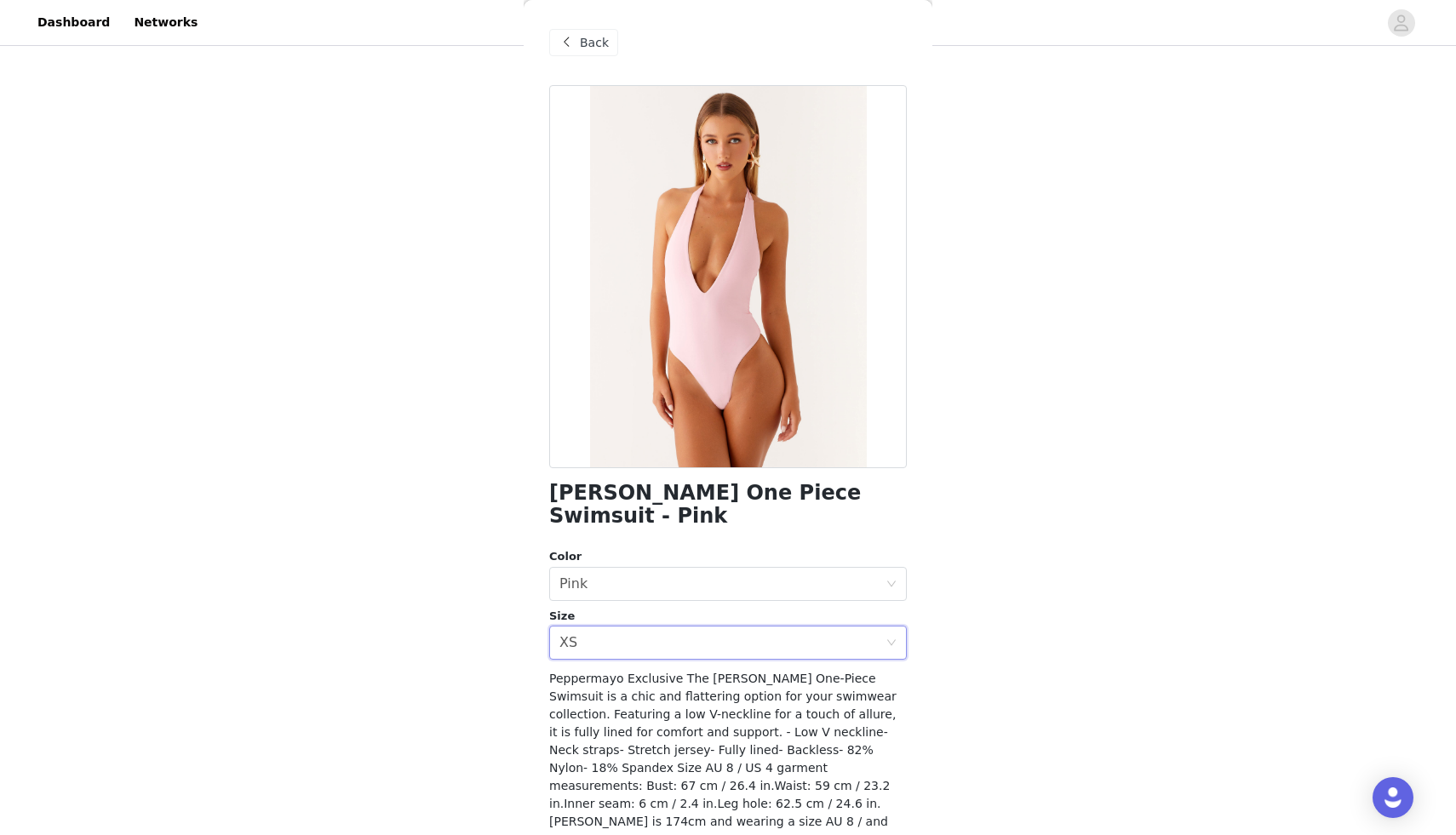
scroll to position [26, 0]
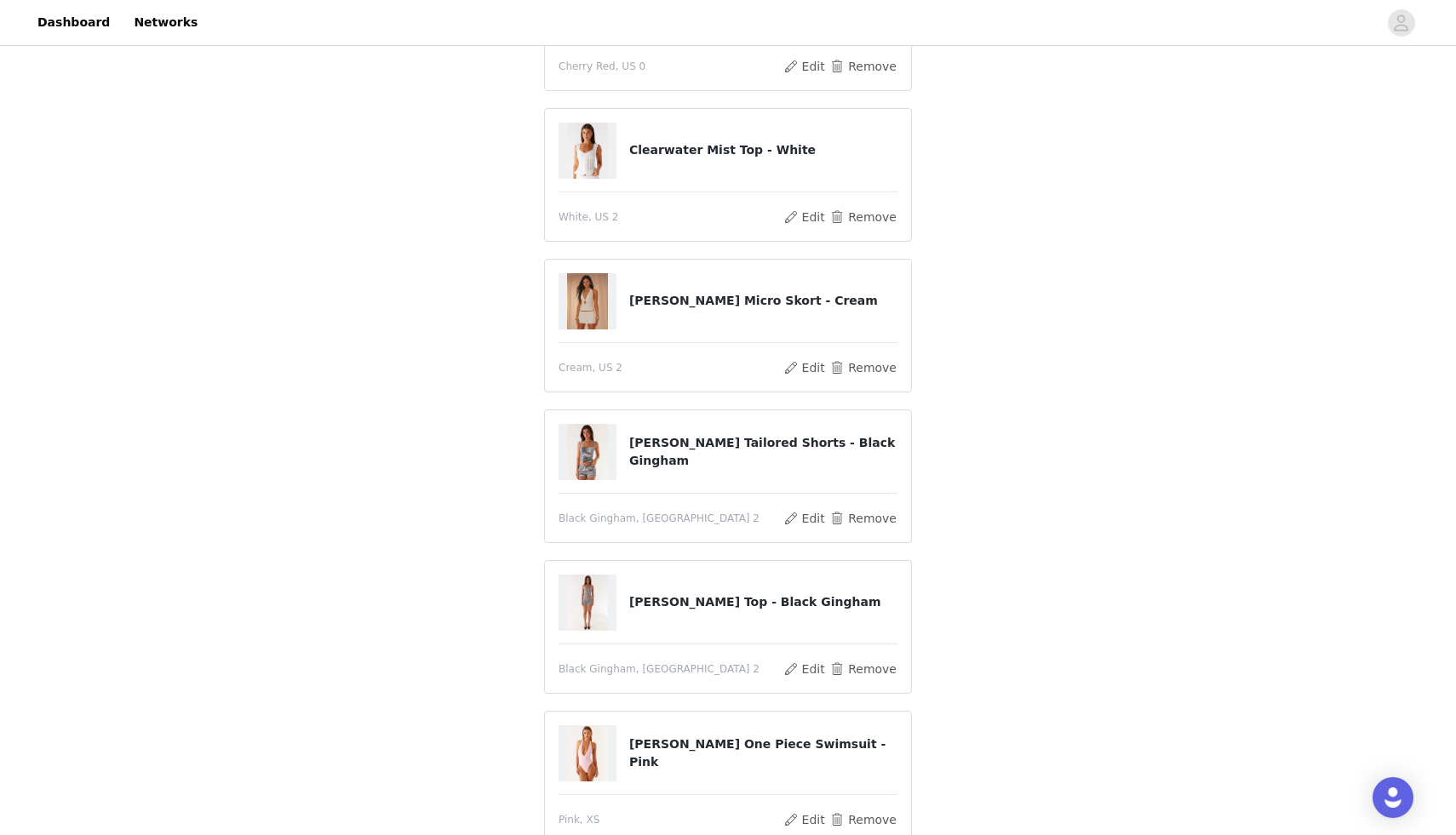
scroll to position [400, 0]
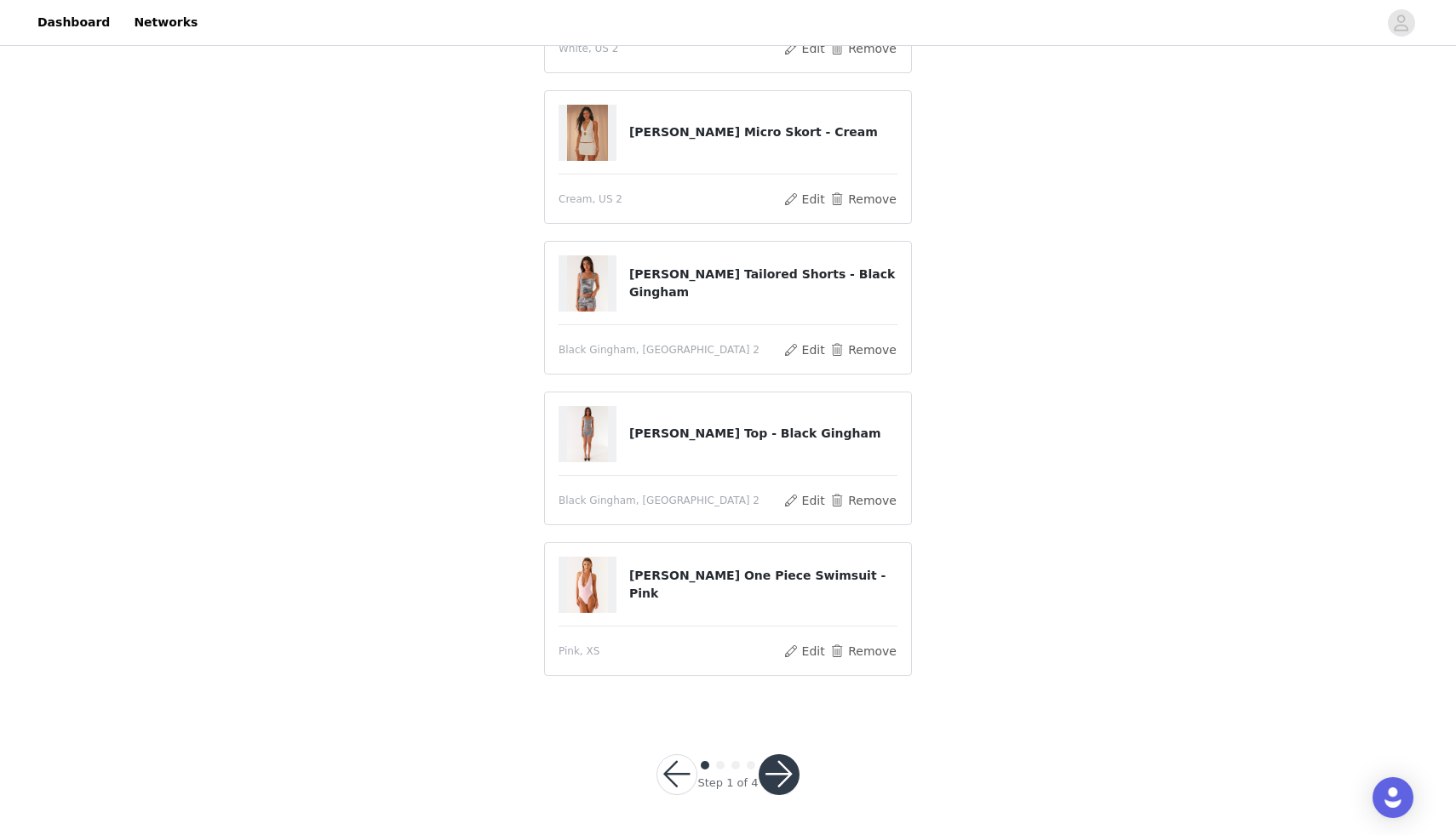
click at [776, 775] on button "button" at bounding box center [779, 775] width 41 height 41
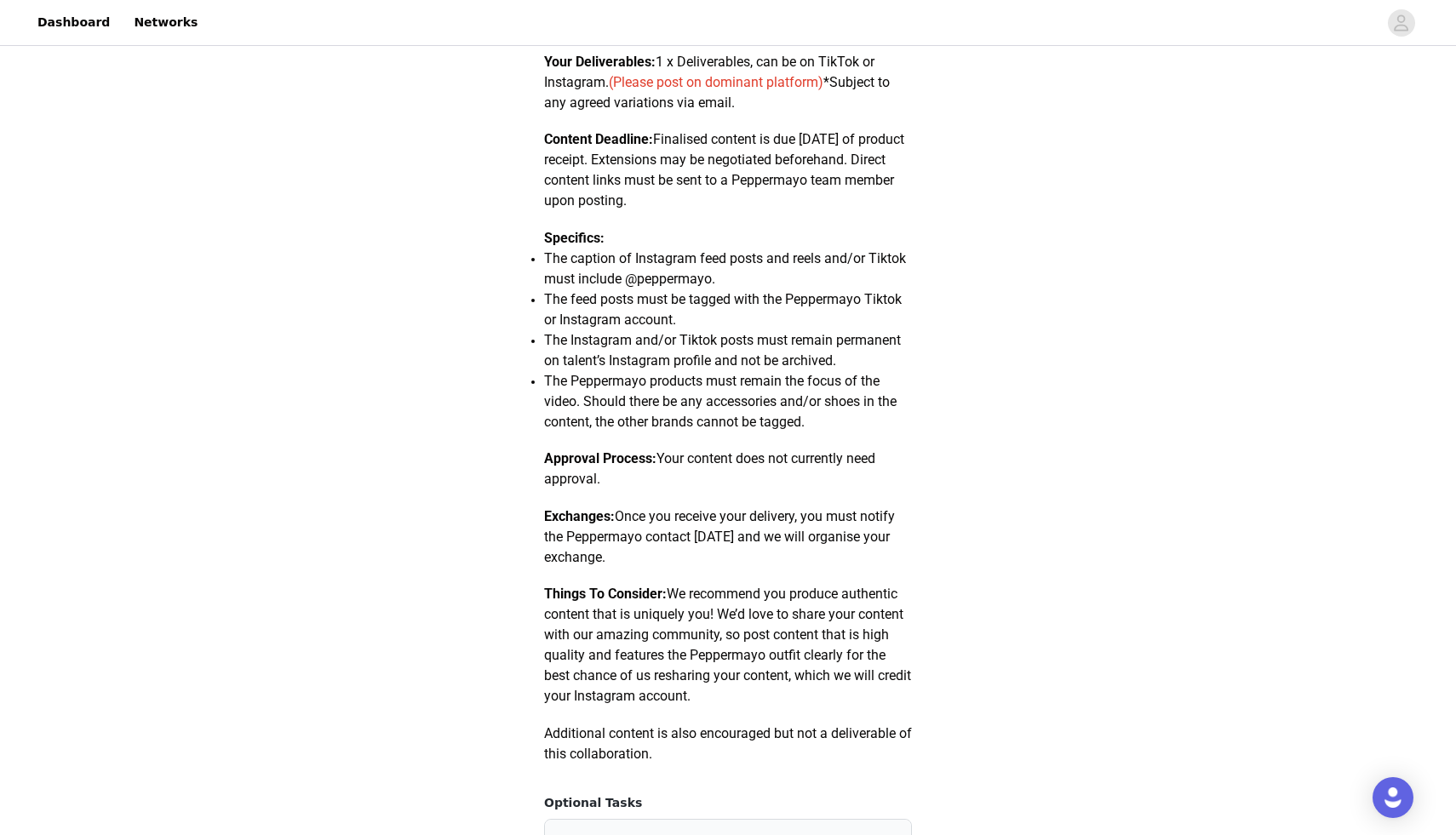
scroll to position [823, 0]
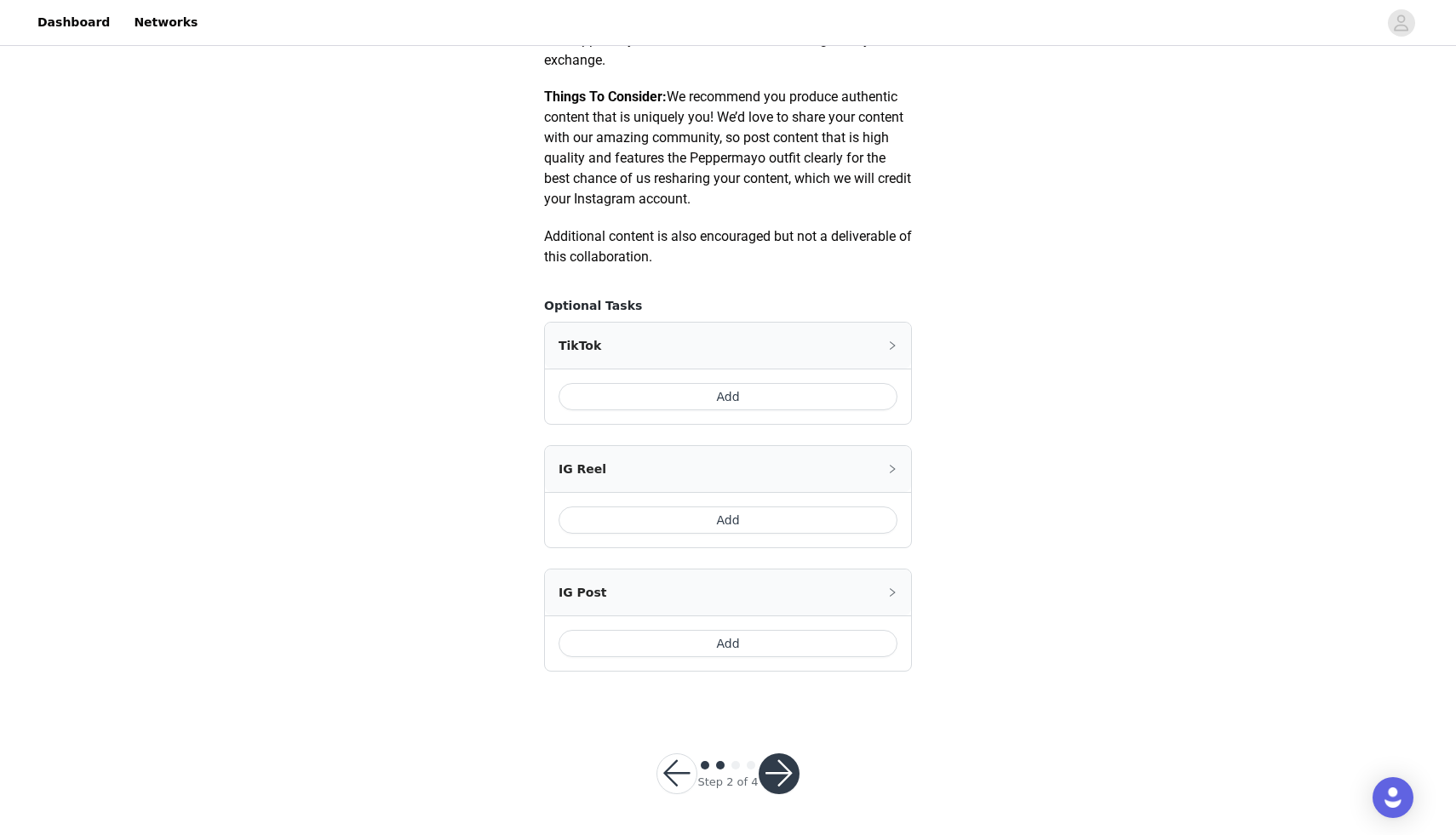
click at [768, 775] on button "button" at bounding box center [779, 774] width 41 height 41
click at [778, 775] on button "button" at bounding box center [779, 774] width 41 height 41
click at [745, 524] on button "Add" at bounding box center [728, 519] width 338 height 27
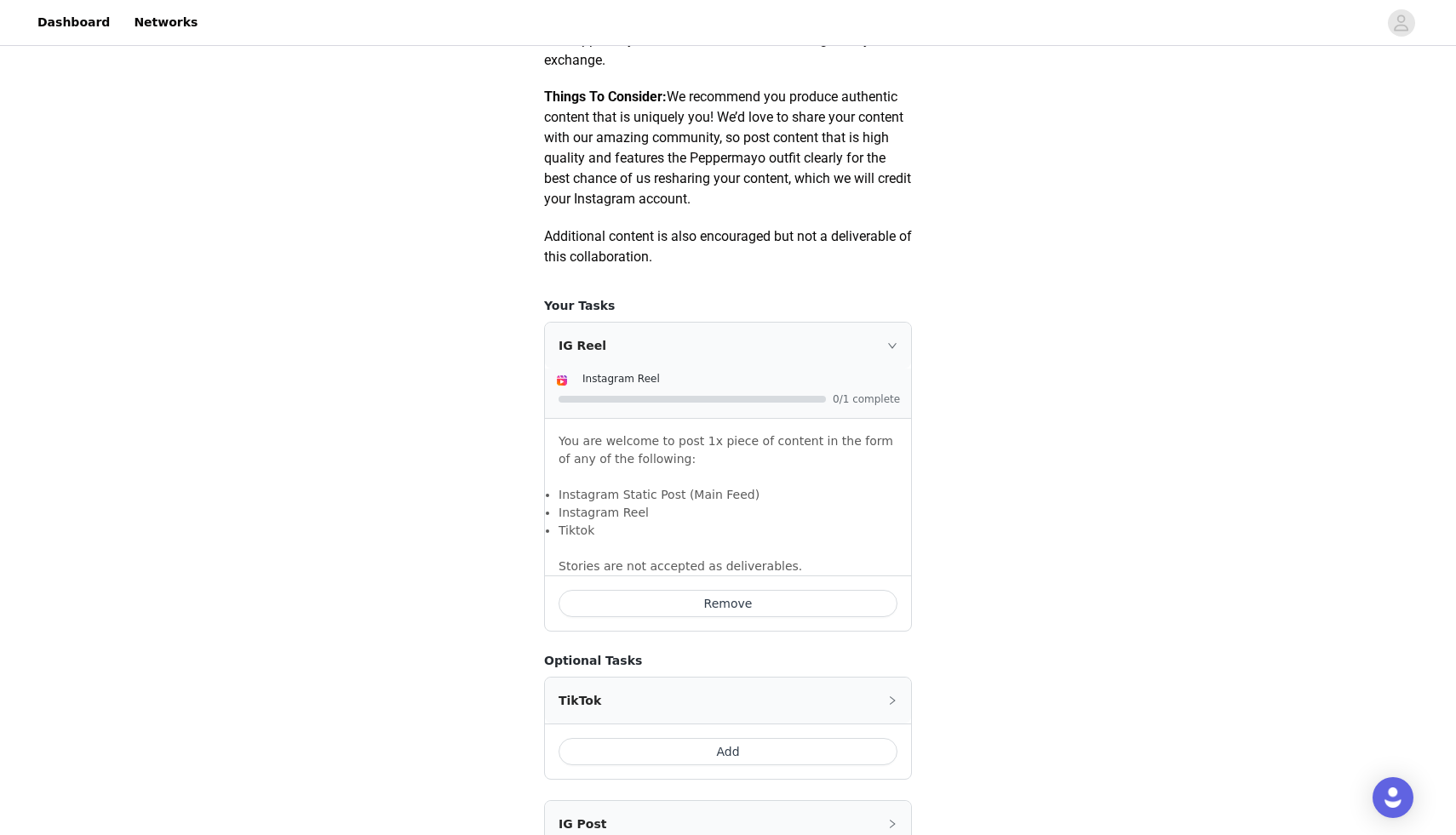
scroll to position [1054, 0]
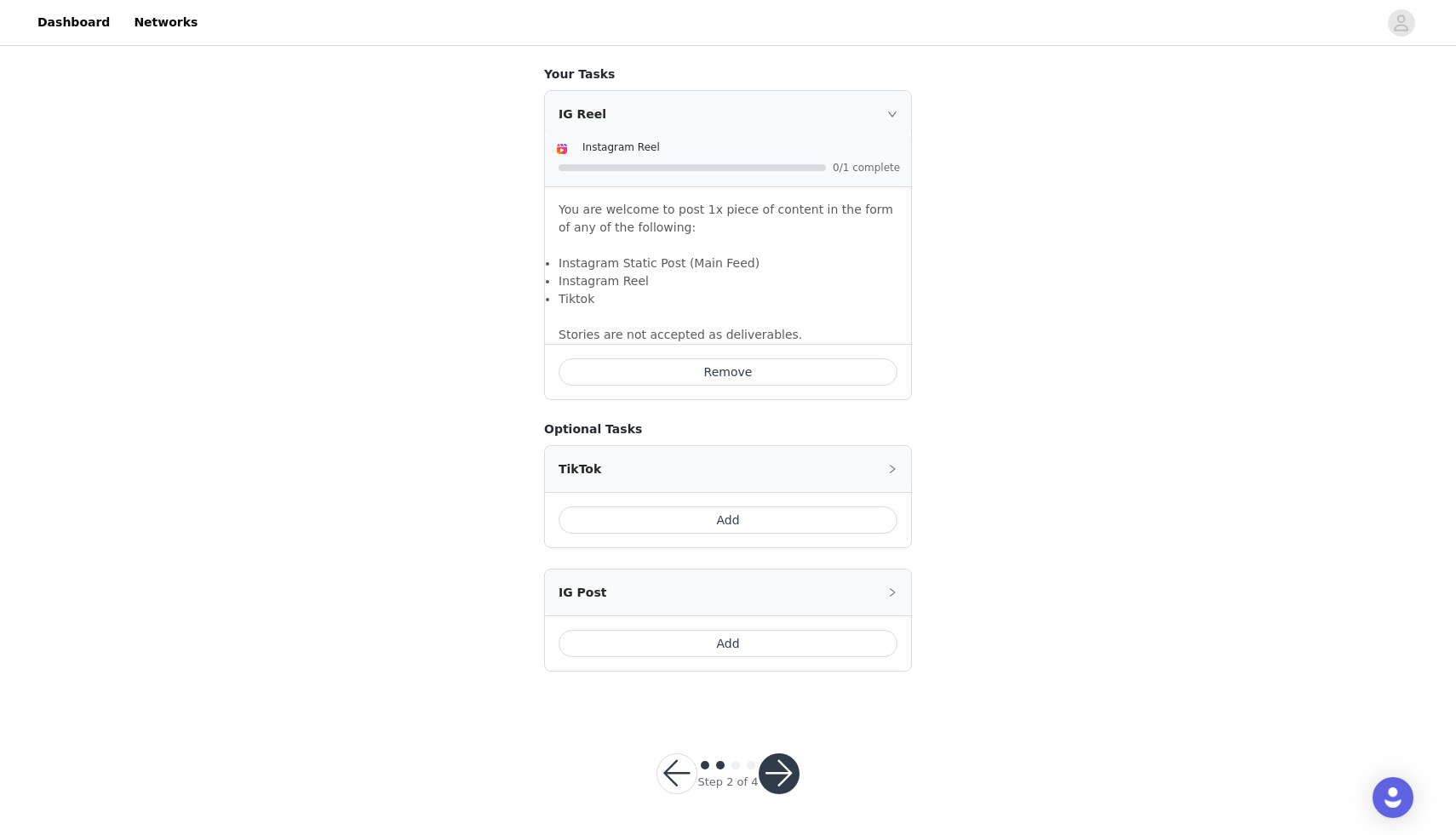
click at [785, 773] on button "button" at bounding box center [779, 774] width 41 height 41
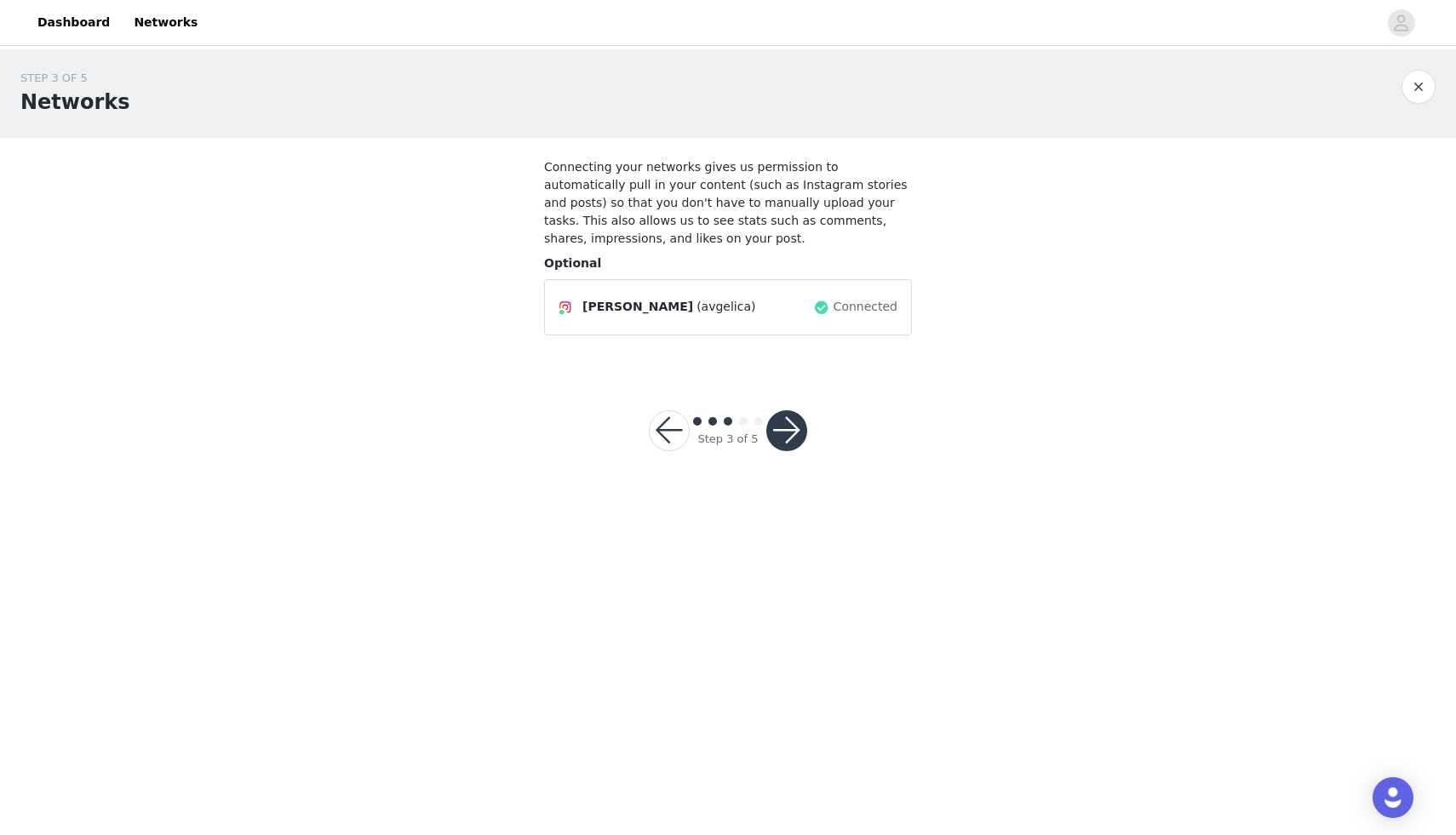
click at [784, 441] on button "button" at bounding box center [787, 431] width 41 height 41
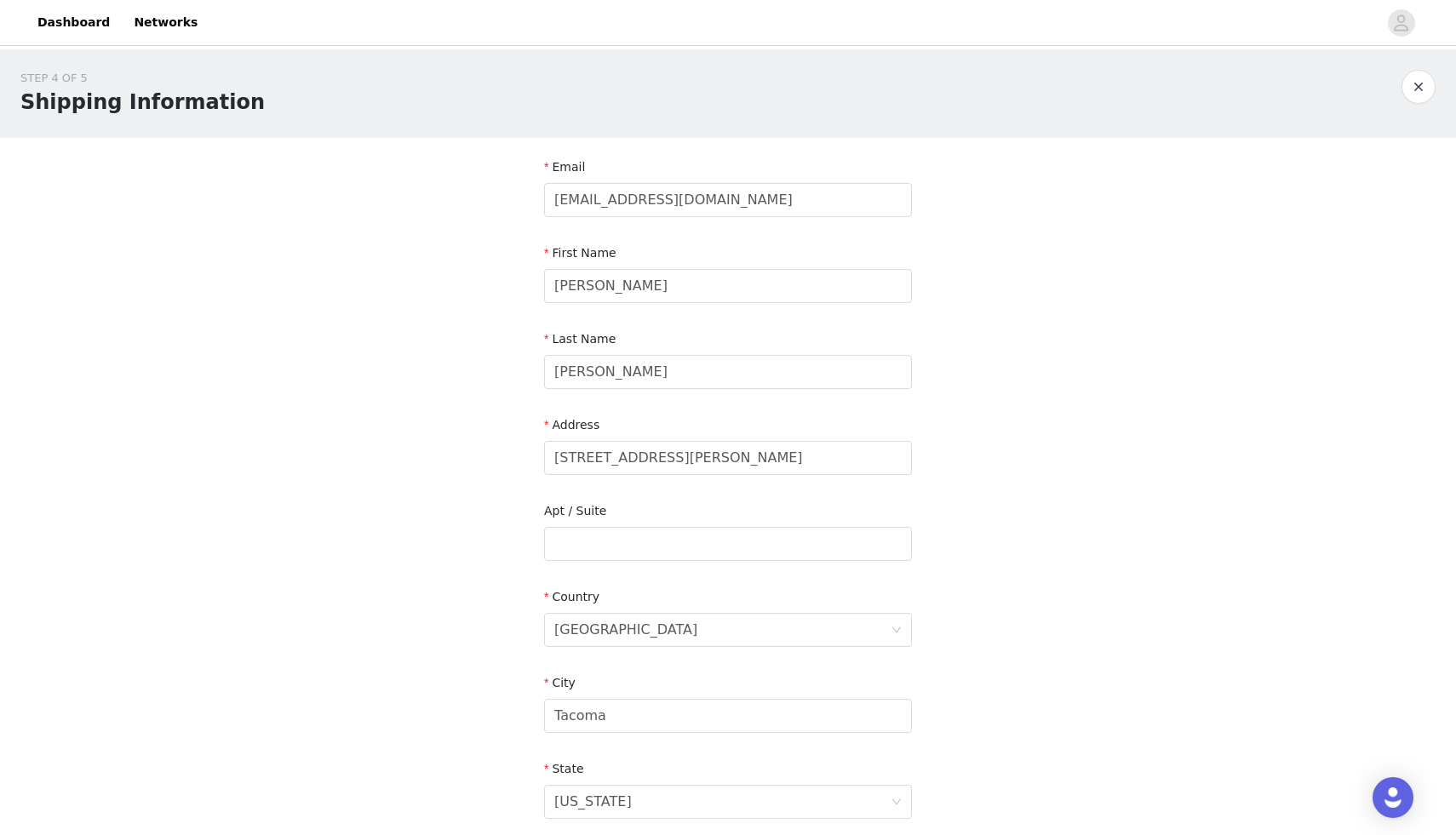
scroll to position [325, 0]
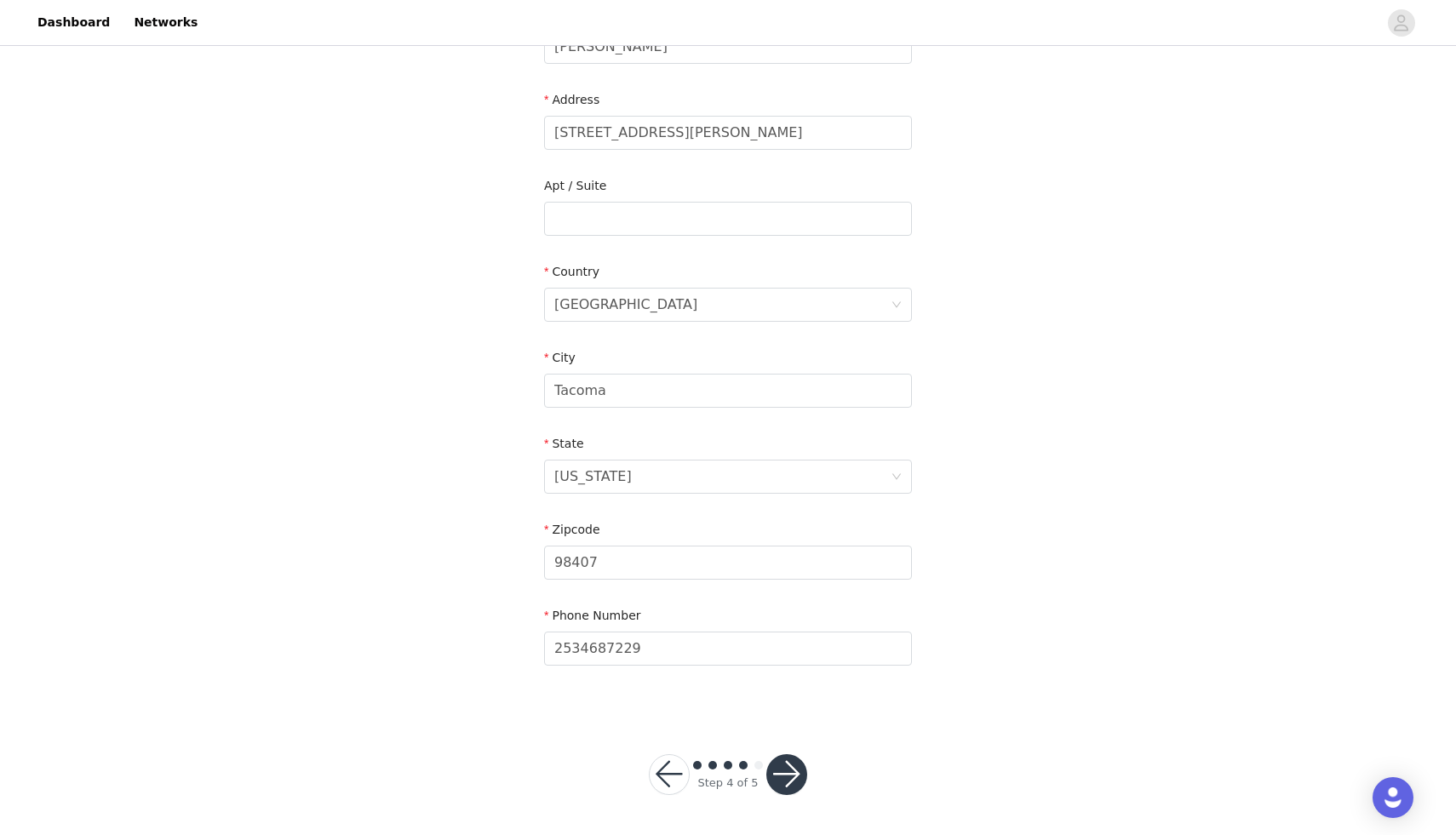
click at [780, 770] on button "button" at bounding box center [787, 775] width 41 height 41
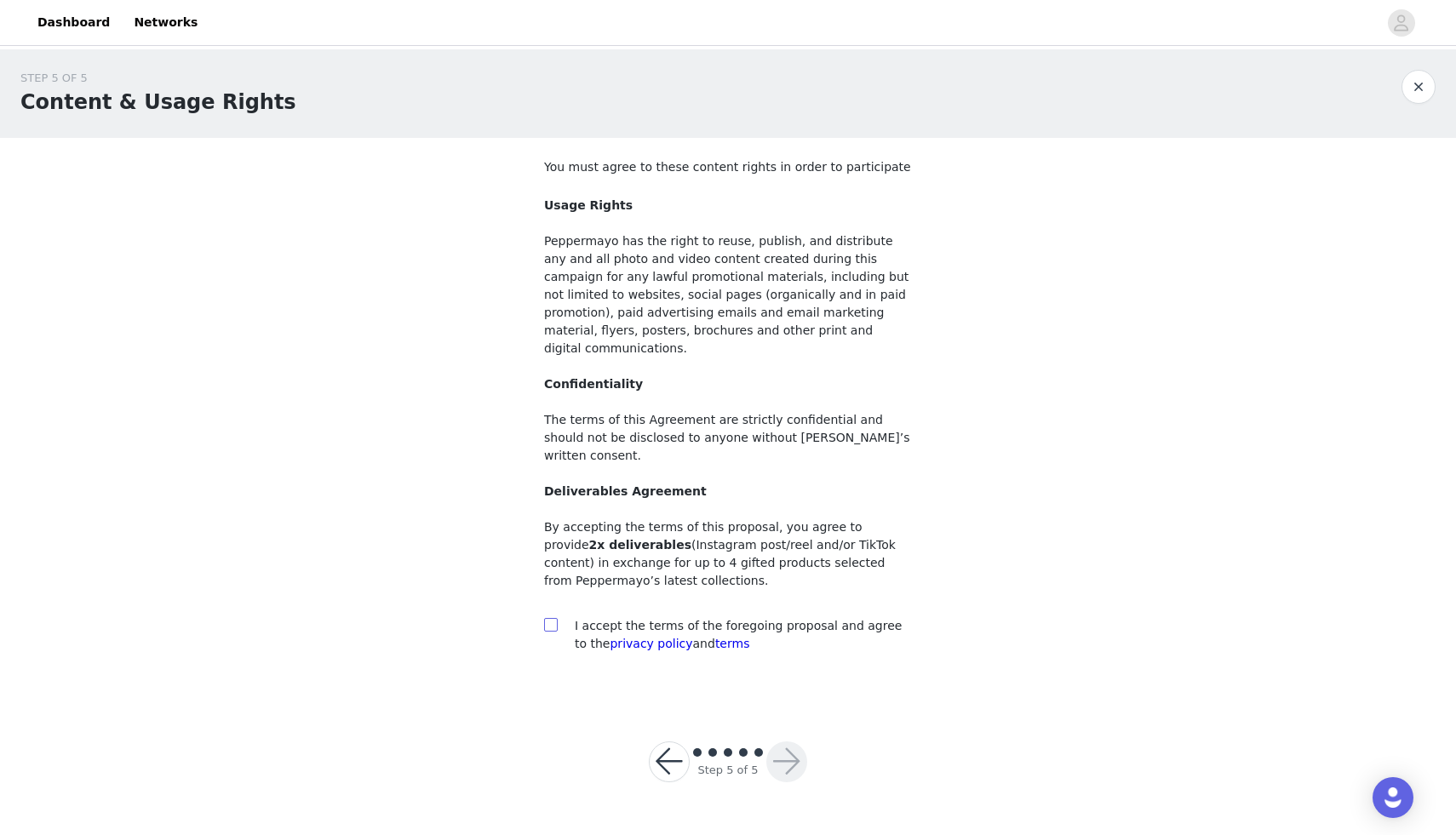
click at [551, 618] on label at bounding box center [550, 626] width 14 height 18
click at [551, 618] on input "checkbox" at bounding box center [549, 623] width 12 height 12
checkbox input "true"
click at [785, 741] on button "button" at bounding box center [787, 762] width 41 height 41
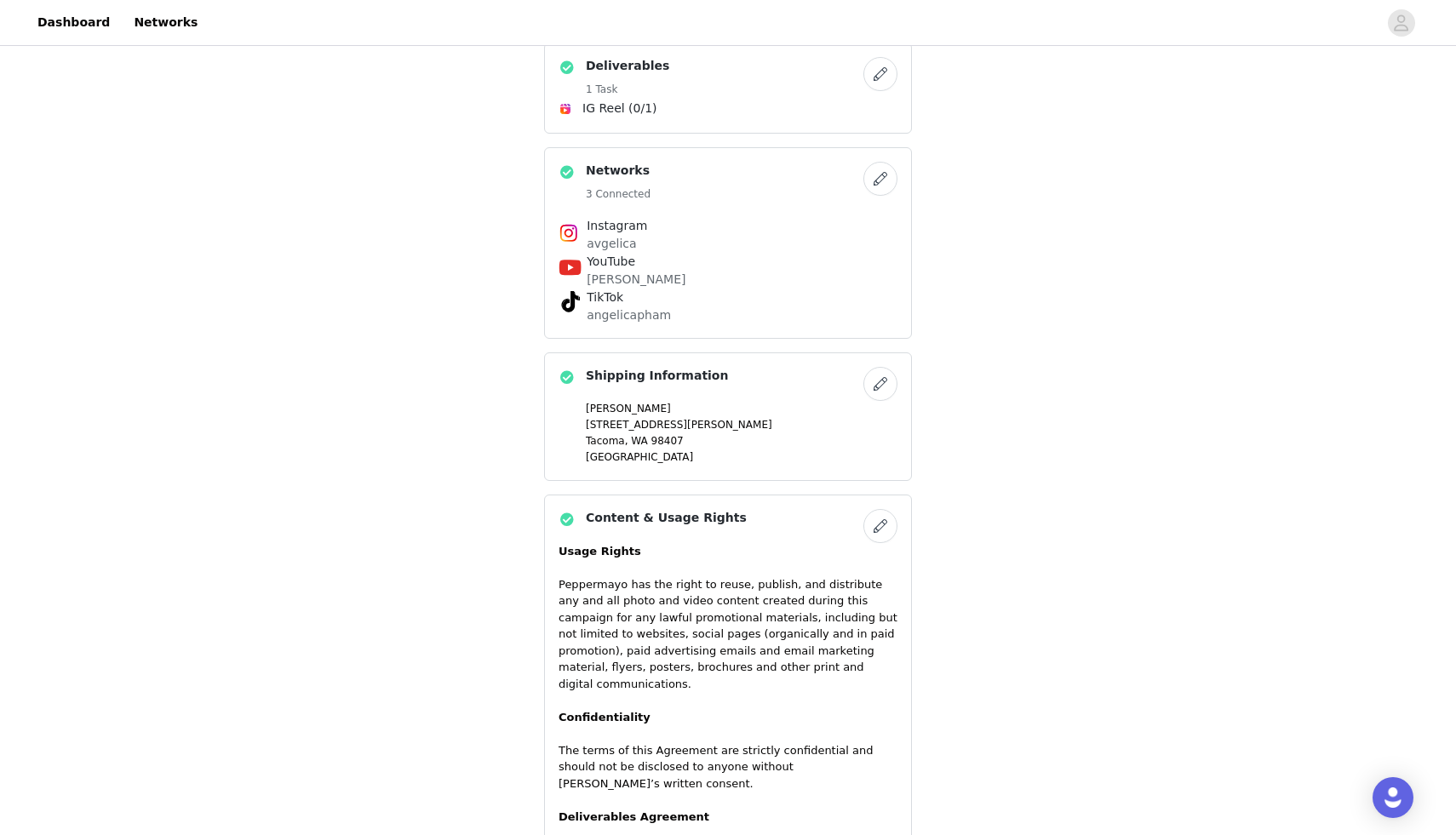
scroll to position [1402, 0]
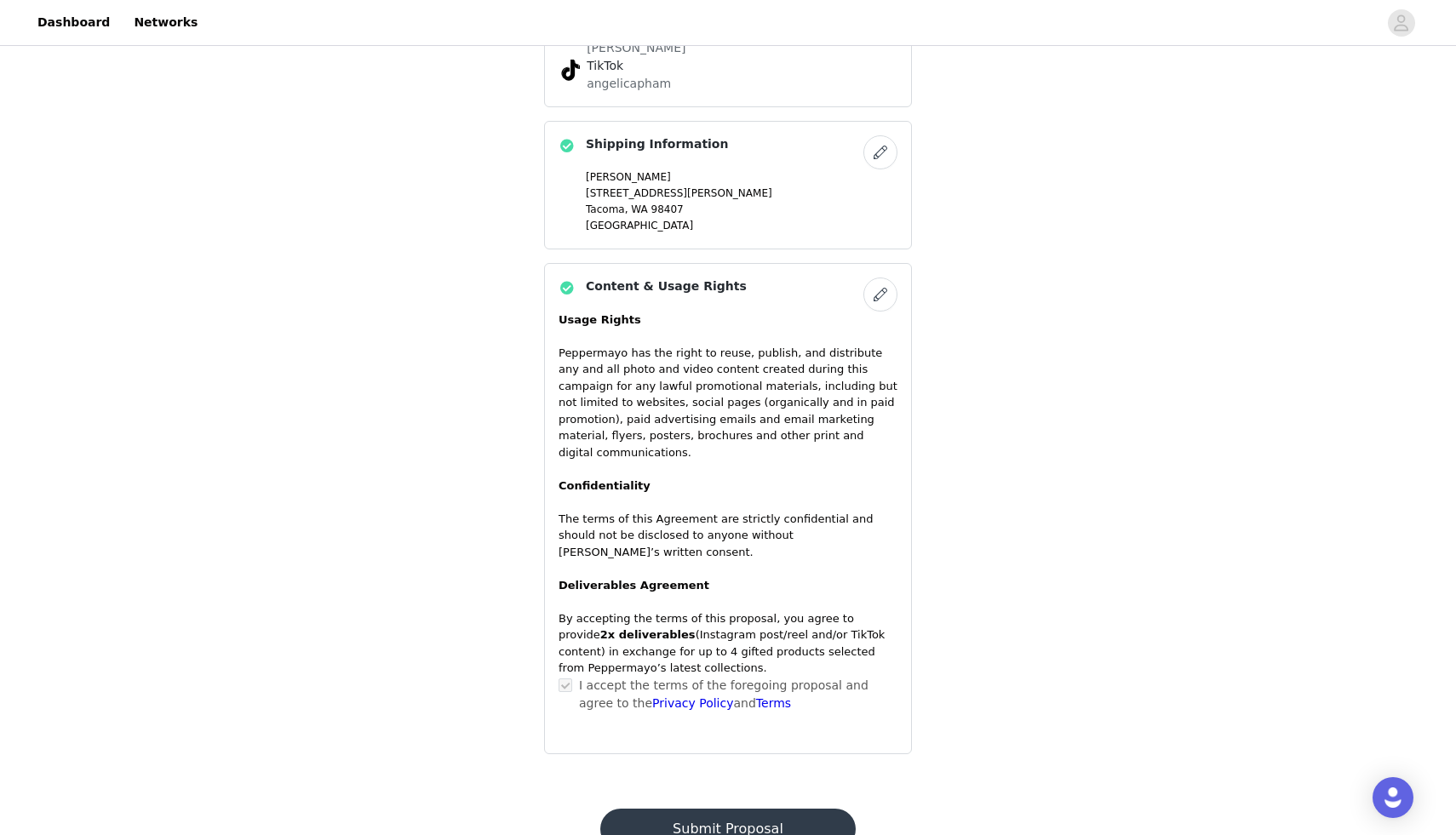
click at [711, 809] on button "Submit Proposal" at bounding box center [728, 829] width 255 height 41
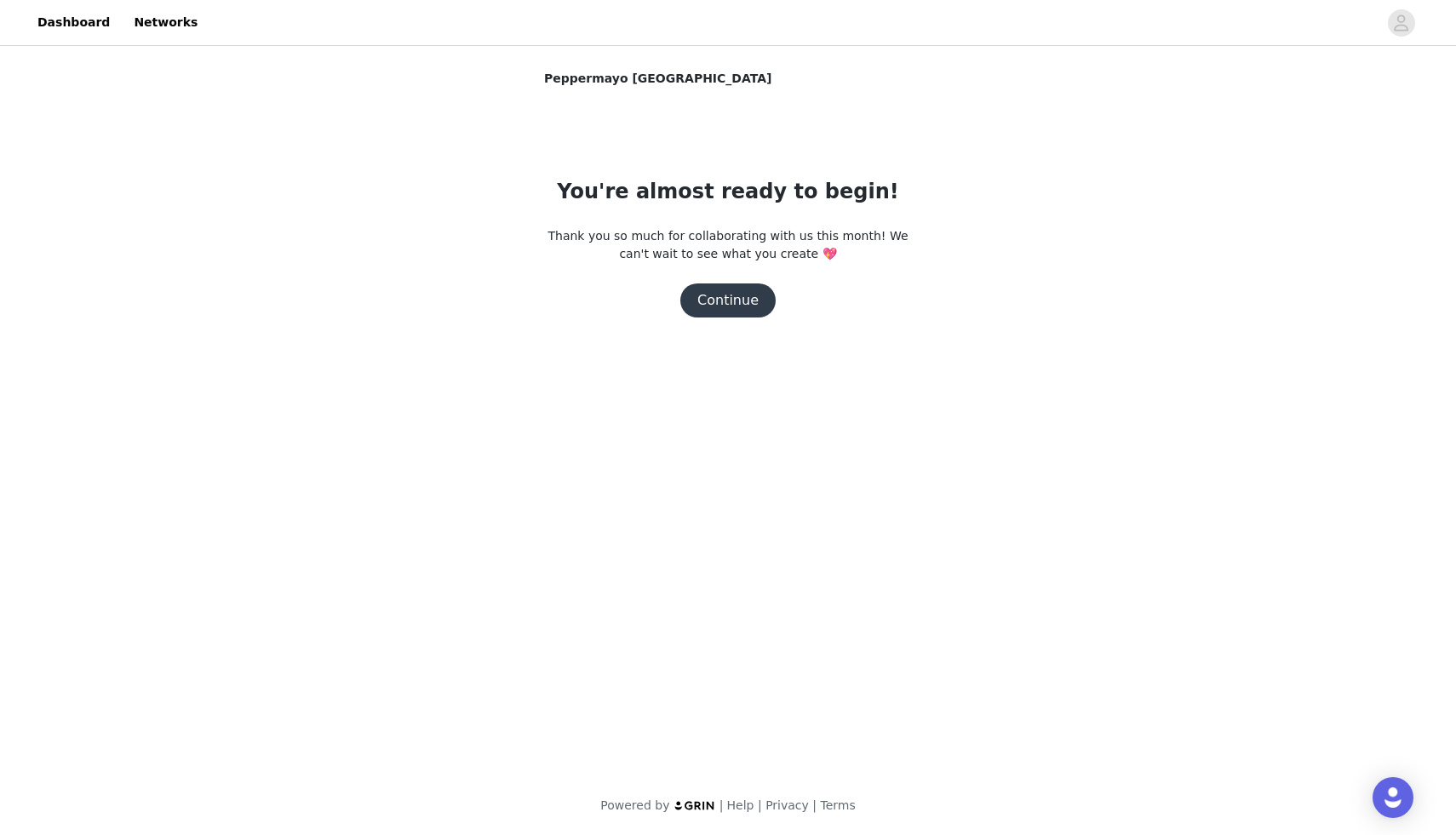
scroll to position [0, 0]
click at [739, 305] on button "Continue" at bounding box center [728, 300] width 96 height 34
